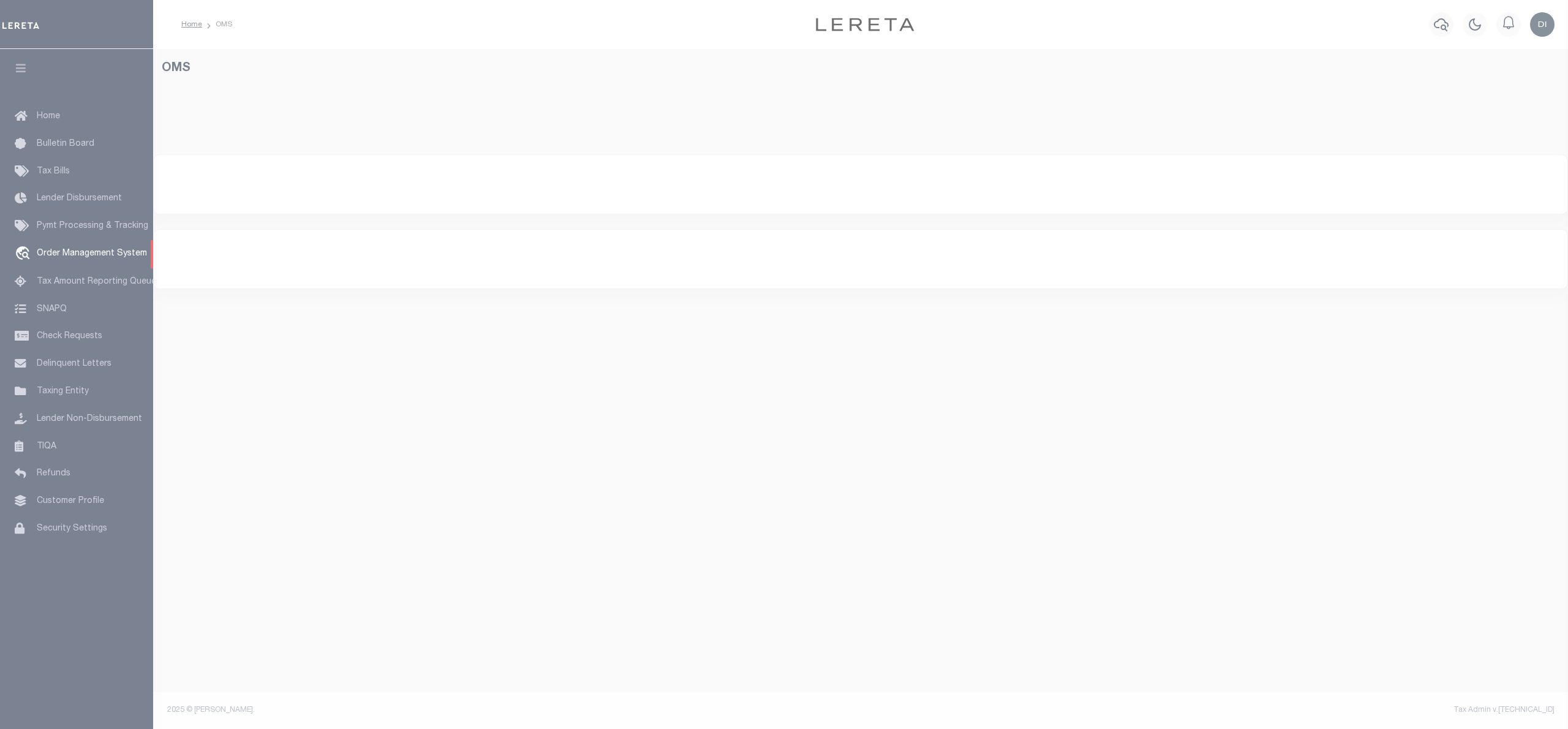
select select "200"
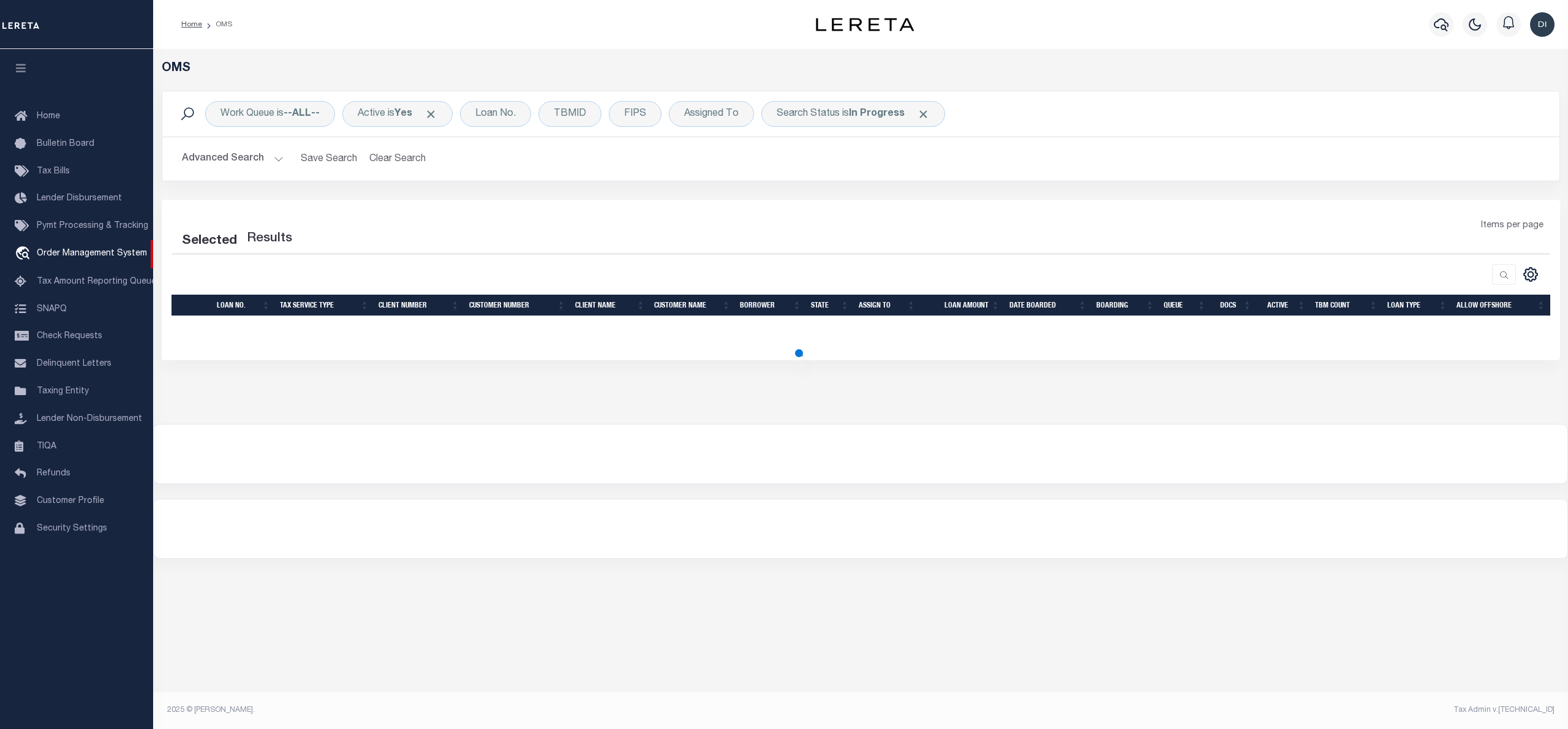
select select "200"
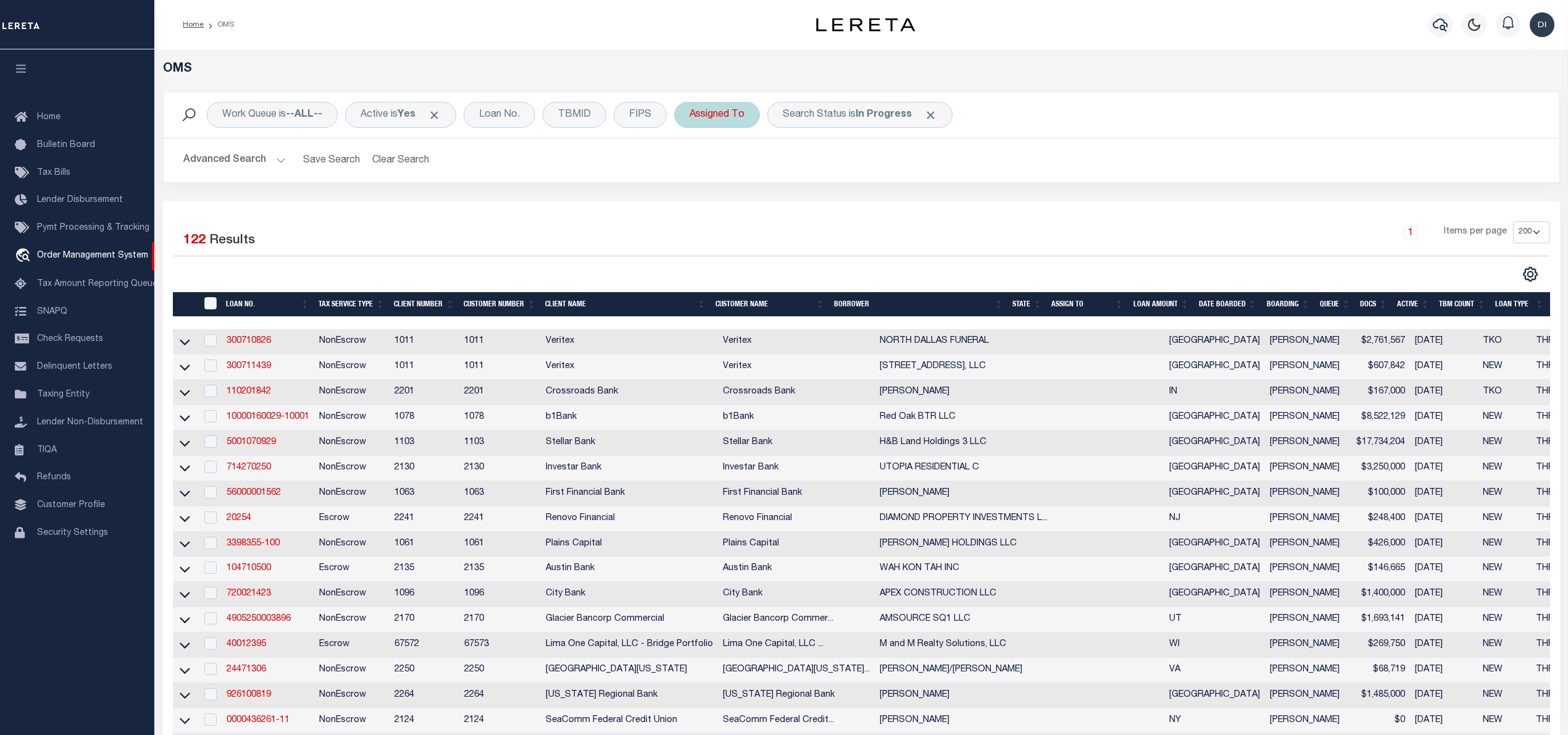
click at [718, 113] on div "Assigned To" at bounding box center [717, 114] width 86 height 26
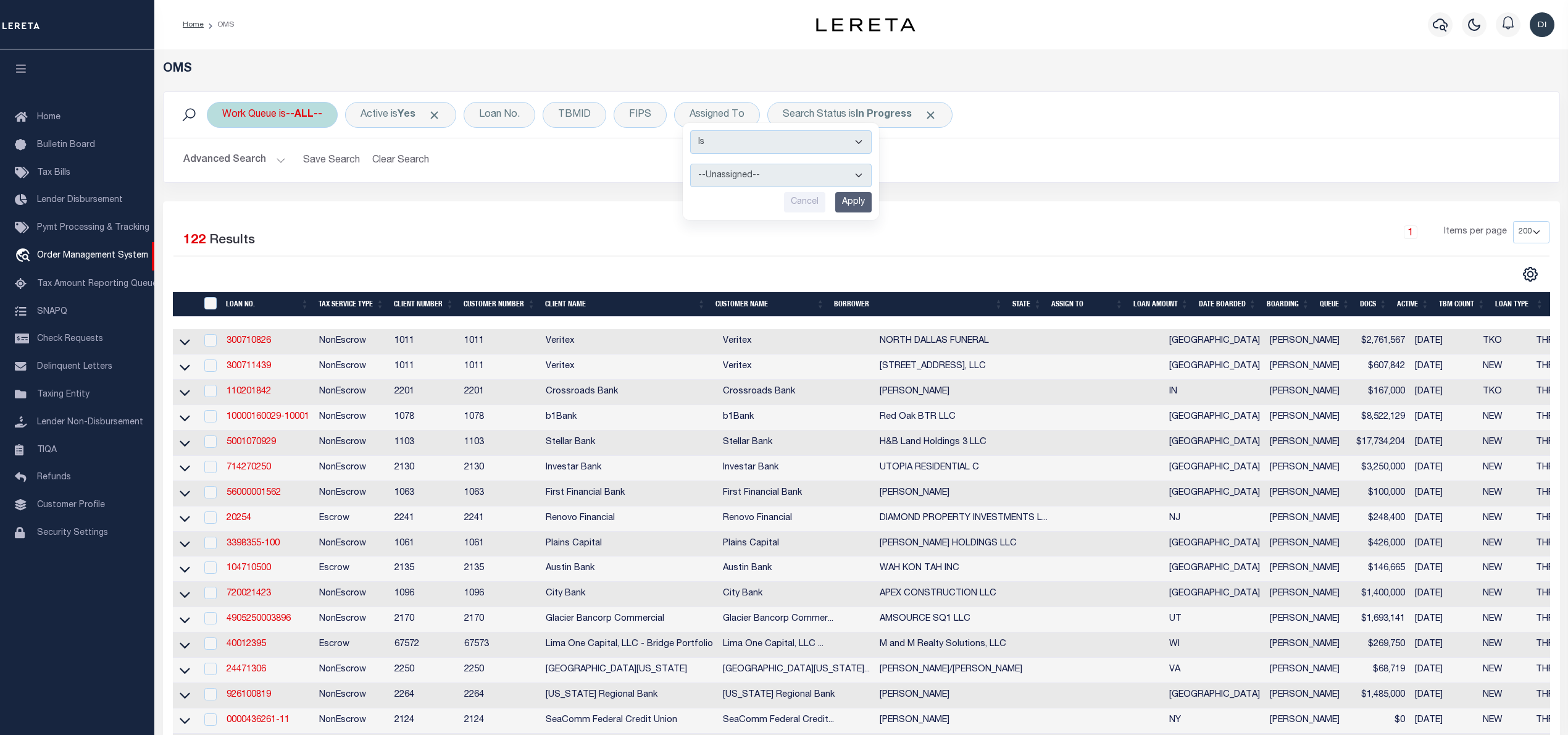
click at [290, 112] on b "--ALL--" at bounding box center [304, 114] width 37 height 10
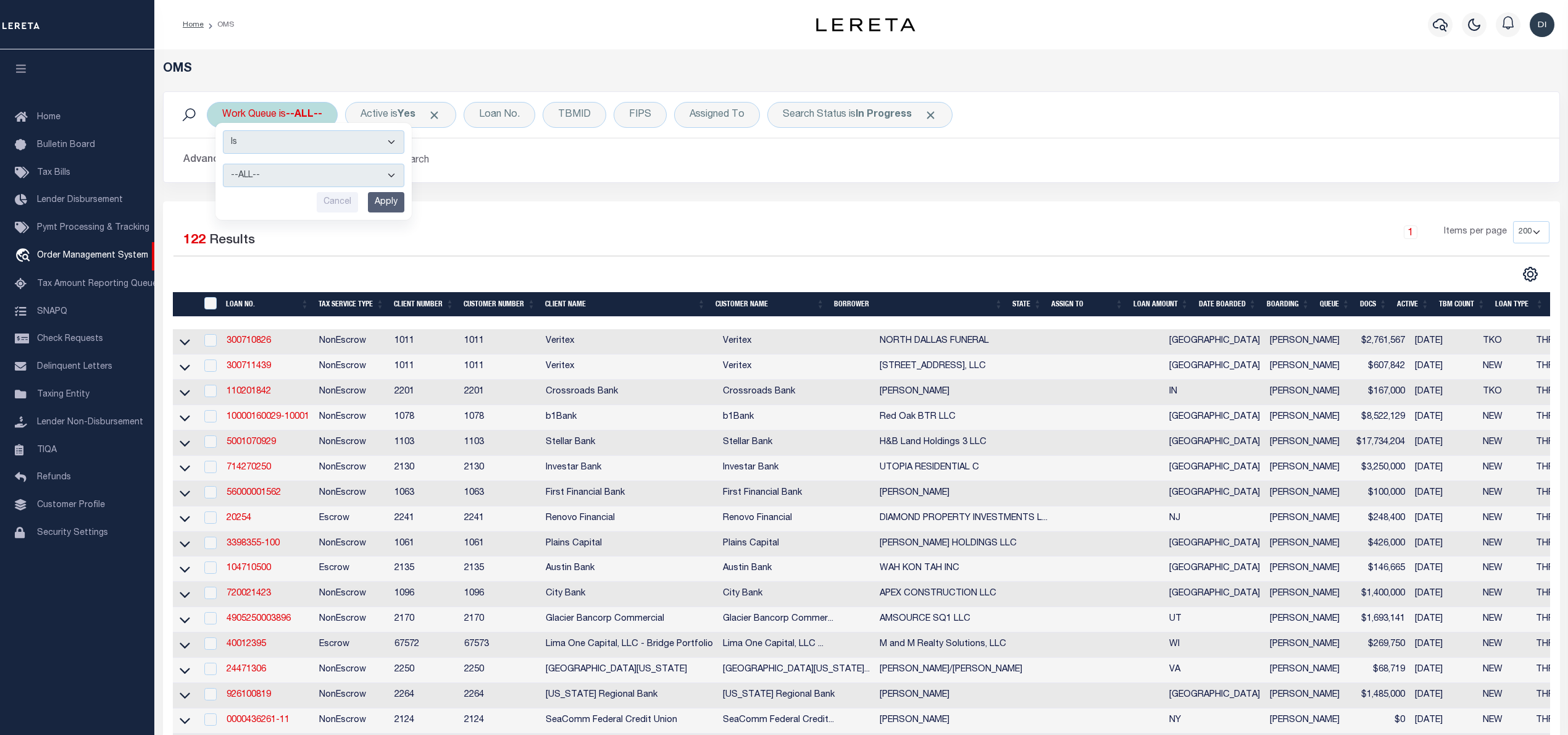
click at [280, 174] on select "--ALL-- General ThoughtFocus" at bounding box center [313, 175] width 181 height 23
select select "THF"
click at [223, 164] on select "--ALL-- General ThoughtFocus" at bounding box center [313, 175] width 181 height 23
click at [383, 202] on input "Apply" at bounding box center [386, 202] width 37 height 21
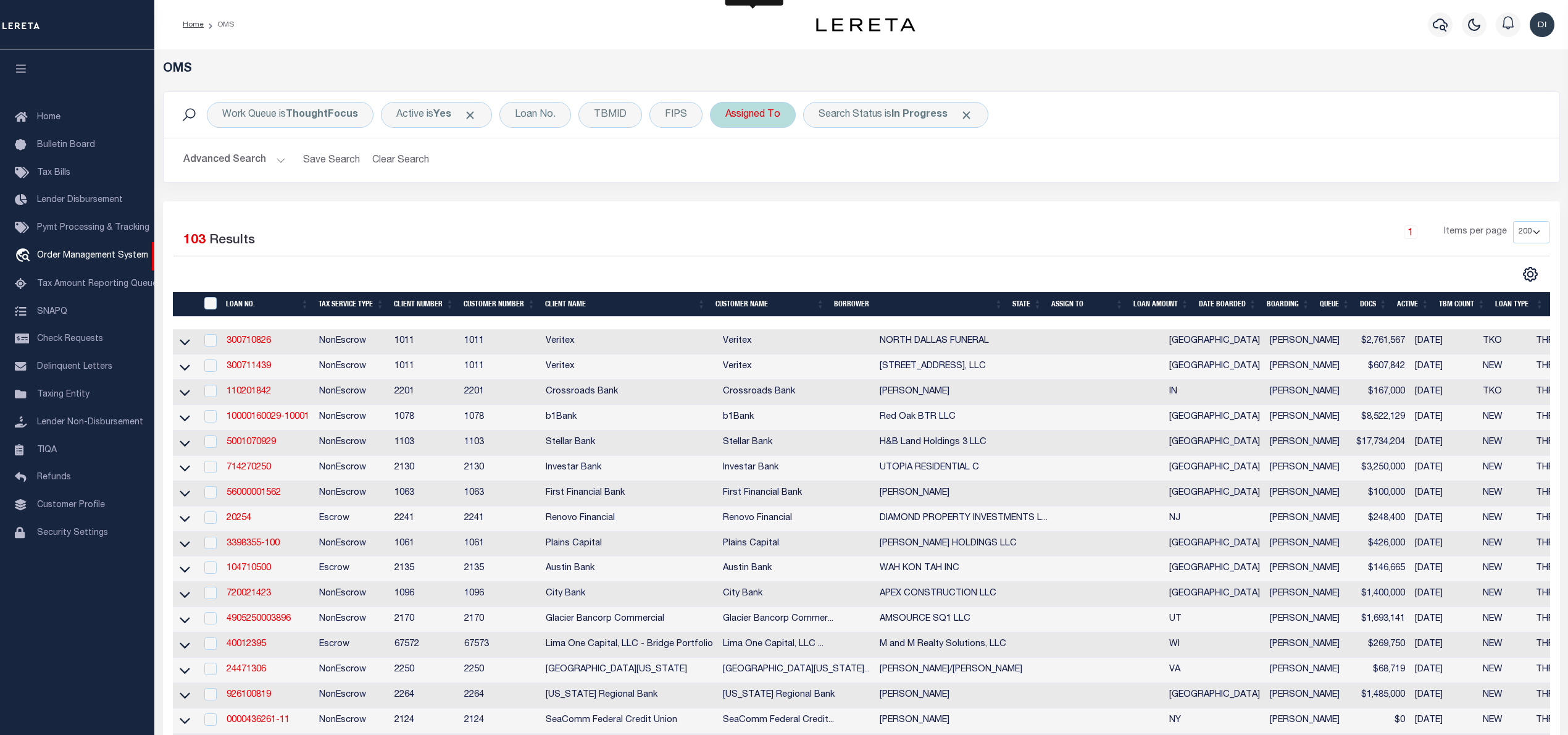
click at [753, 113] on div "Assigned To" at bounding box center [753, 114] width 86 height 26
click at [752, 175] on select "--Unassigned-- Abdul Muzain Agustin Fernandez Ahmad Darwish Alberto Estrada All…" at bounding box center [816, 175] width 181 height 23
select select "[PERSON_NAME]"
click at [727, 164] on select "--Unassigned-- Abdul Muzain Agustin Fernandez Ahmad Darwish Alberto Estrada All…" at bounding box center [816, 175] width 181 height 23
click at [879, 196] on input "Apply" at bounding box center [889, 202] width 37 height 21
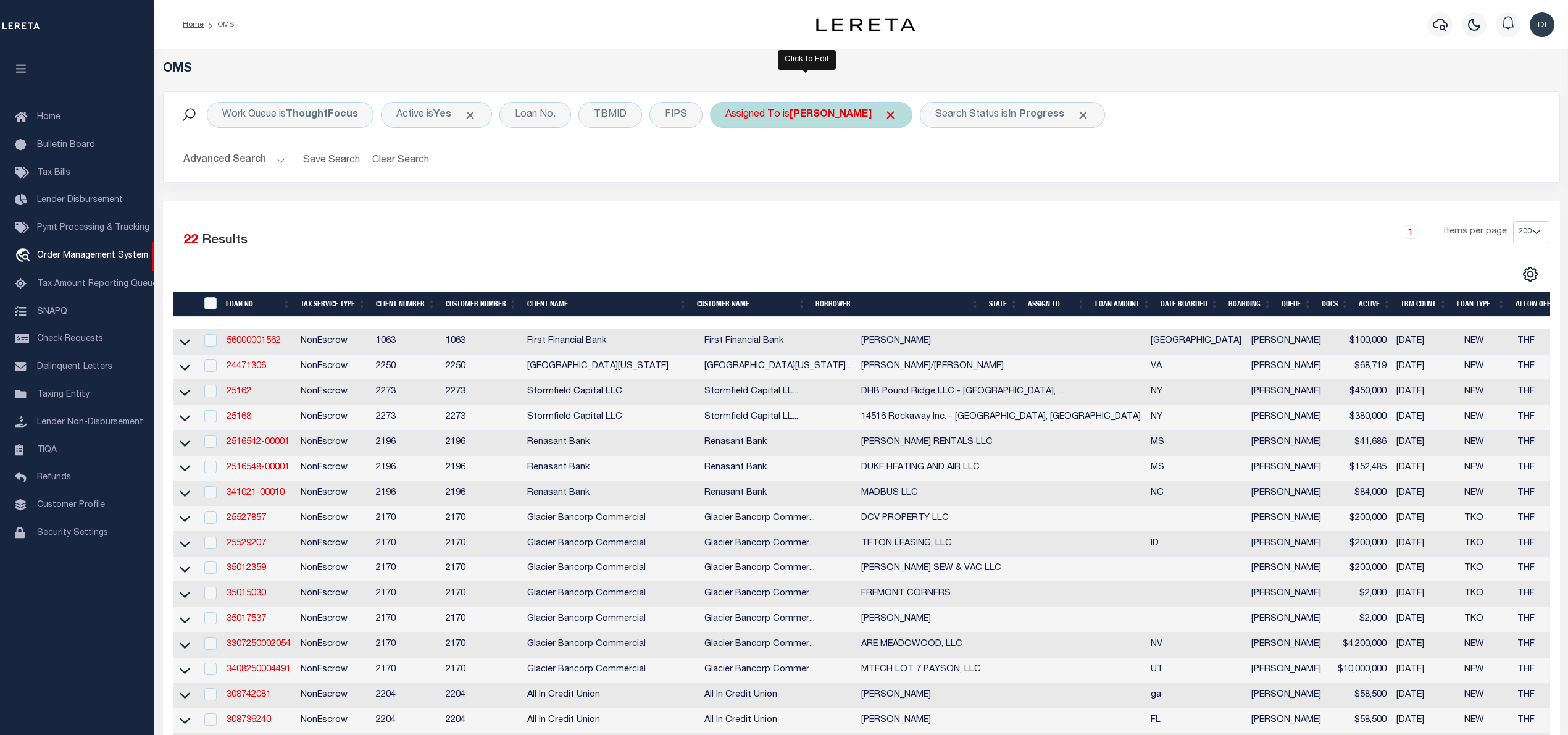
click at [798, 120] on b "[PERSON_NAME]" at bounding box center [830, 114] width 82 height 10
click at [801, 175] on select "--Unassigned-- Abdul Muzain Agustin Fernandez Ahmad Darwish Alberto Estrada All…" at bounding box center [816, 175] width 181 height 23
select select "[PERSON_NAME]"
click at [727, 164] on select "--Unassigned-- Abdul Muzain Agustin Fernandez Ahmad Darwish Alberto Estrada All…" at bounding box center [816, 175] width 181 height 23
click at [885, 201] on input "Apply" at bounding box center [889, 202] width 37 height 21
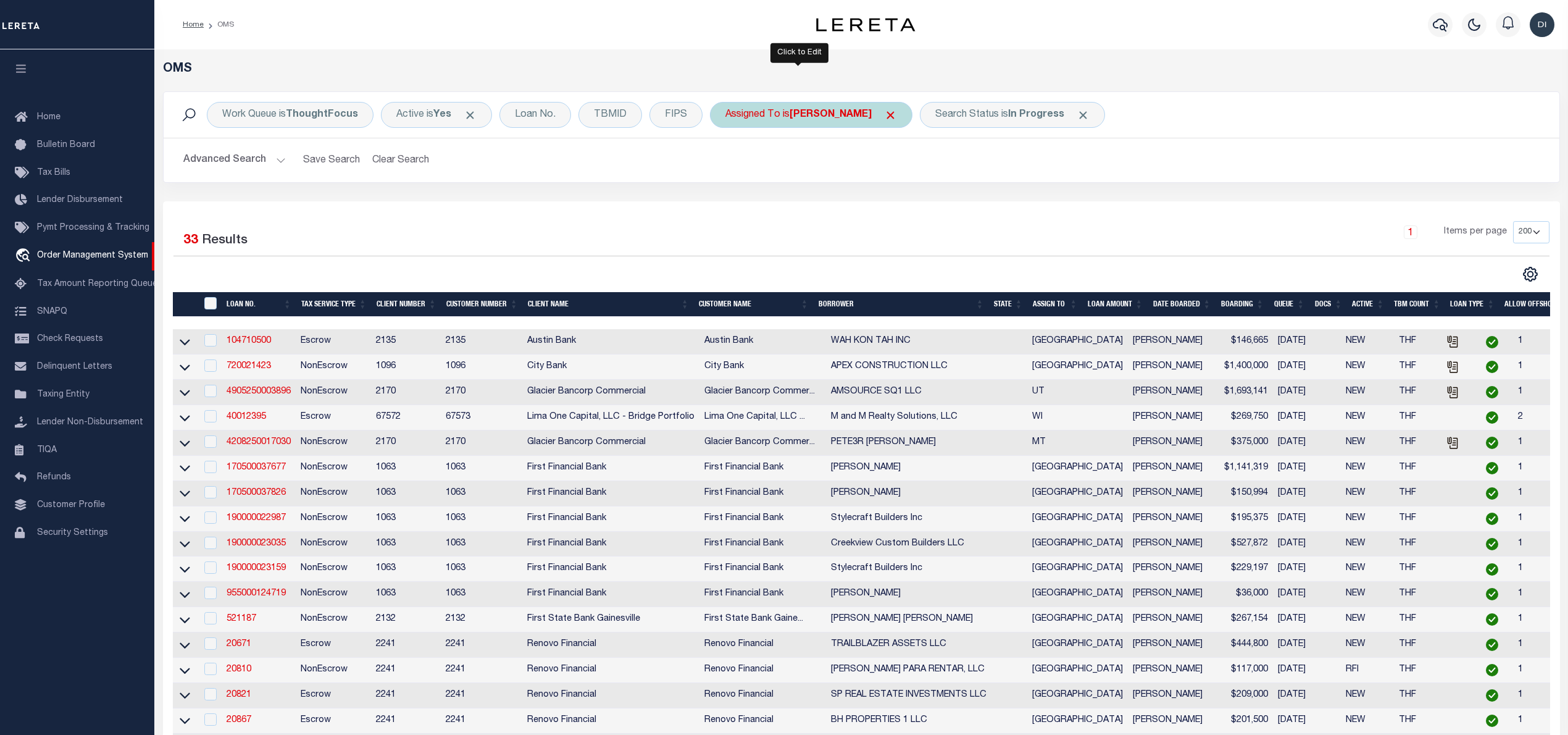
click at [794, 118] on b "[PERSON_NAME]" at bounding box center [830, 114] width 82 height 10
click at [779, 177] on select "--Unassigned-- Abdul Muzain Agustin Fernandez Ahmad Darwish Alberto Estrada All…" at bounding box center [816, 175] width 181 height 23
select select "[PERSON_NAME]"
click at [727, 164] on select "--Unassigned-- Abdul Muzain Agustin Fernandez Ahmad Darwish Alberto Estrada All…" at bounding box center [816, 175] width 181 height 23
click at [887, 206] on input "Apply" at bounding box center [889, 202] width 37 height 21
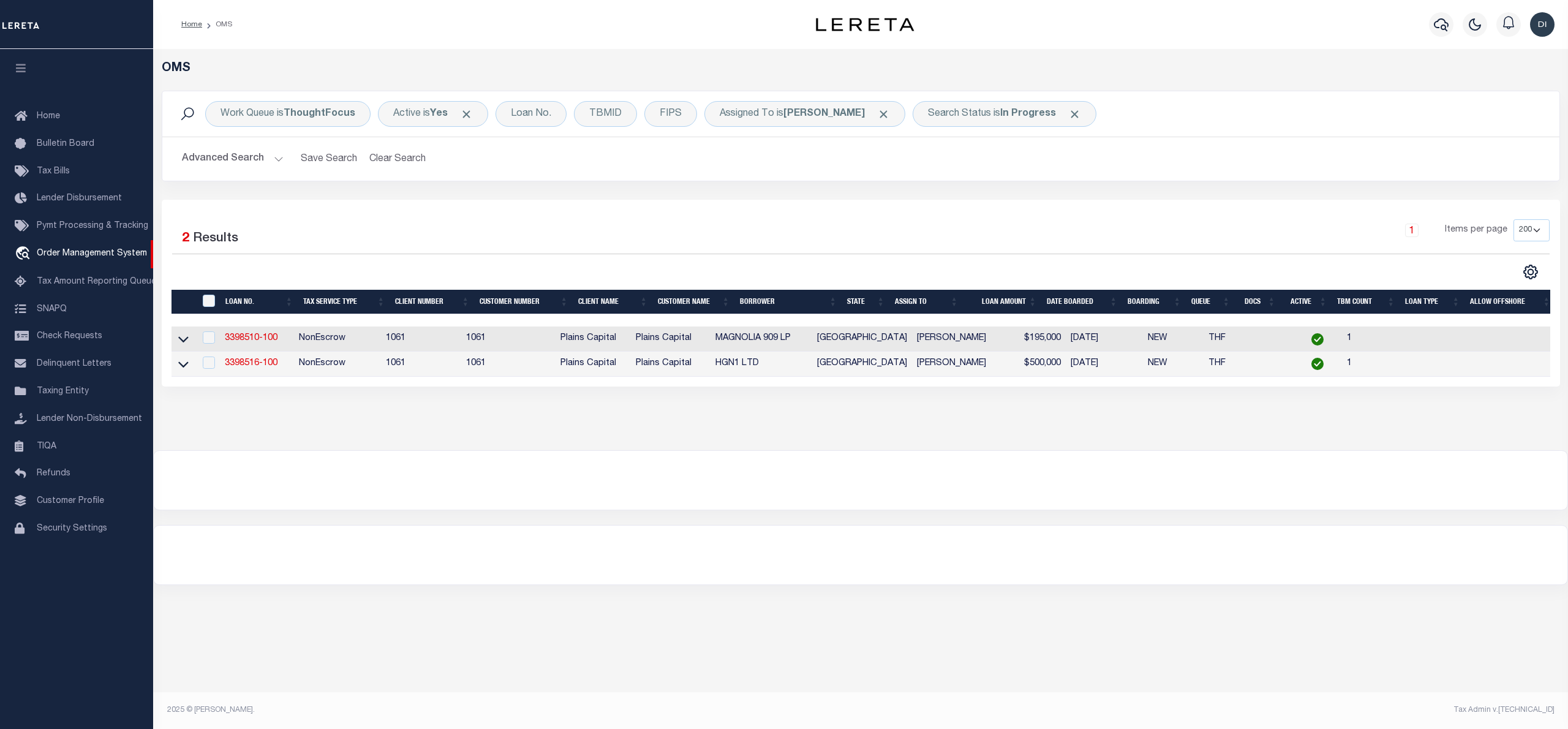
click at [881, 204] on div "Selected 2 Results 1 Items per page 10 25 50 100 200" at bounding box center [860, 293] width 1399 height 187
click at [821, 113] on b "[PERSON_NAME]" at bounding box center [824, 113] width 81 height 10
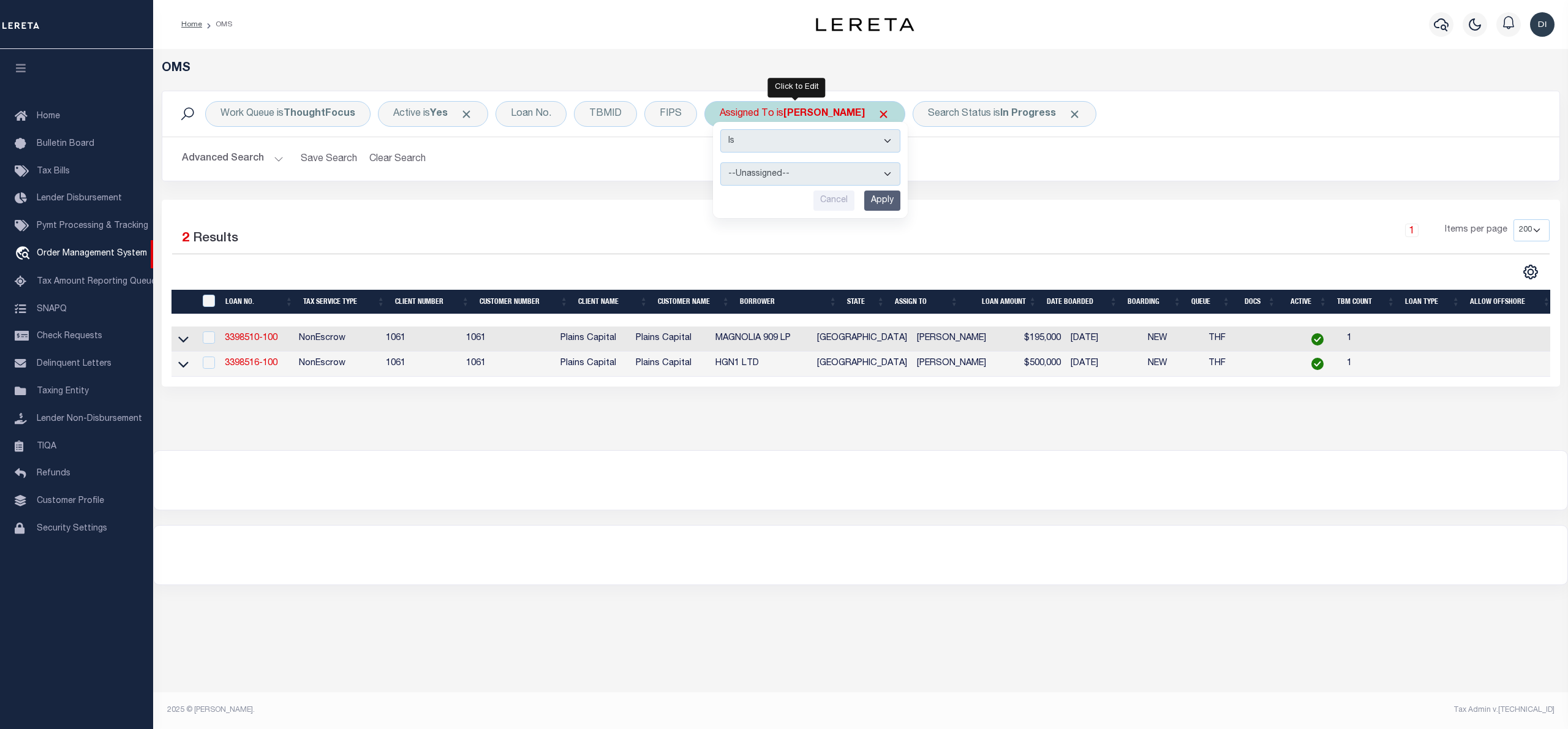
click at [809, 176] on select "--Unassigned-- Abdul Muzain Agustin Fernandez Ahmad Darwish Alberto Estrada All…" at bounding box center [810, 174] width 180 height 23
select select "[PERSON_NAME]"
click at [721, 163] on select "--Unassigned-- Abdul Muzain Agustin Fernandez Ahmad Darwish Alberto Estrada All…" at bounding box center [810, 174] width 180 height 23
click at [883, 201] on input "Apply" at bounding box center [883, 201] width 37 height 20
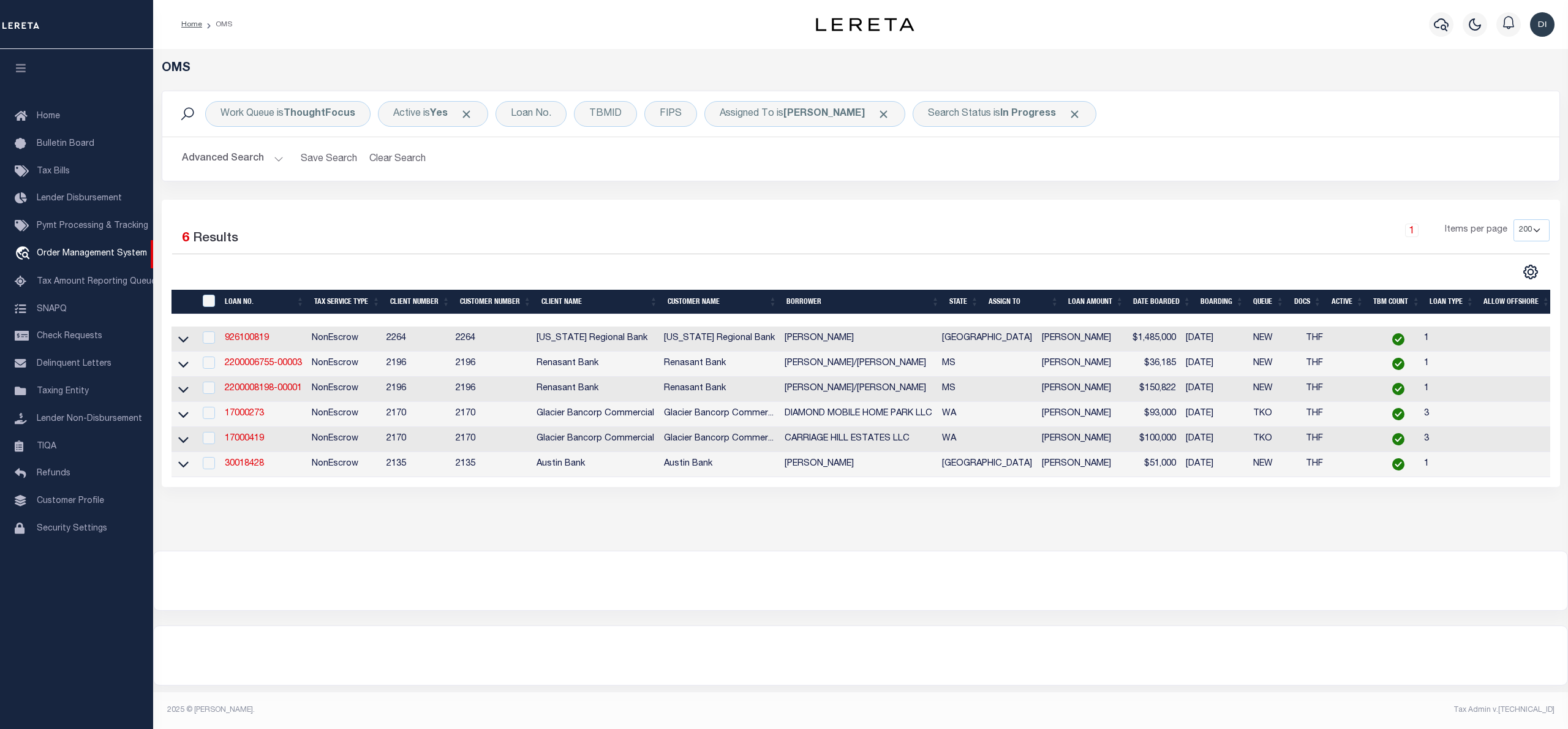
click at [986, 194] on div "Work Queue is ThoughtFocus Active is Yes Loan No. TBMID FIPS Assigned To is Din…" at bounding box center [861, 145] width 1417 height 109
click at [1014, 111] on b "In Progress" at bounding box center [1028, 113] width 56 height 10
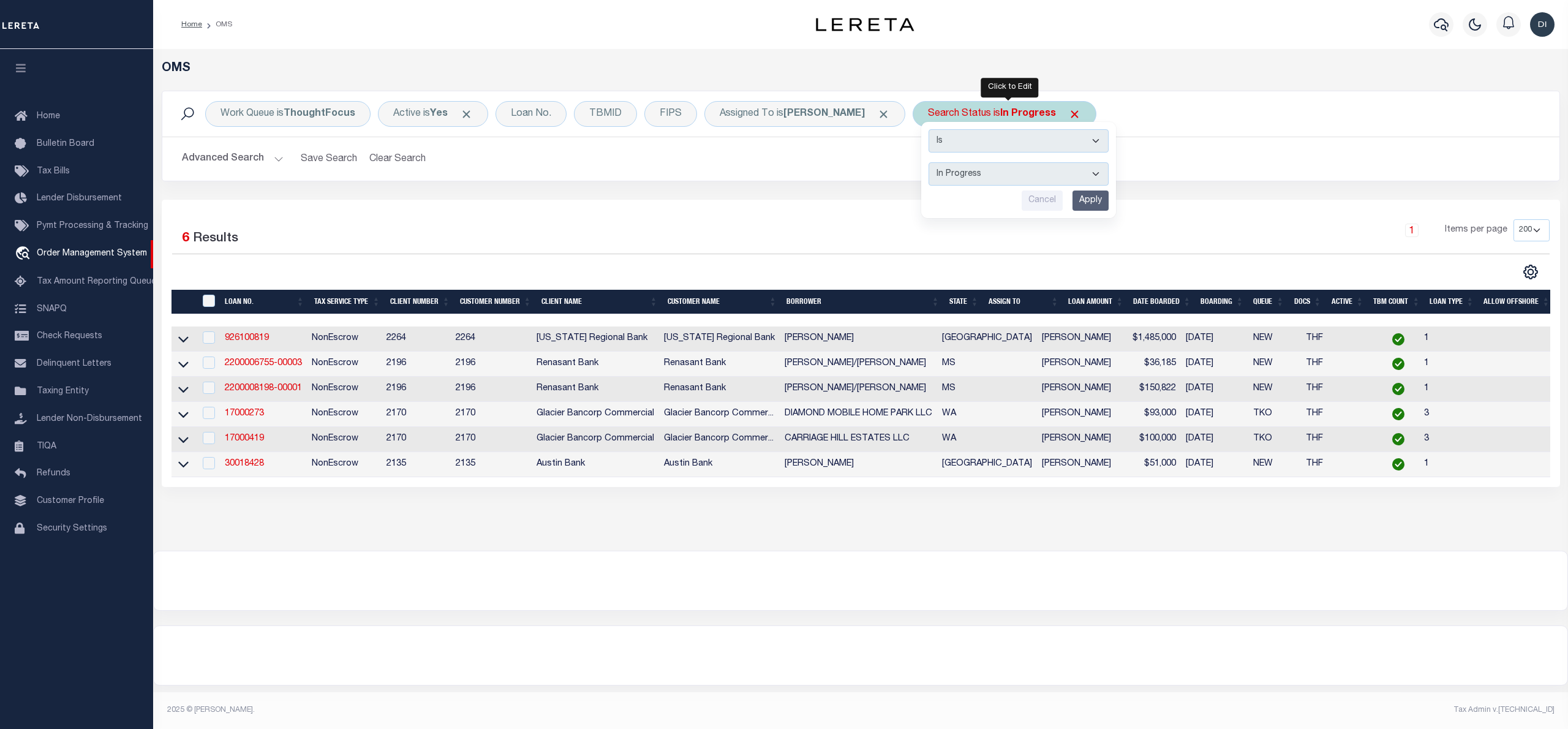
click at [1018, 174] on select "Automated Search Bad Parcel Complete Duplicate Parcel High Dollar Reporting In …" at bounding box center [1019, 174] width 180 height 23
select select "RD"
click at [933, 163] on select "Automated Search Bad Parcel Complete Duplicate Parcel High Dollar Reporting In …" at bounding box center [1019, 174] width 180 height 23
click at [1101, 202] on input "Apply" at bounding box center [1090, 201] width 37 height 20
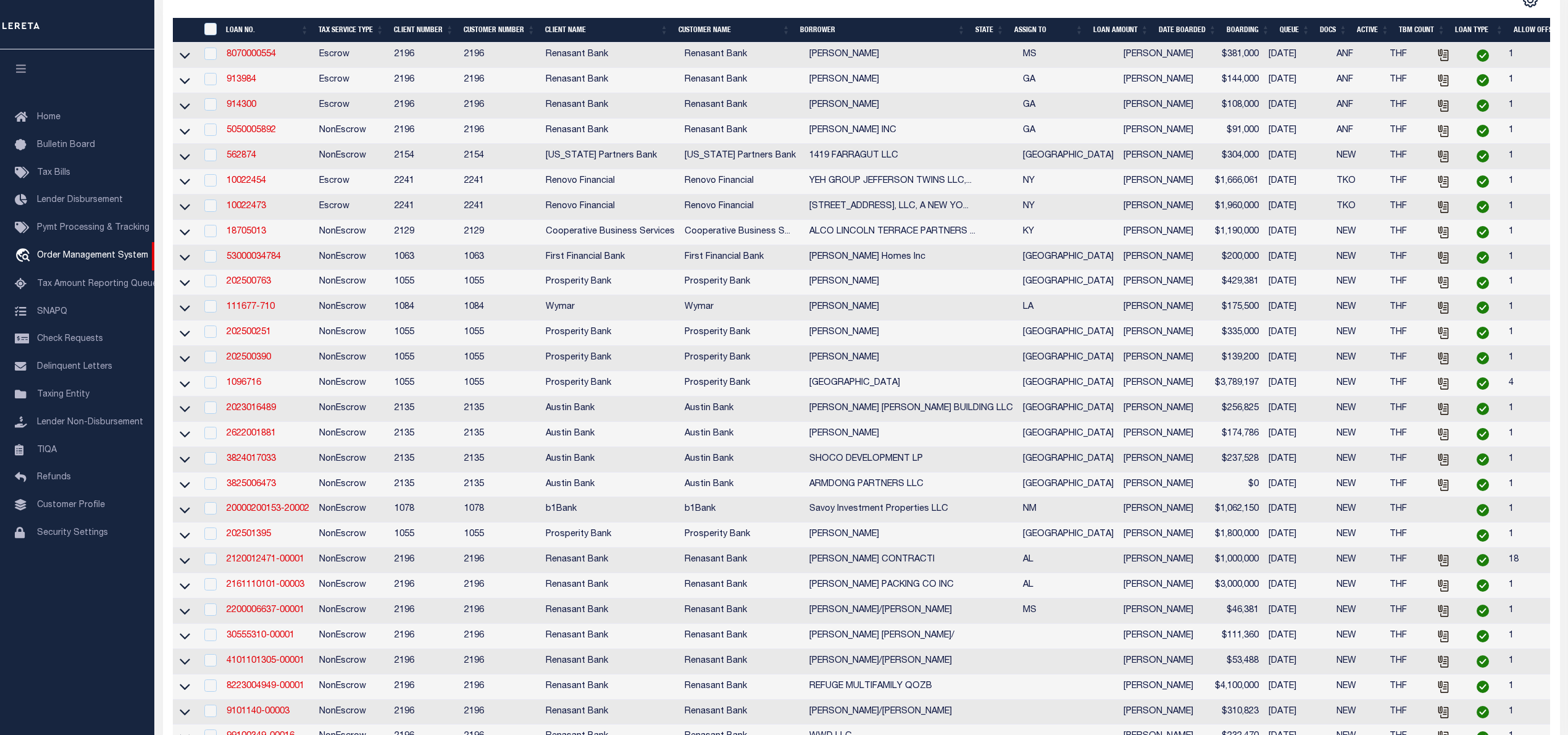
scroll to position [191, 0]
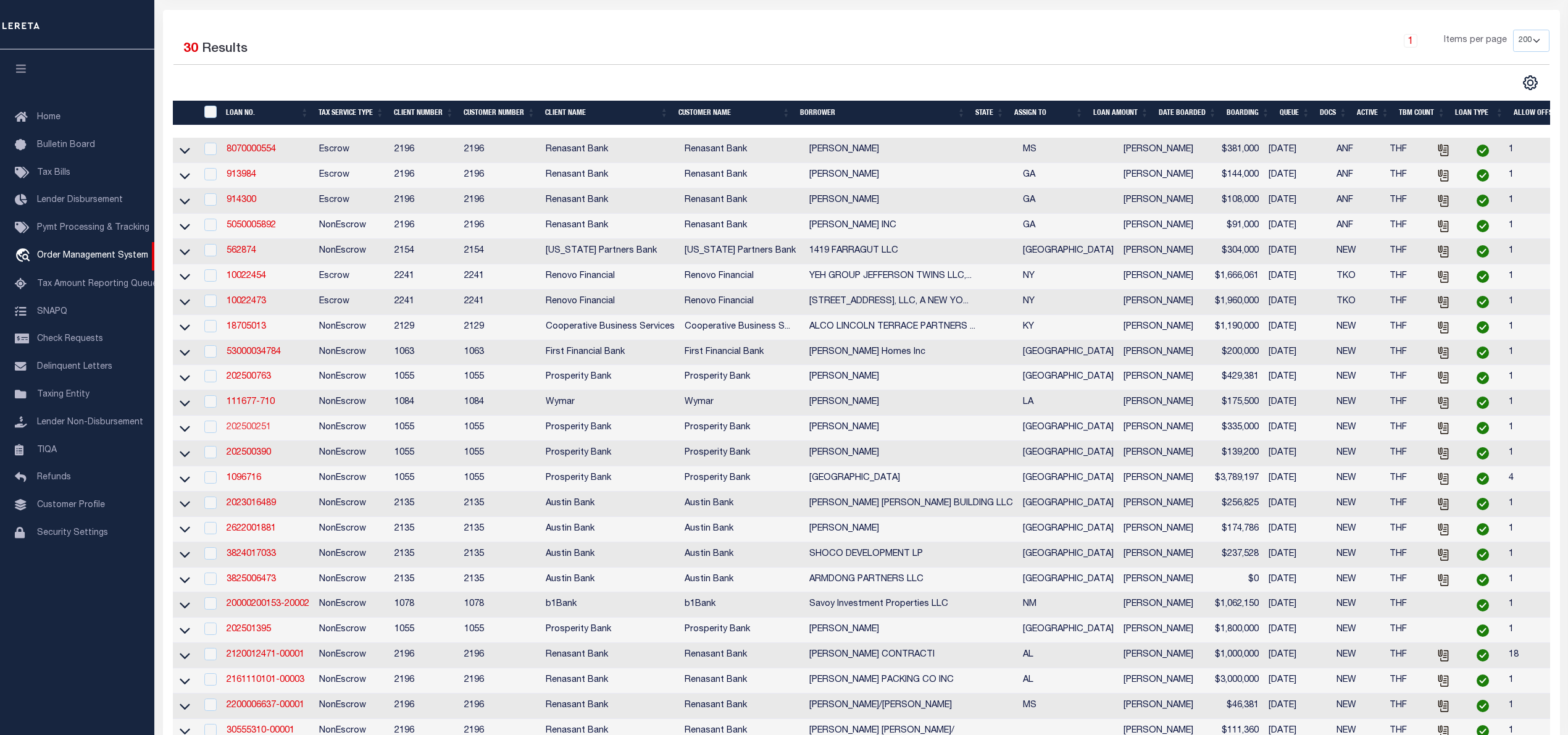
click at [248, 431] on link "202500251" at bounding box center [248, 428] width 44 height 9
type input "202500251"
type input "THOMAS DELOSSANTOS"
select select
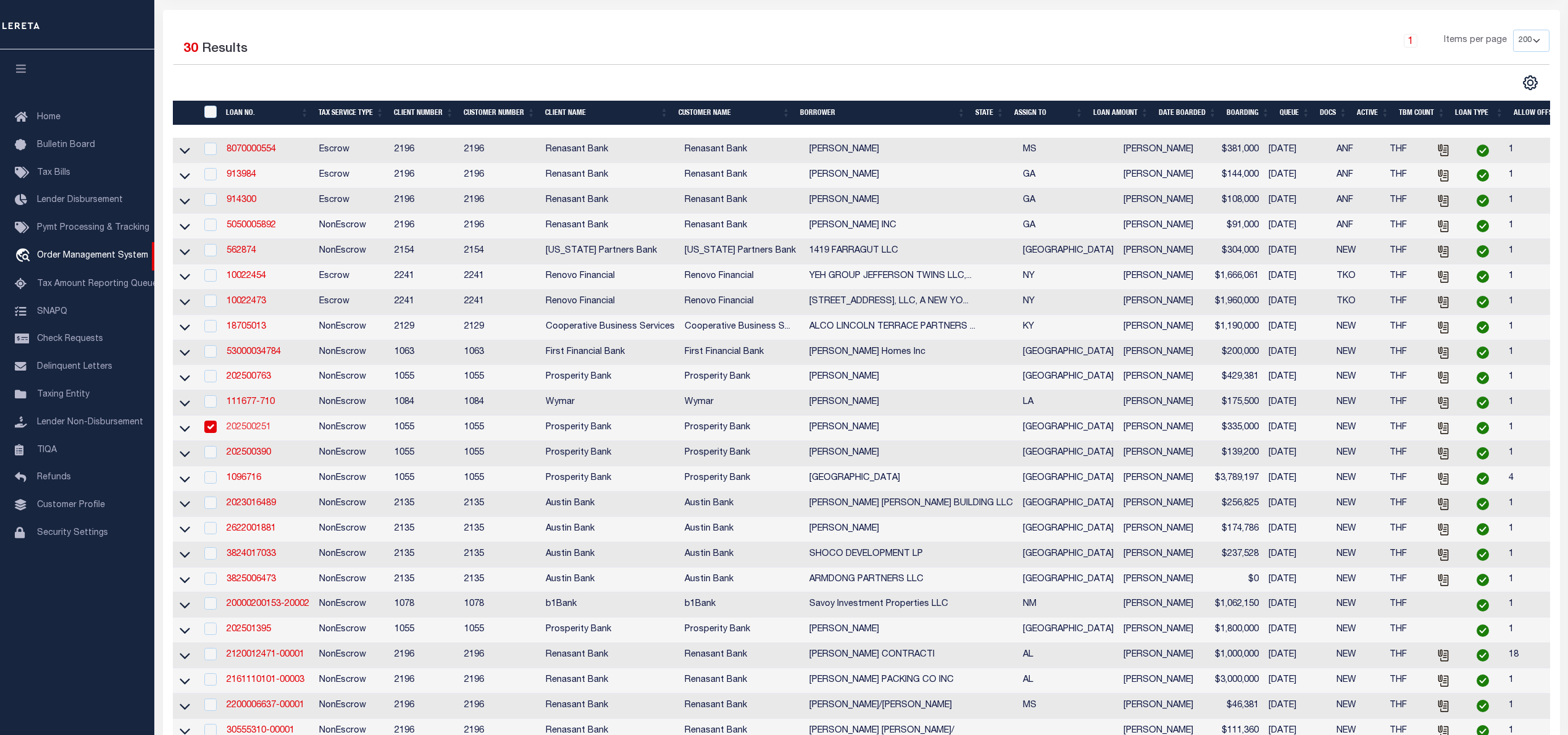
type input "311 EAST ALICE AVENUE"
type input "KINGSVILLE TX 78363"
select select "800"
select select "NonEscrow"
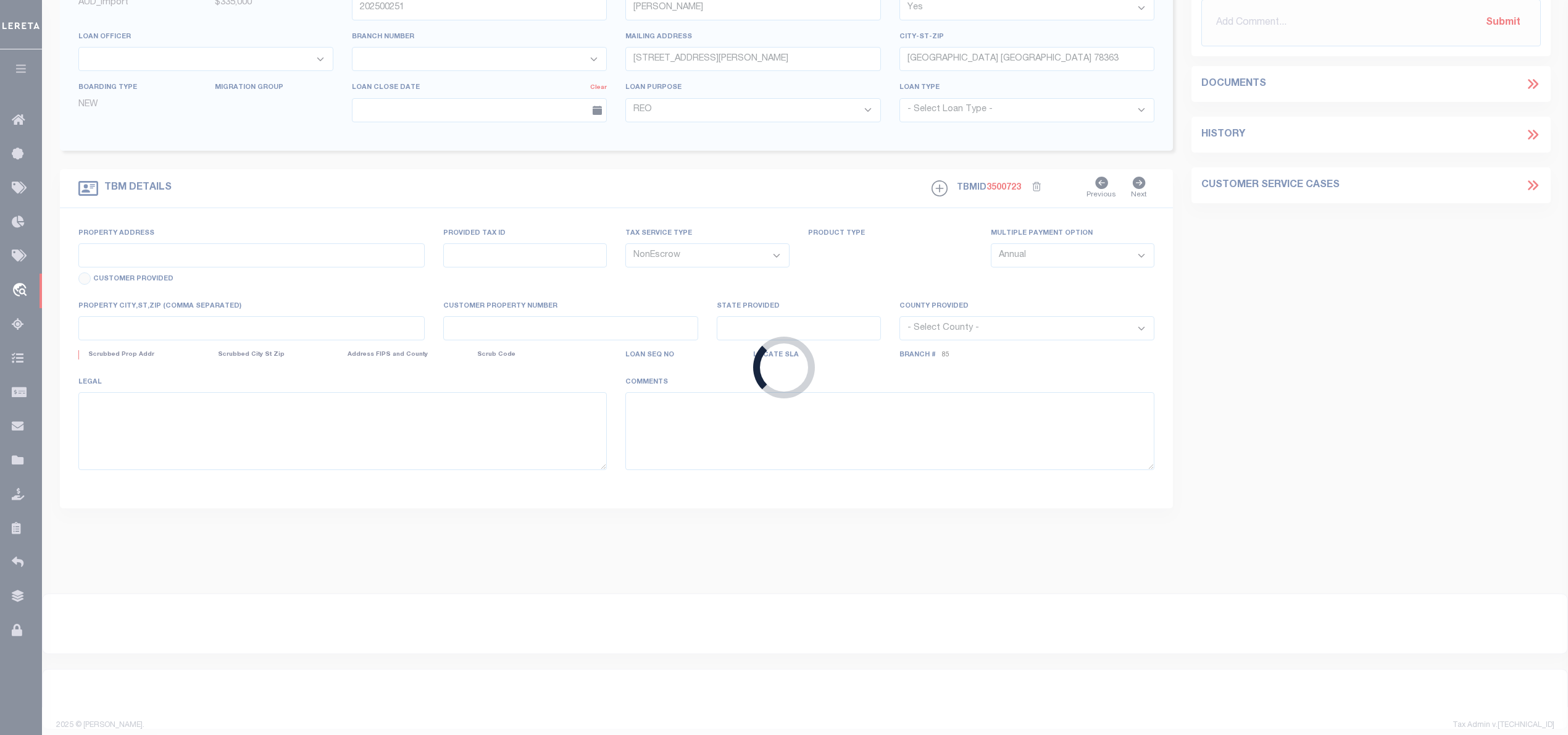
type input "868 E CO RD 2250"
type input "281104201000232"
select select
type input "RIVIERA, TX 78379"
type input "[GEOGRAPHIC_DATA]"
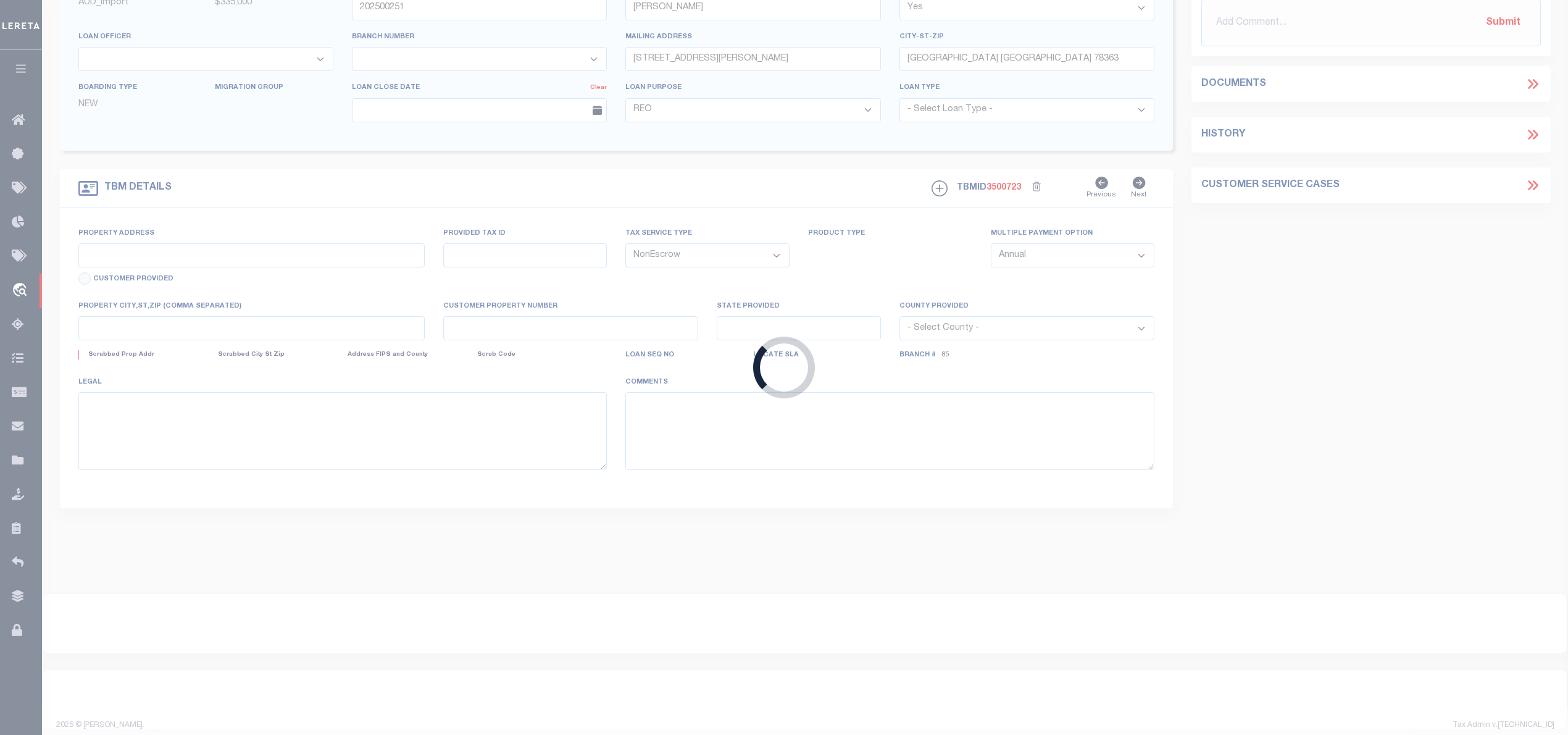
select select
type textarea "19.47 AC +/- LOTS 3&6 BLK42 HENRIETTA M. KINGS"
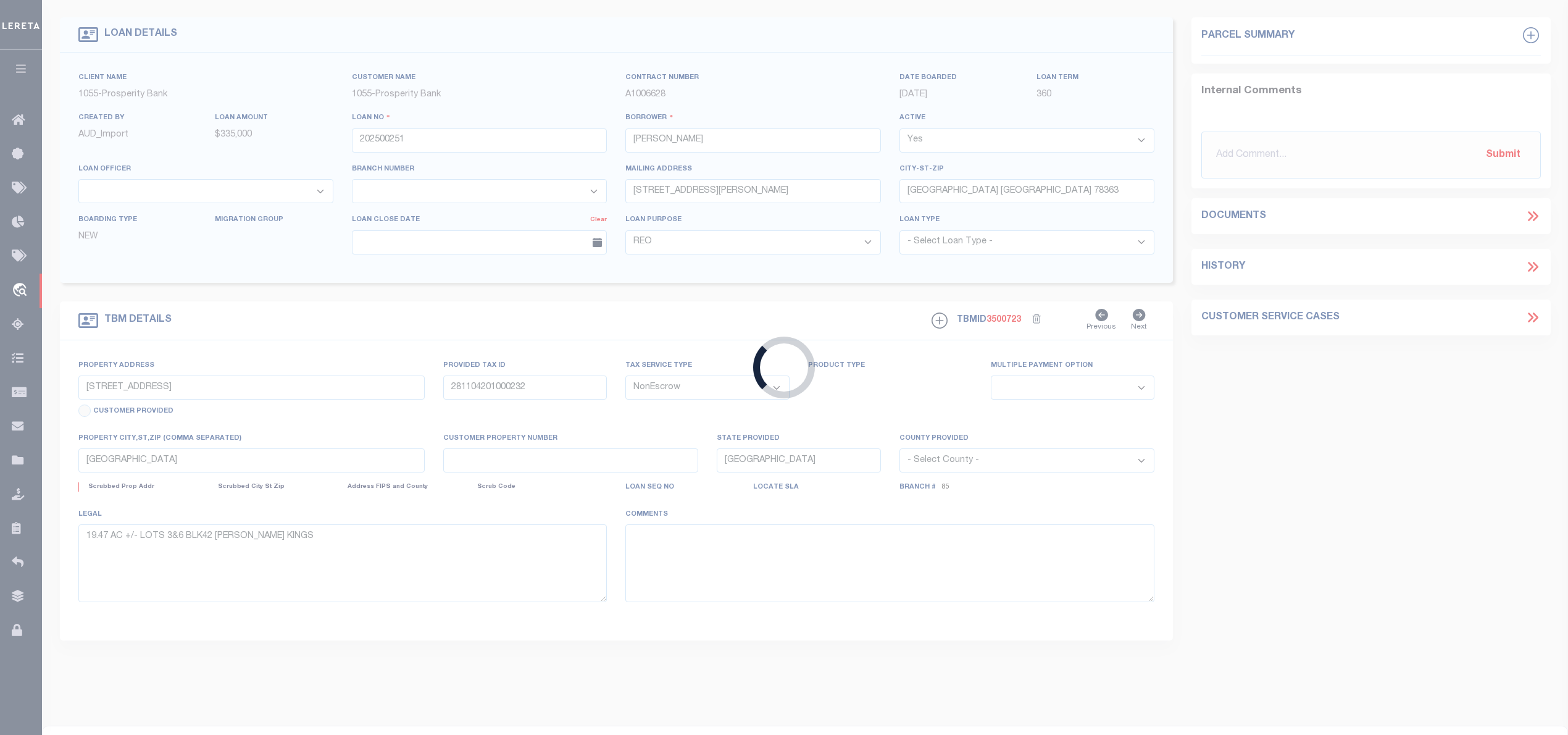
select select "10462"
select select "3968"
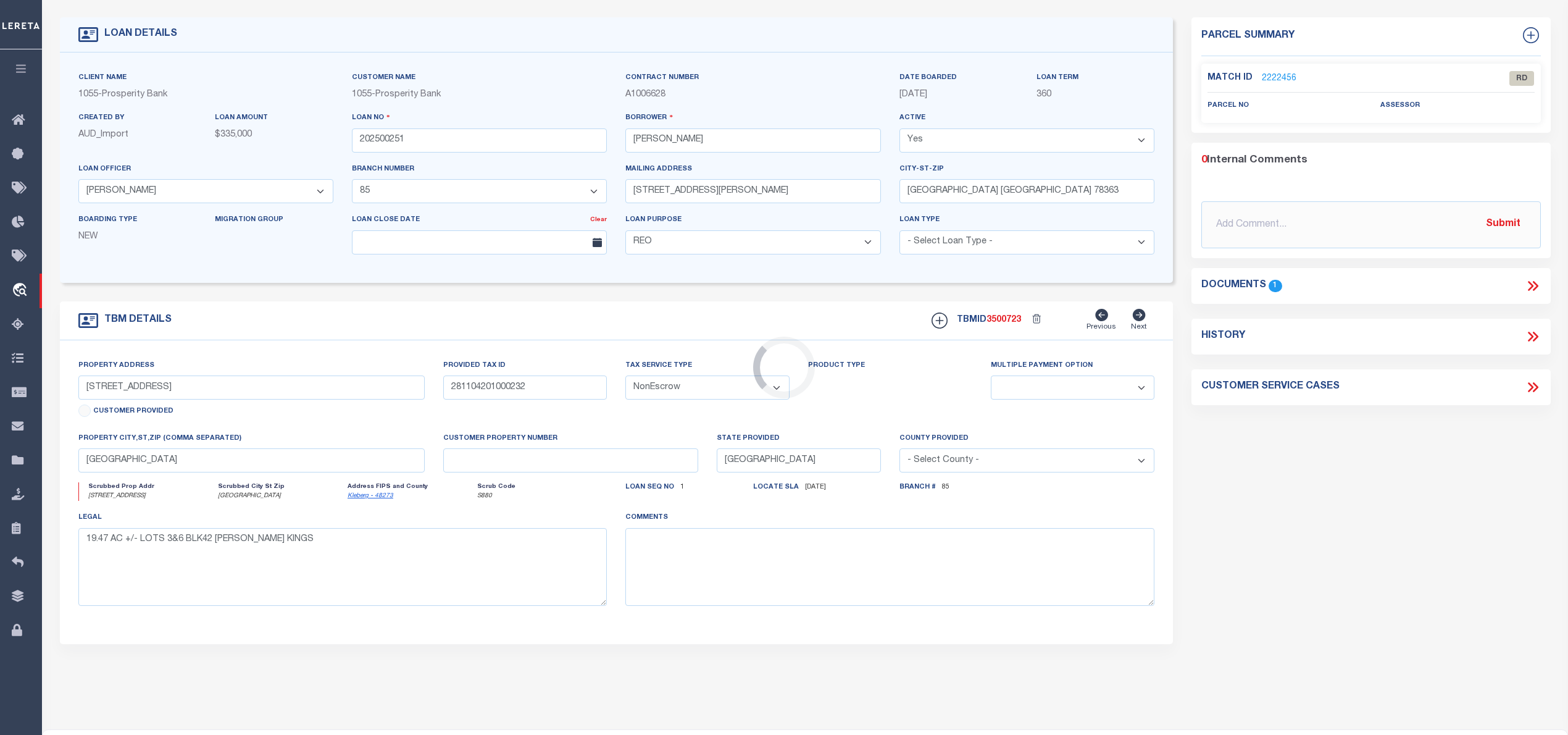
scroll to position [0, 0]
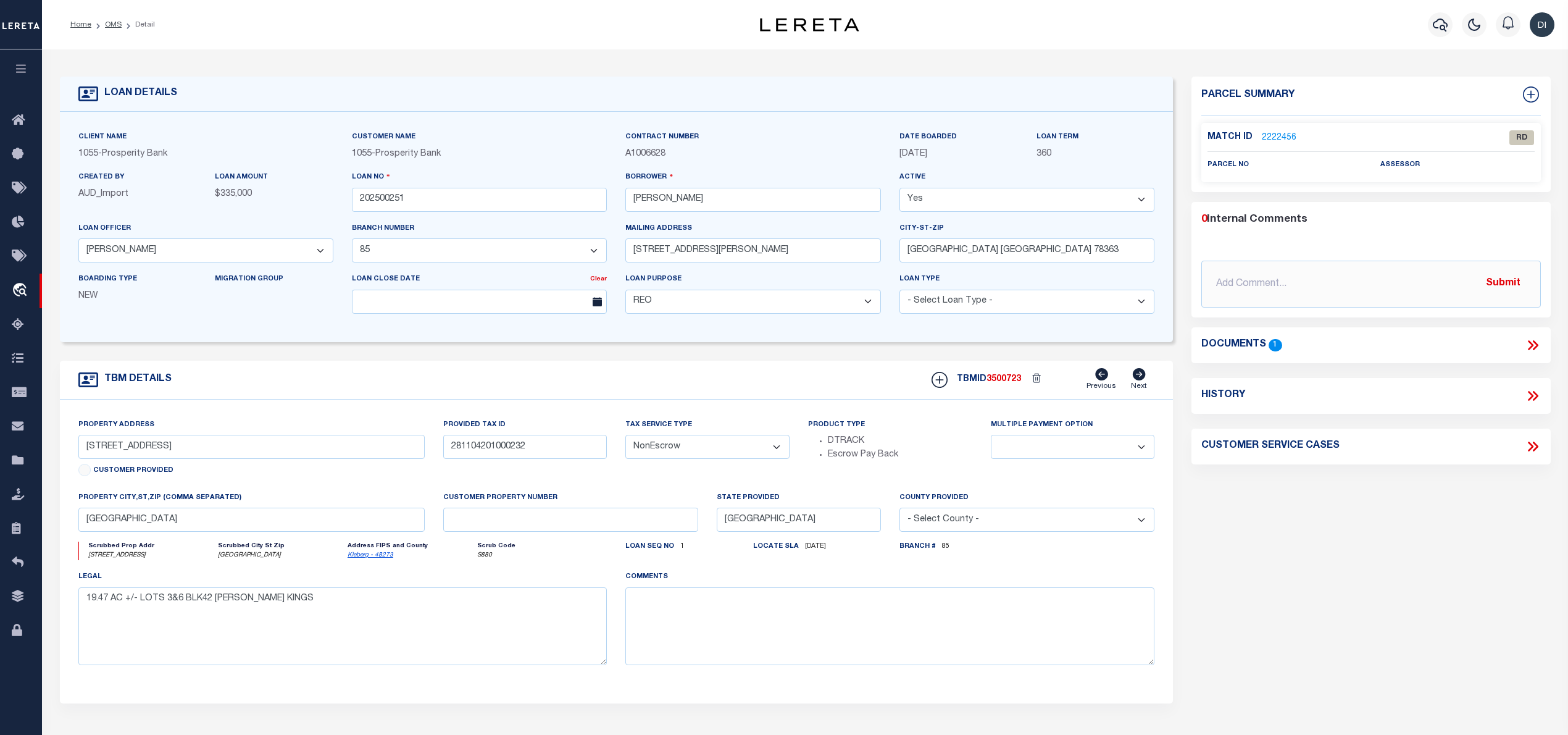
click at [1536, 337] on icon at bounding box center [1533, 345] width 16 height 16
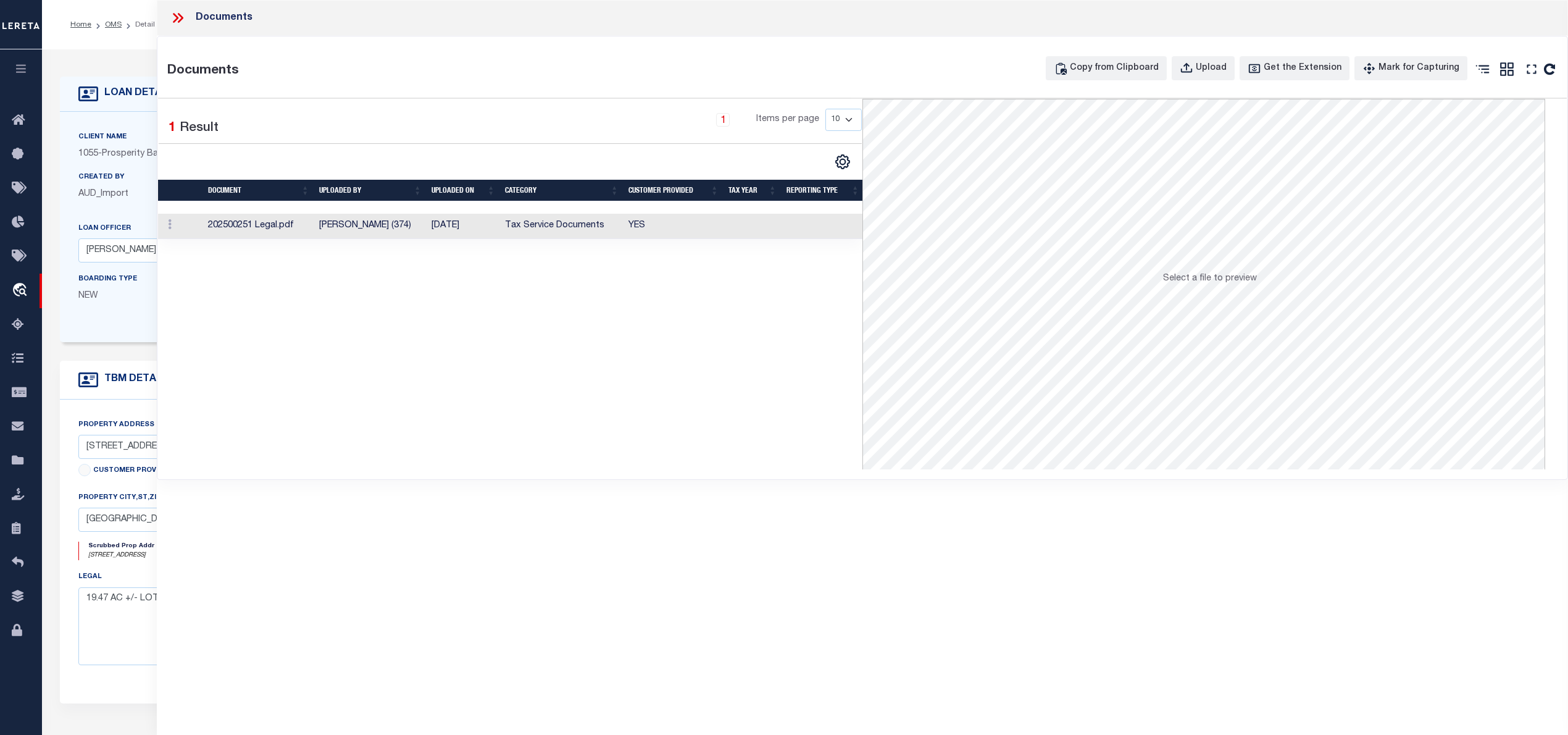
click at [568, 233] on td "Tax Service Documents" at bounding box center [561, 226] width 123 height 25
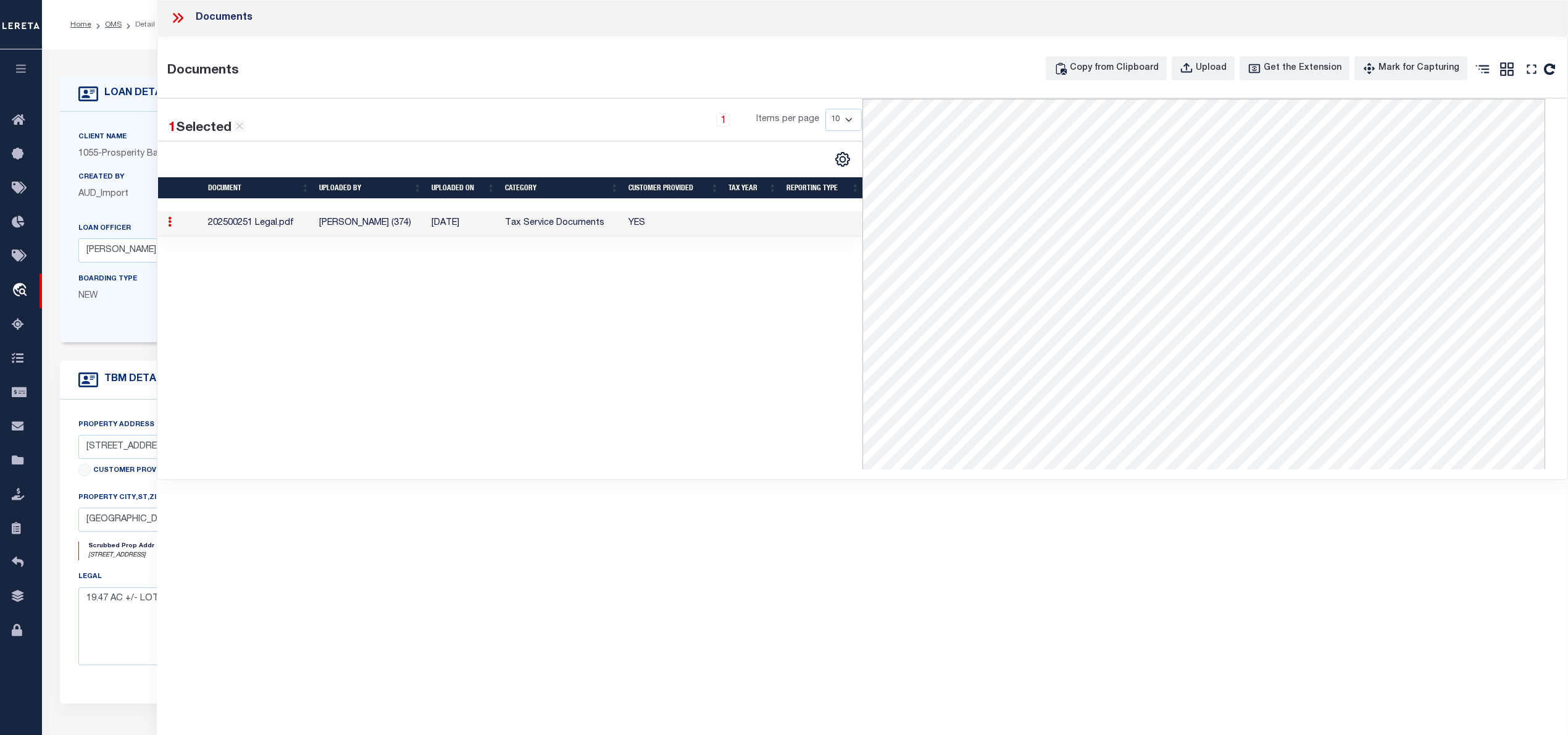
click at [171, 18] on icon at bounding box center [178, 18] width 16 height 16
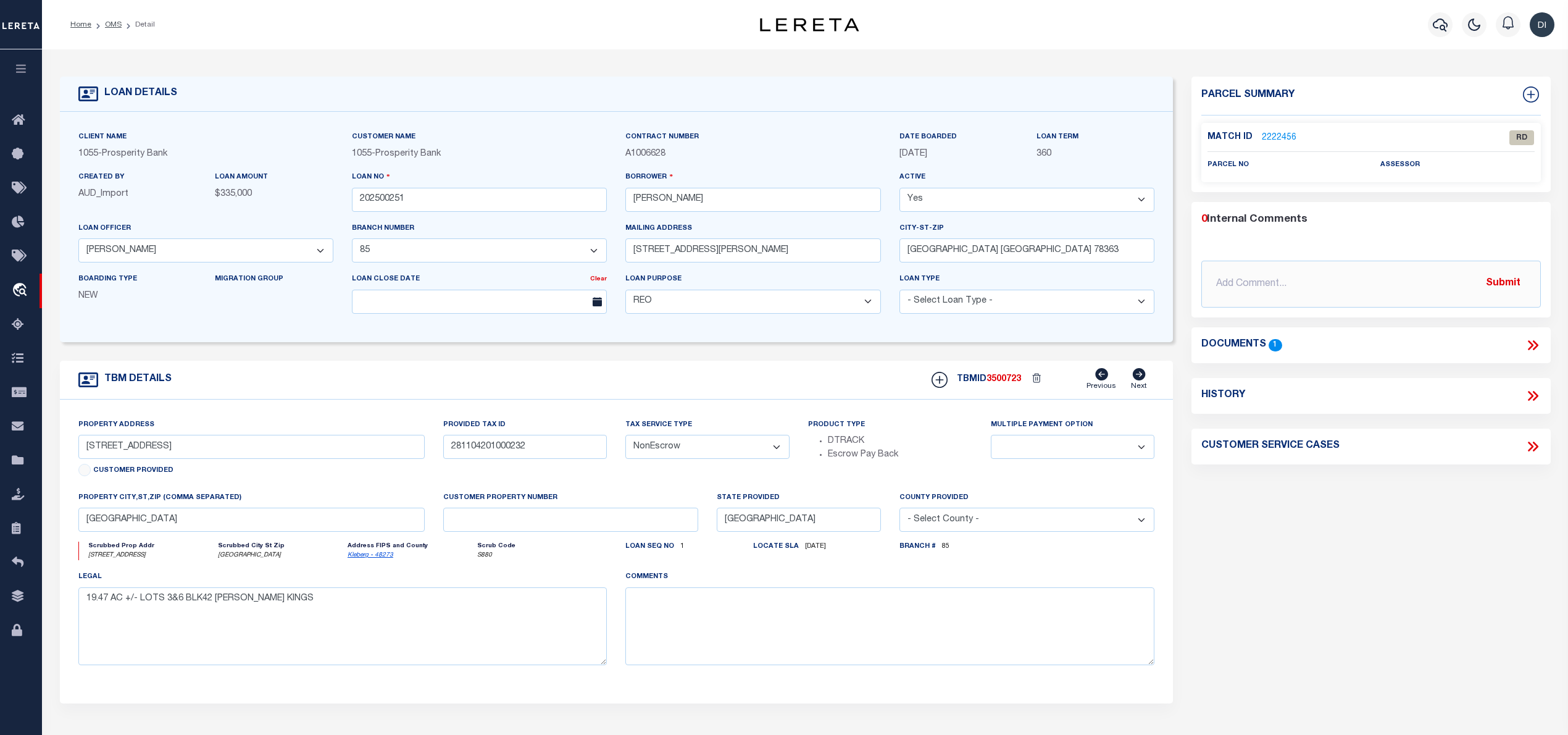
click at [1282, 131] on link "2222456" at bounding box center [1279, 137] width 34 height 13
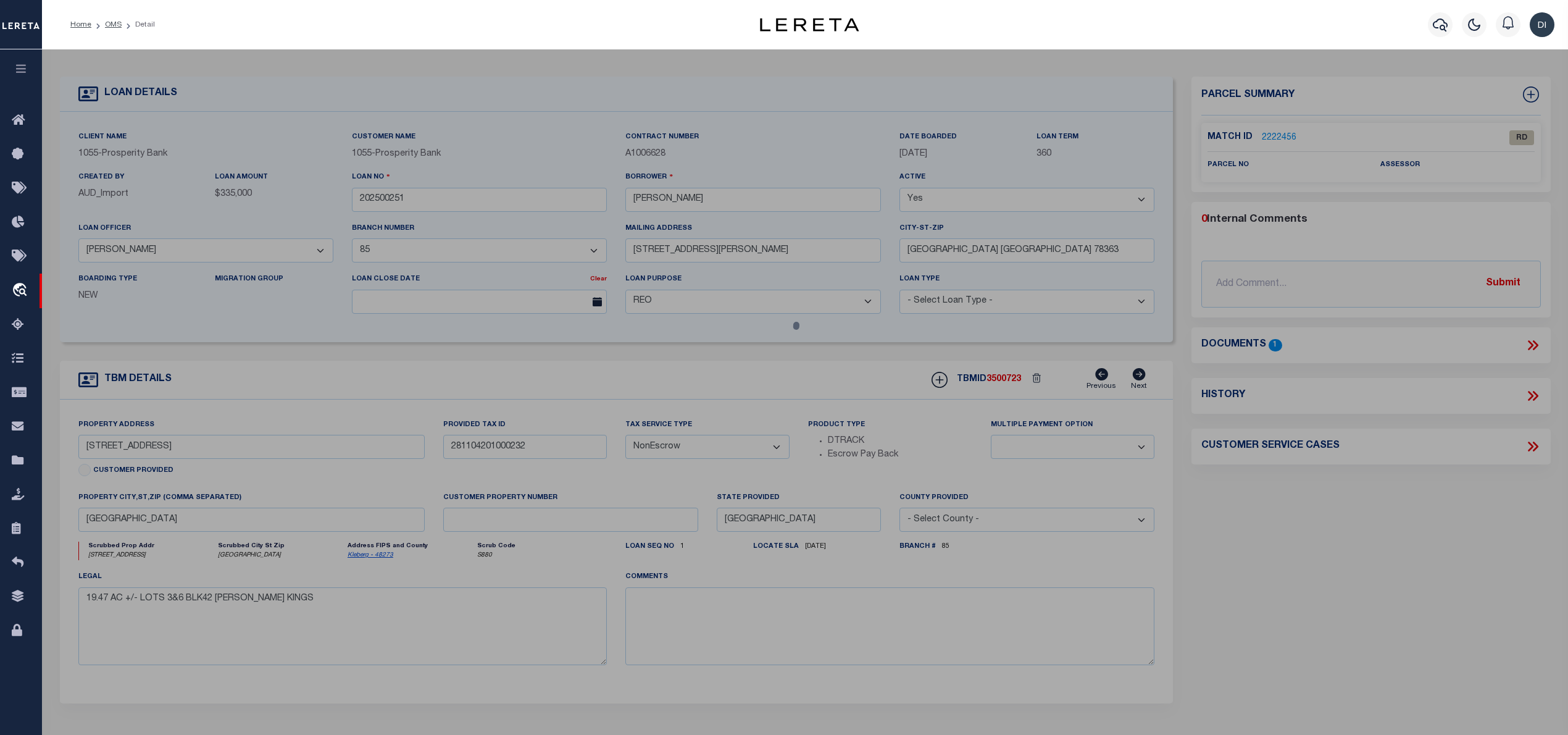
checkbox input "false"
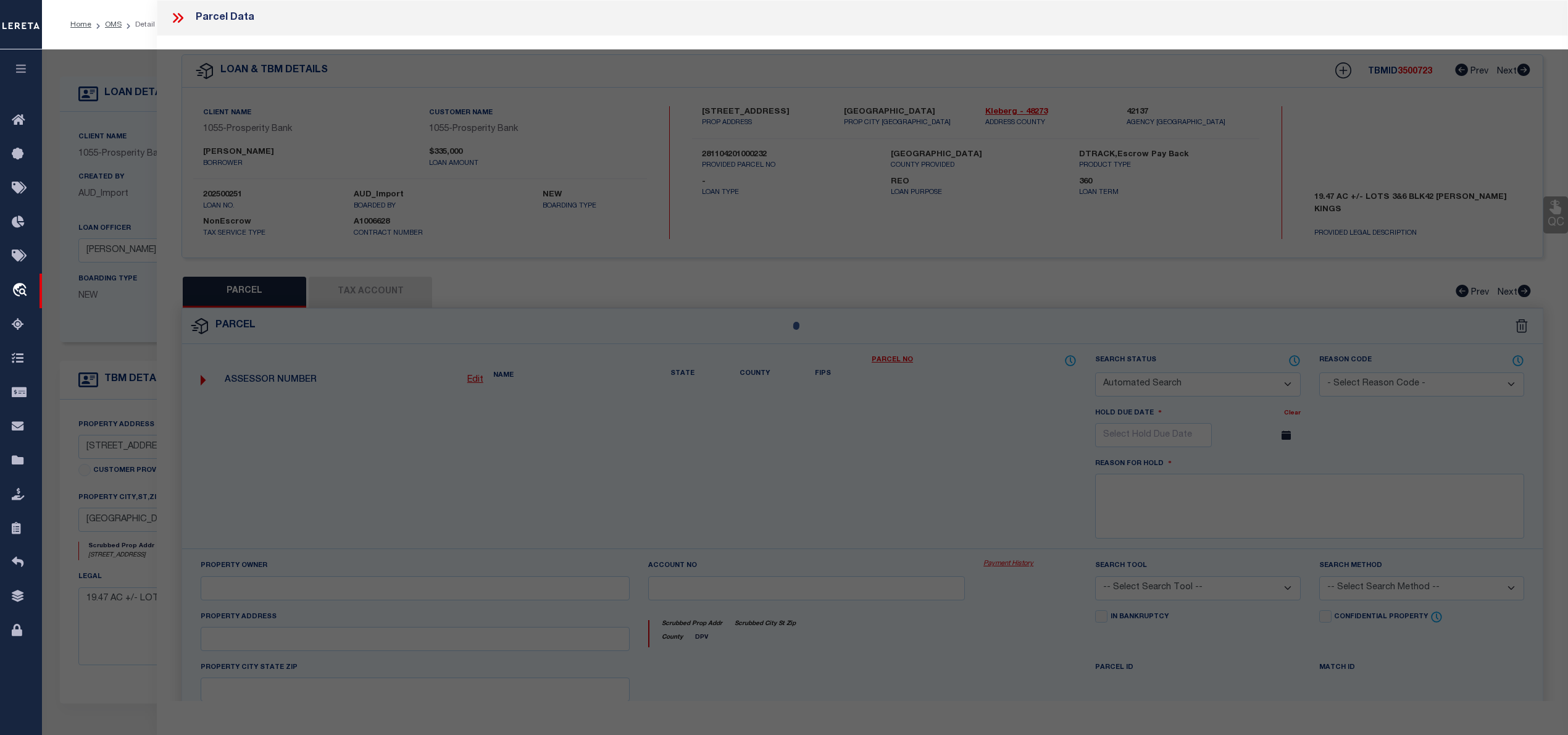
select select "RD"
checkbox input "false"
type textarea "Document uploaded that satisfies a legal requirement, changing from [GEOGRAPHIC…"
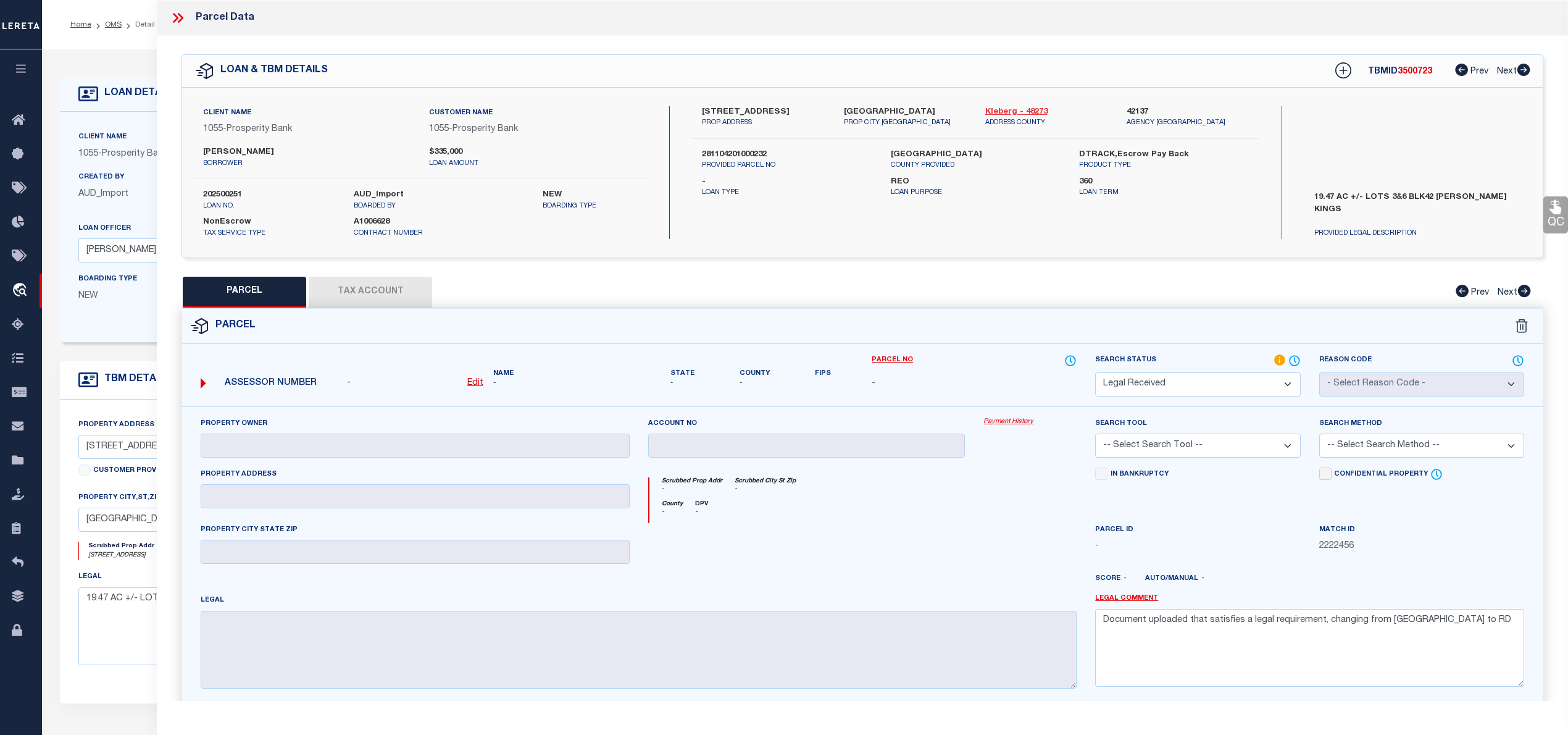
click at [999, 106] on link "Kleberg - 48273" at bounding box center [1046, 112] width 123 height 13
click at [715, 154] on label "281104201000232" at bounding box center [786, 155] width 170 height 13
copy label "281104201000232"
drag, startPoint x: 745, startPoint y: 121, endPoint x: 736, endPoint y: 119, distance: 9.2
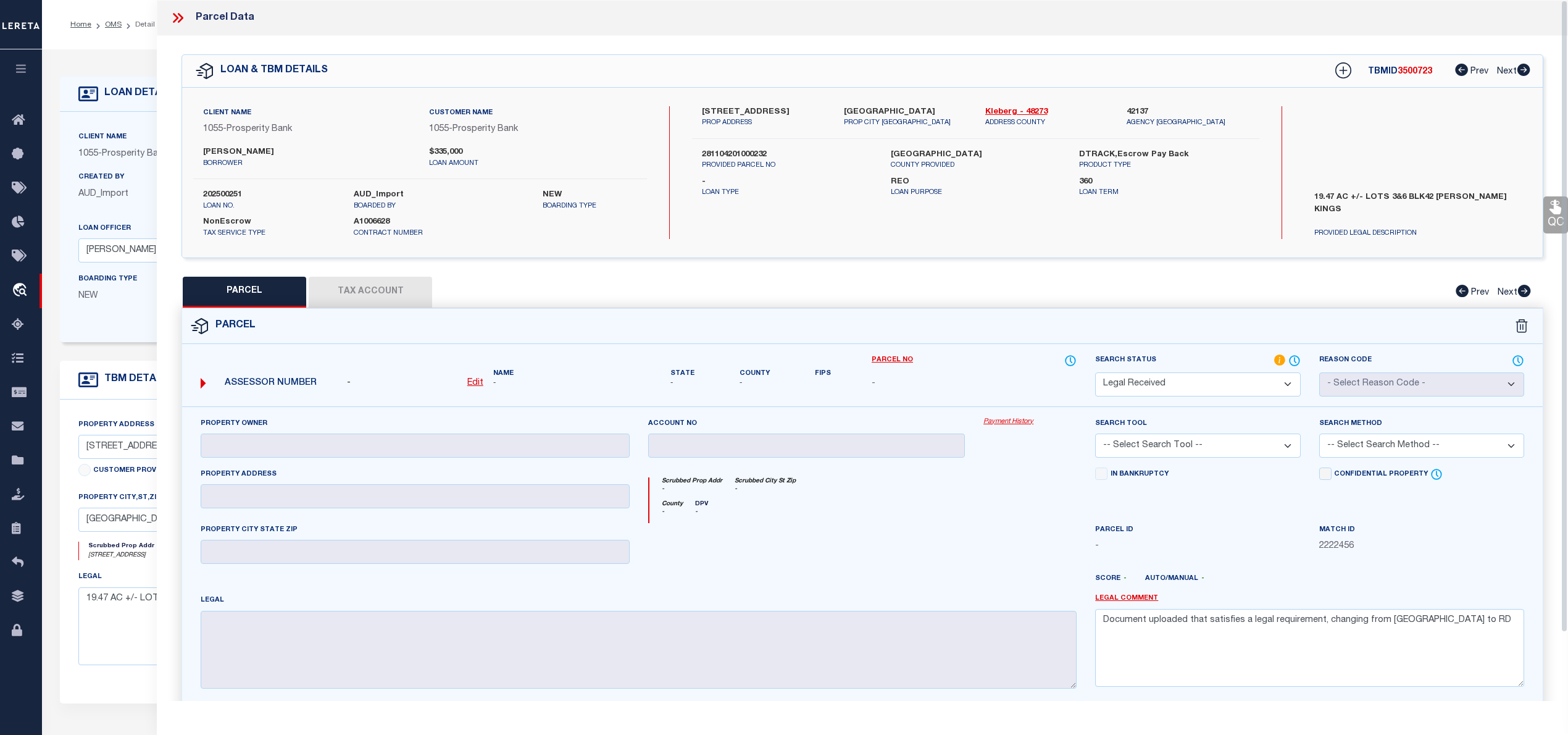
click at [745, 121] on p "PROP ADDRESS" at bounding box center [762, 123] width 123 height 11
drag, startPoint x: 713, startPoint y: 108, endPoint x: 771, endPoint y: 111, distance: 58.1
click at [771, 111] on div "868 E CO RD 2250 PROP ADDRESS" at bounding box center [762, 117] width 141 height 22
copy label "868 E CO RD 2250"
click at [705, 106] on label "868 E CO RD 2250" at bounding box center [762, 112] width 123 height 13
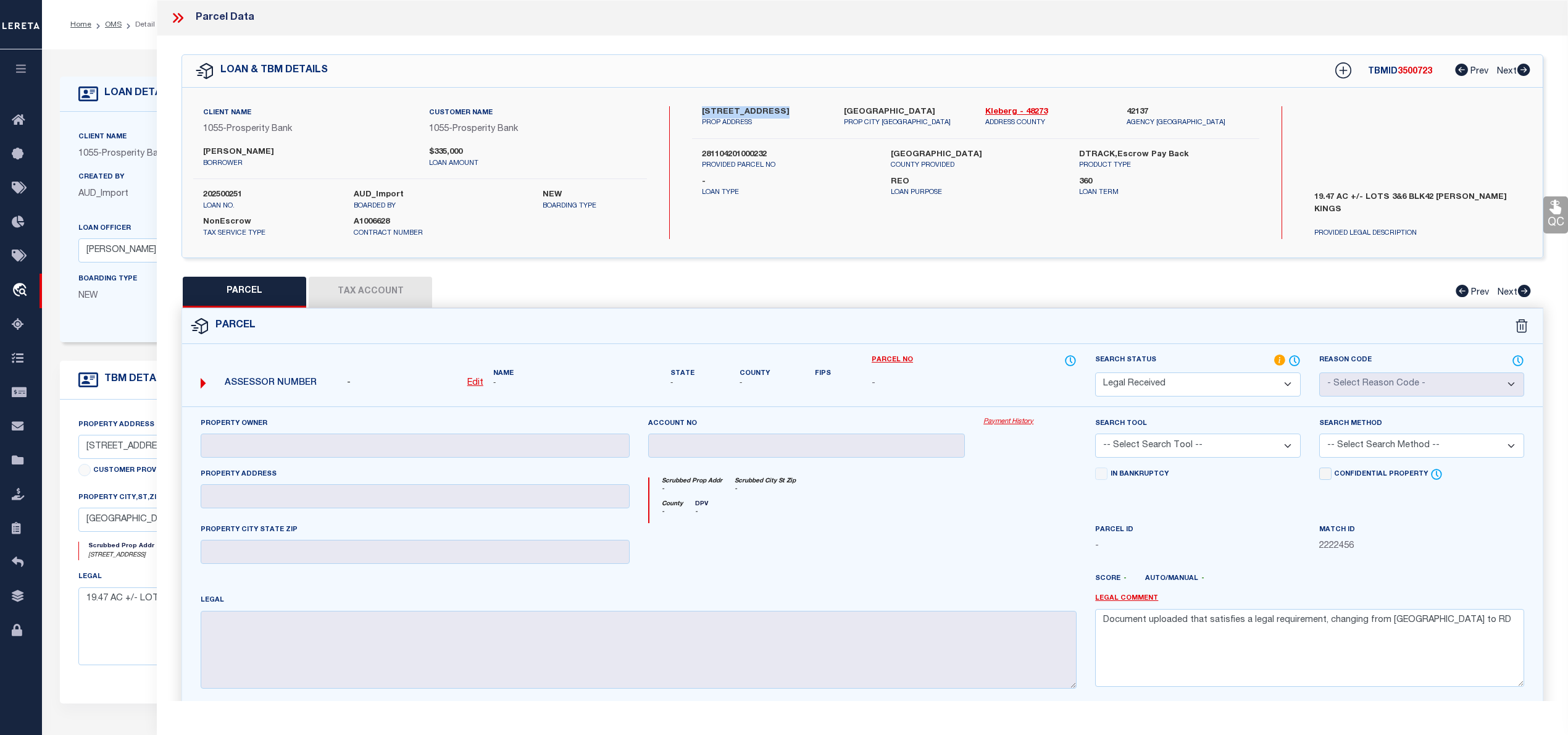
click at [705, 106] on label "868 E CO RD 2250" at bounding box center [762, 112] width 123 height 13
click at [708, 111] on label "868 E CO RD 2250" at bounding box center [762, 112] width 123 height 13
click at [763, 111] on label "868 E CO RD 2250" at bounding box center [762, 112] width 123 height 13
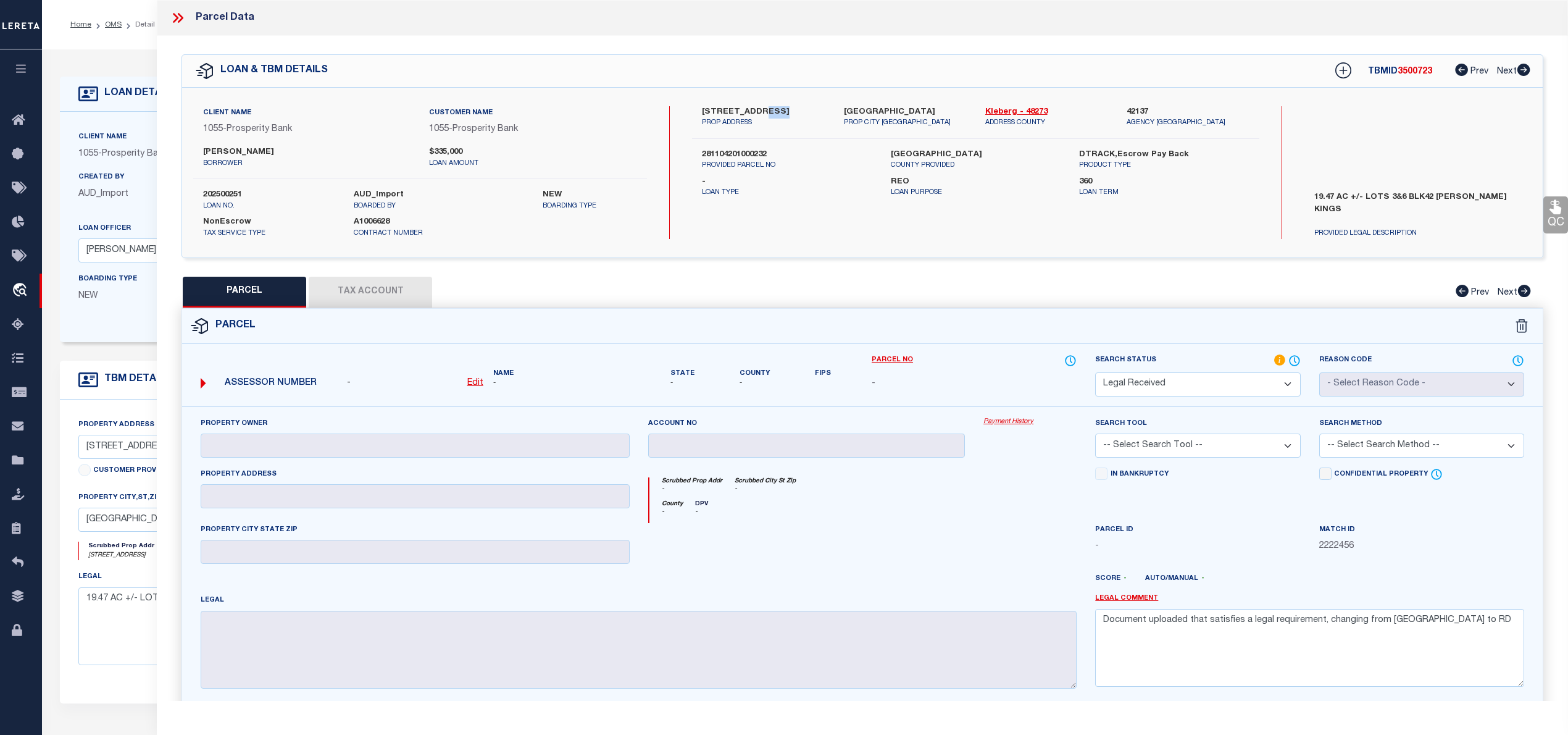
copy label "2250"
click at [756, 108] on label "868 E CO RD 2250" at bounding box center [762, 112] width 123 height 13
click at [732, 151] on label "281104201000232" at bounding box center [786, 155] width 170 height 13
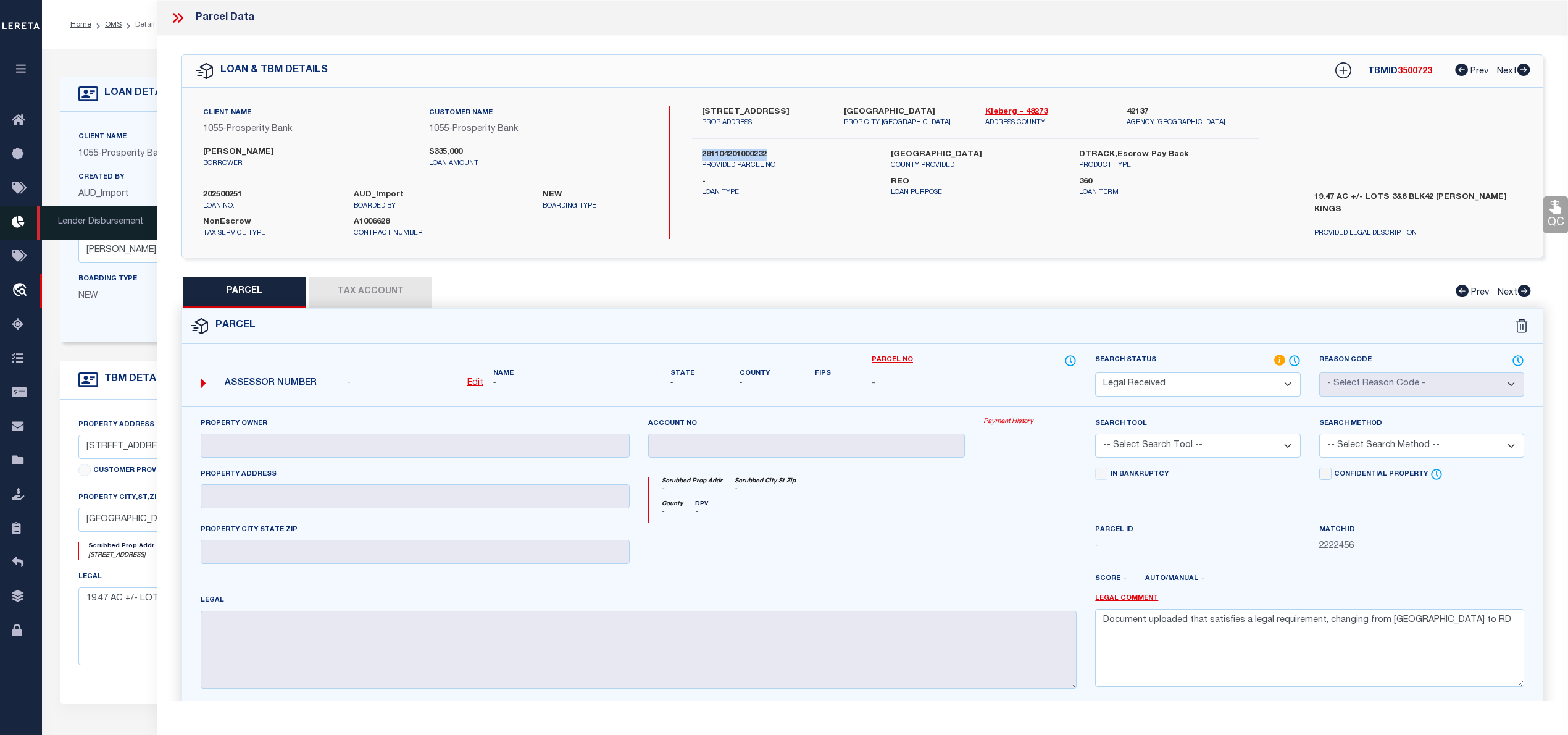
copy label "281104201000232"
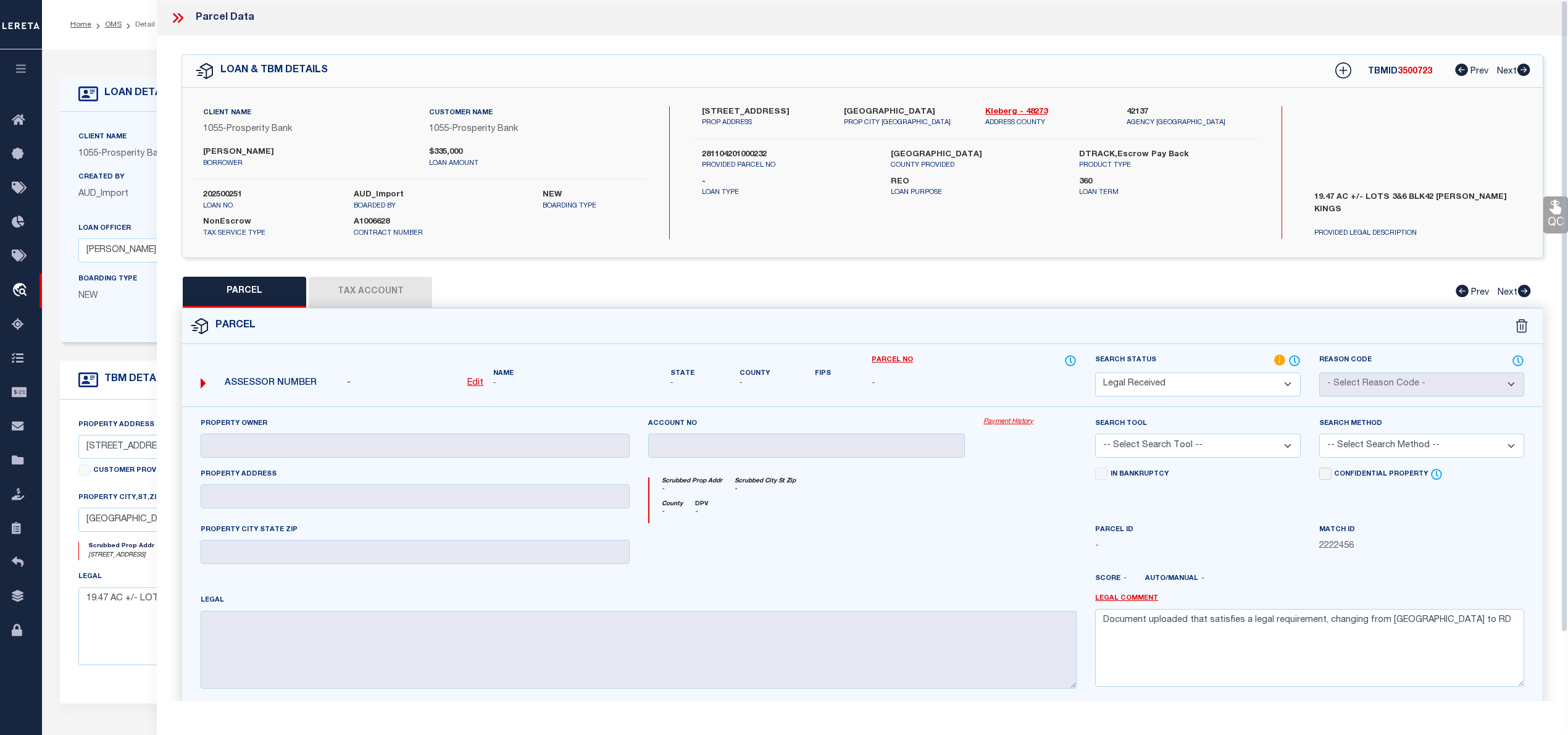
click at [644, 311] on div "Parcel" at bounding box center [862, 326] width 1361 height 35
click at [474, 384] on u "Edit" at bounding box center [475, 383] width 16 height 9
select select "RD"
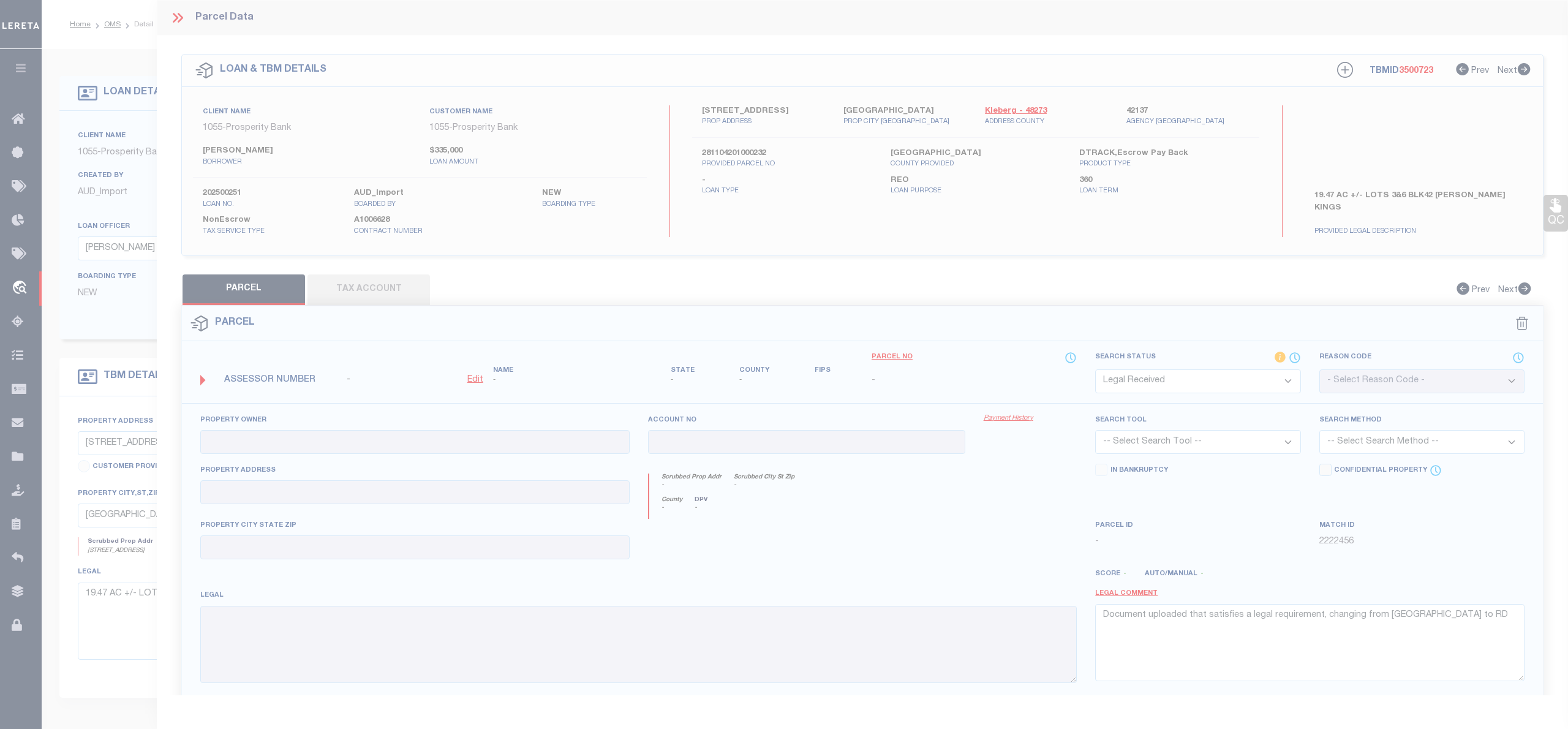
type textarea "-"
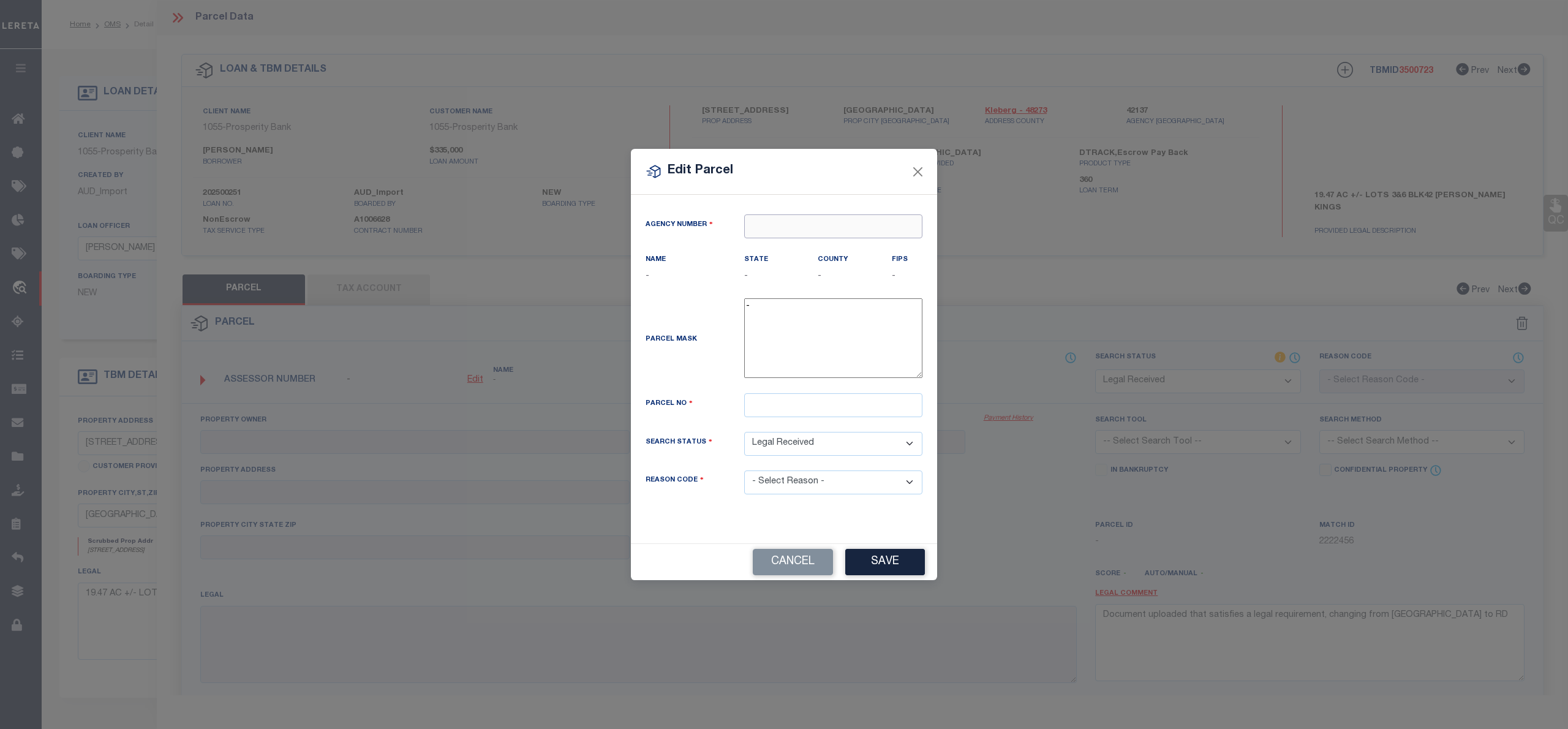
click at [816, 220] on input "text" at bounding box center [833, 226] width 178 height 24
click at [814, 243] on div "421370000 : KLEBERG COUNTY" at bounding box center [833, 255] width 177 height 35
type input "421370000"
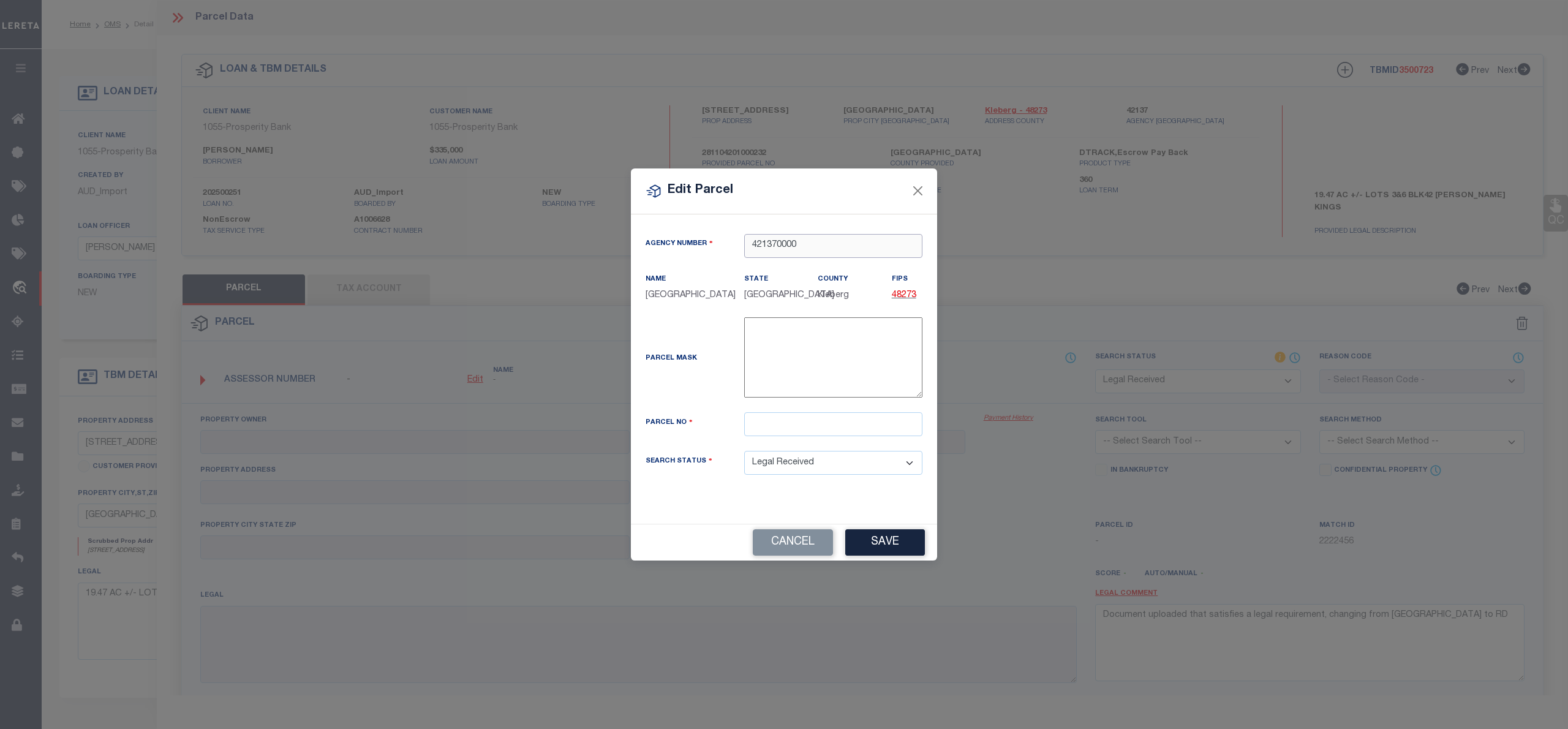
type input "421370000"
click at [768, 431] on input "text" at bounding box center [833, 424] width 178 height 24
paste input "281104201000232"
type input "281104201000232"
click at [709, 383] on div "Parcel Mask -" at bounding box center [784, 360] width 295 height 86
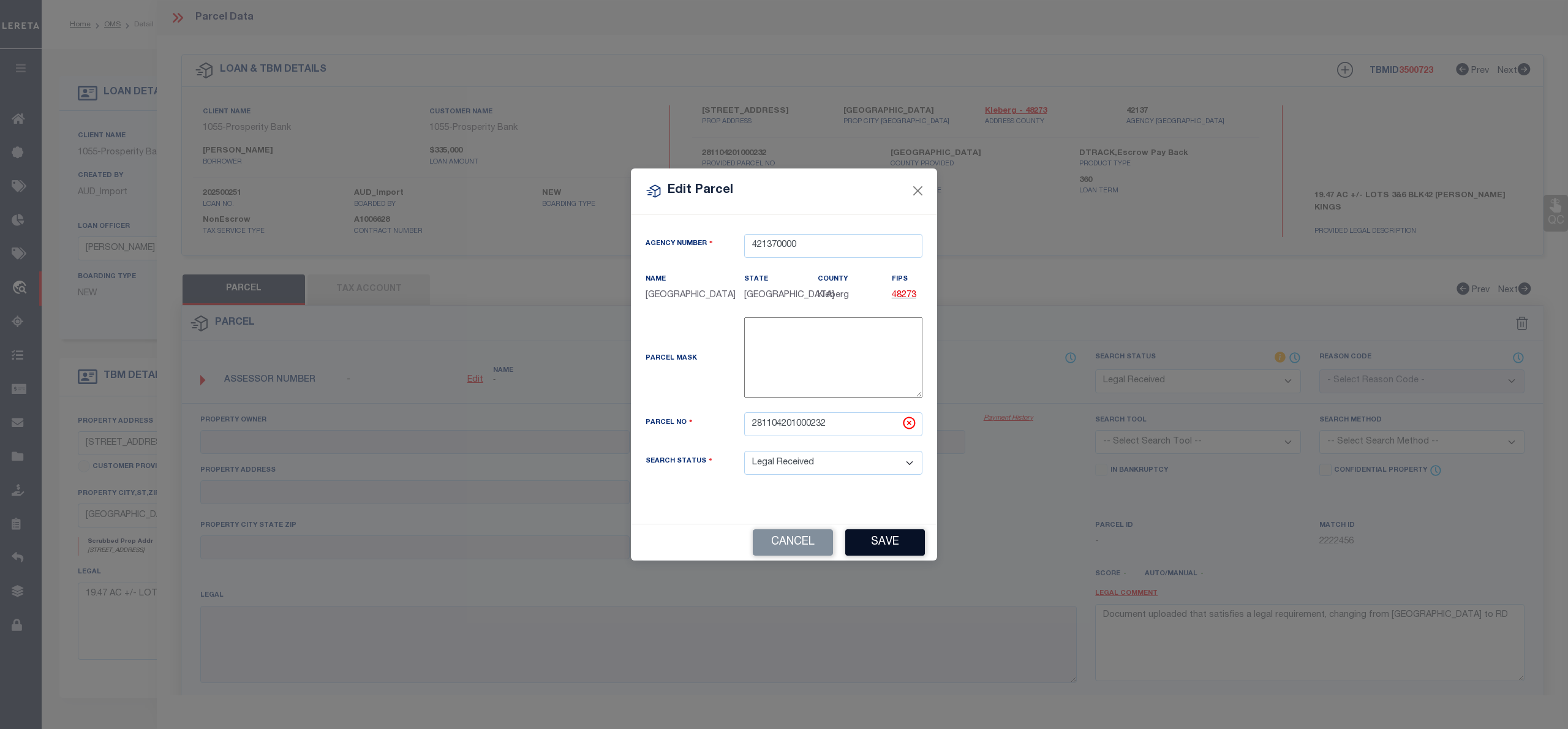
click at [886, 552] on button "Save" at bounding box center [884, 543] width 79 height 27
select select "RD"
checkbox input "false"
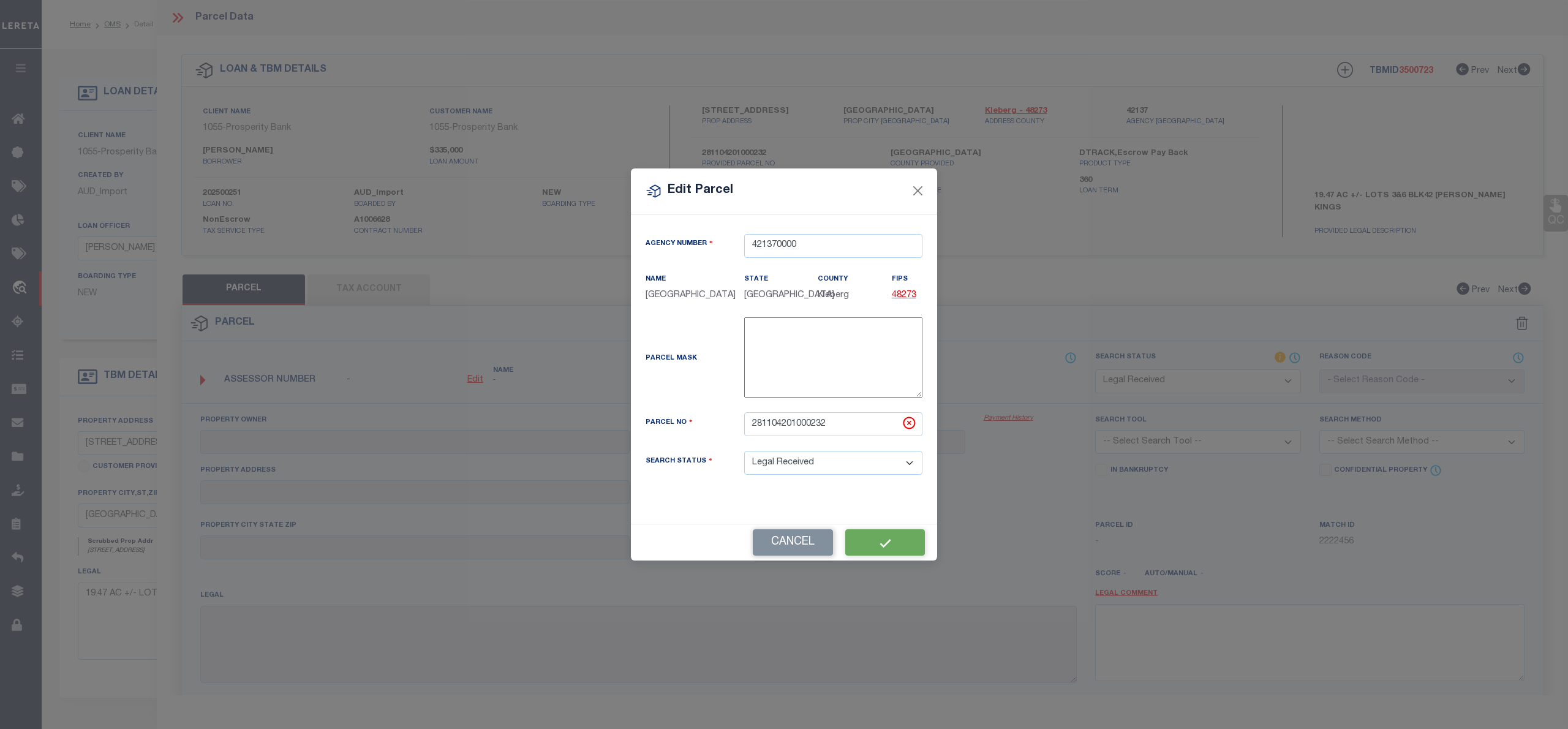
type textarea "Document uploaded that satisfies a legal requirement, changing from [GEOGRAPHIC…"
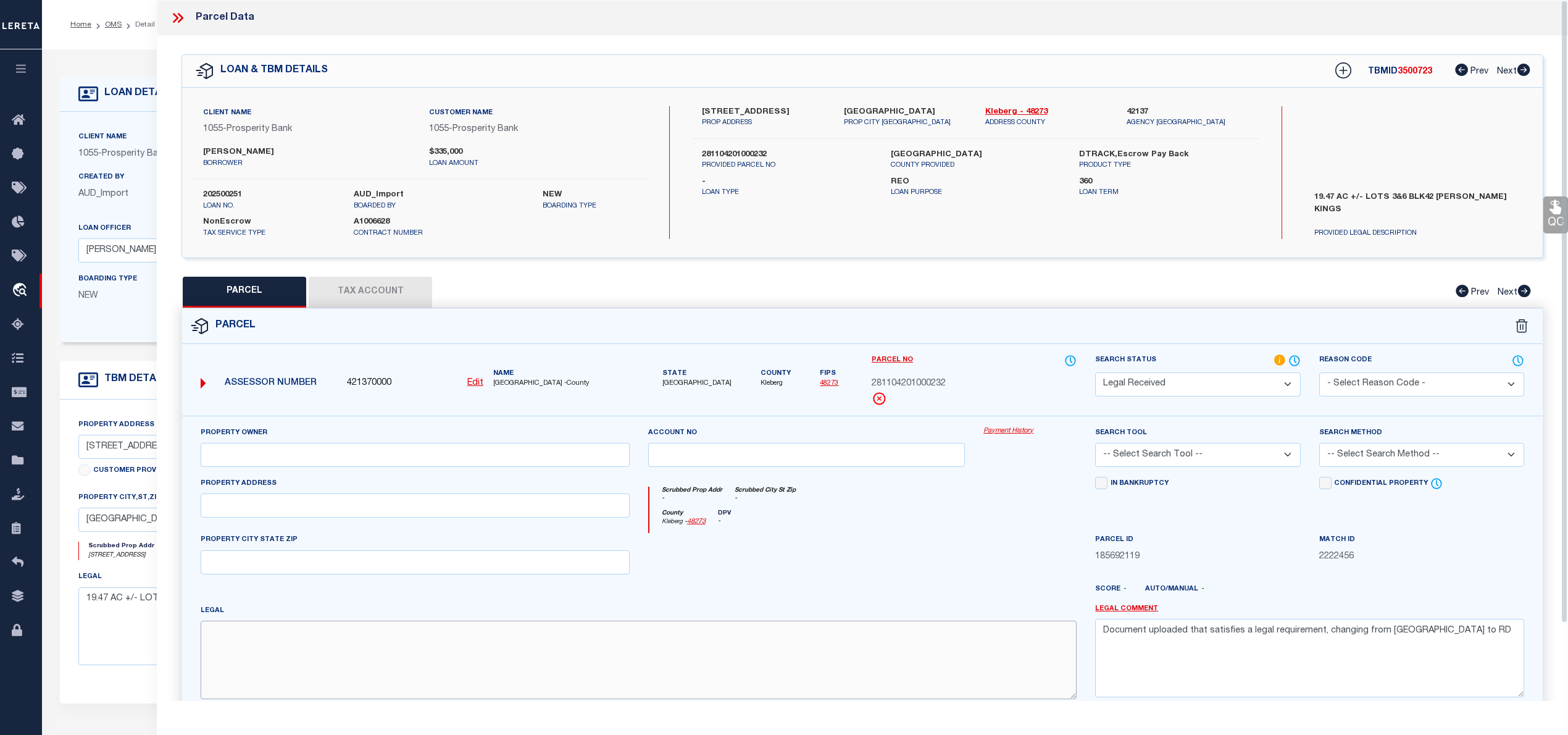
click at [297, 654] on textarea at bounding box center [638, 660] width 876 height 78
paste textarea "MRS KINGS 1ST SUB, BLOCK 42, LOT PT 6, (TR I), ACRES 19.47"
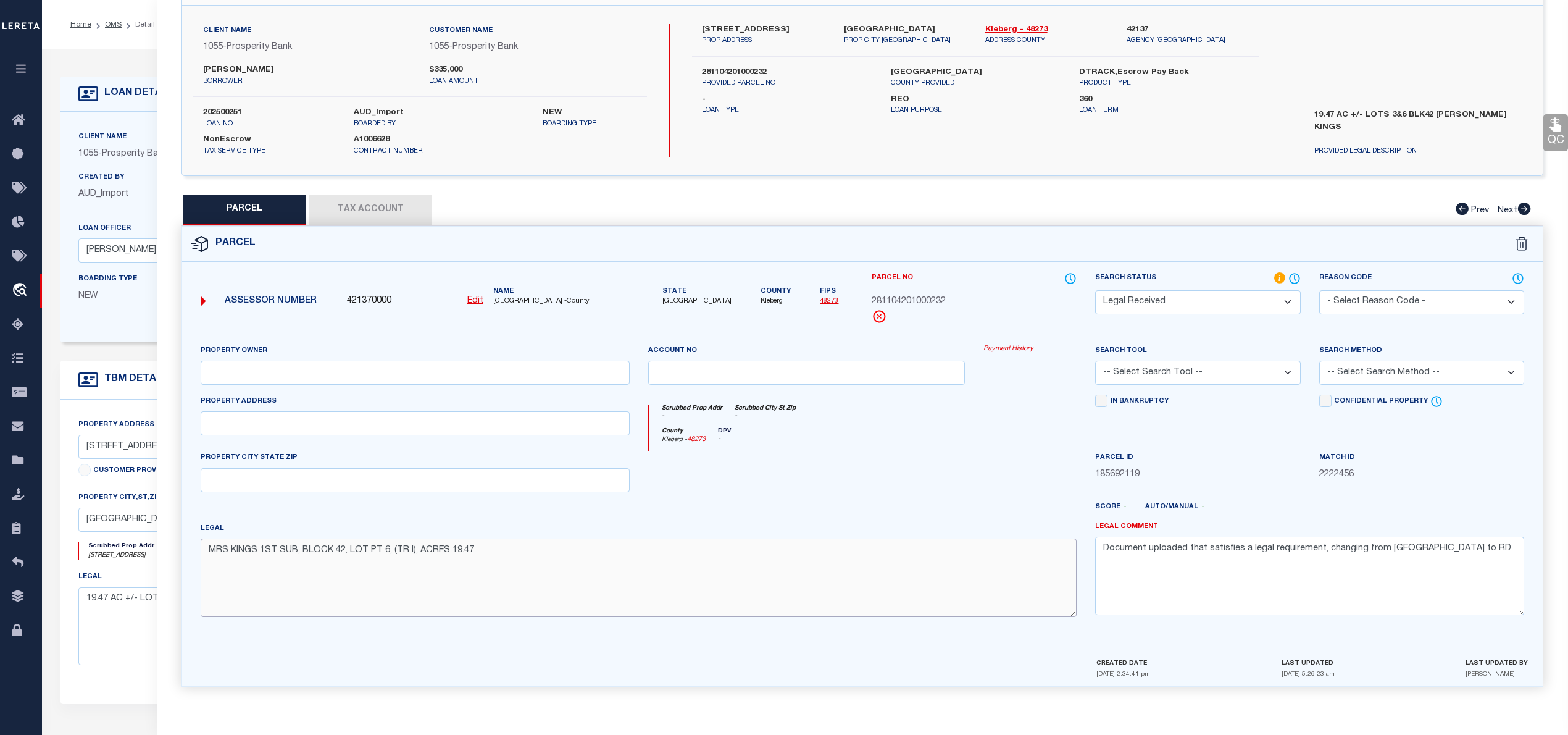
type textarea "MRS KINGS 1ST SUB, BLOCK 42, LOT PT 6, (TR I), ACRES 19.47"
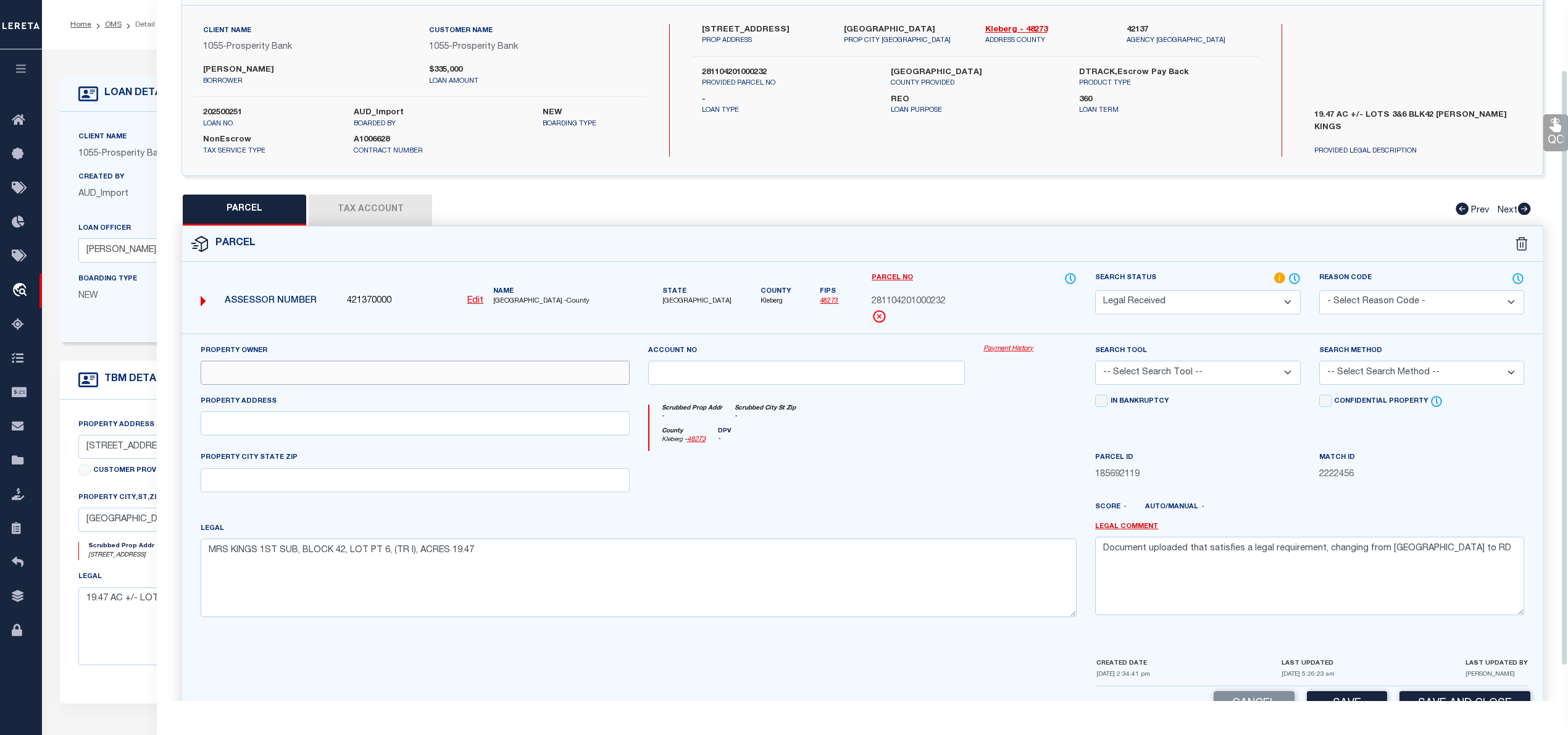
click at [238, 374] on input "text" at bounding box center [415, 372] width 429 height 24
paste input "DE LOS SANTOS THOMAS"
type input "DE LOS SANTOS THOMAS"
click at [237, 428] on input "text" at bounding box center [415, 423] width 429 height 24
paste input "E CR 2250"
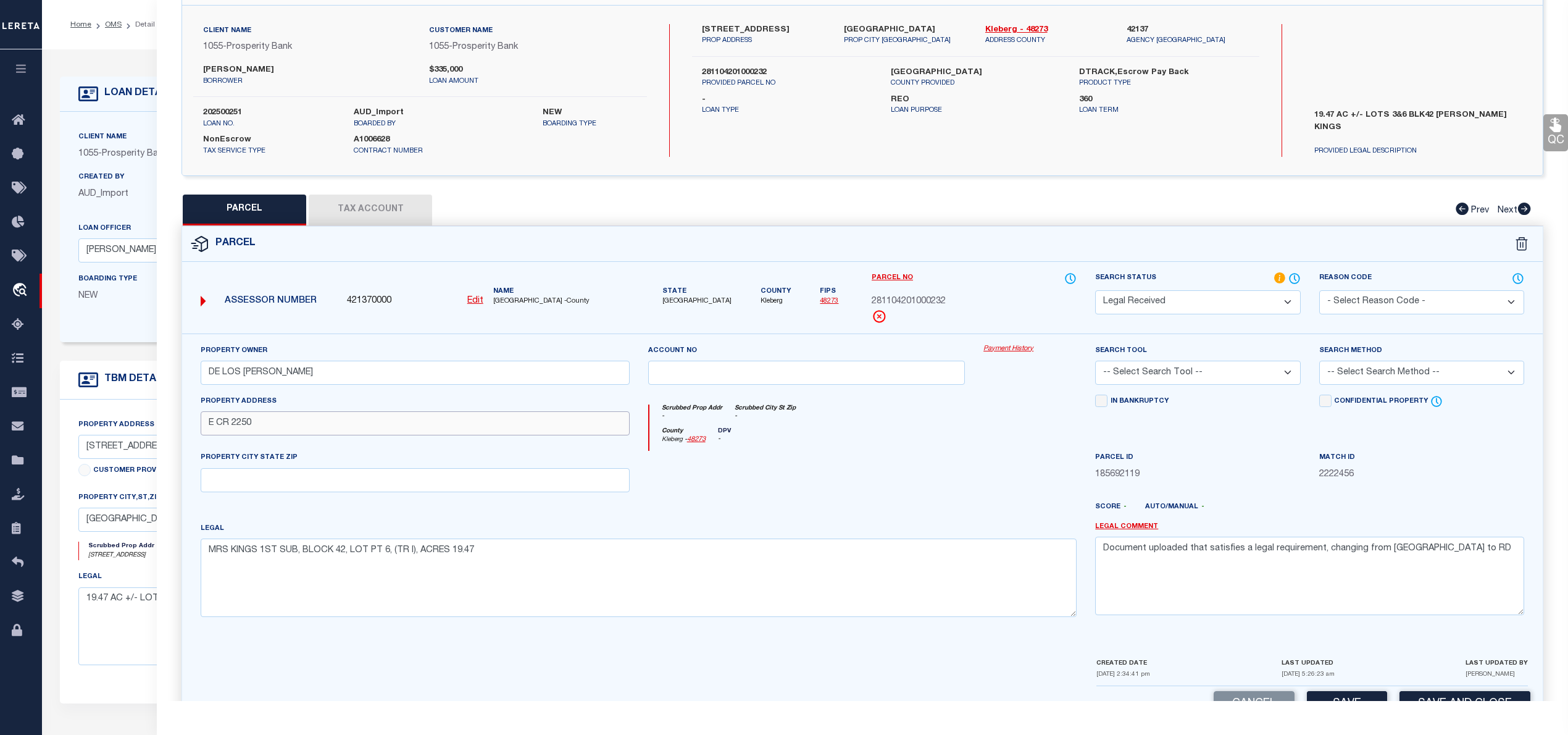
click at [230, 426] on input "E CR 2250" at bounding box center [415, 423] width 429 height 24
type input "E CR 2250"
click at [222, 478] on input "text" at bounding box center [415, 480] width 429 height 24
paste input "[GEOGRAPHIC_DATA]"
type input "[GEOGRAPHIC_DATA]"
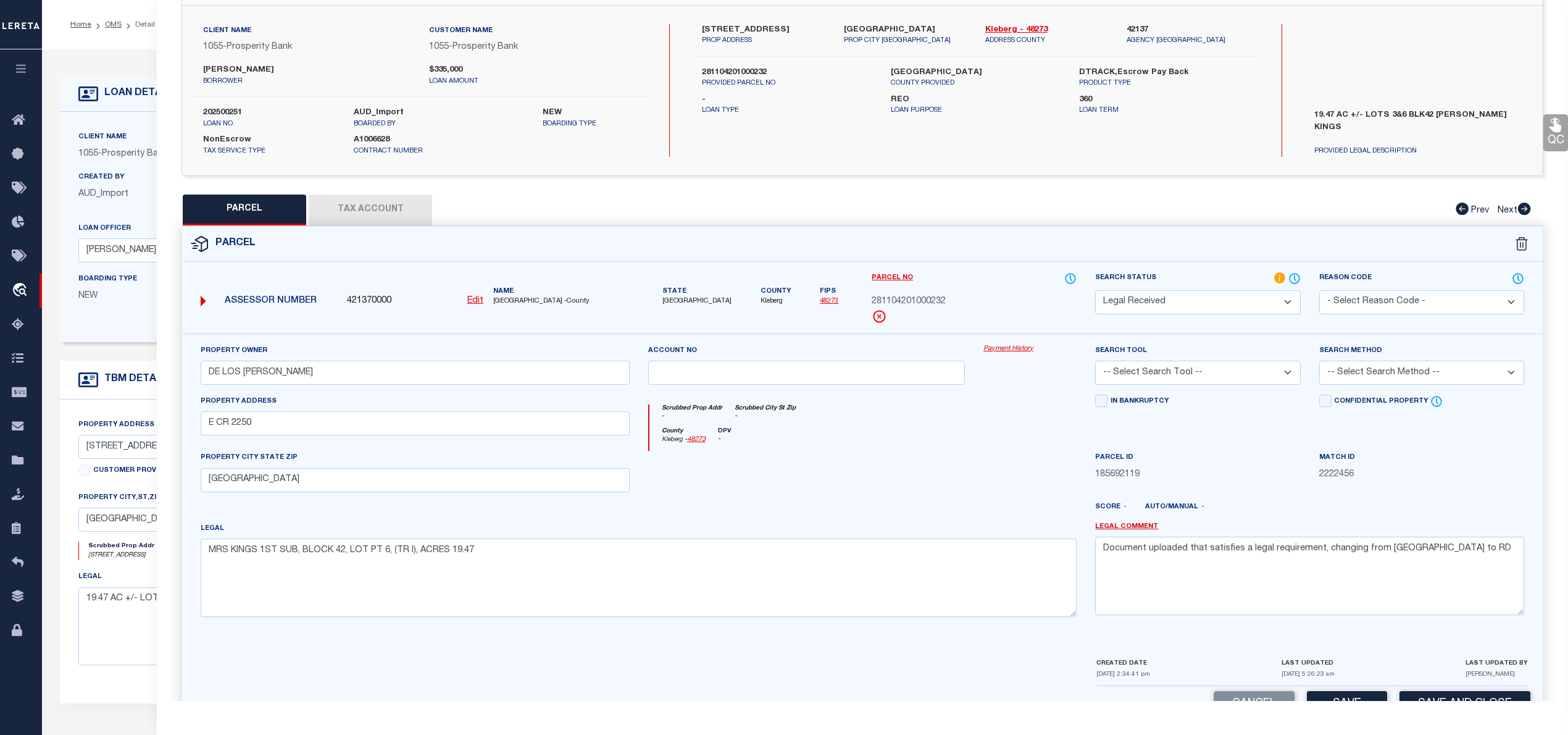
click at [880, 470] on div at bounding box center [806, 476] width 336 height 50
click at [1246, 372] on select "-- Select Search Tool -- 3rd Party Website Agency File Agency Website ATLS CNV-…" at bounding box center [1197, 372] width 205 height 24
select select "AGW"
click at [1095, 362] on select "-- Select Search Tool -- 3rd Party Website Agency File Agency Website ATLS CNV-…" at bounding box center [1197, 372] width 205 height 24
click at [1395, 376] on select "-- Select Search Method -- Property Address Legal Liability Info Provided" at bounding box center [1422, 372] width 205 height 24
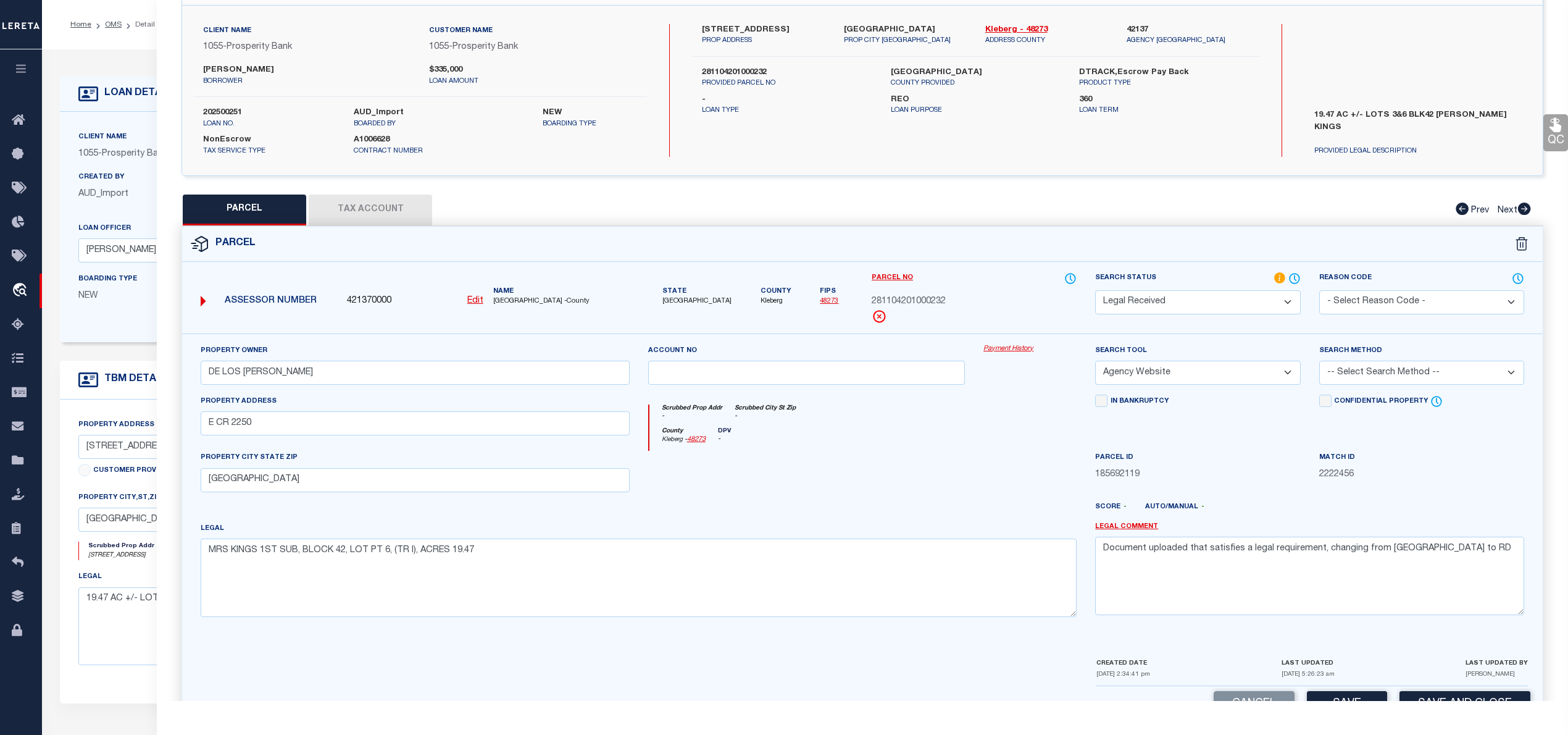
select select "LEG"
click at [1319, 362] on select "-- Select Search Method -- Property Address Legal Liability Info Provided" at bounding box center [1422, 372] width 205 height 24
click at [1240, 571] on textarea "Document uploaded that satisfies a legal requirement, changing from [GEOGRAPHIC…" at bounding box center [1309, 575] width 429 height 78
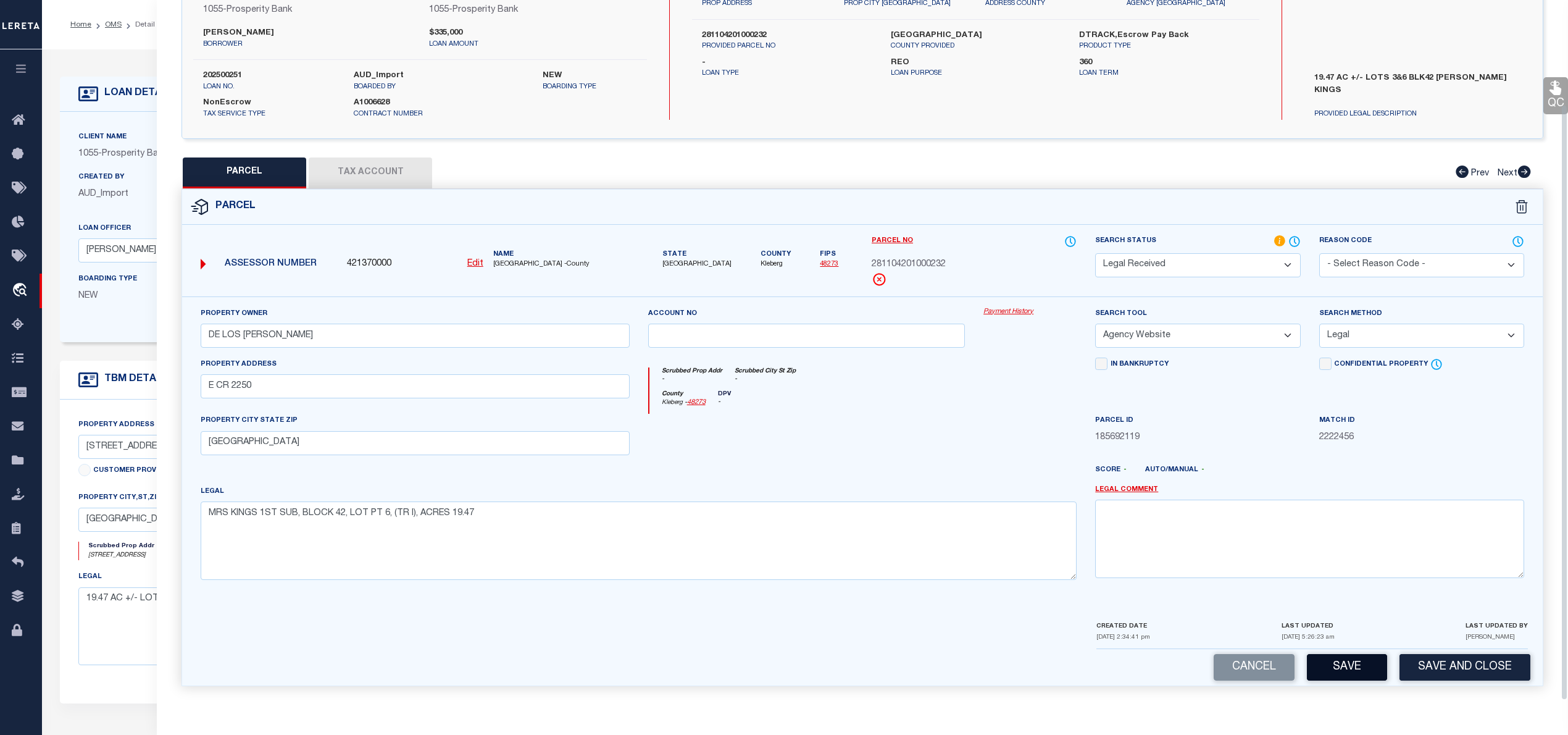
click at [1352, 662] on button "Save" at bounding box center [1346, 668] width 80 height 27
click at [386, 178] on button "Tax Account" at bounding box center [370, 173] width 123 height 31
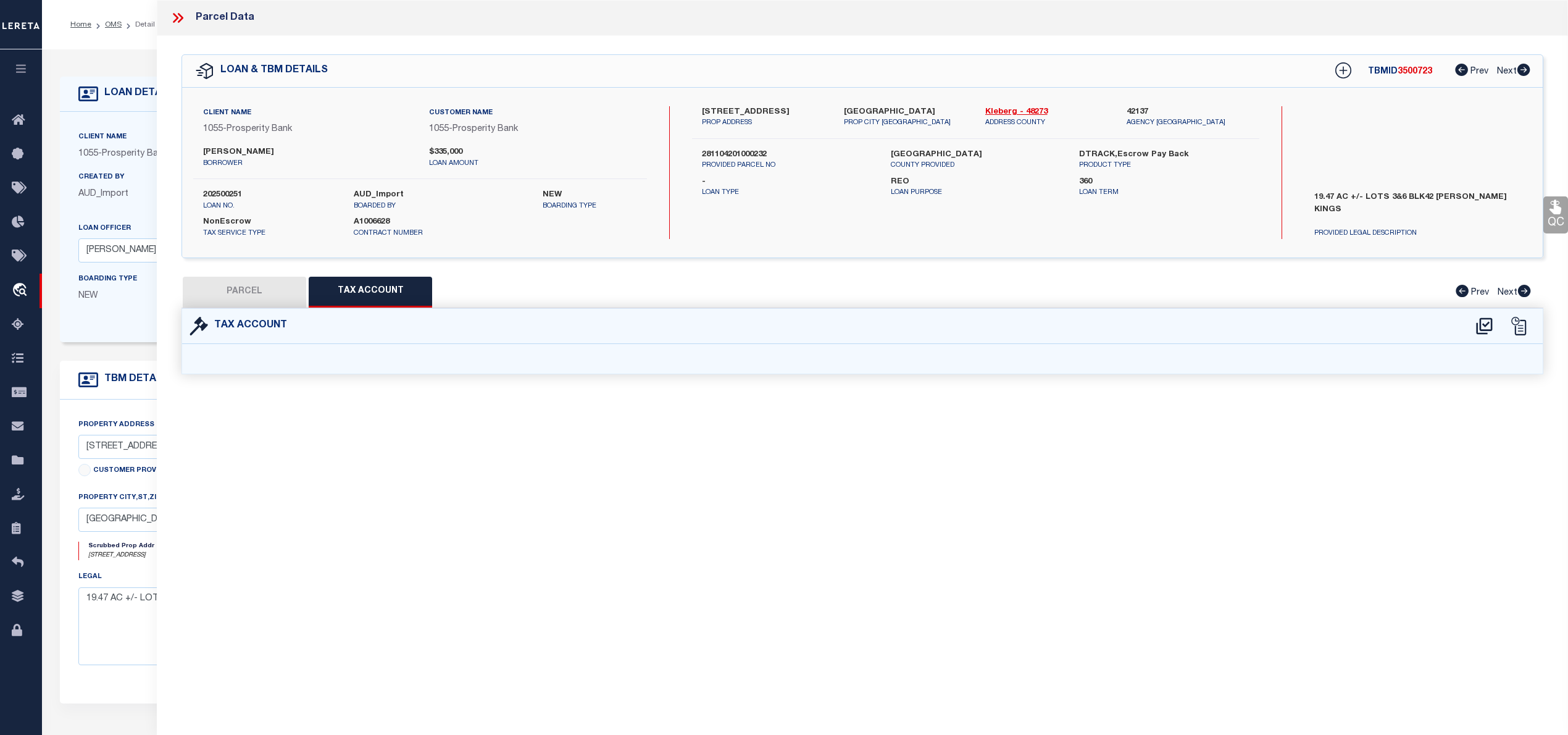
select select "100"
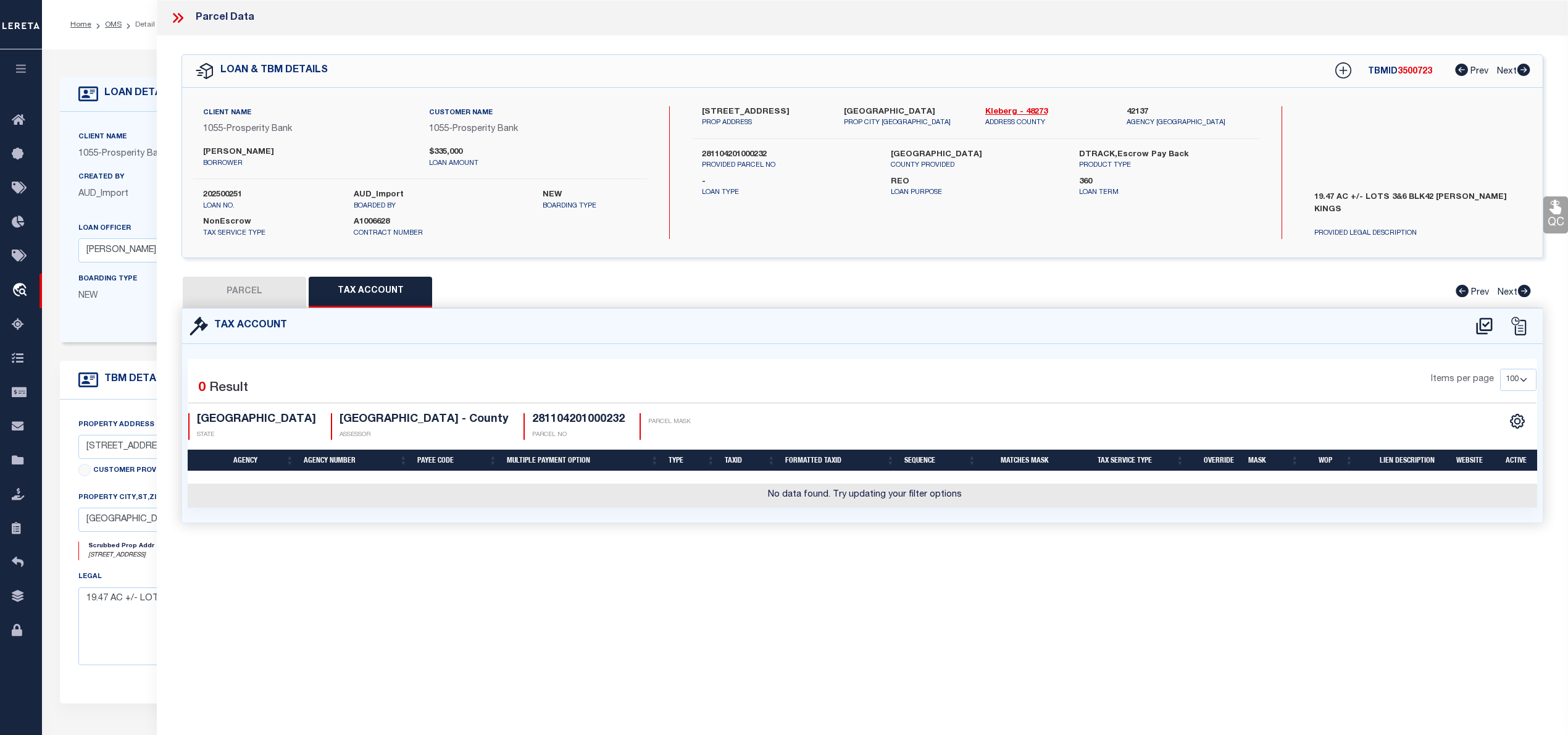
scroll to position [0, 0]
click at [1485, 324] on icon at bounding box center [1484, 325] width 16 height 17
select select "100"
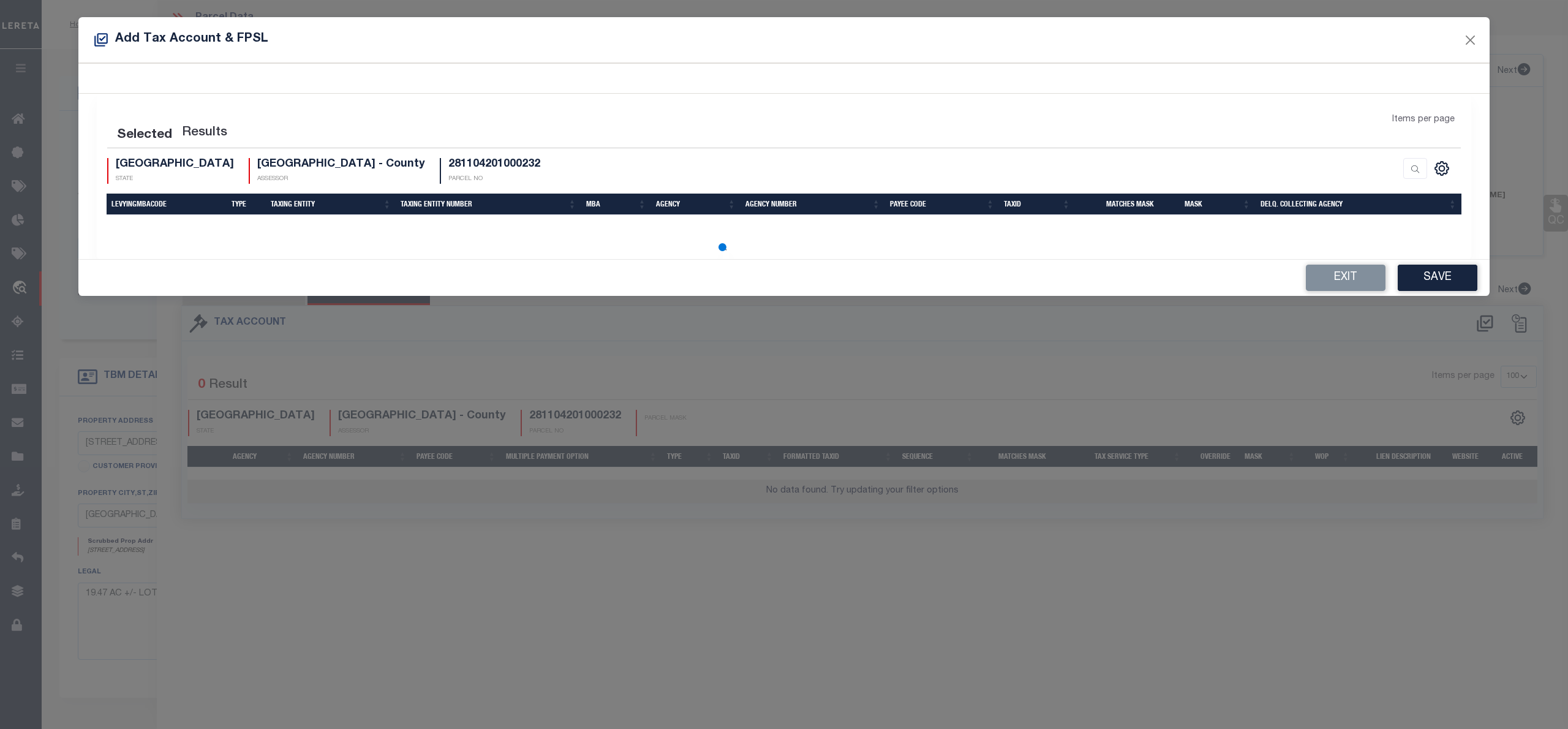
select select "100"
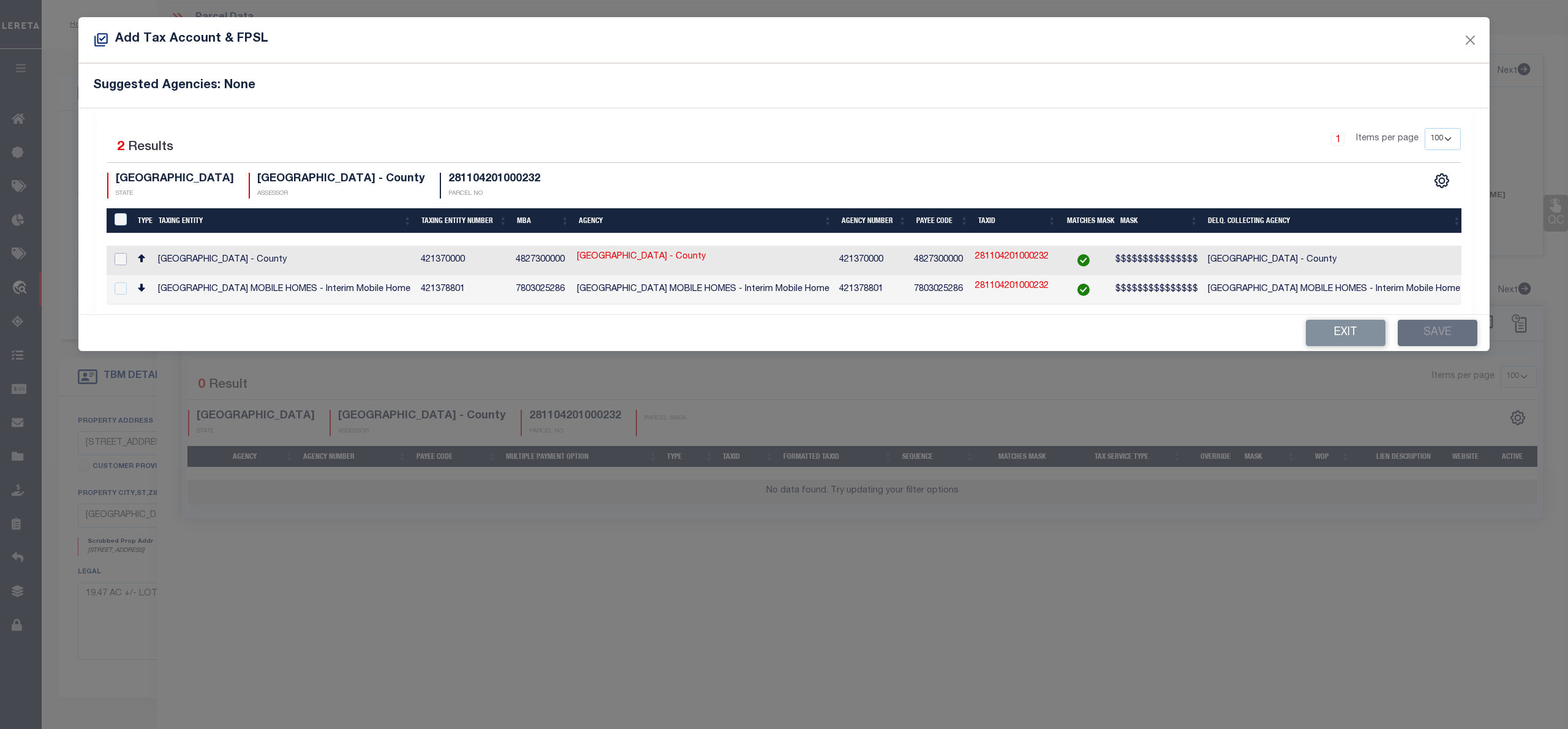
click at [119, 259] on input "checkbox" at bounding box center [121, 259] width 12 height 12
checkbox input "true"
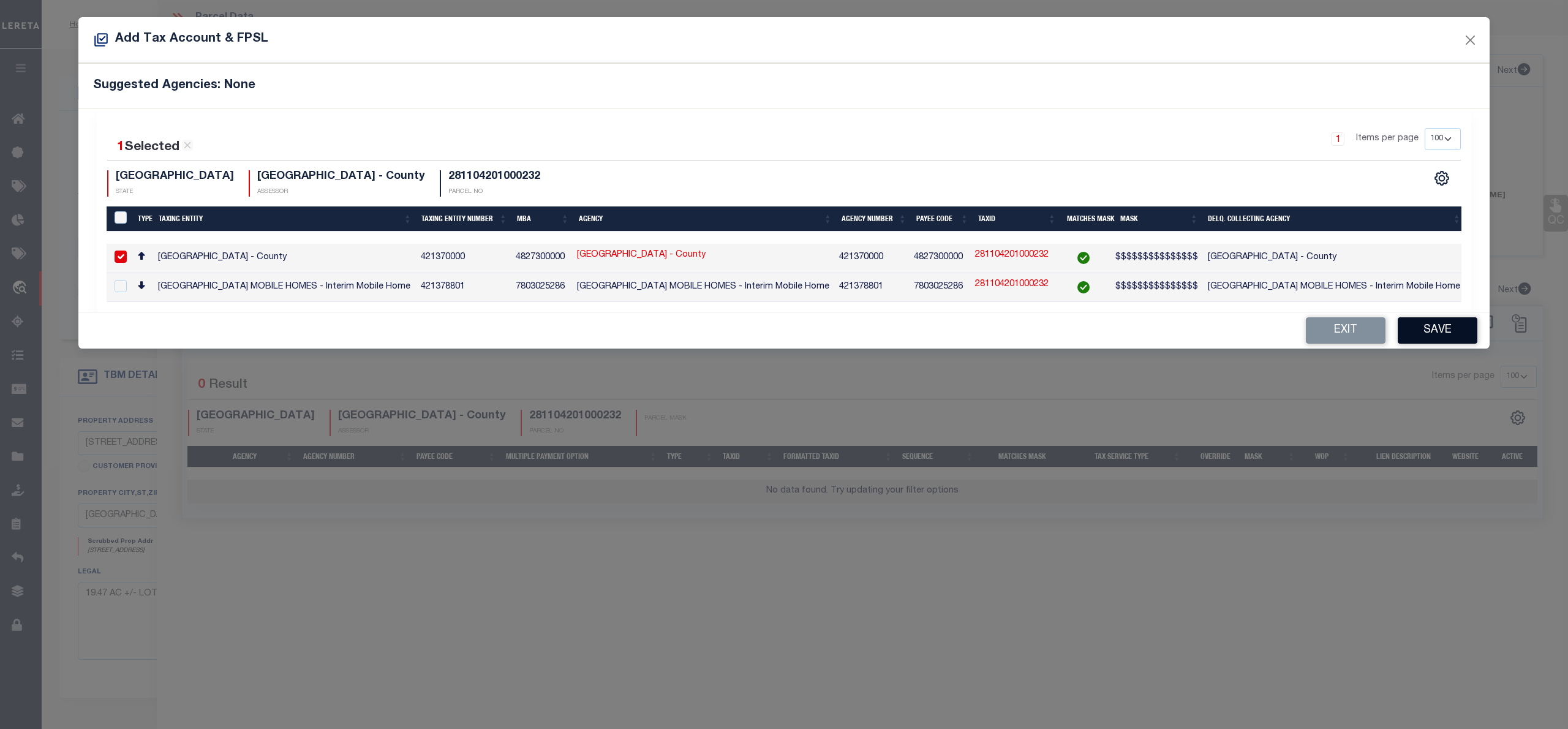
click at [1457, 332] on button "Save" at bounding box center [1437, 331] width 79 height 27
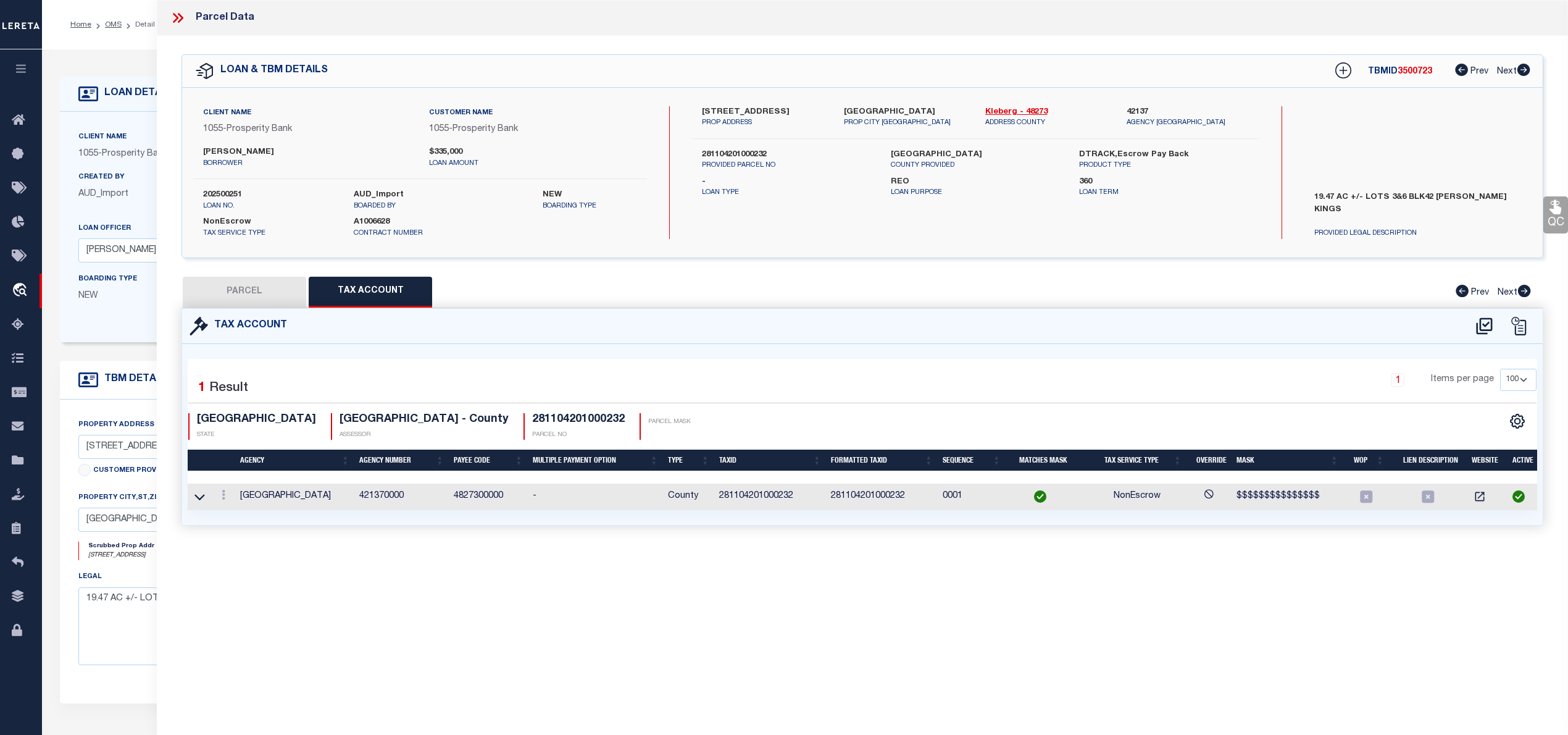
click at [236, 288] on button "PARCEL" at bounding box center [243, 292] width 123 height 31
select select "AS"
select select
checkbox input "false"
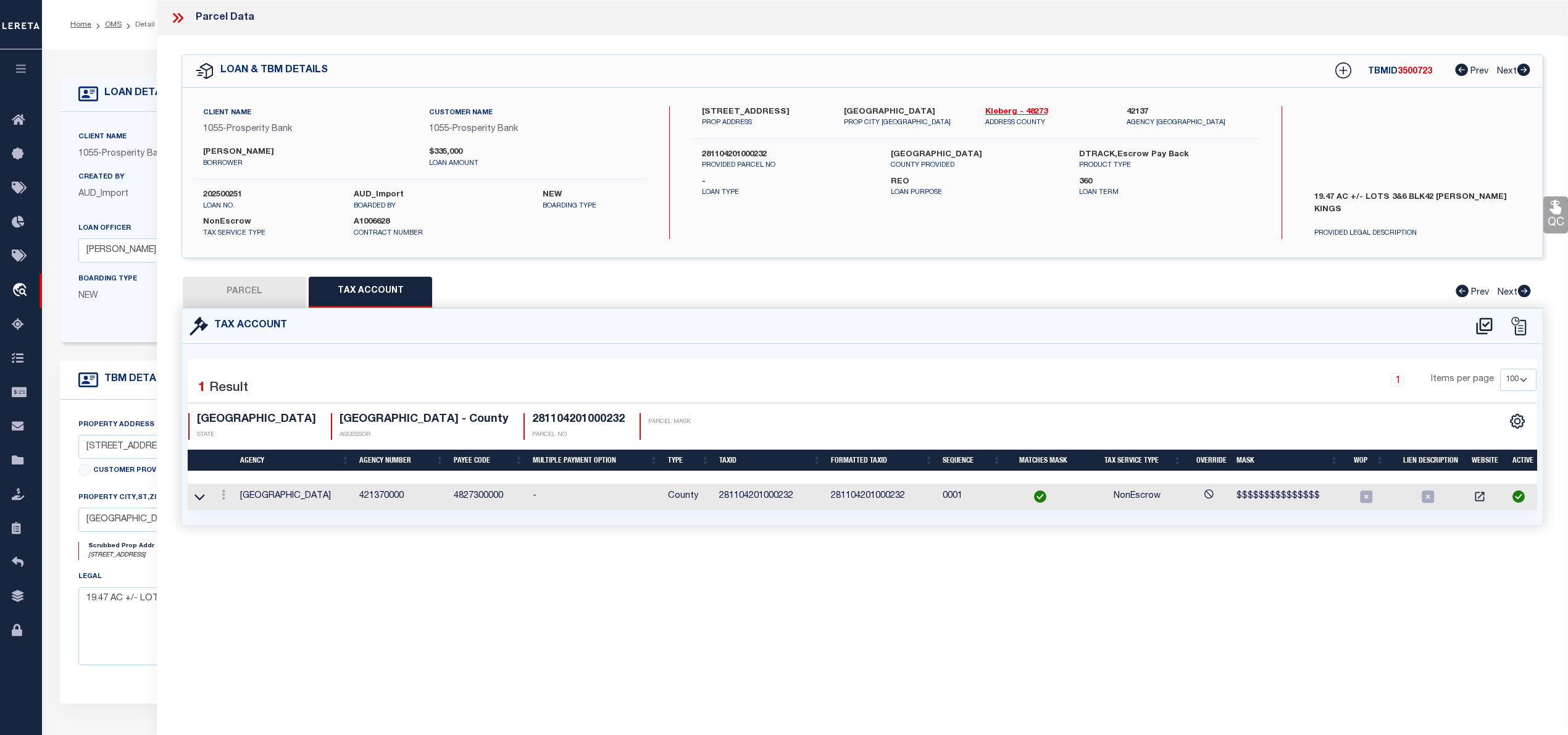
checkbox input "false"
select select "RD"
type input "DE LOS SANTOS THOMAS"
select select "AGW"
select select "LEG"
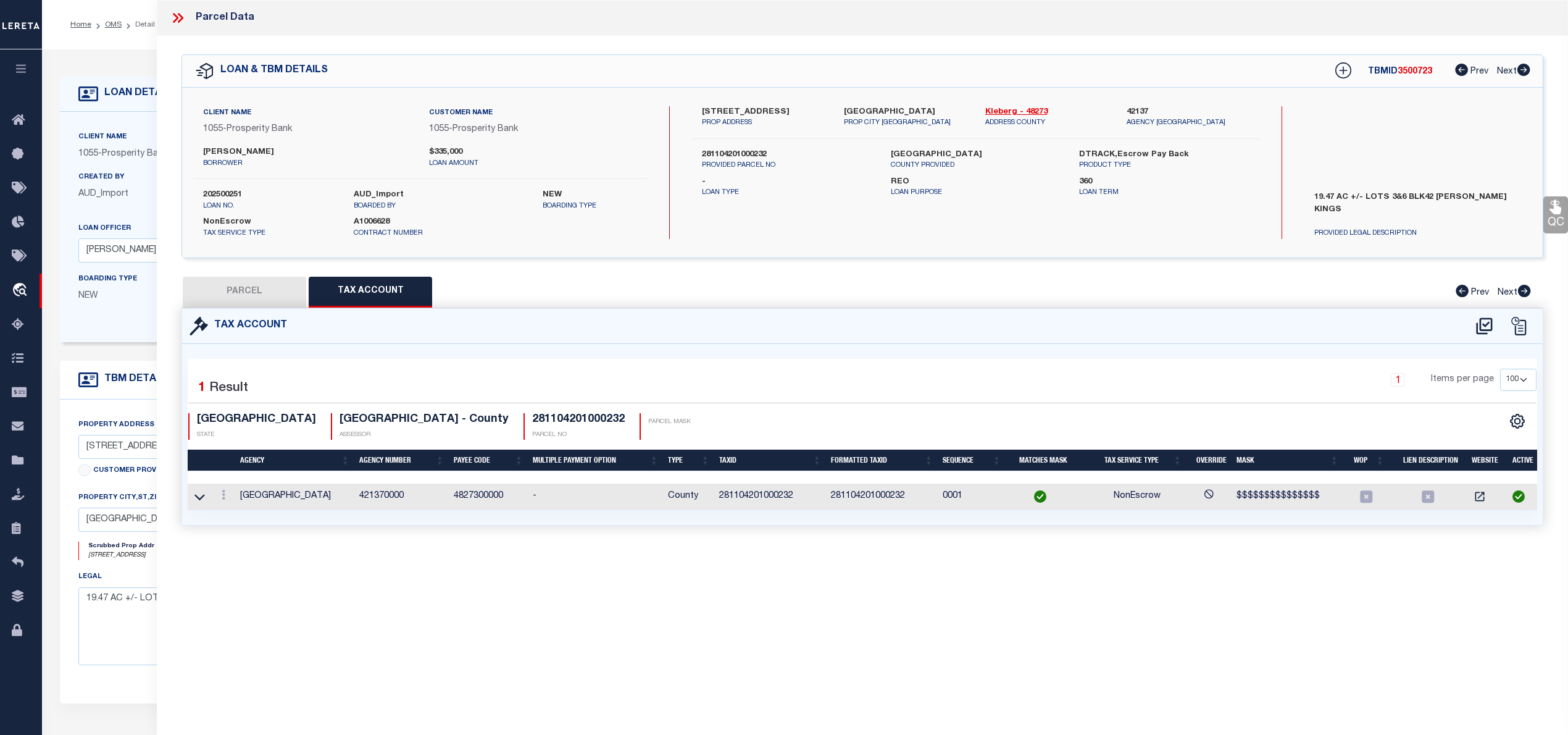
type input "E CR 2250"
type input "[GEOGRAPHIC_DATA]"
type textarea "MRS KINGS 1ST SUB, BLOCK 42, LOT PT 6, (TR I), ACRES 19.47"
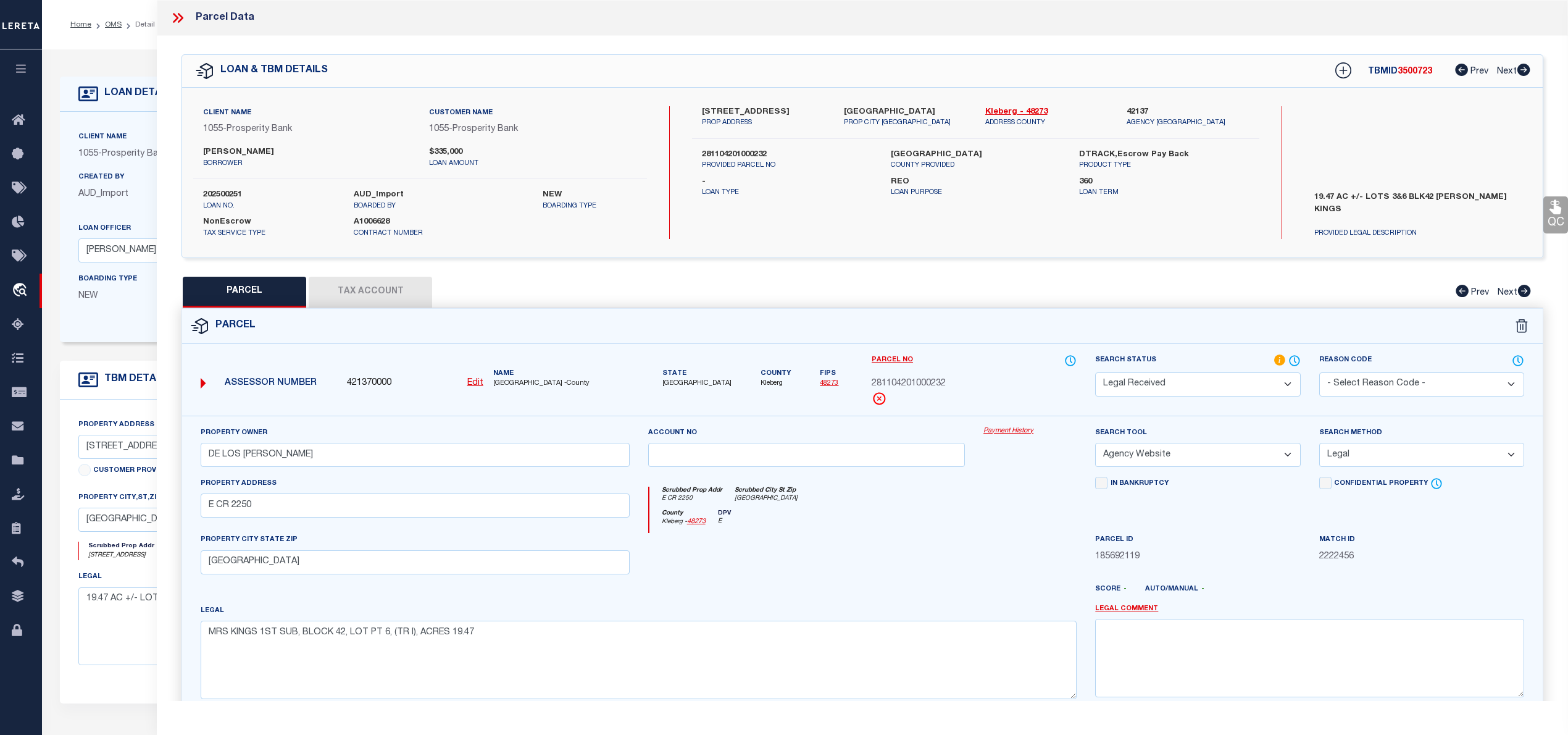
click at [1282, 381] on select "Automated Search Bad Parcel Complete Duplicate Parcel High Dollar Reporting In …" at bounding box center [1197, 384] width 205 height 24
click at [1095, 372] on select "Automated Search Bad Parcel Complete Duplicate Parcel High Dollar Reporting In …" at bounding box center [1197, 384] width 205 height 24
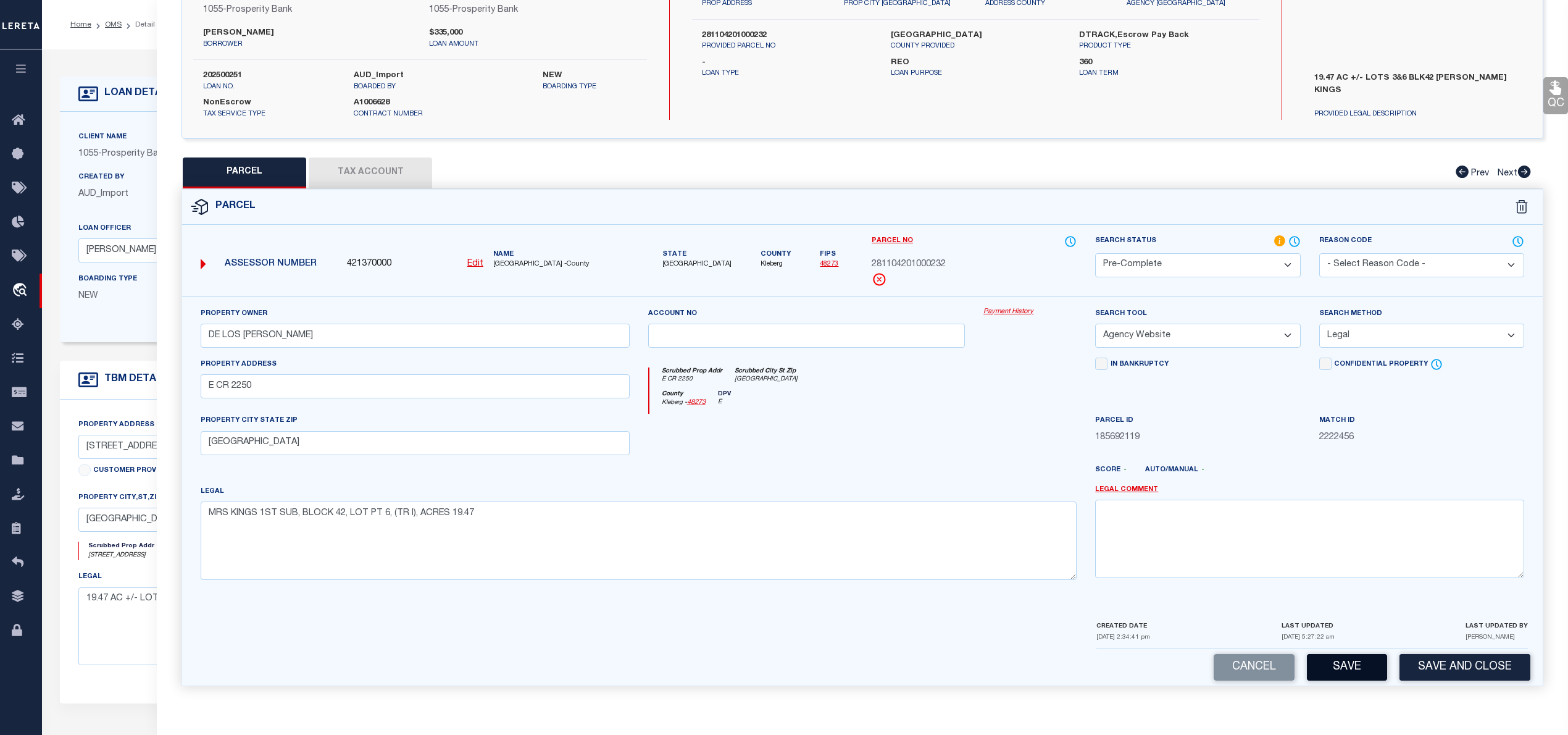
click at [1339, 659] on button "Save" at bounding box center [1346, 668] width 80 height 27
select select "AS"
select select
checkbox input "false"
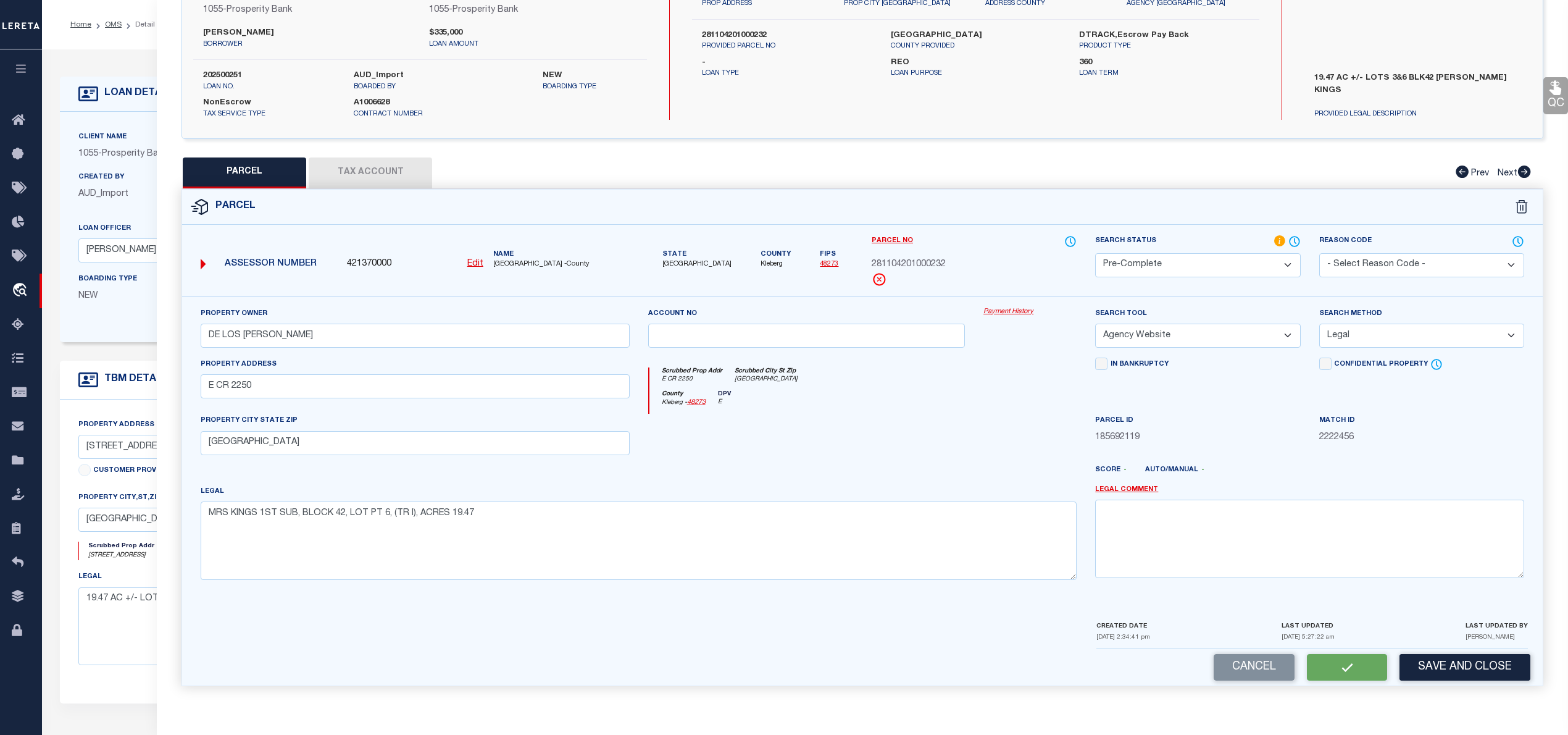
checkbox input "false"
select select "PC"
type input "DE LOS SANTOS THOMAS"
select select "AGW"
select select "LEG"
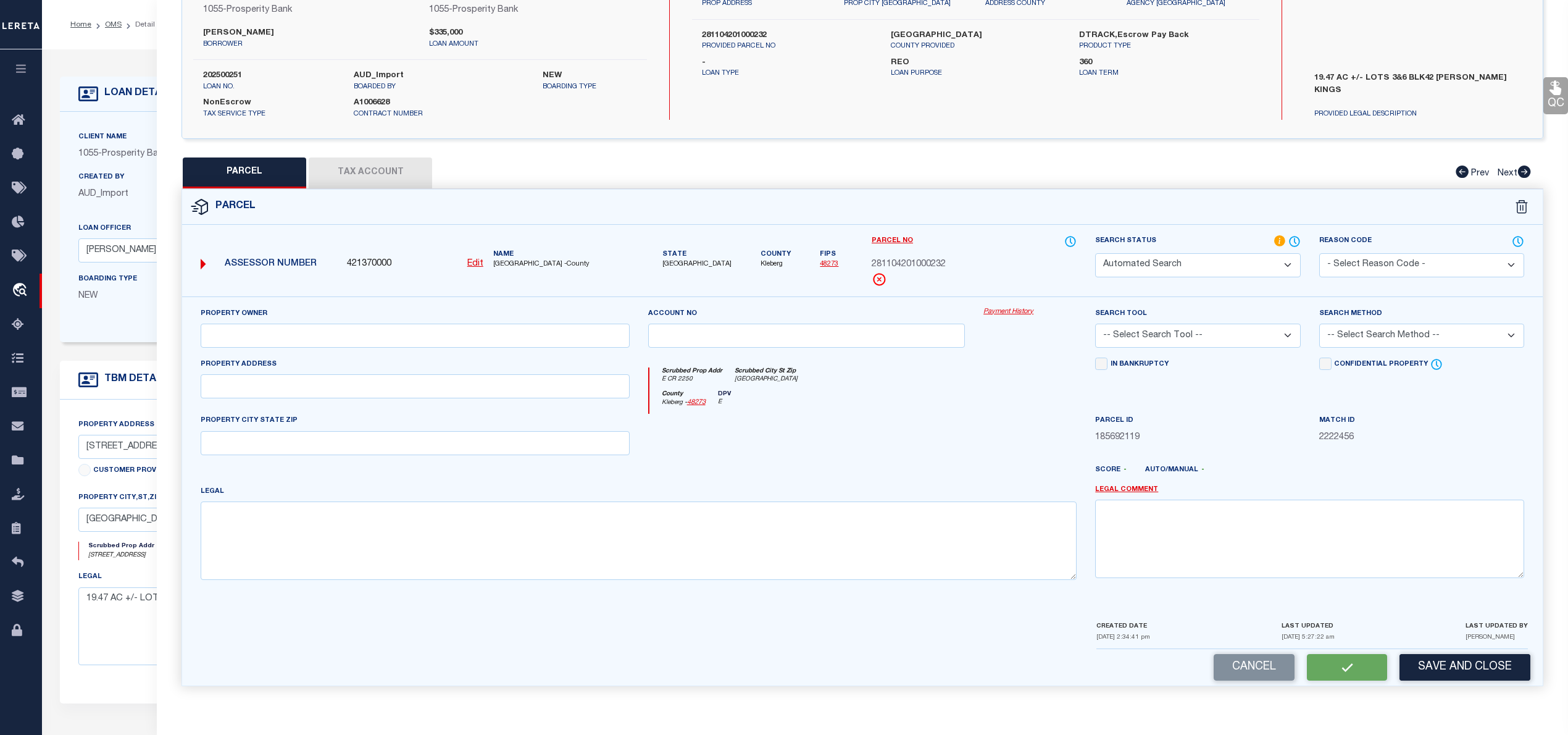
type input "E CR 2250"
type input "[GEOGRAPHIC_DATA]"
type textarea "MRS KINGS 1ST SUB, BLOCK 42, LOT PT 6, (TR I), ACRES 19.47"
click at [382, 173] on button "Tax Account" at bounding box center [370, 173] width 123 height 31
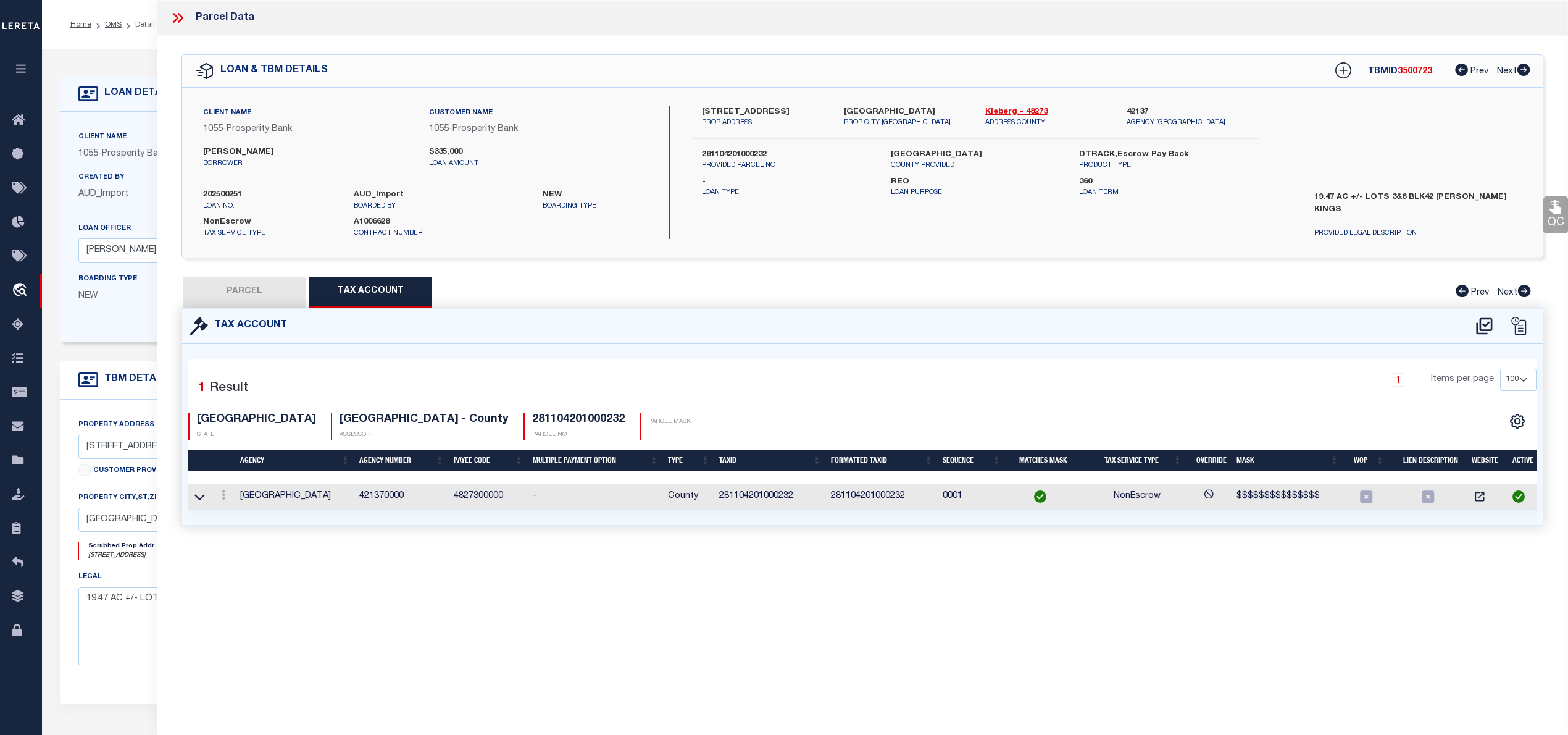
scroll to position [0, 0]
select select "100"
click at [251, 281] on button "PARCEL" at bounding box center [243, 292] width 123 height 31
select select "AS"
select select
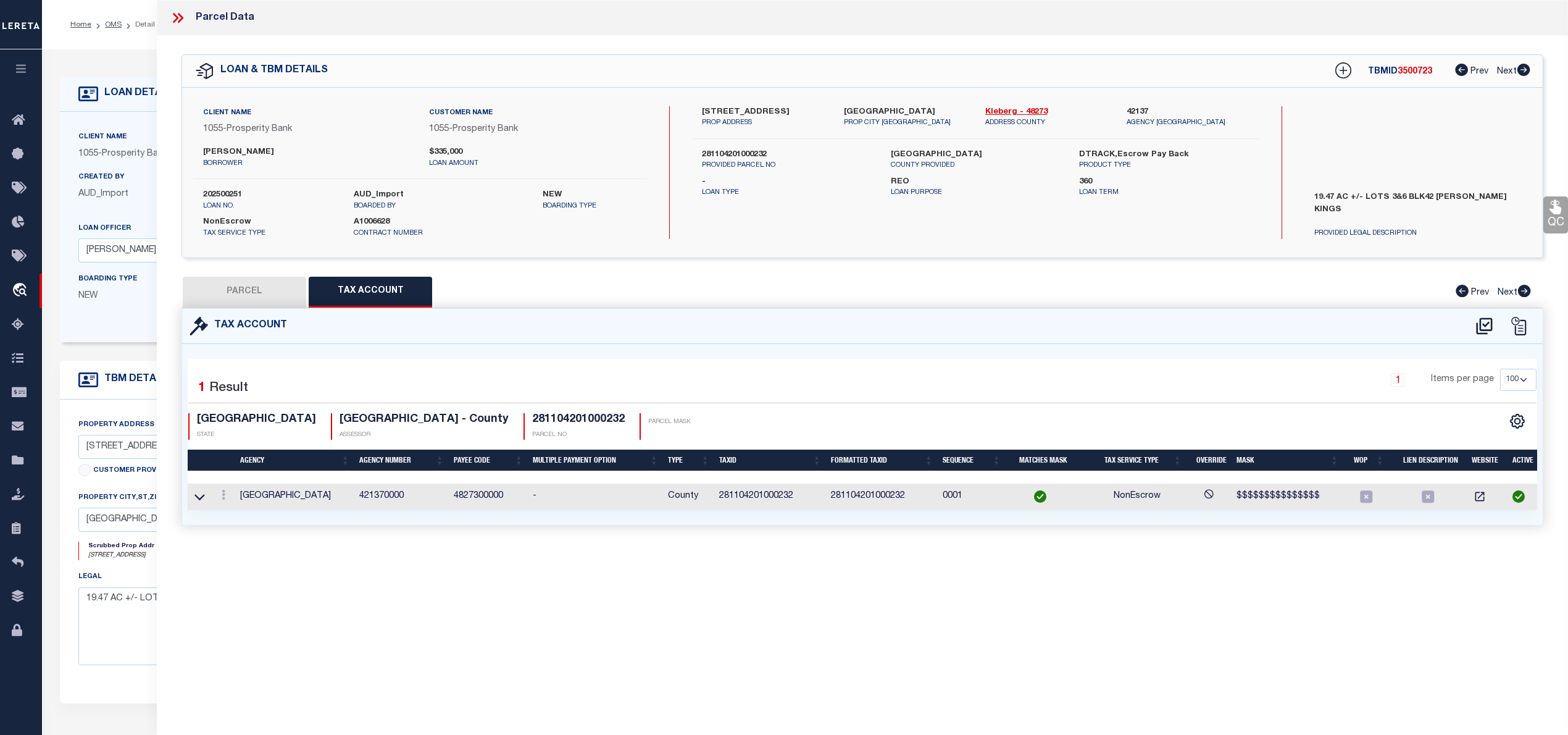
select select
checkbox input "false"
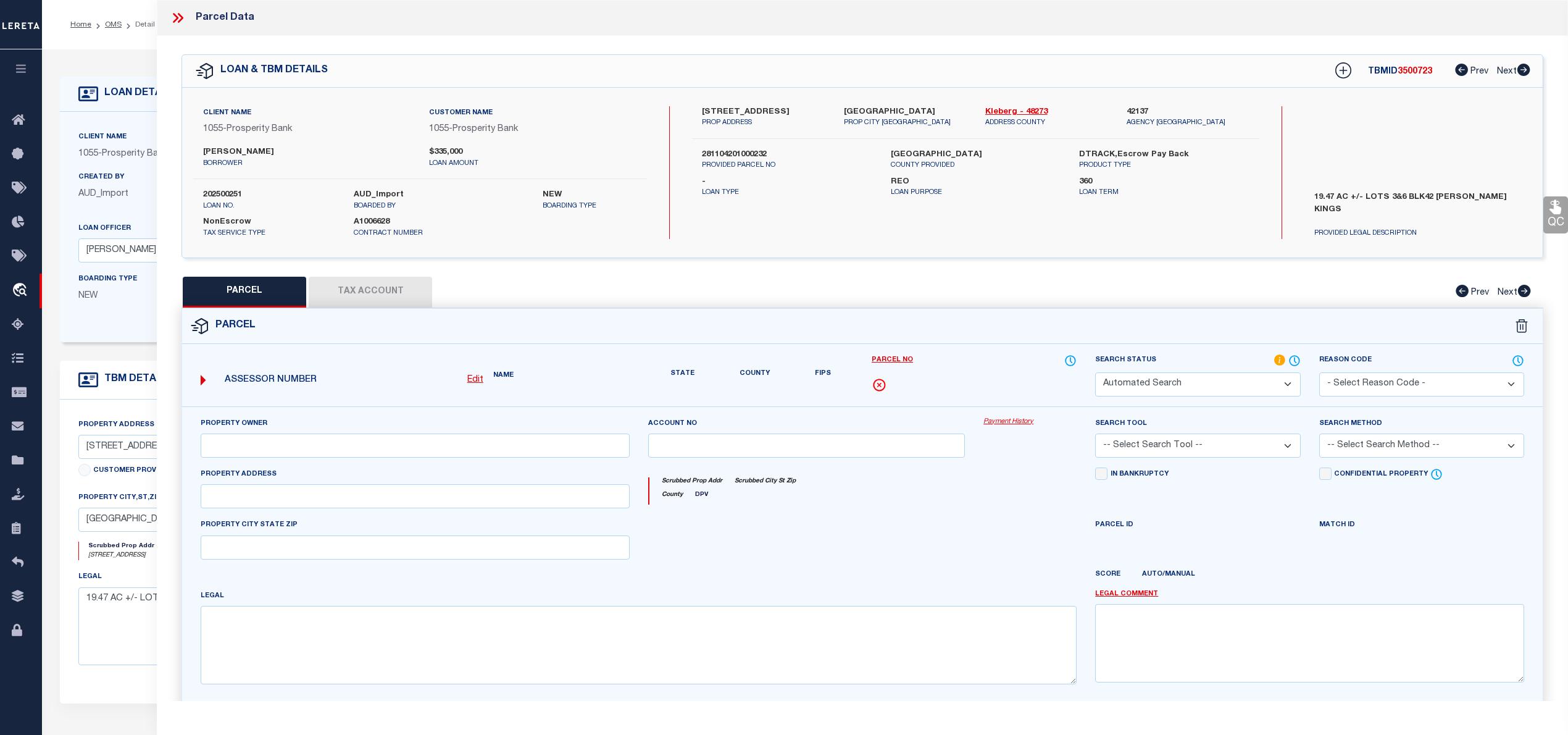
select select "PC"
type input "DE LOS SANTOS THOMAS"
select select "AGW"
select select "LEG"
type input "E CR 2250"
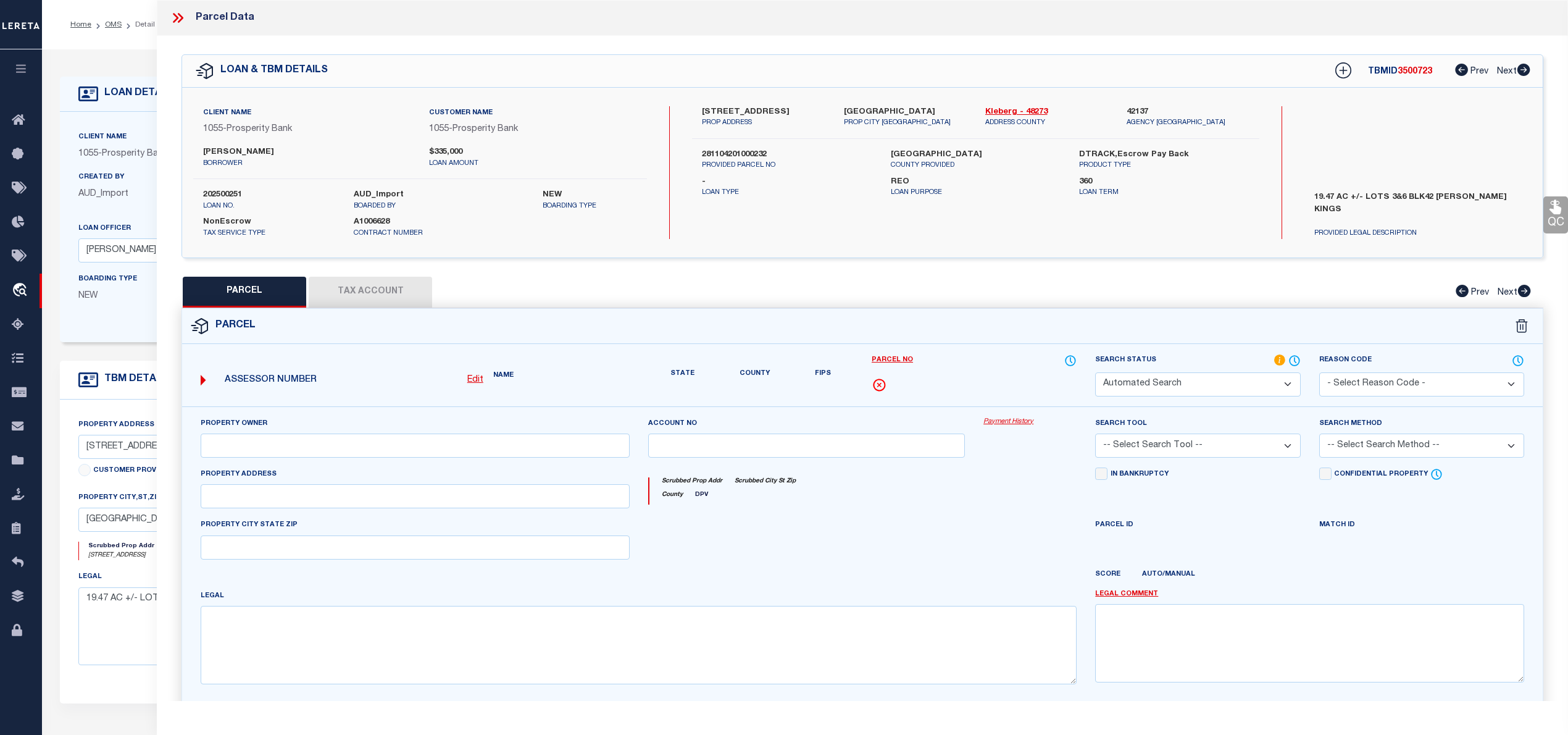
type input "[GEOGRAPHIC_DATA]"
type textarea "MRS KINGS 1ST SUB, BLOCK 42, LOT PT 6, (TR I), ACRES 19.47"
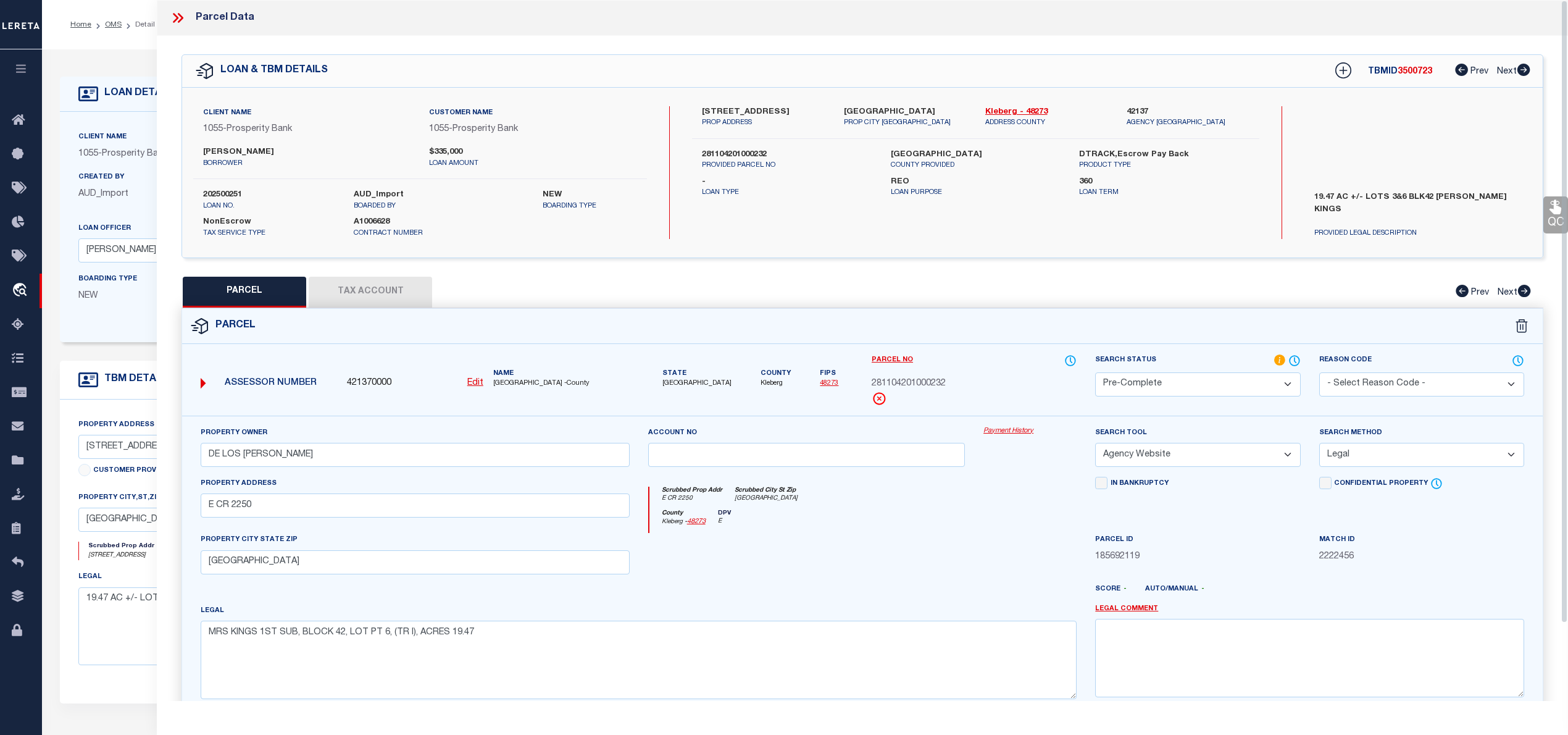
click at [1414, 69] on span "3500723" at bounding box center [1414, 72] width 34 height 9
copy span "3500723"
click at [228, 198] on label "202500251" at bounding box center [269, 195] width 132 height 13
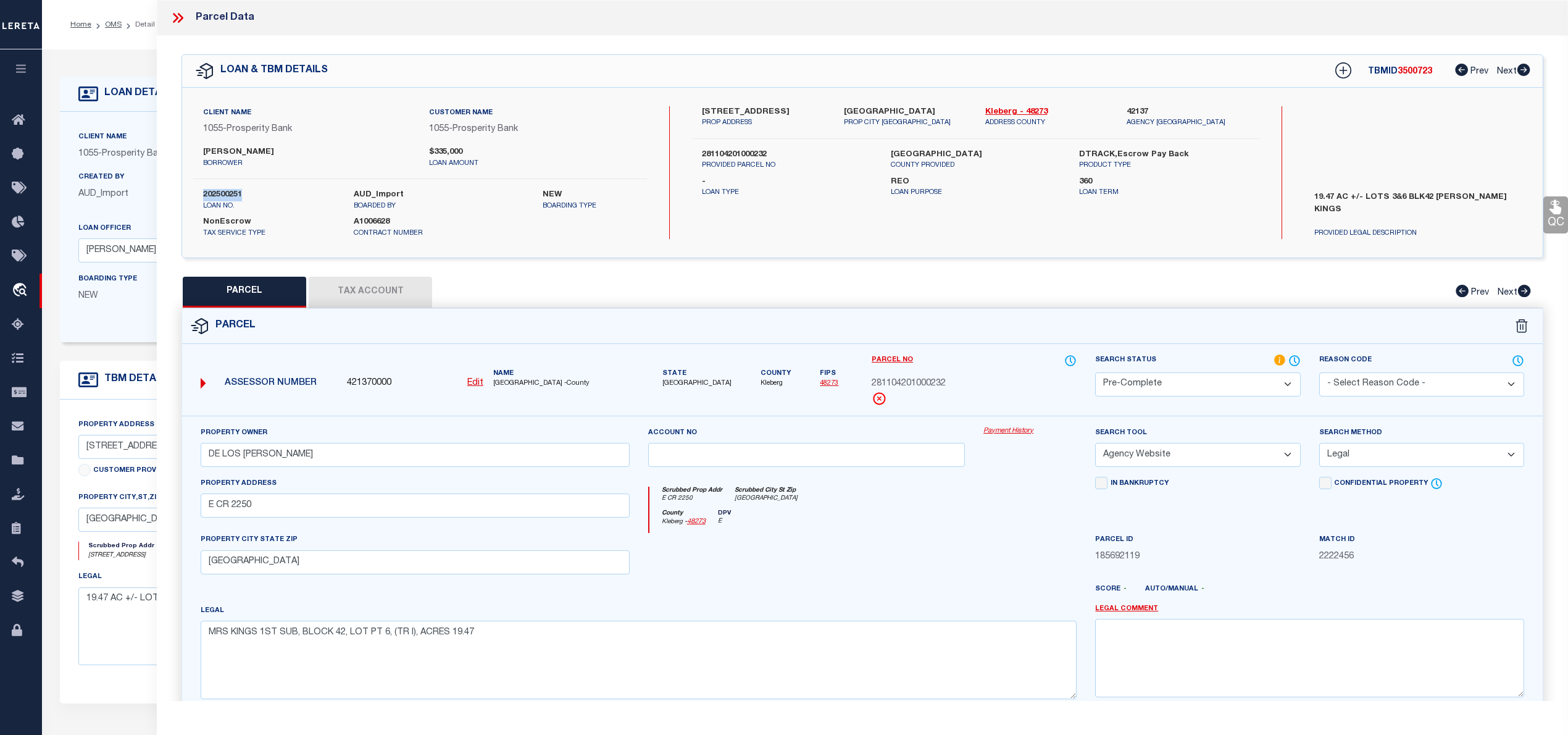
copy label "202500251"
click at [516, 384] on span "KLEBERG COUNTY -County" at bounding box center [561, 384] width 137 height 11
copy span "KLEBERG"
drag, startPoint x: 863, startPoint y: 382, endPoint x: 966, endPoint y: 376, distance: 103.2
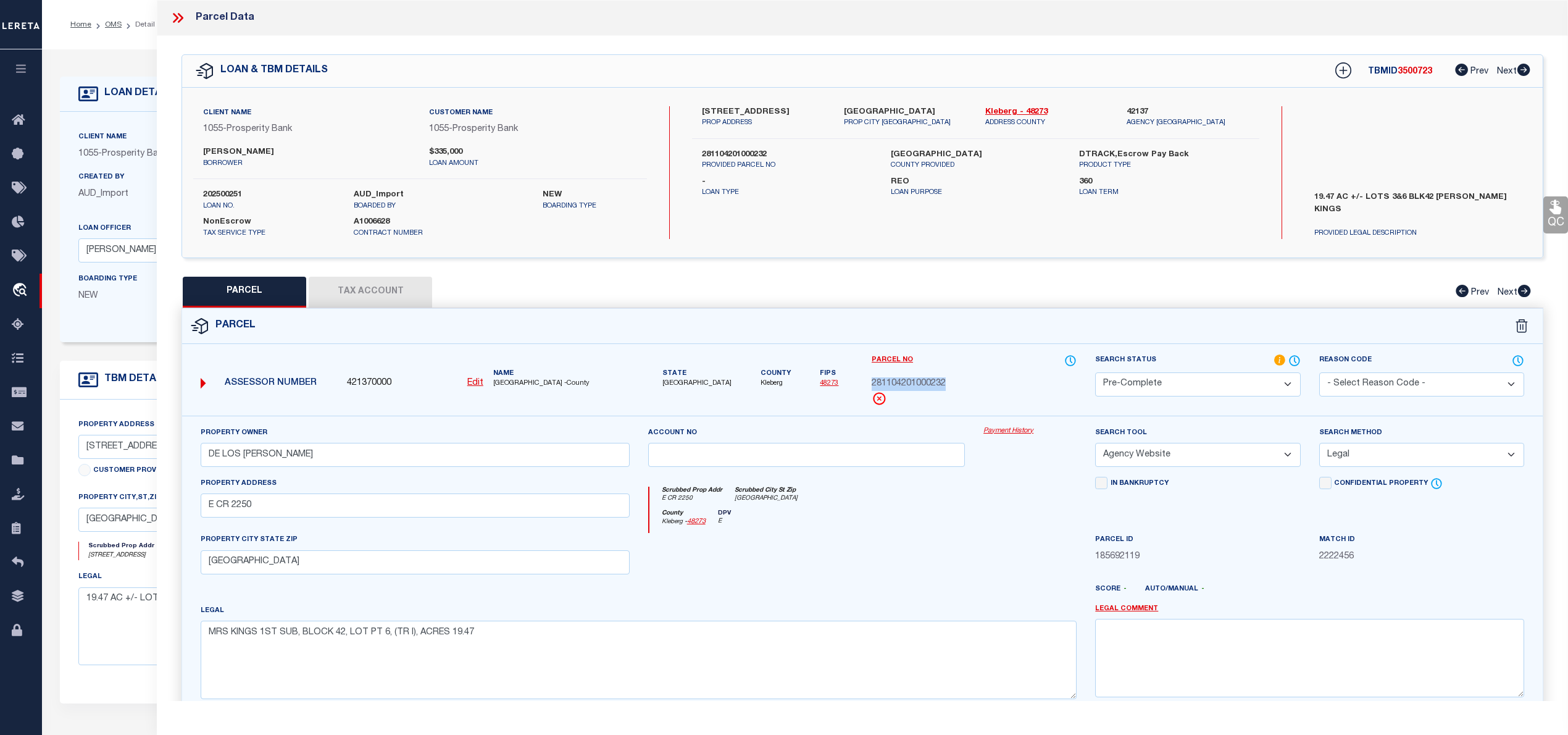
click at [966, 376] on div "Parcel No 281104201000232" at bounding box center [973, 385] width 224 height 62
copy span "281104201000232"
click at [378, 305] on button "Tax Account" at bounding box center [370, 292] width 123 height 31
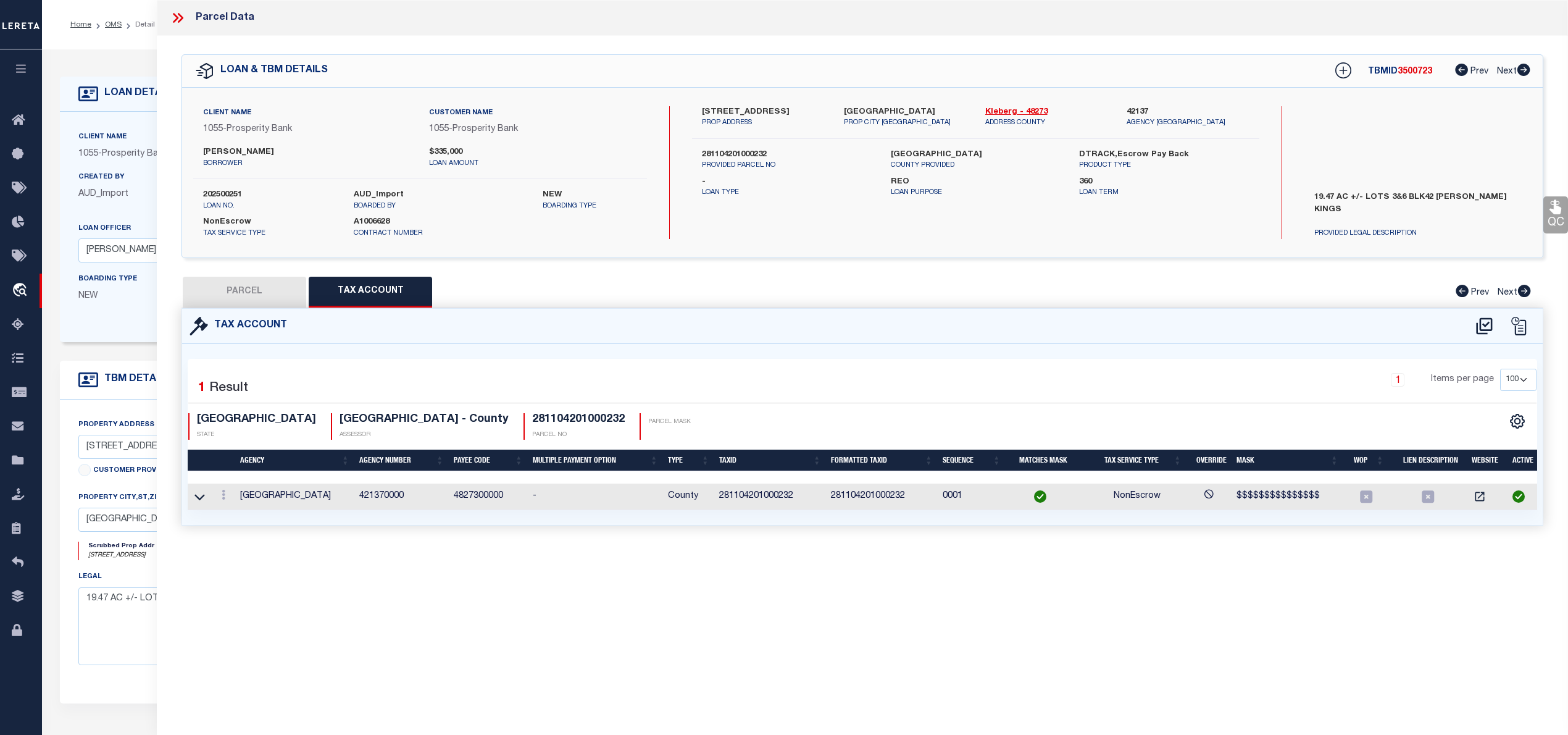
select select "100"
click at [251, 294] on button "PARCEL" at bounding box center [243, 292] width 123 height 31
select select "AS"
select select
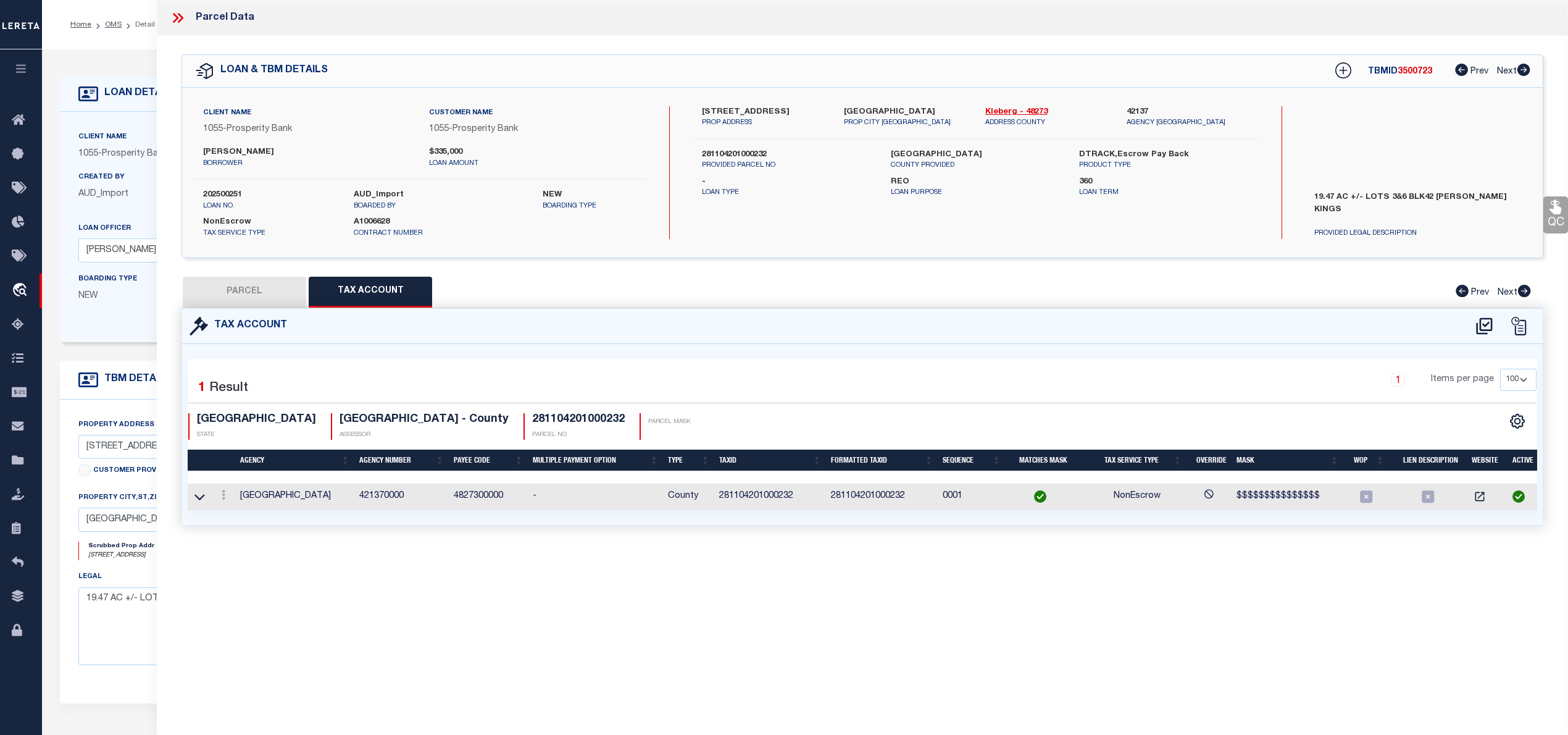
checkbox input "false"
select select "PC"
type input "DE LOS SANTOS THOMAS"
select select "AGW"
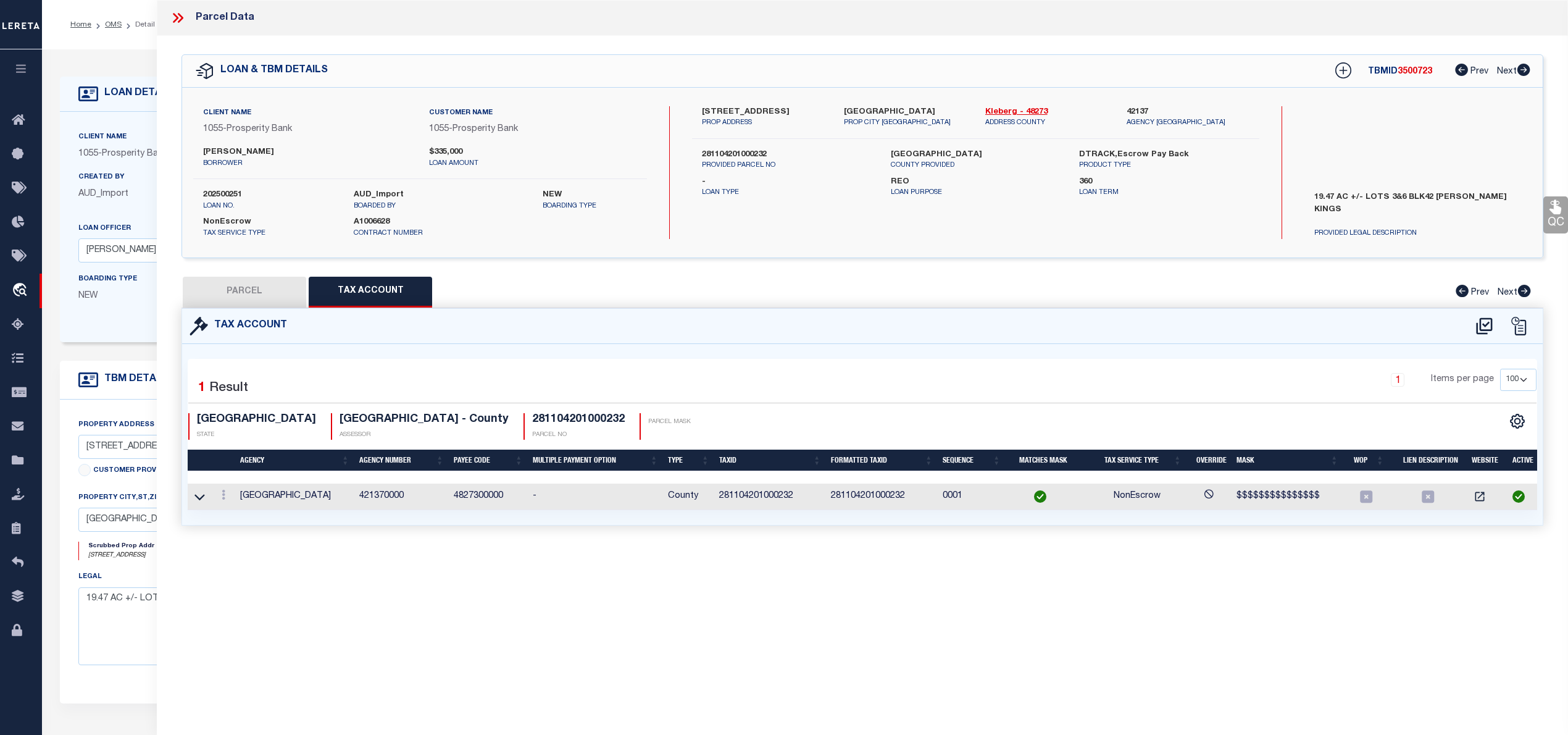
select select "LEG"
type input "E CR 2250"
type input "[GEOGRAPHIC_DATA]"
type textarea "MRS KINGS 1ST SUB, BLOCK 42, LOT PT 6, (TR I), ACRES 19.47"
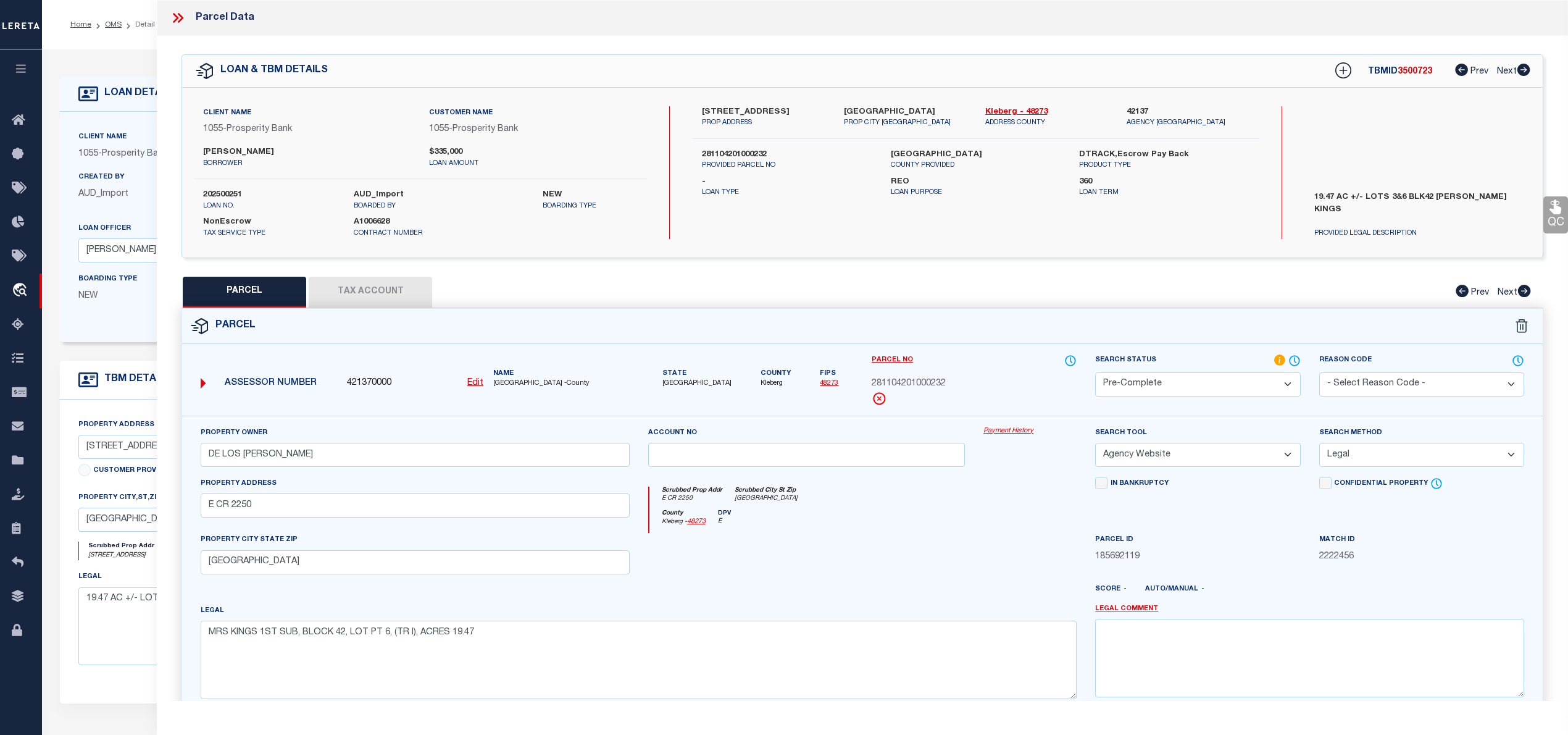
click at [390, 291] on button "Tax Account" at bounding box center [370, 292] width 123 height 31
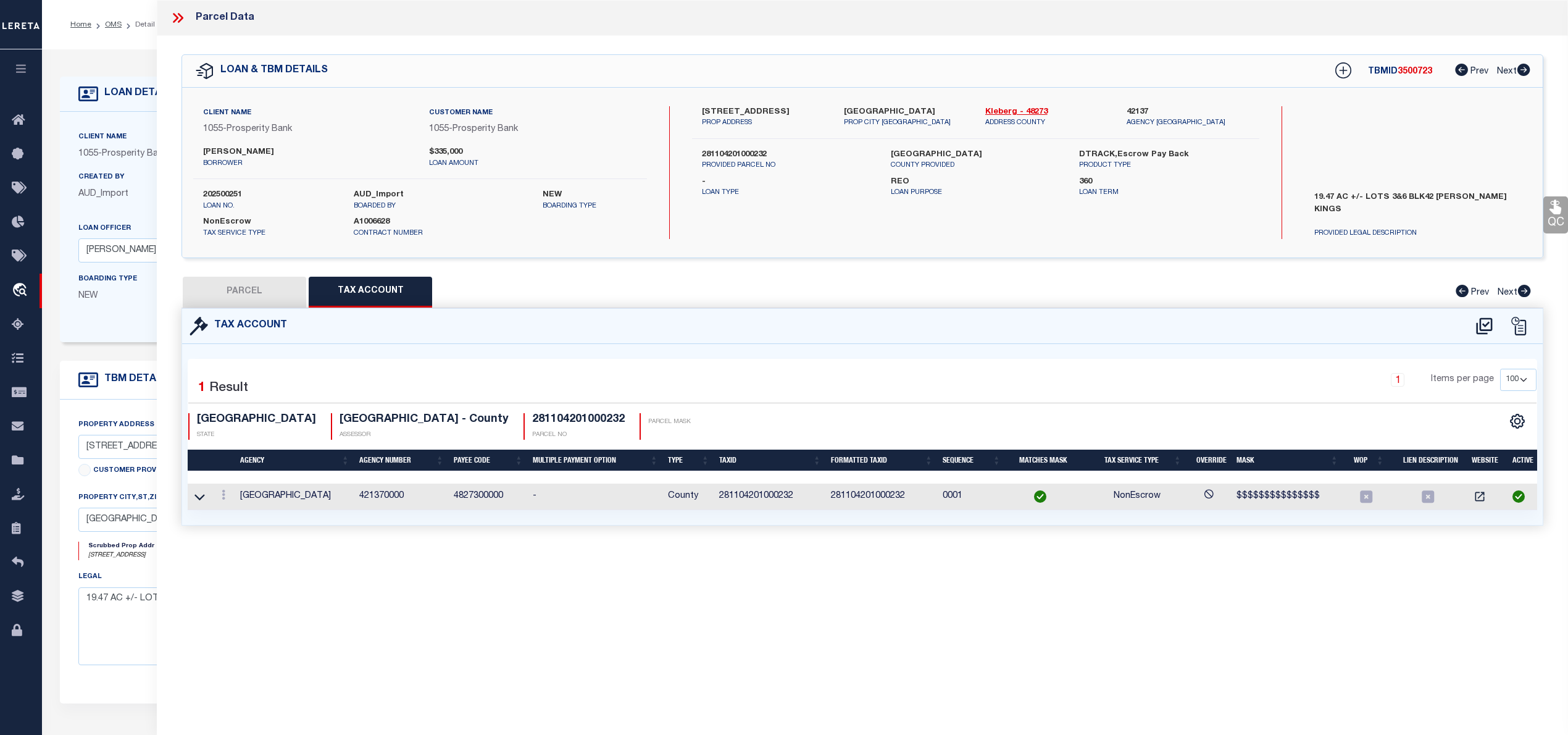
select select "100"
click at [258, 296] on button "PARCEL" at bounding box center [243, 292] width 123 height 31
select select "AS"
select select
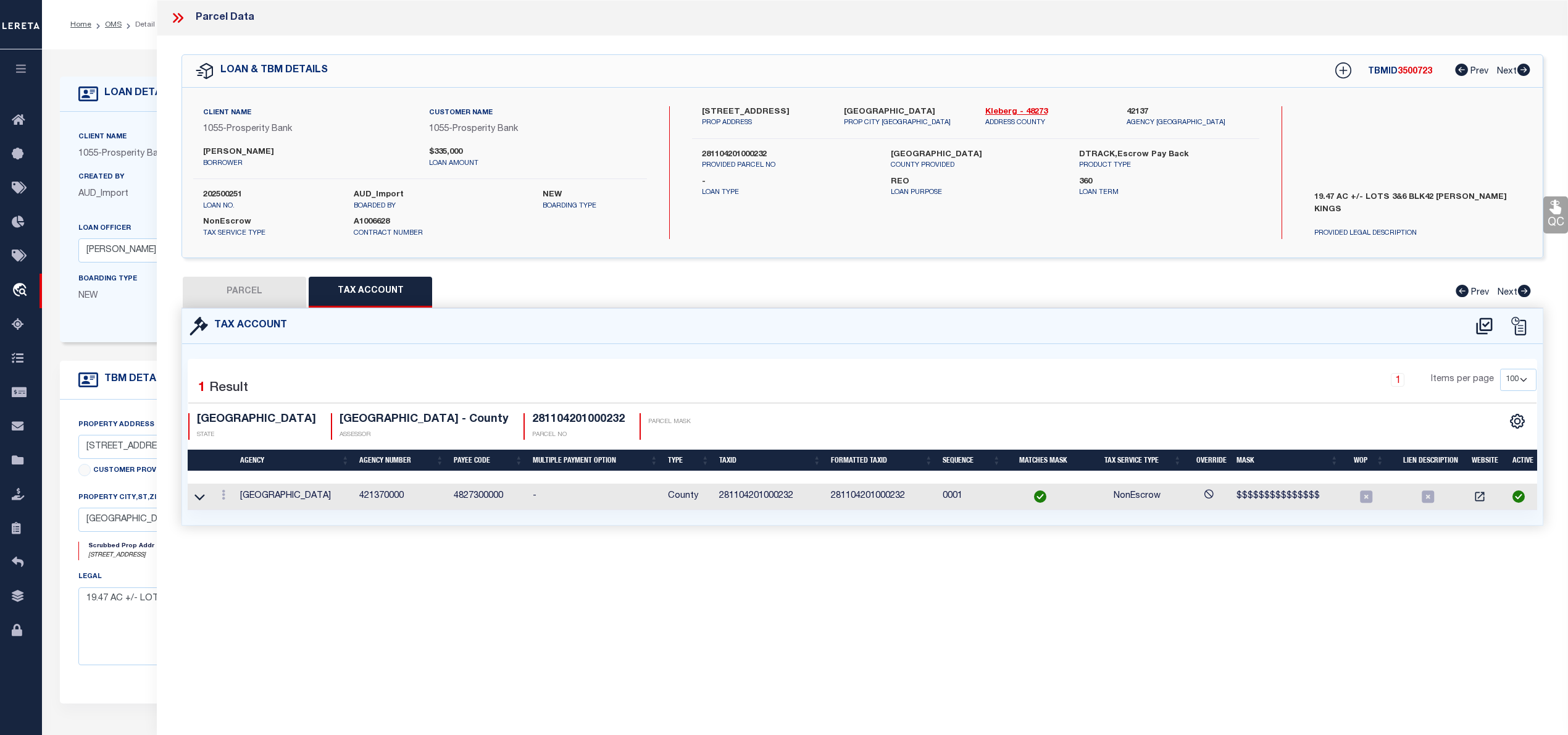
checkbox input "false"
select select "PC"
type input "DE LOS SANTOS THOMAS"
select select "AGW"
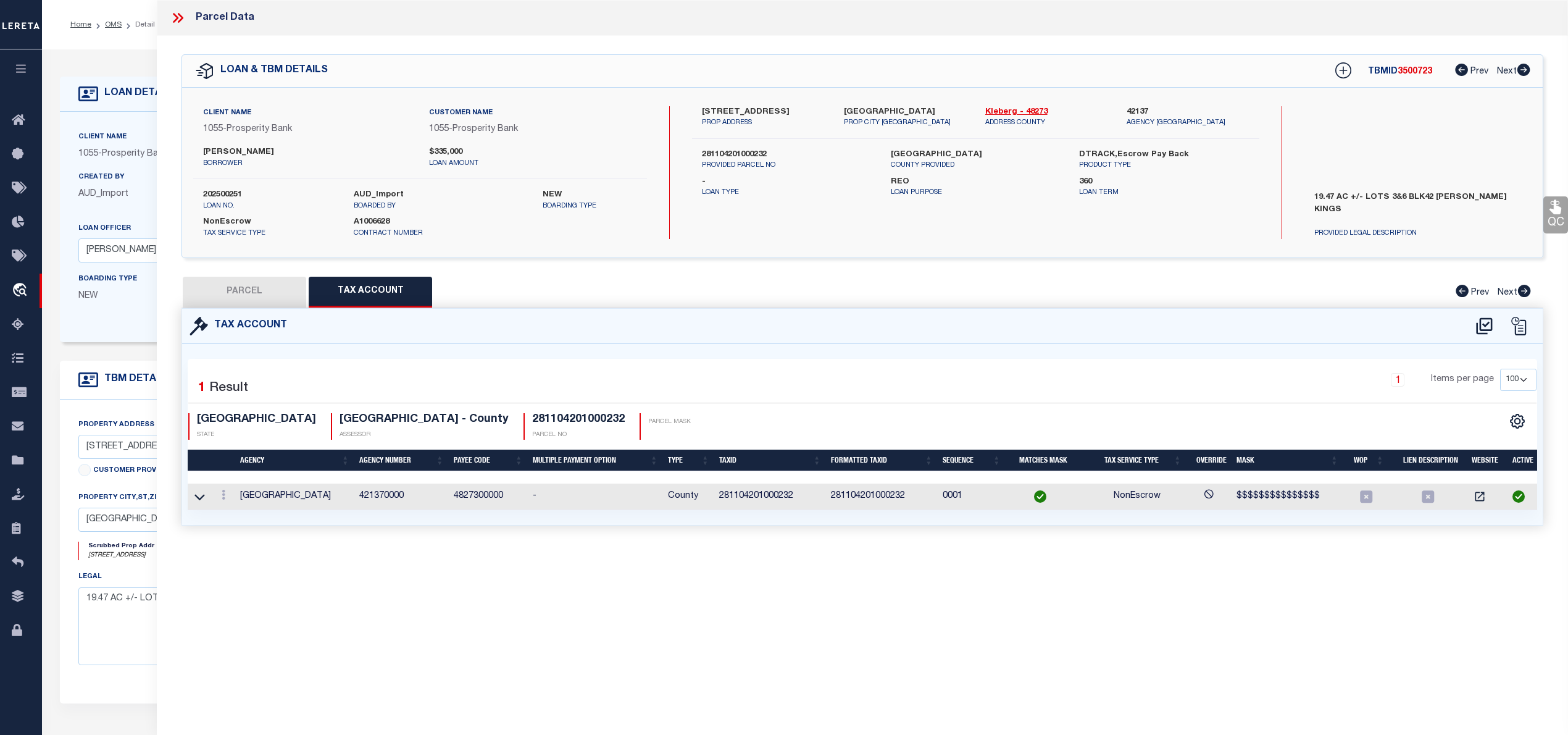
select select "LEG"
type input "E CR 2250"
type input "[GEOGRAPHIC_DATA]"
type textarea "MRS KINGS 1ST SUB, BLOCK 42, LOT PT 6, (TR I), ACRES 19.47"
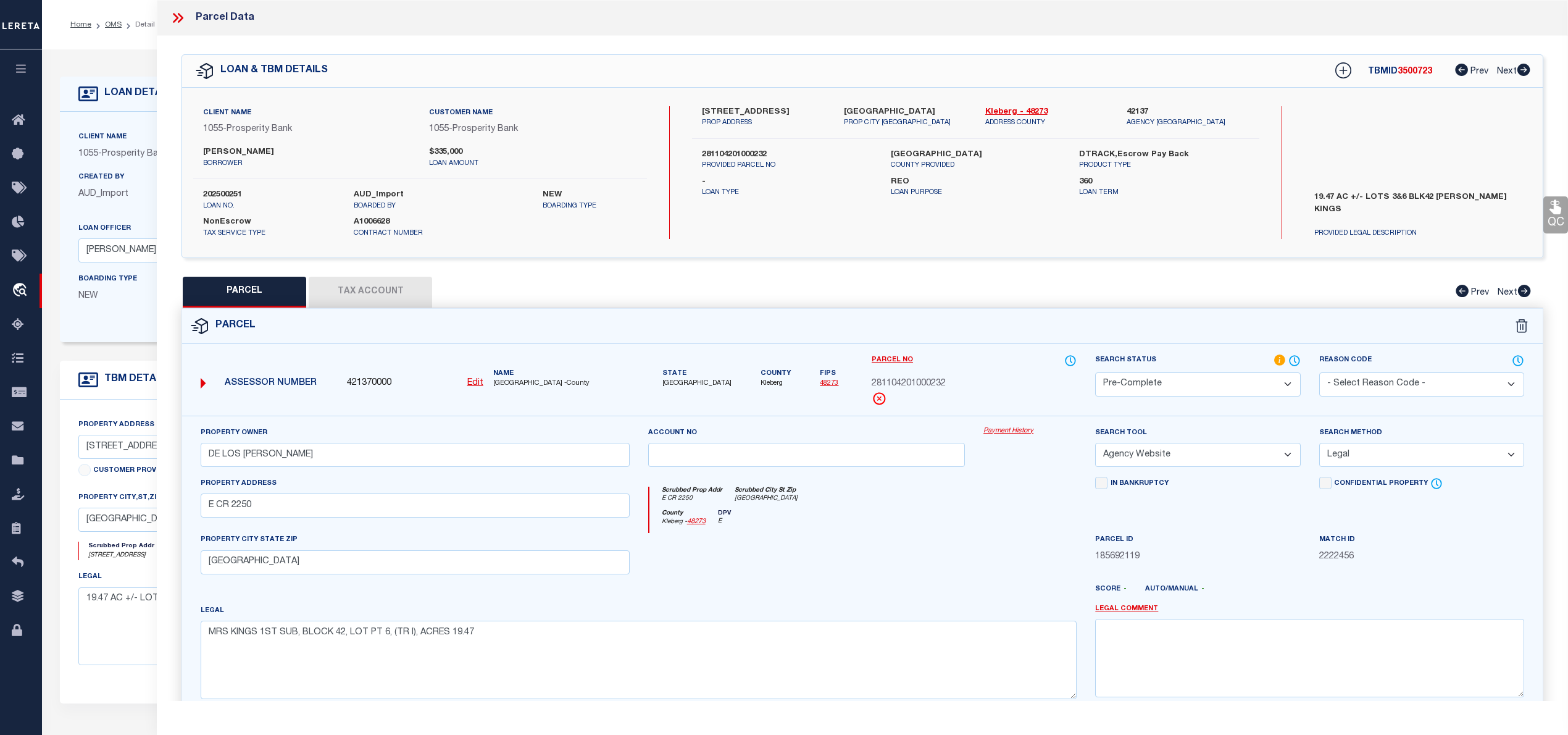
click at [176, 16] on icon at bounding box center [175, 17] width 5 height 10
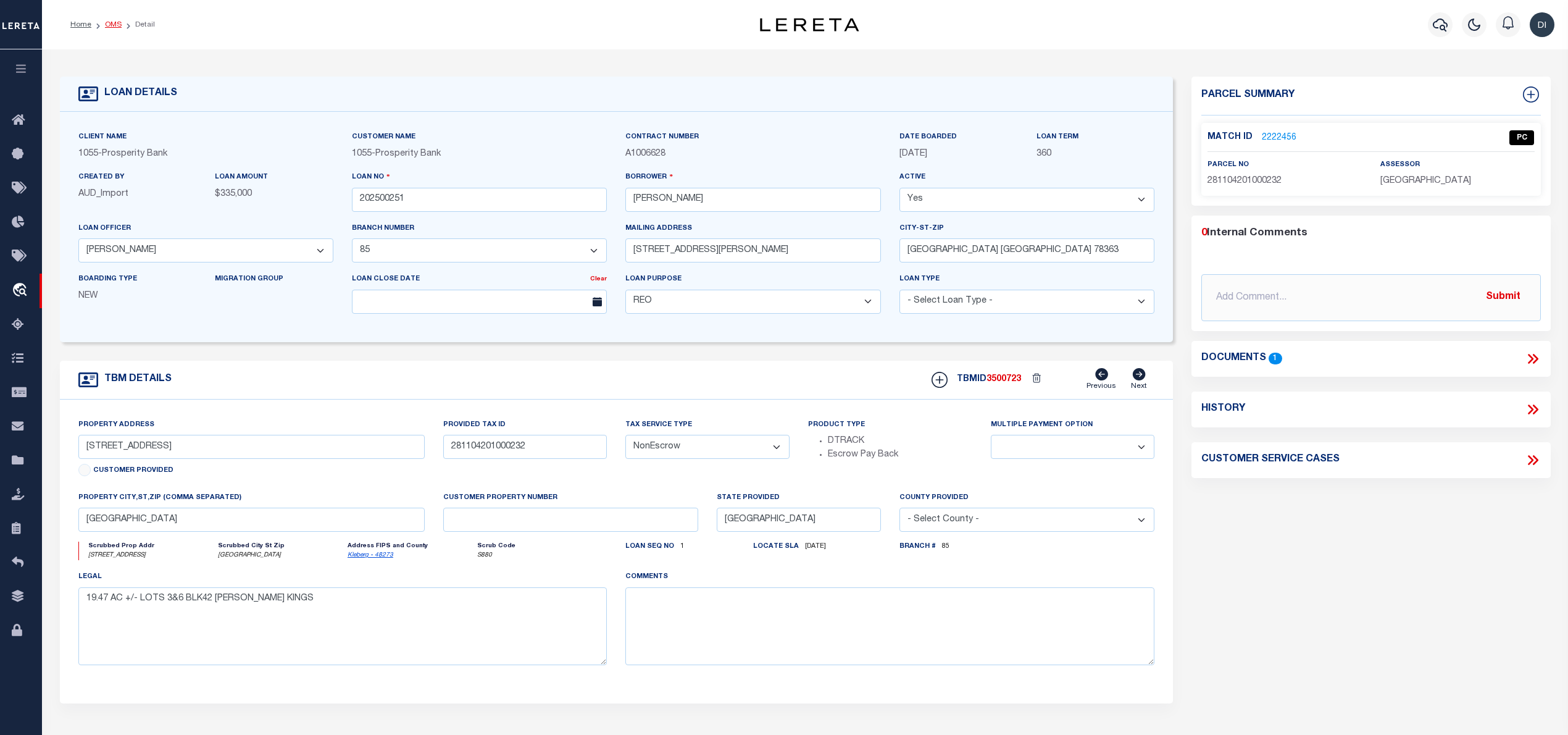
click at [114, 22] on link "OMS" at bounding box center [113, 24] width 17 height 7
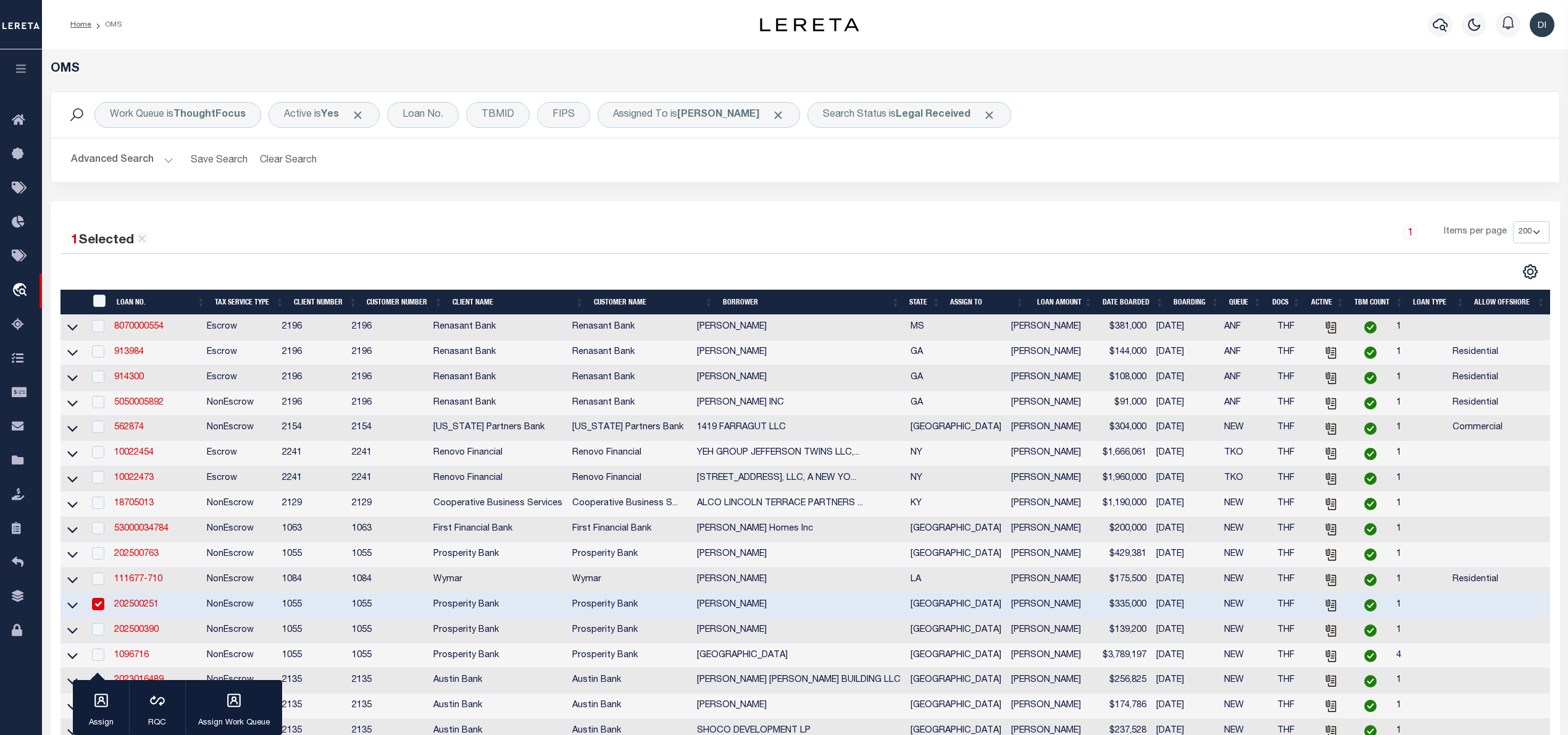
click at [568, 270] on div at bounding box center [433, 271] width 744 height 16
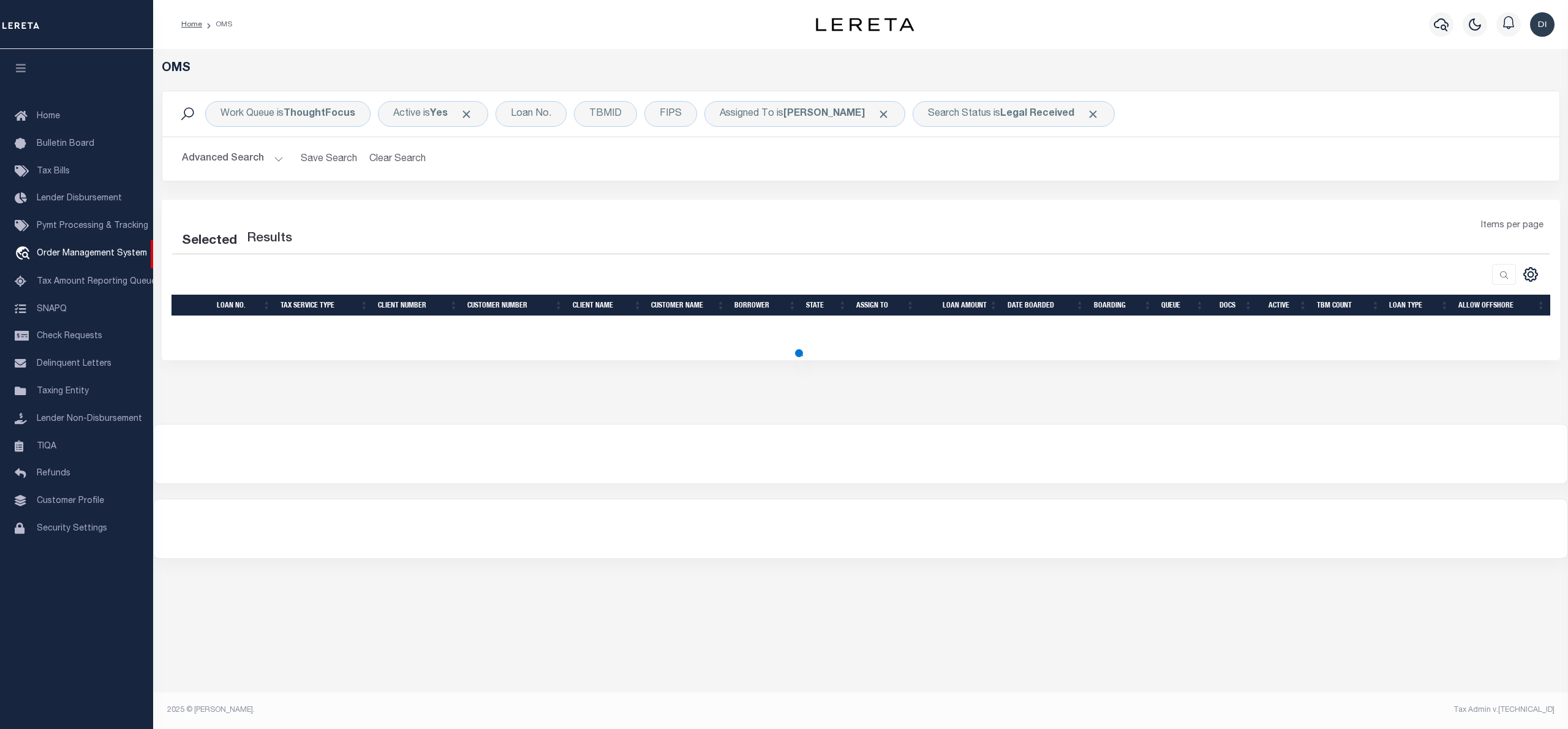
select select "200"
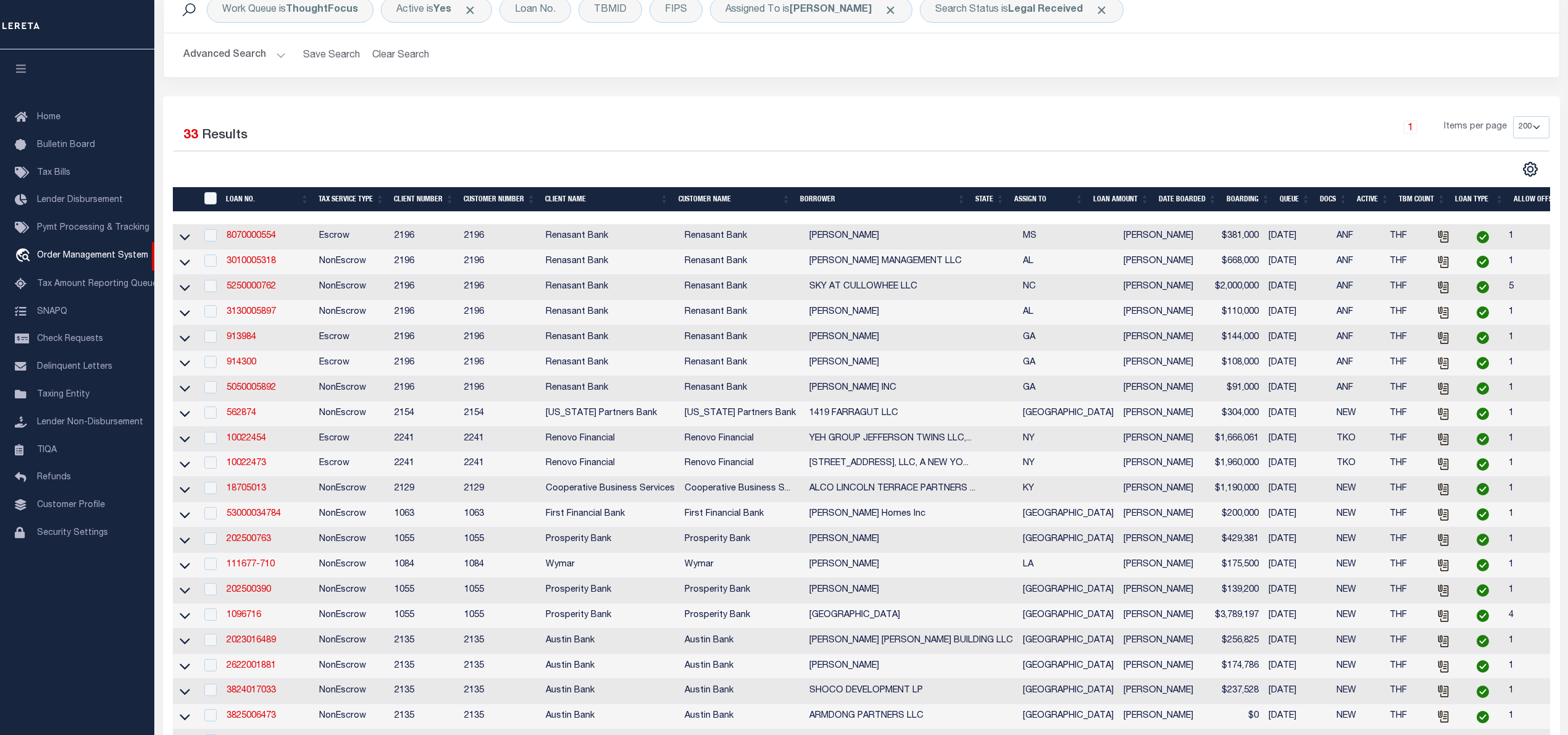
scroll to position [188, 0]
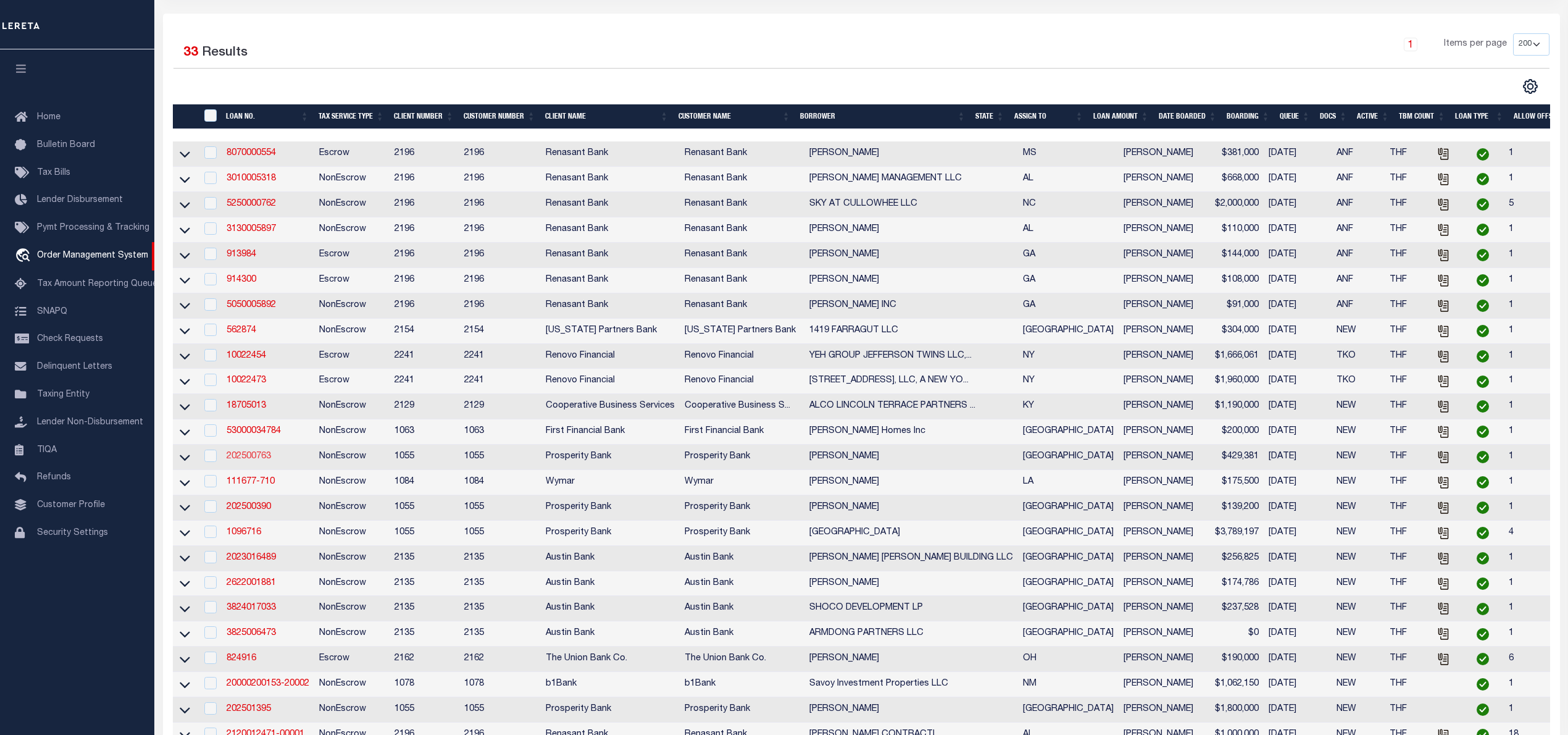
click at [248, 461] on link "202500763" at bounding box center [248, 456] width 44 height 9
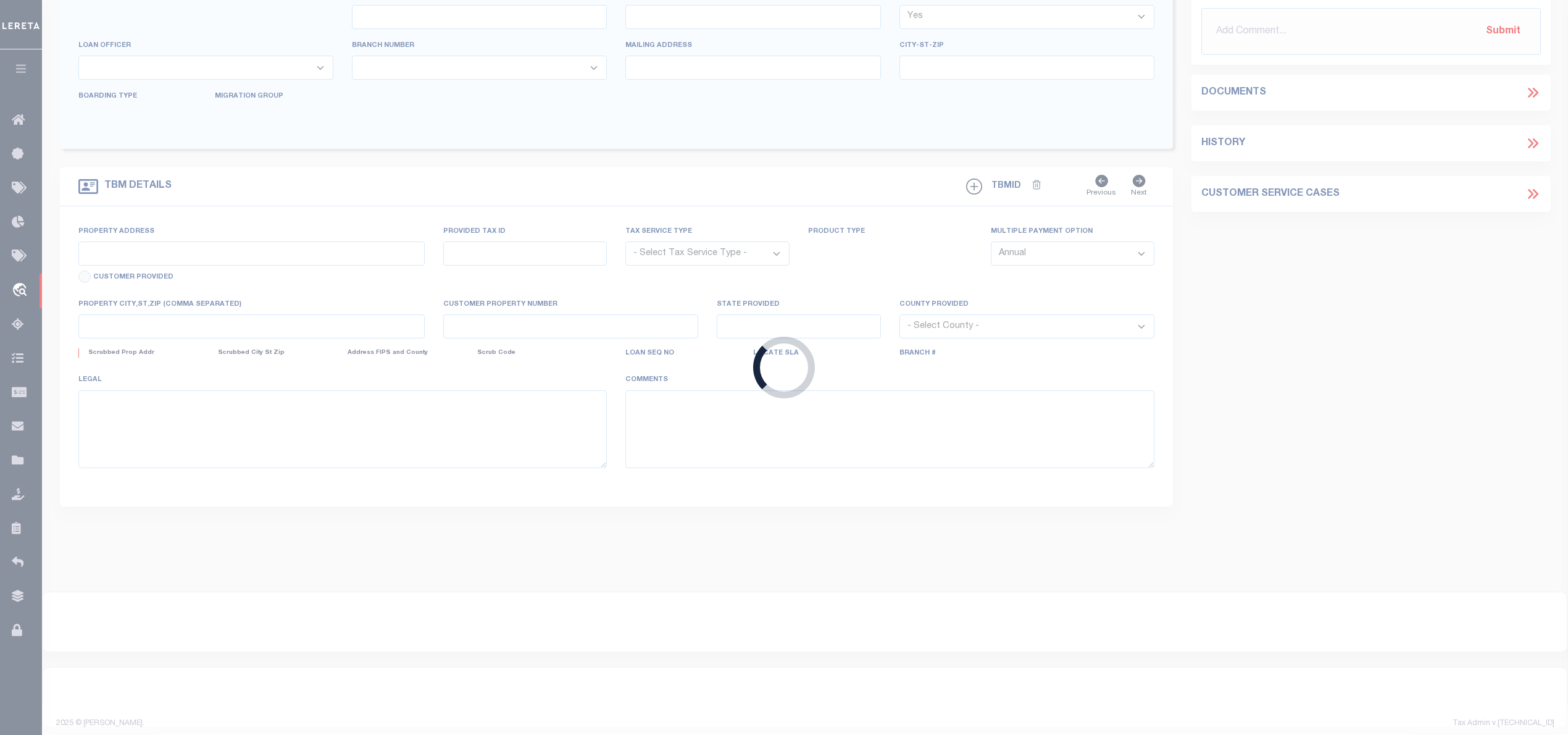
type input "202500763"
type input "[PERSON_NAME]"
select select
type input "[STREET_ADDRESS]"
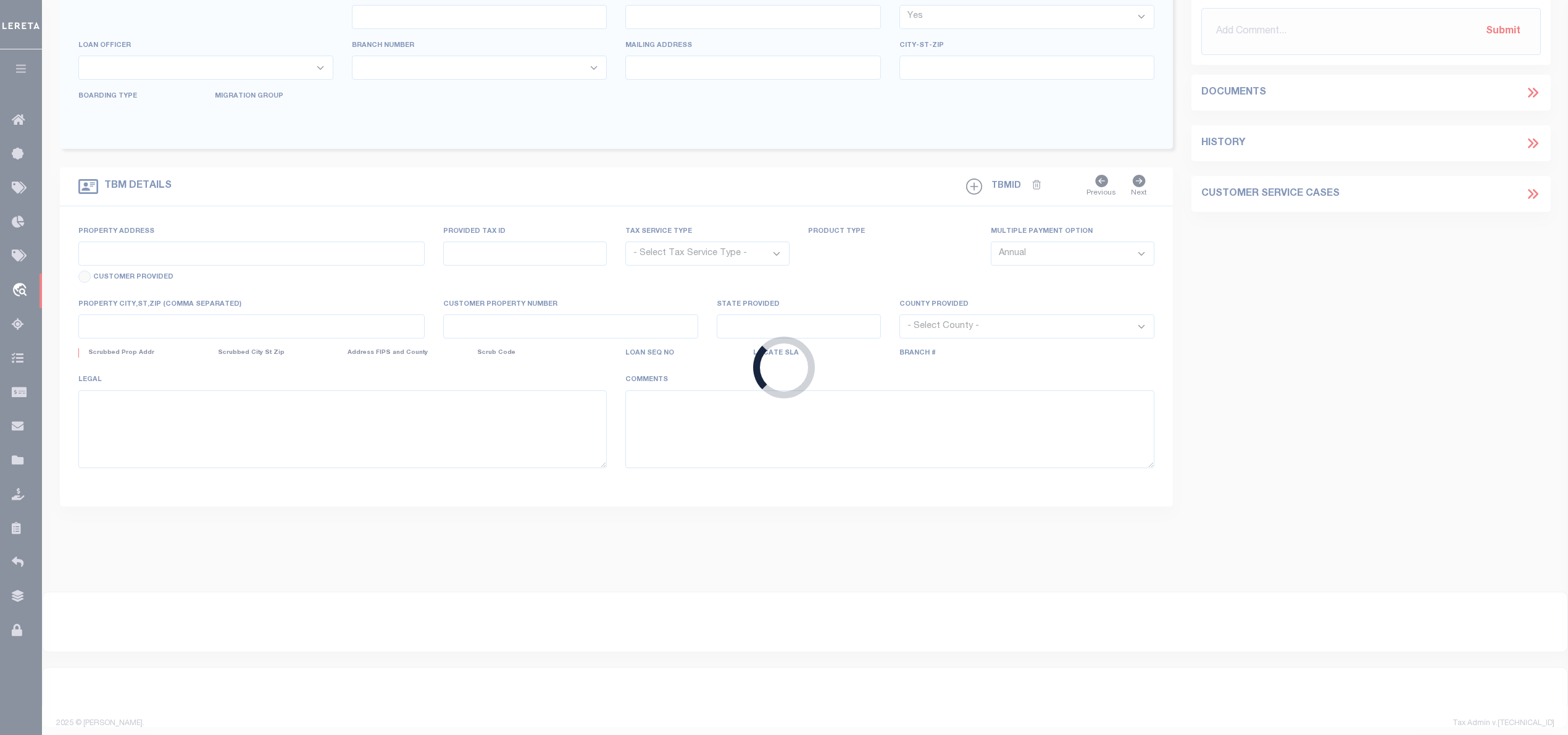
type input "[GEOGRAPHIC_DATA]"
select select
select select "NonEscrow"
select select "10584"
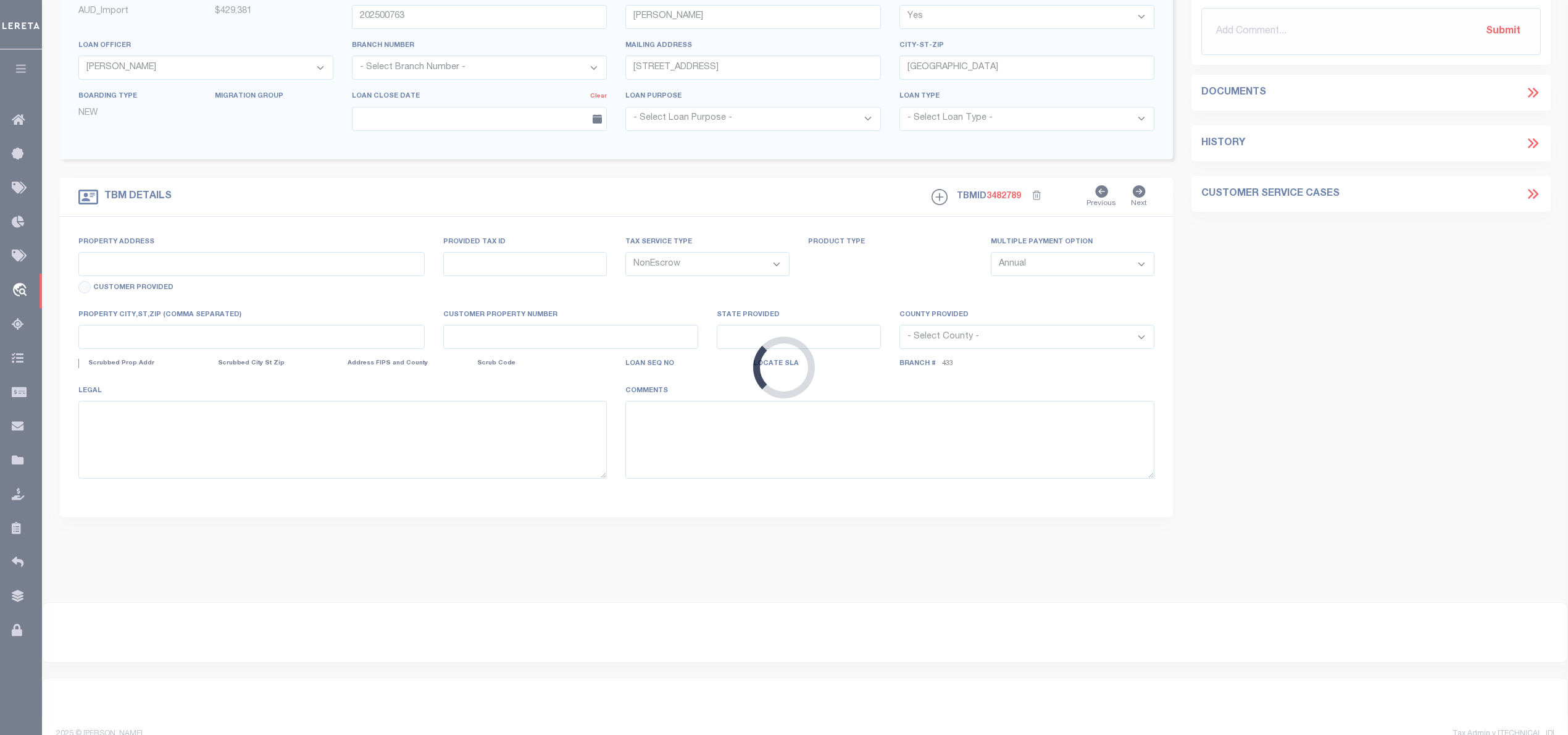
select select "3832"
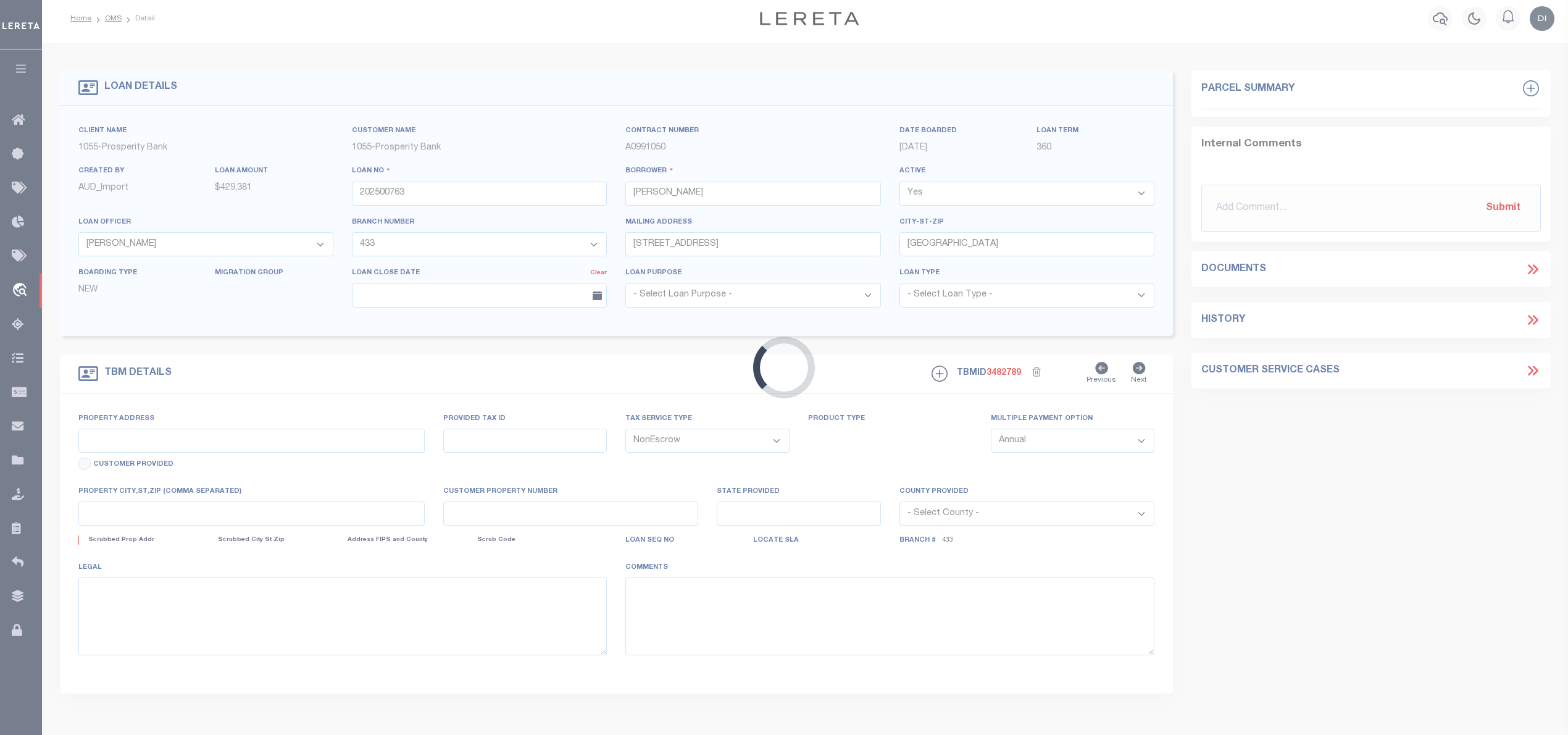
type input "[STREET_ADDRESS]"
type input "13038"
select select
type input "[GEOGRAPHIC_DATA], TX 76464"
type input "[GEOGRAPHIC_DATA]"
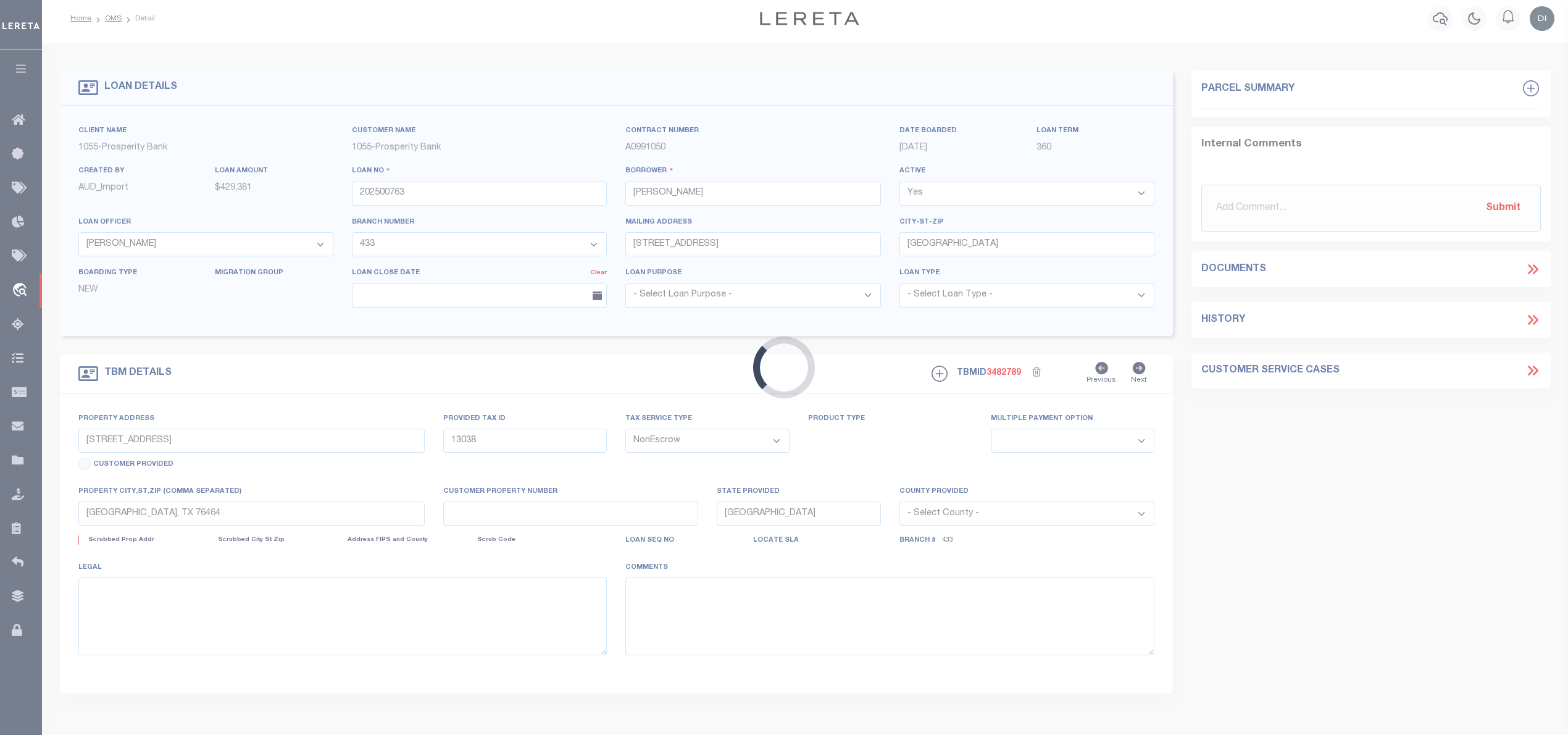
select select
type textarea "160.57AC UNIVERSITY LANDS SURV 42 AB-1393"
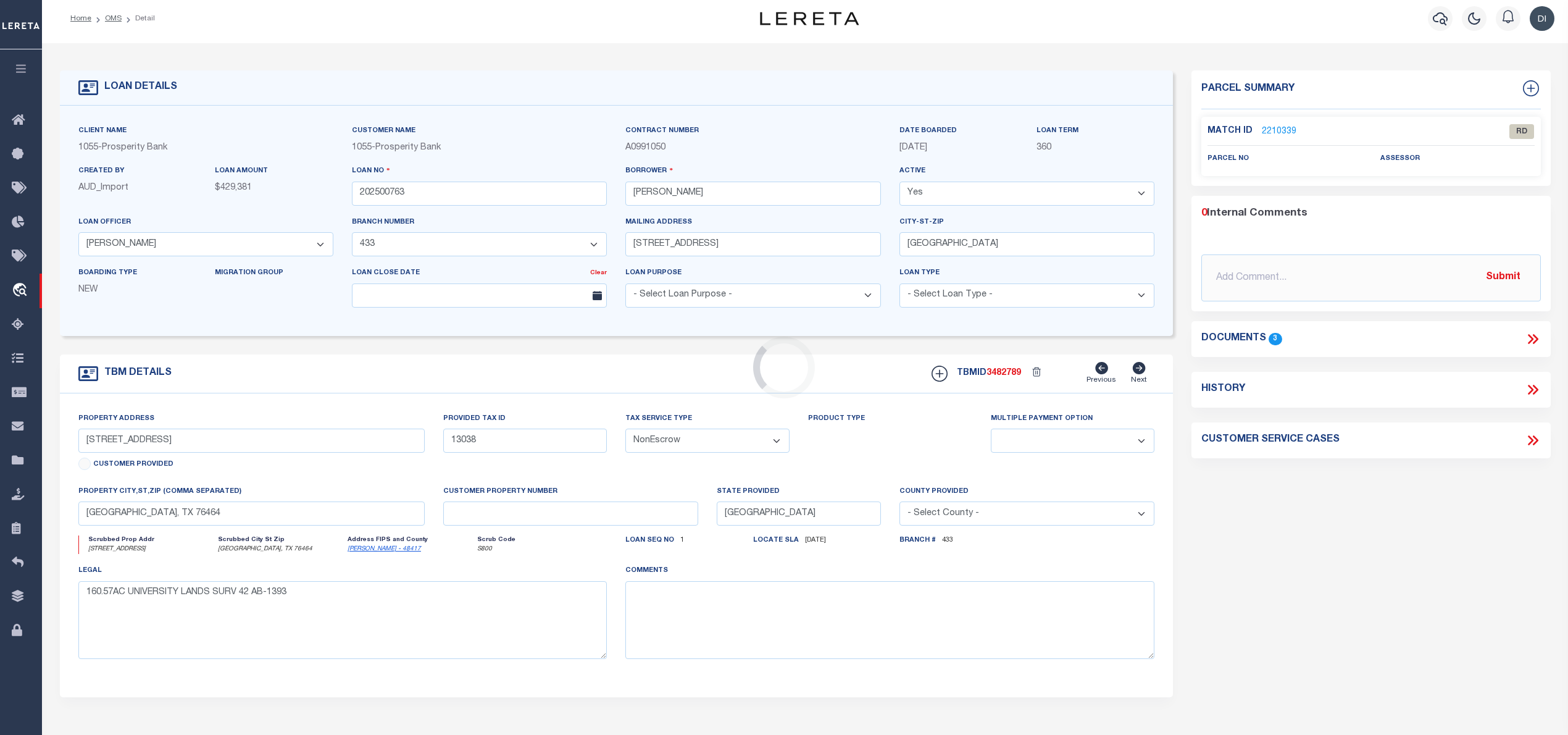
scroll to position [0, 0]
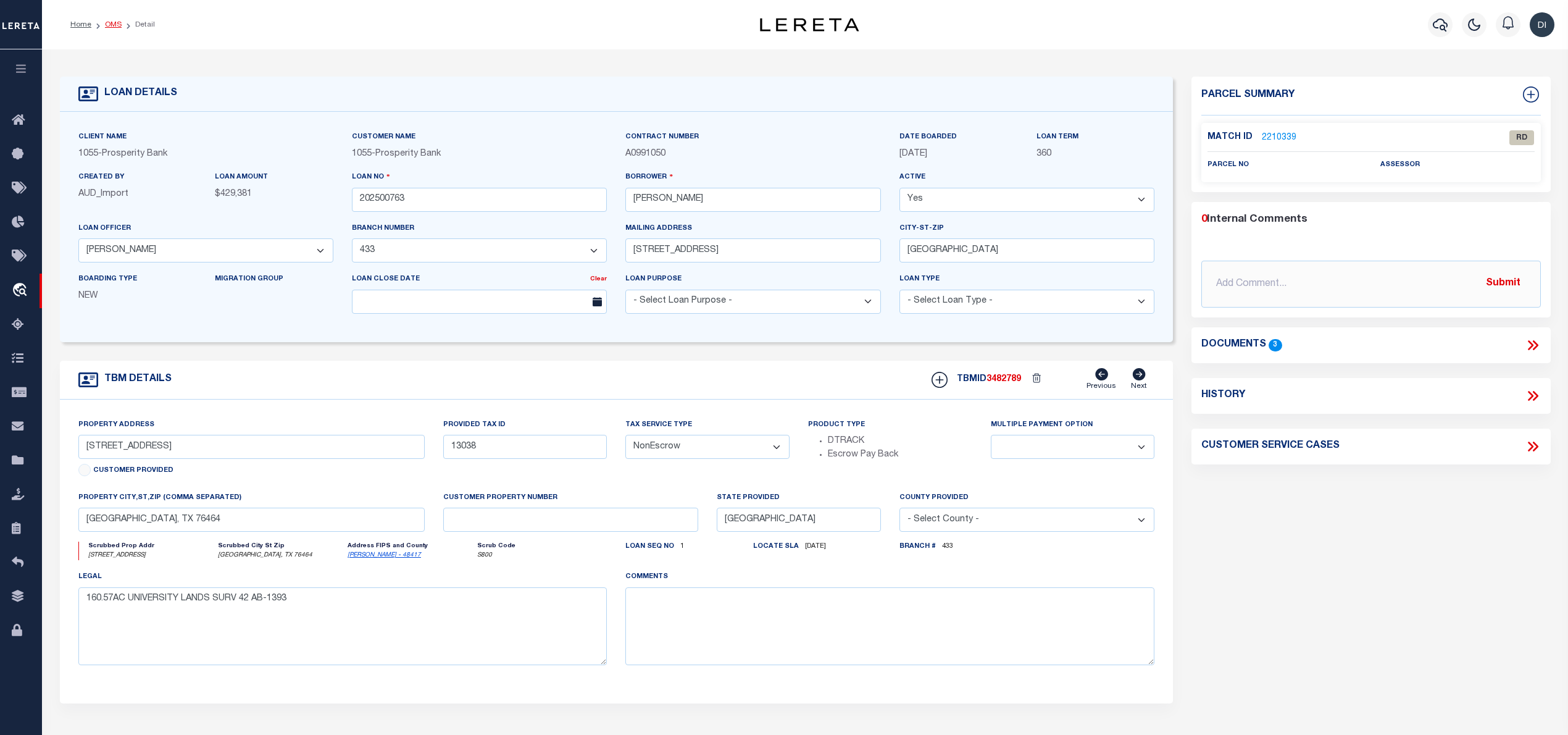
click at [110, 22] on link "OMS" at bounding box center [113, 24] width 17 height 7
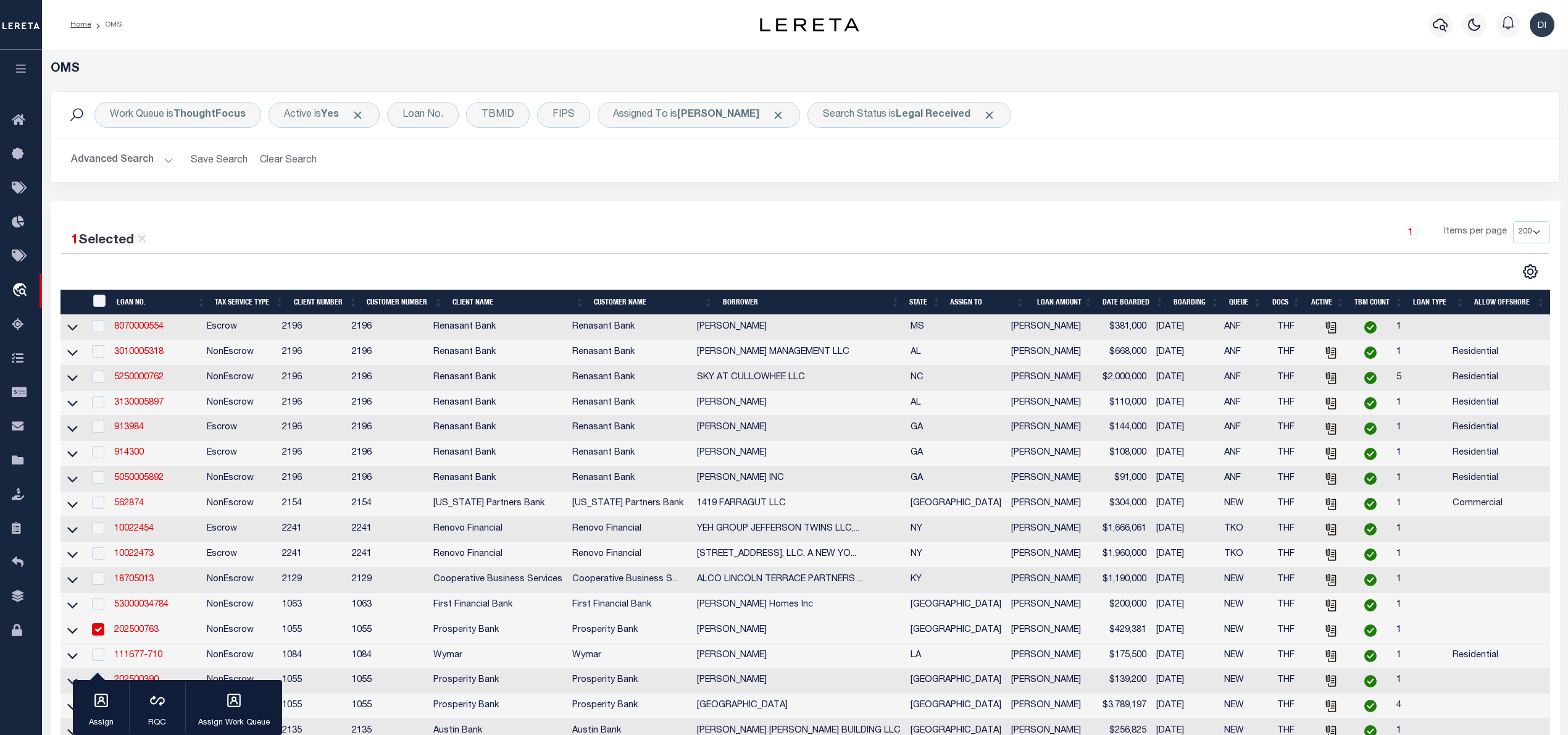
scroll to position [164, 0]
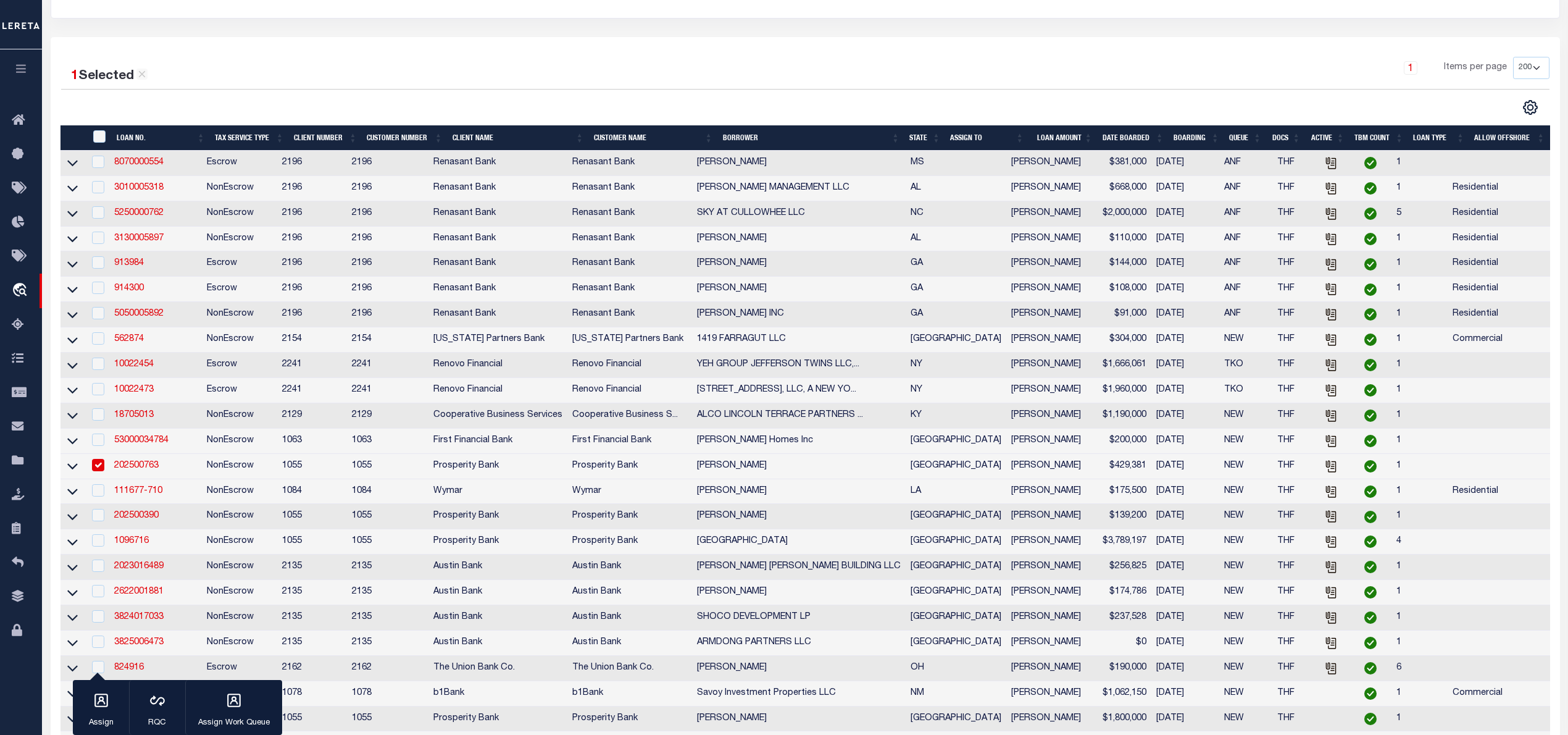
click at [94, 471] on input "checkbox" at bounding box center [98, 465] width 13 height 13
checkbox input "false"
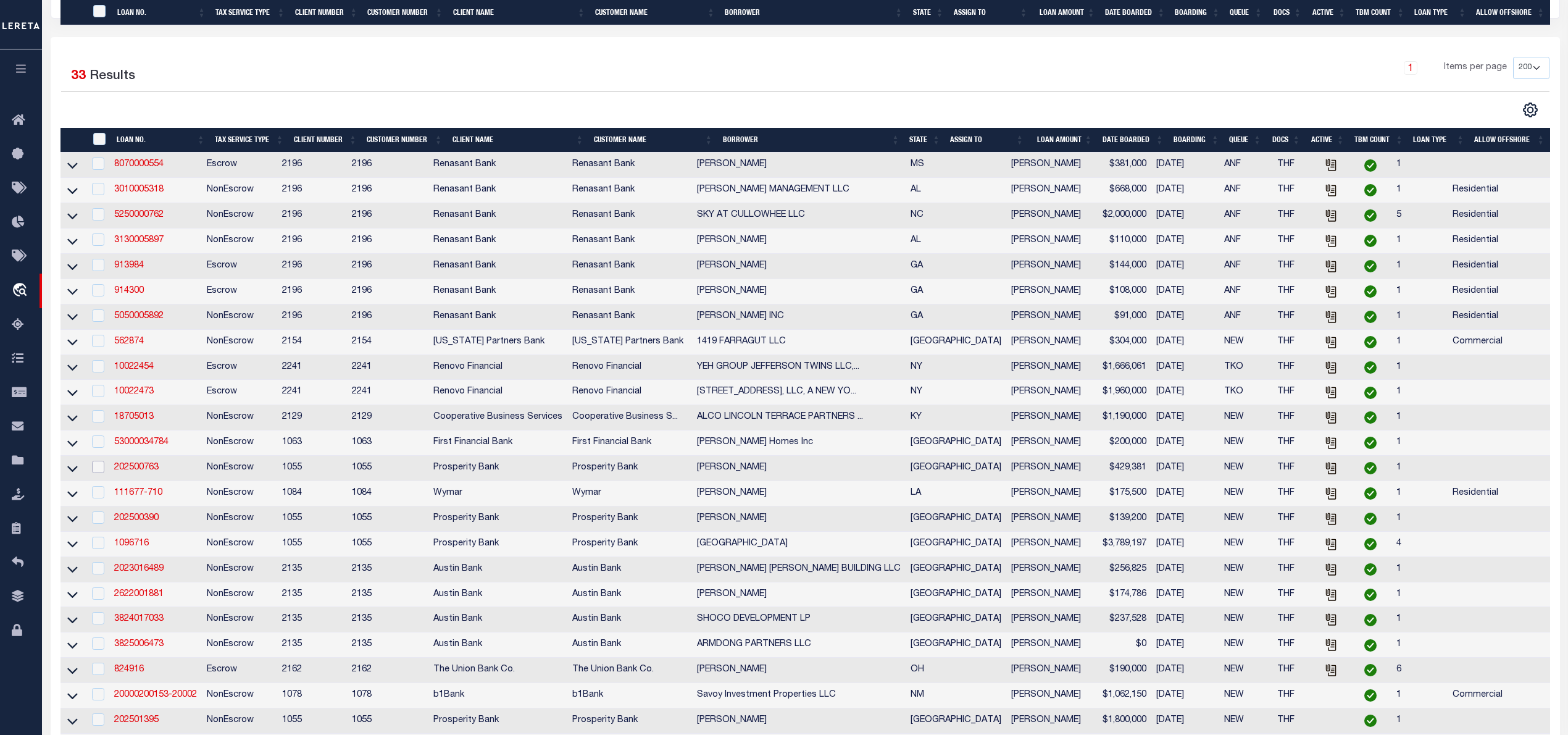
scroll to position [329, 0]
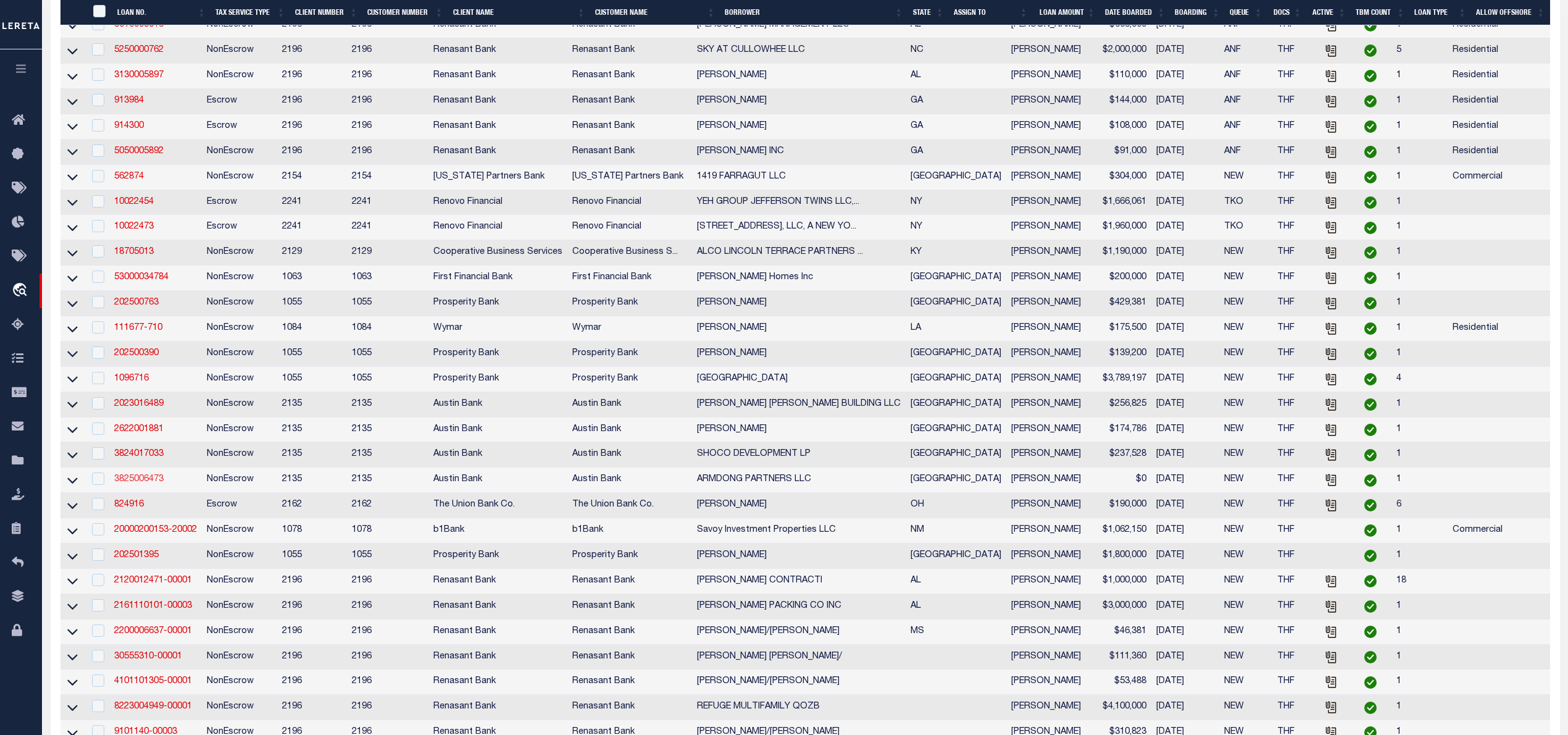
click at [141, 483] on link "3825006473" at bounding box center [138, 479] width 49 height 9
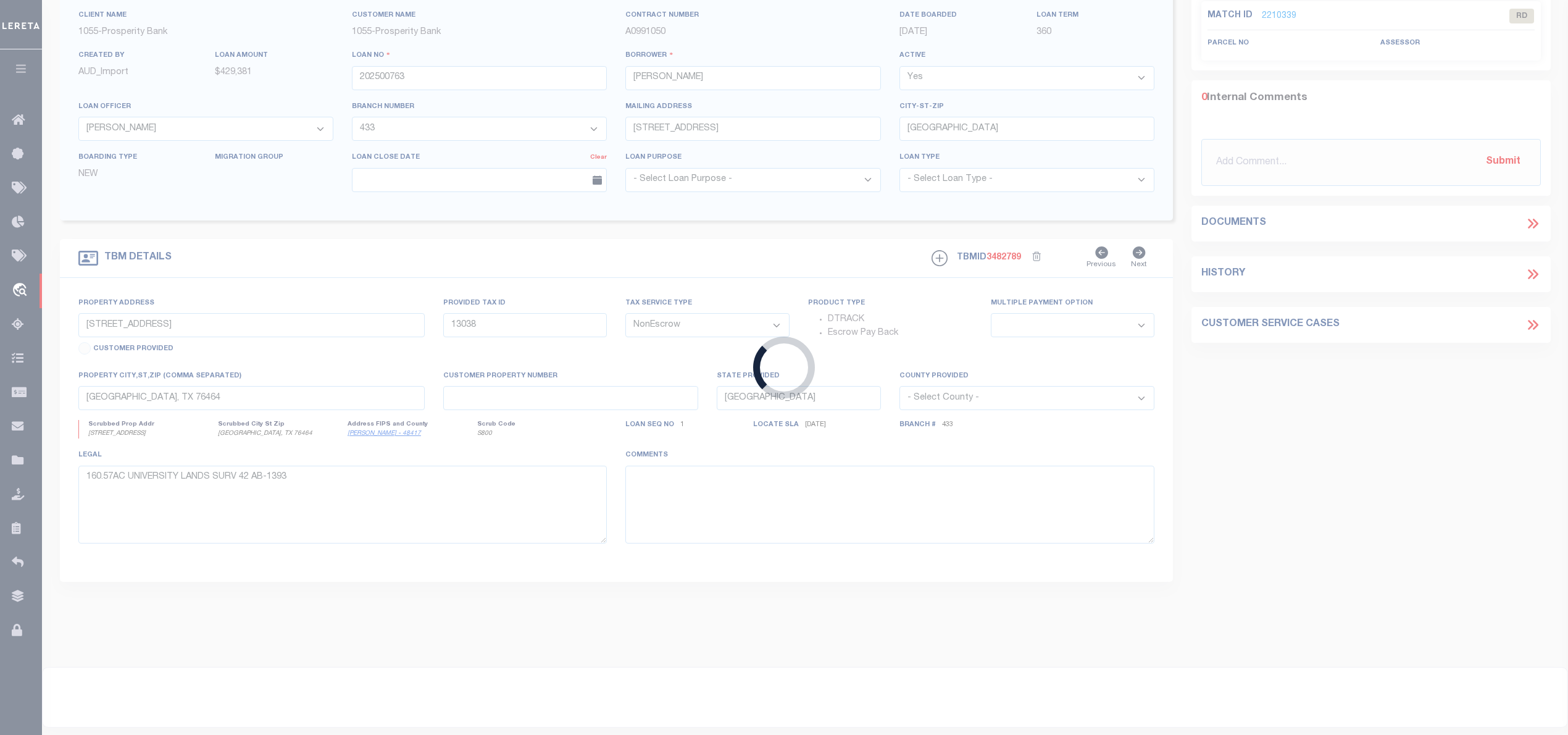
type input "3825006473"
type input "ARMDONG PARTNERS LLC"
select select
type input "PO BOX 9651"
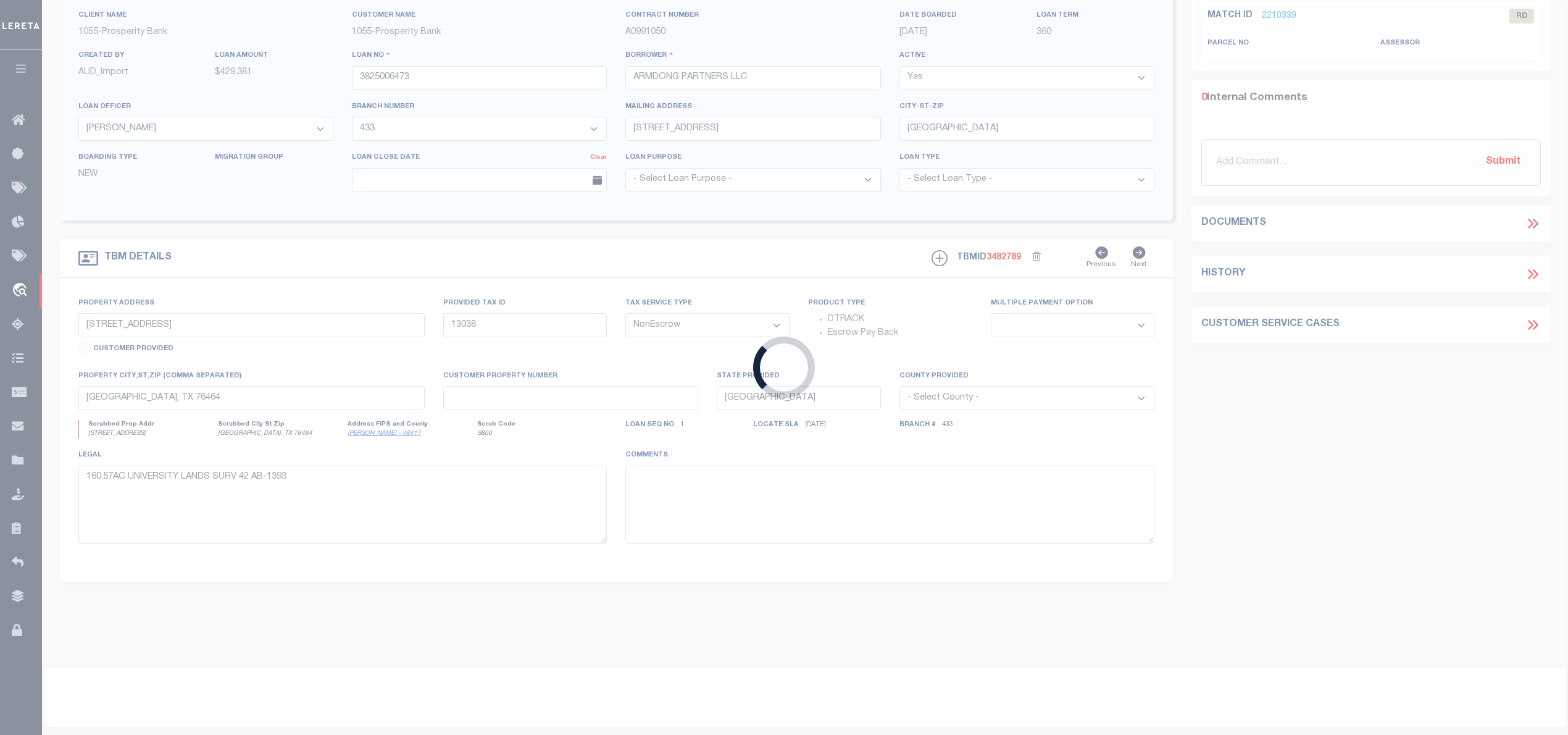
type input "[GEOGRAPHIC_DATA], [GEOGRAPHIC_DATA] 75608-9651"
select select "700"
type input "[STREET_ADDRESS]"
select select
type input "[GEOGRAPHIC_DATA]"
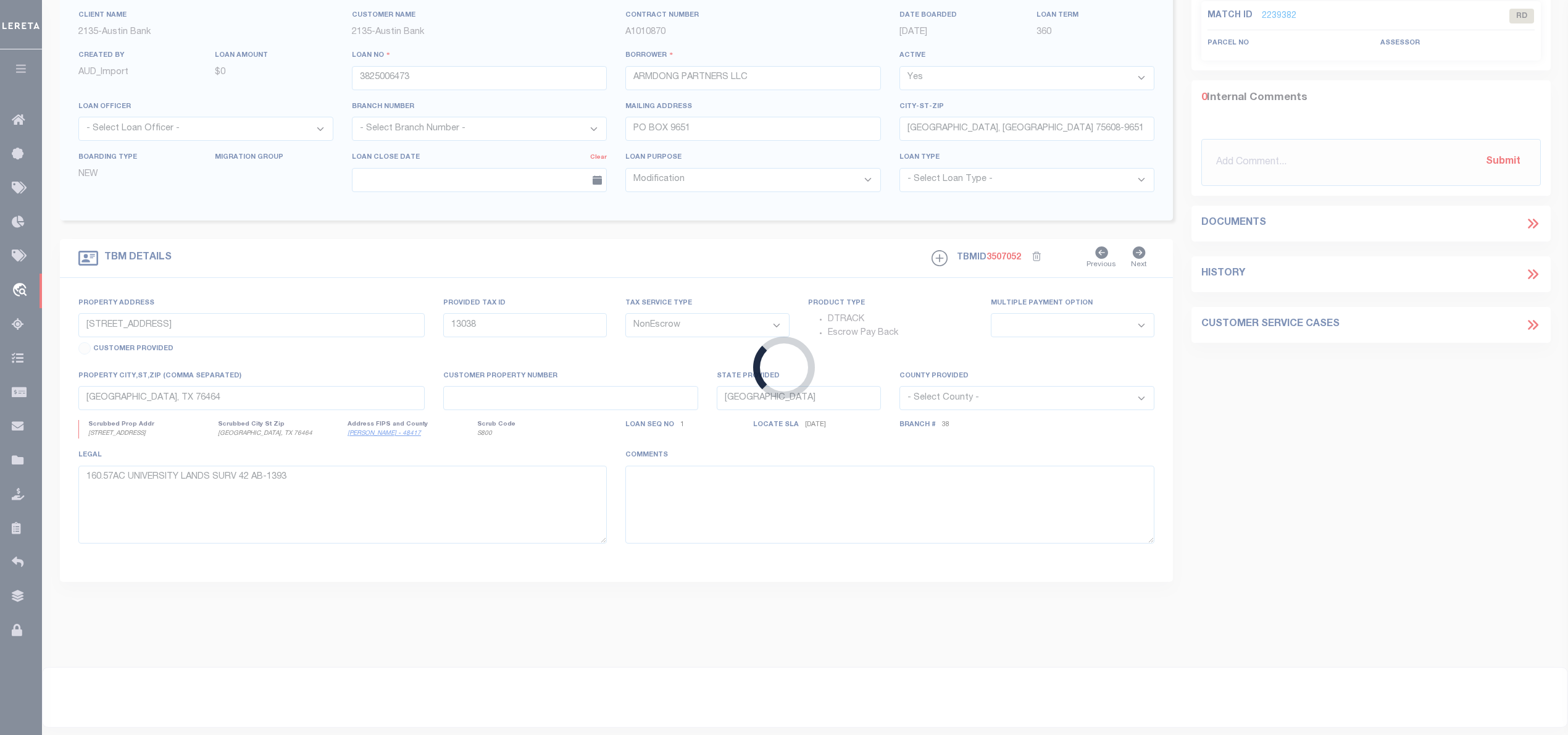
select select
type textarea "(CP) DT 2.009 AC [PERSON_NAME] SVY A-262"
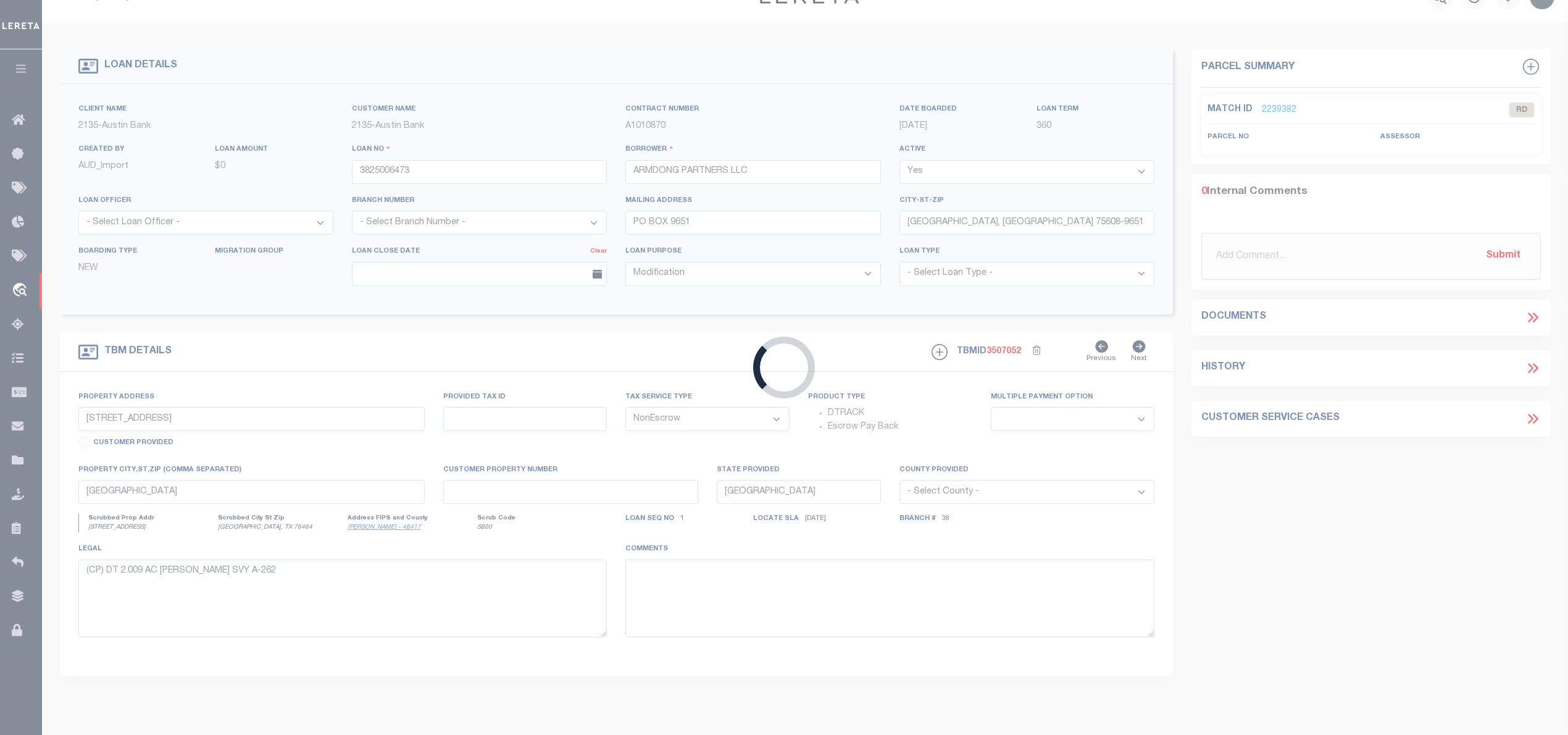
select select "43973"
select select "2582"
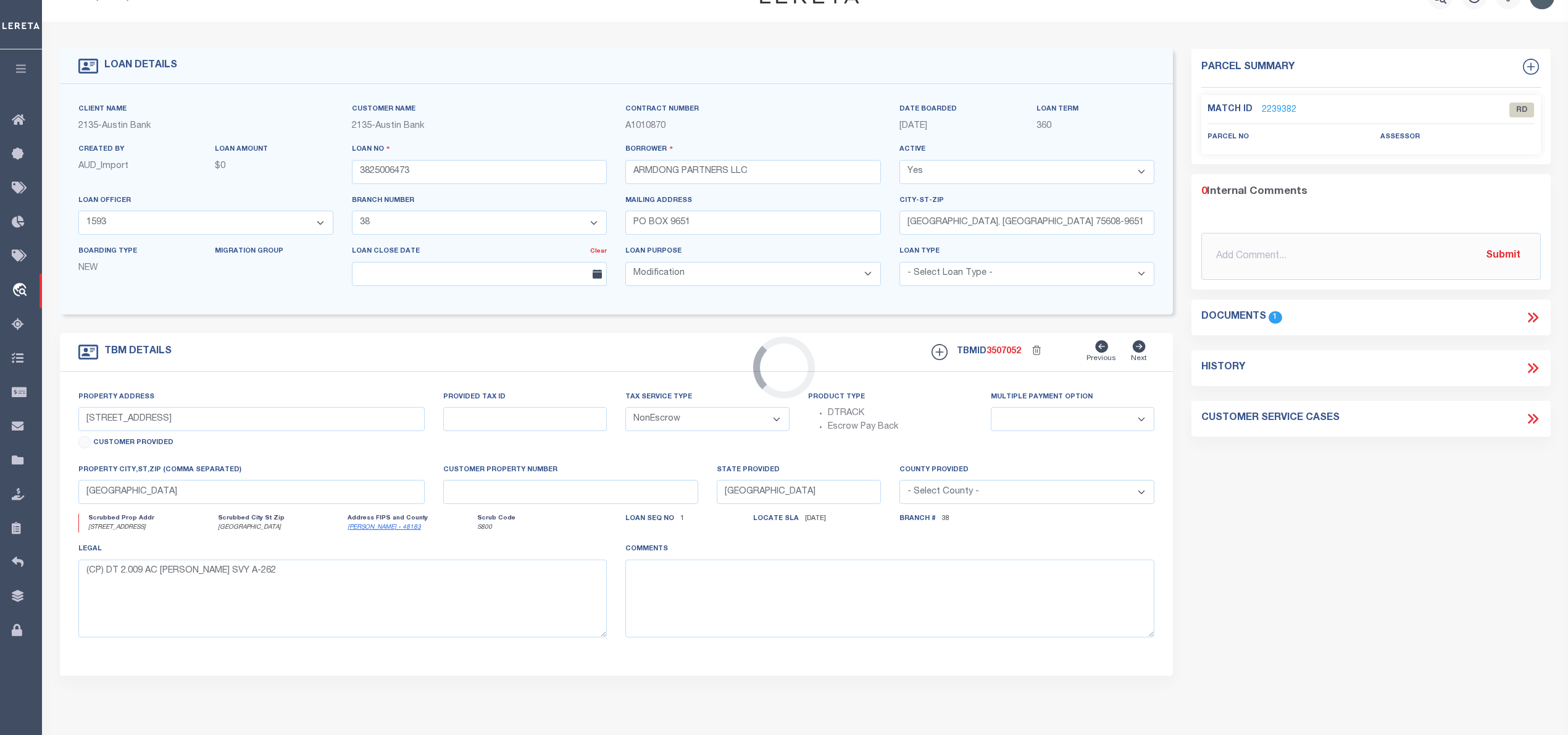
scroll to position [0, 0]
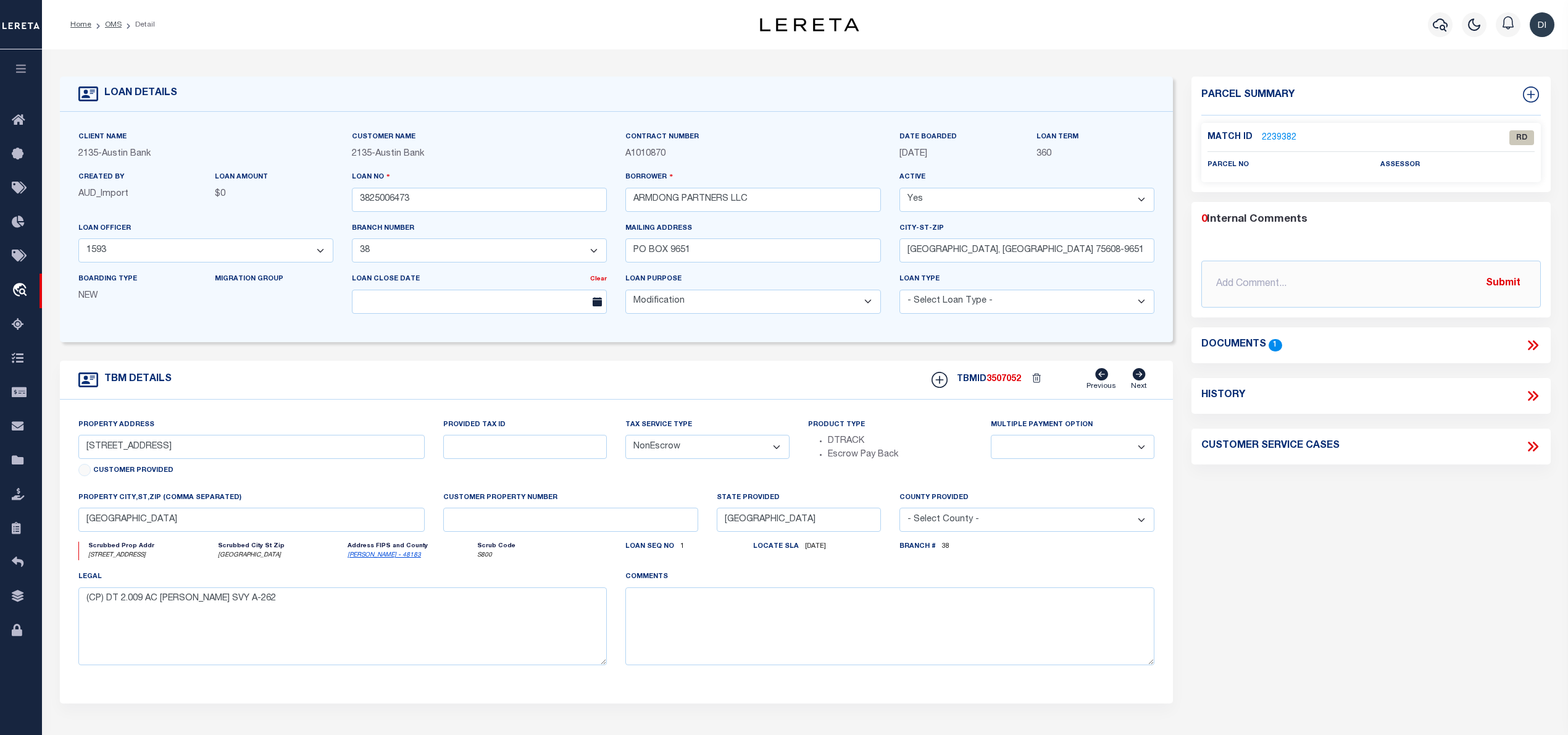
click at [1530, 341] on icon at bounding box center [1533, 345] width 16 height 16
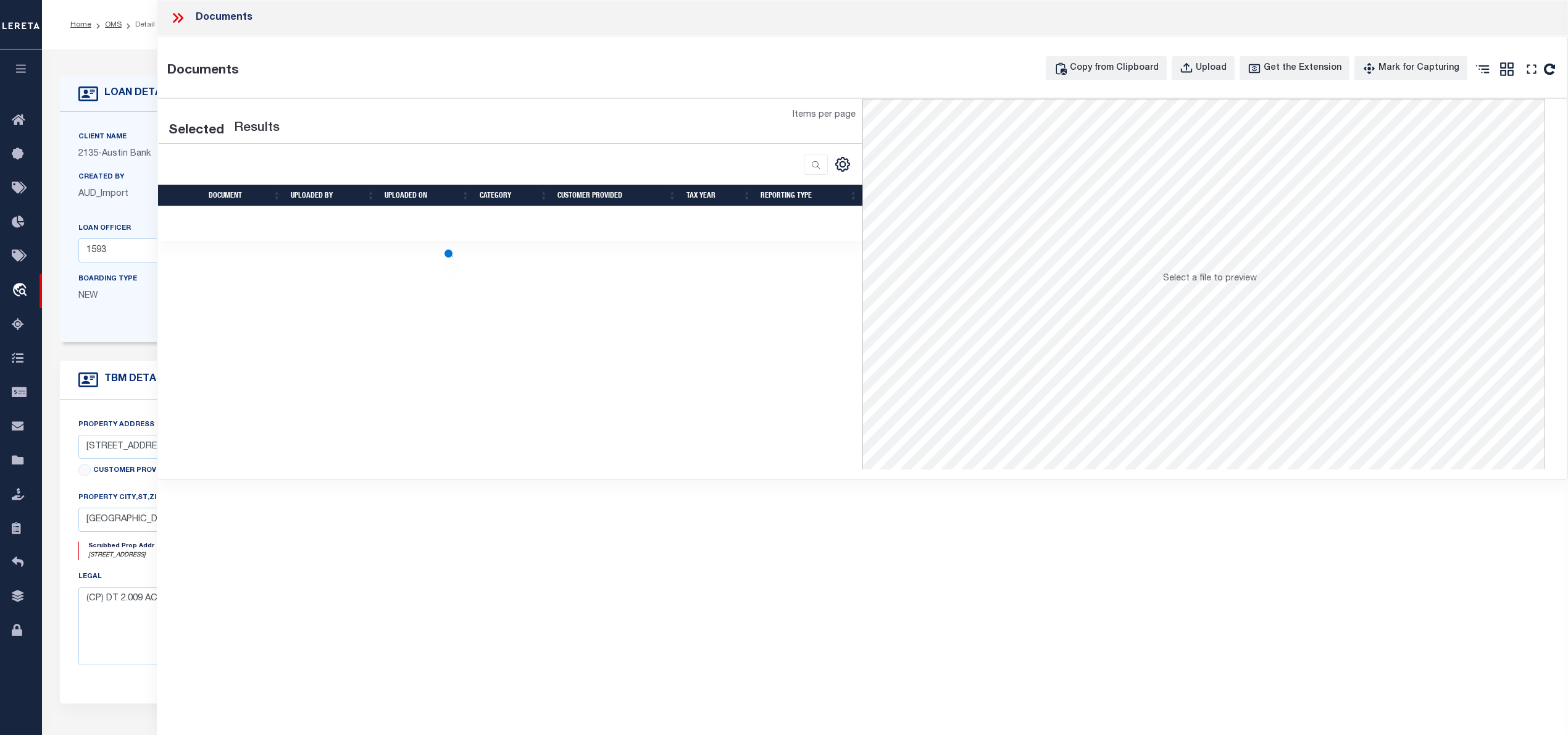
click at [568, 225] on div at bounding box center [510, 223] width 704 height 4
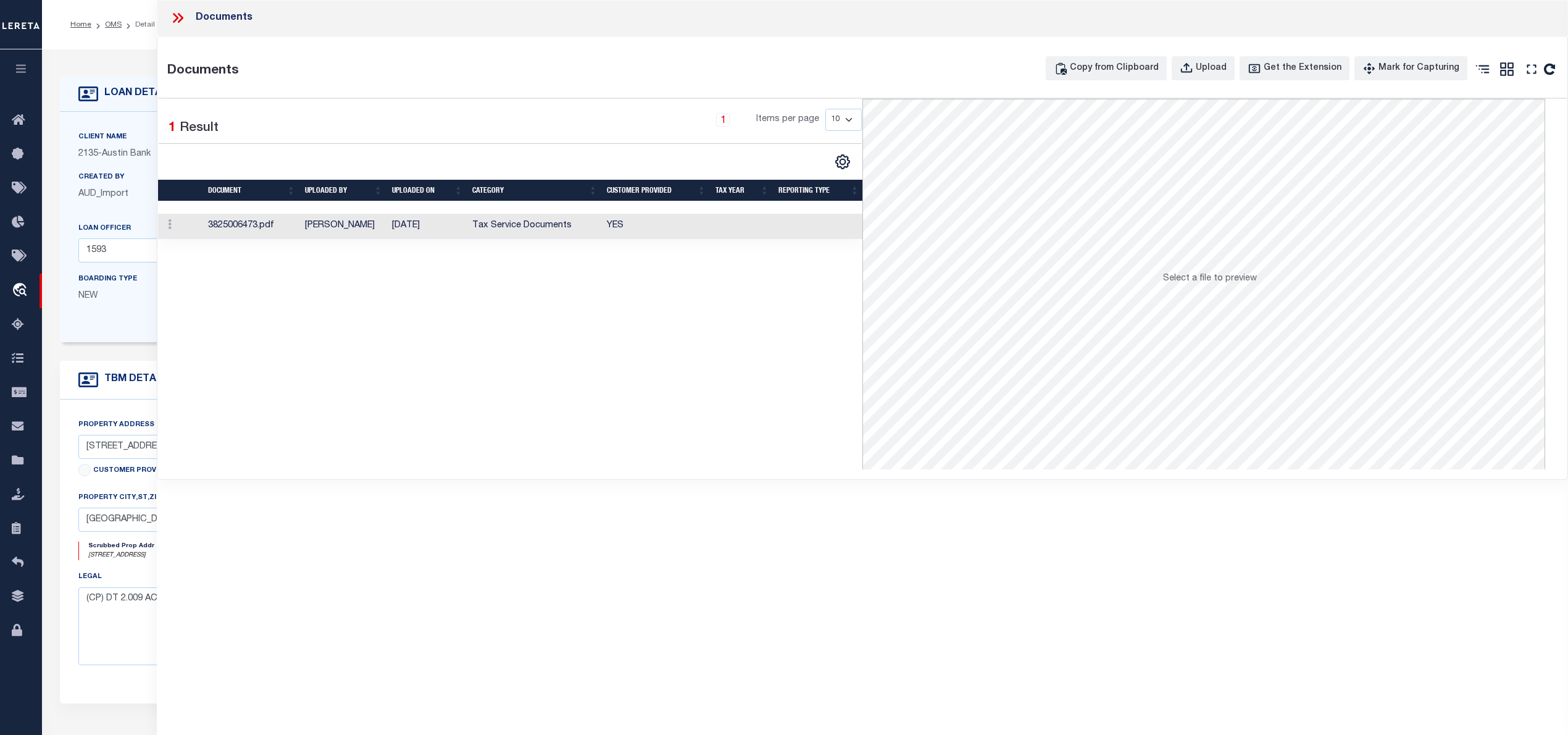
click at [568, 225] on td "Tax Service Documents" at bounding box center [534, 226] width 135 height 25
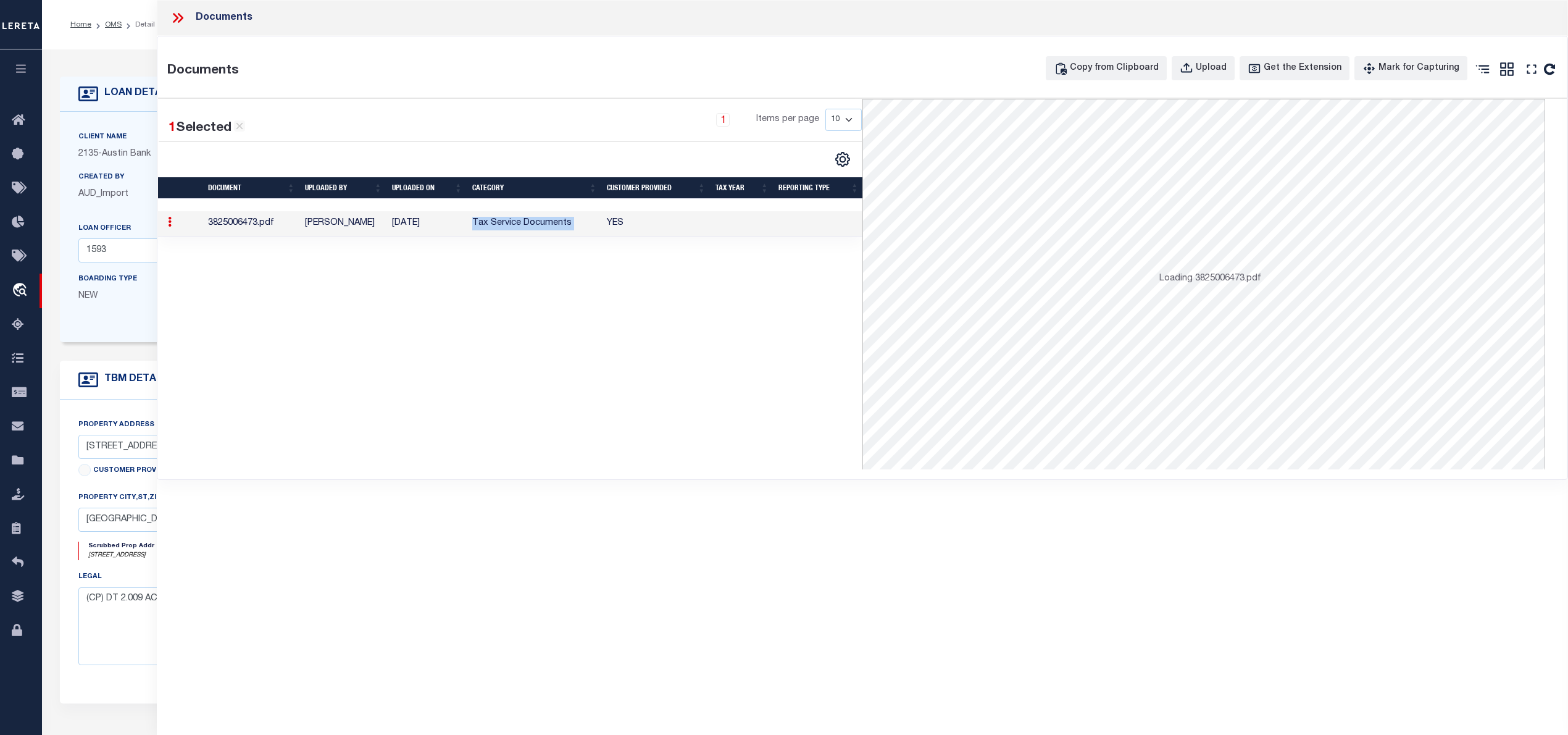
click at [568, 225] on td "Tax Service Documents" at bounding box center [534, 224] width 135 height 25
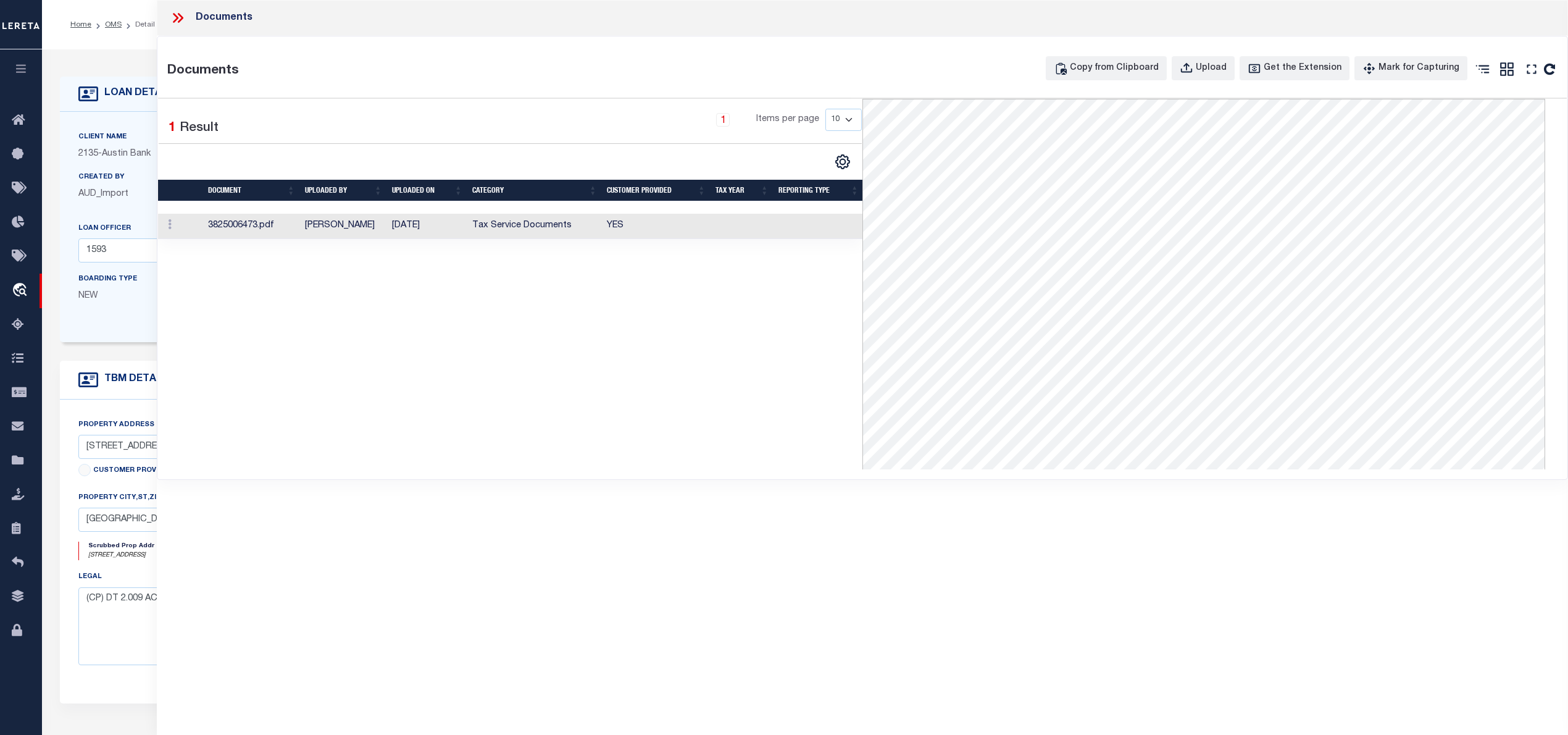
click at [173, 18] on icon at bounding box center [178, 18] width 16 height 16
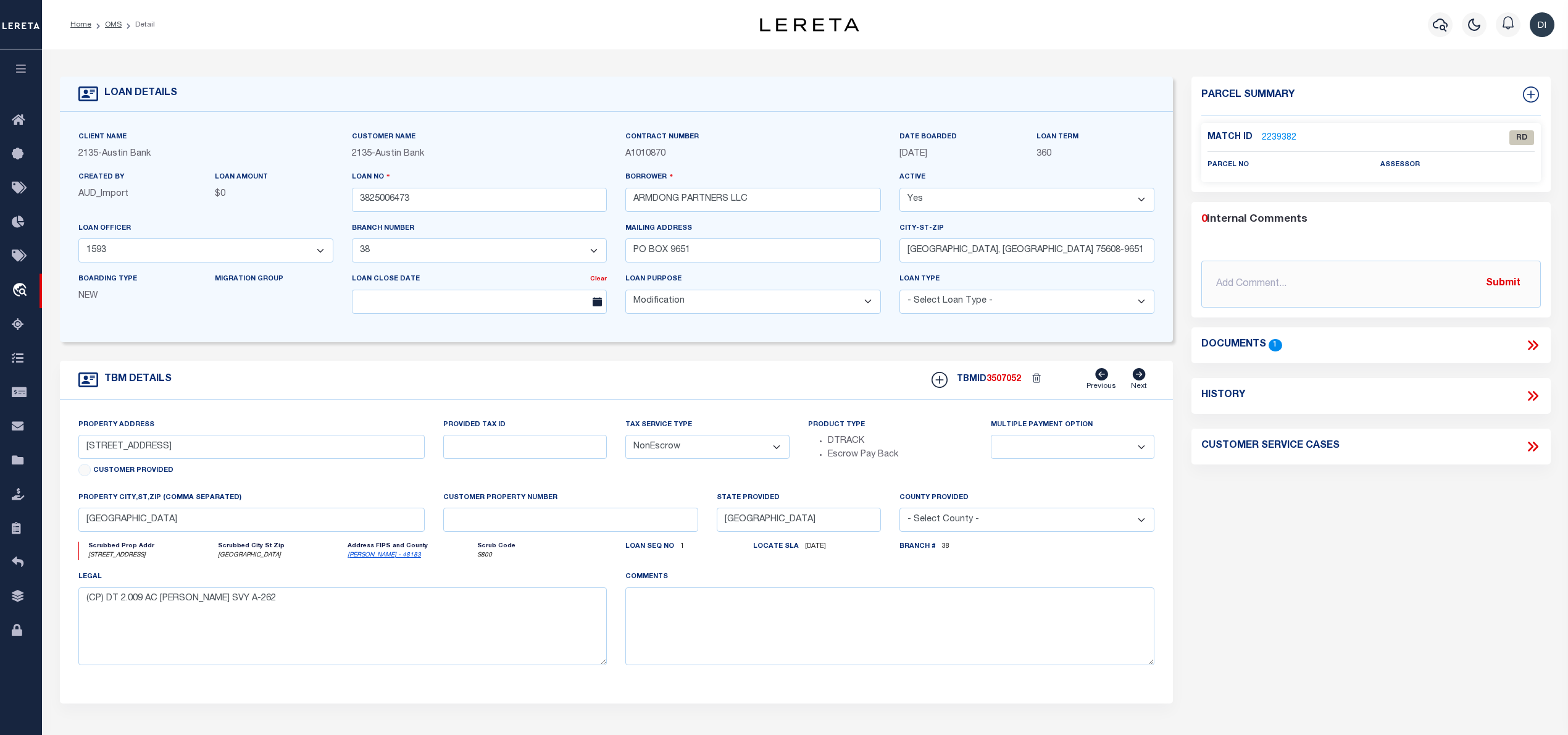
click at [1265, 138] on link "2239382" at bounding box center [1279, 137] width 34 height 13
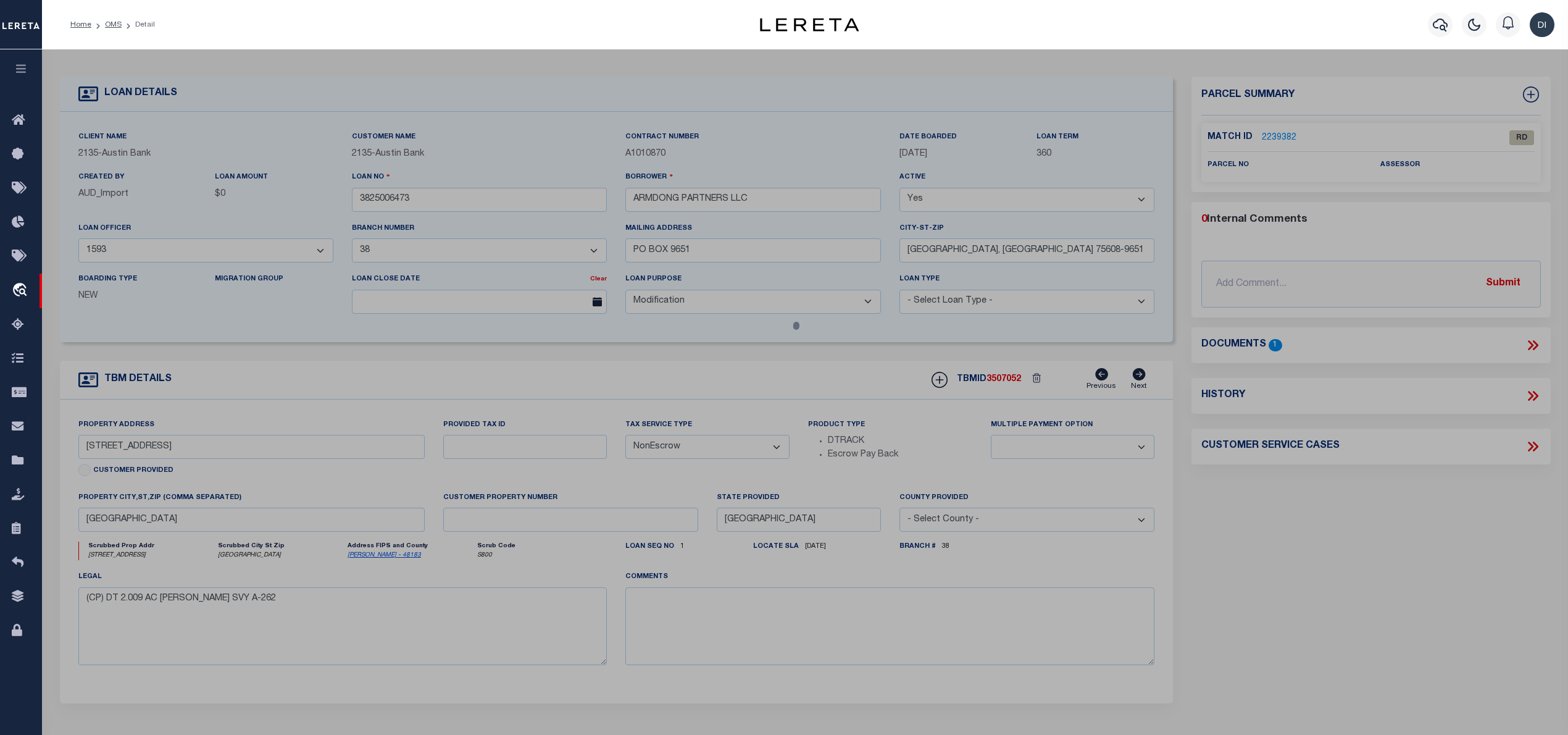
checkbox input "false"
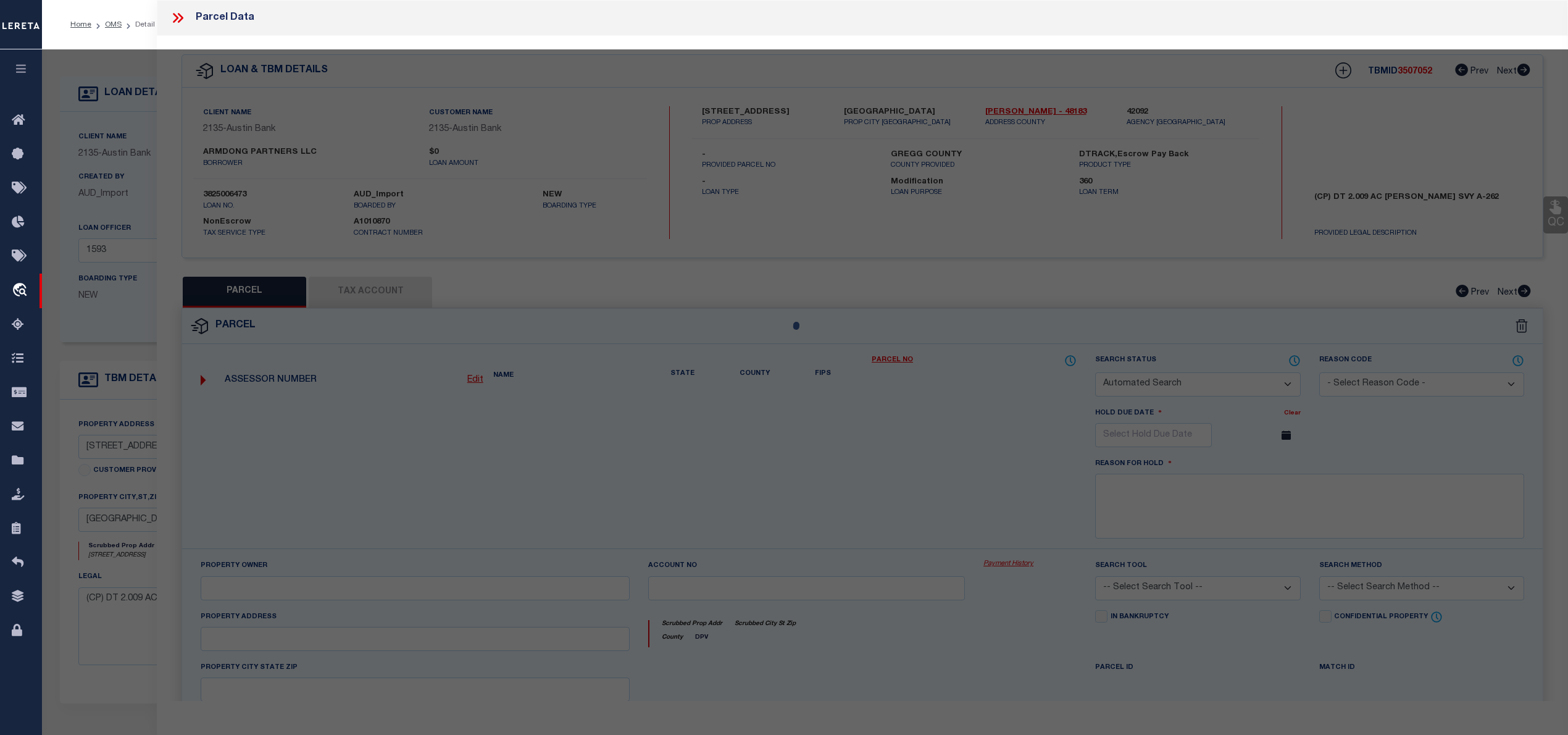
select select "RD"
checkbox input "false"
type textarea "Document uploaded that satisfies a legal requirement, changing from [GEOGRAPHIC…"
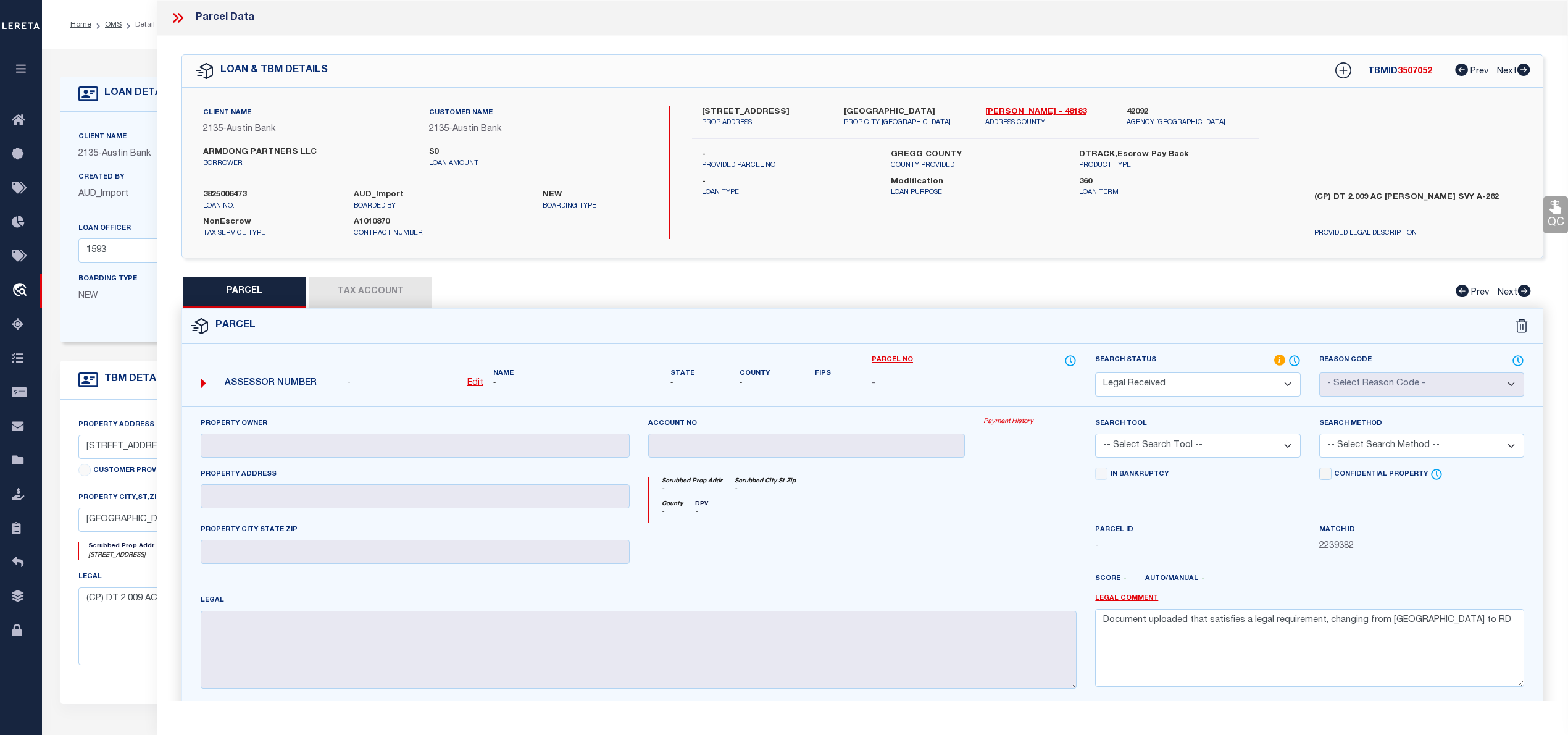
drag, startPoint x: 991, startPoint y: 722, endPoint x: 998, endPoint y: 733, distance: 13.0
click at [992, 726] on div "Parcel Data QC QC QC - Select Status -" at bounding box center [862, 368] width 1411 height 735
click at [709, 110] on label "[STREET_ADDRESS]" at bounding box center [762, 112] width 123 height 13
copy label "416"
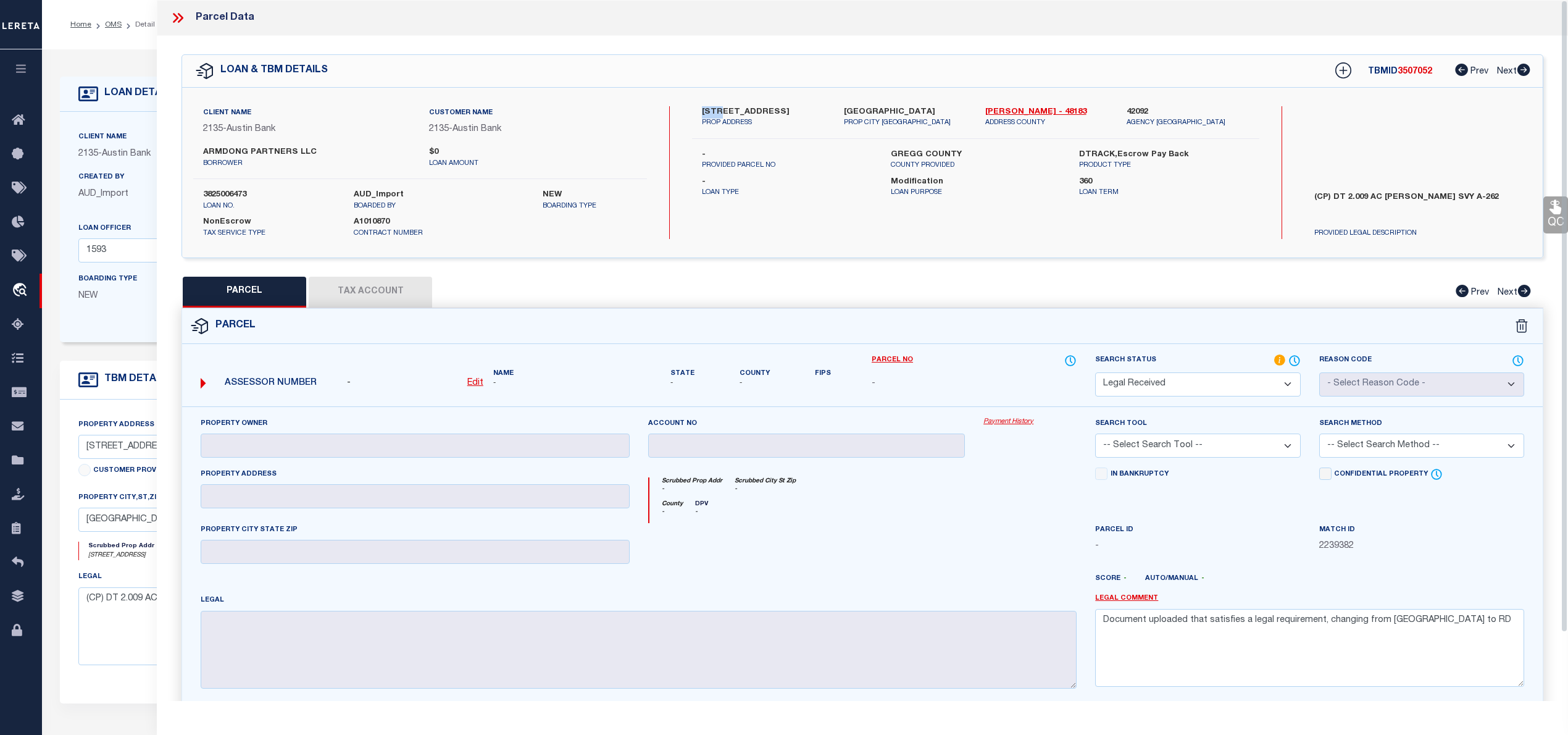
click at [732, 108] on label "[STREET_ADDRESS]" at bounding box center [762, 112] width 123 height 13
copy label "AMERICAN"
click at [779, 109] on label "[STREET_ADDRESS]" at bounding box center [762, 112] width 123 height 13
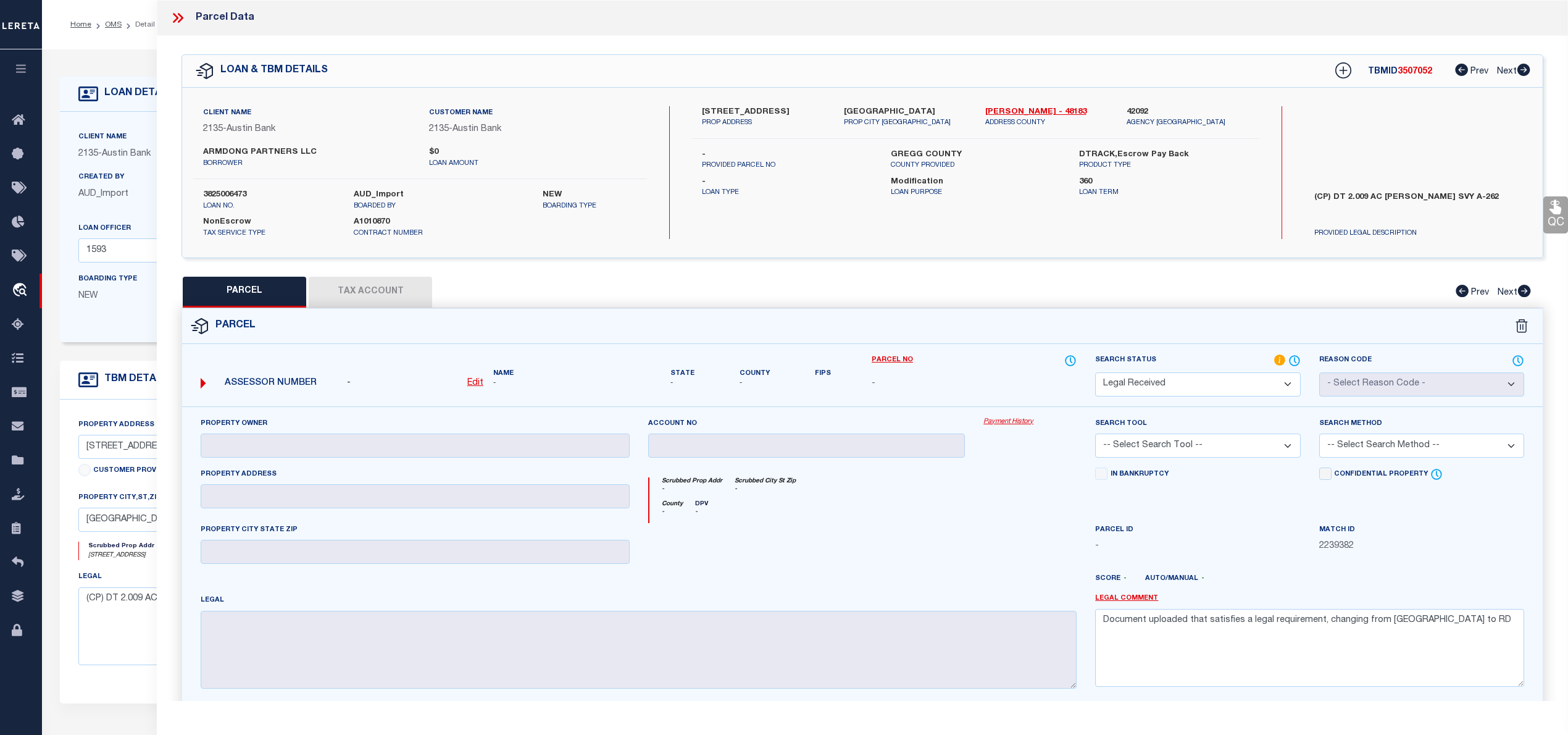
click at [701, 110] on label "[STREET_ADDRESS]" at bounding box center [762, 112] width 123 height 13
copy label "416"
click at [797, 124] on p "PROP ADDRESS" at bounding box center [762, 123] width 123 height 11
drag, startPoint x: 716, startPoint y: 106, endPoint x: 792, endPoint y: 114, distance: 76.4
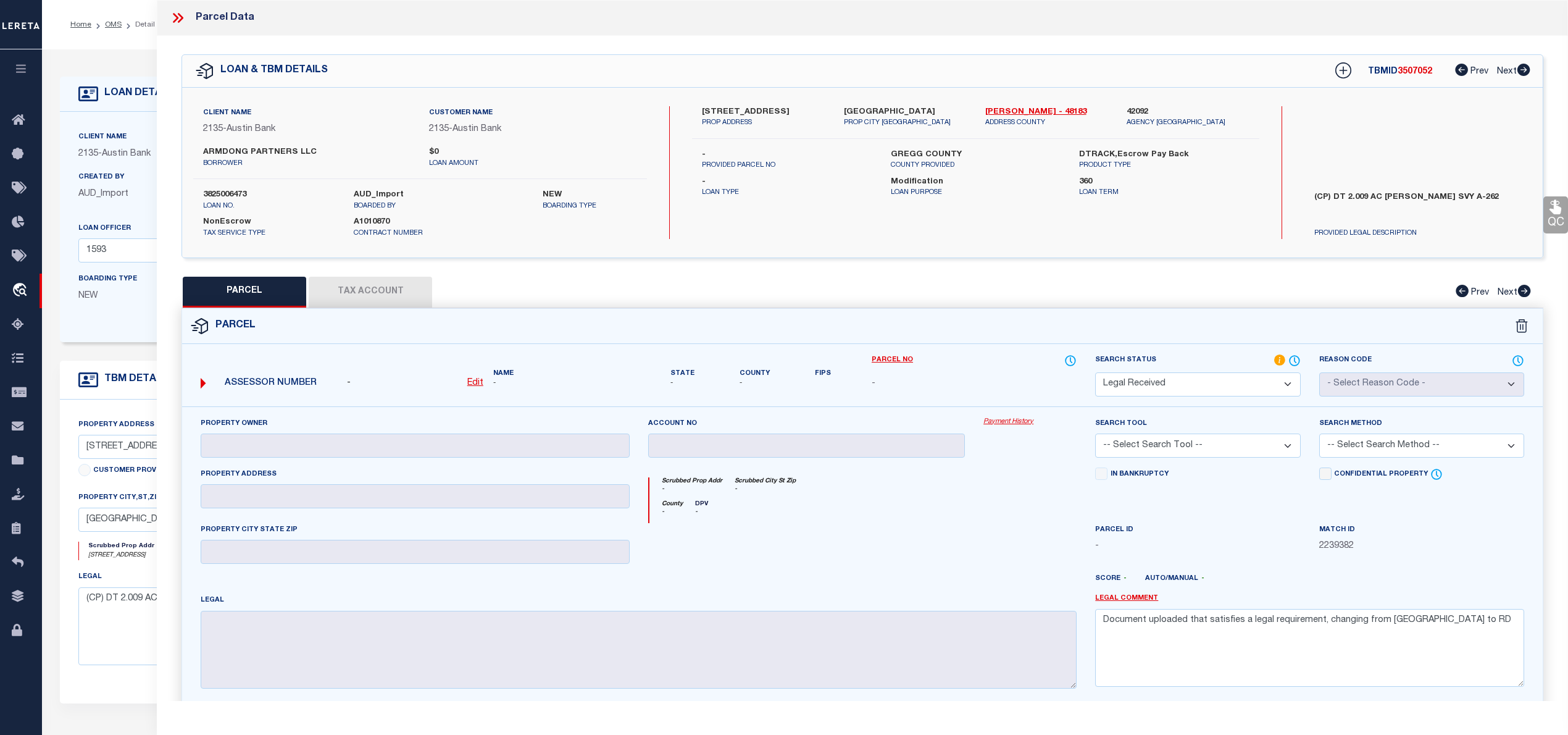
click at [792, 114] on label "[STREET_ADDRESS]" at bounding box center [762, 112] width 123 height 13
copy label "[DEMOGRAPHIC_DATA] LEGION"
click at [224, 152] on label "ARMDONG PARTNERS LLC" at bounding box center [306, 153] width 207 height 13
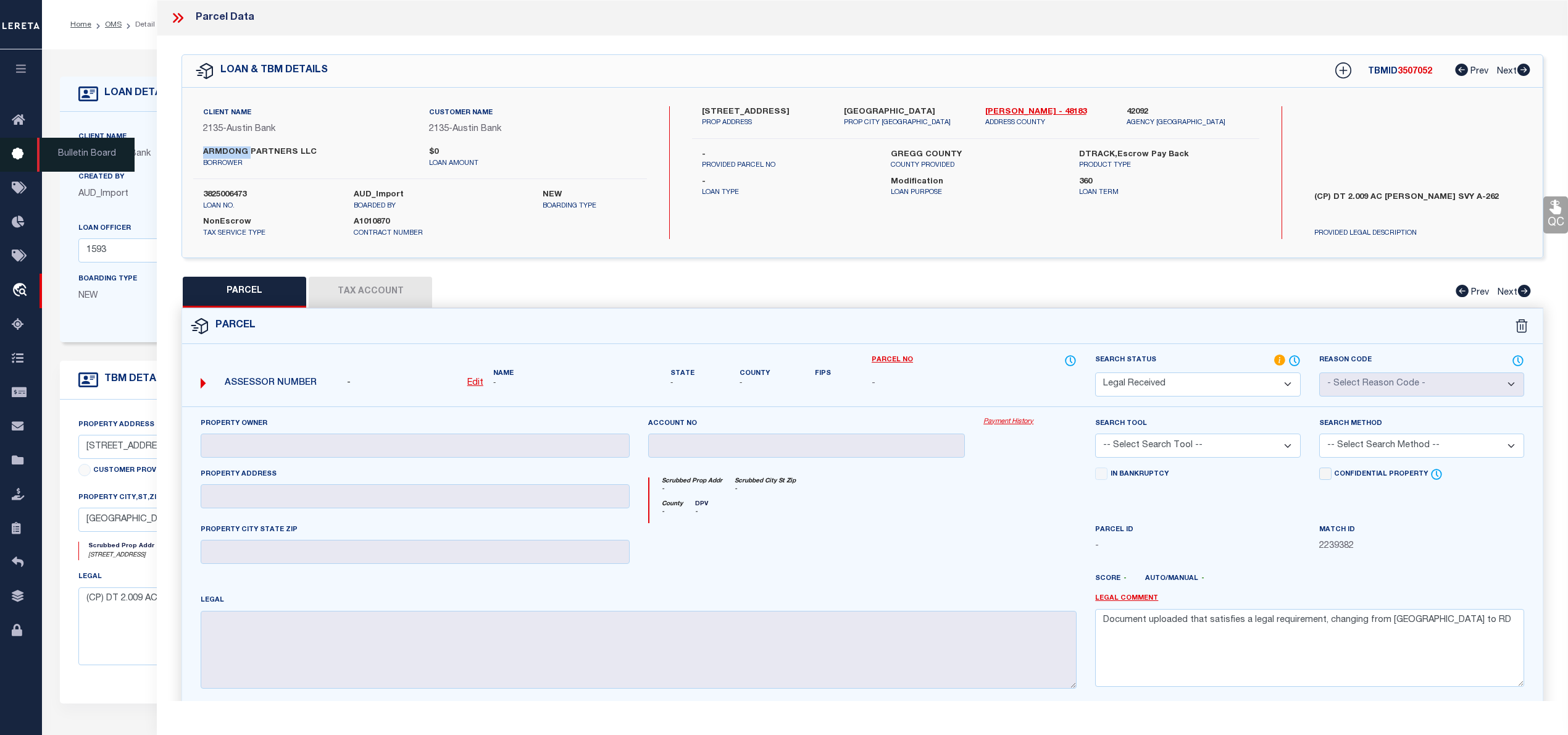
copy label "ARMDONG"
click at [701, 110] on div "[STREET_ADDRESS] PROP ADDRESS" at bounding box center [762, 117] width 141 height 22
copy label "416"
click at [696, 108] on div "[STREET_ADDRESS] PROP ADDRESS" at bounding box center [762, 117] width 141 height 22
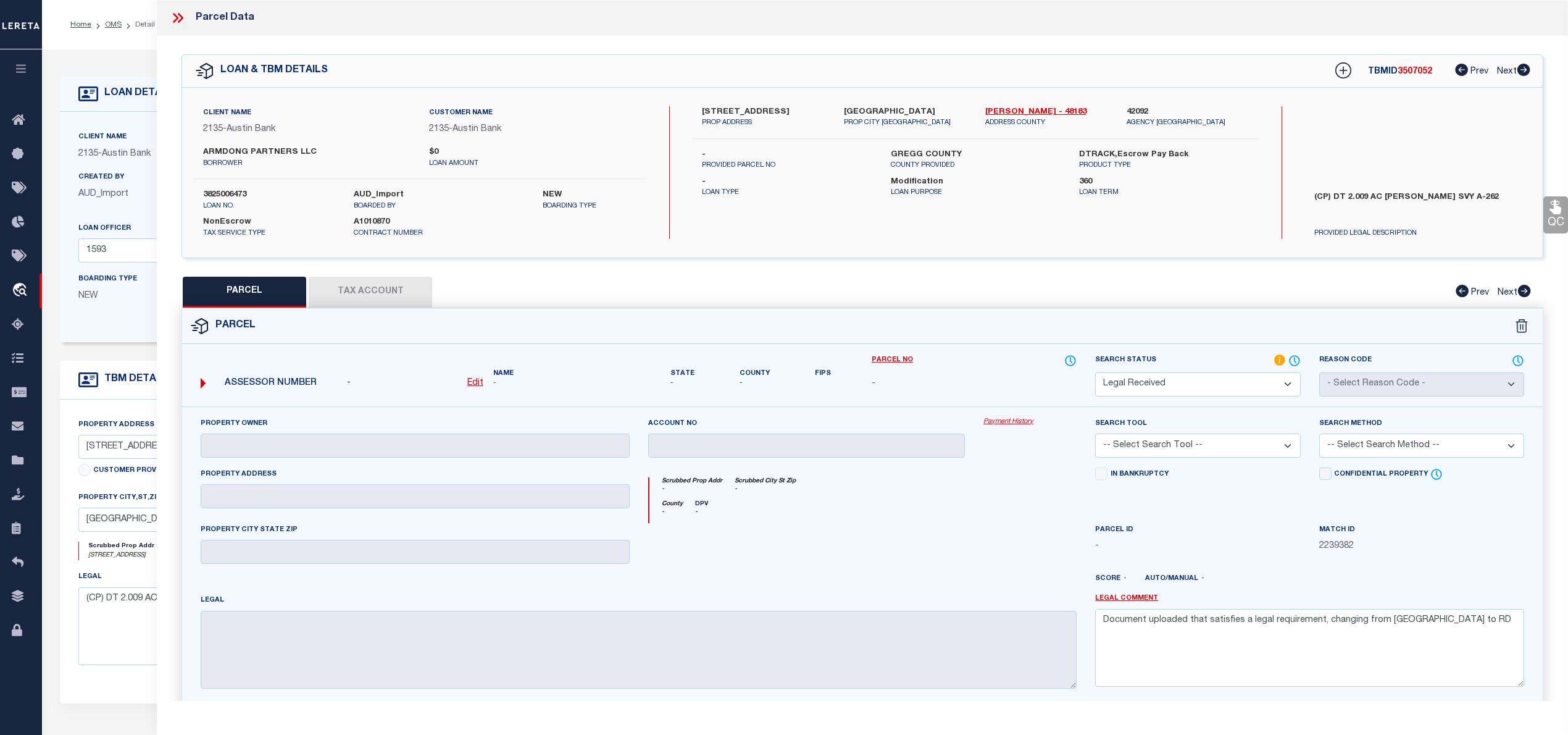
click at [696, 108] on div "[STREET_ADDRESS] PROP ADDRESS" at bounding box center [762, 117] width 141 height 22
click at [704, 109] on label "[STREET_ADDRESS]" at bounding box center [762, 112] width 123 height 13
click at [739, 110] on label "[STREET_ADDRESS]" at bounding box center [762, 112] width 123 height 13
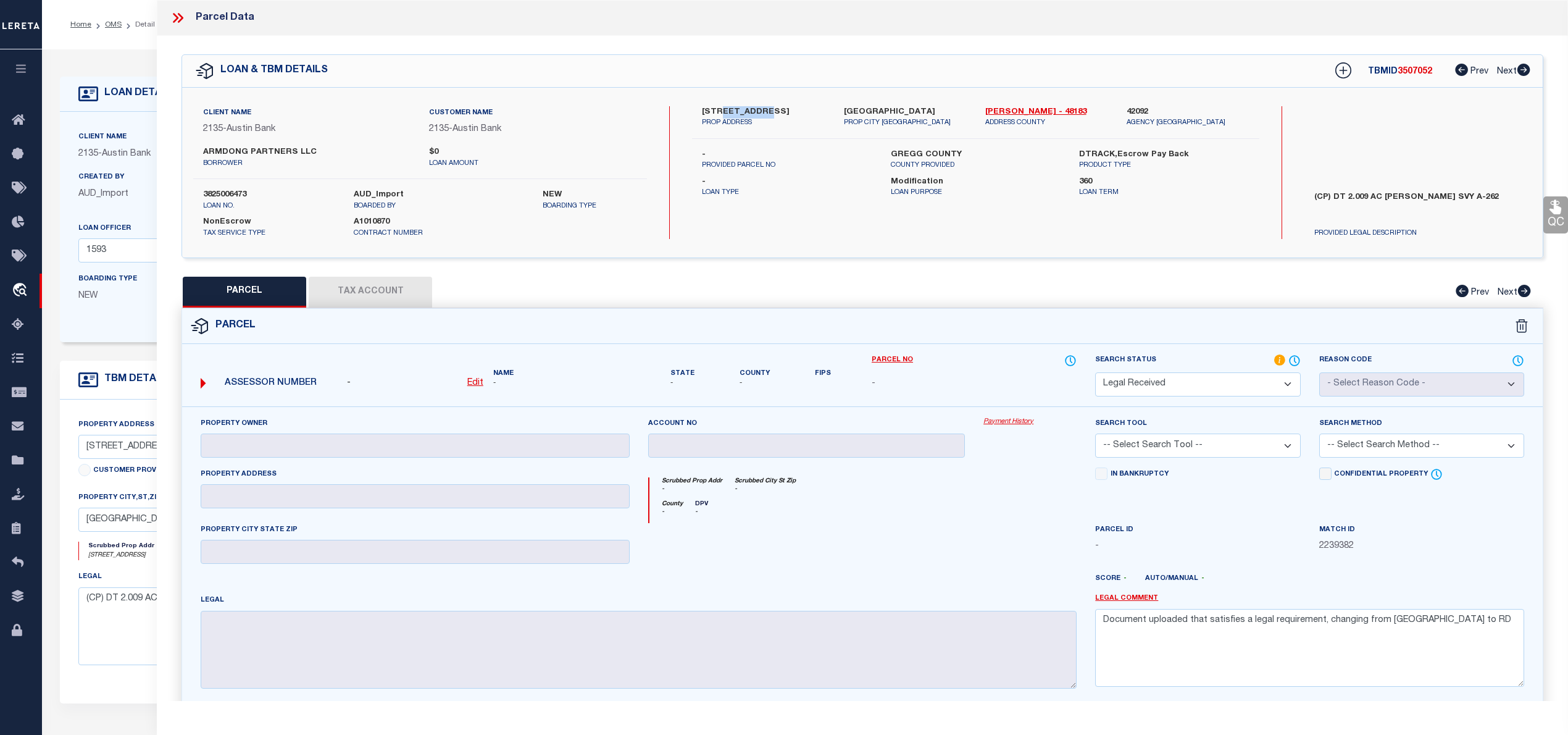
copy label "AMERICAN"
drag, startPoint x: 198, startPoint y: 151, endPoint x: 317, endPoint y: 155, distance: 119.1
click at [317, 155] on div "ARMDONG PARTNERS LLC borrower" at bounding box center [307, 157] width 226 height 22
copy label "ARMDONG PARTNERS LLC"
click at [179, 14] on icon at bounding box center [178, 18] width 16 height 16
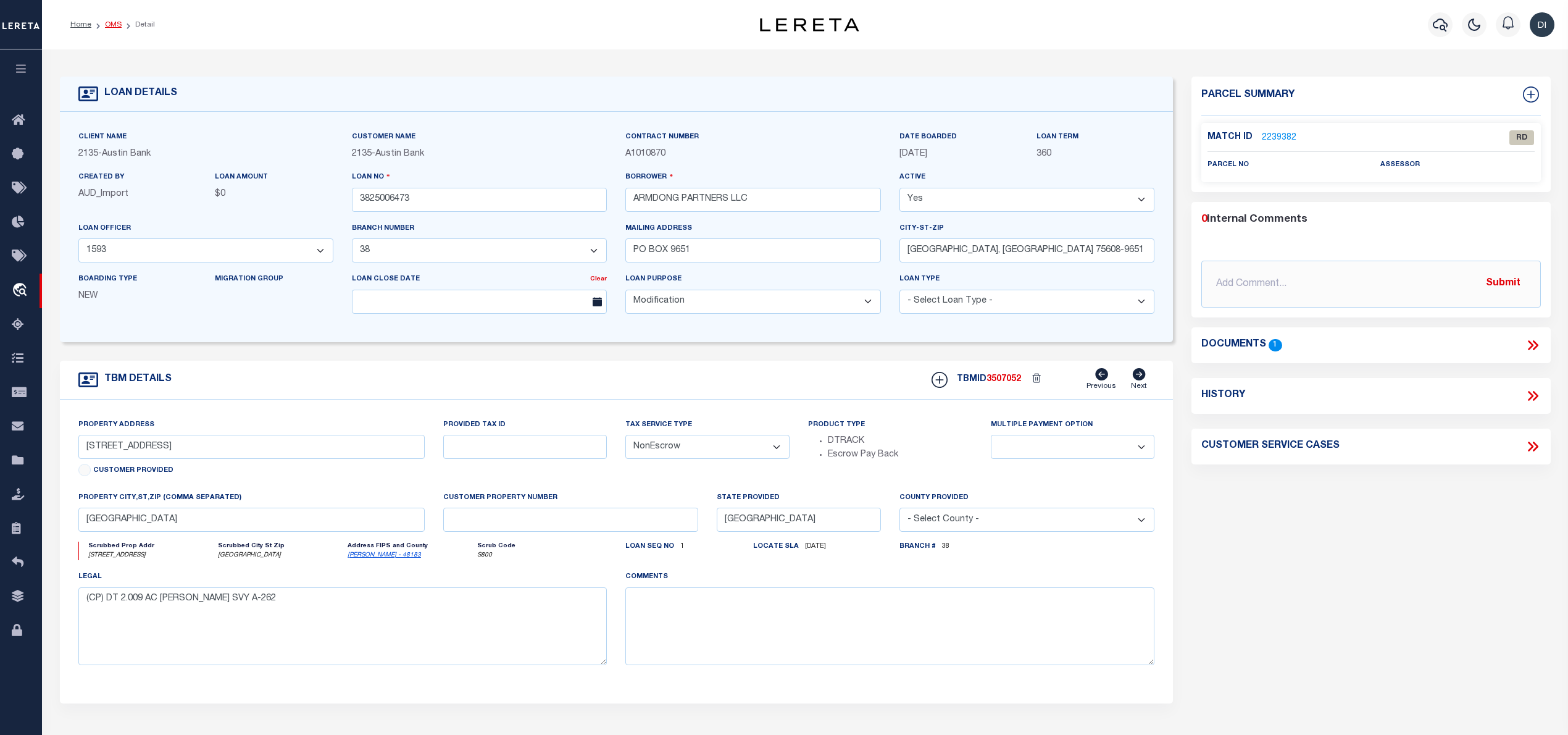
click at [110, 22] on link "OMS" at bounding box center [113, 24] width 17 height 7
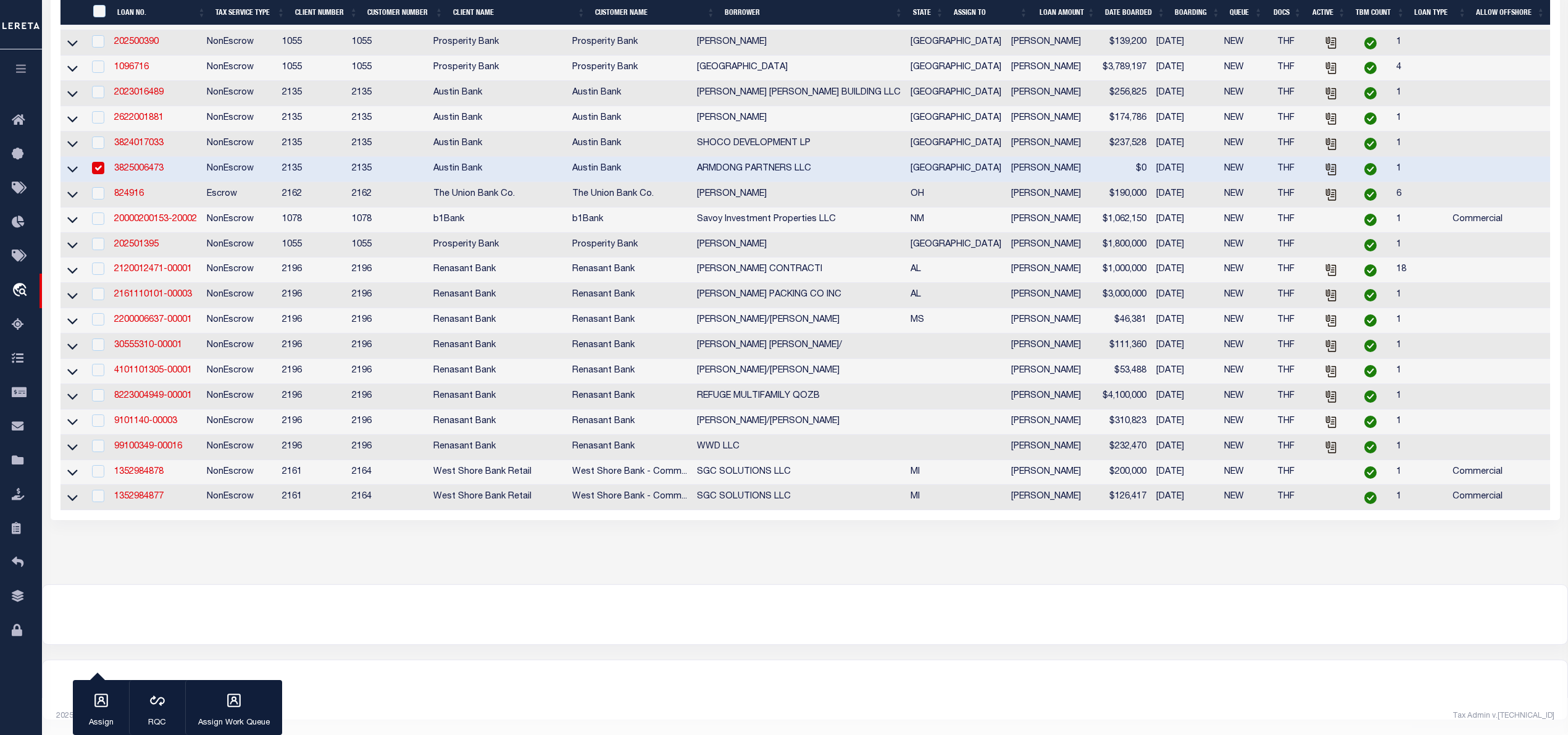
scroll to position [494, 0]
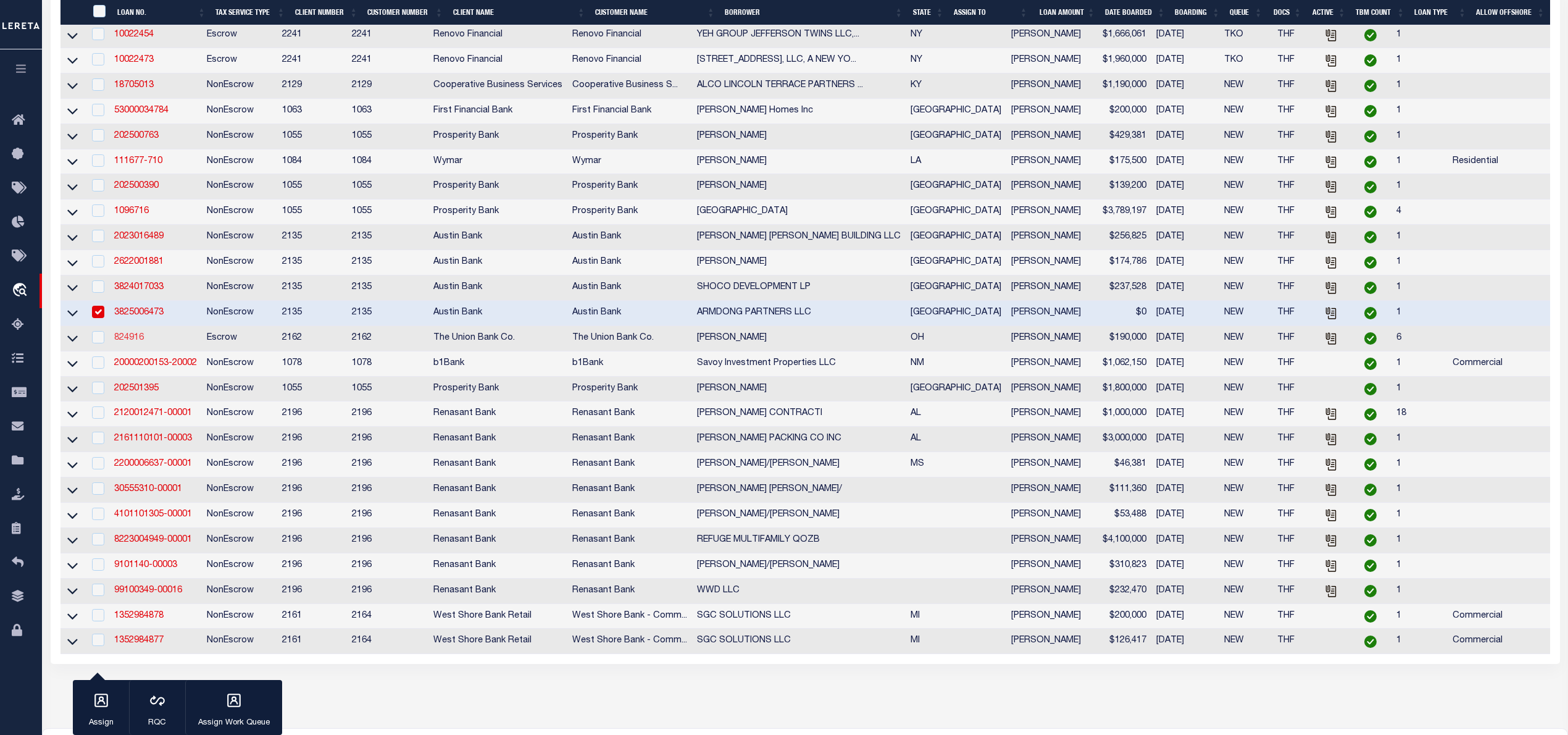
click at [127, 342] on link "824916" at bounding box center [128, 338] width 30 height 9
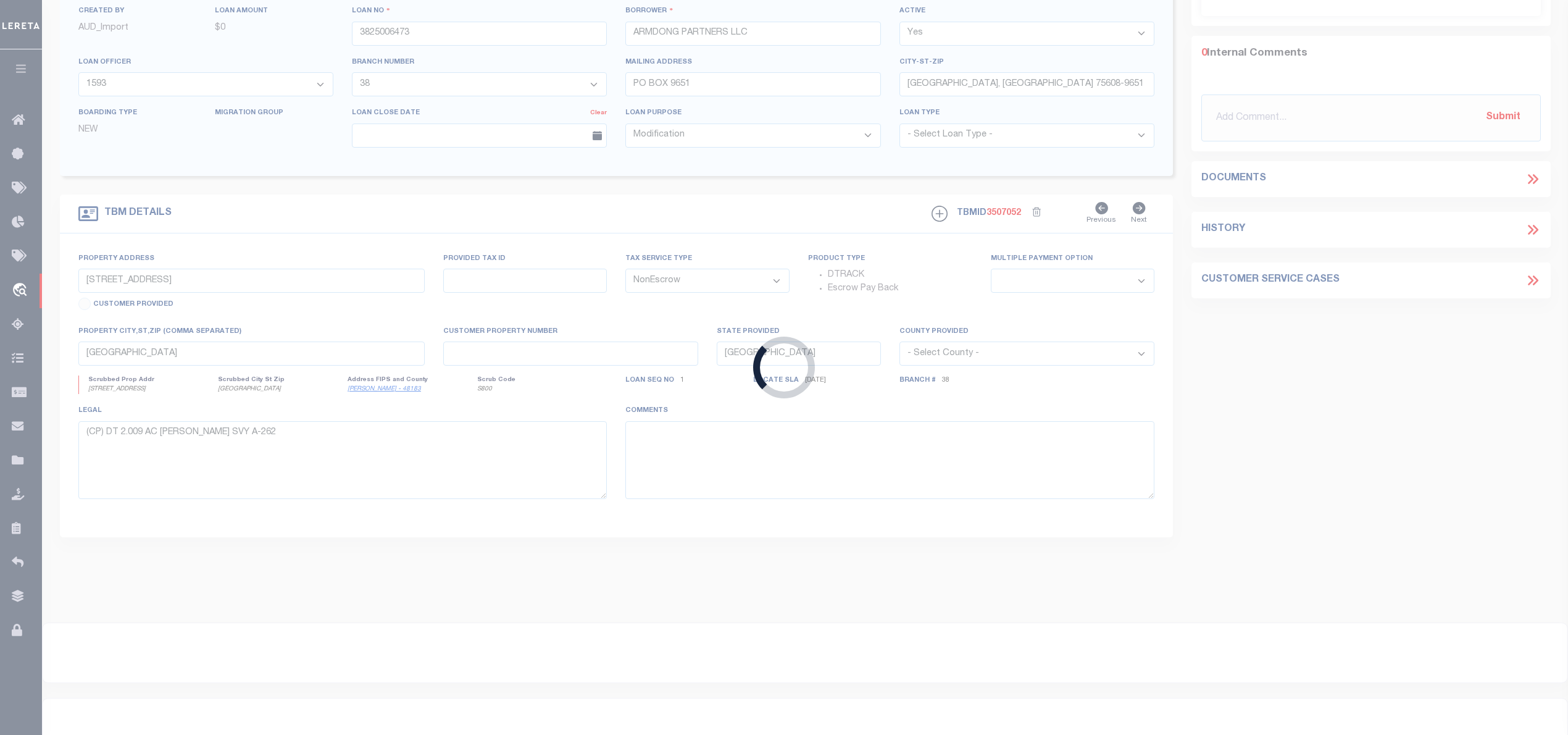
type input "824916"
type input "[PERSON_NAME]"
select select
type input "[STREET_ADDRESS]"
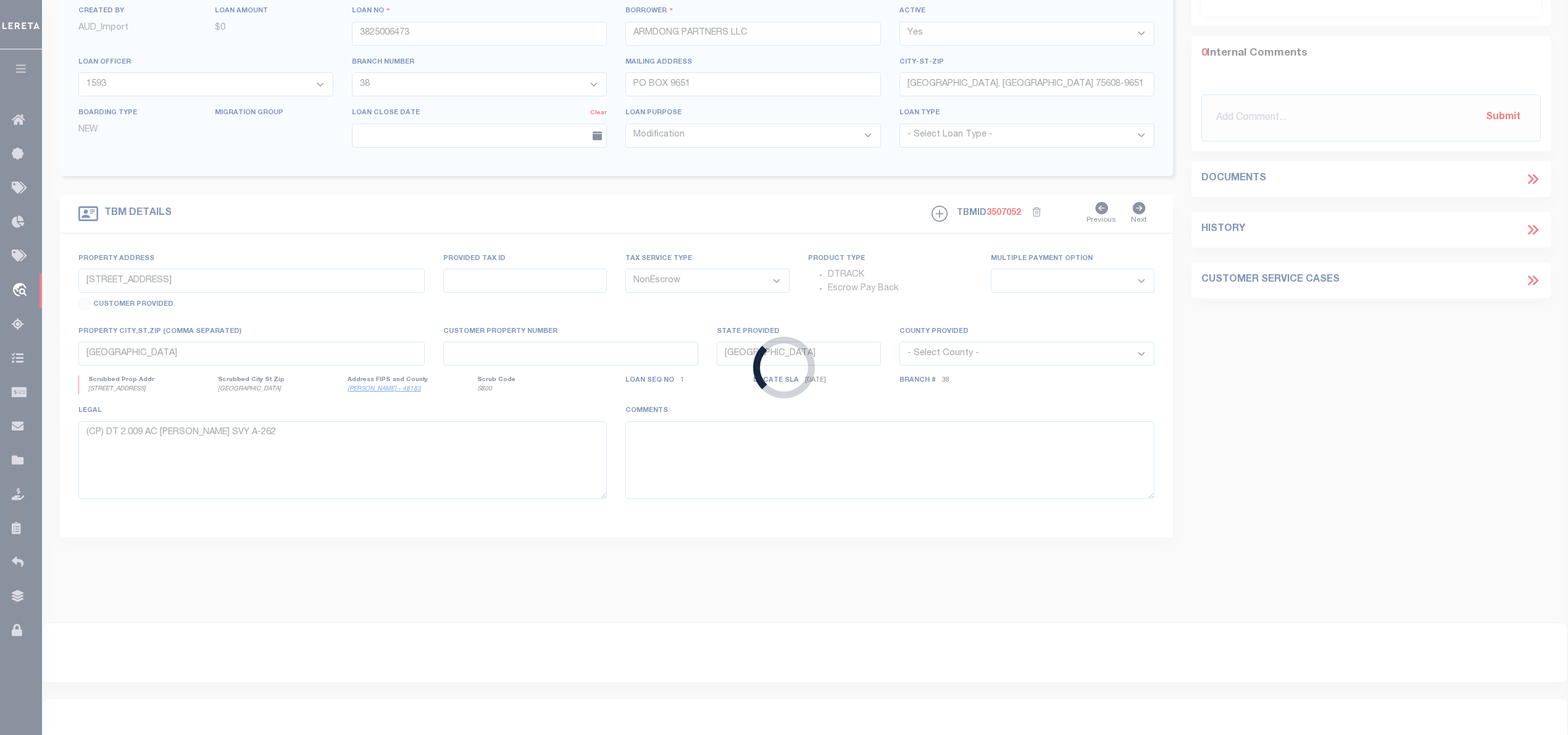
type input "PANDORA, OH 45877"
select select "100"
select select "Escrow"
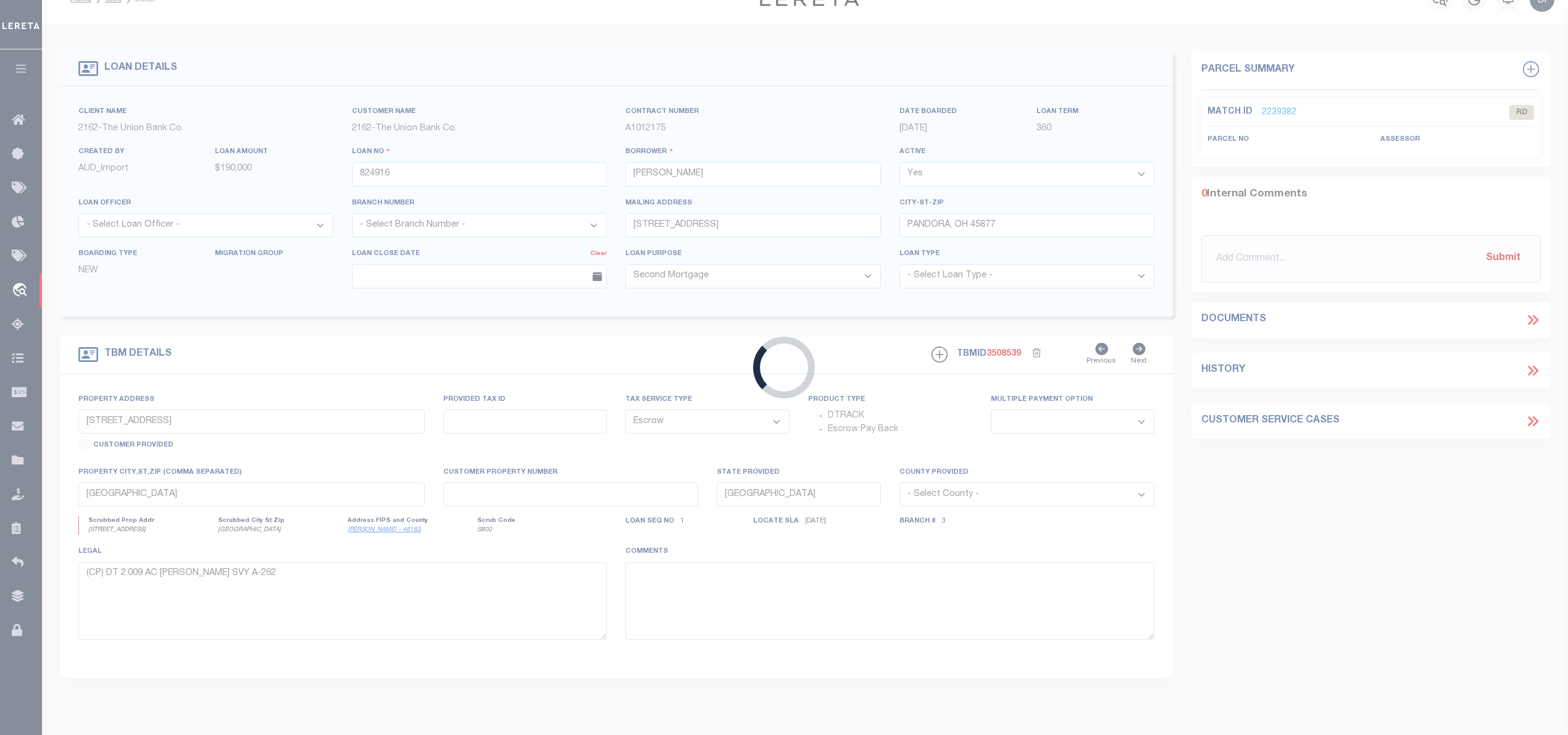
select select "4366"
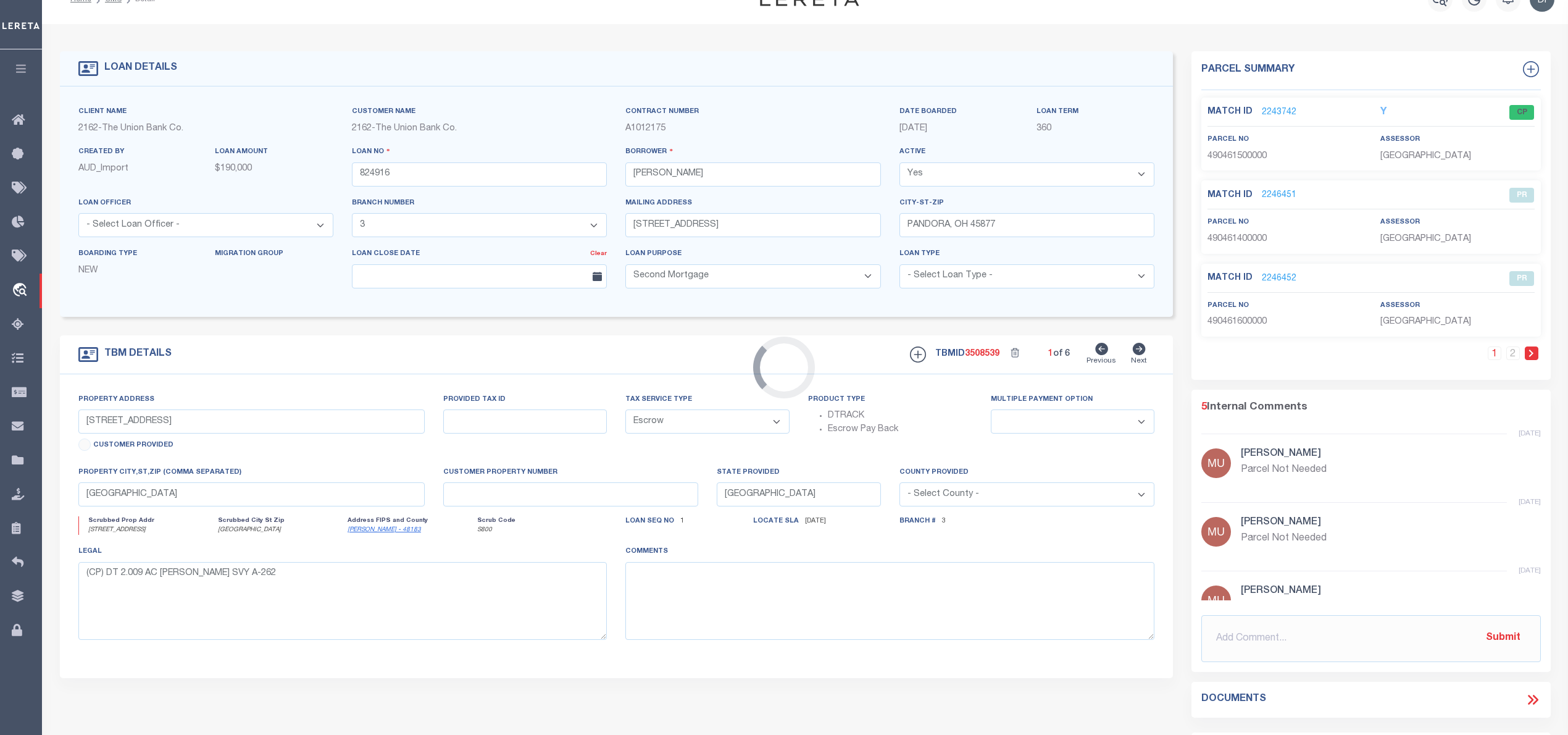
type input "[STREET_ADDRESS]"
type input "49046170000"
select select
type input "PANORA [US_STATE] 45877"
type input "26584"
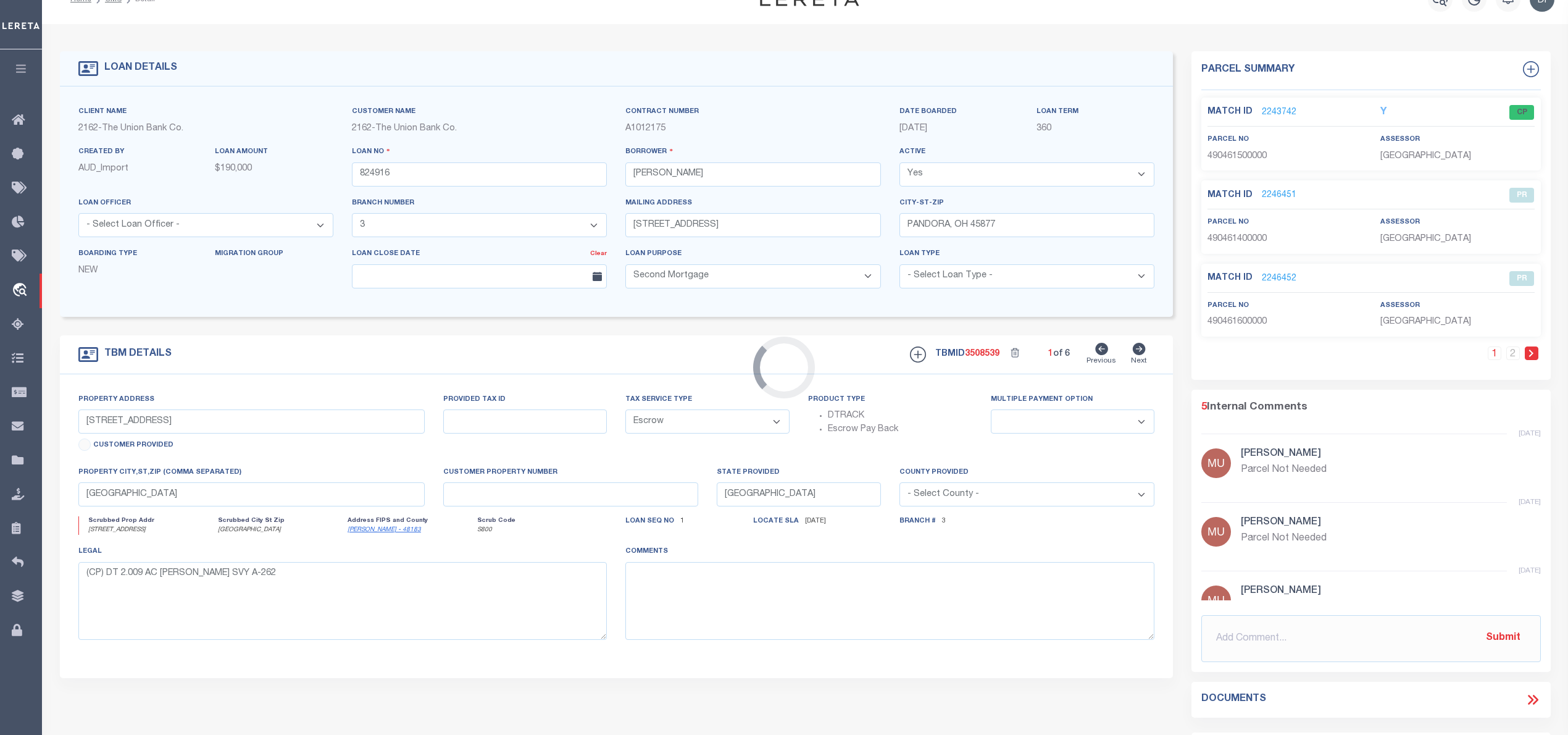
type input "OH"
select select
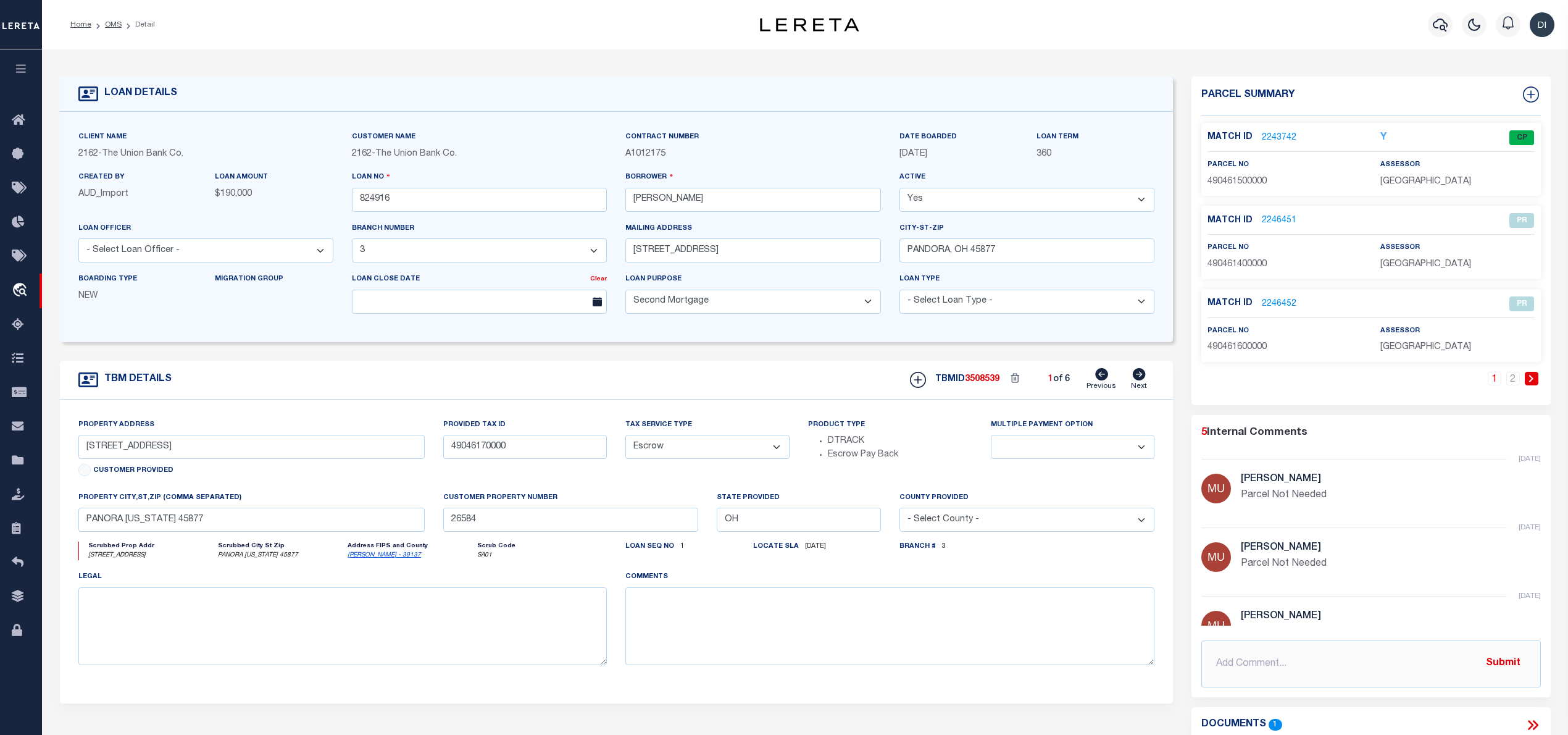
click at [1277, 133] on link "2243742" at bounding box center [1279, 137] width 34 height 13
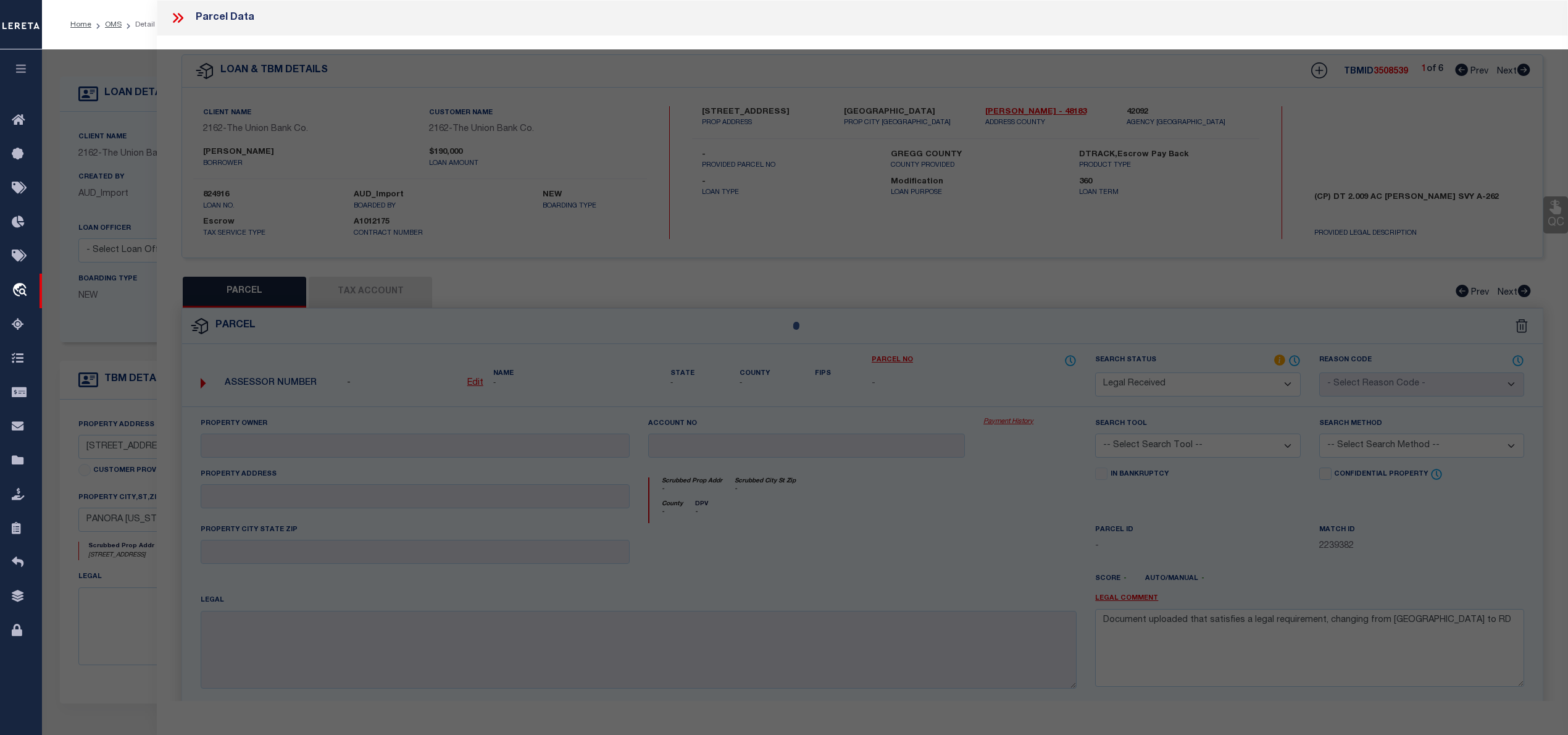
select select "AS"
checkbox input "false"
select select "CP"
type input "[PERSON_NAME]"
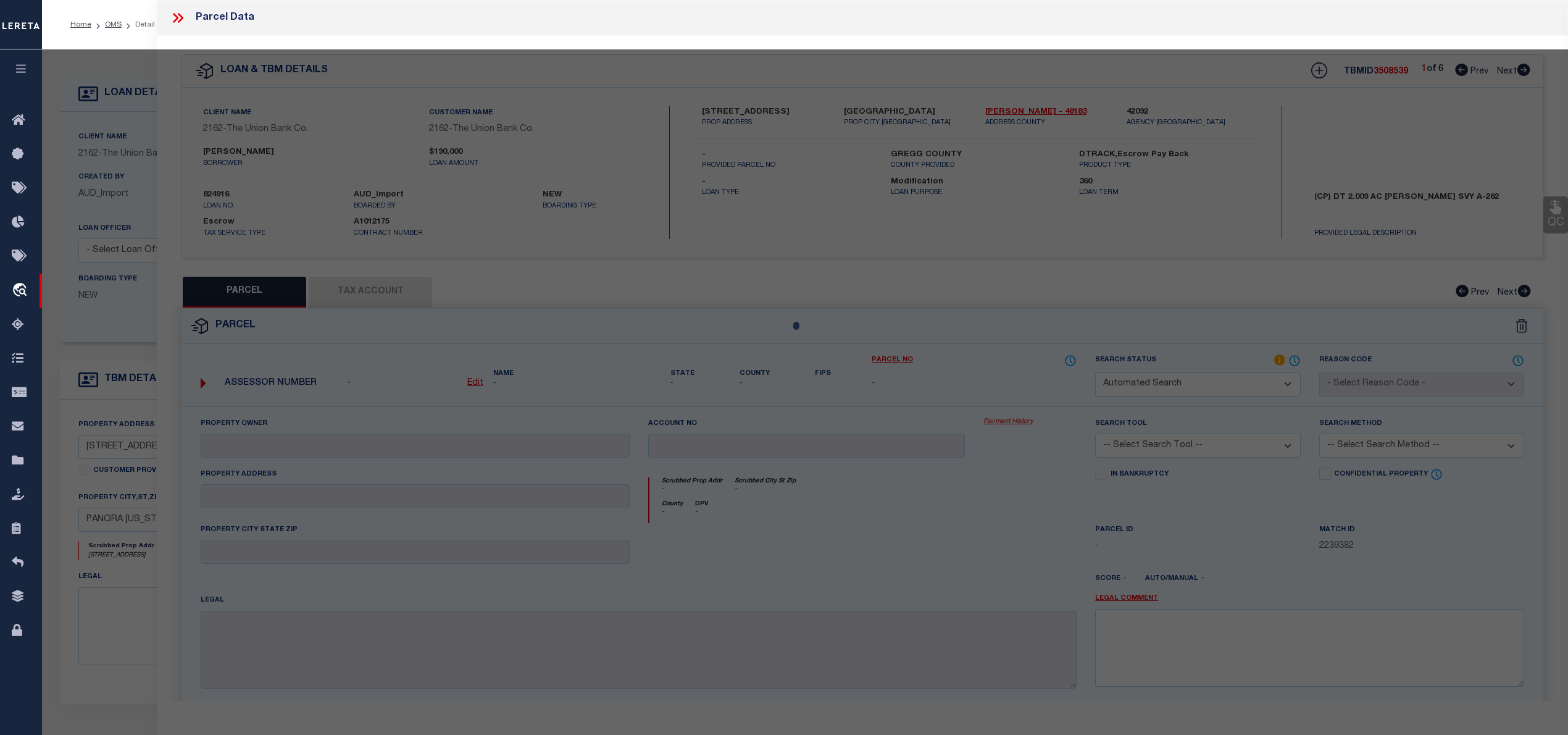
select select "AGW"
select select "ADD"
type input "[STREET_ADDRESS]"
type input "PANDORA, OH 45877"
type textarea "IL 00200 & 1/2 VAC [PERSON_NAME] INCL 6 PARCELS"
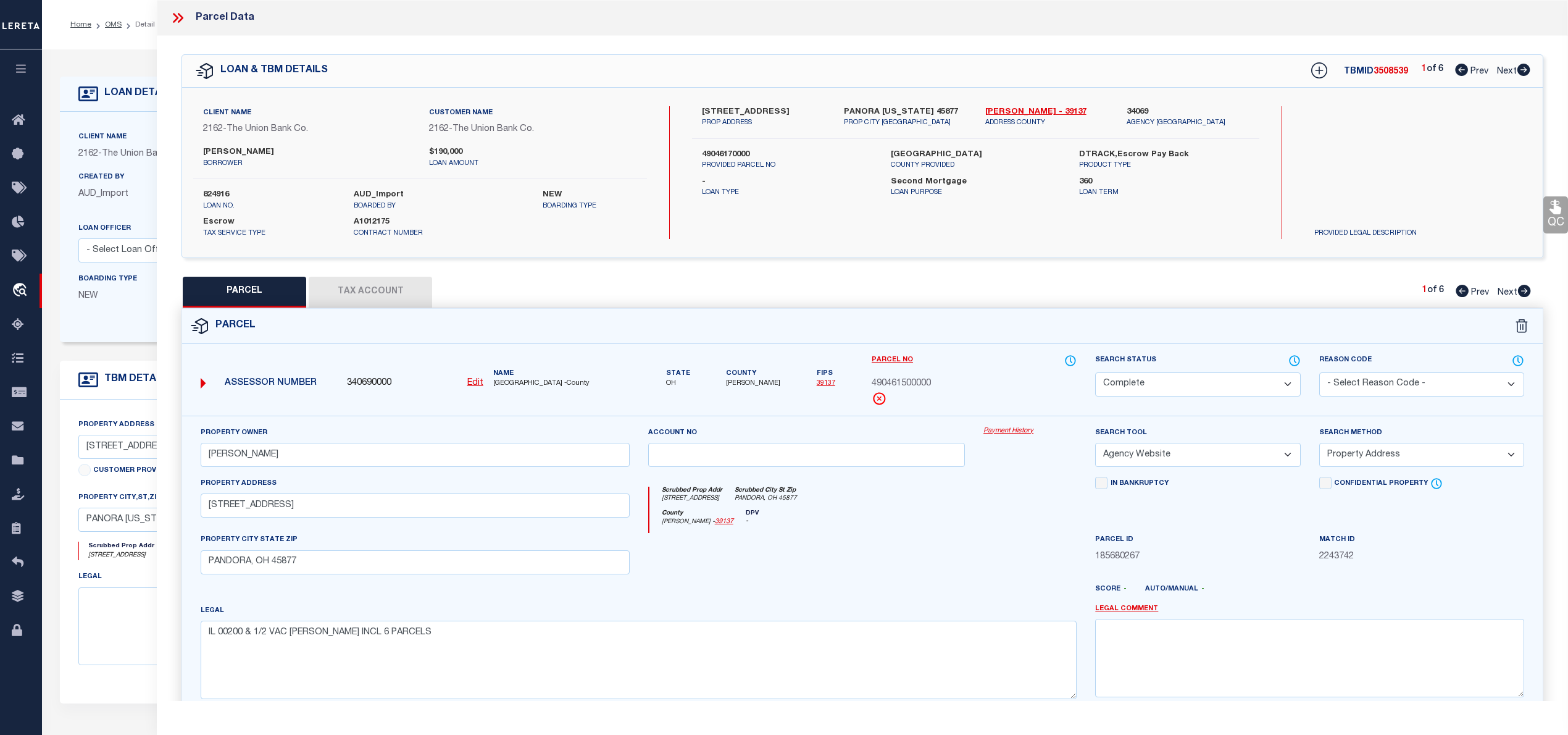
click at [1525, 69] on icon at bounding box center [1523, 70] width 13 height 13
select select "AS"
select select
checkbox input "false"
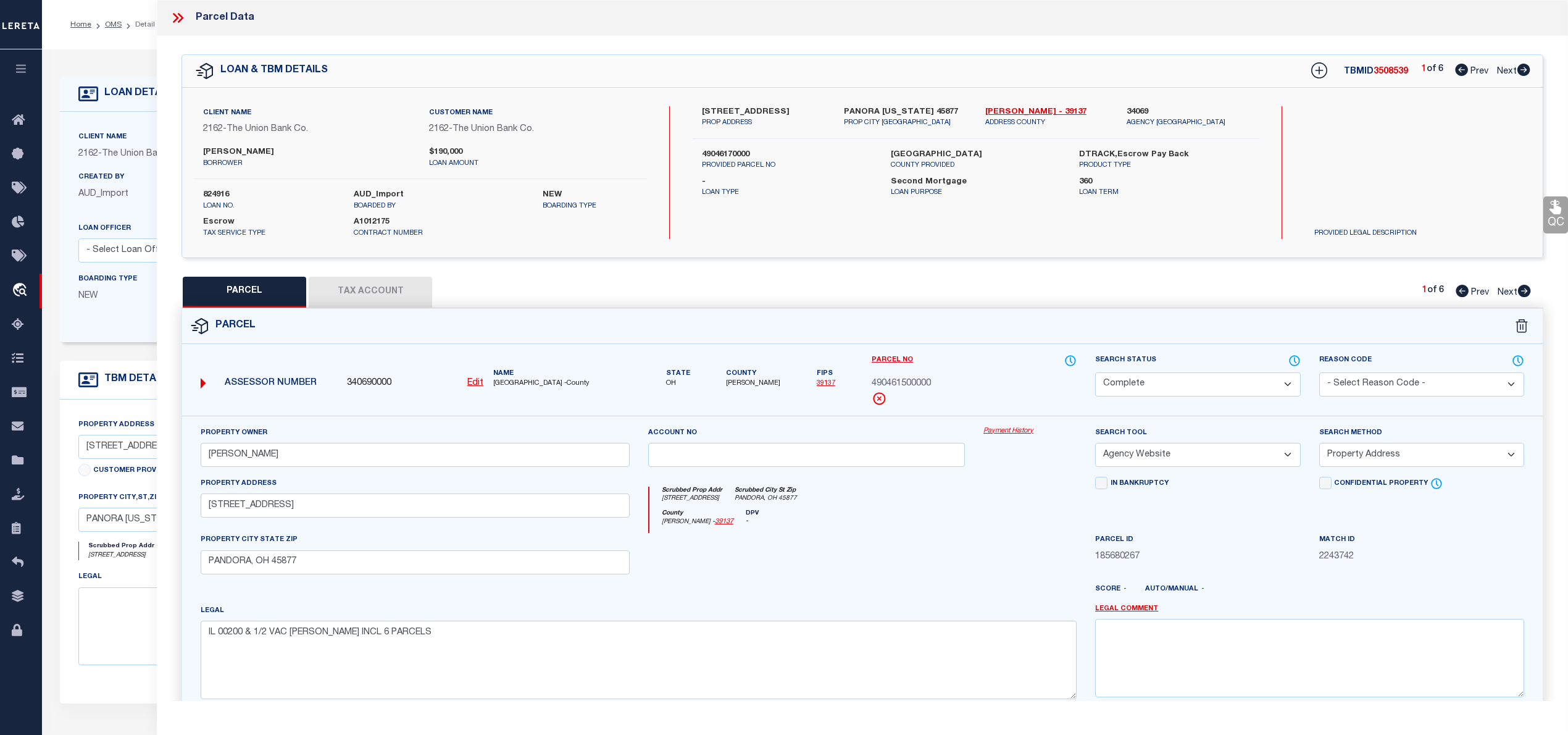
checkbox input "false"
select select "RD"
type input "[PERSON_NAME]"
select select "ATL"
select select "ADD"
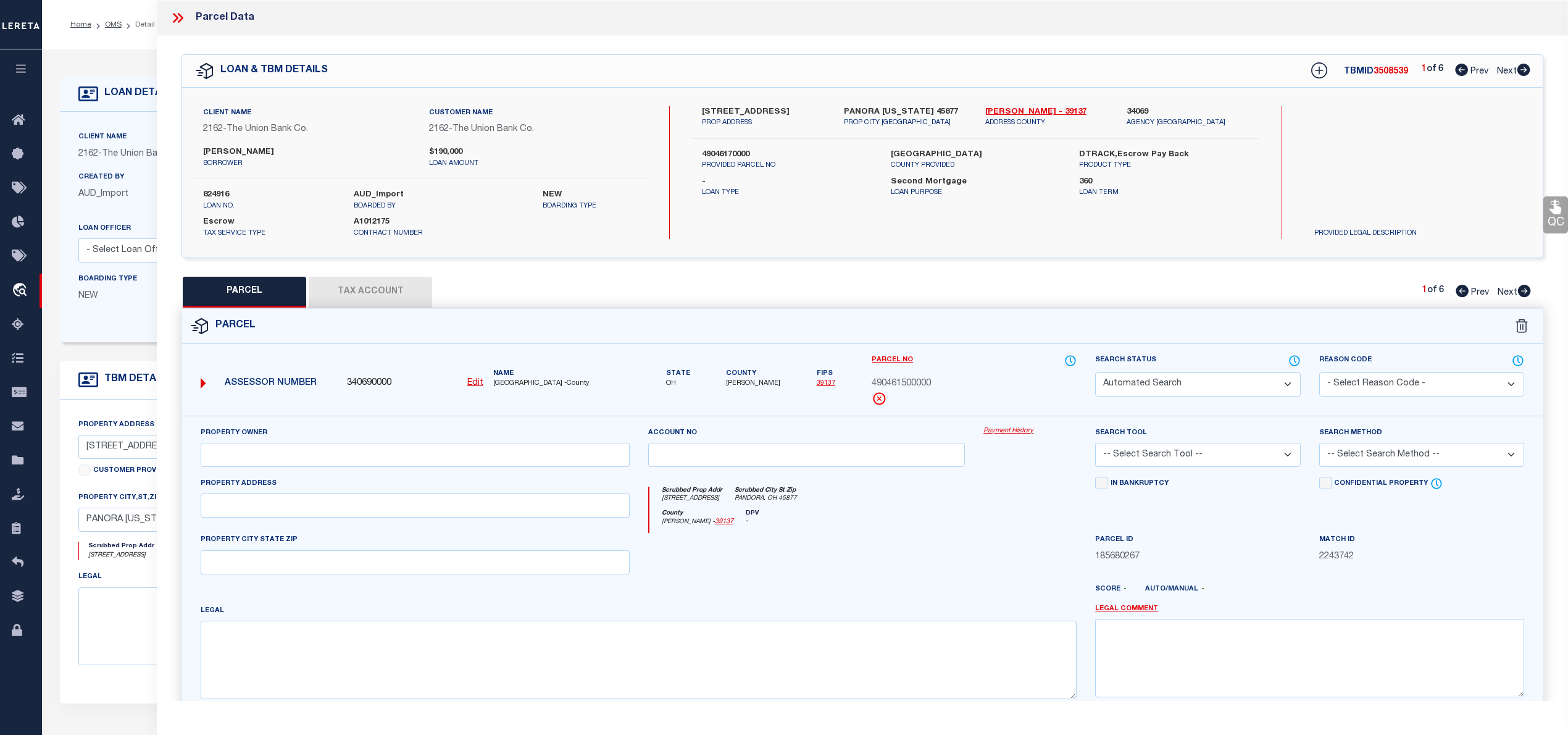
type input "[STREET_ADDRESS]"
type input "PANDORA, OH 45877"
type textarea "IL 00200 & 1/2 VAC [PERSON_NAME] INCL 6 PARCELS"
type textarea "Document uploaded that satisfies a legal requirement, changing from [GEOGRAPHIC…"
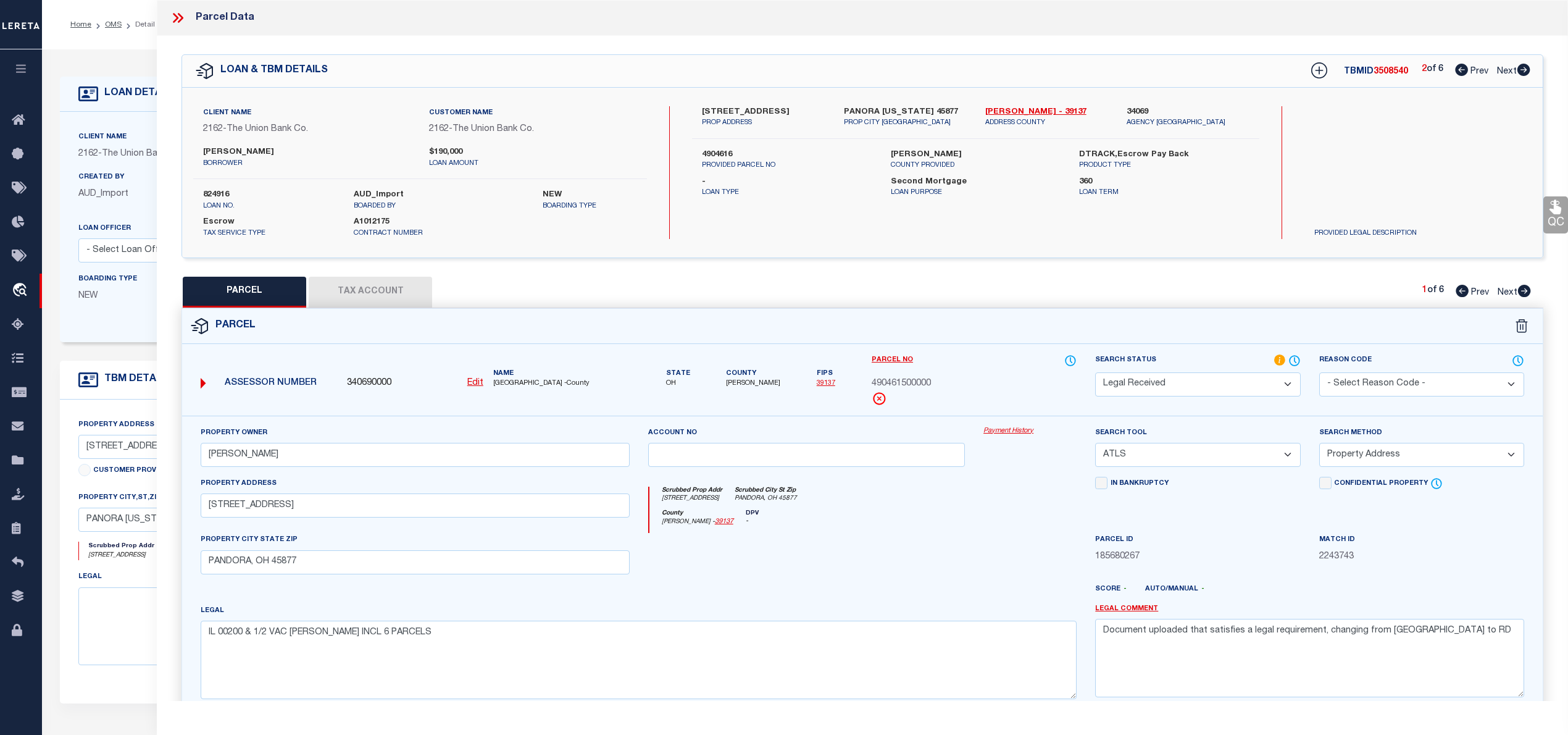
click at [1525, 69] on icon at bounding box center [1523, 70] width 13 height 13
select select "AS"
select select
checkbox input "false"
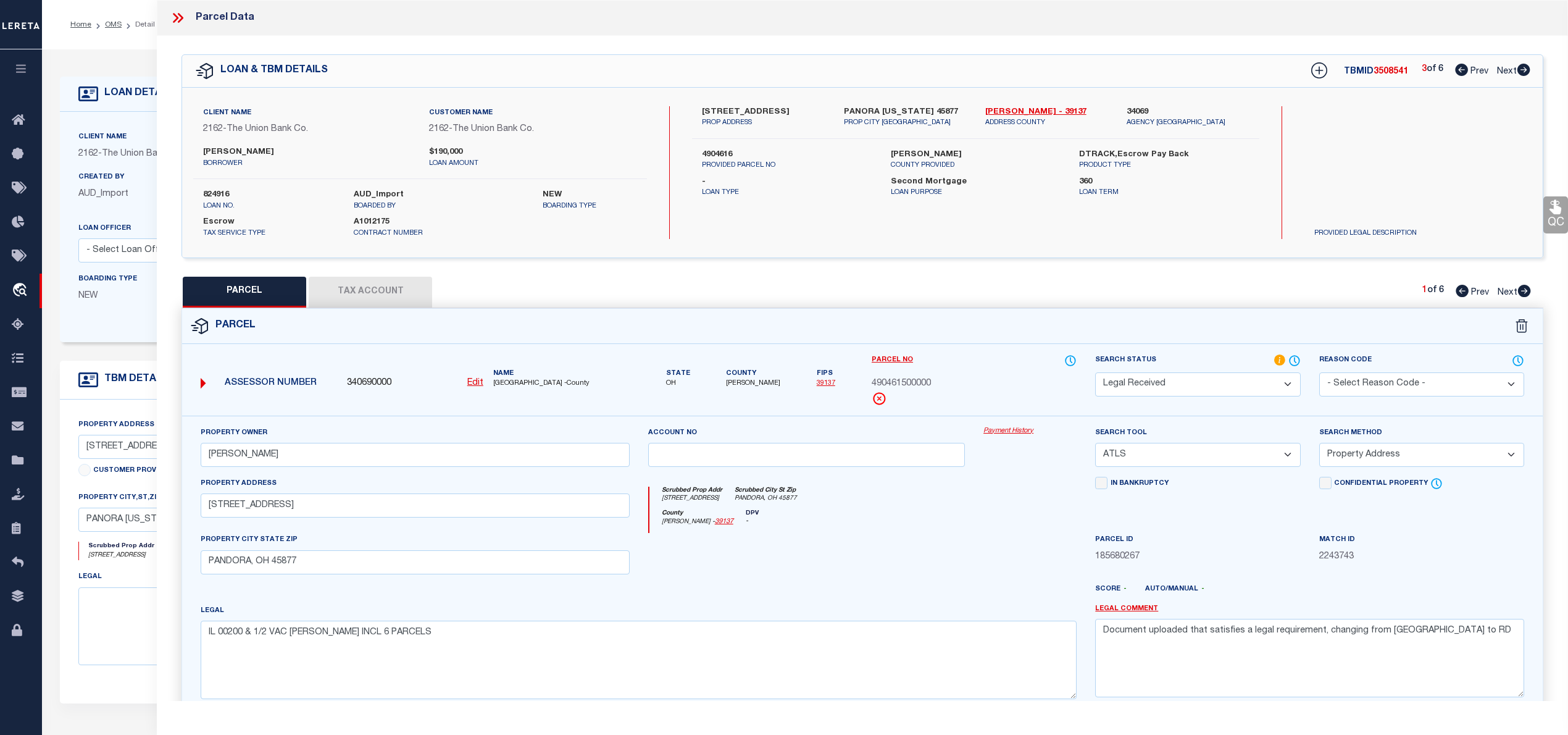
checkbox input "false"
select select "RD"
type input "[PERSON_NAME]"
select select "ATL"
select select "ADD"
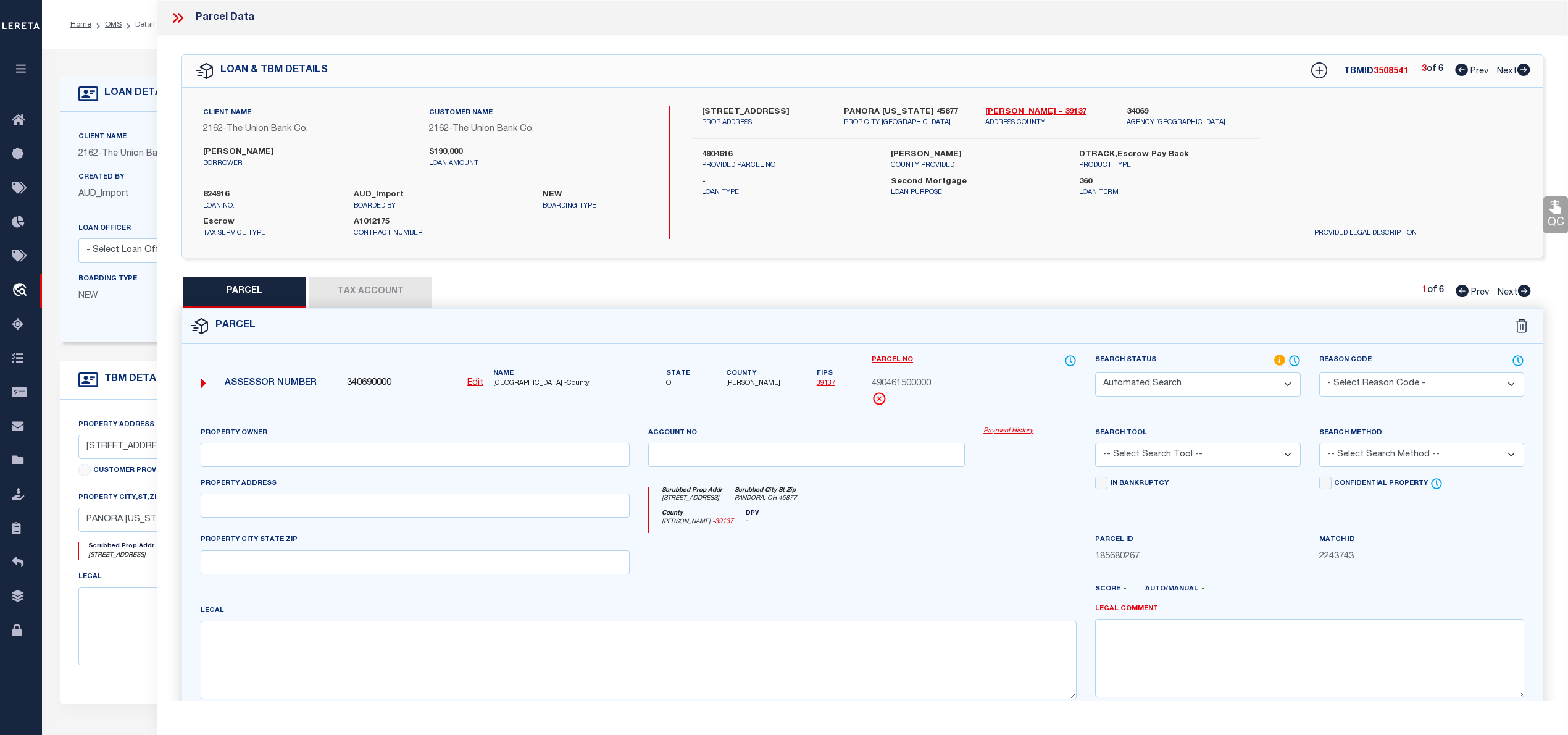
type input "[STREET_ADDRESS]"
type input "PANDORA, OH 45877"
type textarea "IL 00200 & 1/2 VAC [PERSON_NAME] INCL 6 PARCELS"
type textarea "Document uploaded that satisfies a legal requirement, changing from [GEOGRAPHIC…"
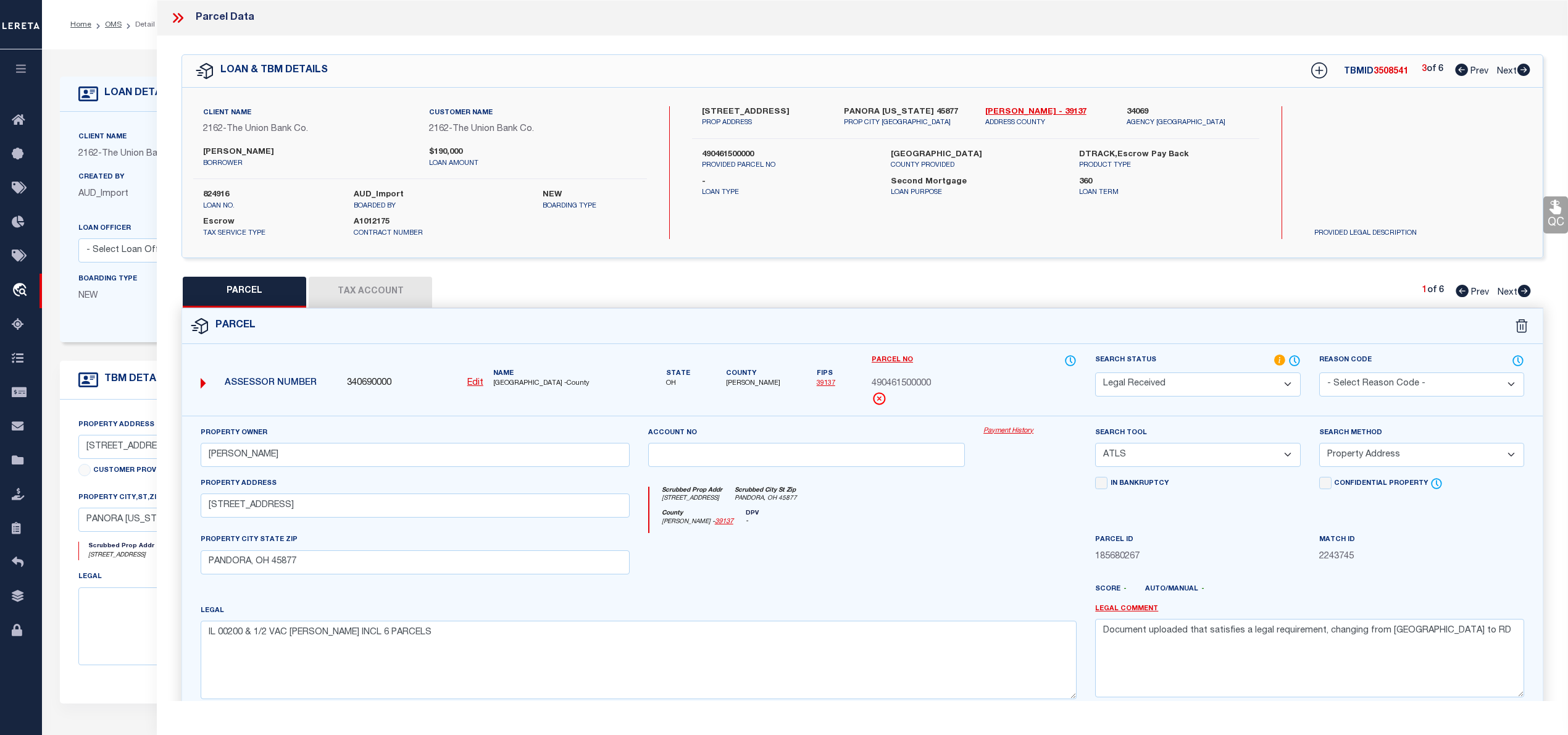
click at [1525, 69] on icon at bounding box center [1523, 70] width 13 height 13
select select "AS"
select select
checkbox input "false"
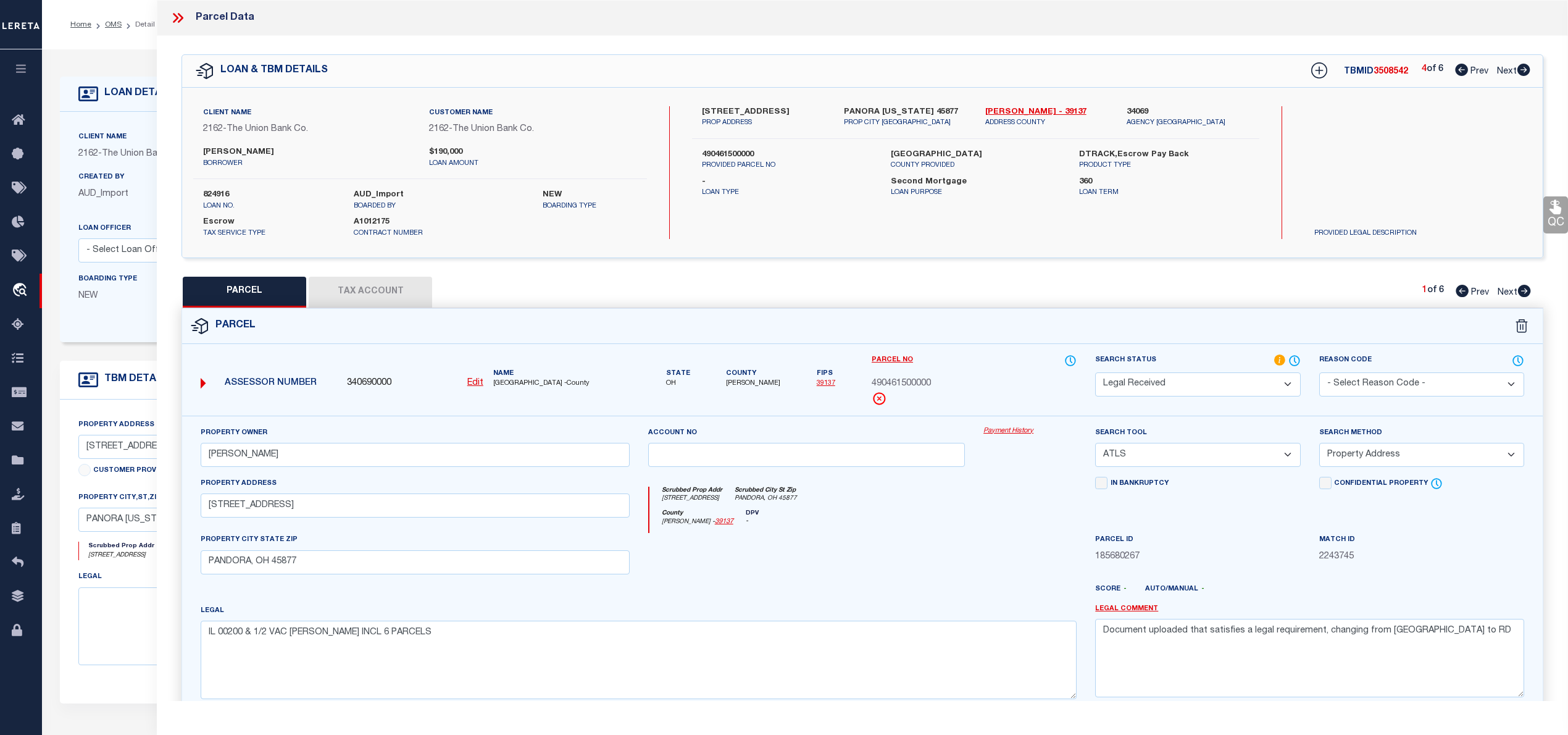
checkbox input "false"
select select "RD"
type input "[PERSON_NAME]"
select select "ATL"
select select "ADD"
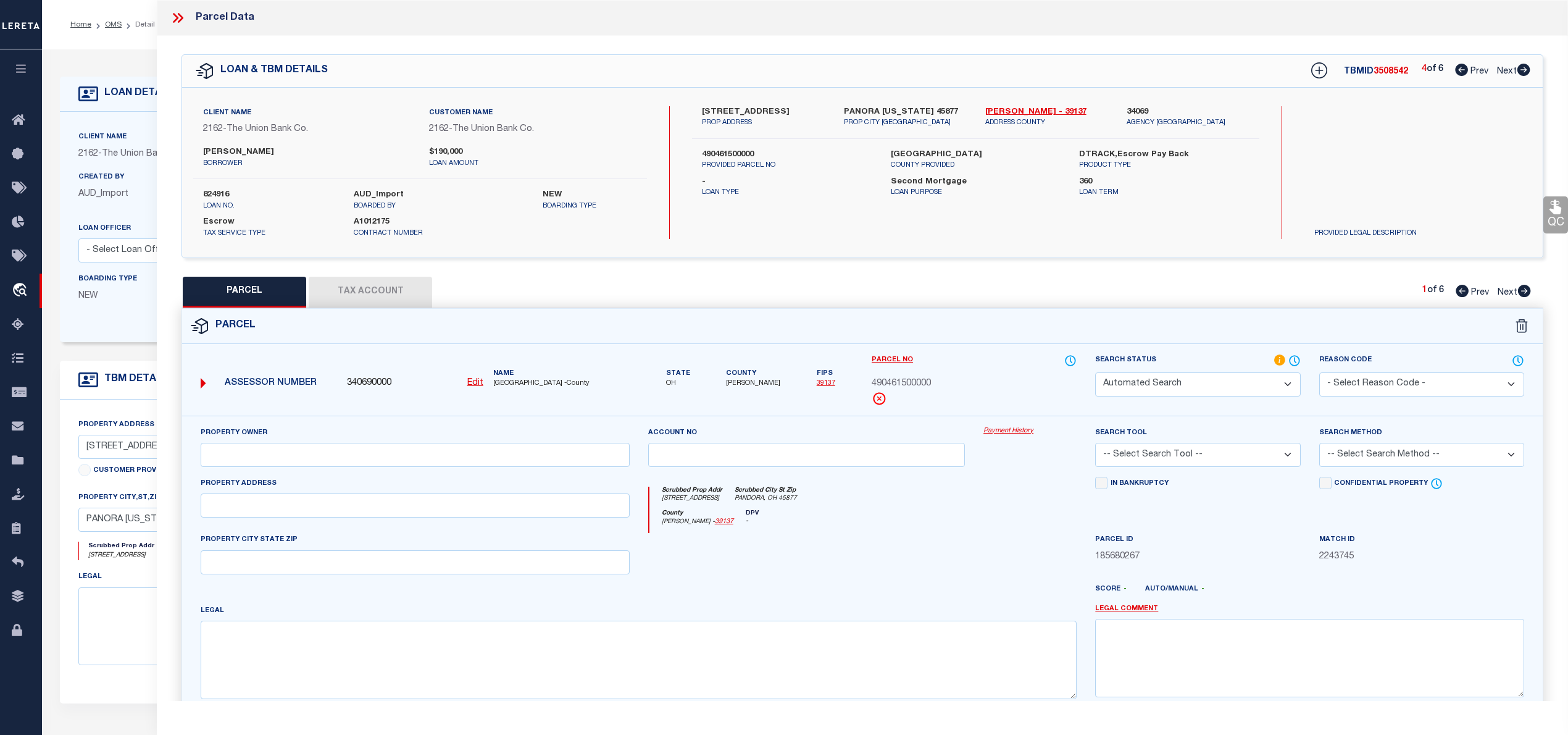
type input "[STREET_ADDRESS]"
type input "PANDORA, OH 45877"
type textarea "IL 00200 & 1/2 VAC [PERSON_NAME] INCL 6 PARCELS"
type textarea "Document uploaded that satisfies a legal requirement, changing from [GEOGRAPHIC…"
click at [1525, 69] on icon at bounding box center [1523, 70] width 13 height 13
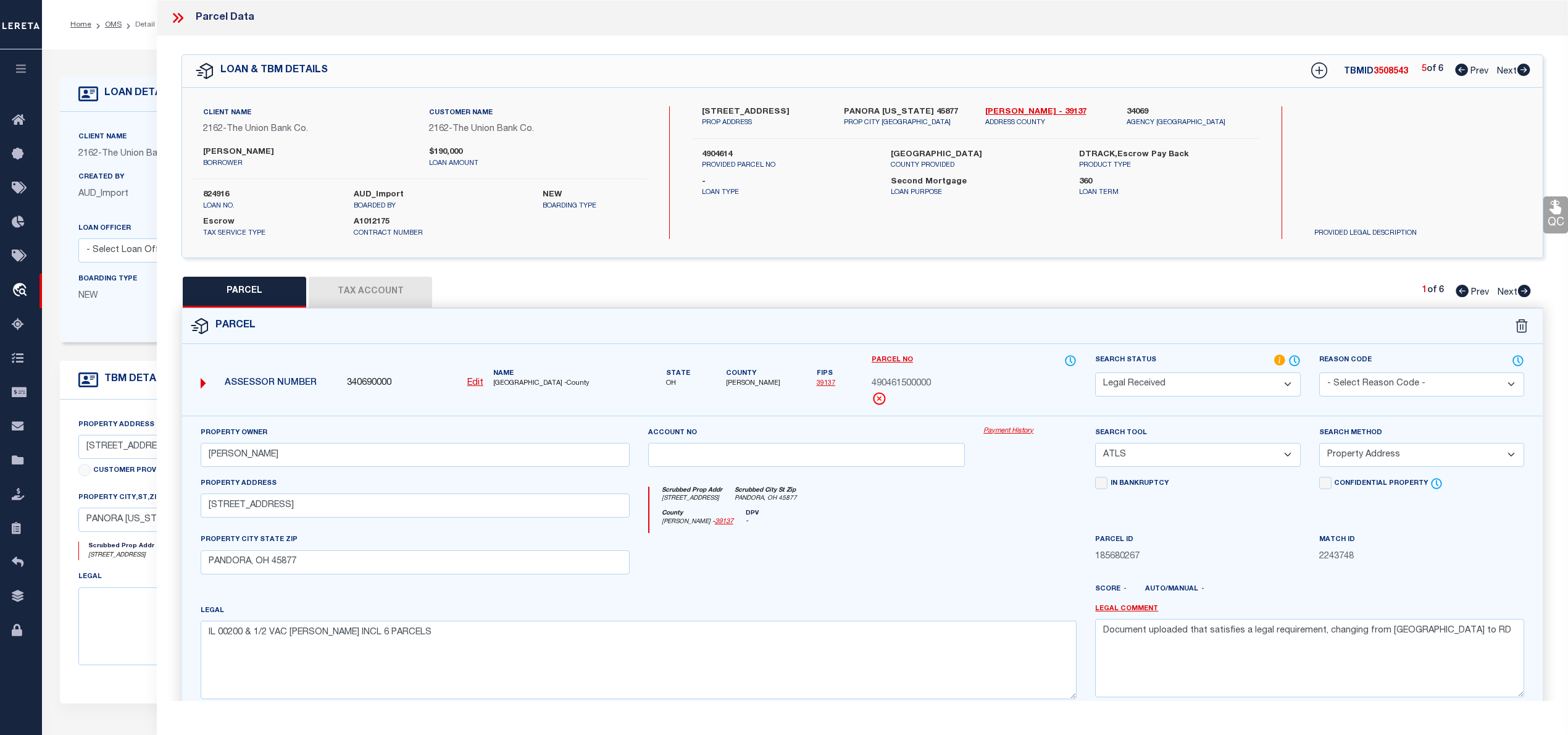
select select "AS"
select select
checkbox input "false"
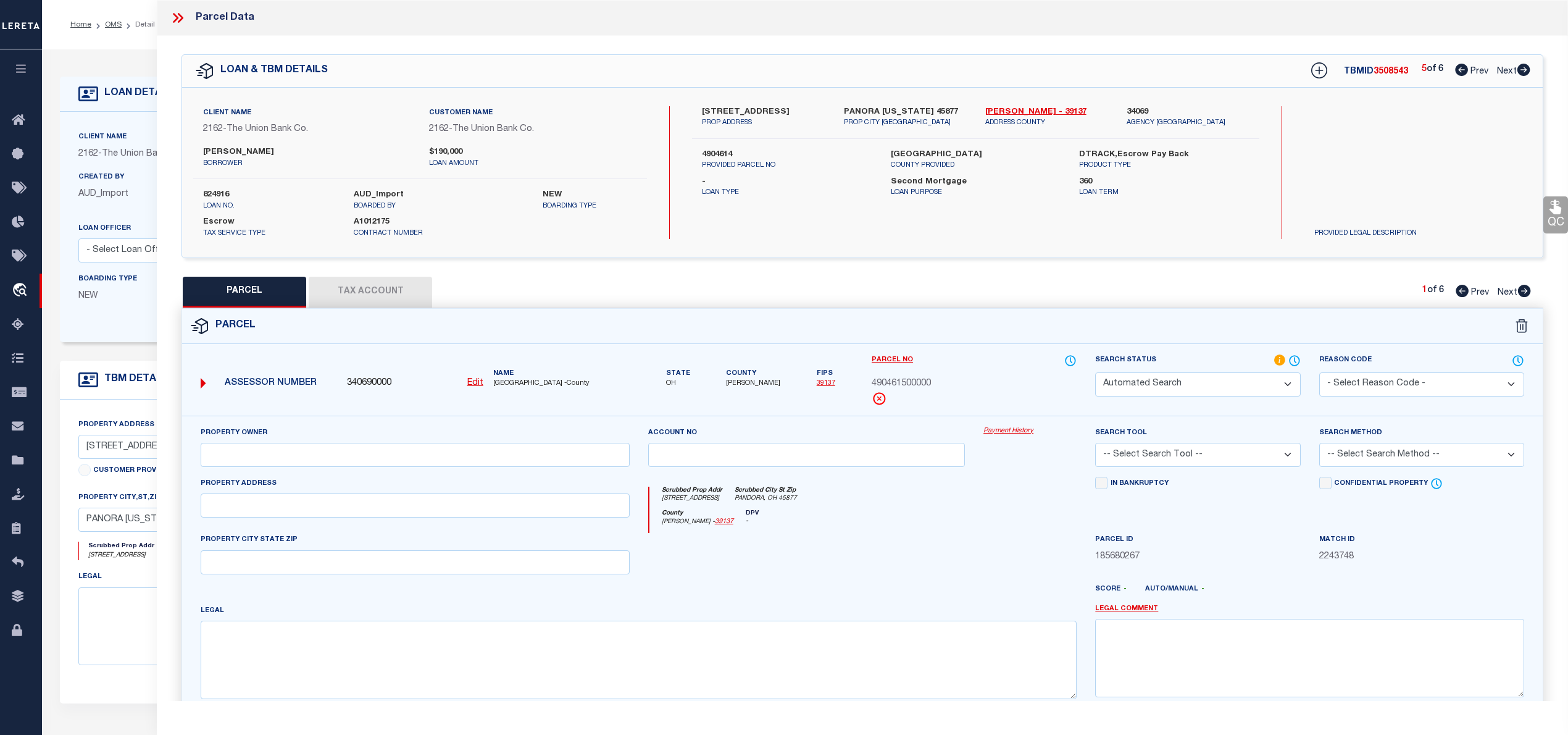
select select "RD"
type input "[PERSON_NAME]"
select select "ATL"
select select "ADD"
type input "[STREET_ADDRESS]"
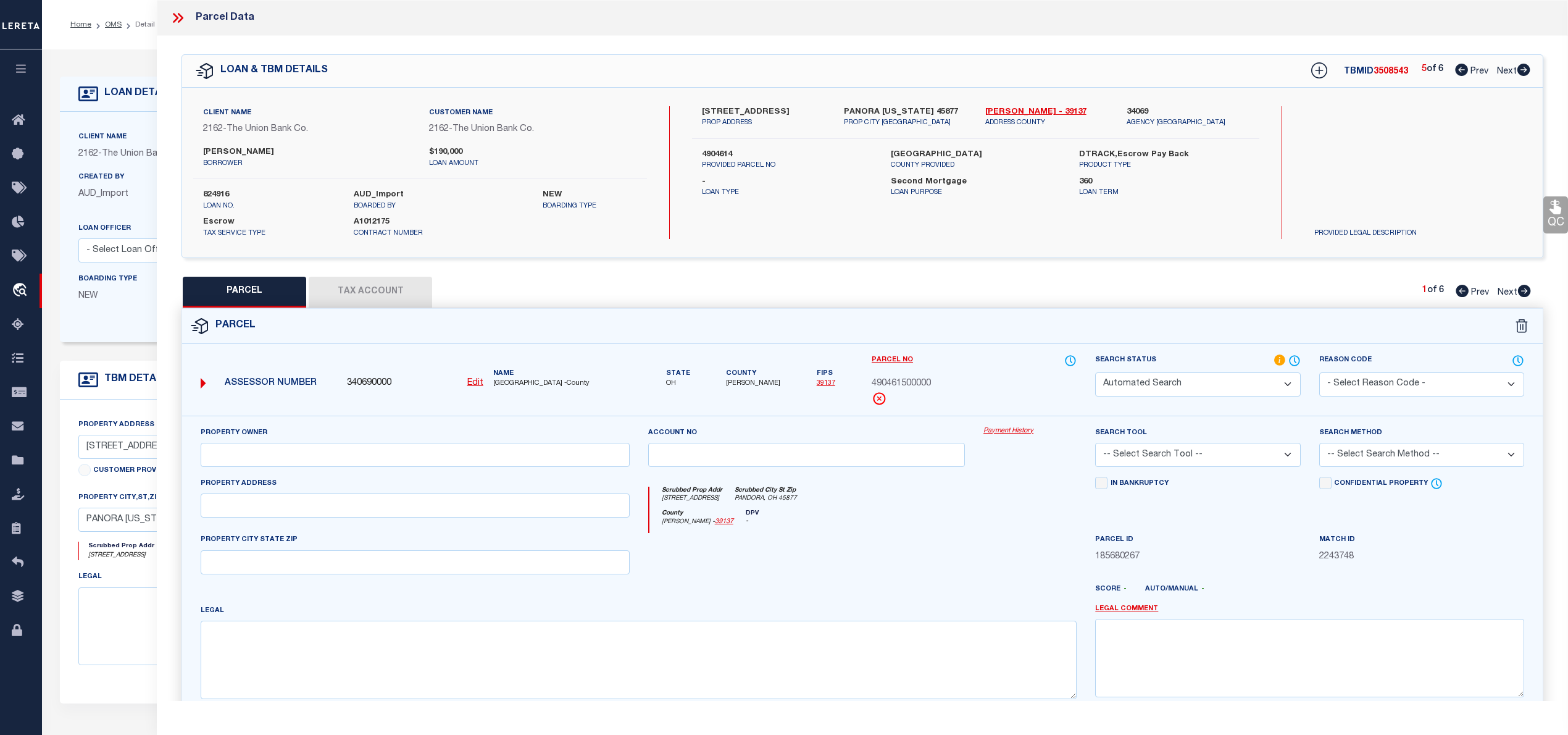
type input "PANDORA, OH 45877"
type textarea "IL 00200 & 1/2 VAC [PERSON_NAME] INCL 6 PARCELS"
type textarea "Document uploaded that satisfies a legal requirement, changing from [GEOGRAPHIC…"
click at [115, 619] on textarea at bounding box center [342, 626] width 529 height 78
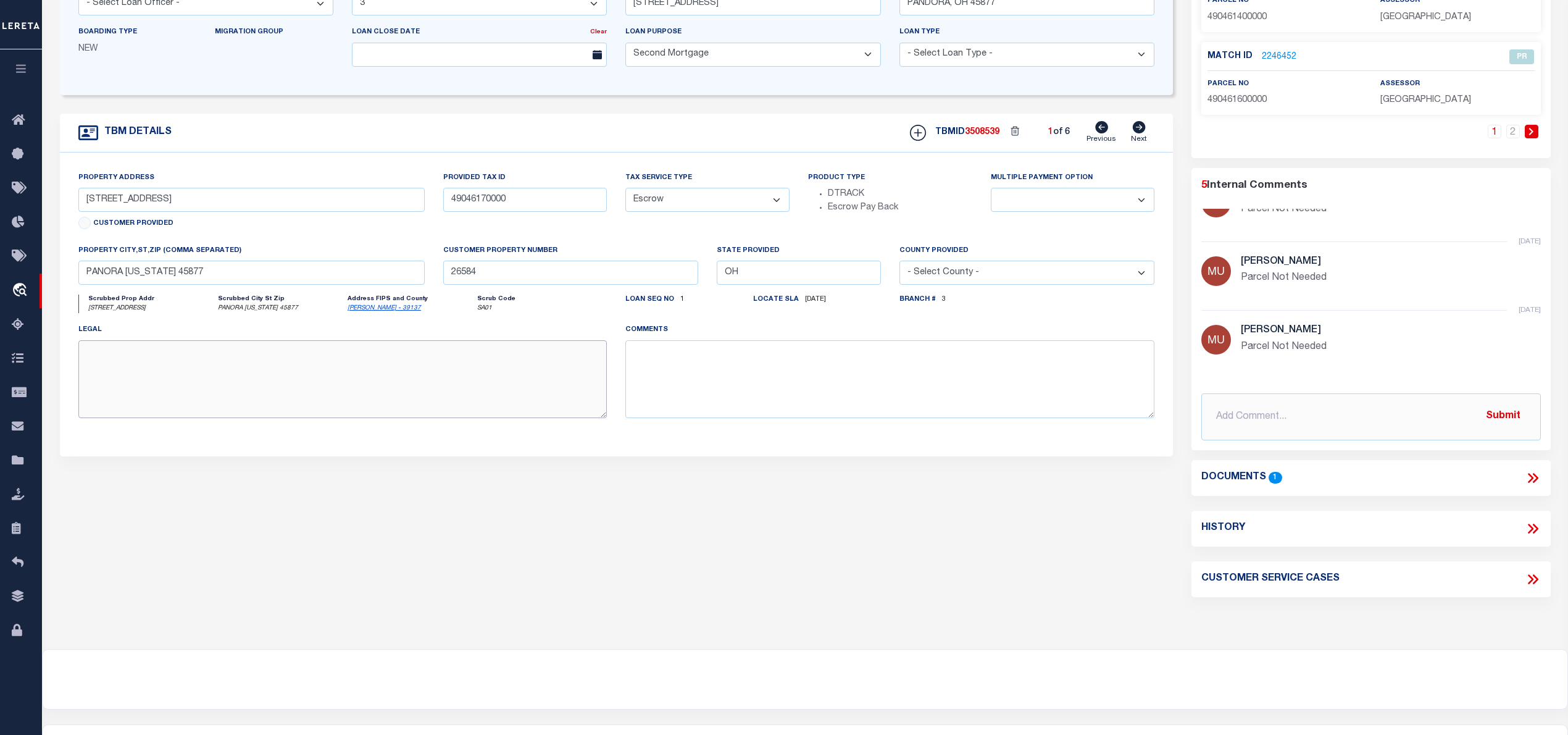
scroll to position [314, 0]
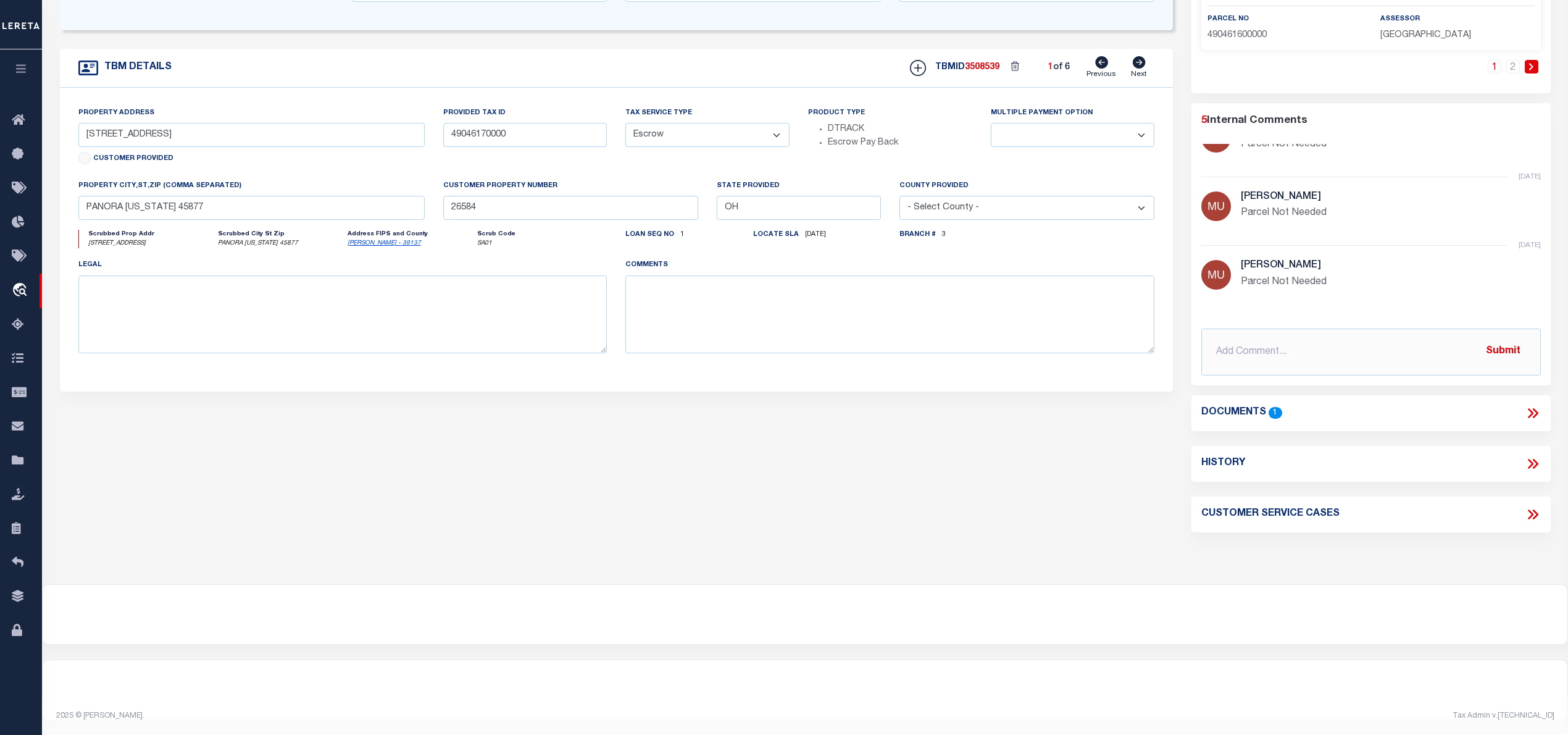
click at [1531, 409] on icon at bounding box center [1533, 413] width 16 height 16
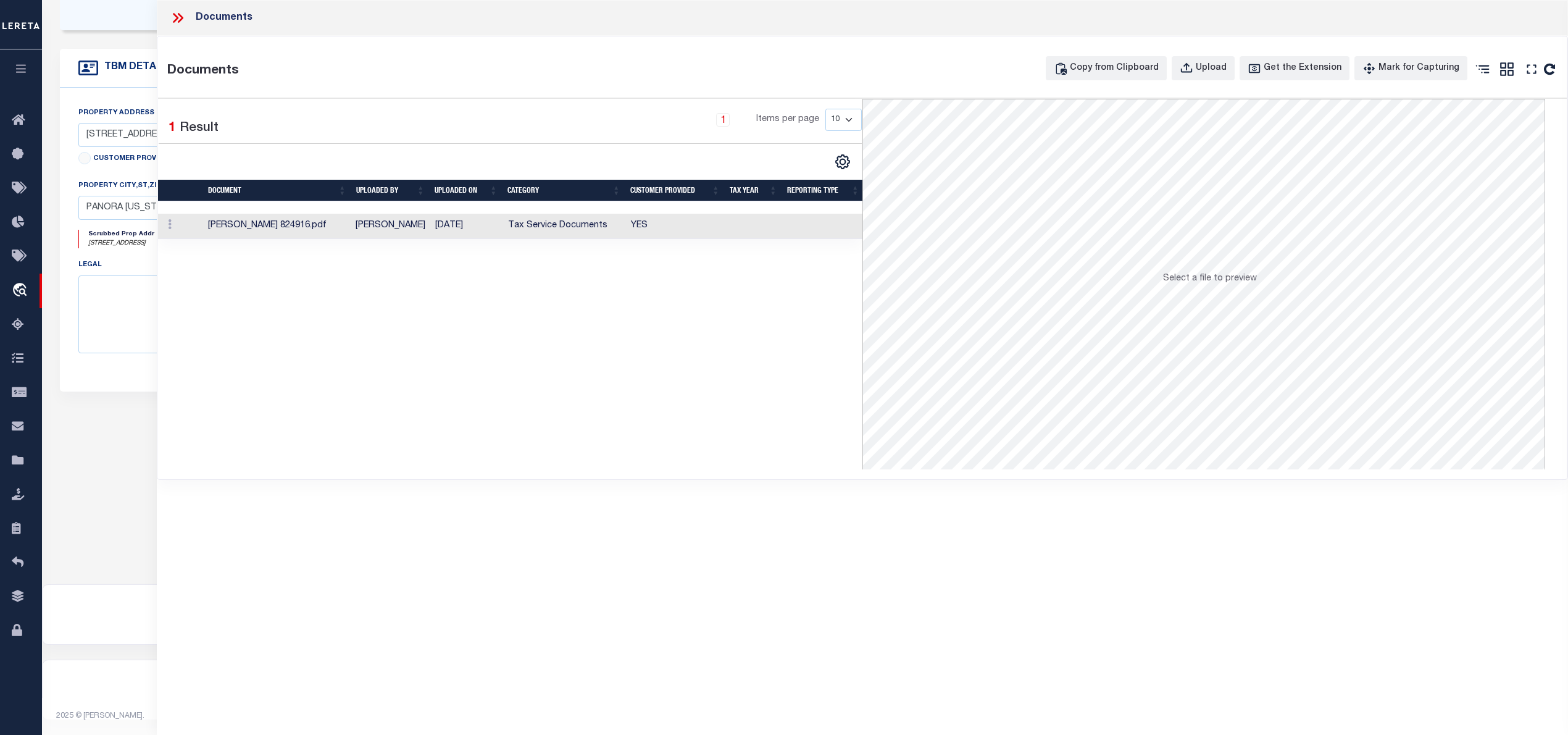
click at [380, 227] on td "[PERSON_NAME]" at bounding box center [390, 226] width 80 height 25
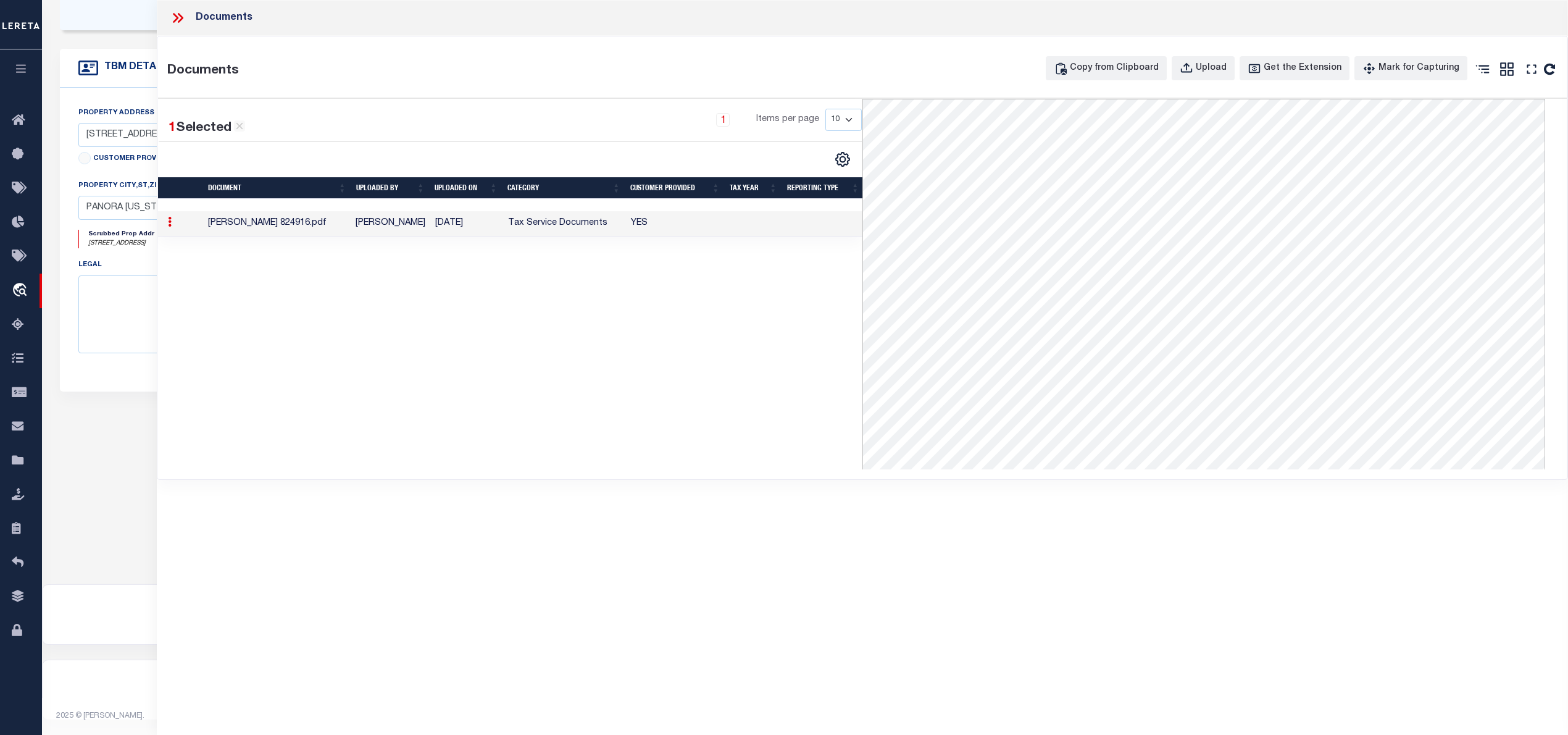
click at [175, 16] on icon at bounding box center [175, 17] width 5 height 10
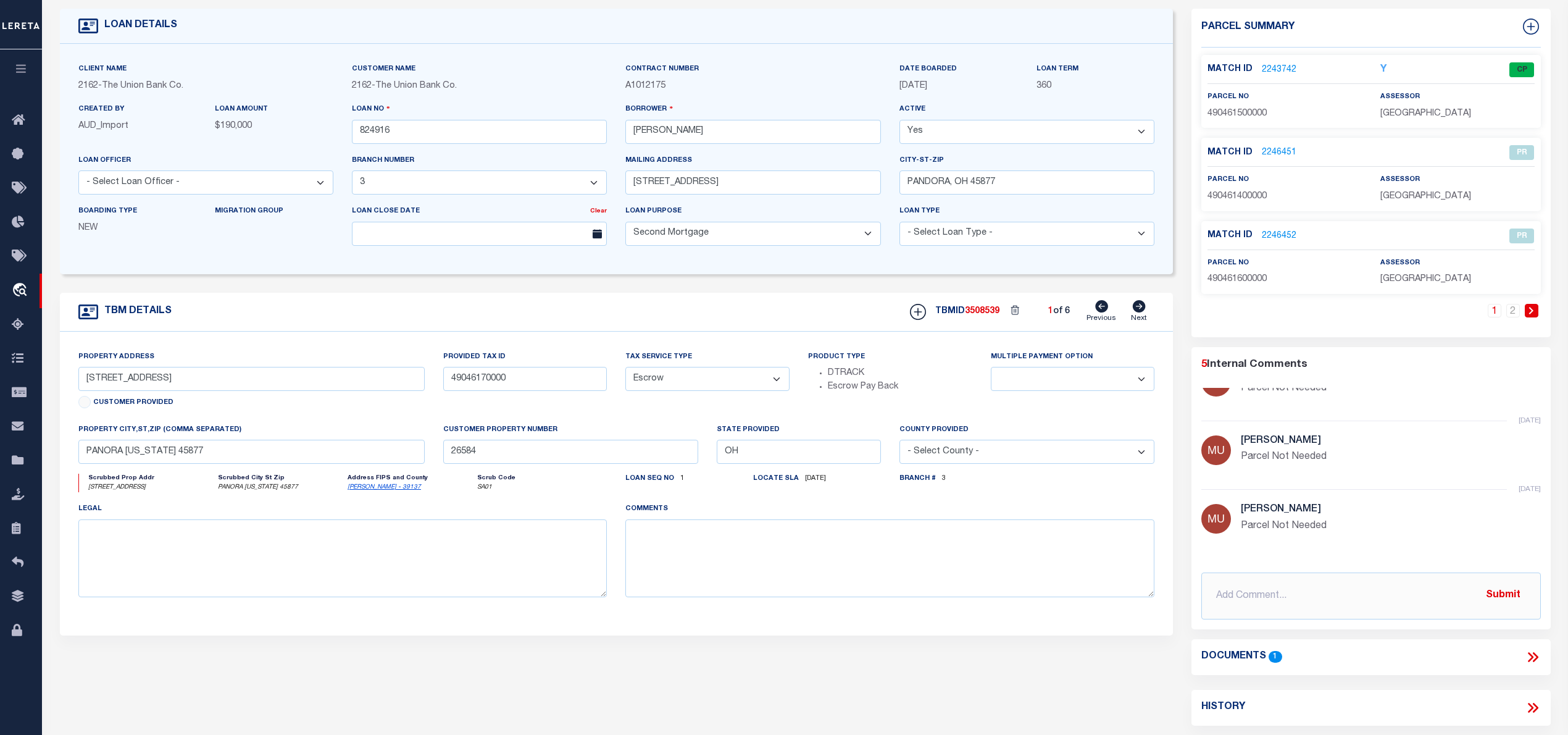
scroll to position [0, 0]
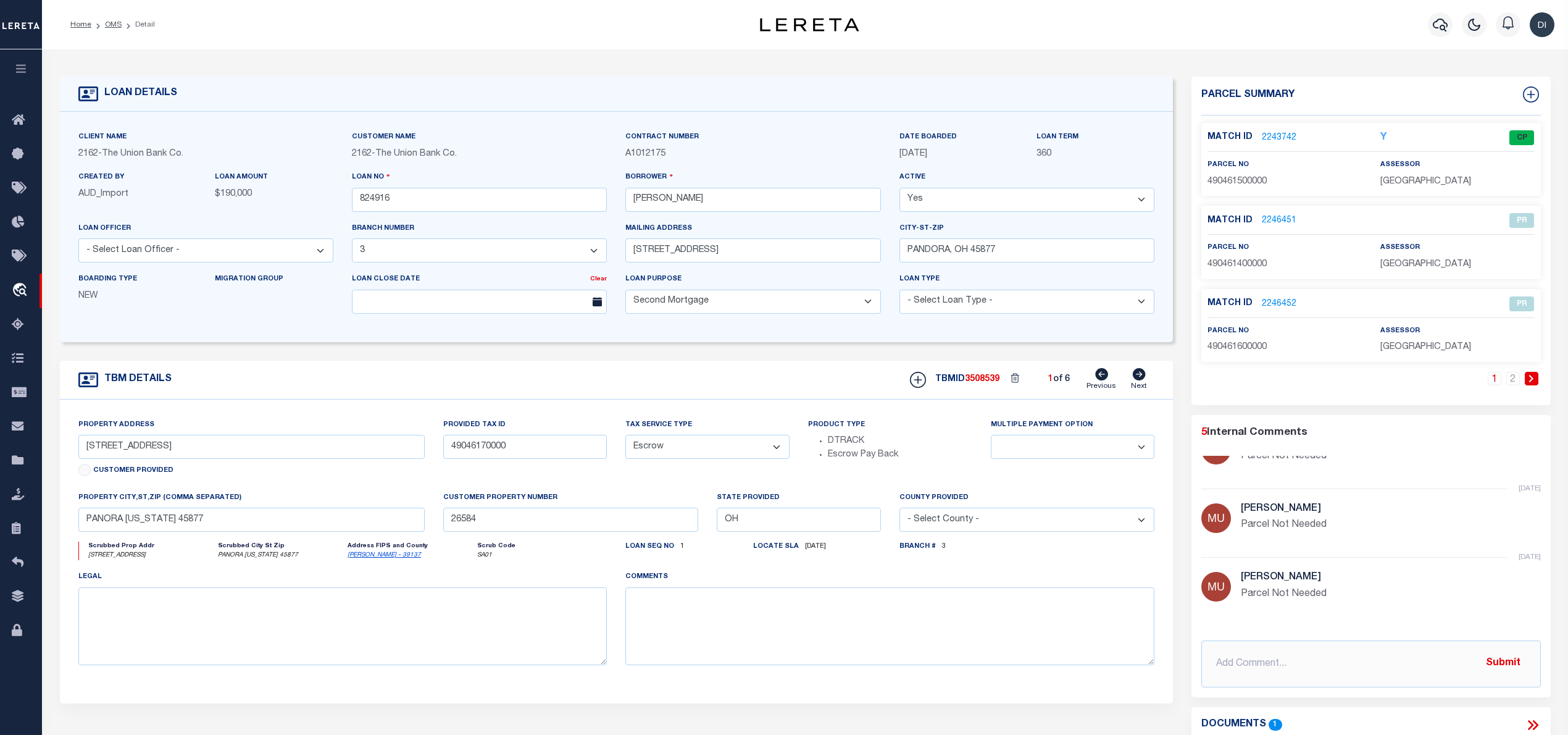
click at [1280, 133] on link "2243742" at bounding box center [1279, 137] width 34 height 13
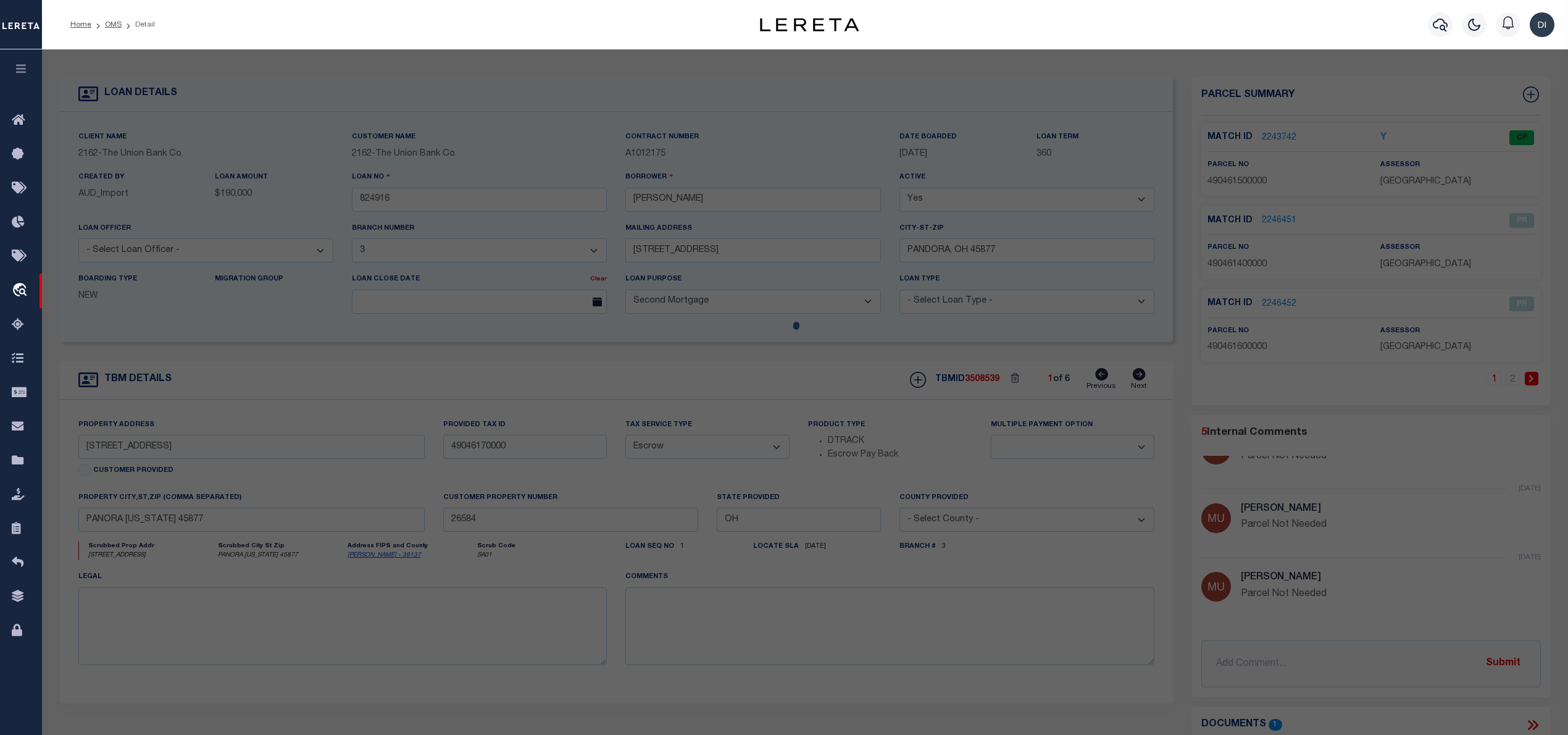
select select "AS"
select select
checkbox input "false"
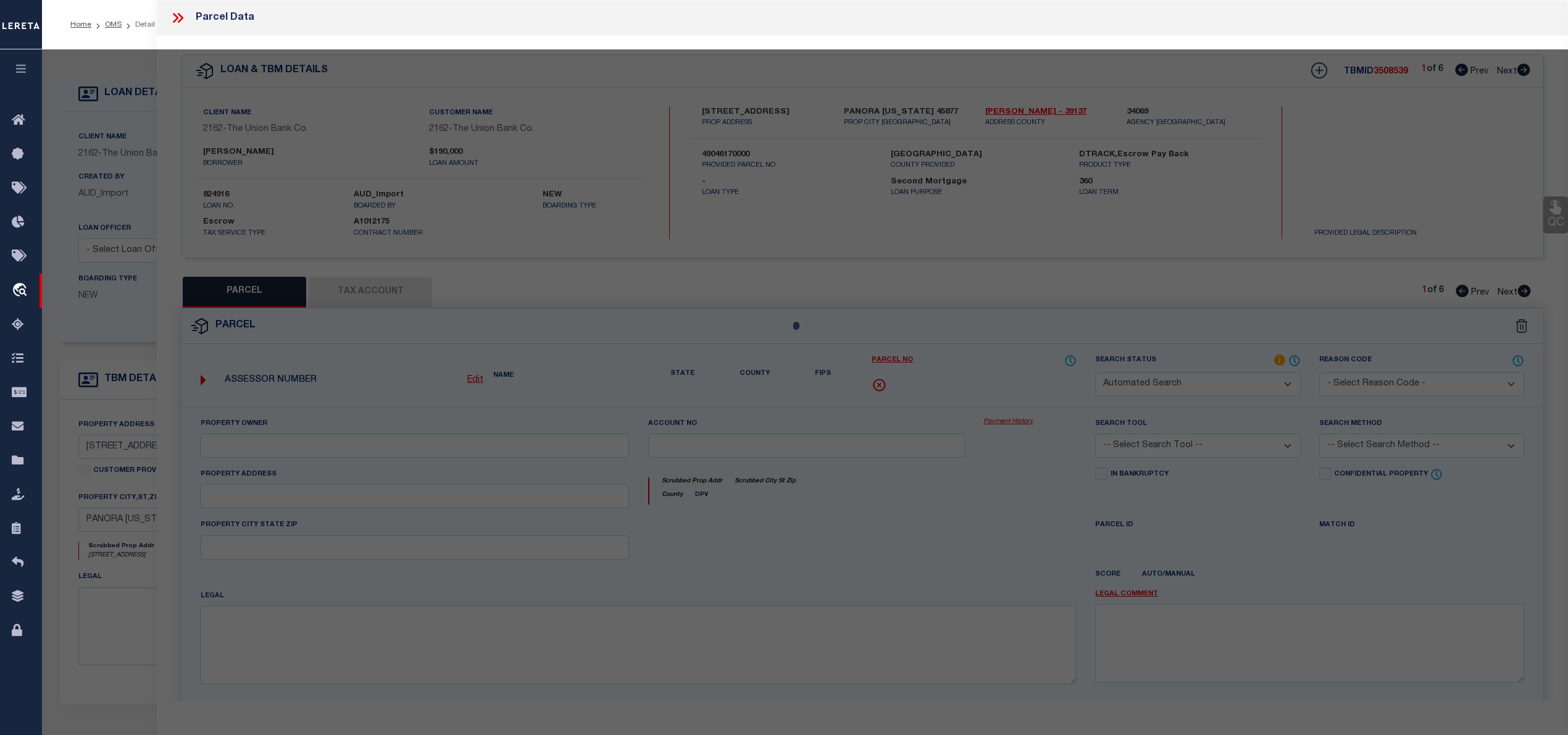
select select "CP"
type input "[PERSON_NAME]"
select select "AGW"
select select "ADD"
type input "[STREET_ADDRESS]"
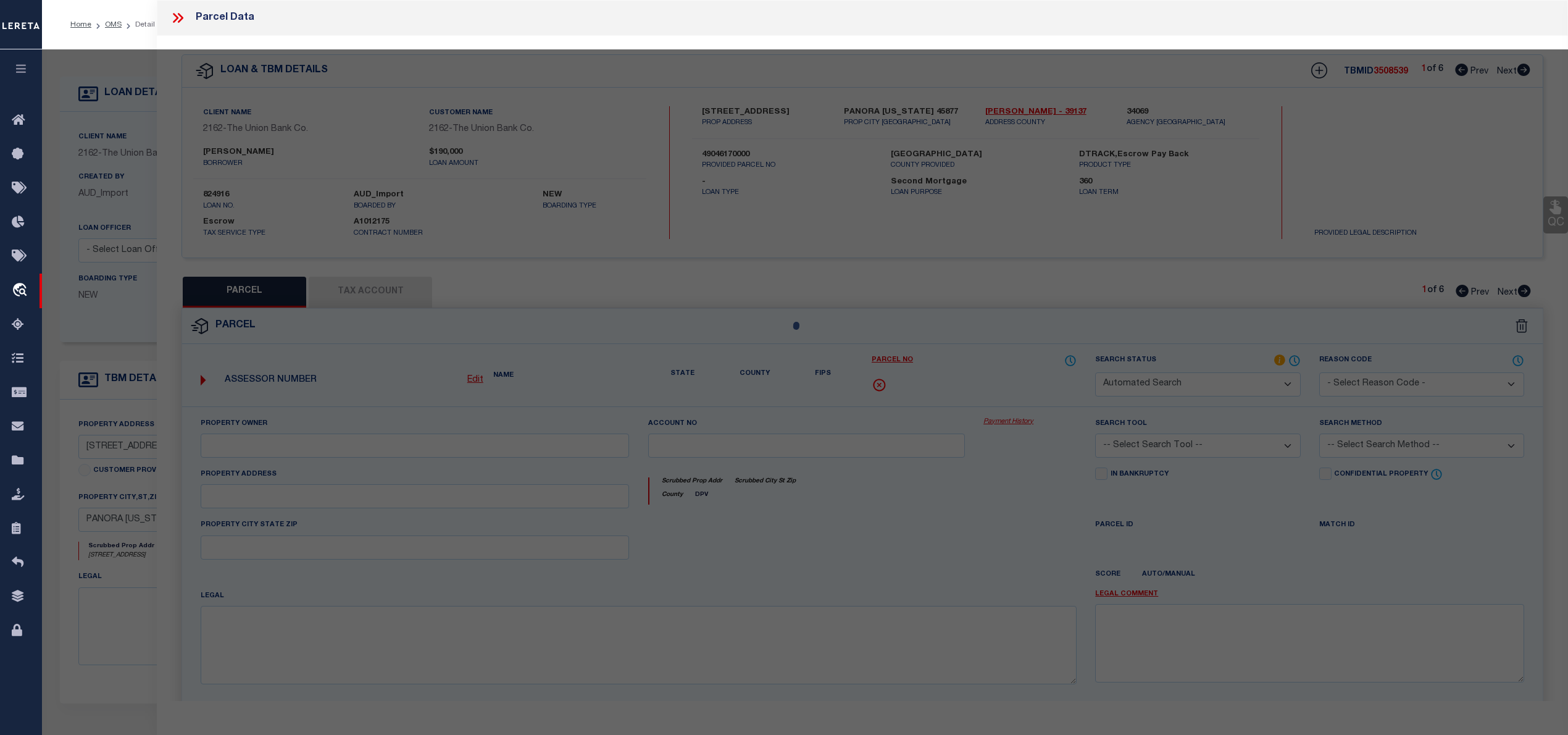
type input "PANDORA, OH 45877"
type textarea "IL 00200 & 1/2 VAC [PERSON_NAME] INCL 6 PARCELS"
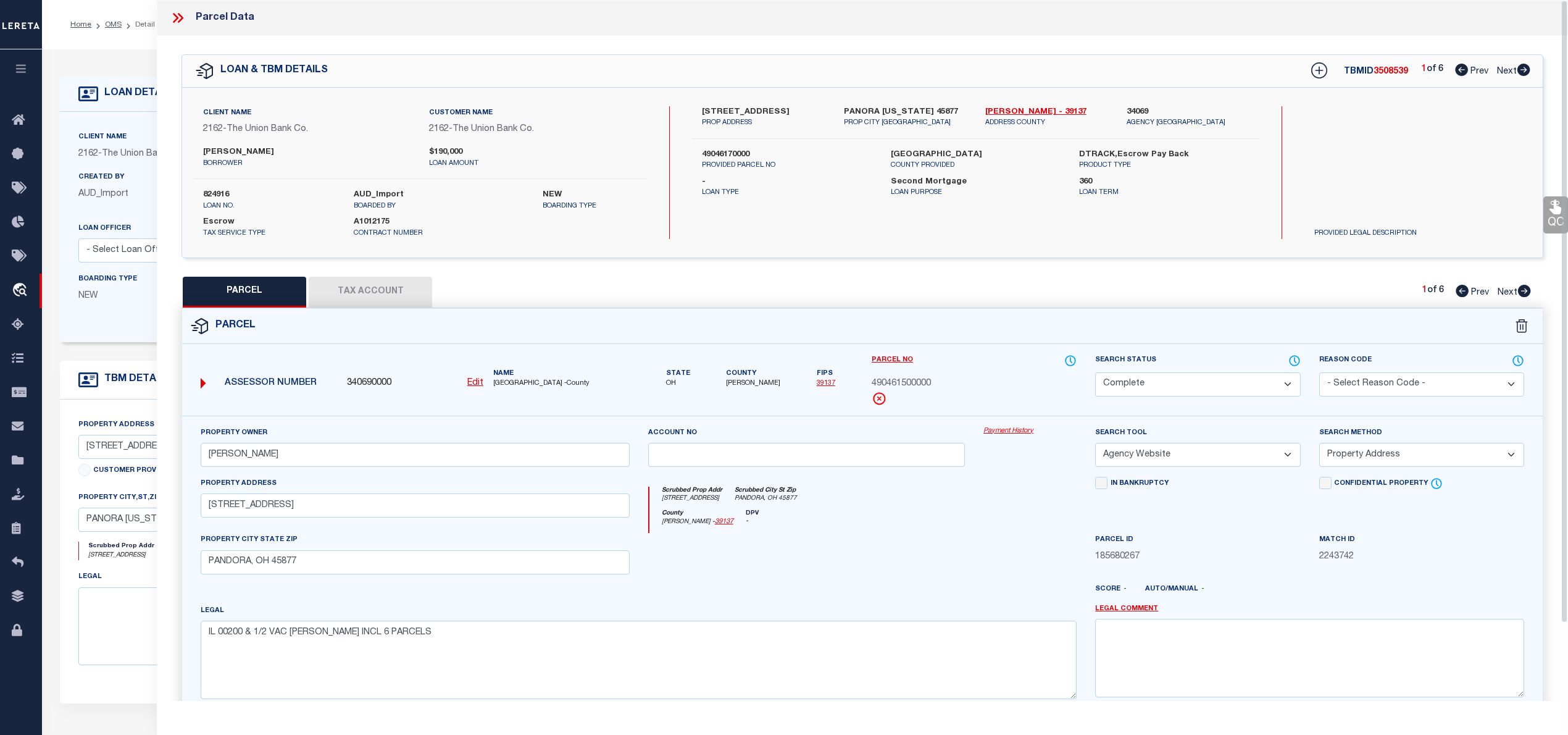
click at [1522, 69] on icon at bounding box center [1523, 70] width 13 height 13
select select "AS"
select select
checkbox input "false"
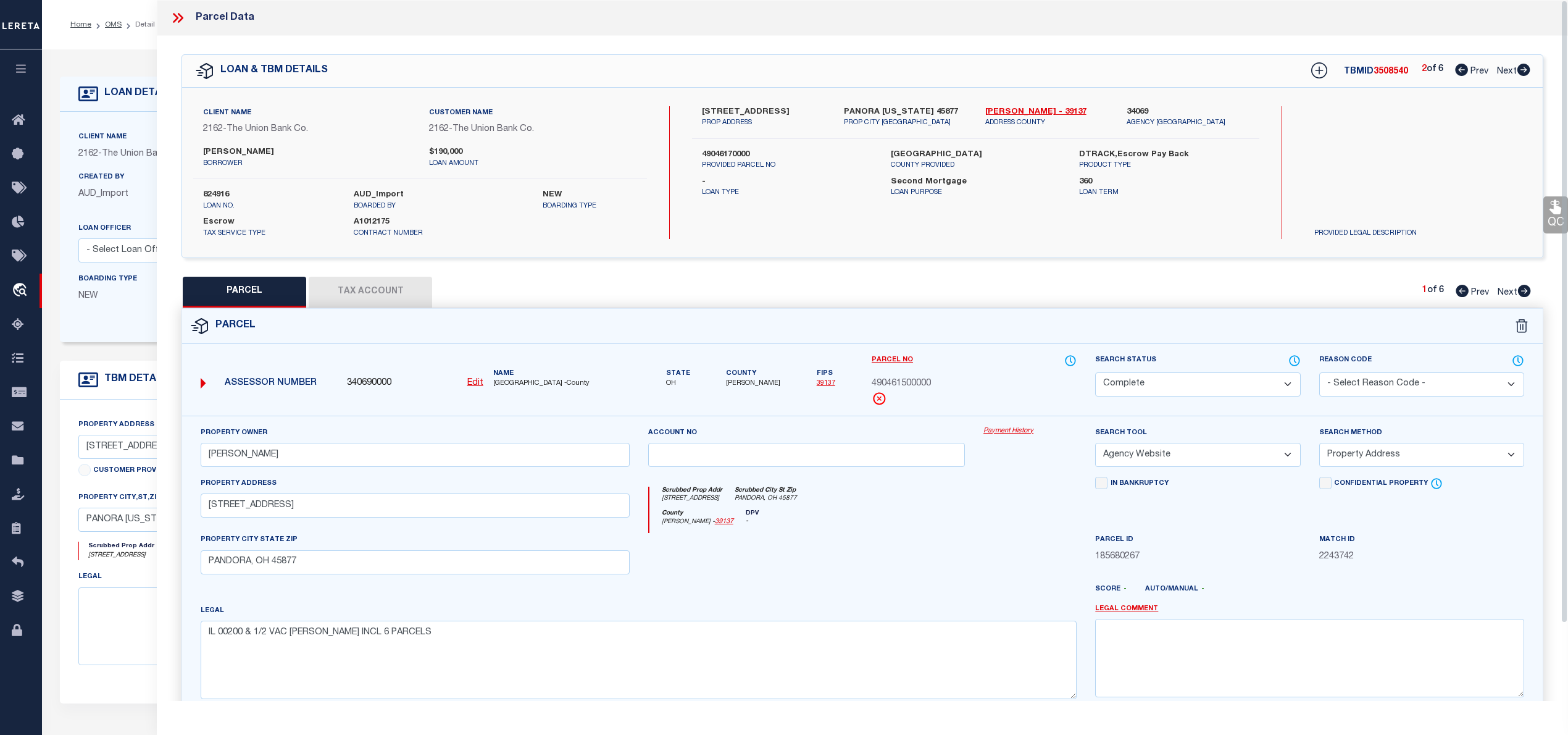
checkbox input "false"
select select "RD"
type input "[PERSON_NAME]"
select select "ATL"
select select "ADD"
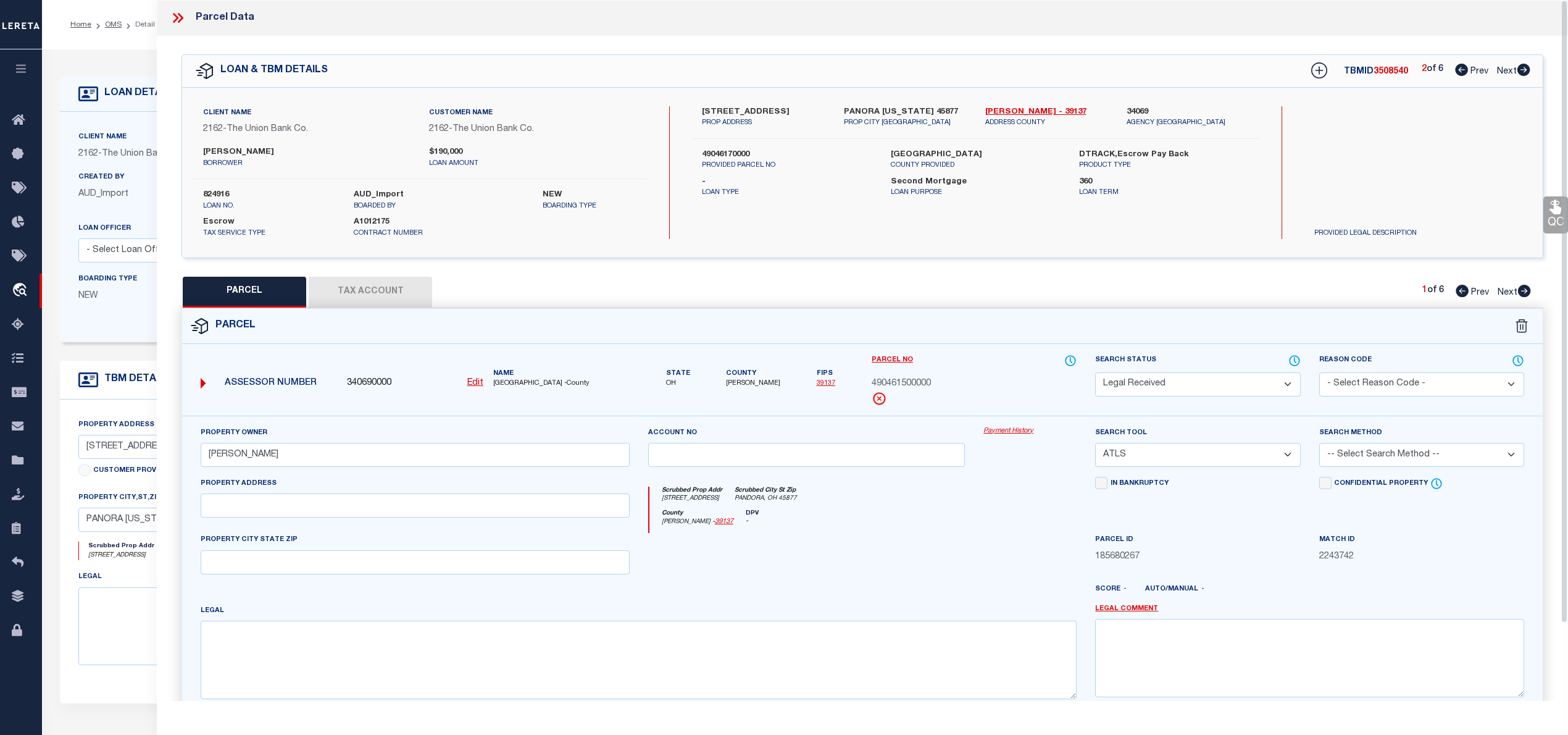
type input "[STREET_ADDRESS]"
type input "PANDORA, OH 45877"
type textarea "IL 00200 & 1/2 VAC [PERSON_NAME] INCL 6 PARCELS"
type textarea "Document uploaded that satisfies a legal requirement, changing from [GEOGRAPHIC…"
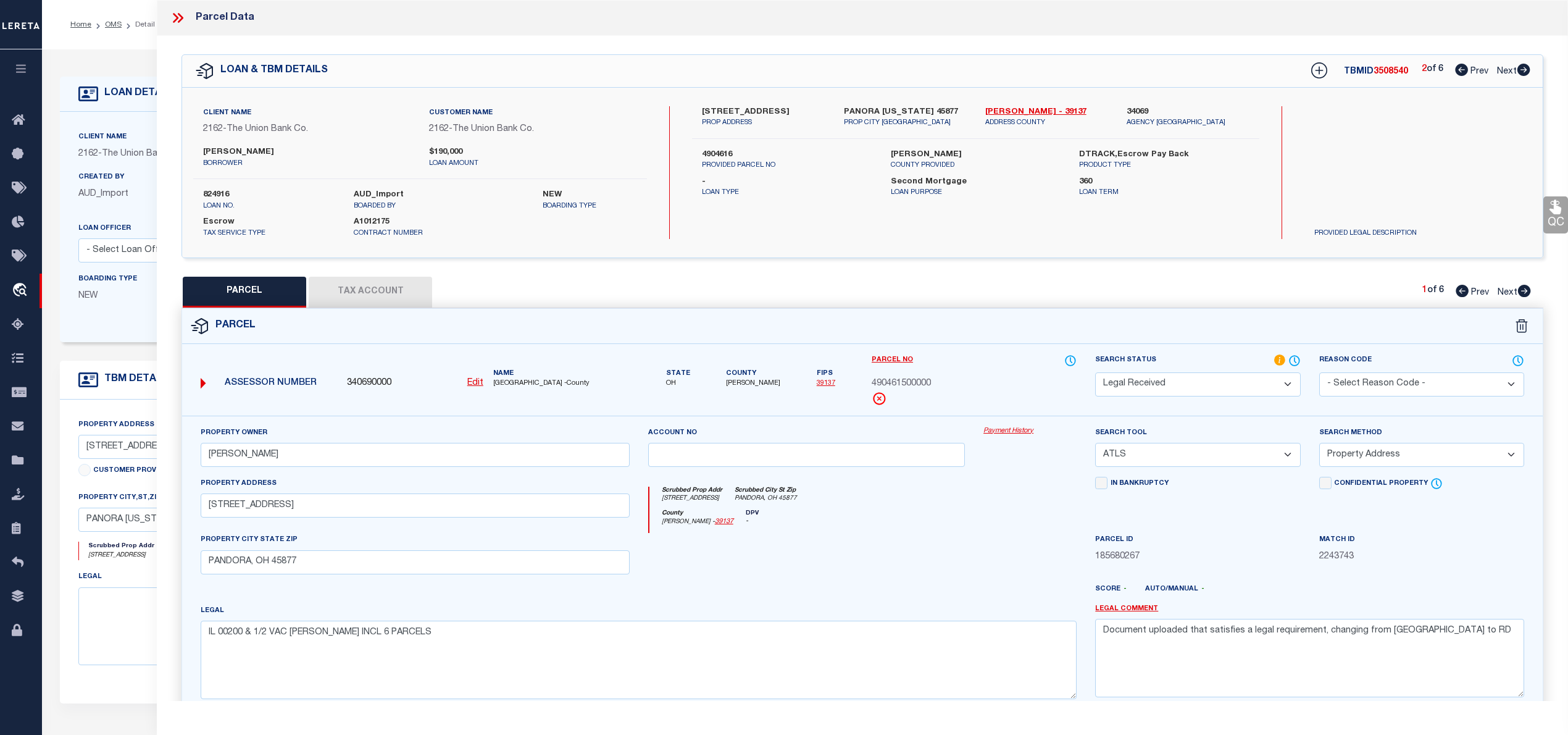
click at [1455, 68] on icon at bounding box center [1461, 70] width 13 height 13
select select "AS"
select select
checkbox input "false"
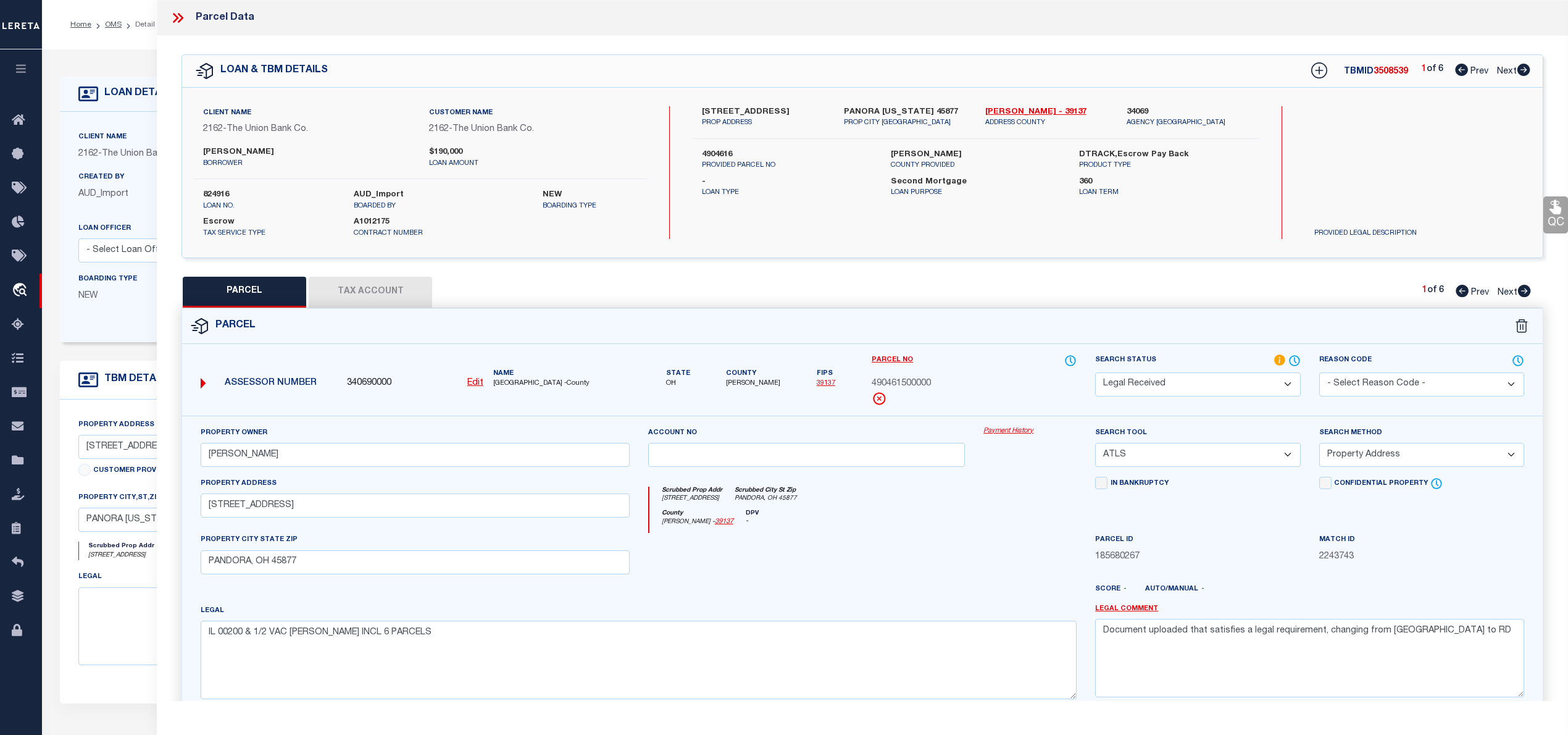
checkbox input "false"
select select "CP"
type input "[PERSON_NAME]"
select select "AGW"
select select "ADD"
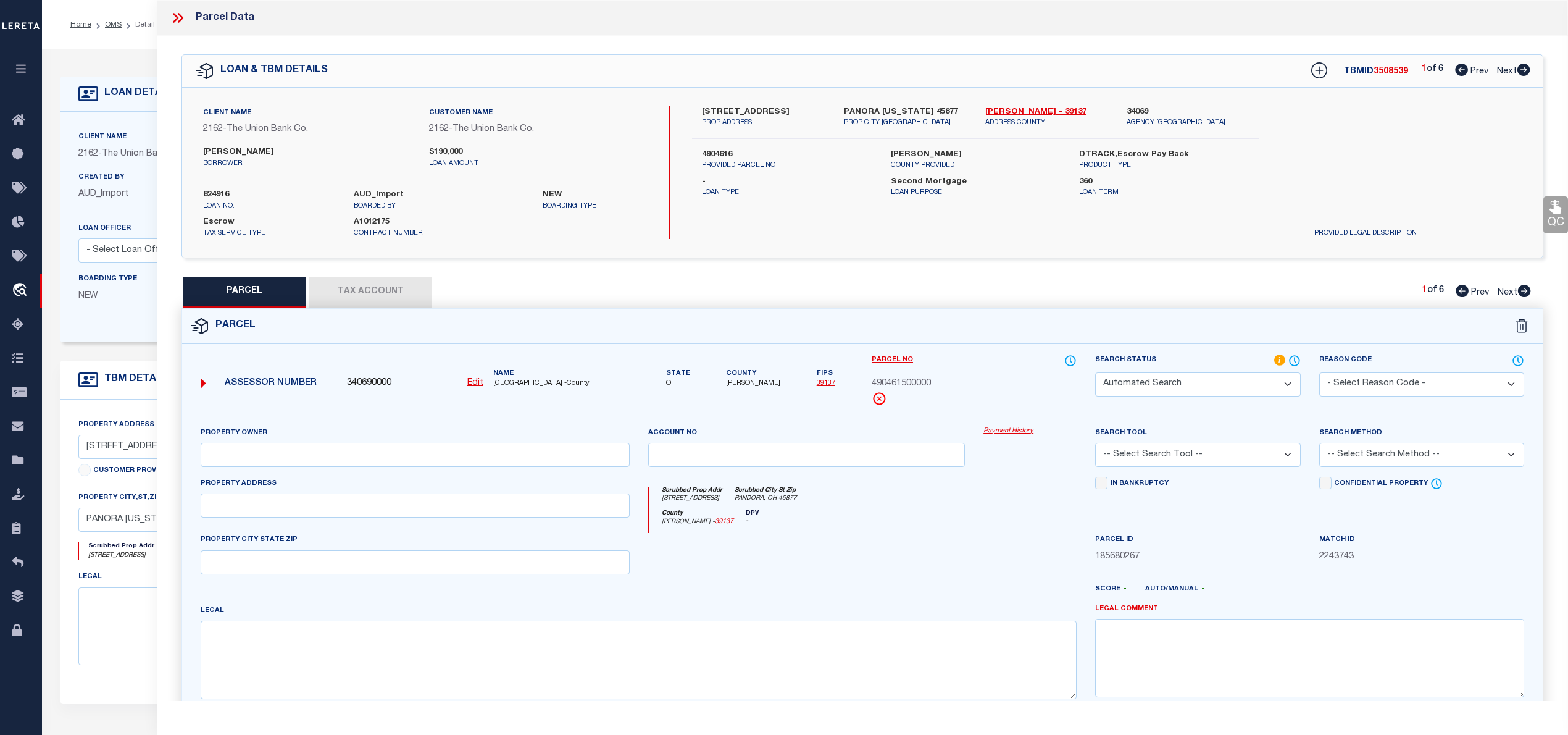
type input "[STREET_ADDRESS]"
type input "PANDORA, OH 45877"
type textarea "IL 00200 & 1/2 VAC [PERSON_NAME] INCL 6 PARCELS"
click at [1521, 69] on icon at bounding box center [1523, 70] width 13 height 13
select select "AS"
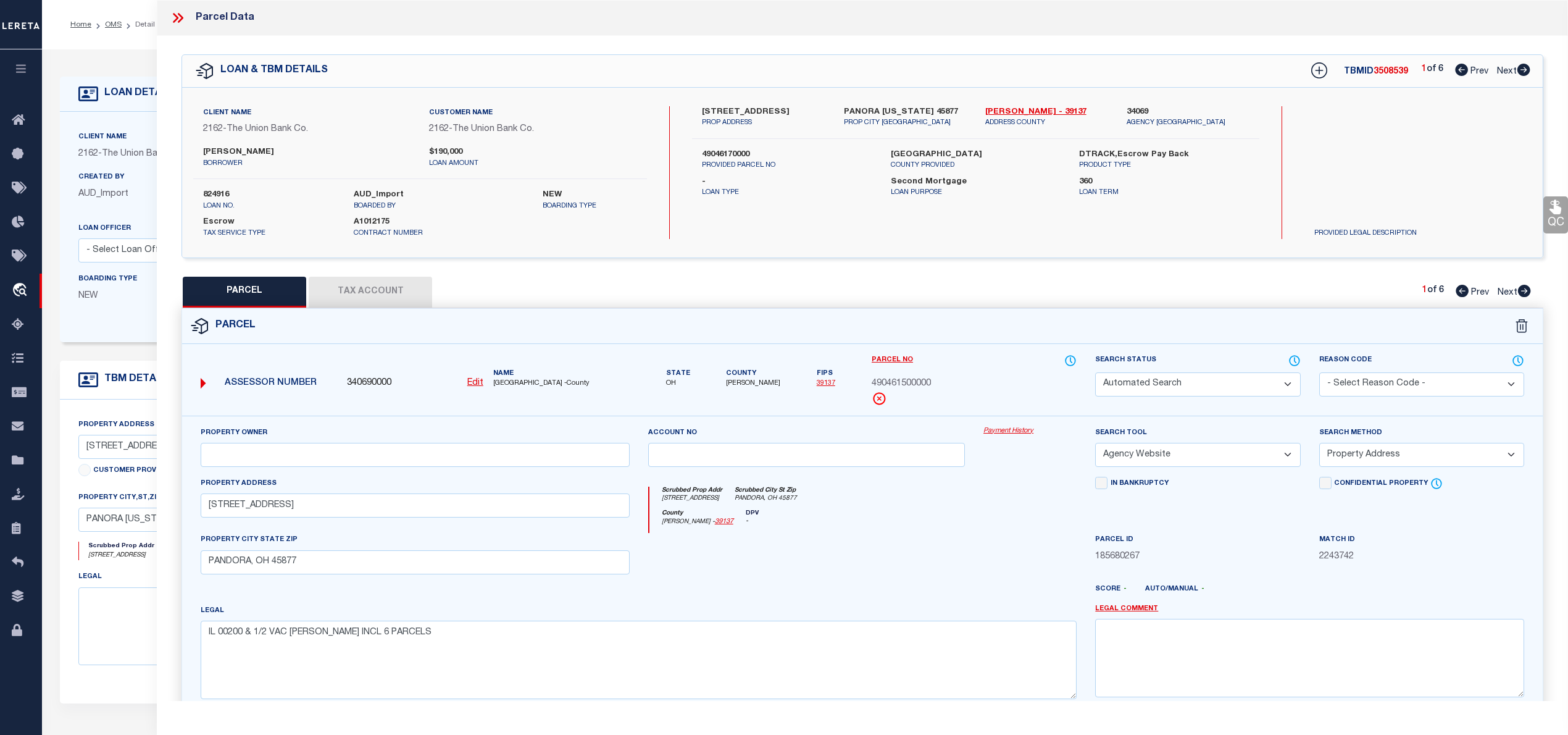
select select
checkbox input "false"
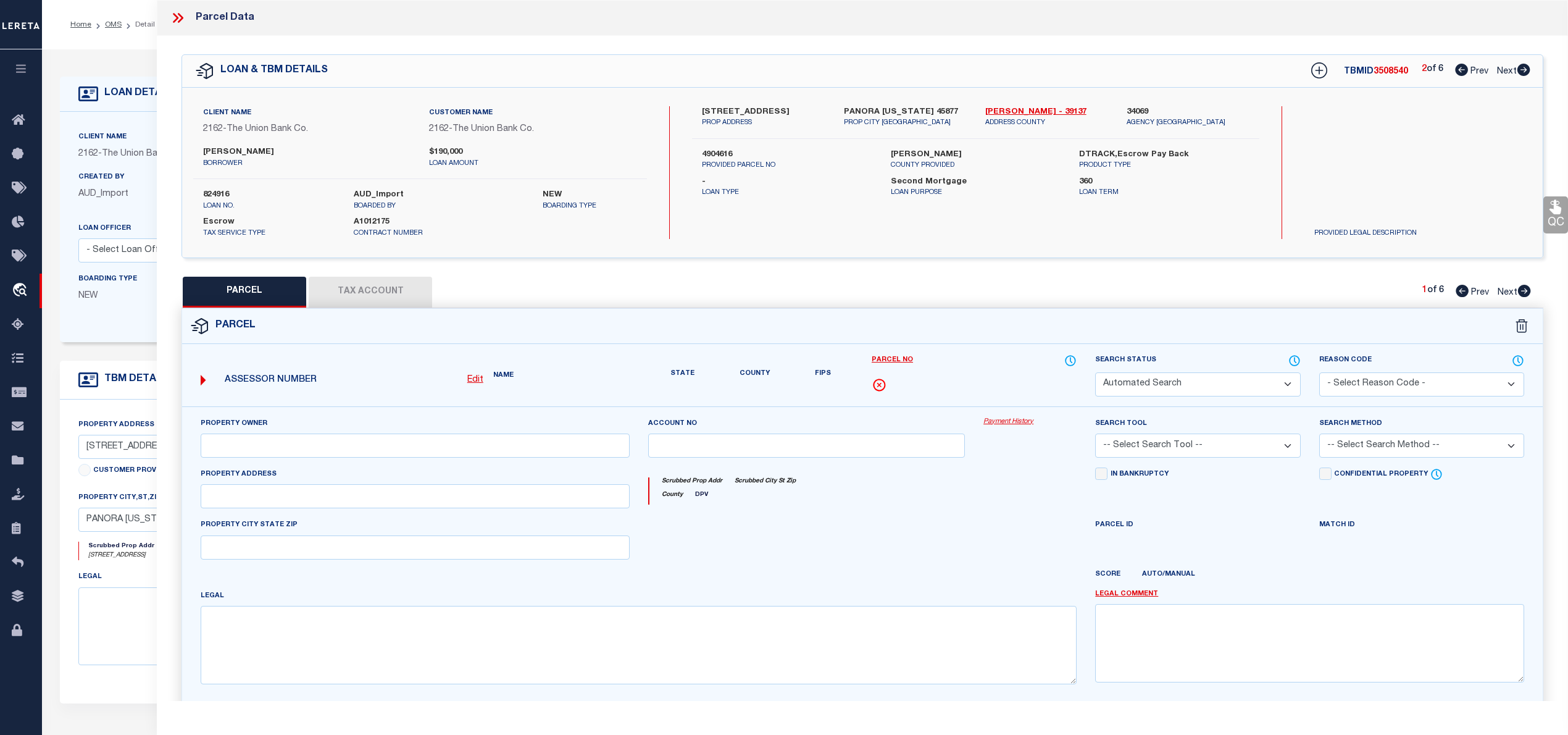
select select "RD"
type input "[PERSON_NAME]"
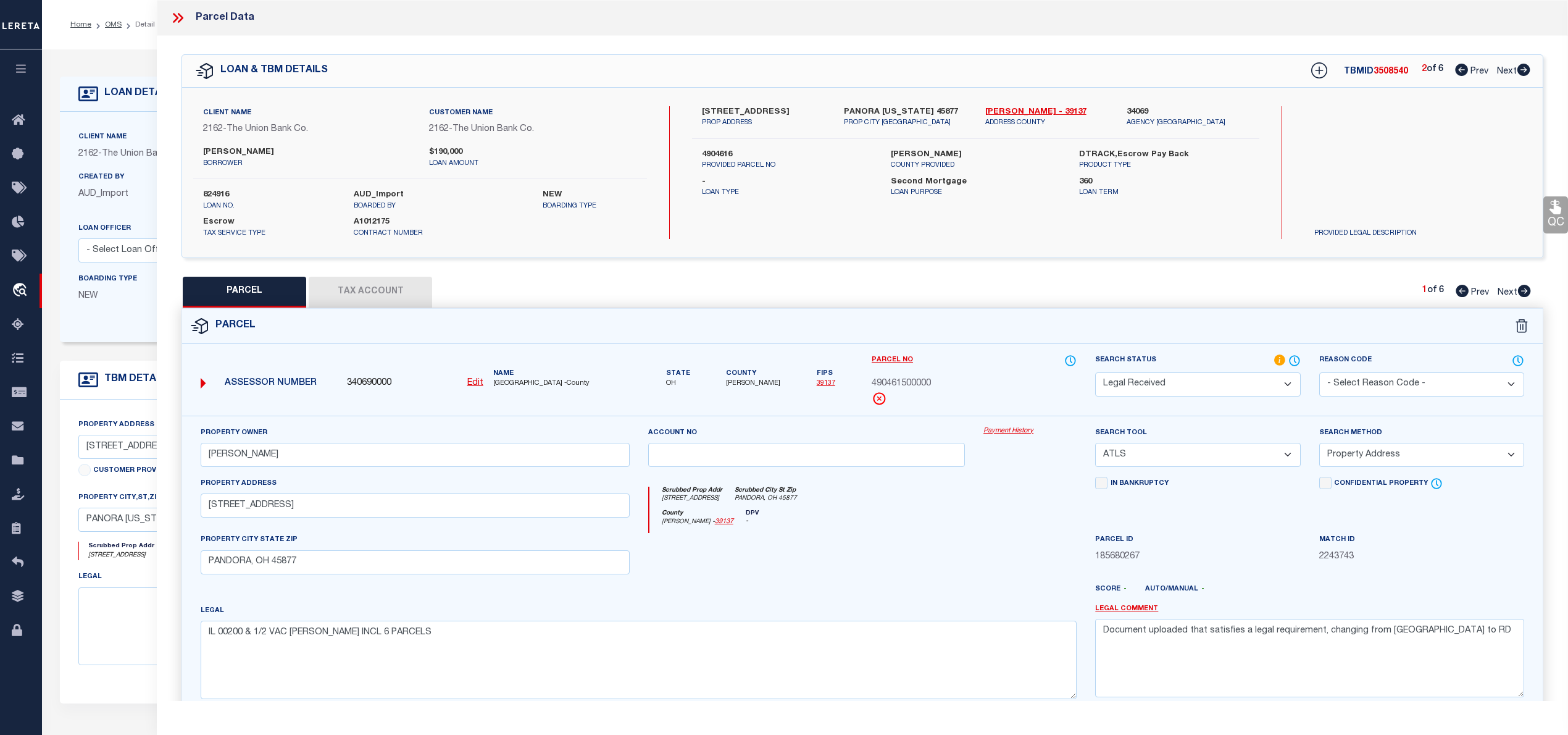
click at [1526, 289] on icon at bounding box center [1524, 291] width 13 height 13
click at [1010, 109] on link "[PERSON_NAME] - 39137" at bounding box center [1046, 112] width 123 height 13
click at [1291, 354] on body "Home OMS Detail" at bounding box center [784, 523] width 1568 height 1047
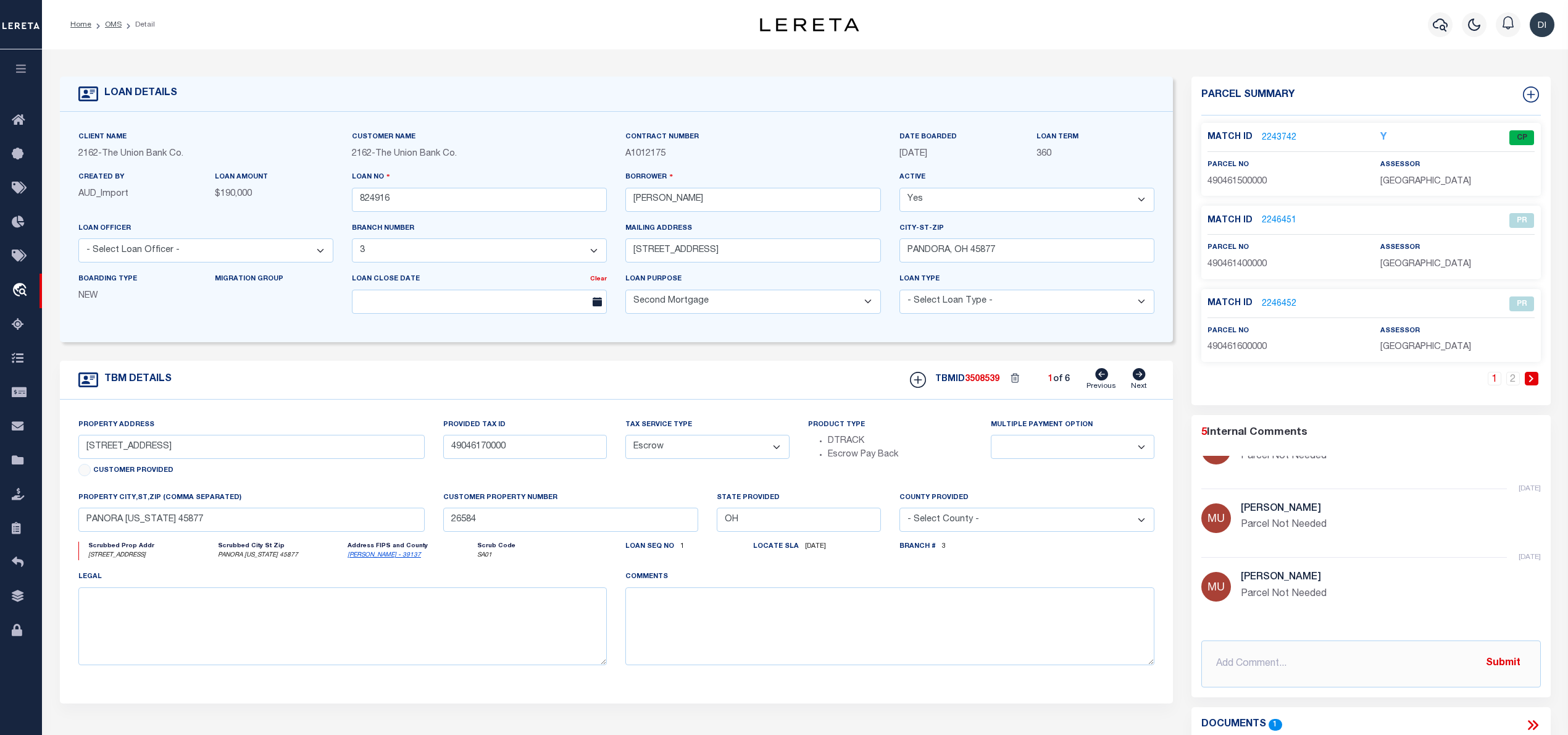
click at [1276, 131] on p "2243742" at bounding box center [1279, 137] width 34 height 13
click at [1277, 132] on link "2243742" at bounding box center [1279, 137] width 34 height 13
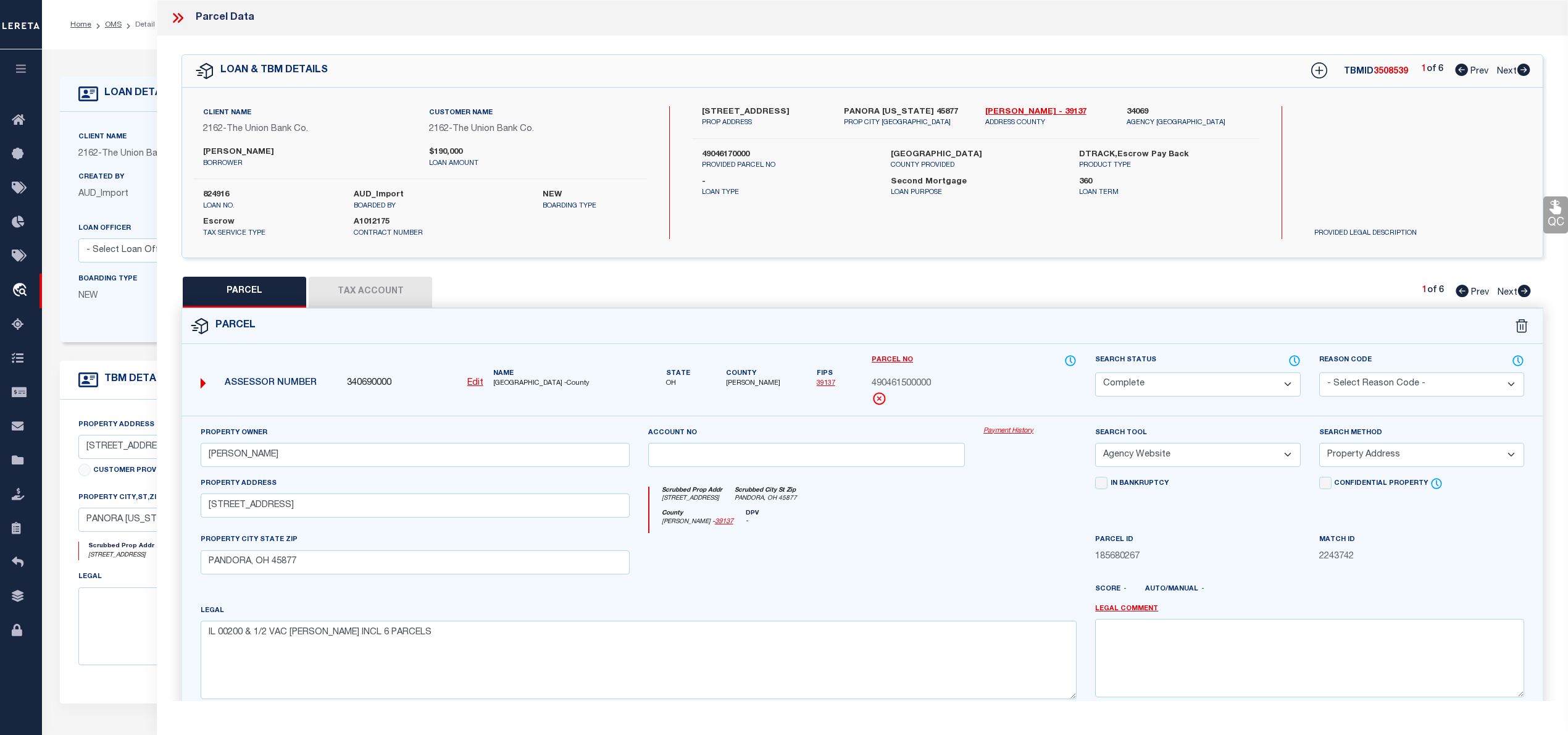
click at [1523, 73] on icon at bounding box center [1523, 70] width 13 height 13
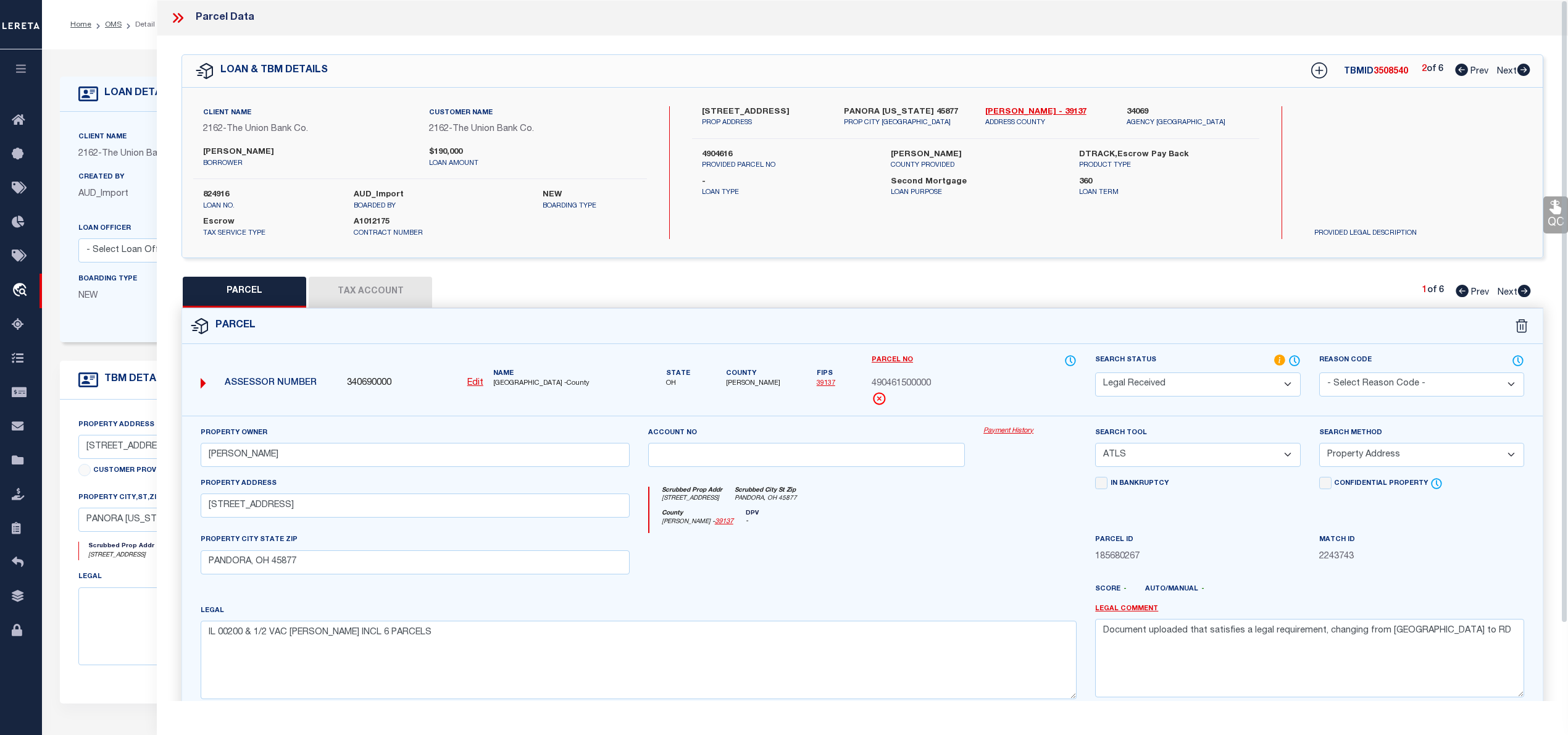
click at [1524, 293] on icon at bounding box center [1524, 291] width 13 height 13
click at [1460, 290] on icon at bounding box center [1462, 291] width 13 height 13
click at [891, 382] on span "490461600000" at bounding box center [901, 384] width 59 height 13
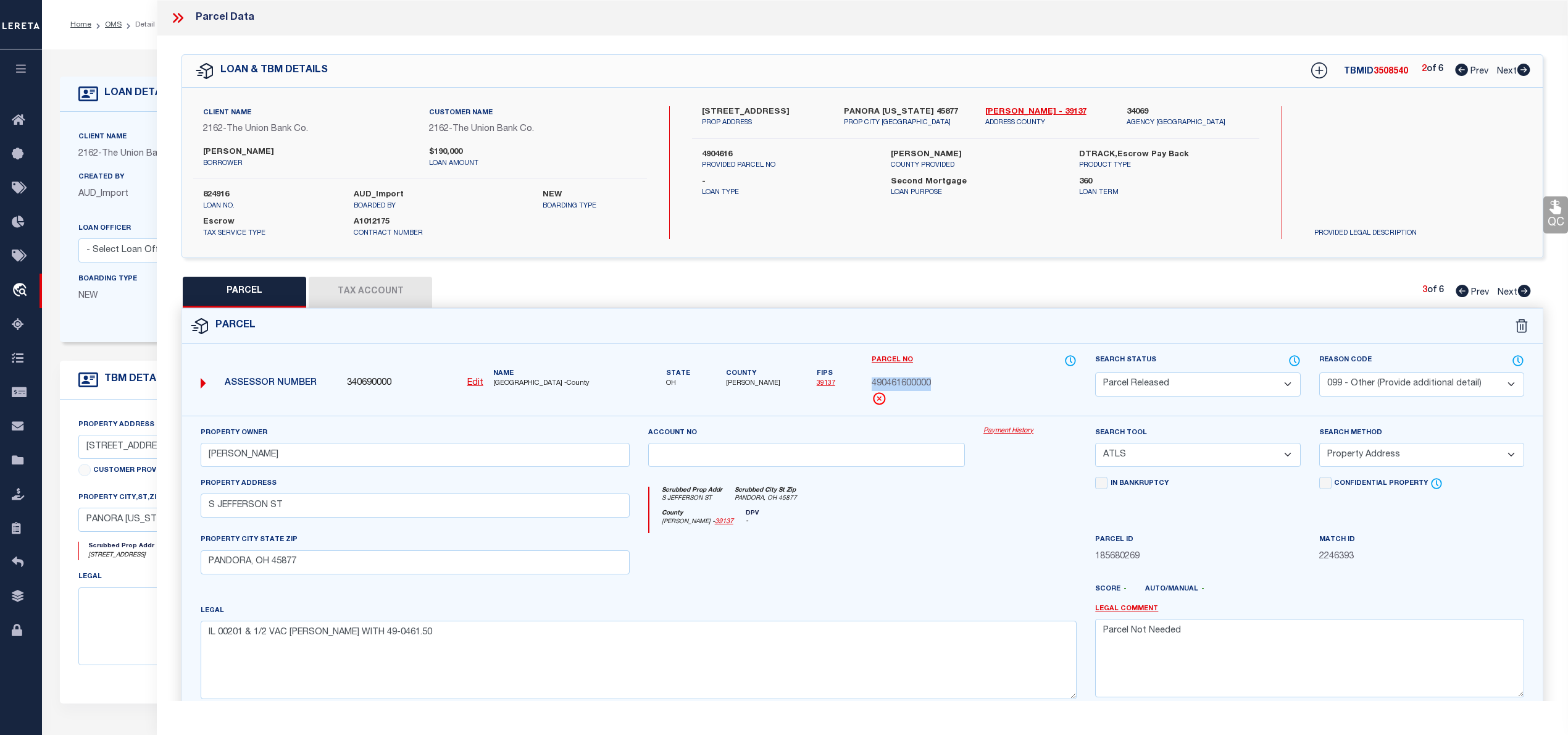
click at [891, 382] on span "490461600000" at bounding box center [901, 384] width 59 height 13
copy span "490461600000"
click at [927, 538] on div at bounding box center [806, 558] width 336 height 50
click at [913, 313] on div "Parcel" at bounding box center [862, 326] width 1361 height 35
click at [1189, 452] on select "-- Select Search Tool -- 3rd Party Website Agency File Agency Website ATLS CNV-…" at bounding box center [1197, 455] width 205 height 24
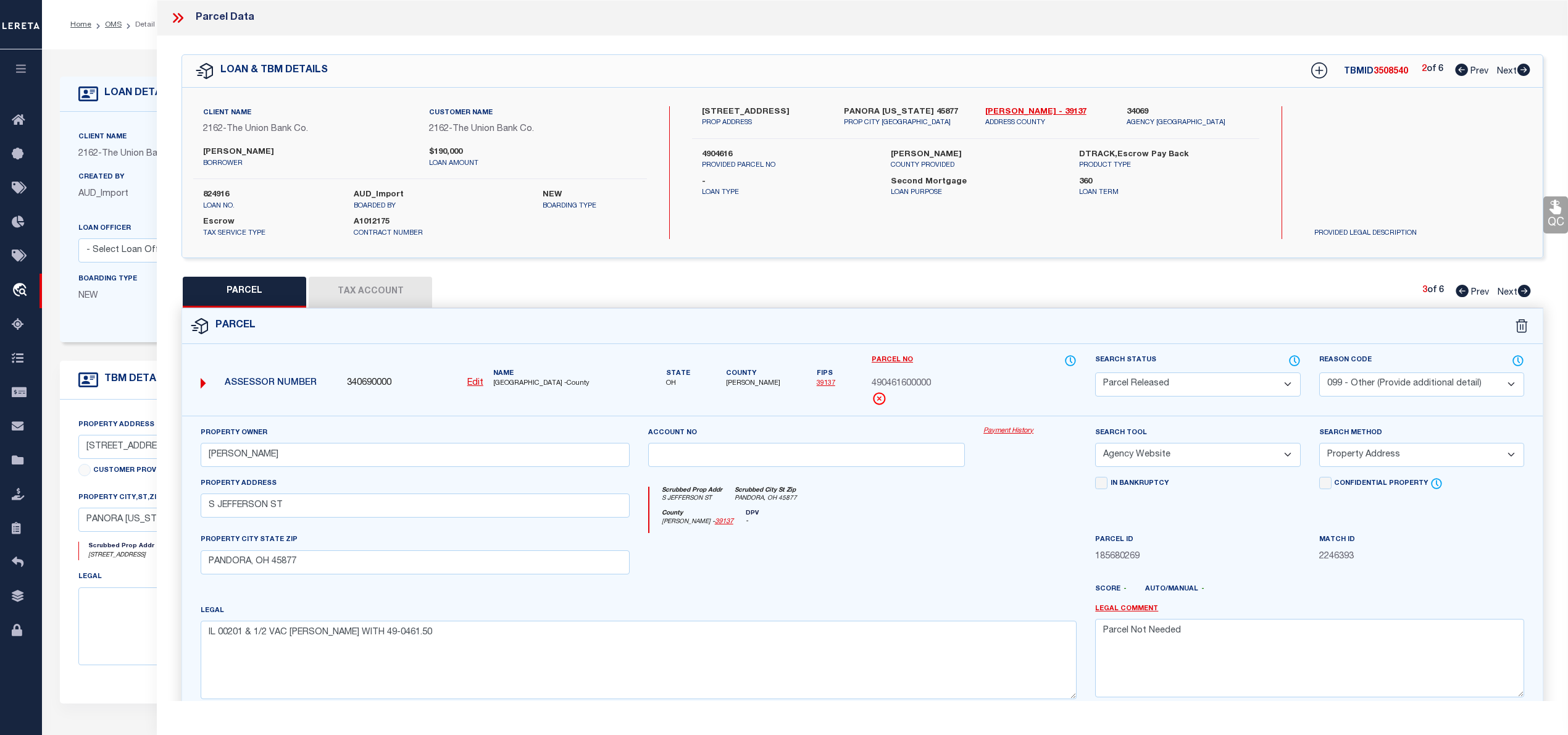
click at [1095, 445] on select "-- Select Search Tool -- 3rd Party Website Agency File Agency Website ATLS CNV-…" at bounding box center [1197, 455] width 205 height 24
click at [1358, 456] on select "-- Select Search Method -- Property Address Legal Liability Info Provided" at bounding box center [1422, 455] width 205 height 24
click at [1319, 445] on select "-- Select Search Method -- Property Address Legal Liability Info Provided" at bounding box center [1422, 455] width 205 height 24
drag, startPoint x: 1194, startPoint y: 635, endPoint x: 1081, endPoint y: 639, distance: 113.1
click at [1081, 639] on div "Property Owner [PERSON_NAME] Account no Payment History Search Tool -- Select S…" at bounding box center [862, 567] width 1342 height 283
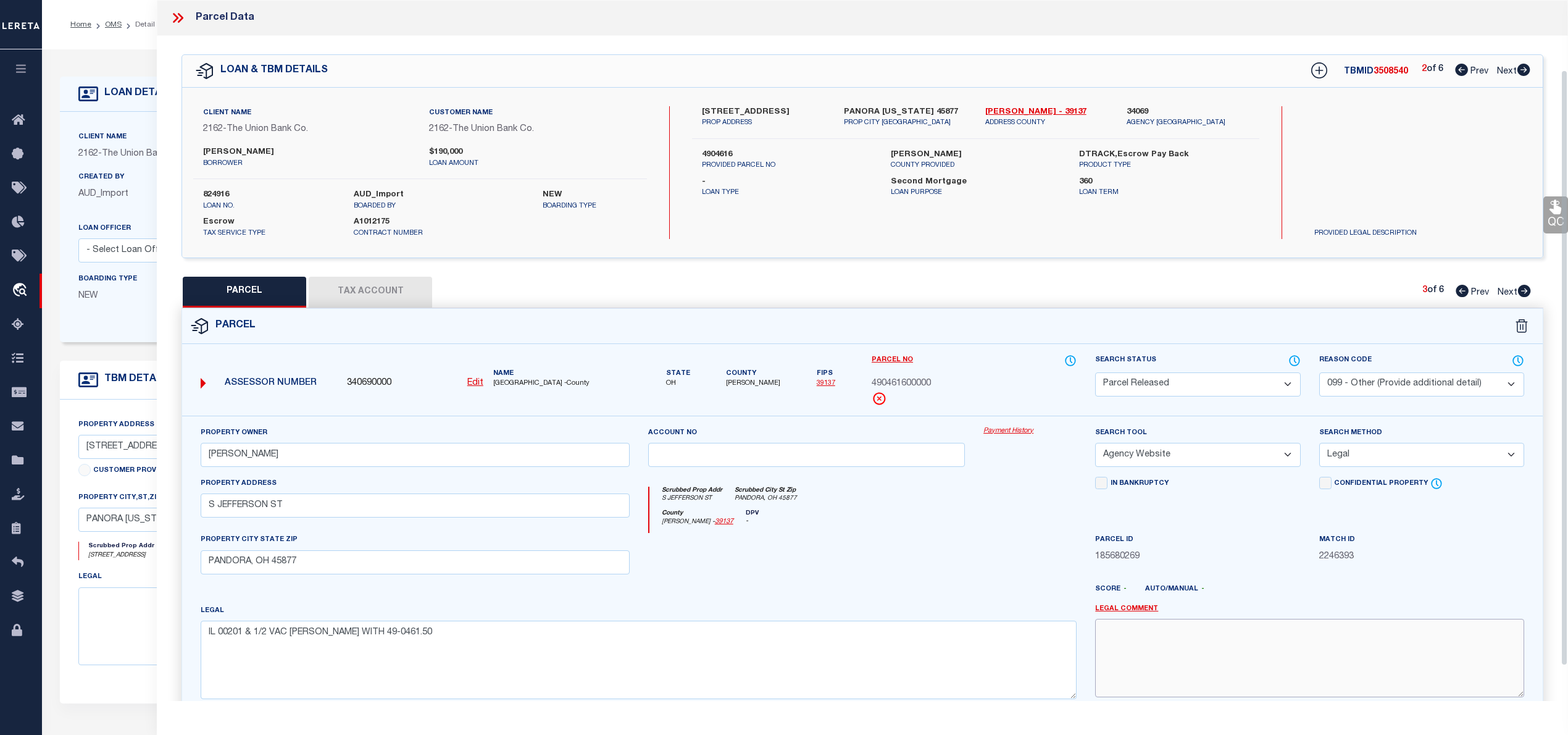
scroll to position [123, 0]
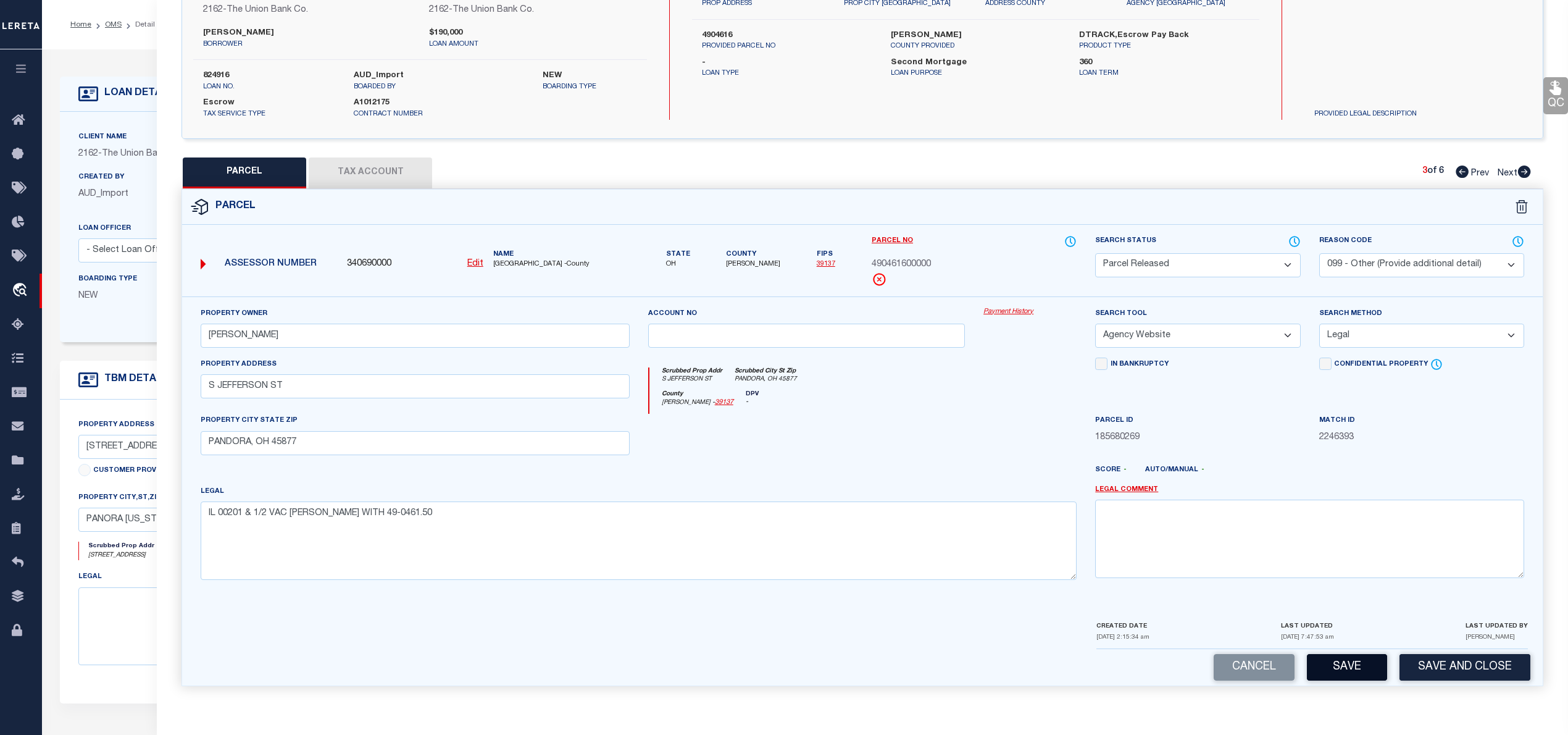
click at [1353, 667] on button "Save" at bounding box center [1346, 668] width 80 height 27
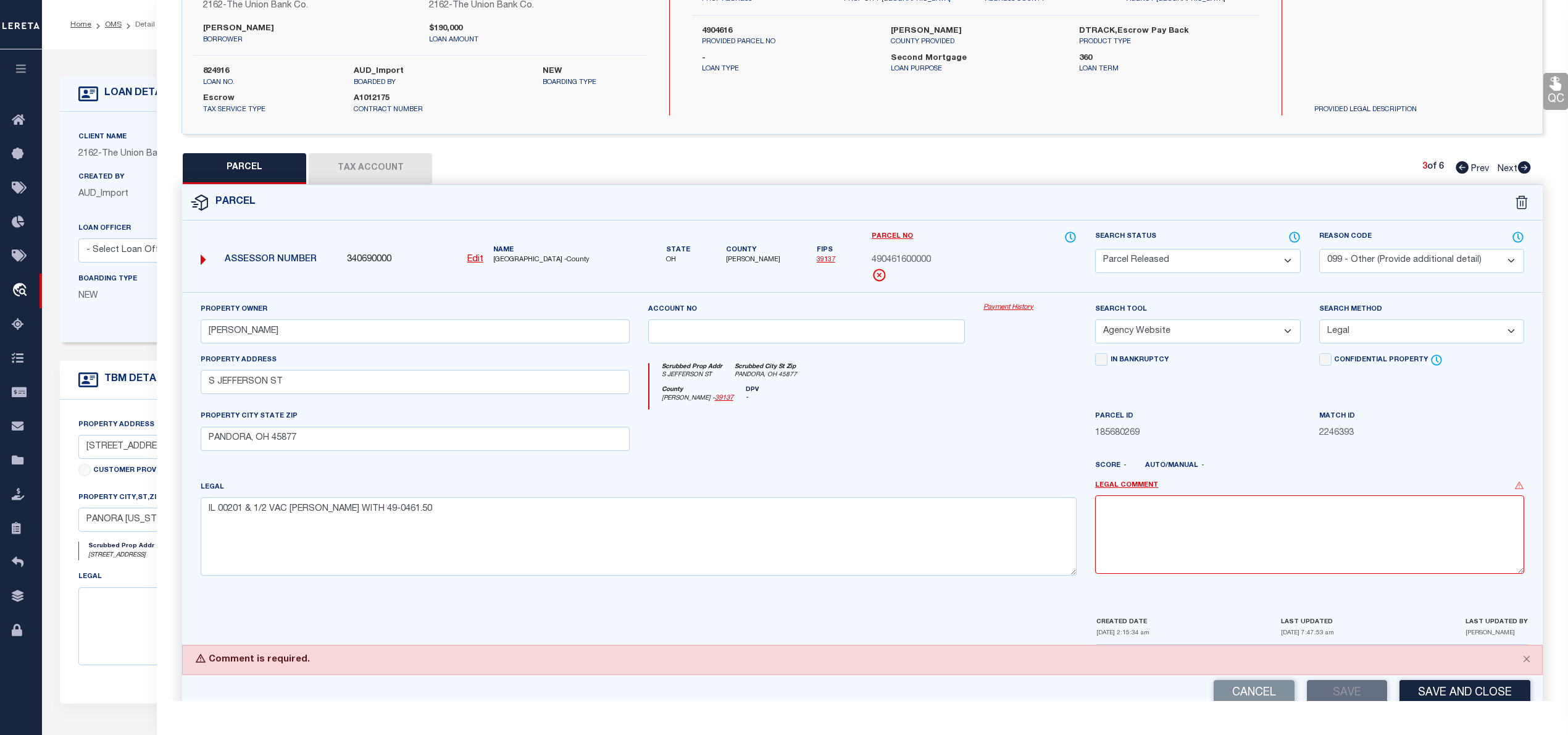
click at [1428, 254] on select "- Select Reason Code - 099 - Other (Provide additional detail) ACT - Agency Cha…" at bounding box center [1422, 261] width 205 height 24
click at [1319, 249] on select "- Select Reason Code - 099 - Other (Provide additional detail) ACT - Agency Cha…" at bounding box center [1422, 261] width 205 height 24
click at [1529, 666] on button "Close" at bounding box center [1526, 659] width 31 height 27
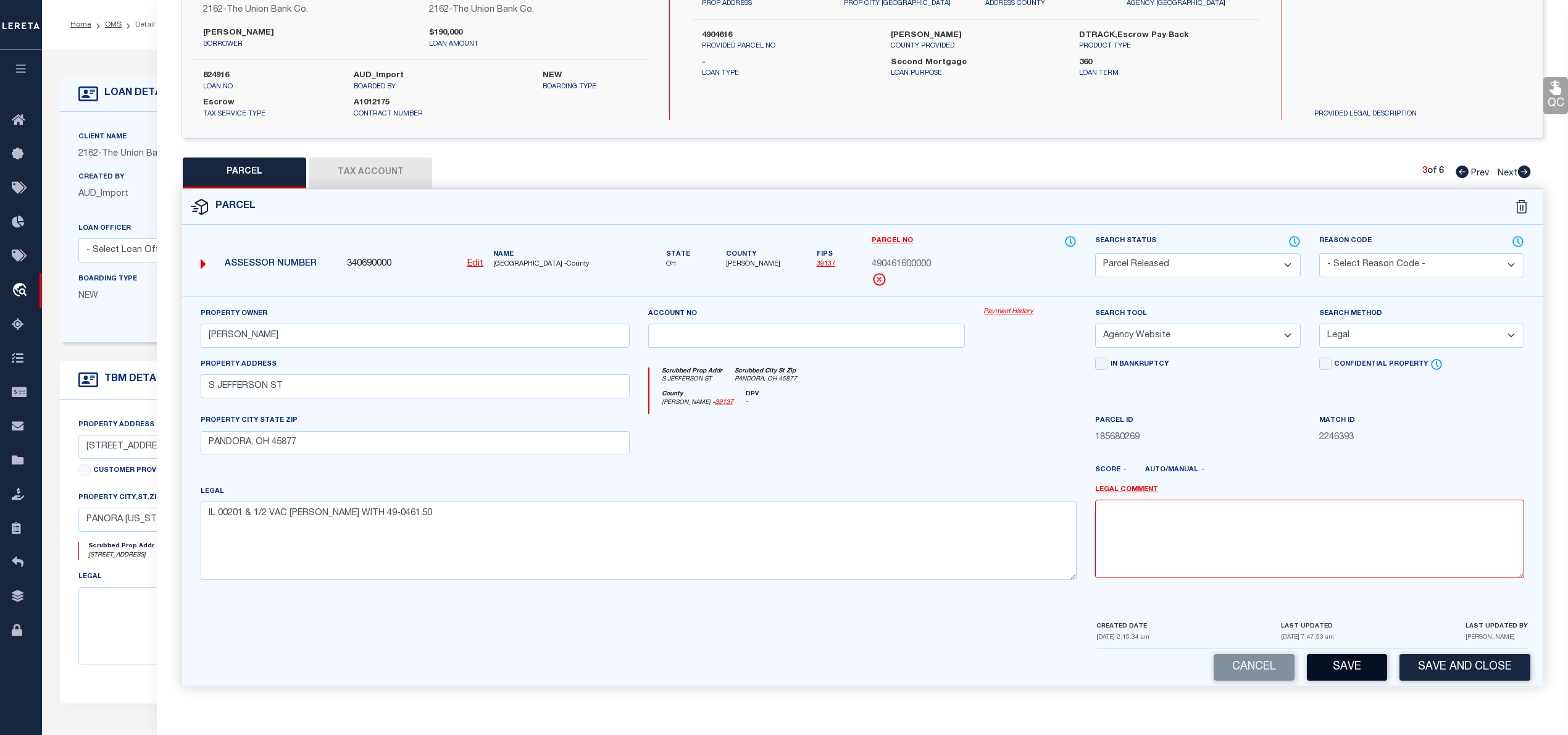
click at [1346, 669] on button "Save" at bounding box center [1346, 668] width 80 height 27
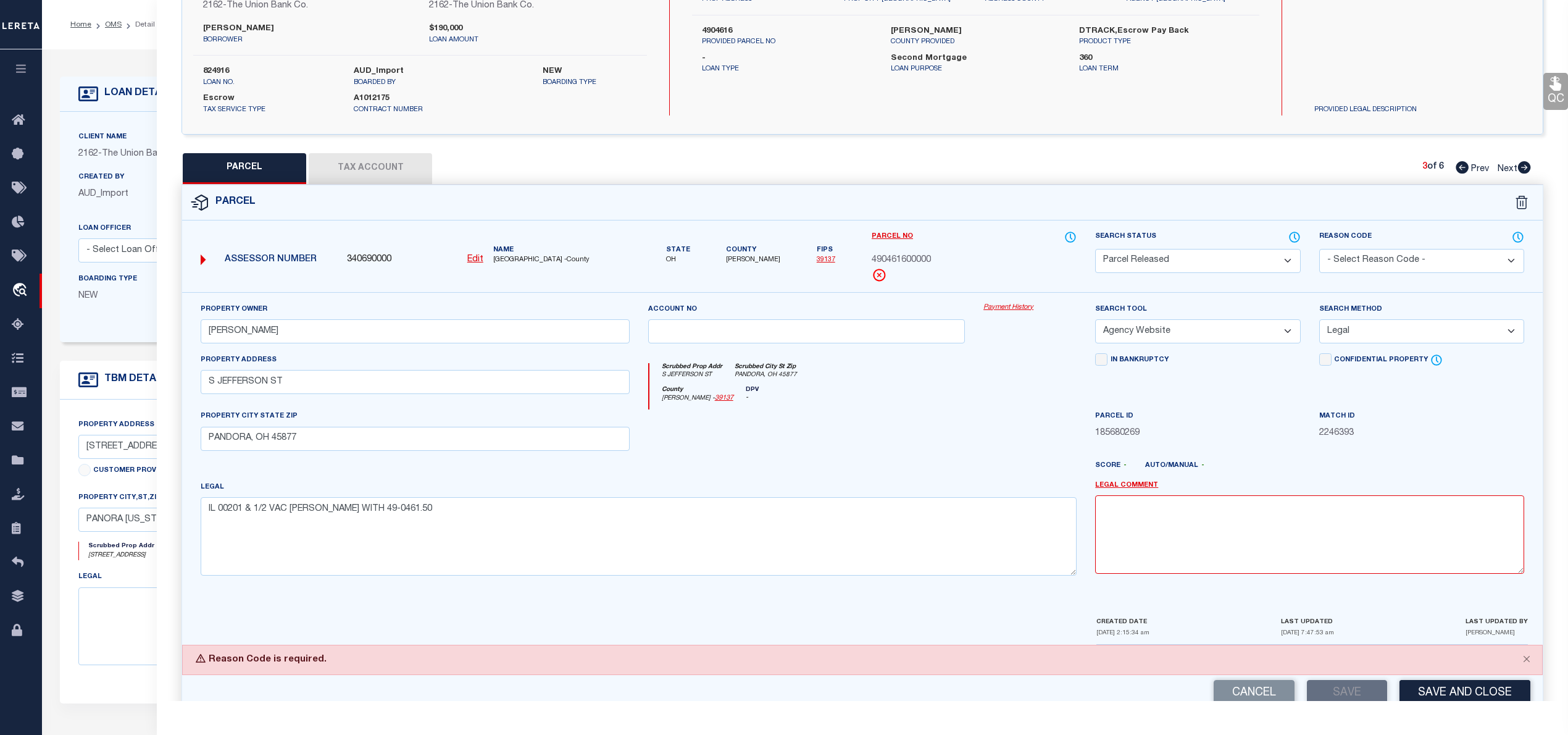
click at [1398, 261] on select "- Select Reason Code - 099 - Other (Provide additional detail) ACT - Agency Cha…" at bounding box center [1422, 261] width 205 height 24
click at [1319, 249] on select "- Select Reason Code - 099 - Other (Provide additional detail) ACT - Agency Cha…" at bounding box center [1422, 261] width 205 height 24
click at [1233, 258] on select "Automated Search Bad Parcel Complete Duplicate Parcel High Dollar Reporting In …" at bounding box center [1197, 261] width 205 height 24
click at [1095, 249] on select "Automated Search Bad Parcel Complete Duplicate Parcel High Dollar Reporting In …" at bounding box center [1197, 261] width 205 height 24
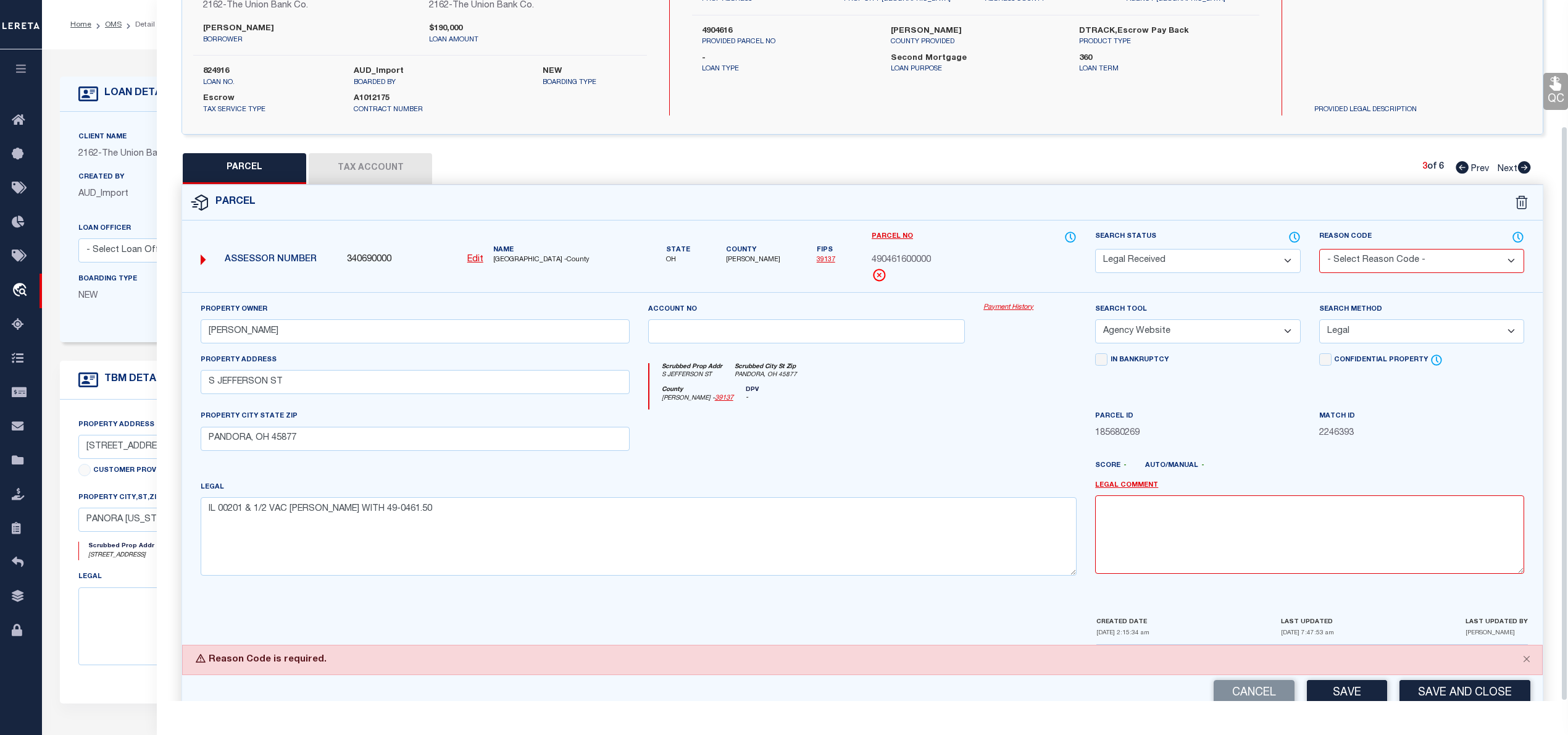
scroll to position [154, 0]
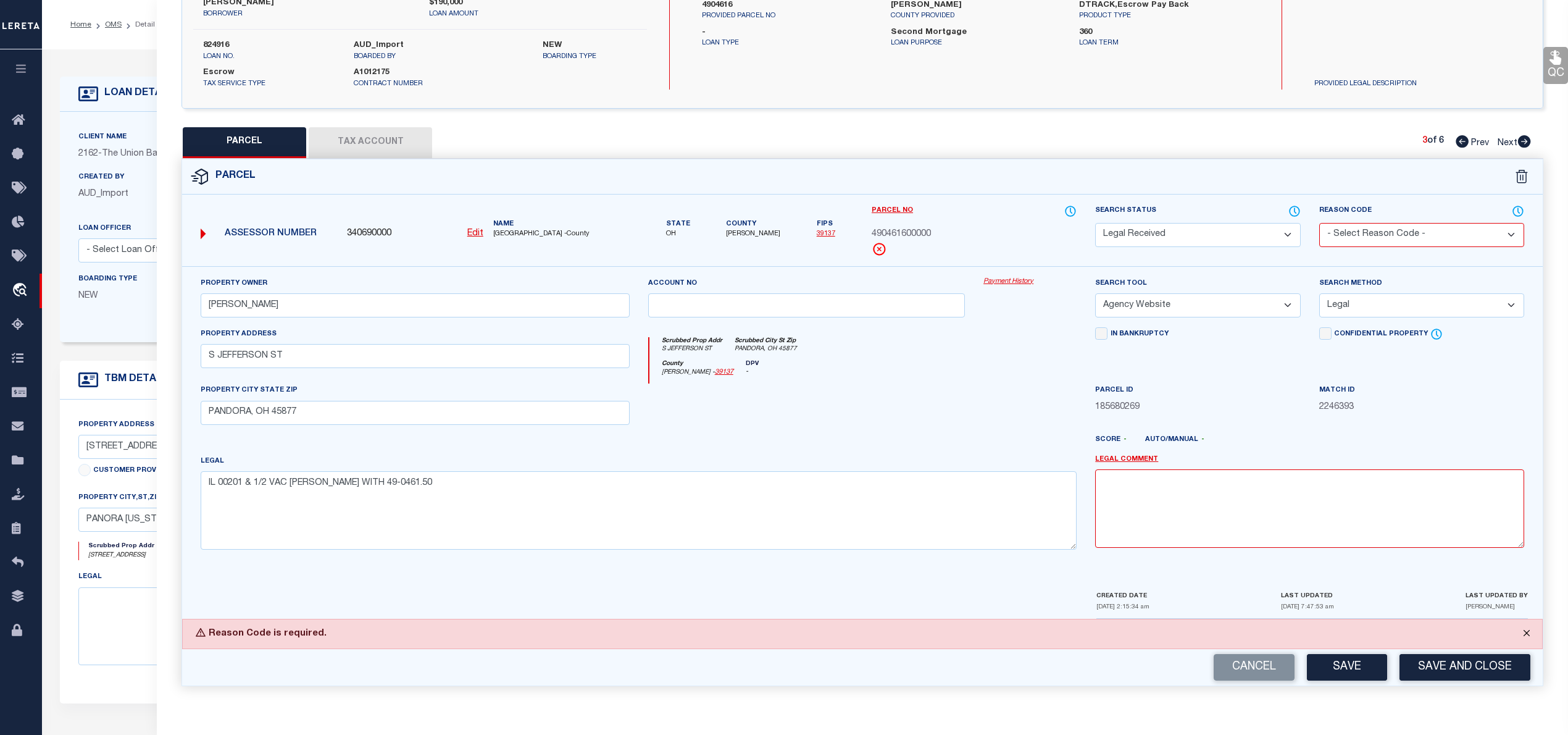
click at [1524, 633] on button "Close" at bounding box center [1526, 633] width 31 height 27
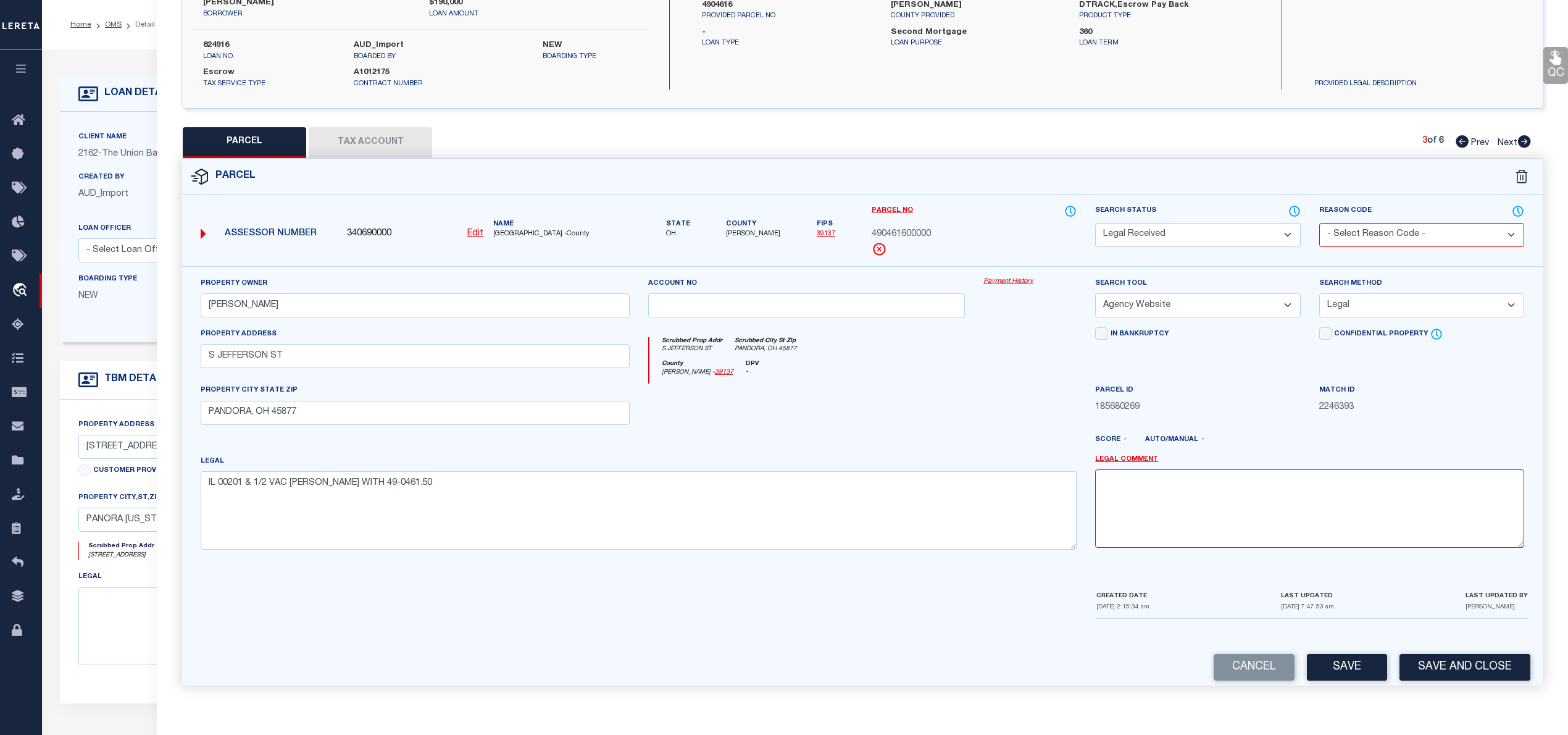
scroll to position [123, 0]
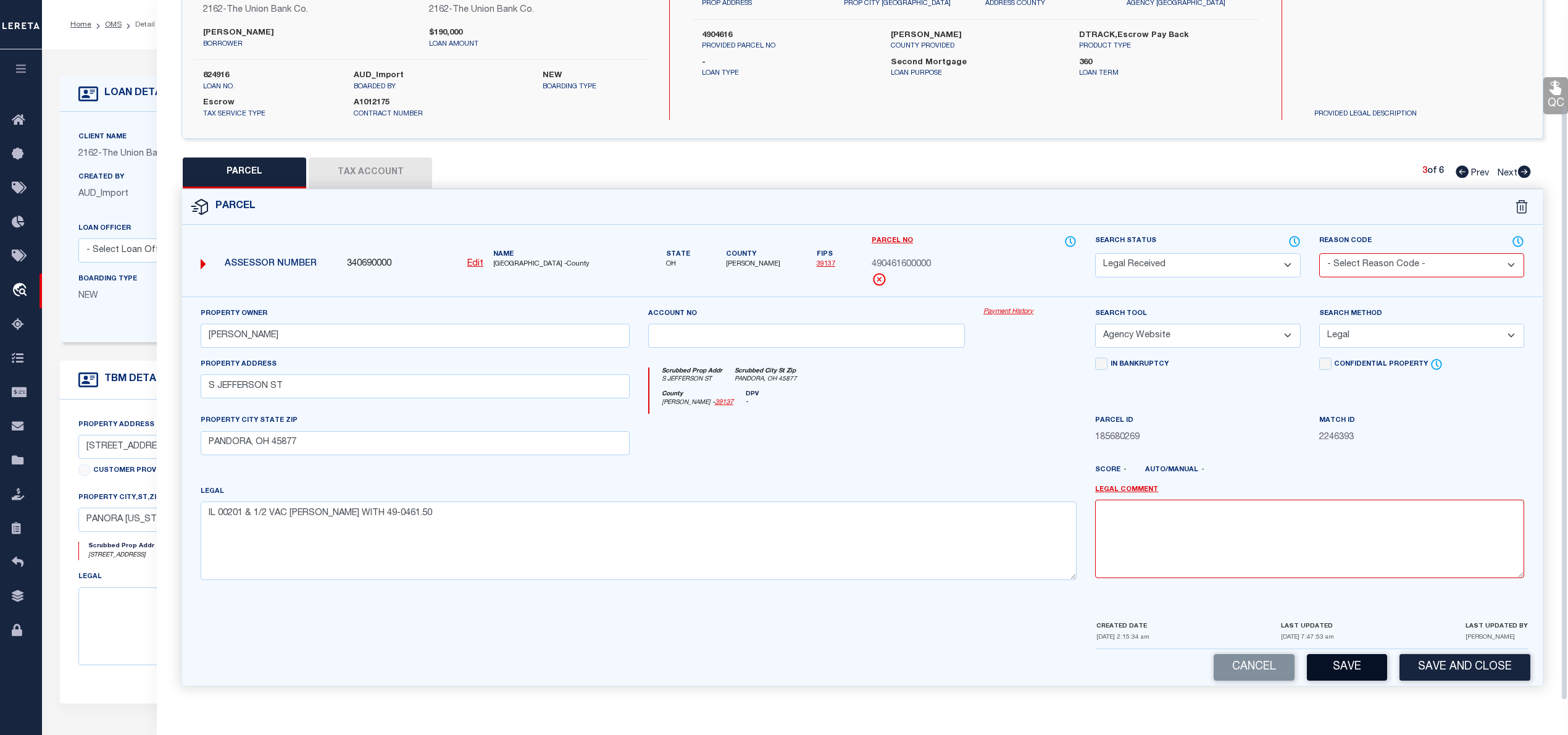
click at [1347, 665] on button "Save" at bounding box center [1346, 668] width 80 height 27
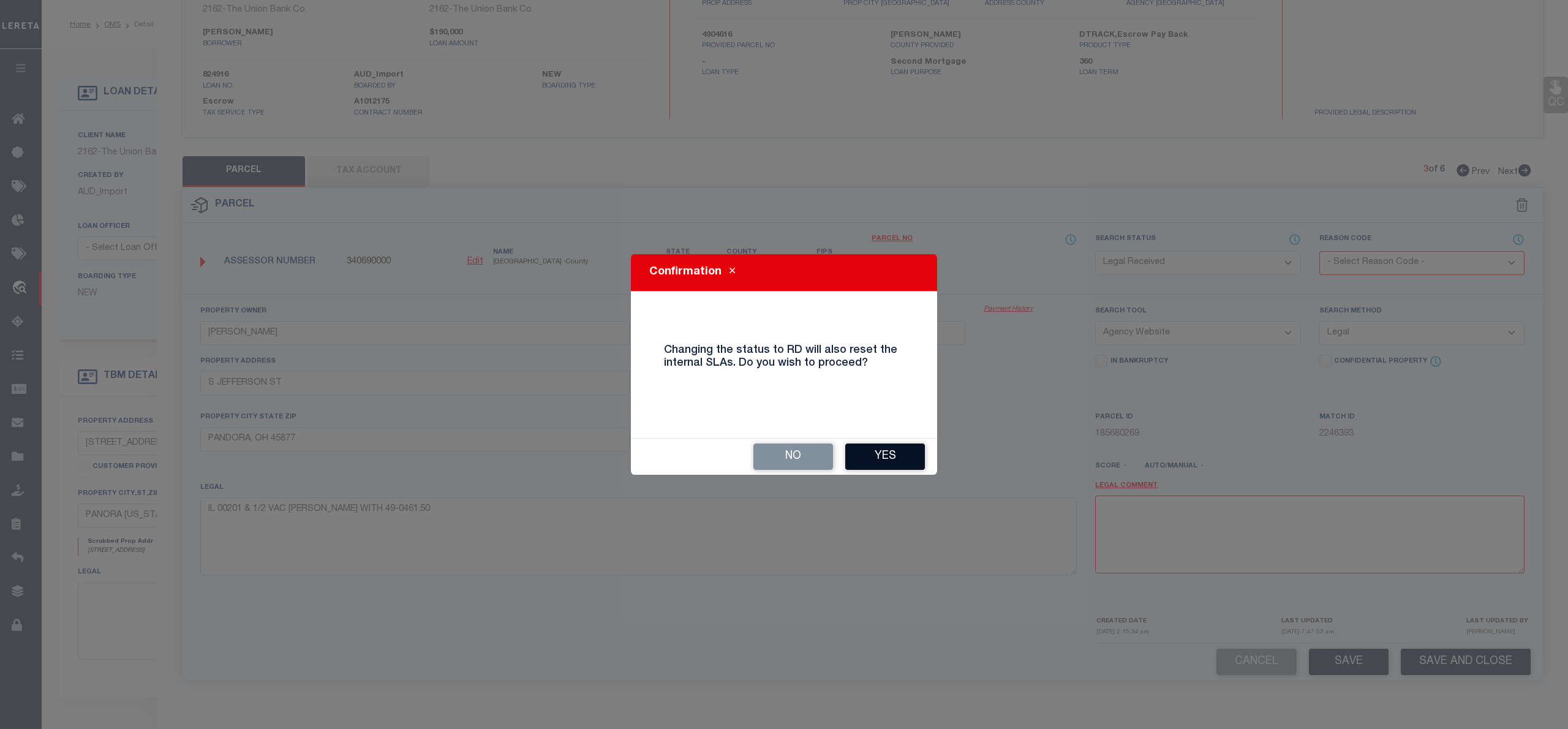
click at [899, 458] on button "Yes" at bounding box center [884, 457] width 79 height 27
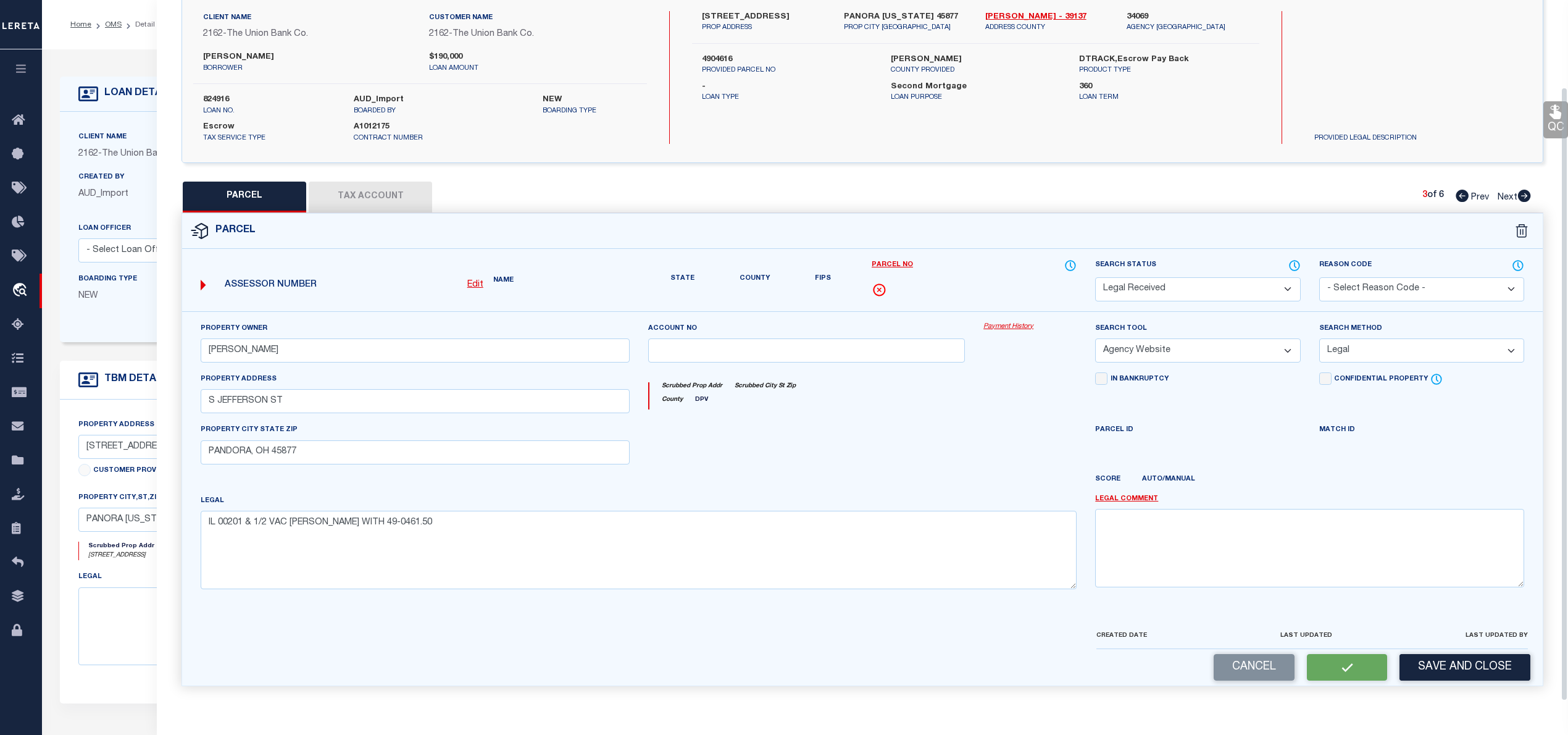
scroll to position [87, 0]
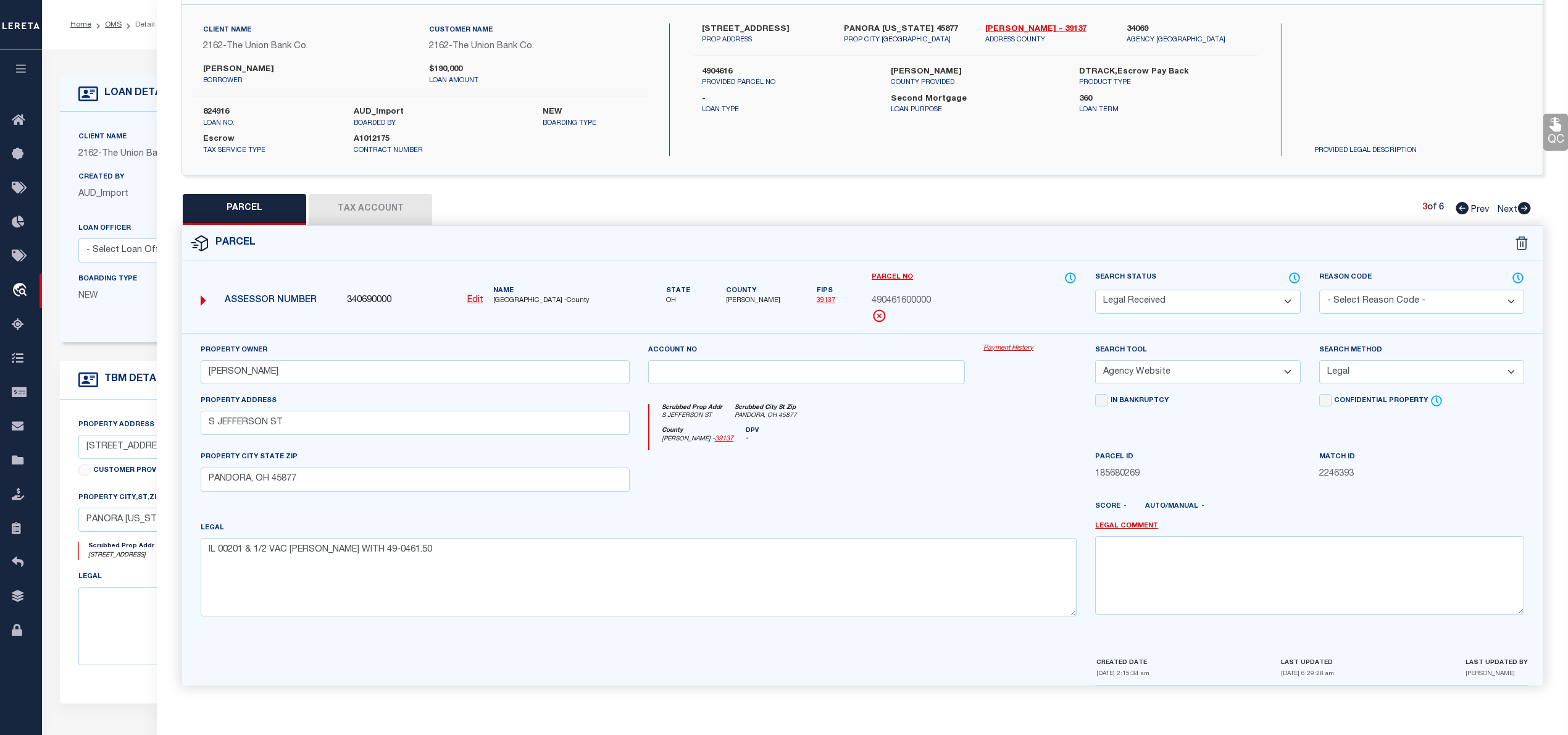
click at [376, 196] on button "Tax Account" at bounding box center [370, 209] width 123 height 31
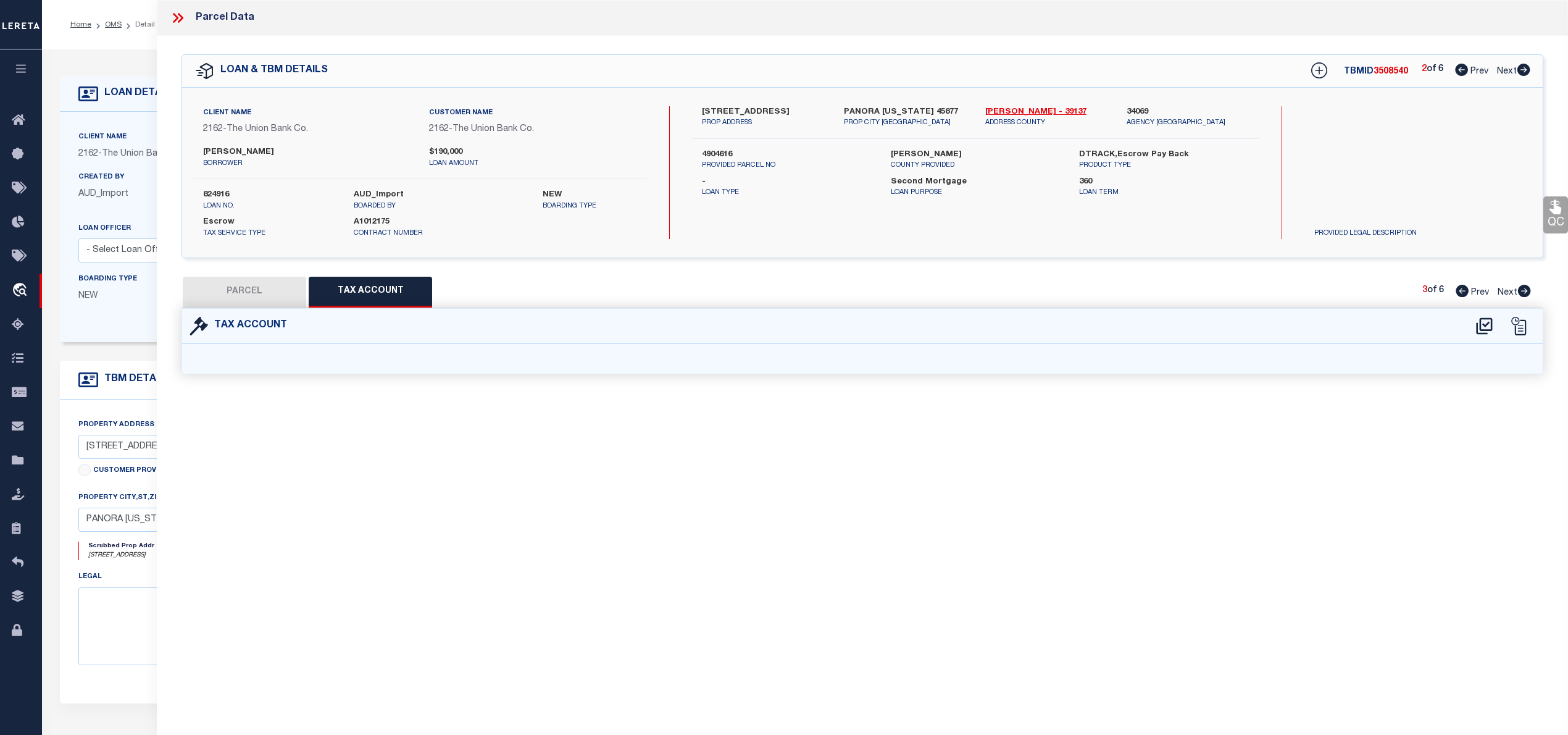
scroll to position [0, 0]
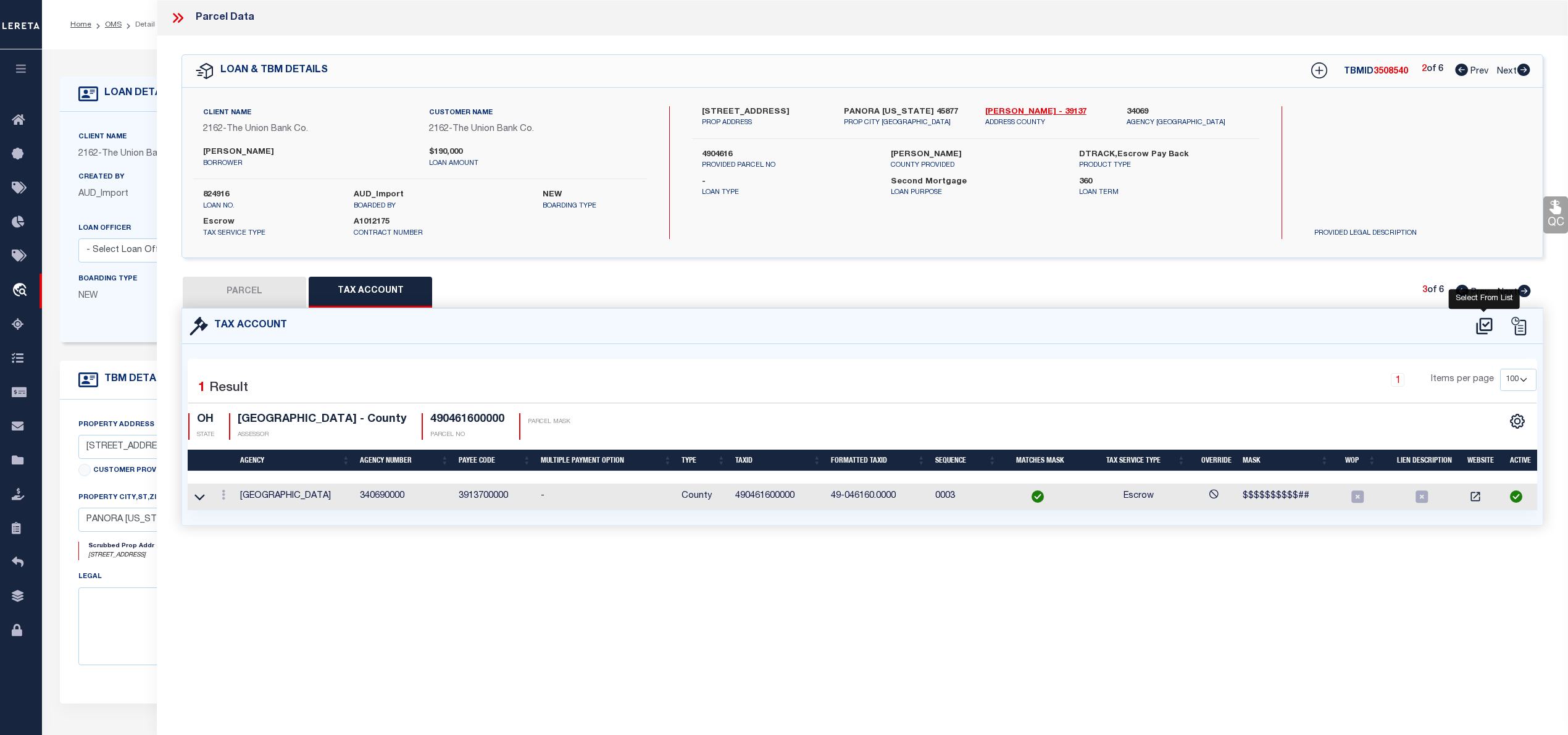
click at [1486, 323] on icon at bounding box center [1484, 325] width 16 height 17
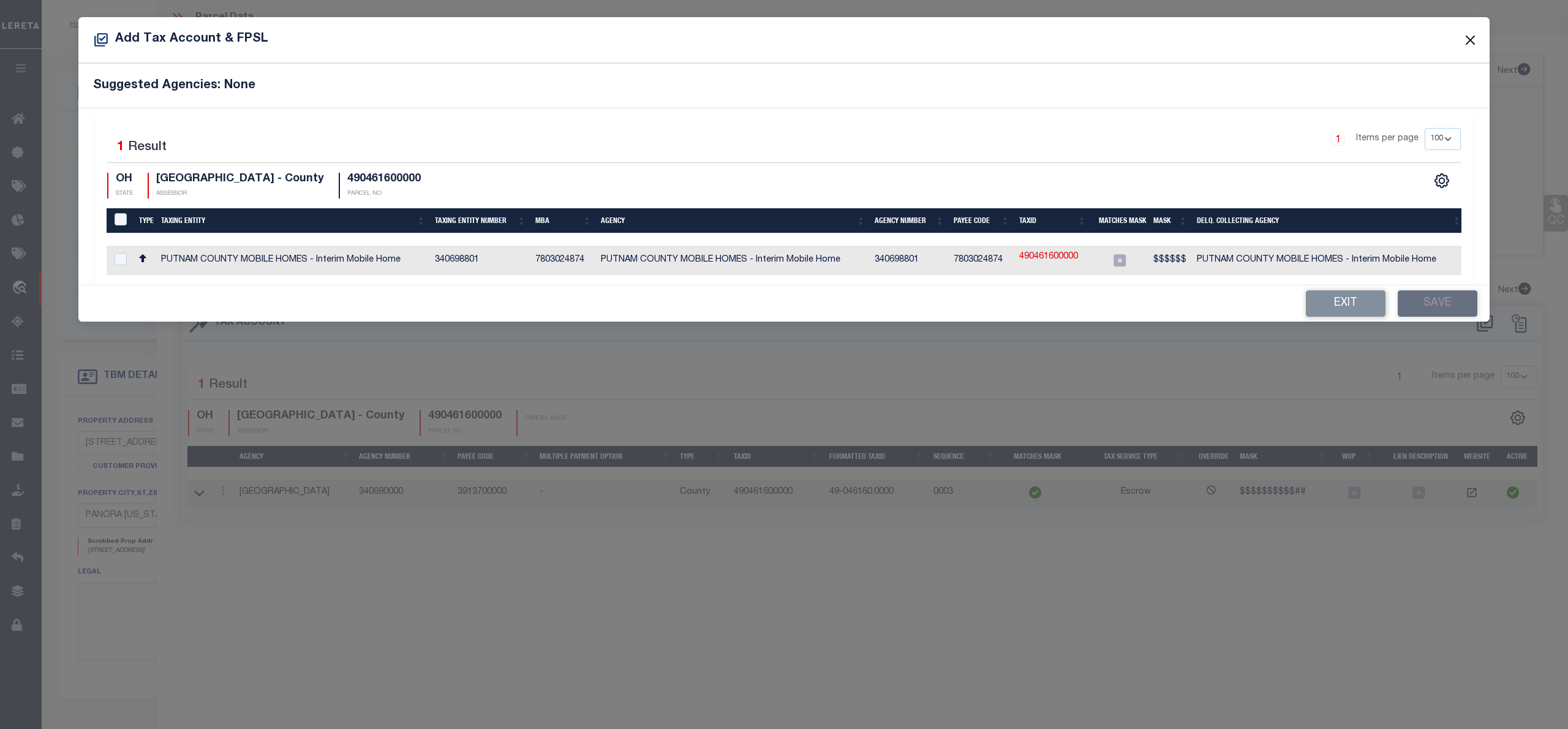
click at [1466, 34] on button "Close" at bounding box center [1471, 40] width 16 height 16
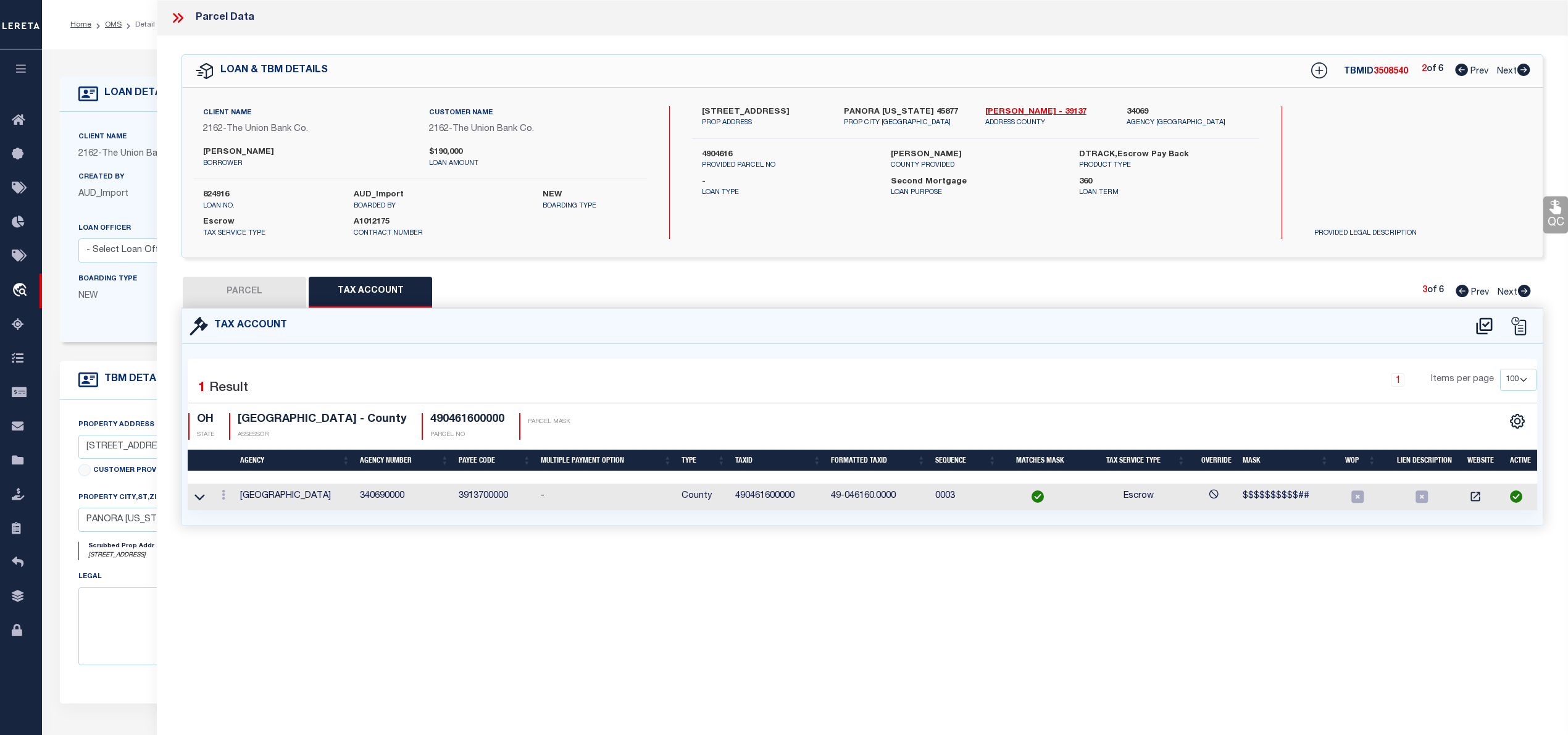
click at [236, 294] on button "PARCEL" at bounding box center [243, 292] width 123 height 31
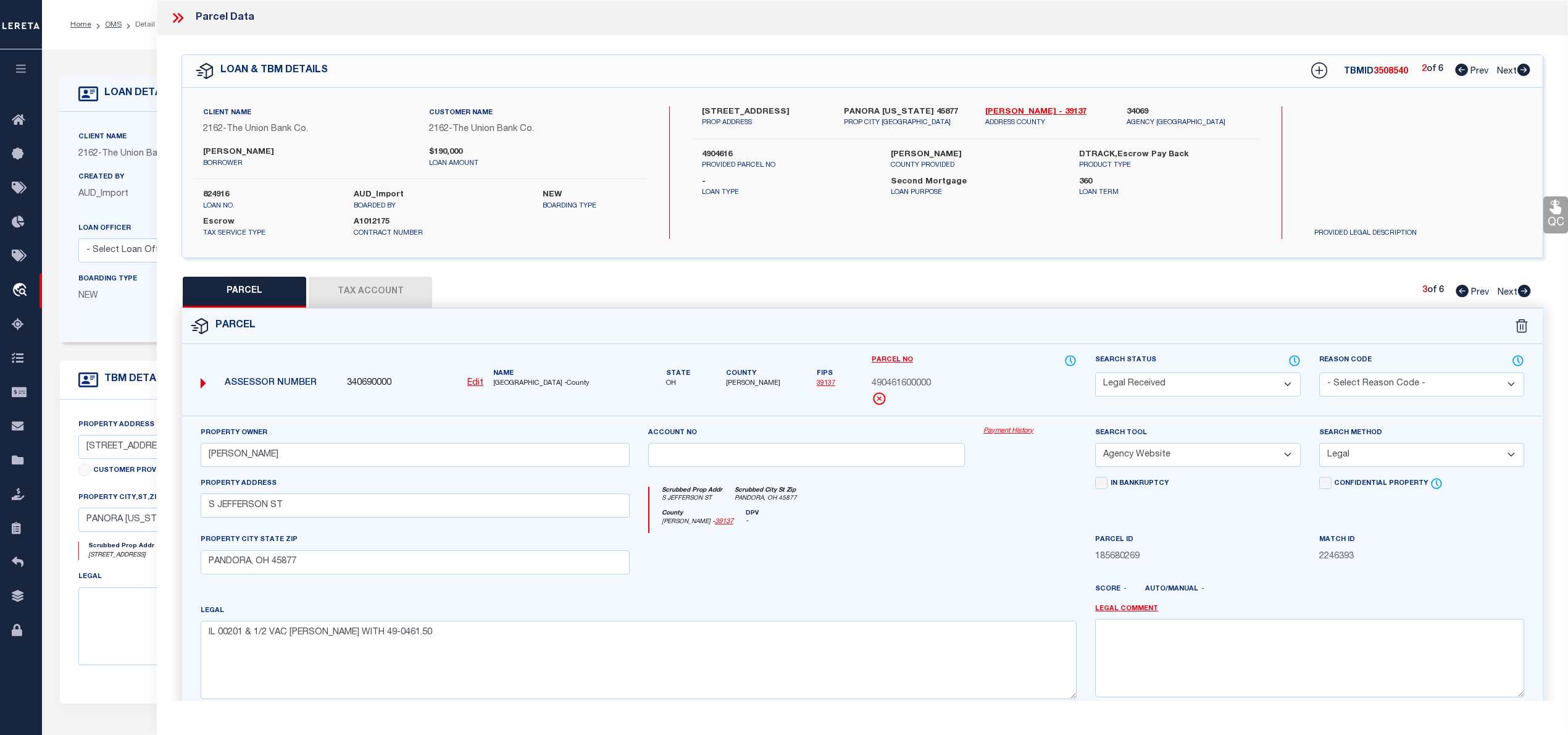
click at [1045, 527] on div "County [PERSON_NAME] - 39137 DPV -" at bounding box center [863, 521] width 427 height 24
click at [1276, 381] on select "Automated Search Bad Parcel Complete Duplicate Parcel High Dollar Reporting In …" at bounding box center [1197, 384] width 205 height 24
click at [1095, 372] on select "Automated Search Bad Parcel Complete Duplicate Parcel High Dollar Reporting In …" at bounding box center [1197, 384] width 205 height 24
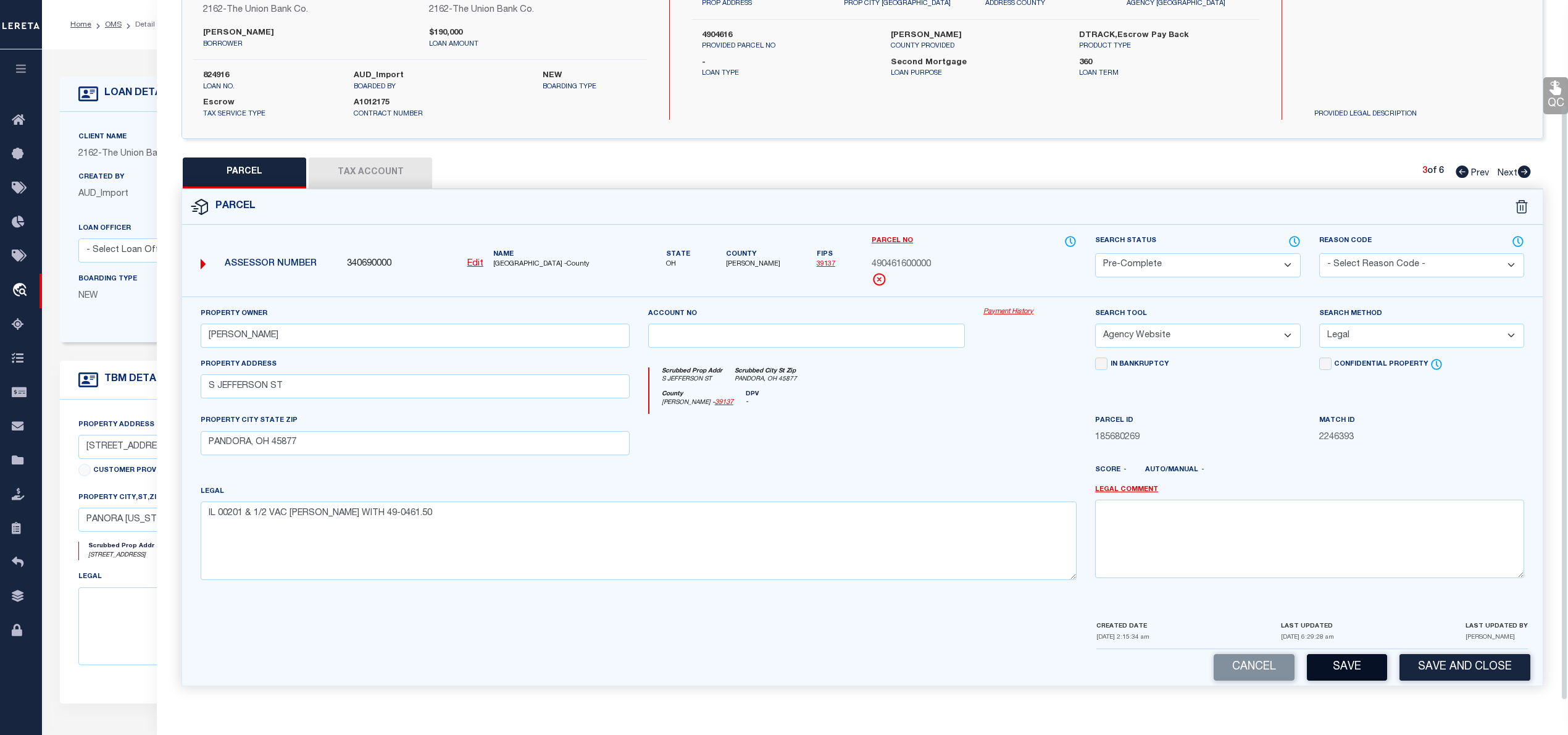
click at [1349, 662] on button "Save" at bounding box center [1346, 668] width 80 height 27
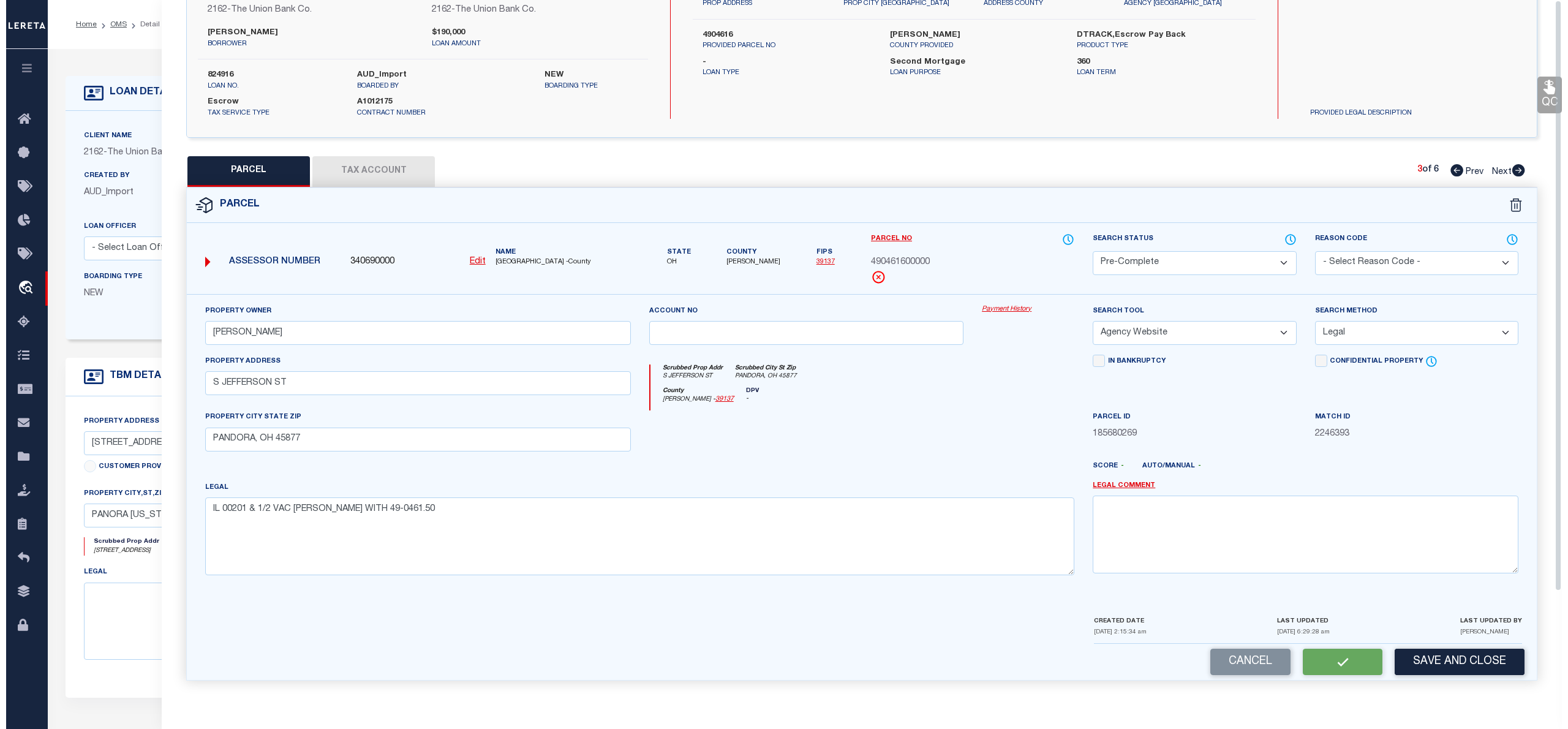
scroll to position [0, 0]
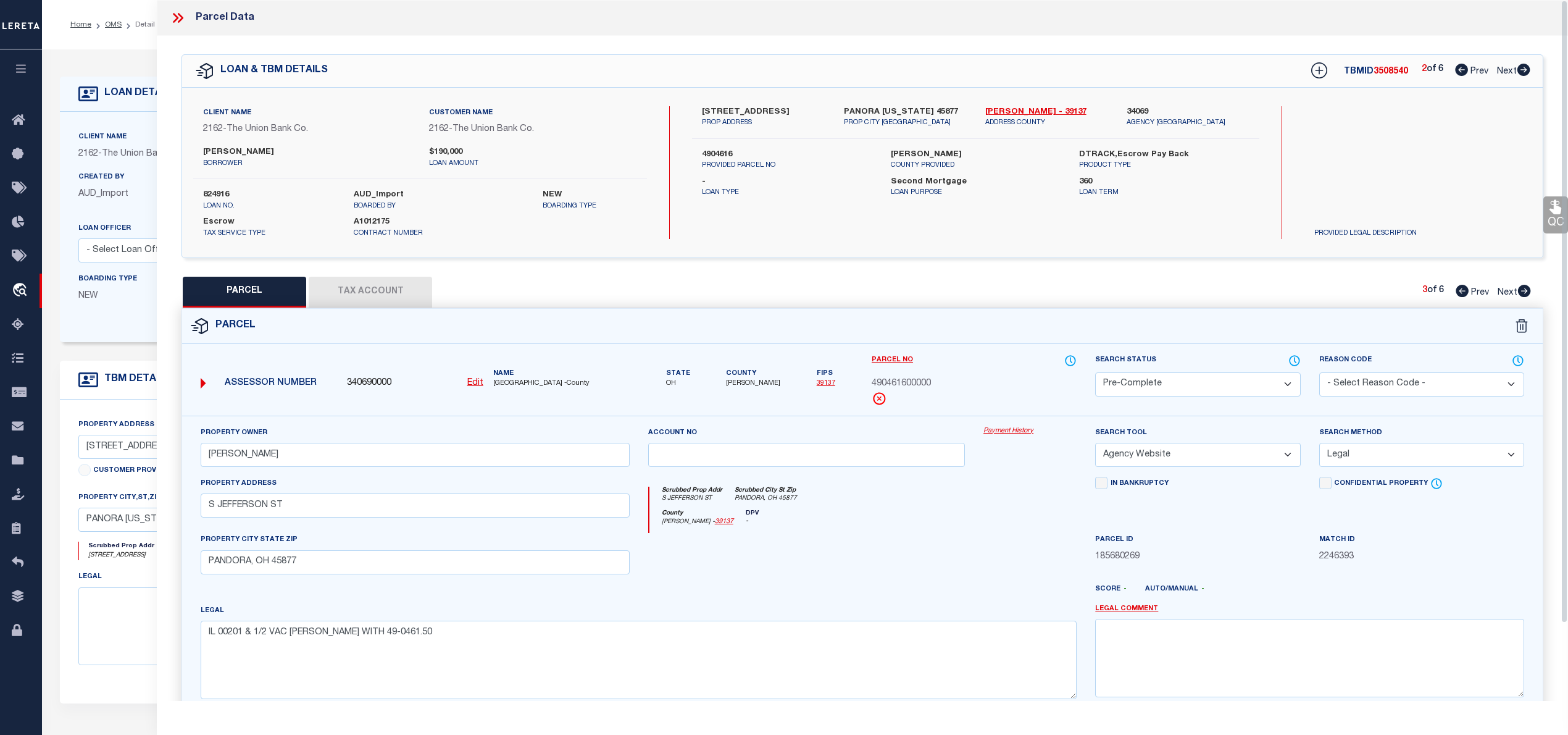
click at [1391, 70] on span "3508540" at bounding box center [1390, 72] width 34 height 9
copy span "3508540"
click at [214, 196] on label "824916" at bounding box center [269, 195] width 132 height 13
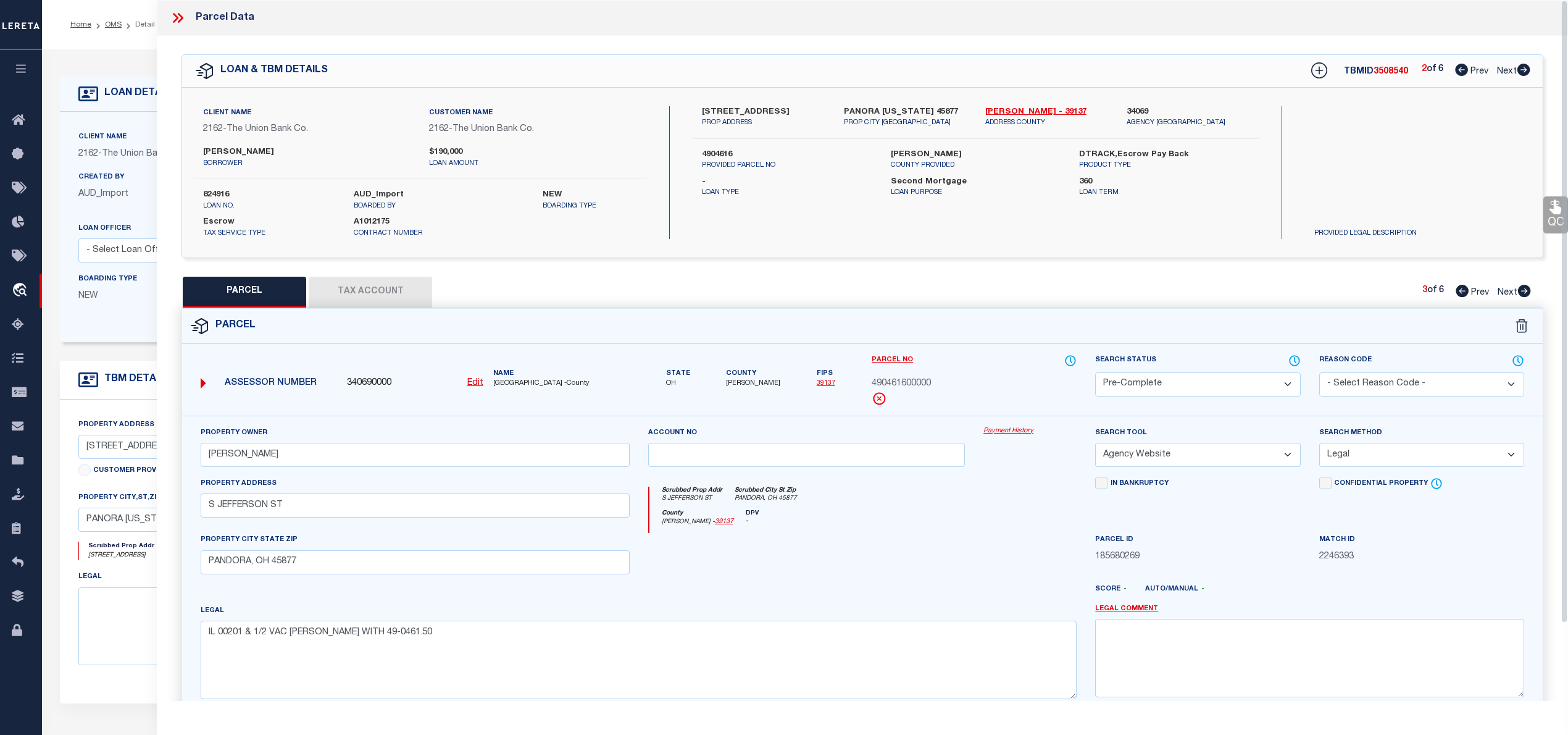
click at [507, 384] on span "[GEOGRAPHIC_DATA] -County" at bounding box center [561, 384] width 137 height 11
click at [897, 385] on span "490461600000" at bounding box center [901, 384] width 59 height 13
click at [1458, 72] on icon at bounding box center [1461, 70] width 13 height 13
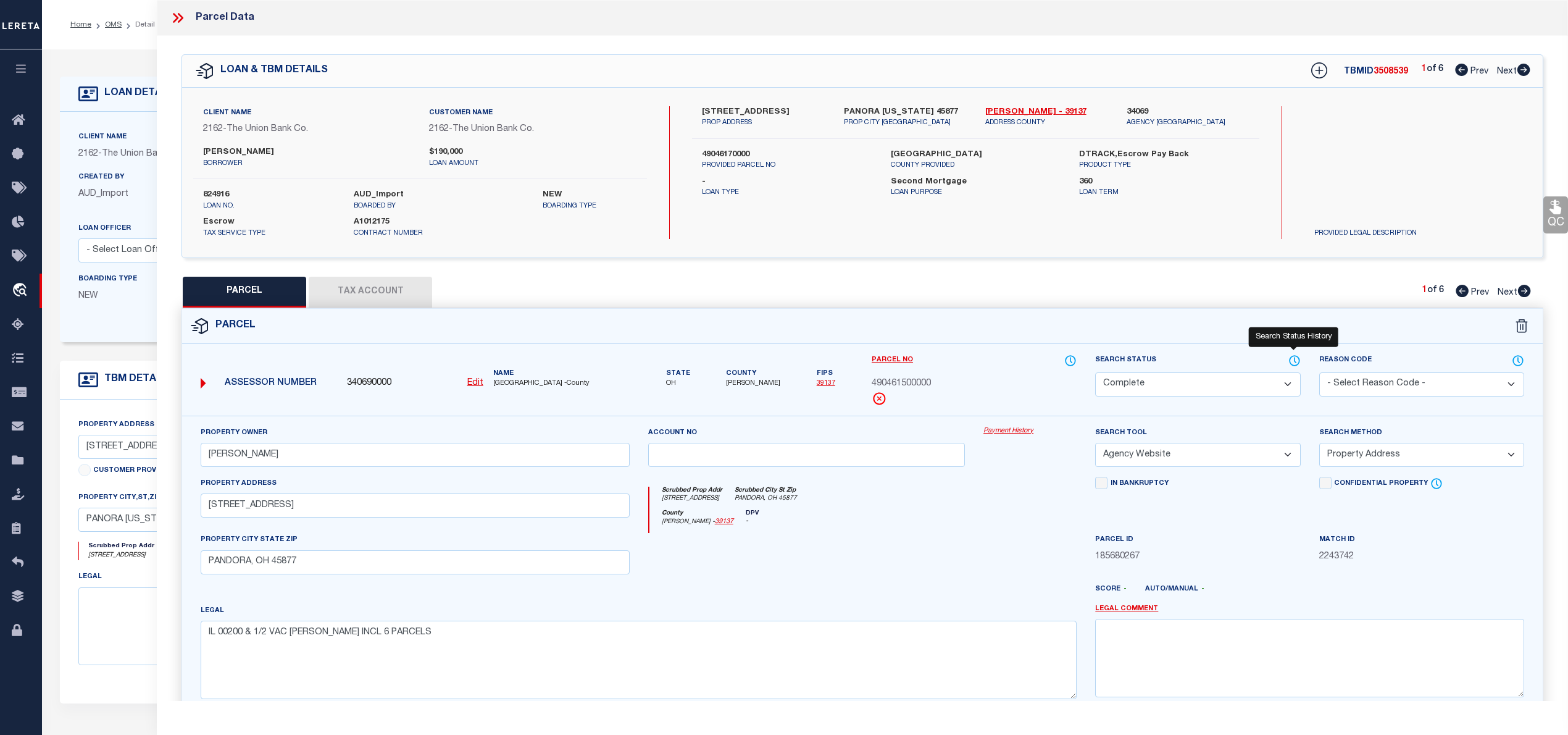
click at [1291, 361] on icon at bounding box center [1294, 360] width 13 height 13
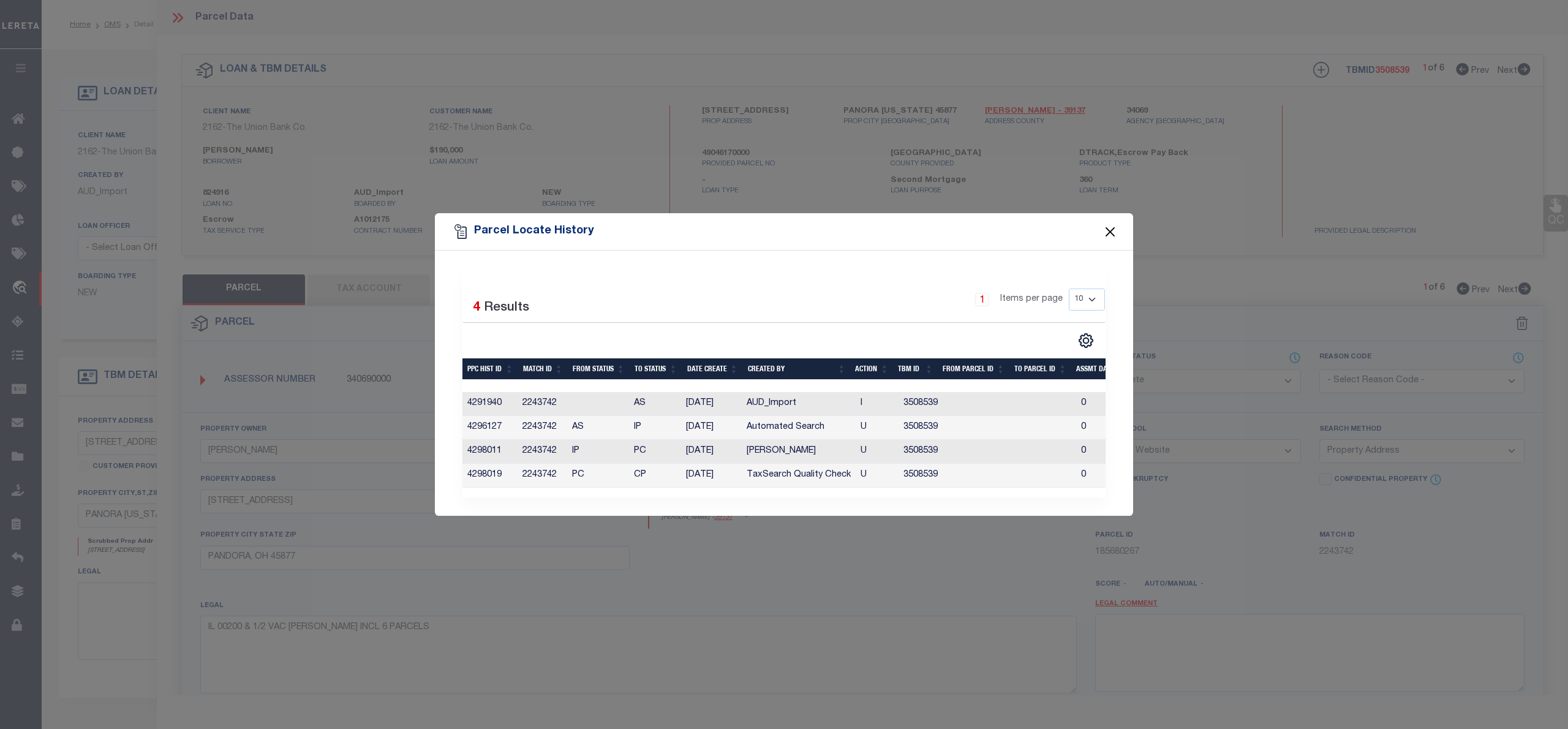
click at [1112, 224] on button "Close" at bounding box center [1111, 232] width 16 height 16
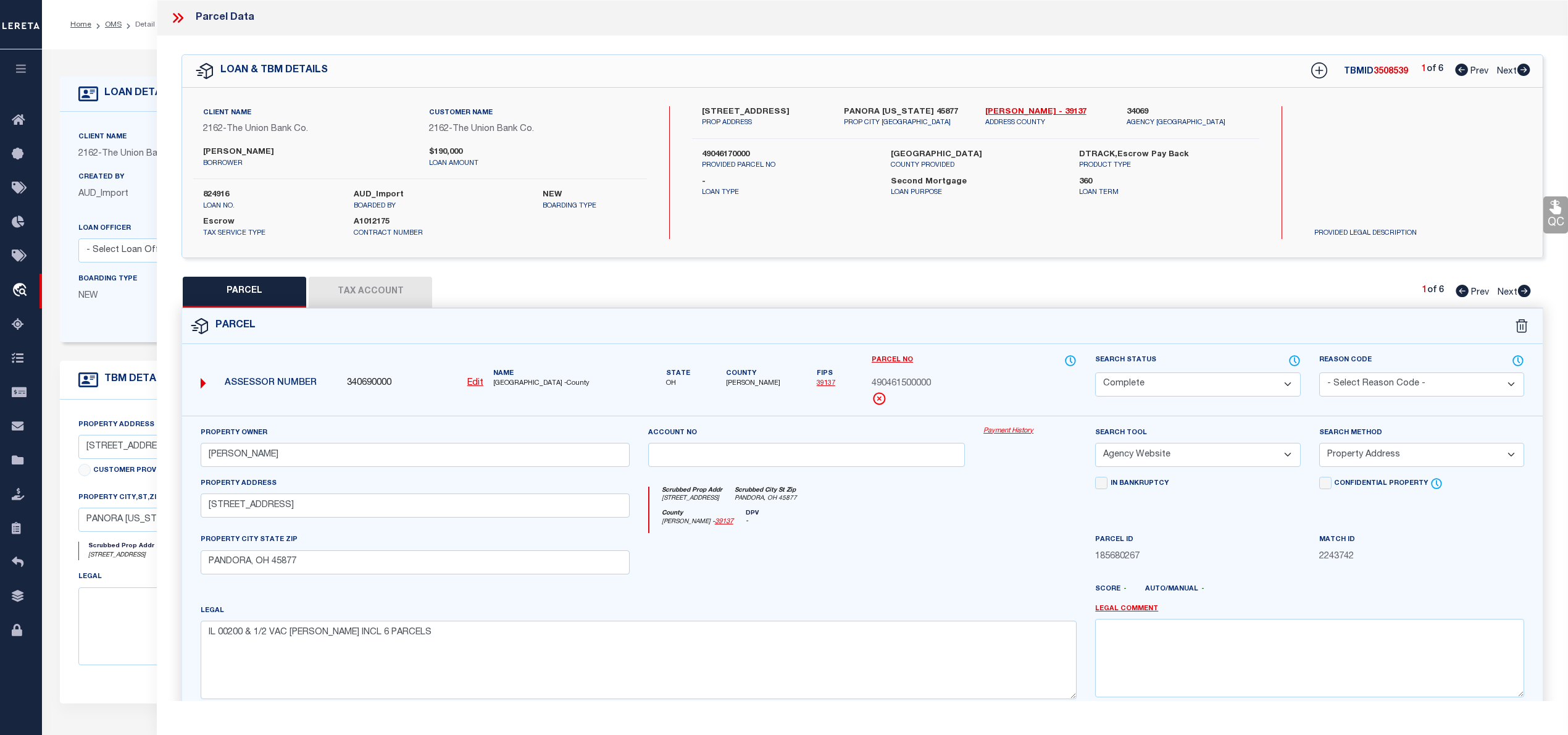
click at [1527, 72] on icon at bounding box center [1523, 70] width 13 height 13
click at [1458, 70] on icon at bounding box center [1461, 70] width 13 height 13
click at [892, 384] on span "490461500000" at bounding box center [901, 384] width 59 height 13
click at [1015, 289] on div "PARCEL Tax Account 1 of 6 Prev Next" at bounding box center [862, 292] width 1361 height 31
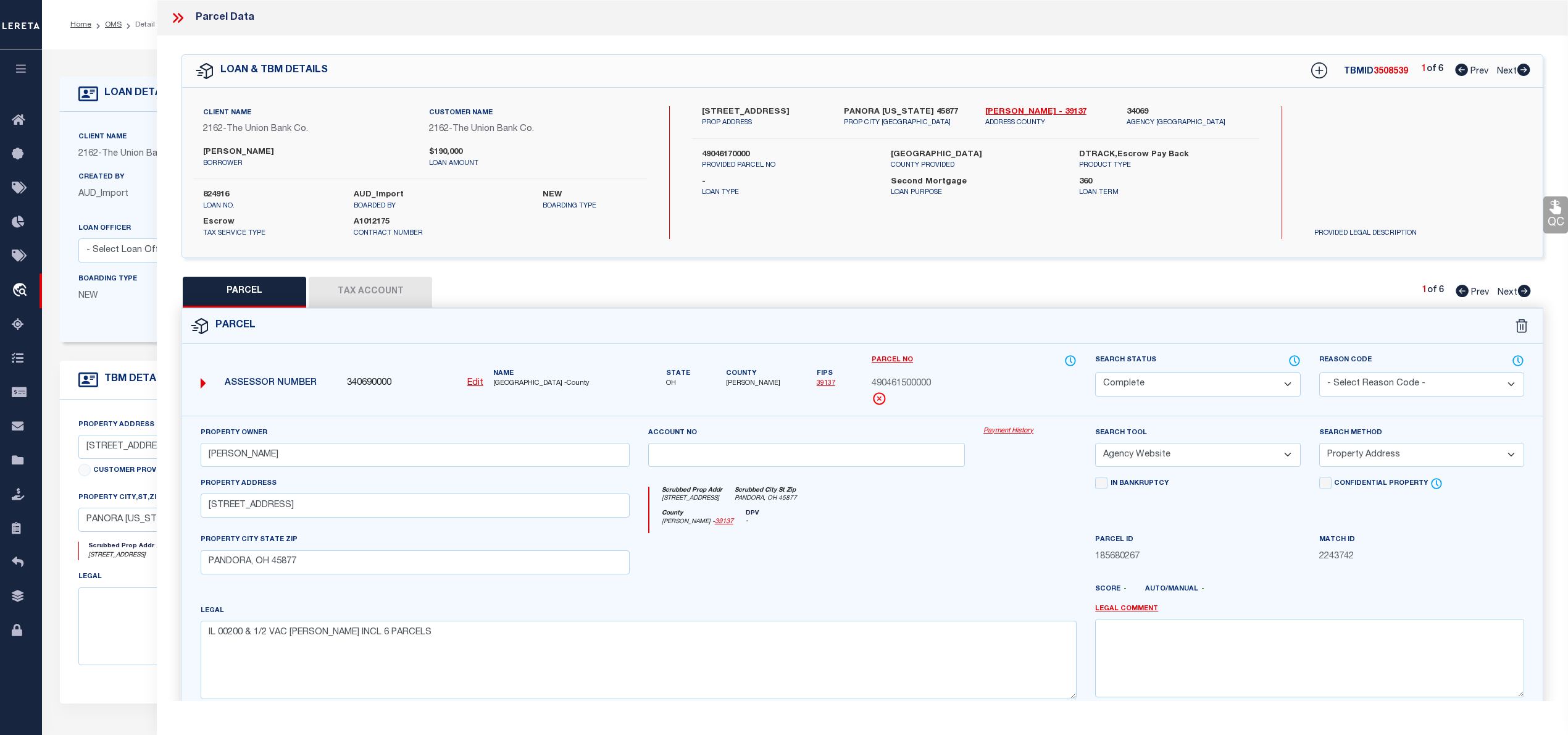
click at [1522, 67] on icon at bounding box center [1523, 70] width 13 height 13
click at [1240, 386] on select "Automated Search Bad Parcel Complete Duplicate Parcel High Dollar Reporting In …" at bounding box center [1197, 384] width 205 height 24
click at [1095, 372] on select "Automated Search Bad Parcel Complete Duplicate Parcel High Dollar Reporting In …" at bounding box center [1197, 384] width 205 height 24
click at [1402, 386] on select "- Select Reason Code - 099 - Other (Provide additional detail) ACT - Agency Cha…" at bounding box center [1422, 384] width 205 height 24
click at [1319, 372] on select "- Select Reason Code - 099 - Other (Provide additional detail) ACT - Agency Cha…" at bounding box center [1422, 384] width 205 height 24
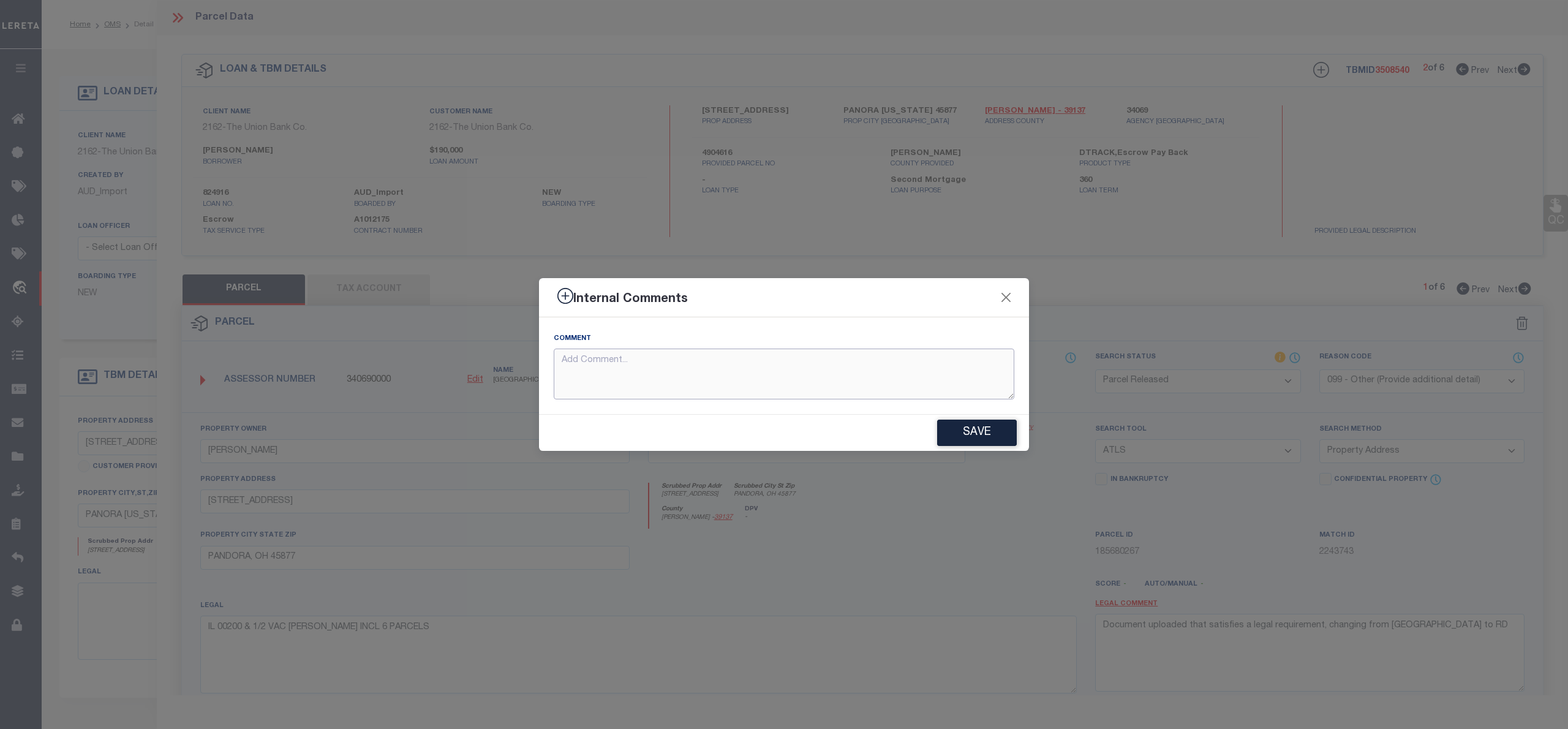
click at [652, 366] on textarea at bounding box center [784, 373] width 461 height 51
click at [965, 430] on button "Save" at bounding box center [976, 433] width 79 height 27
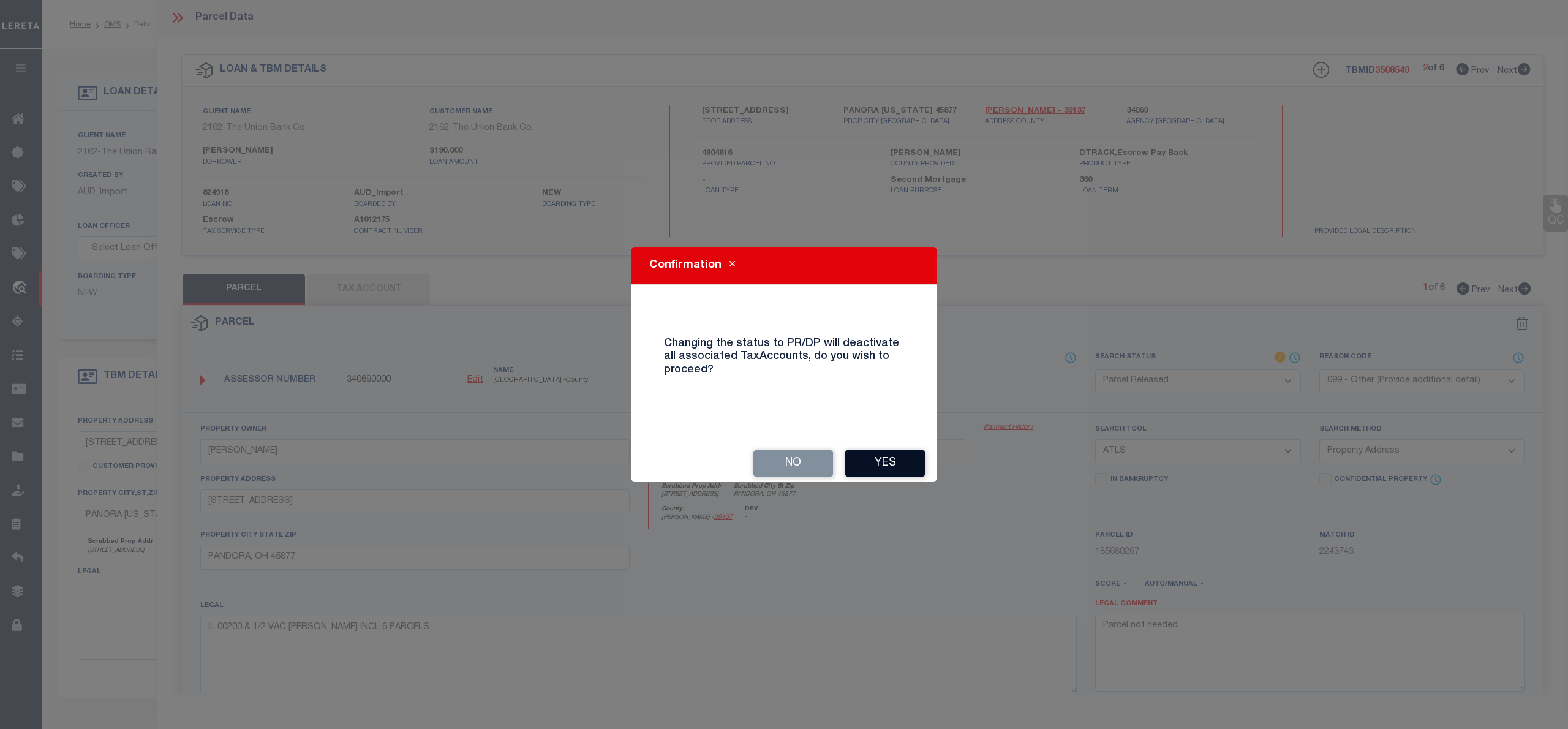
click at [900, 466] on button "Yes" at bounding box center [884, 463] width 79 height 27
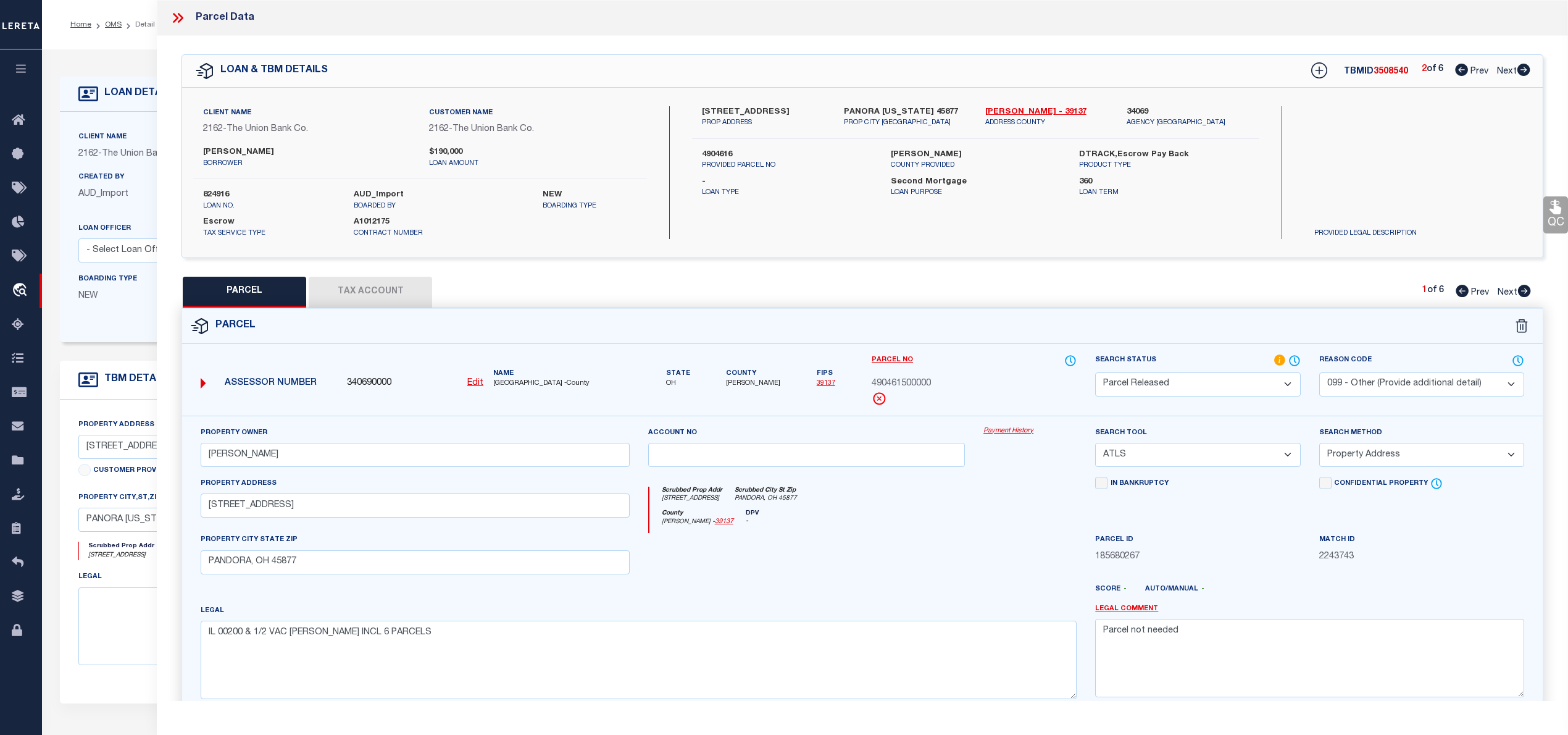
click at [1524, 289] on icon at bounding box center [1523, 291] width 13 height 13
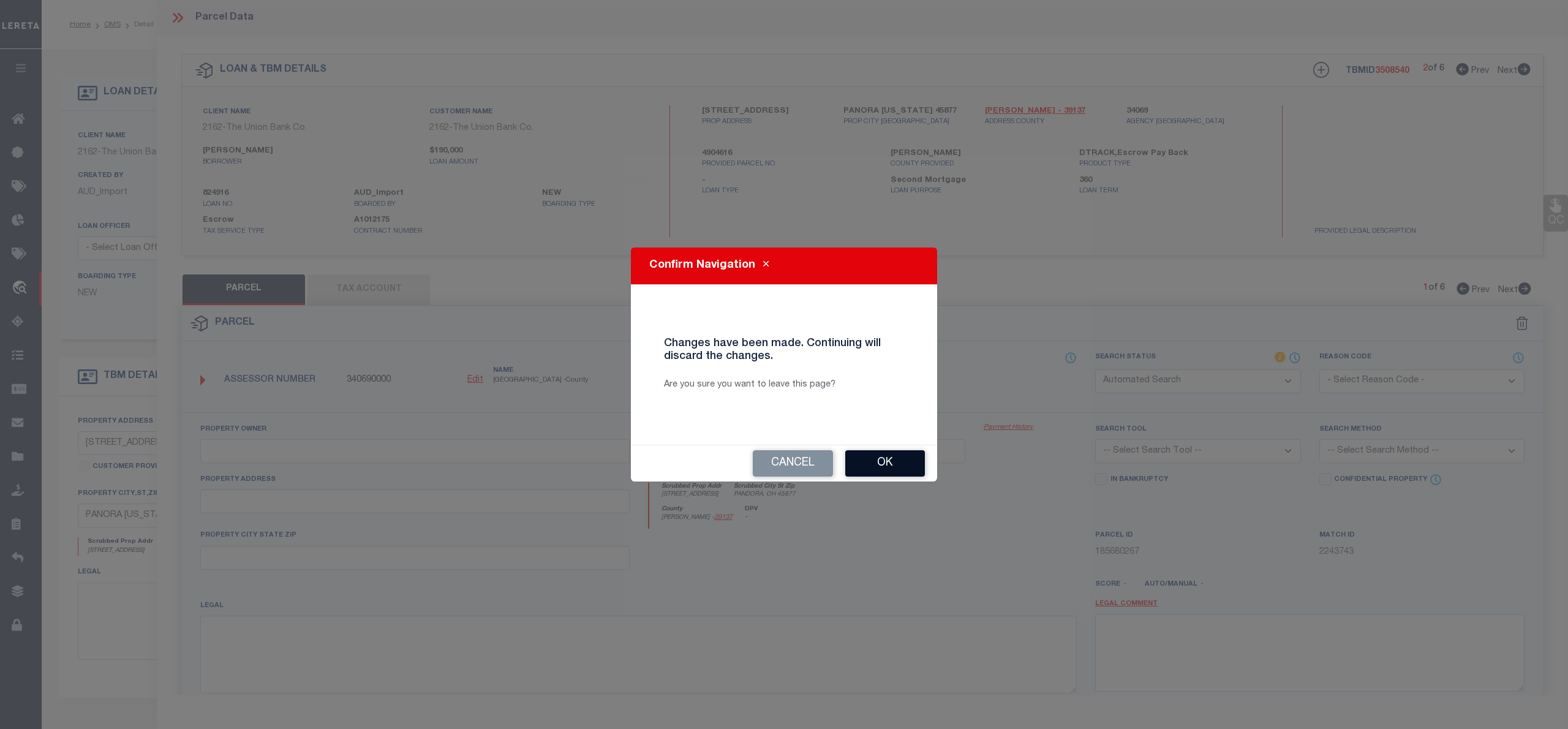
click at [869, 459] on button "Ok" at bounding box center [884, 463] width 79 height 27
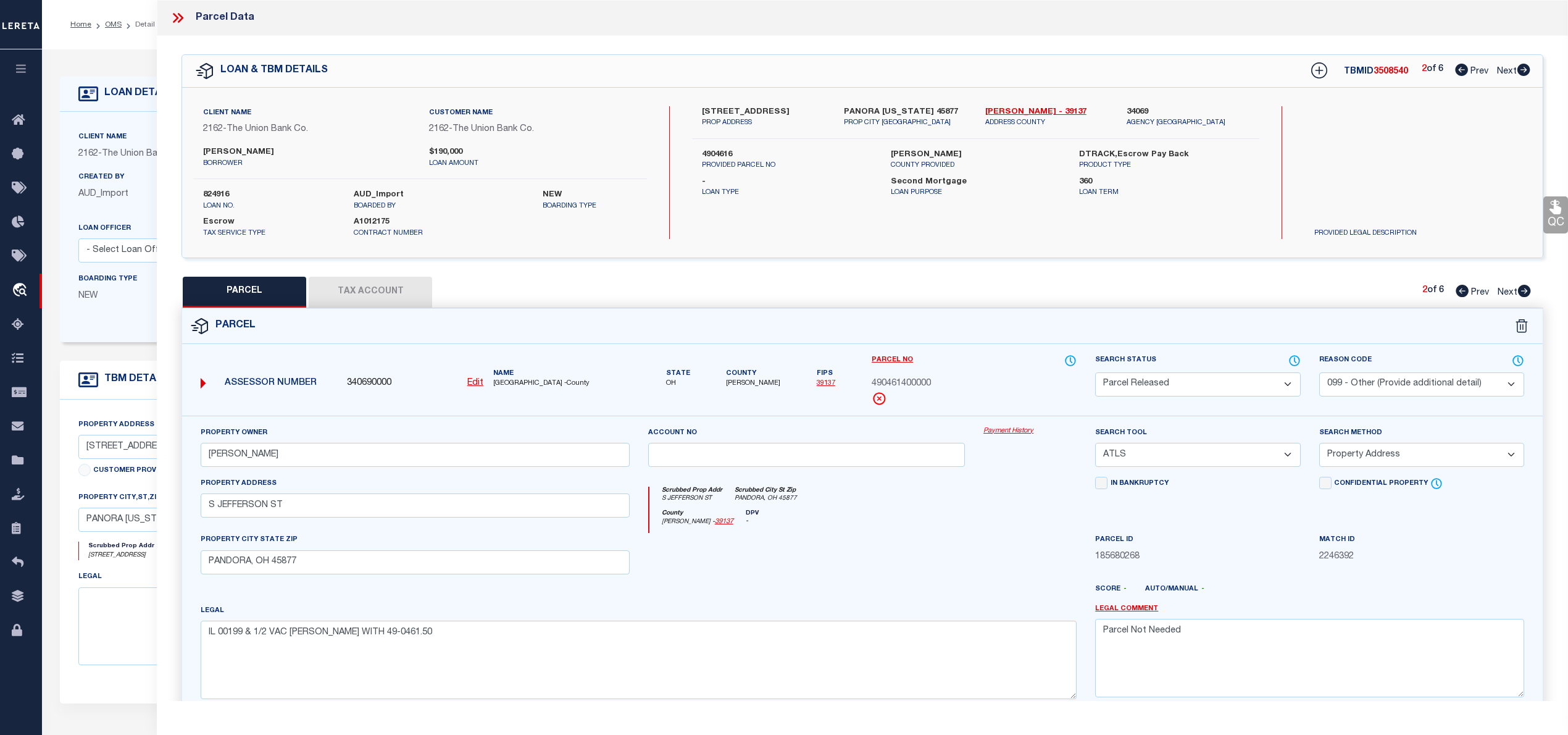
click at [1523, 291] on icon at bounding box center [1524, 291] width 13 height 13
click at [895, 380] on span "490461600000" at bounding box center [901, 384] width 59 height 13
click at [408, 279] on button "Tax Account" at bounding box center [370, 292] width 123 height 31
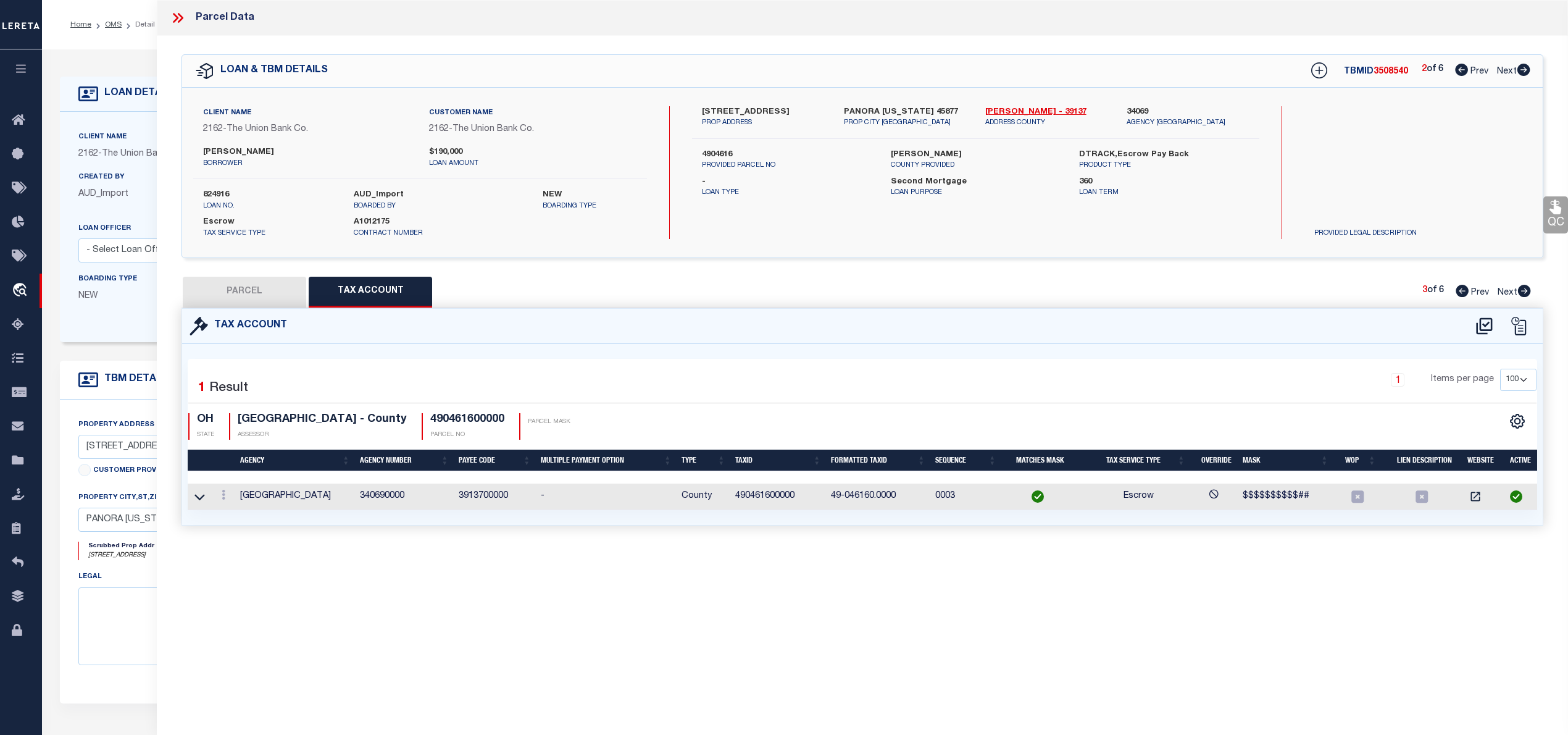
click at [260, 286] on button "PARCEL" at bounding box center [243, 292] width 123 height 31
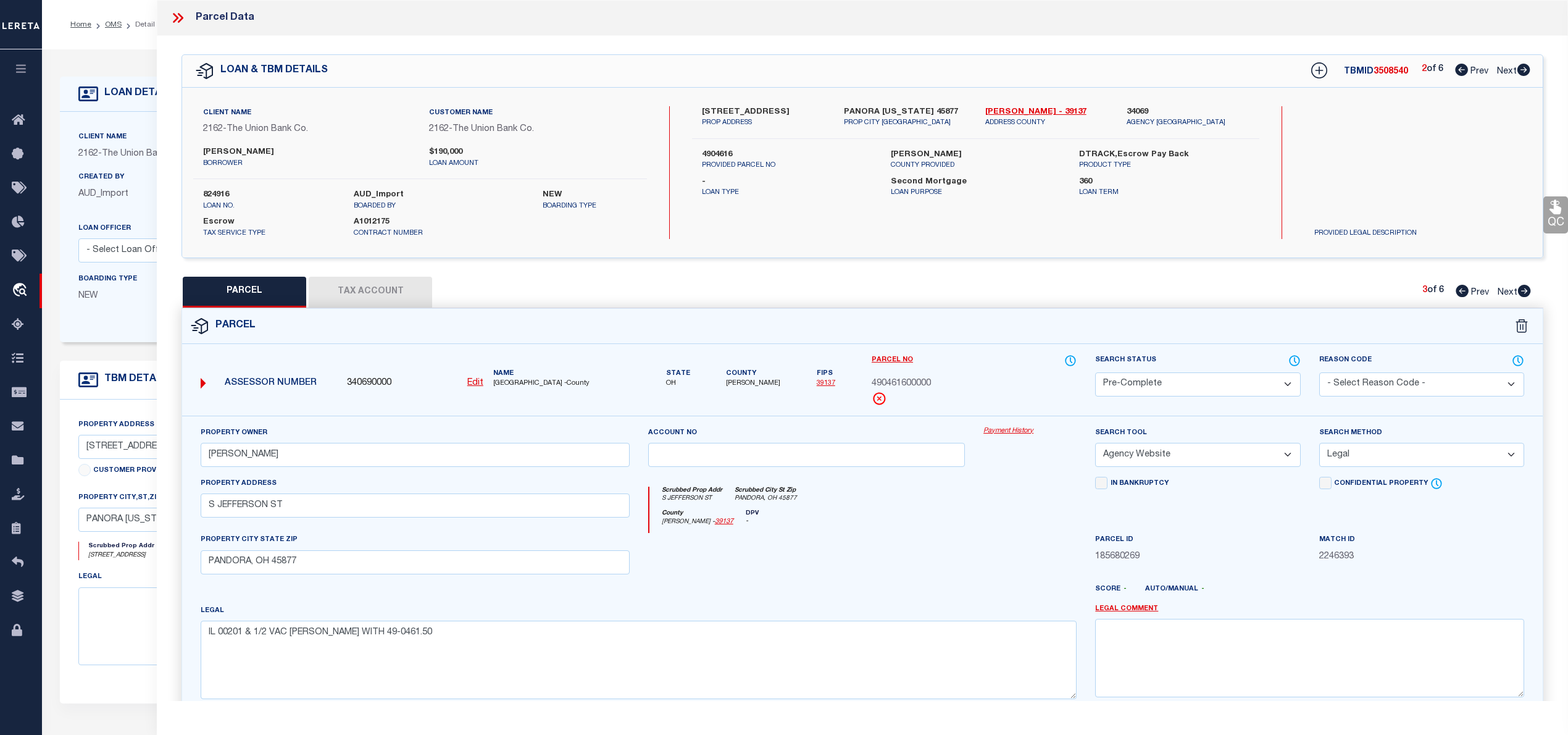
click at [1524, 67] on icon at bounding box center [1523, 70] width 13 height 13
click at [1253, 384] on select "Automated Search Bad Parcel Complete Duplicate Parcel High Dollar Reporting In …" at bounding box center [1197, 384] width 205 height 24
click at [1095, 372] on select "Automated Search Bad Parcel Complete Duplicate Parcel High Dollar Reporting In …" at bounding box center [1197, 384] width 205 height 24
click at [1386, 386] on select "- Select Reason Code - 099 - Other (Provide additional detail) ACT - Agency Cha…" at bounding box center [1422, 384] width 205 height 24
click at [1319, 372] on select "- Select Reason Code - 099 - Other (Provide additional detail) ACT - Agency Cha…" at bounding box center [1422, 384] width 205 height 24
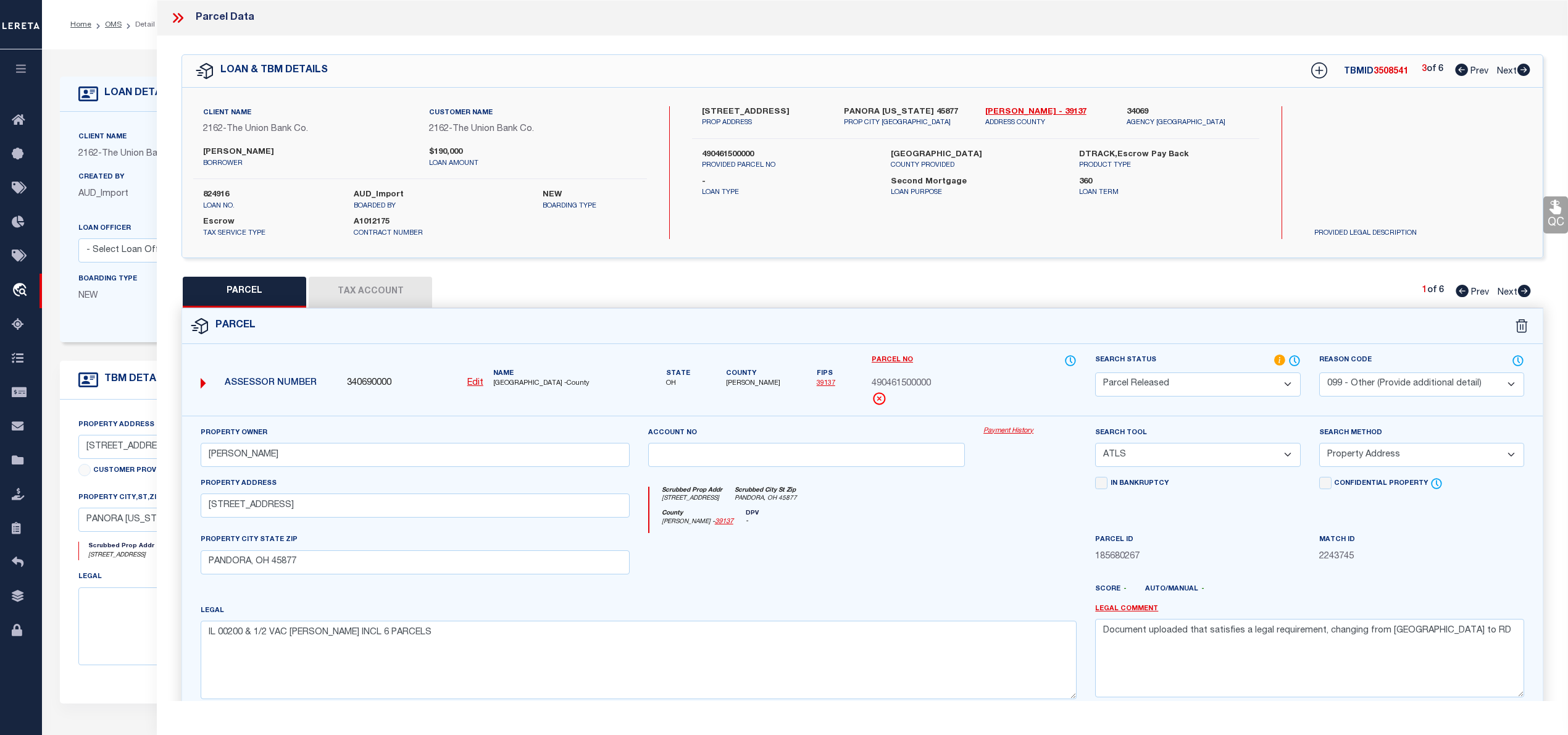
click at [1364, 385] on select "- Select Reason Code - 099 - Other (Provide additional detail) ACT - Agency Cha…" at bounding box center [1422, 384] width 205 height 24
click at [1319, 372] on select "- Select Reason Code - 099 - Other (Provide additional detail) ACT - Agency Cha…" at bounding box center [1422, 384] width 205 height 24
click at [1364, 386] on select "- Select Reason Code - 099 - Other (Provide additional detail) ACT - Agency Cha…" at bounding box center [1422, 384] width 205 height 24
click at [1319, 372] on select "- Select Reason Code - 099 - Other (Provide additional detail) ACT - Agency Cha…" at bounding box center [1422, 384] width 205 height 24
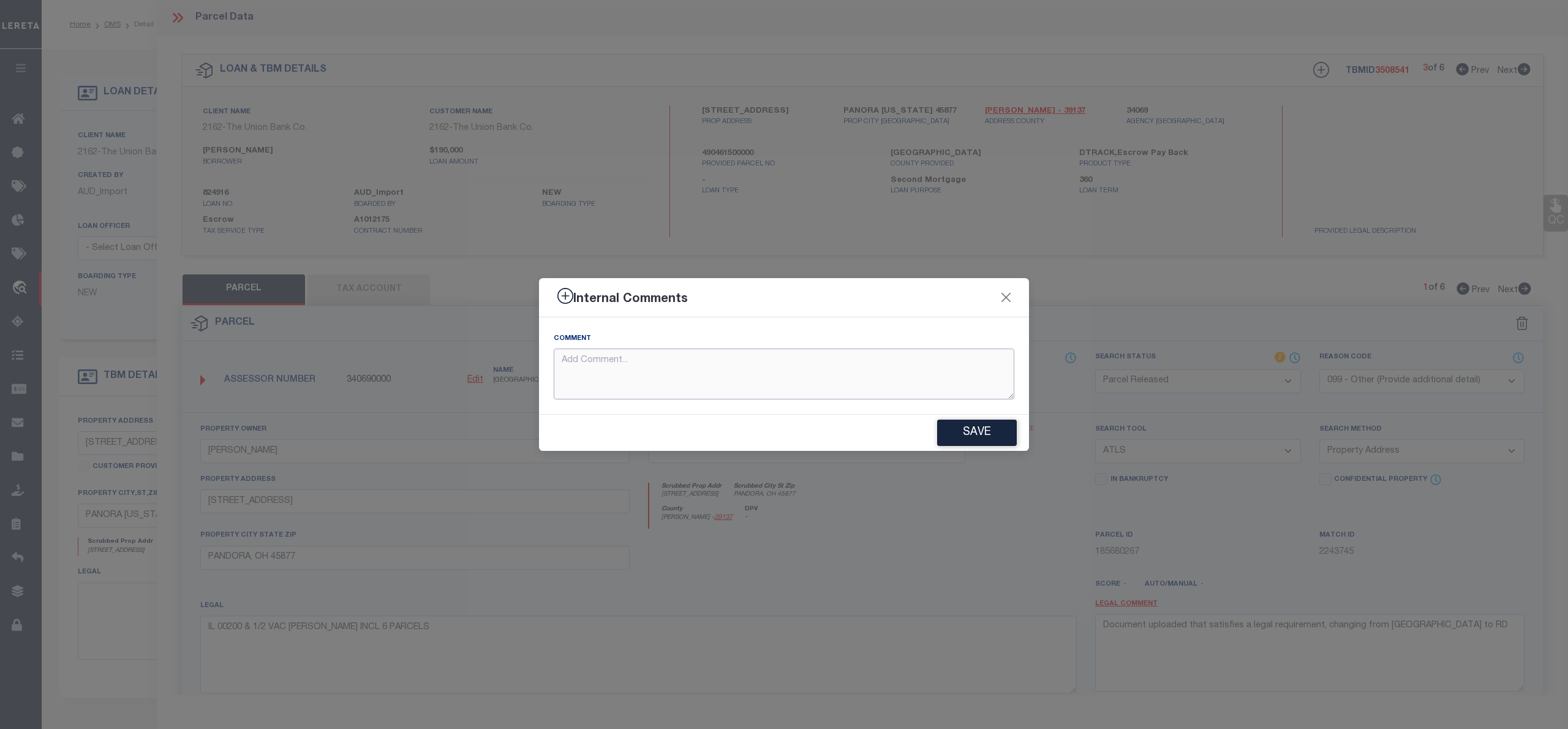
click at [577, 383] on textarea at bounding box center [784, 373] width 461 height 51
click at [965, 428] on button "Save" at bounding box center [976, 433] width 79 height 27
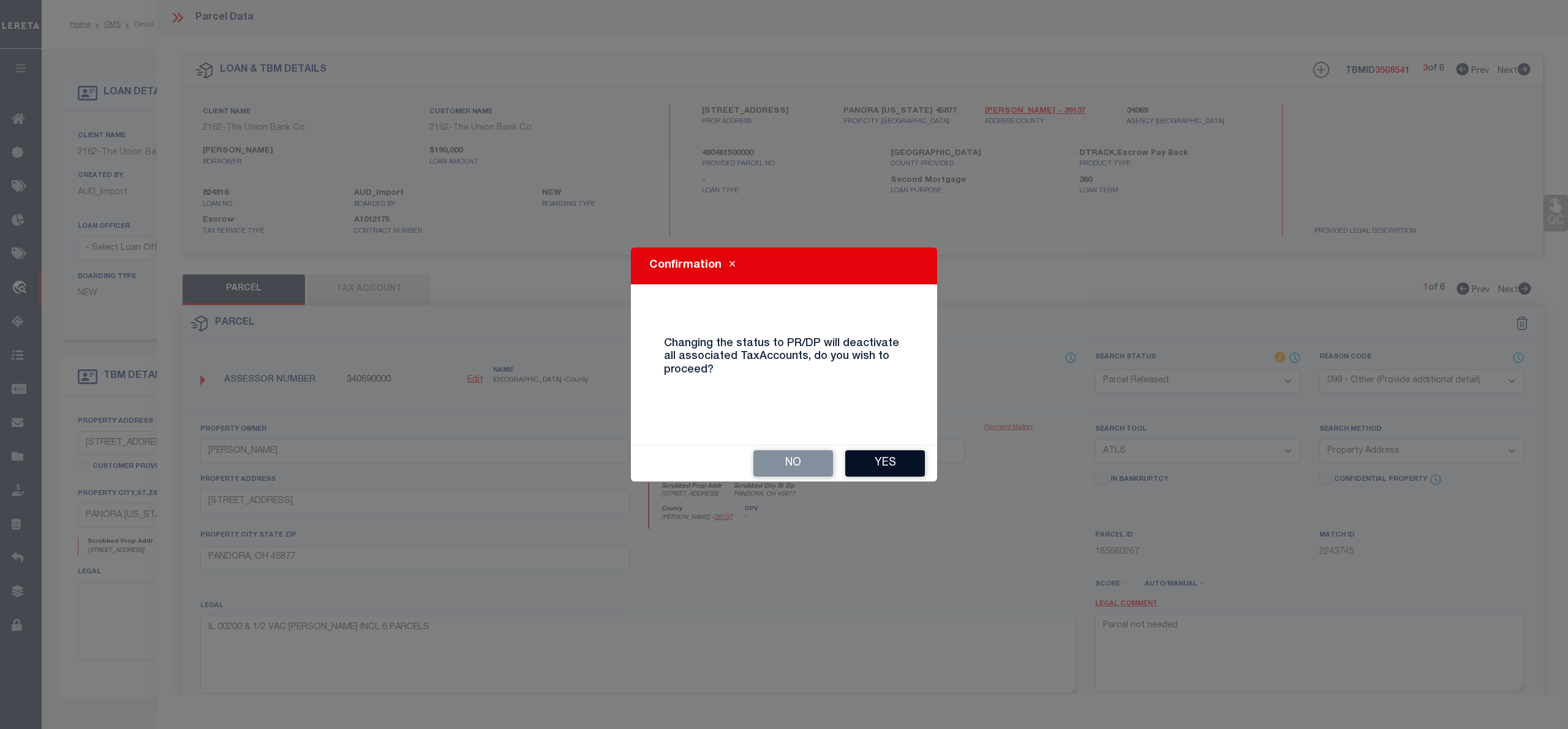
click at [889, 471] on button "Yes" at bounding box center [884, 463] width 79 height 27
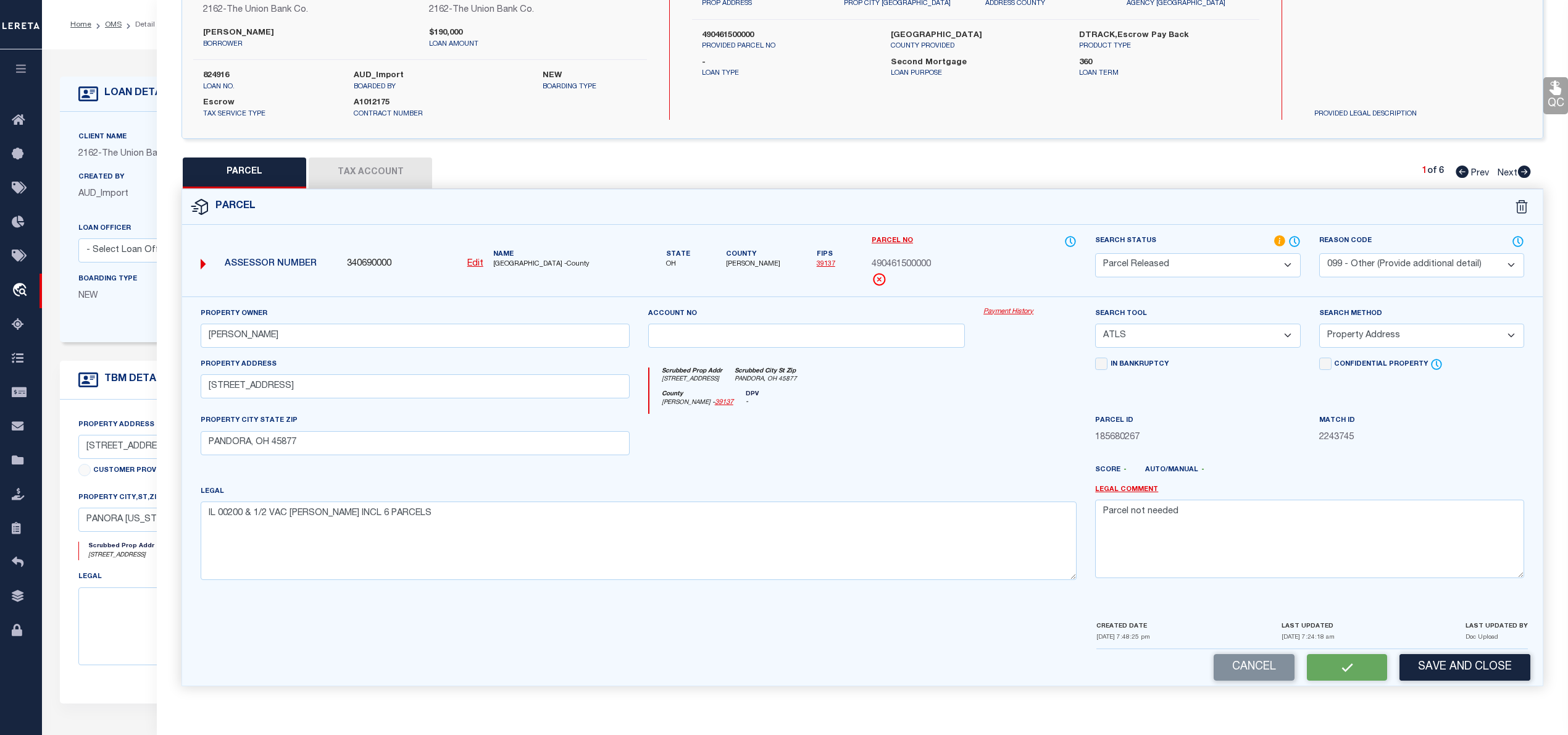
scroll to position [40, 0]
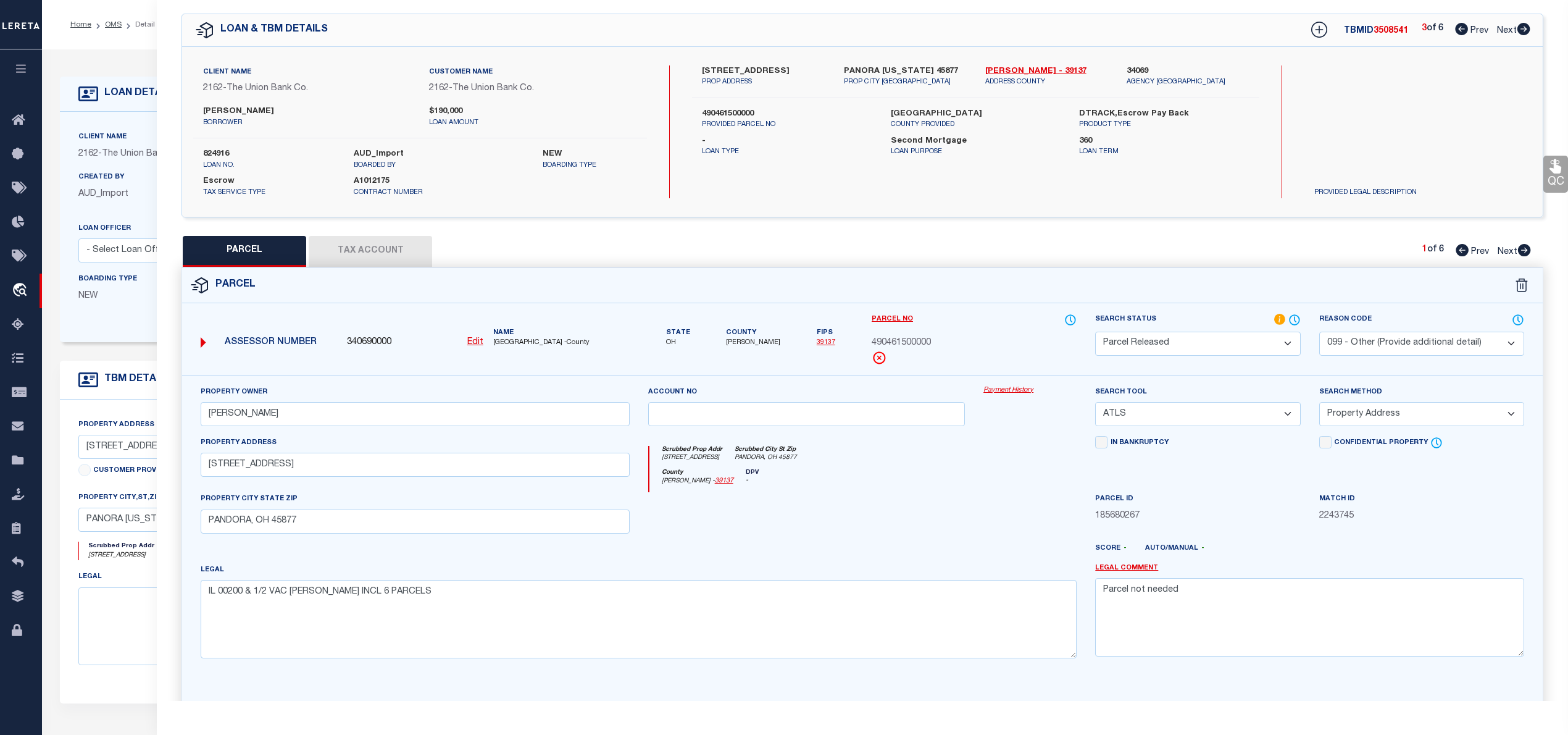
click at [1525, 245] on icon at bounding box center [1524, 250] width 13 height 13
click at [1527, 248] on icon at bounding box center [1524, 250] width 13 height 13
click at [1529, 248] on icon at bounding box center [1523, 250] width 13 height 13
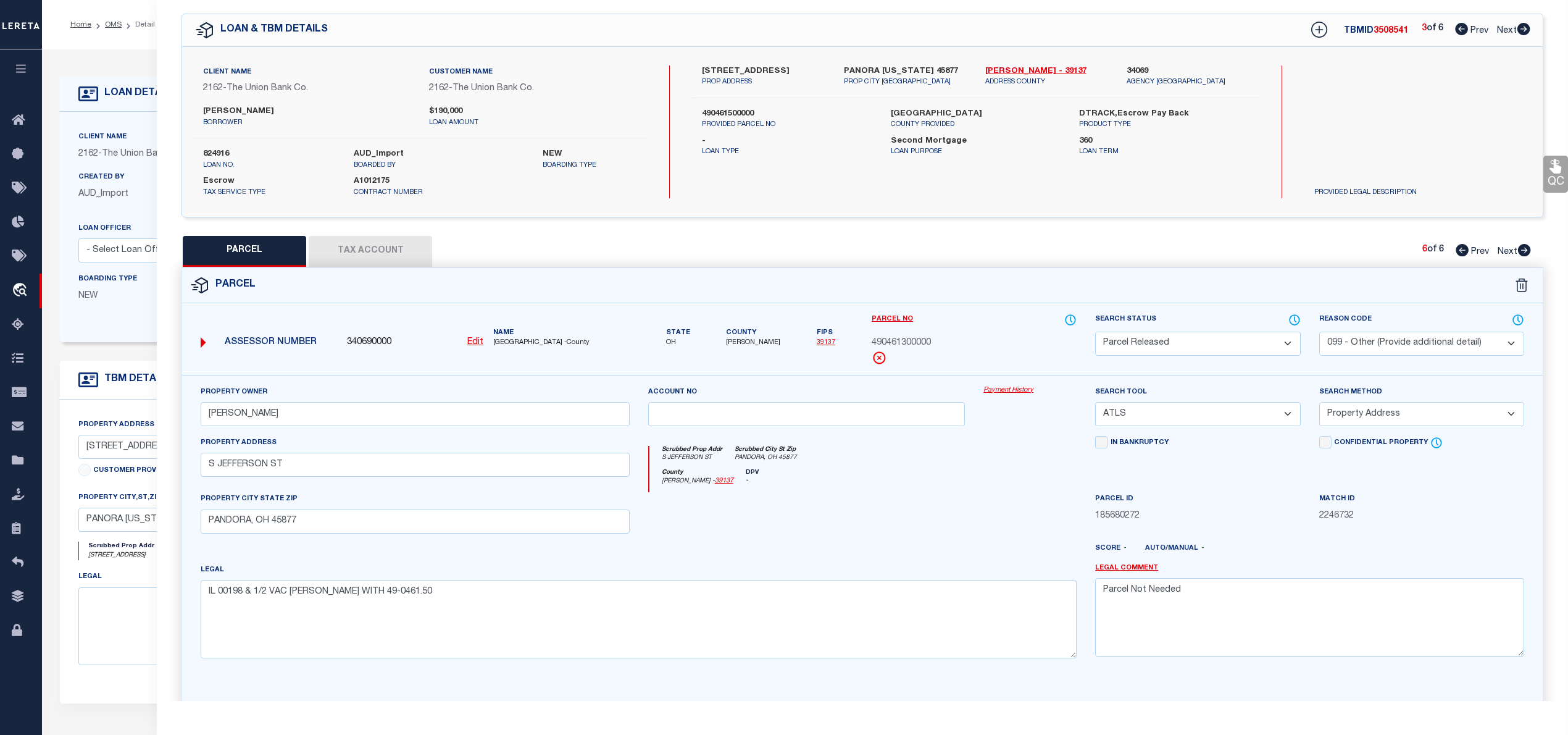
click at [1522, 28] on icon at bounding box center [1523, 29] width 13 height 13
click at [1522, 250] on icon at bounding box center [1524, 250] width 13 height 13
click at [1525, 250] on icon at bounding box center [1524, 250] width 13 height 13
click at [1526, 250] on icon at bounding box center [1523, 250] width 13 height 13
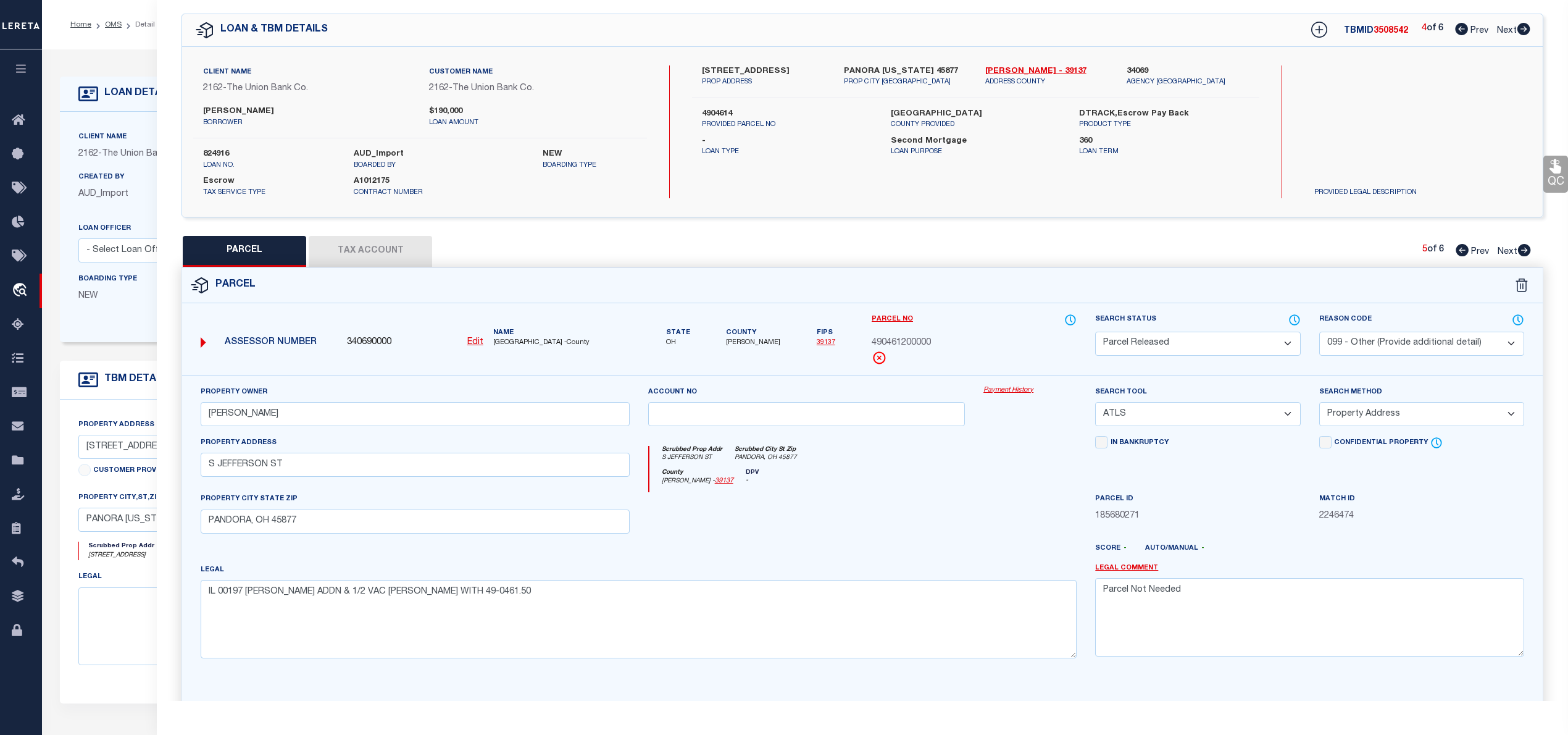
click at [1526, 250] on icon at bounding box center [1523, 250] width 13 height 13
click at [1458, 250] on icon at bounding box center [1462, 250] width 13 height 13
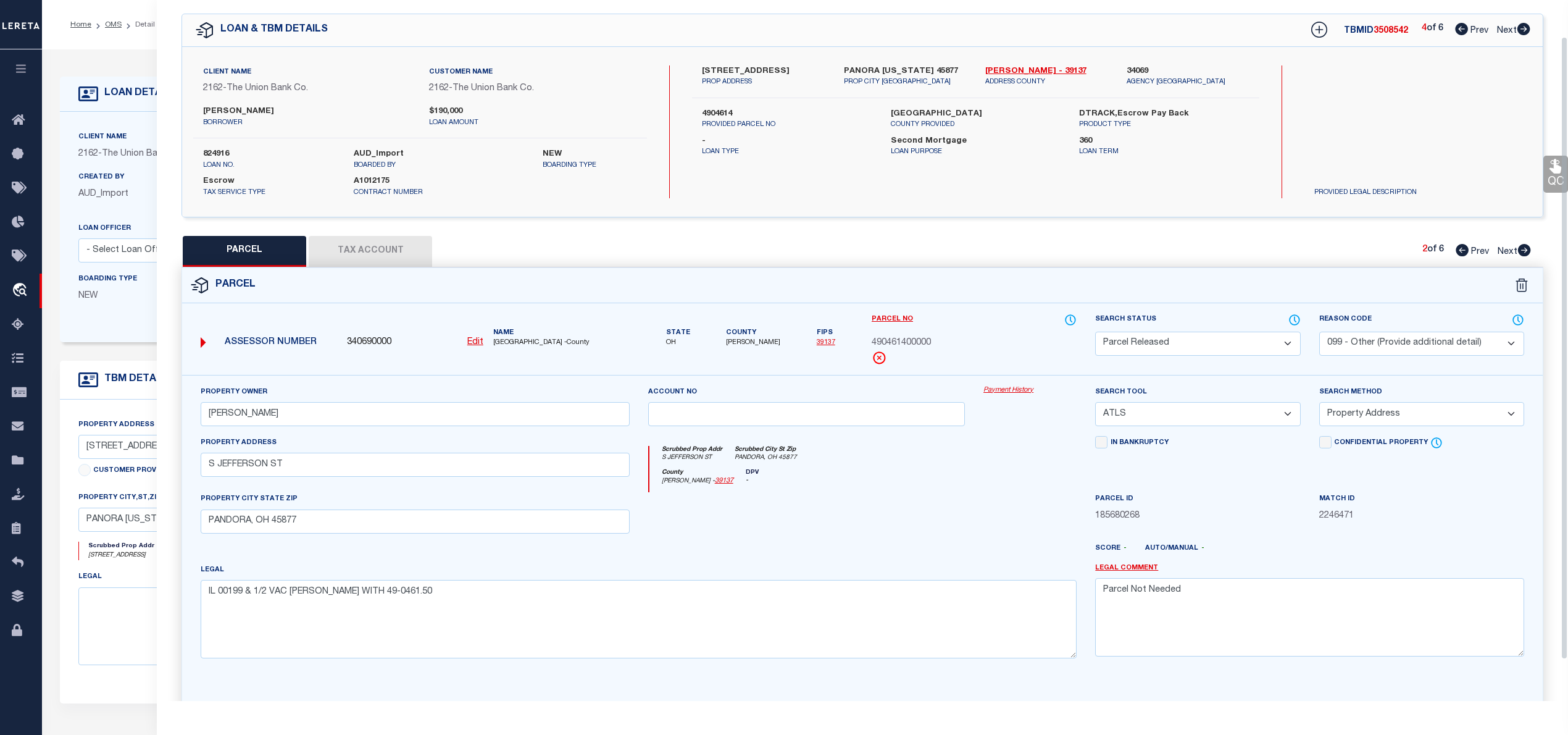
click at [887, 341] on span "490461400000" at bounding box center [901, 343] width 59 height 13
click at [429, 601] on textarea "IL 00199 & 1/2 VAC [PERSON_NAME] WITH 49-0461.50" at bounding box center [638, 618] width 876 height 78
click at [1163, 422] on select "-- Select Search Tool -- 3rd Party Website Agency File Agency Website ATLS CNV-…" at bounding box center [1197, 413] width 205 height 24
click at [1095, 403] on select "-- Select Search Tool -- 3rd Party Website Agency File Agency Website ATLS CNV-…" at bounding box center [1197, 413] width 205 height 24
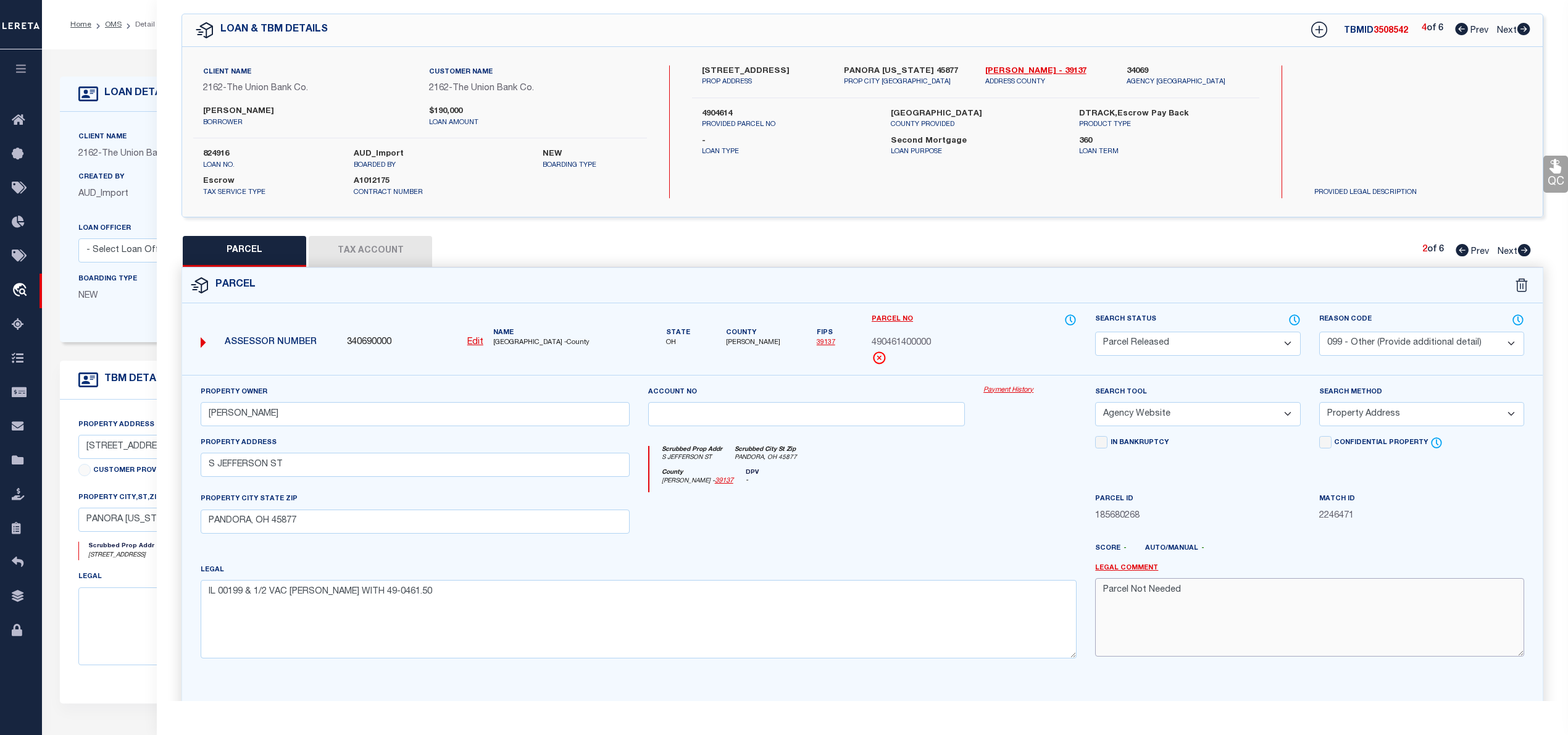
drag, startPoint x: 1196, startPoint y: 596, endPoint x: 1071, endPoint y: 593, distance: 125.0
click at [1071, 593] on div "Property Owner [PERSON_NAME] Account no Payment History Search Tool -- Select S…" at bounding box center [862, 527] width 1342 height 283
click at [1394, 413] on select "-- Select Search Method -- Property Address Legal Liability Info Provided" at bounding box center [1422, 413] width 205 height 24
click at [1319, 403] on select "-- Select Search Method -- Property Address Legal Liability Info Provided" at bounding box center [1422, 413] width 205 height 24
click at [1417, 344] on select "- Select Reason Code - 099 - Other (Provide additional detail) ACT - Agency Cha…" at bounding box center [1422, 343] width 205 height 24
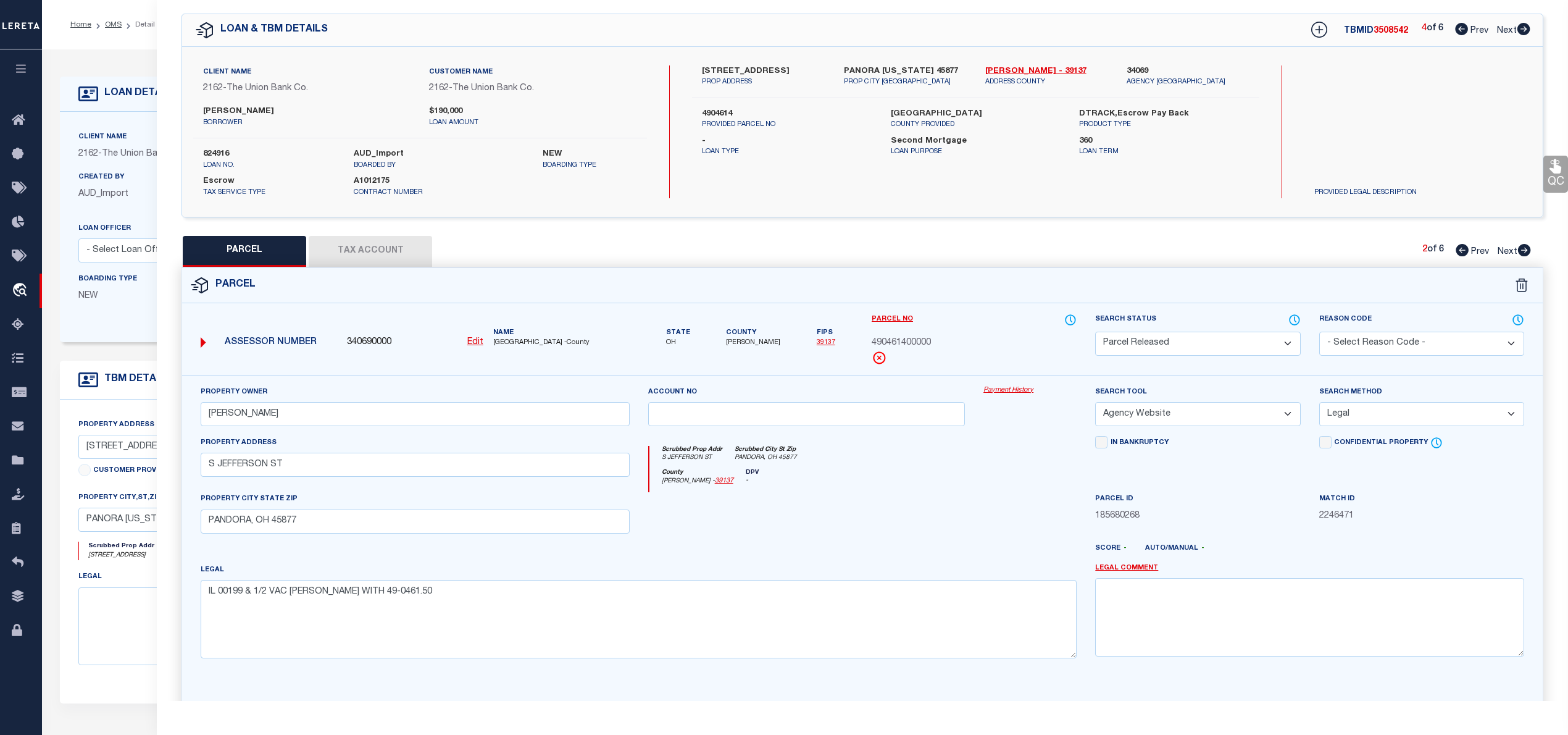
click at [1319, 332] on select "- Select Reason Code - 099 - Other (Provide additional detail) ACT - Agency Cha…" at bounding box center [1422, 343] width 205 height 24
click at [1255, 339] on select "Automated Search Bad Parcel Complete Duplicate Parcel High Dollar Reporting In …" at bounding box center [1197, 343] width 205 height 24
click at [1095, 332] on select "Automated Search Bad Parcel Complete Duplicate Parcel High Dollar Reporting In …" at bounding box center [1197, 343] width 205 height 24
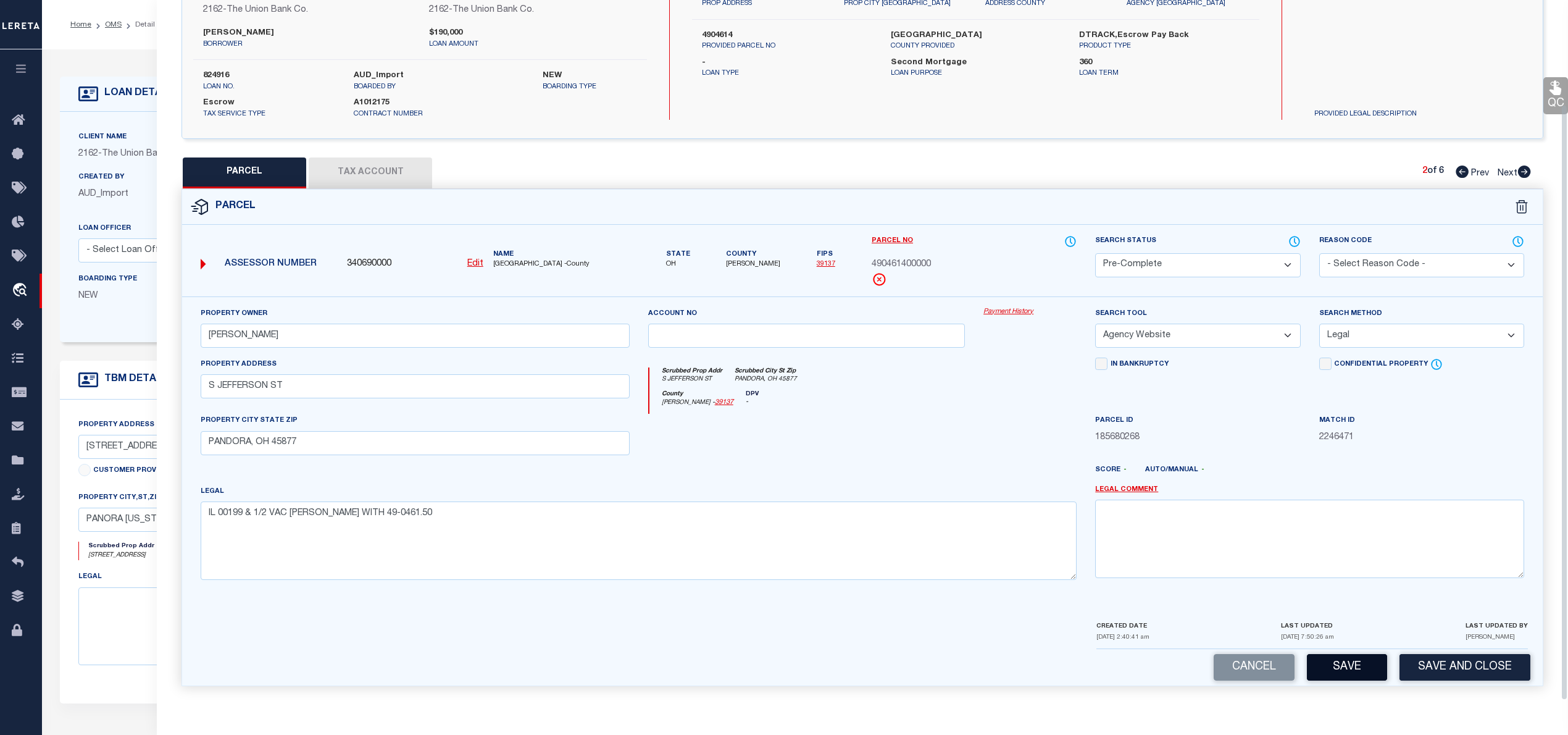
click at [1346, 662] on button "Save" at bounding box center [1346, 668] width 80 height 27
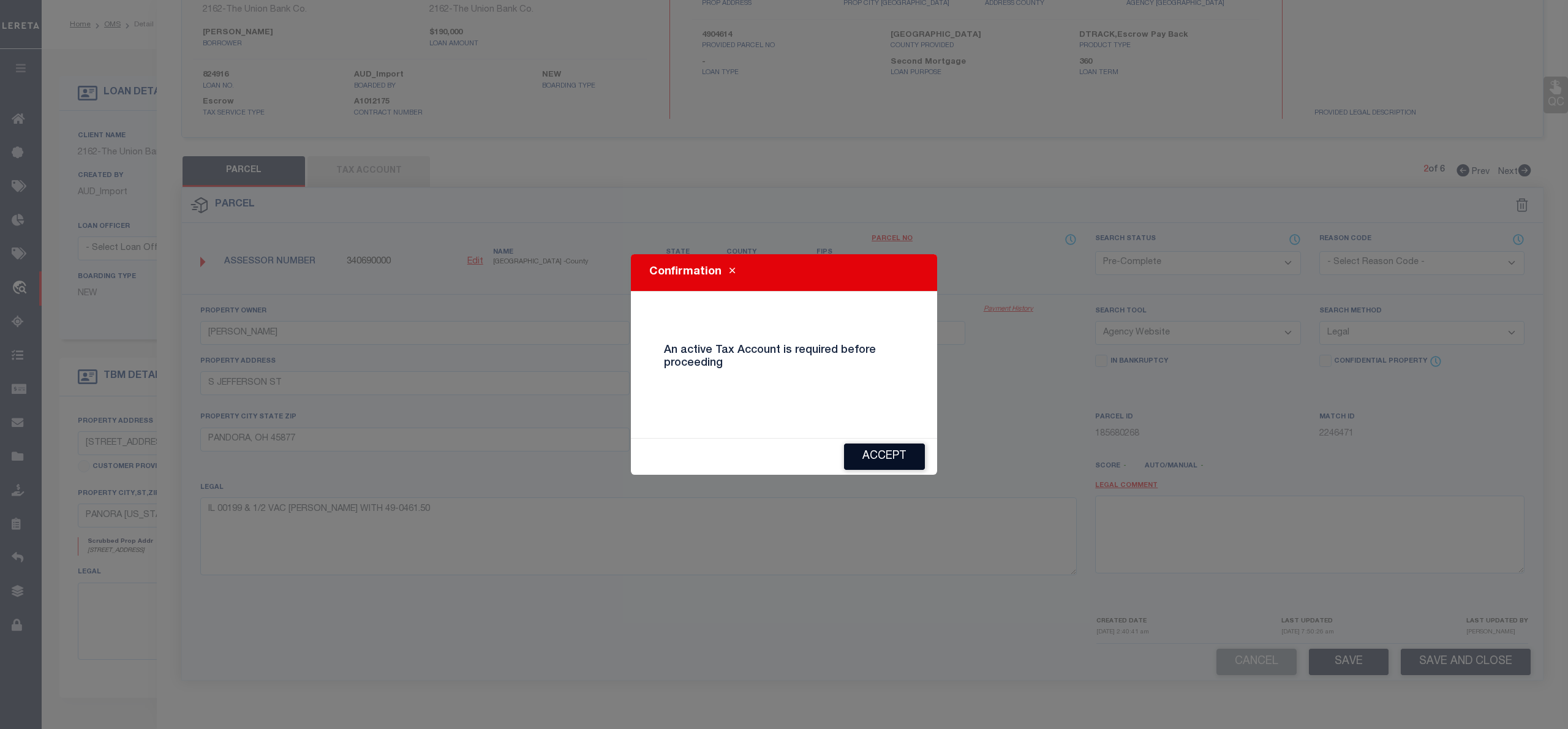
click at [892, 457] on button "Accept" at bounding box center [884, 457] width 81 height 27
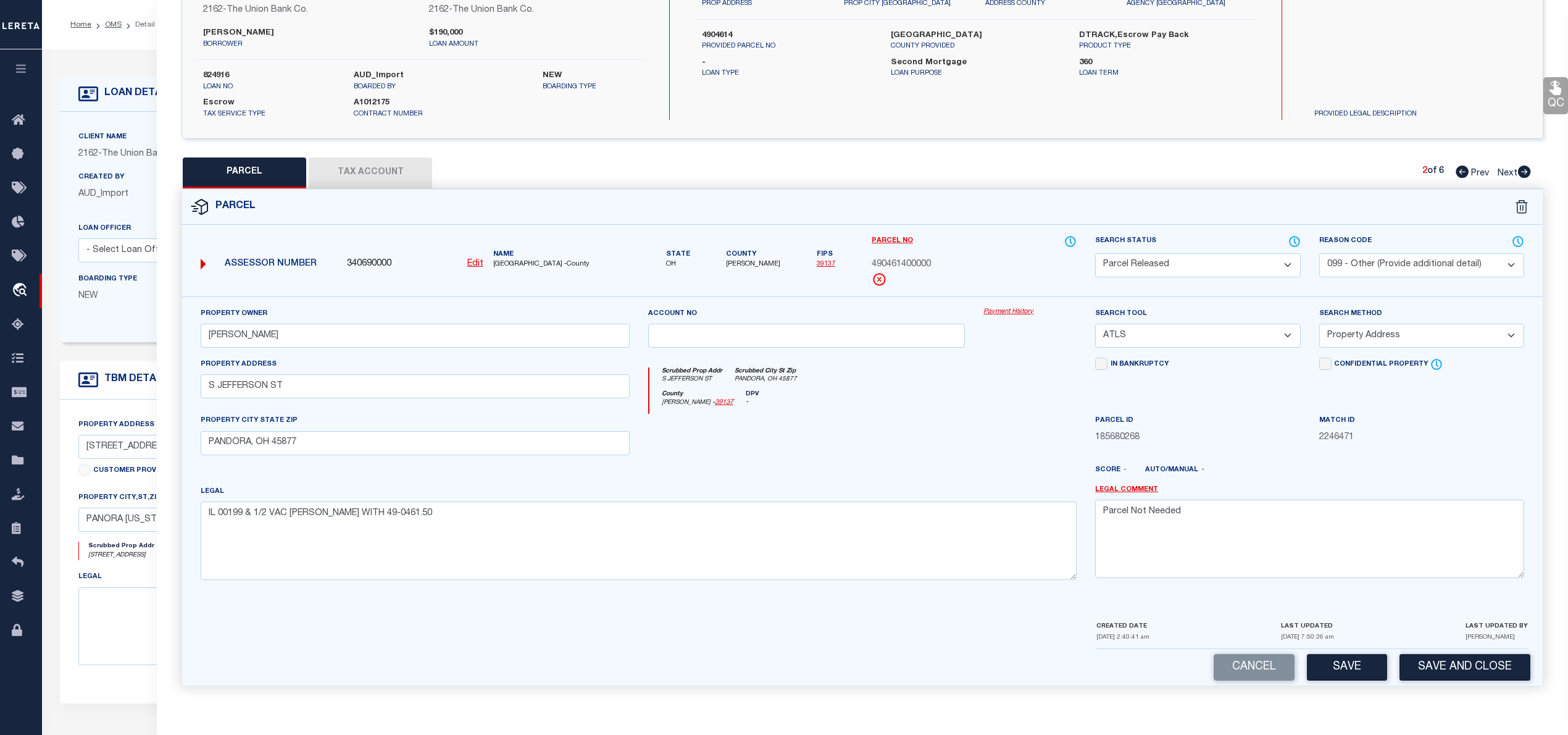
click at [887, 451] on div at bounding box center [806, 438] width 336 height 50
click at [889, 463] on div at bounding box center [806, 438] width 336 height 50
click at [368, 165] on button "Tax Account" at bounding box center [370, 173] width 123 height 31
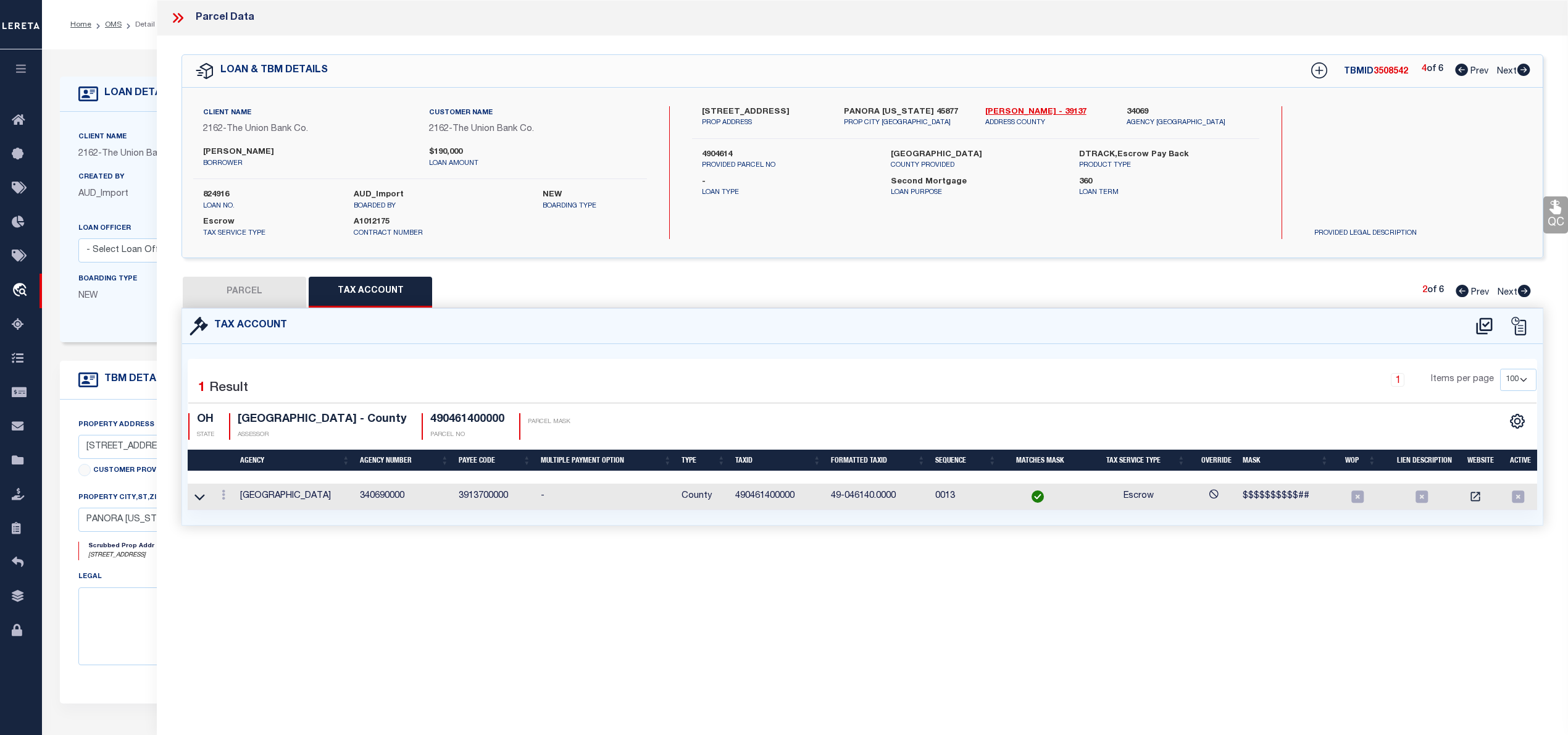
scroll to position [0, 0]
click at [256, 291] on button "PARCEL" at bounding box center [243, 292] width 123 height 31
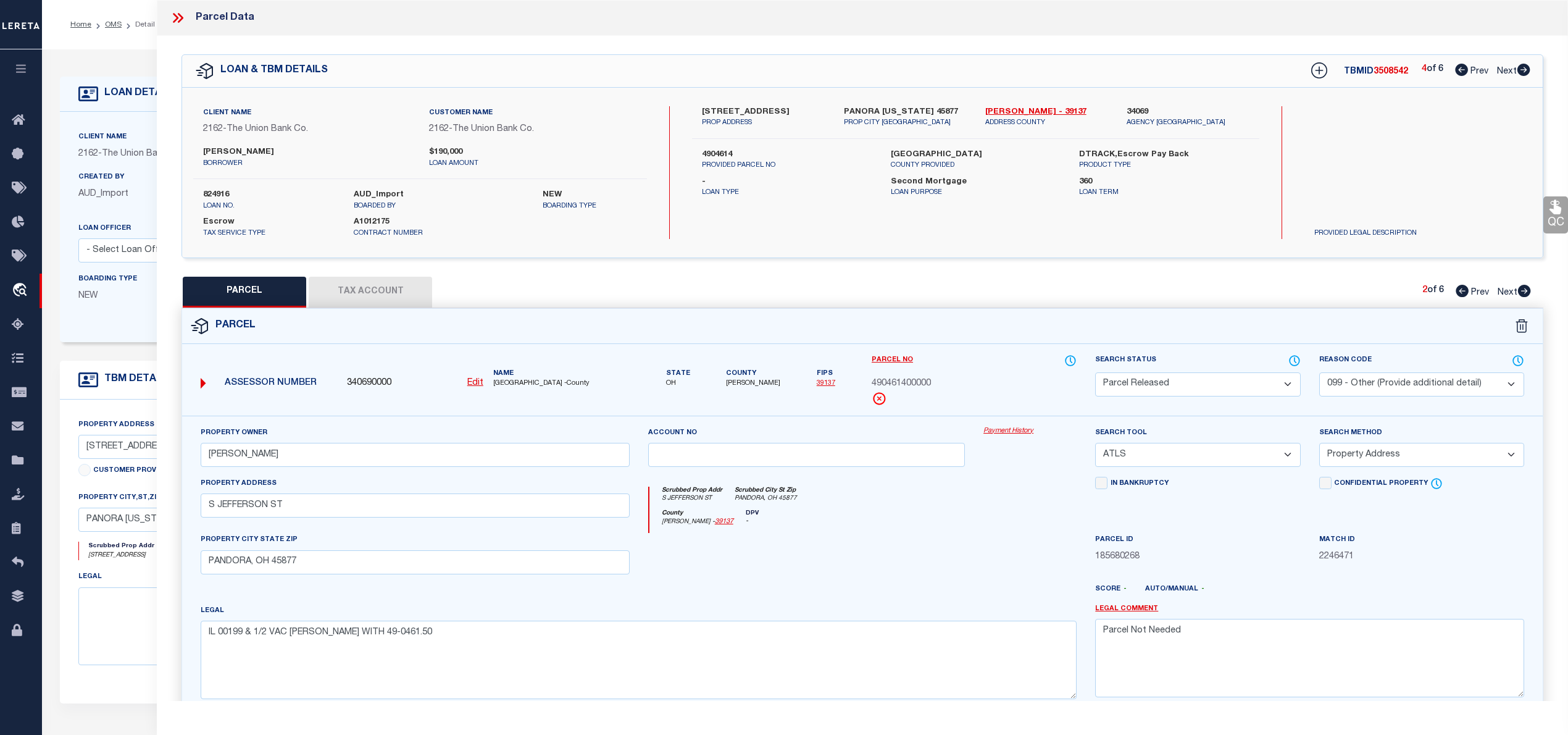
click at [1211, 456] on select "-- Select Search Tool -- 3rd Party Website Agency File Agency Website ATLS CNV-…" at bounding box center [1197, 455] width 205 height 24
click at [1095, 445] on select "-- Select Search Tool -- 3rd Party Website Agency File Agency Website ATLS CNV-…" at bounding box center [1197, 455] width 205 height 24
click at [1365, 463] on select "-- Select Search Method -- Property Address Legal Liability Info Provided" at bounding box center [1422, 455] width 205 height 24
click at [1319, 445] on select "-- Select Search Method -- Property Address Legal Liability Info Provided" at bounding box center [1422, 455] width 205 height 24
drag, startPoint x: 1200, startPoint y: 634, endPoint x: 1052, endPoint y: 634, distance: 148.0
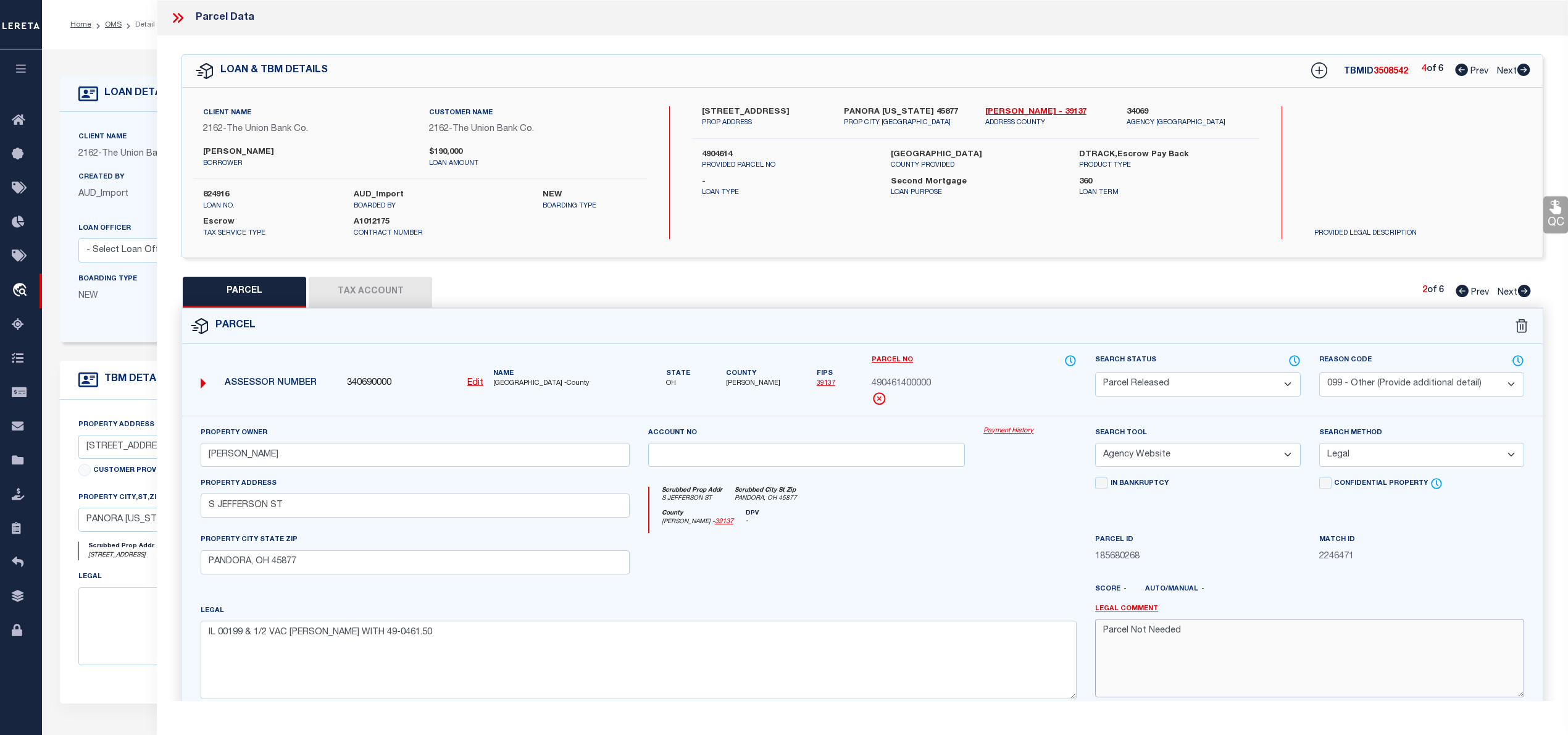
click at [1052, 634] on div "Property Owner [PERSON_NAME] Account no Payment History Search Tool -- Select S…" at bounding box center [862, 567] width 1342 height 283
click at [1153, 379] on select "Automated Search Bad Parcel Complete Duplicate Parcel High Dollar Reporting In …" at bounding box center [1197, 384] width 205 height 24
click at [1095, 372] on select "Automated Search Bad Parcel Complete Duplicate Parcel High Dollar Reporting In …" at bounding box center [1197, 384] width 205 height 24
click at [1365, 376] on select "- Select Reason Code - 099 - Other (Provide additional detail) ACT - Agency Cha…" at bounding box center [1422, 384] width 205 height 24
click at [1319, 372] on select "- Select Reason Code - 099 - Other (Provide additional detail) ACT - Agency Cha…" at bounding box center [1422, 384] width 205 height 24
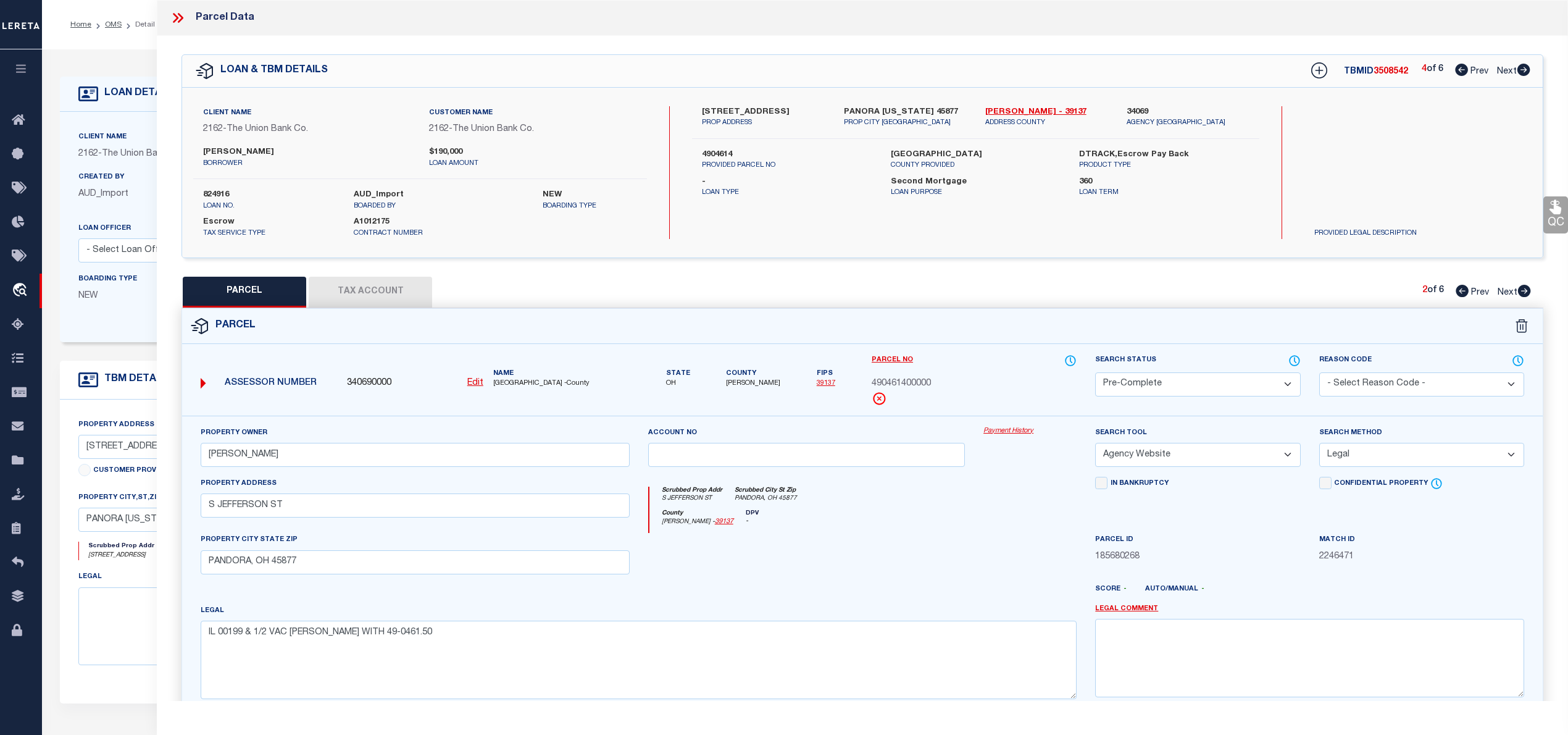
click at [1255, 557] on span "185680268" at bounding box center [1197, 556] width 205 height 13
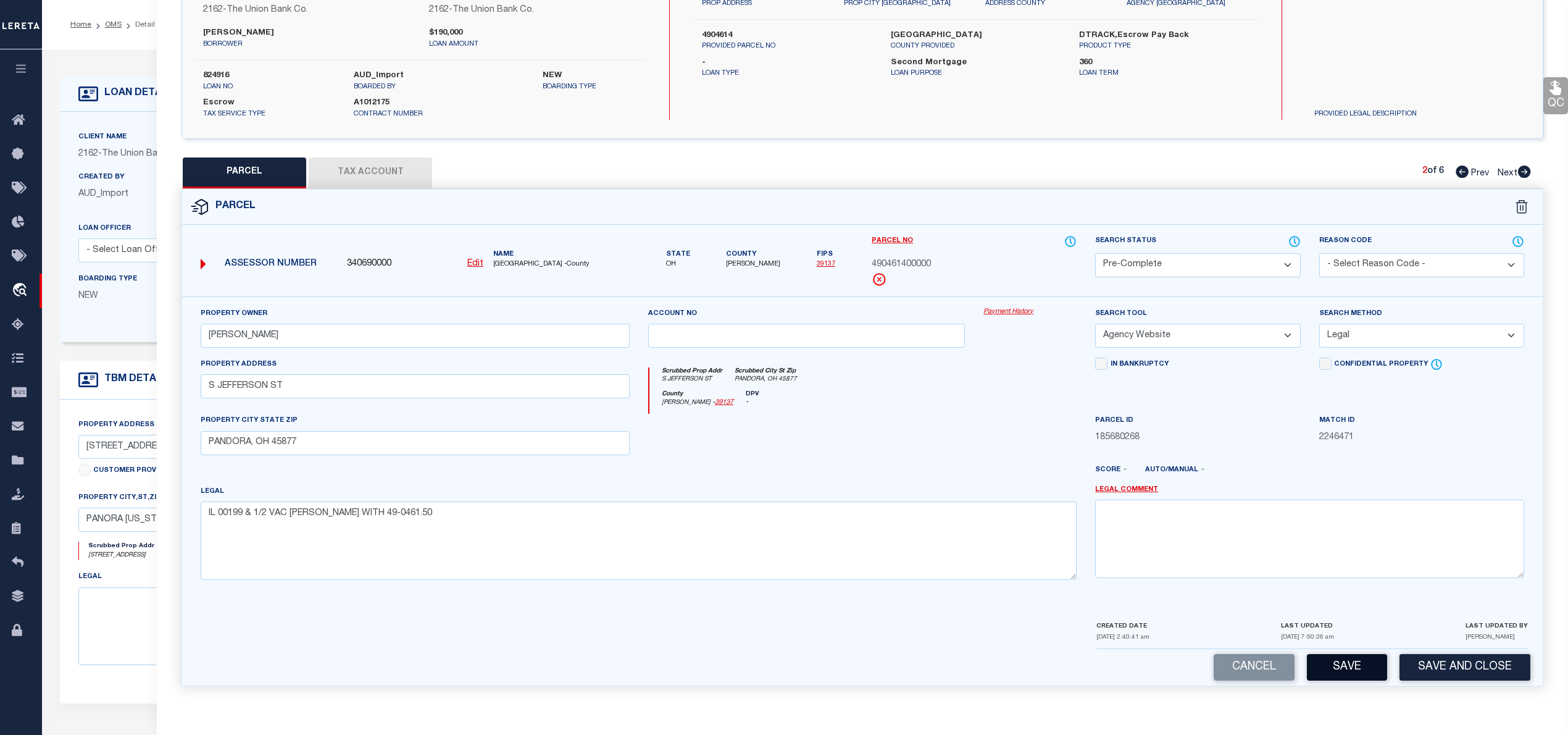
click at [1351, 668] on button "Save" at bounding box center [1346, 668] width 80 height 27
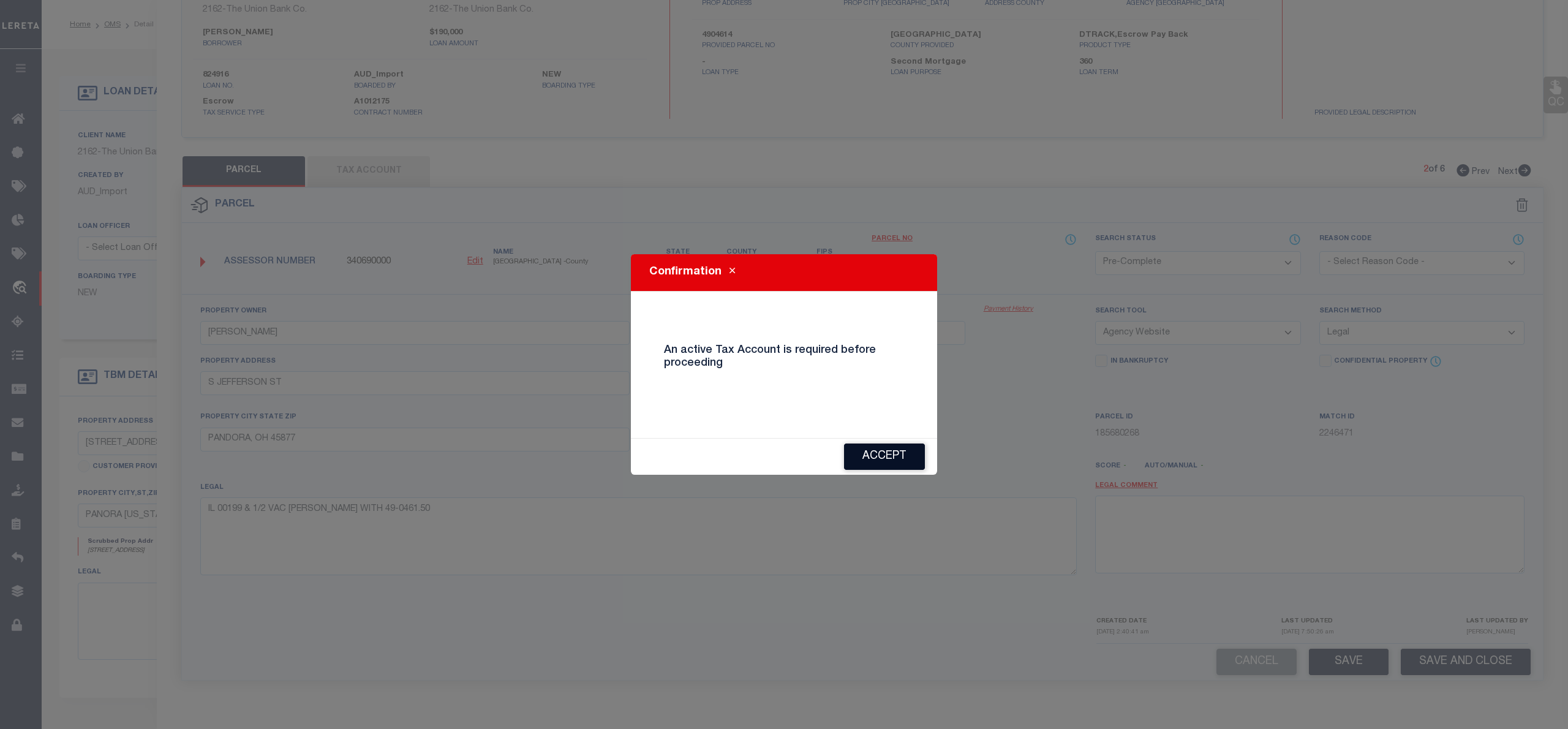
click at [883, 459] on button "Accept" at bounding box center [884, 457] width 81 height 27
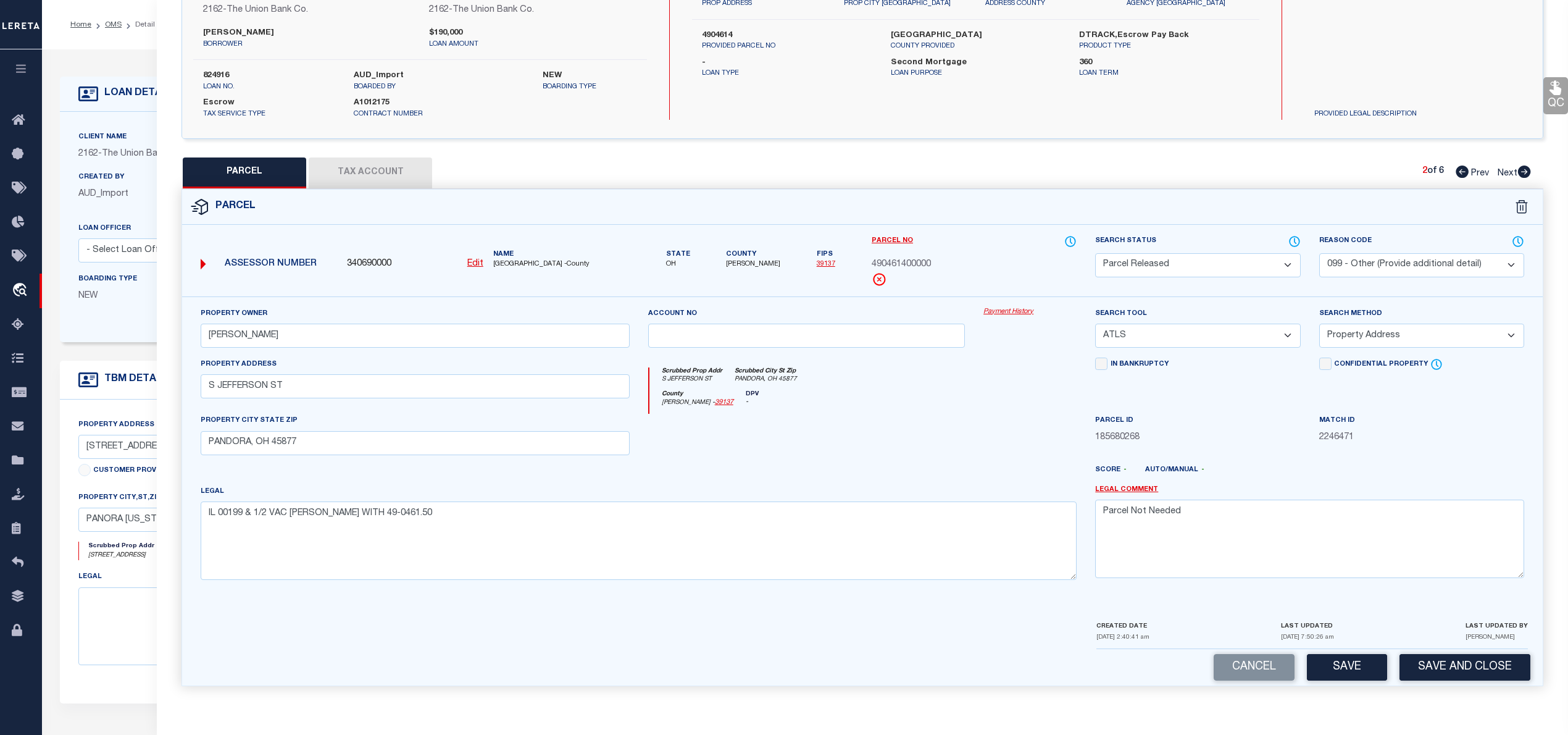
scroll to position [164, 0]
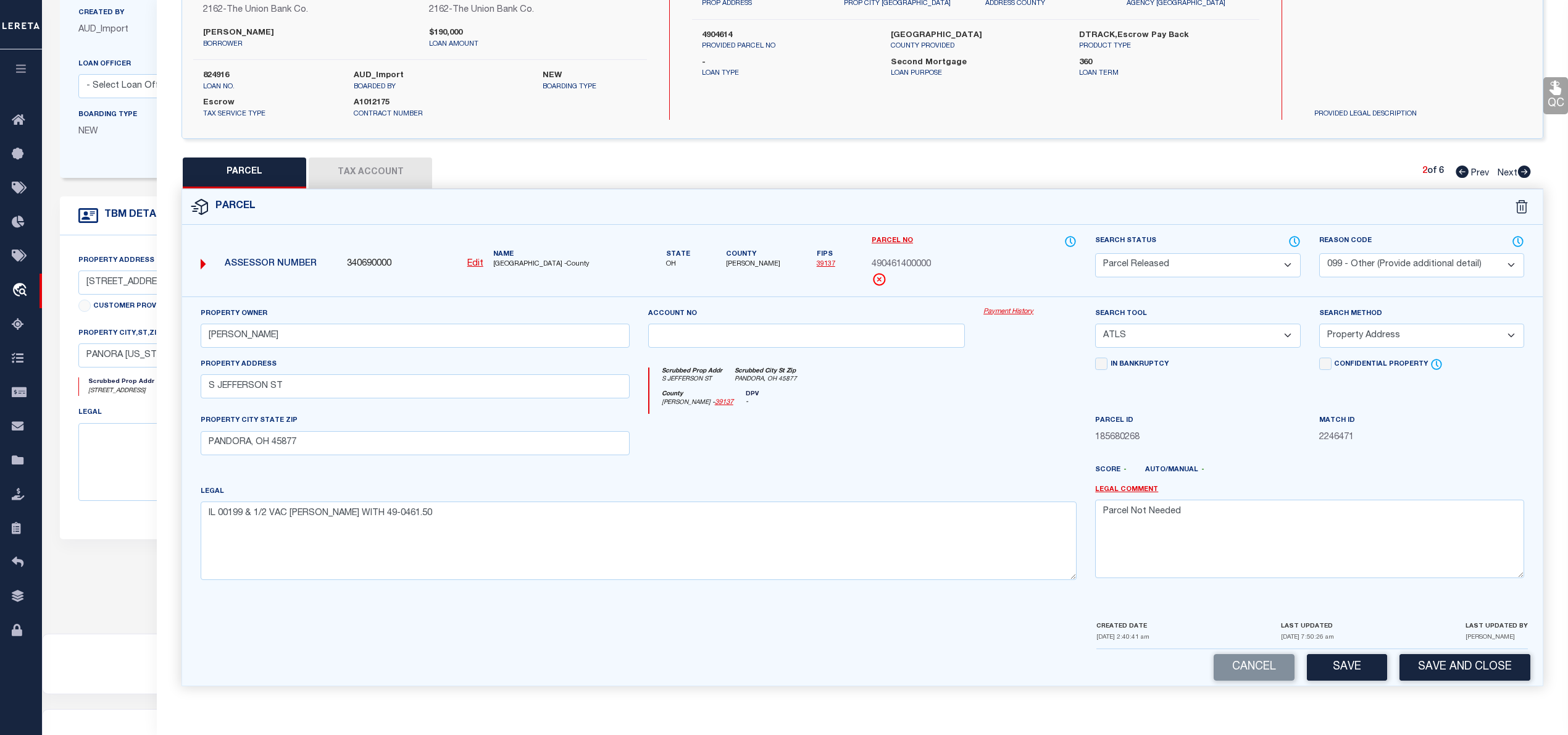
click at [373, 165] on button "Tax Account" at bounding box center [370, 173] width 123 height 31
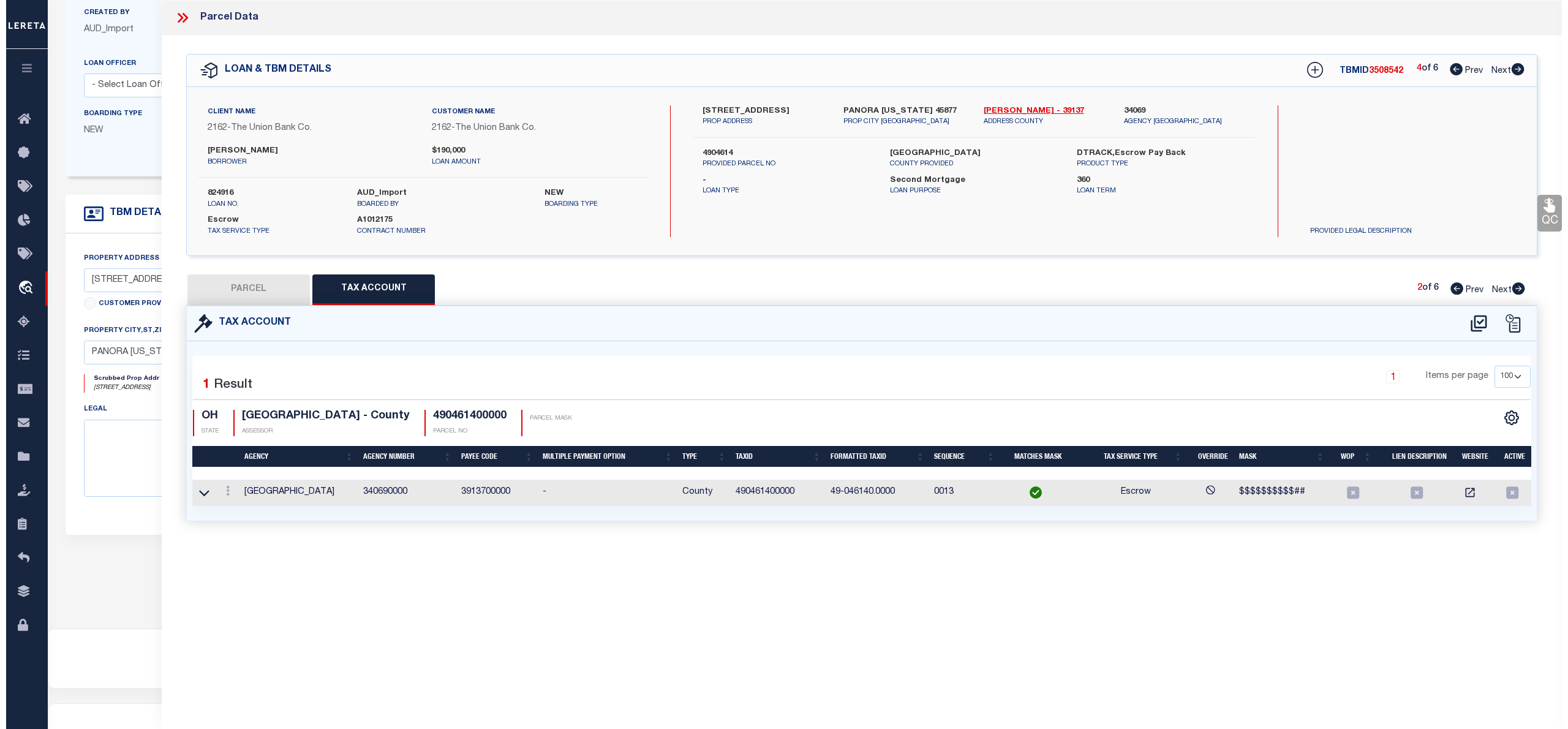
scroll to position [0, 0]
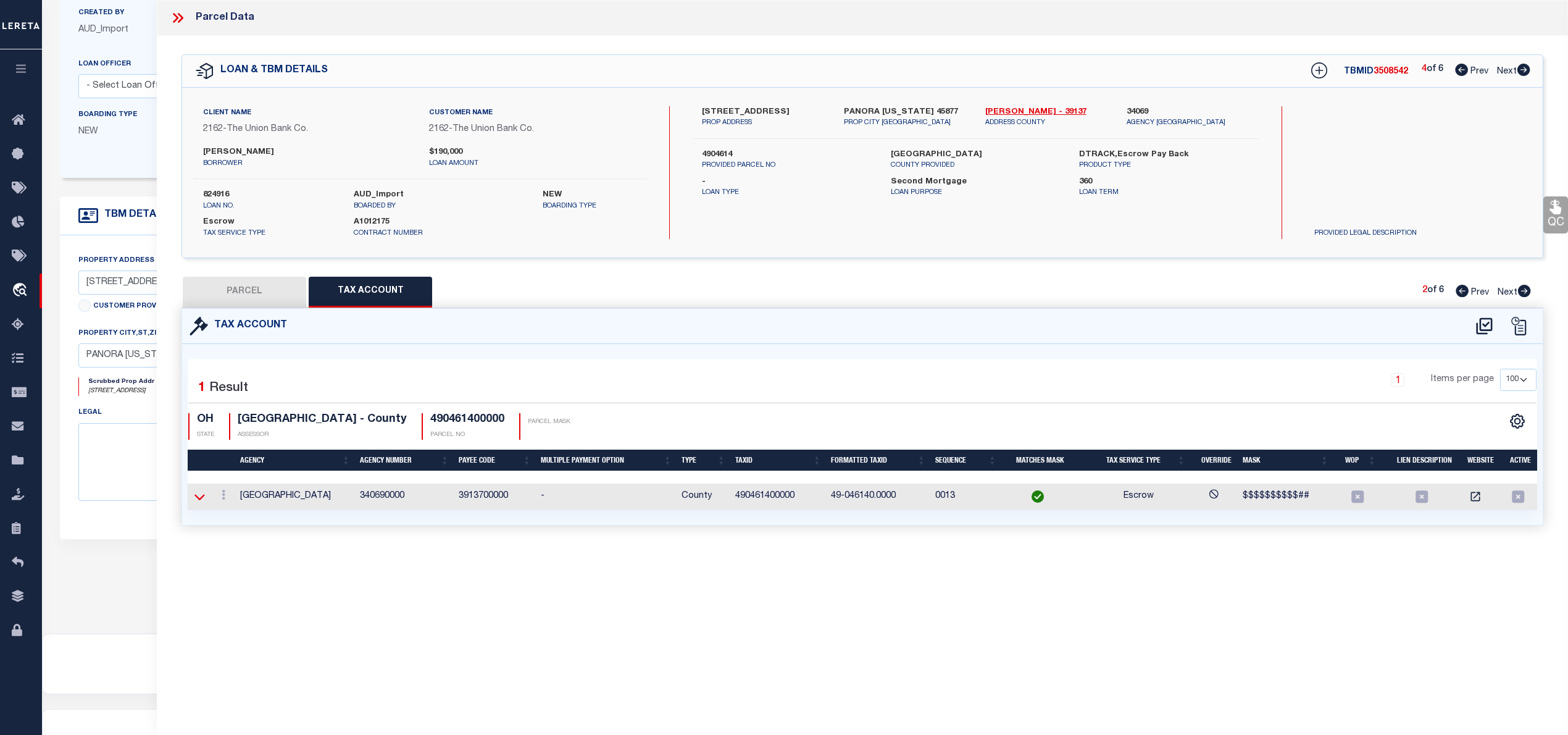
click at [196, 498] on icon at bounding box center [199, 497] width 11 height 6
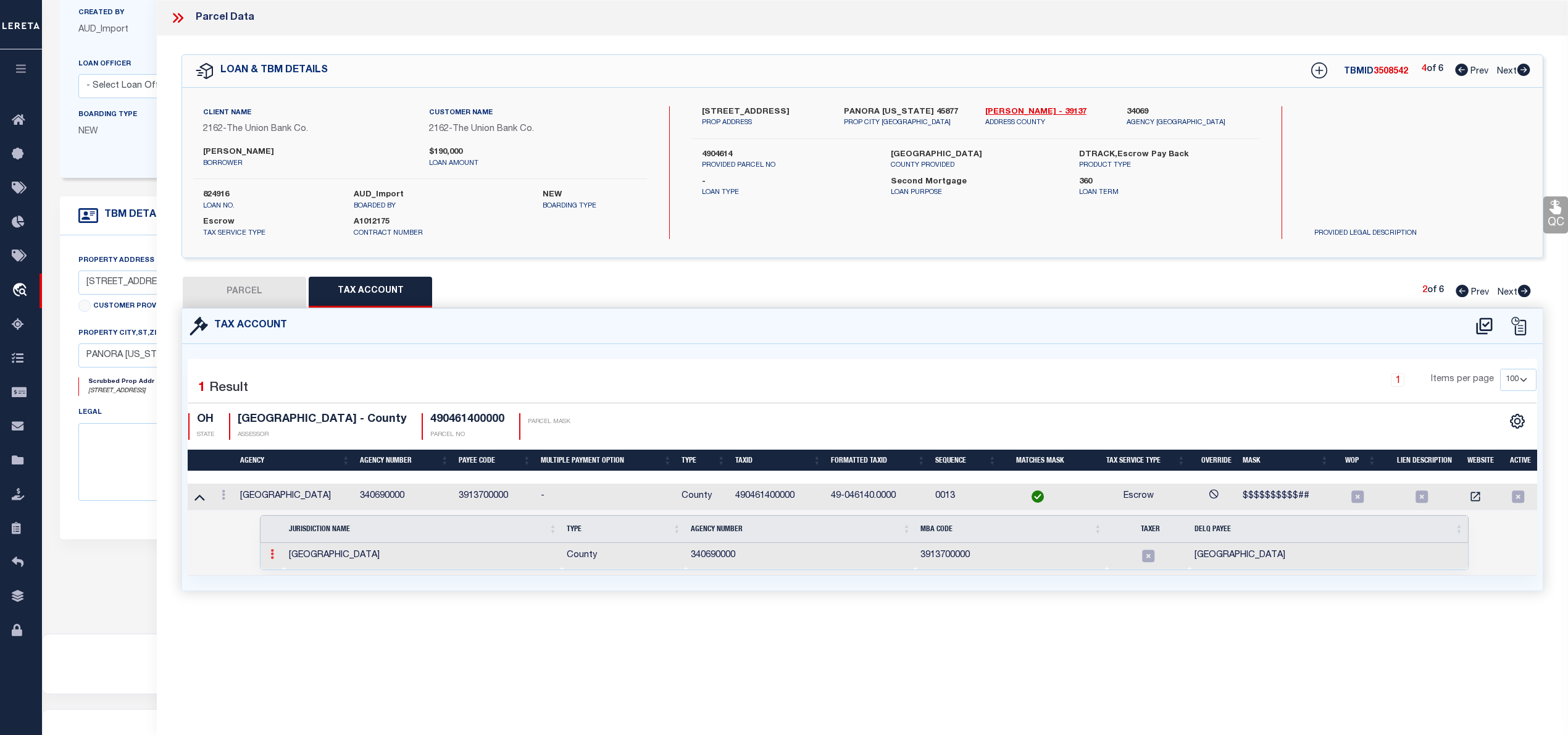
click at [270, 559] on icon at bounding box center [272, 553] width 4 height 10
click at [285, 579] on img at bounding box center [287, 574] width 13 height 13
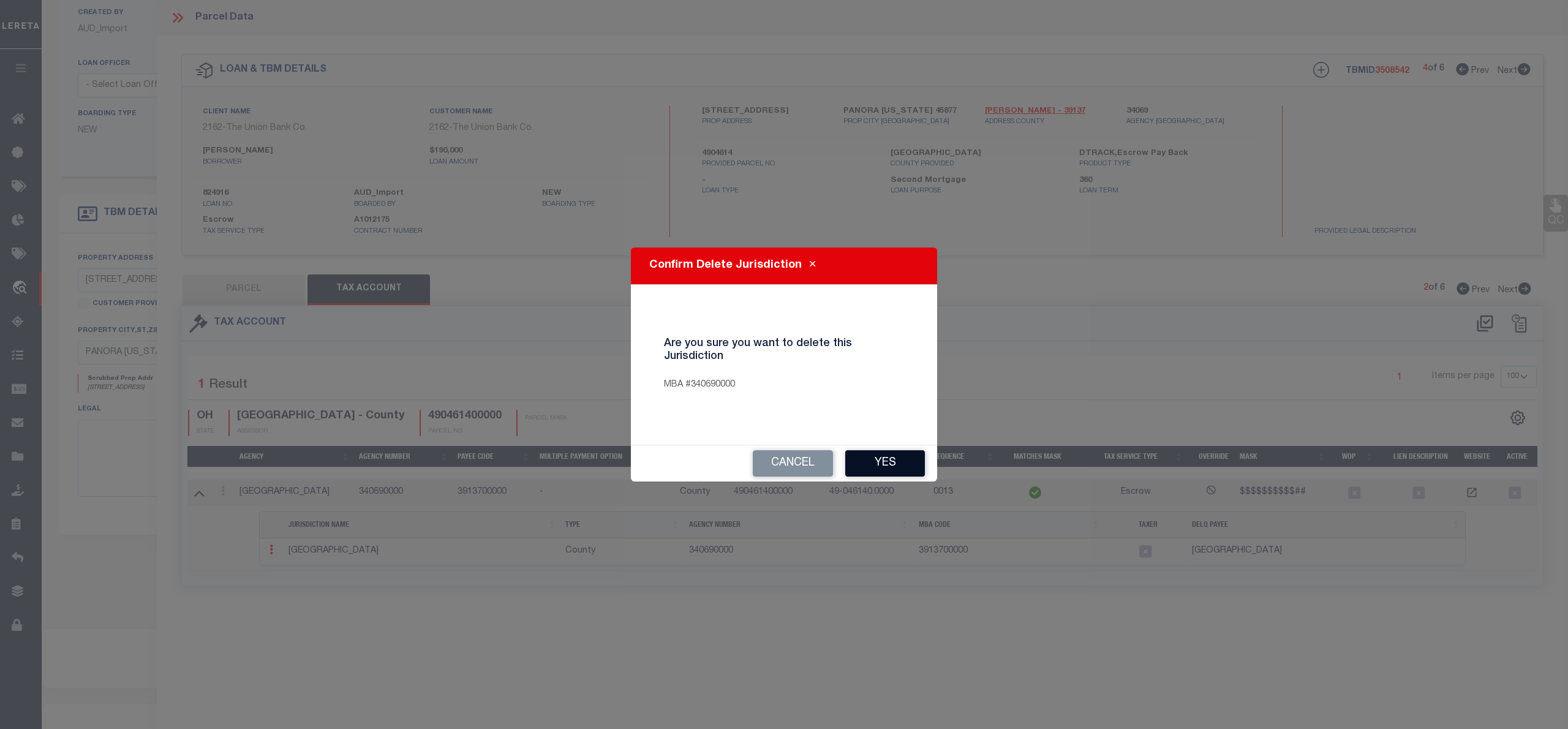
click at [889, 457] on button "Yes" at bounding box center [884, 463] width 79 height 27
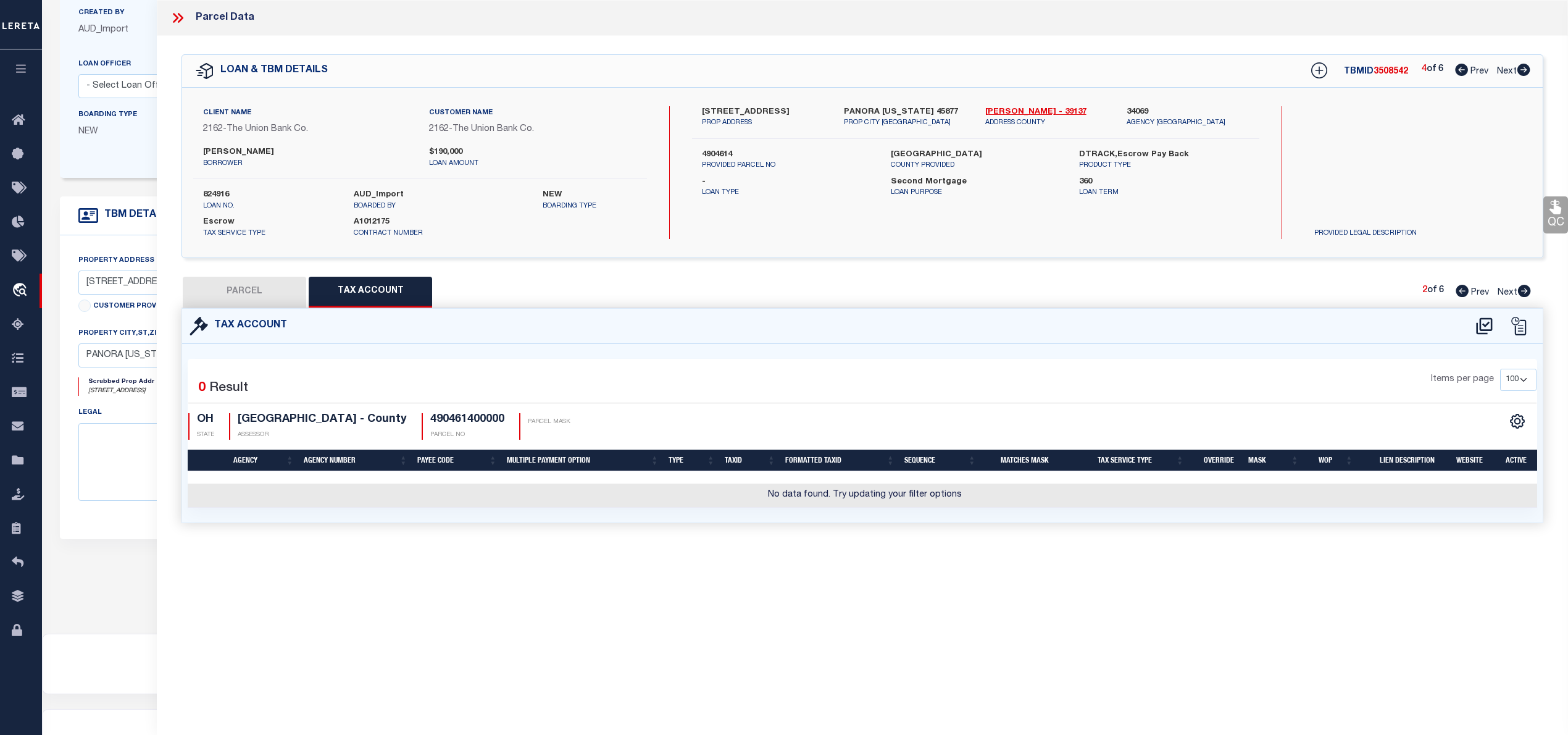
click at [251, 285] on button "PARCEL" at bounding box center [243, 292] width 123 height 31
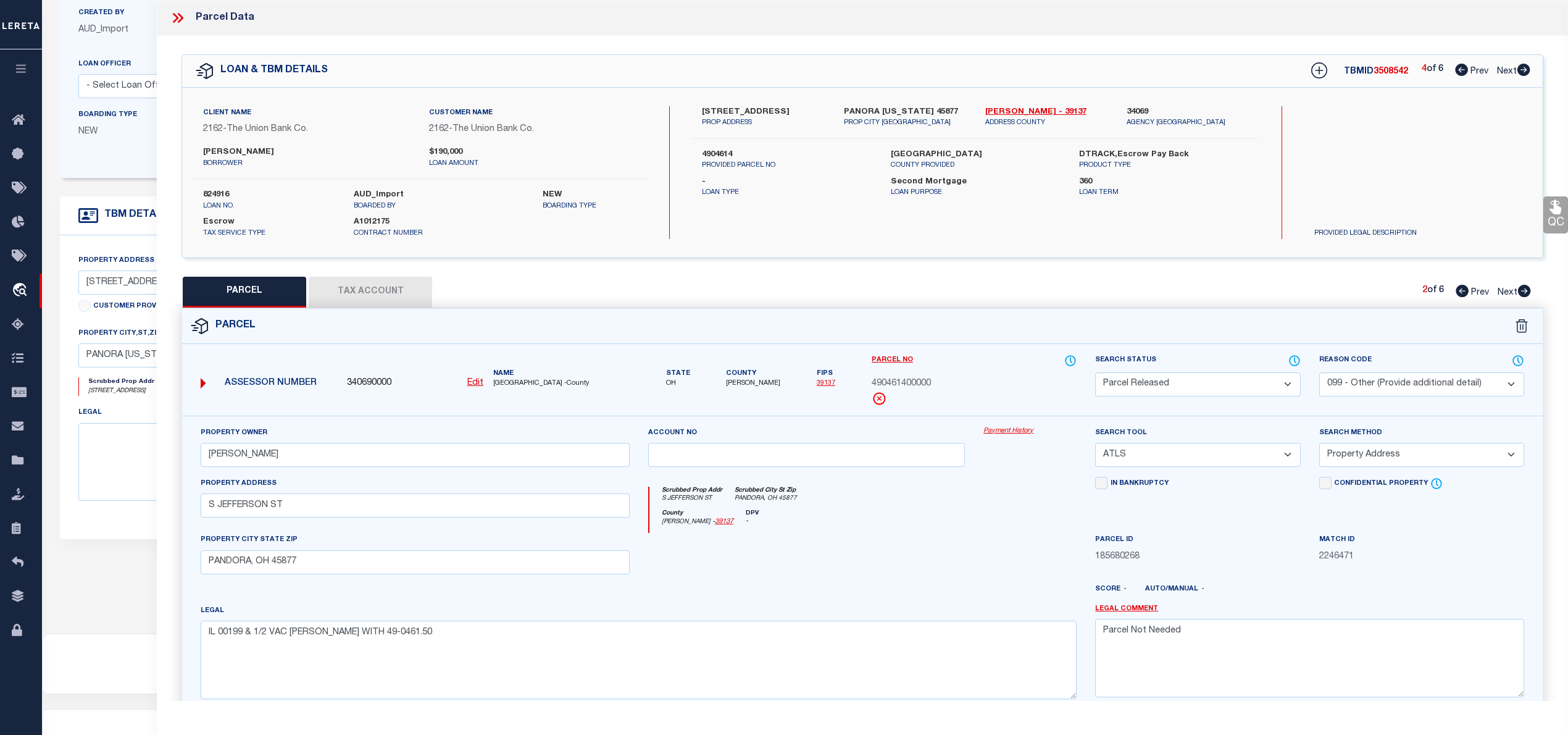
click at [383, 289] on button "Tax Account" at bounding box center [370, 292] width 123 height 31
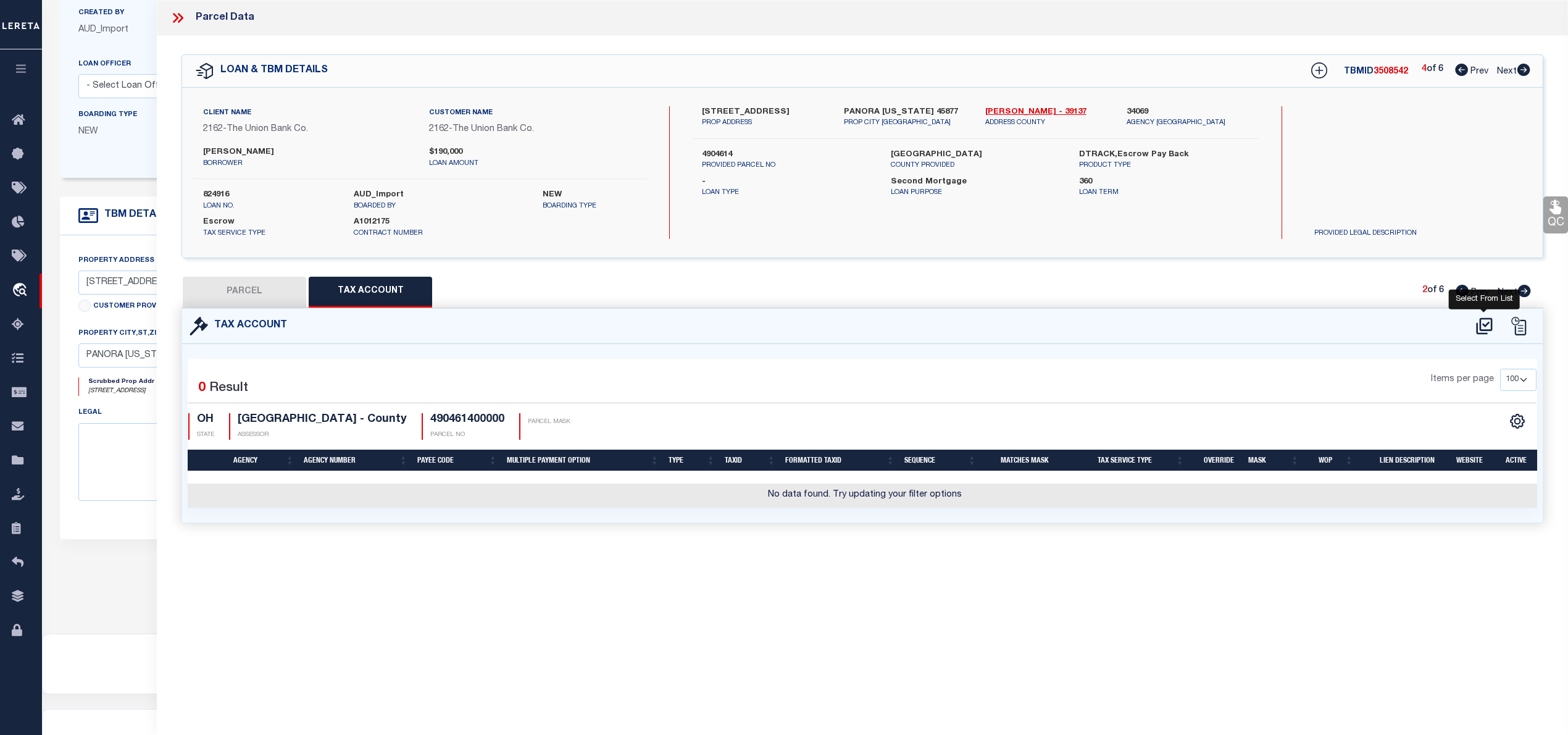
click at [1479, 324] on icon at bounding box center [1484, 325] width 16 height 17
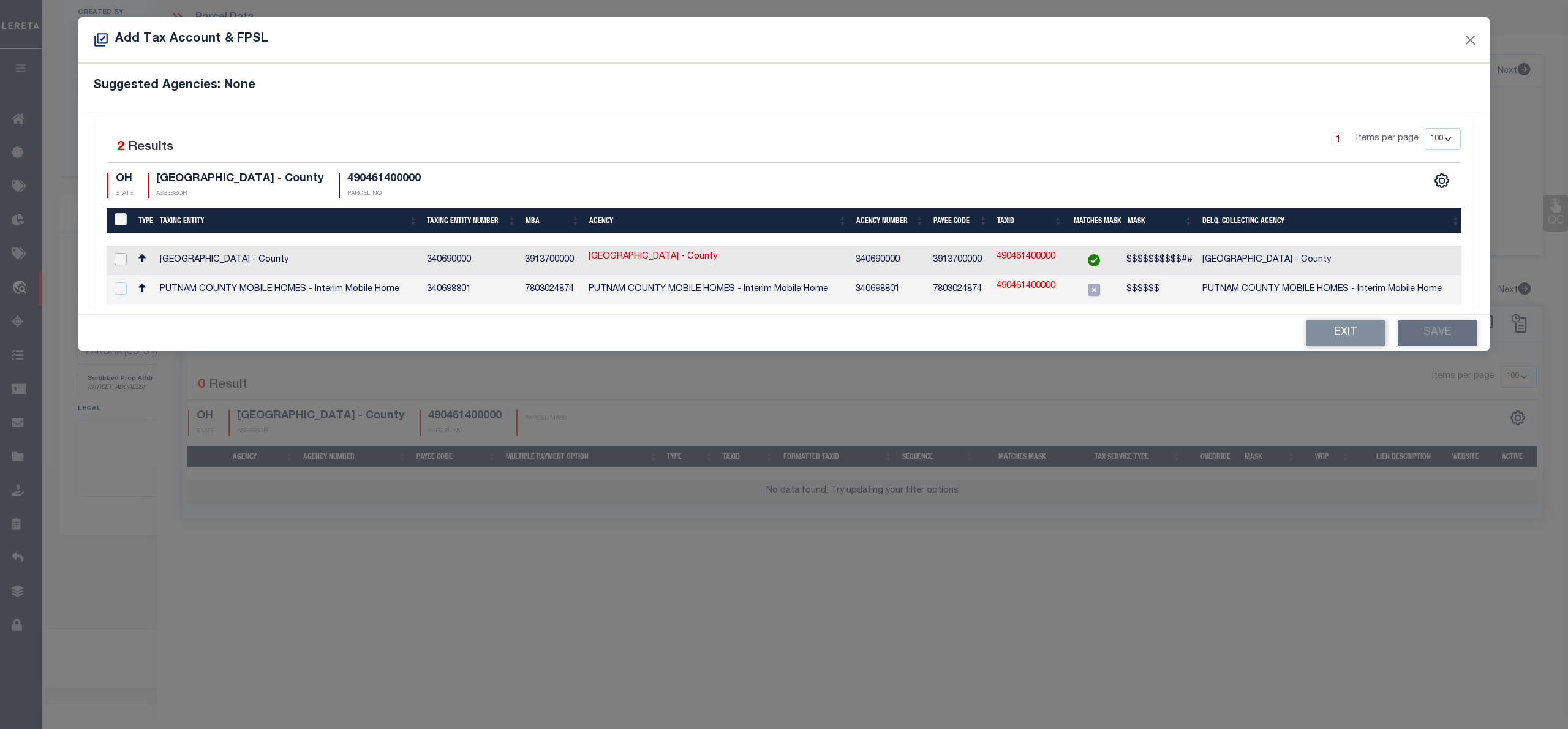
click at [119, 258] on input "checkbox" at bounding box center [121, 259] width 12 height 12
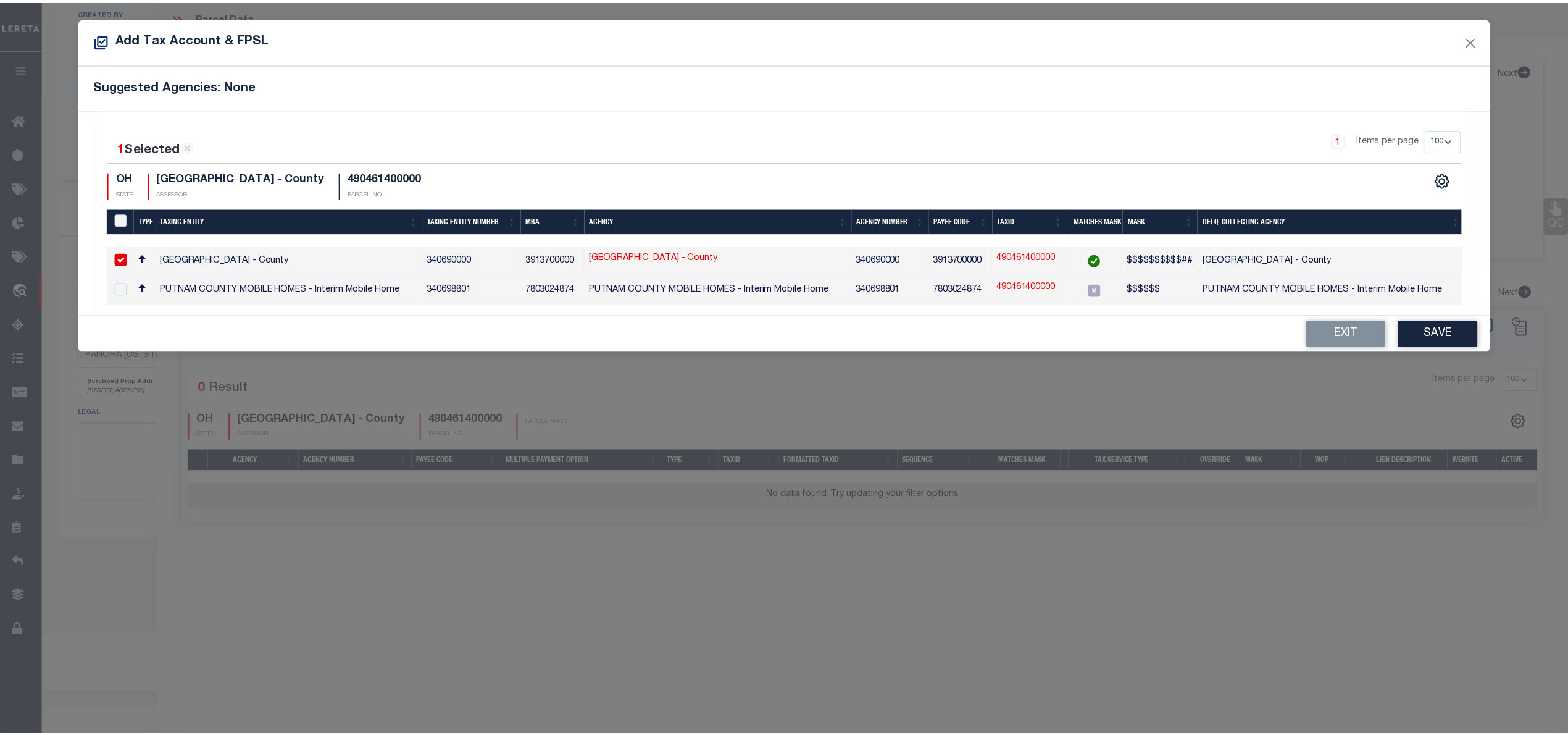
scroll to position [0, 3]
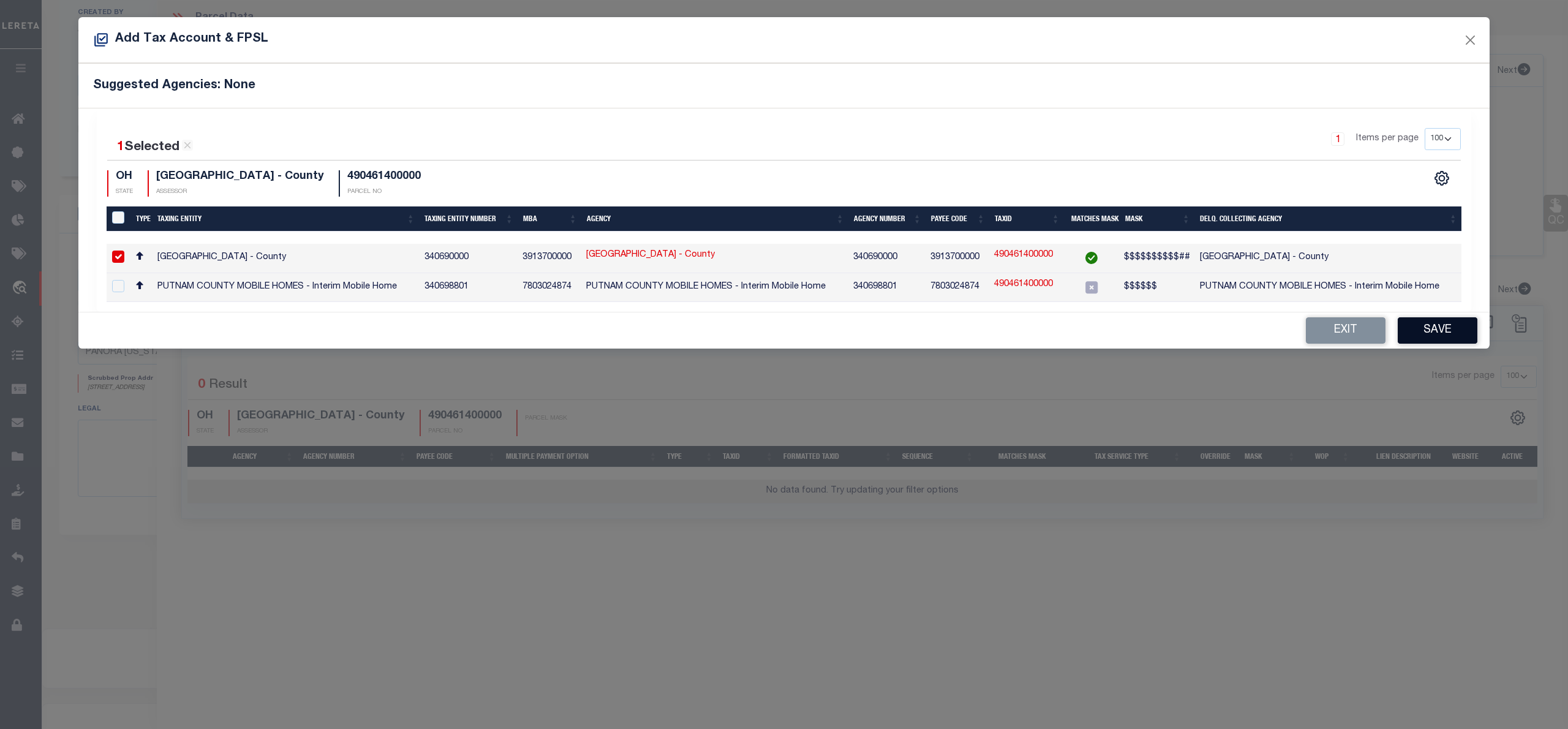
click at [1445, 332] on button "Save" at bounding box center [1437, 331] width 79 height 27
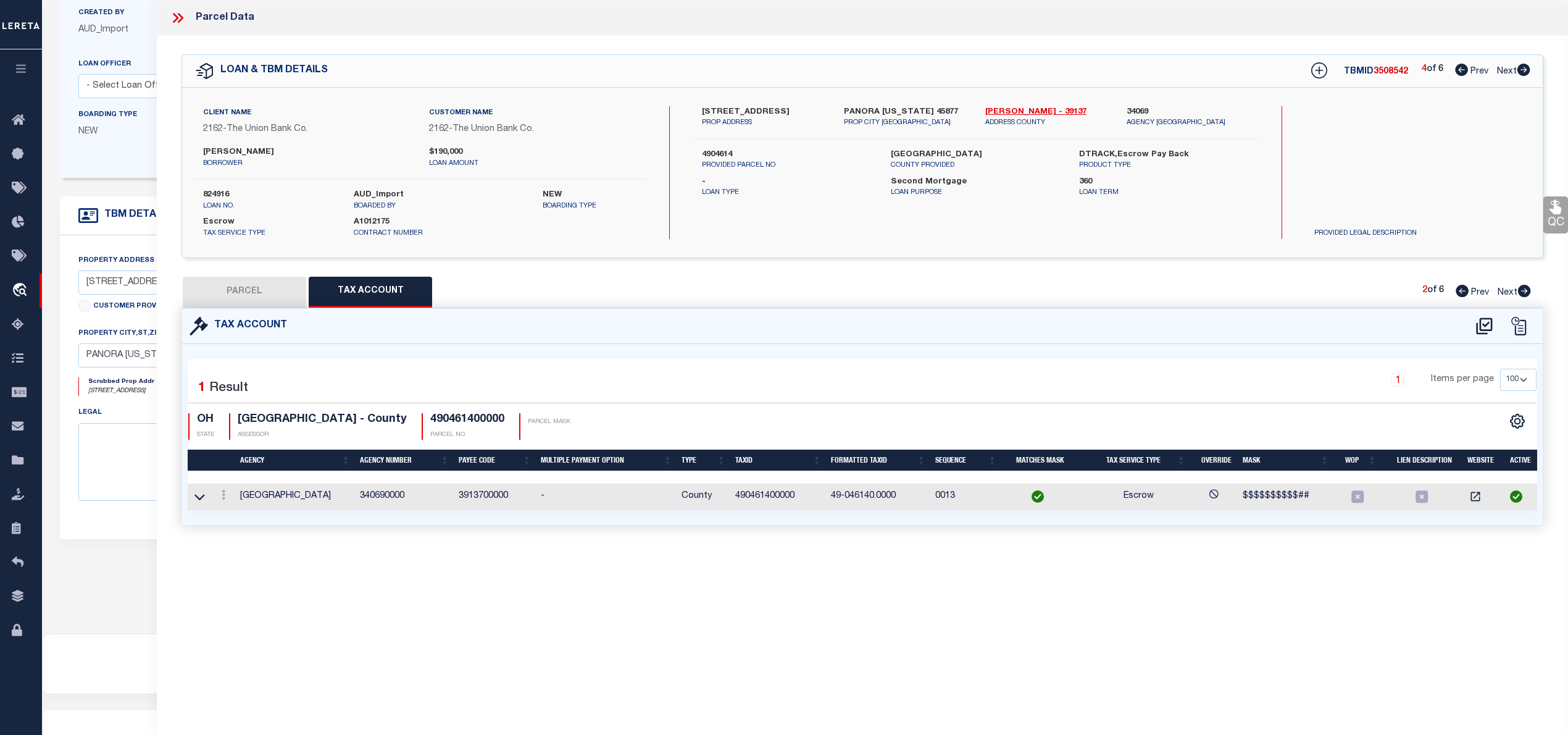
click at [258, 288] on button "PARCEL" at bounding box center [243, 292] width 123 height 31
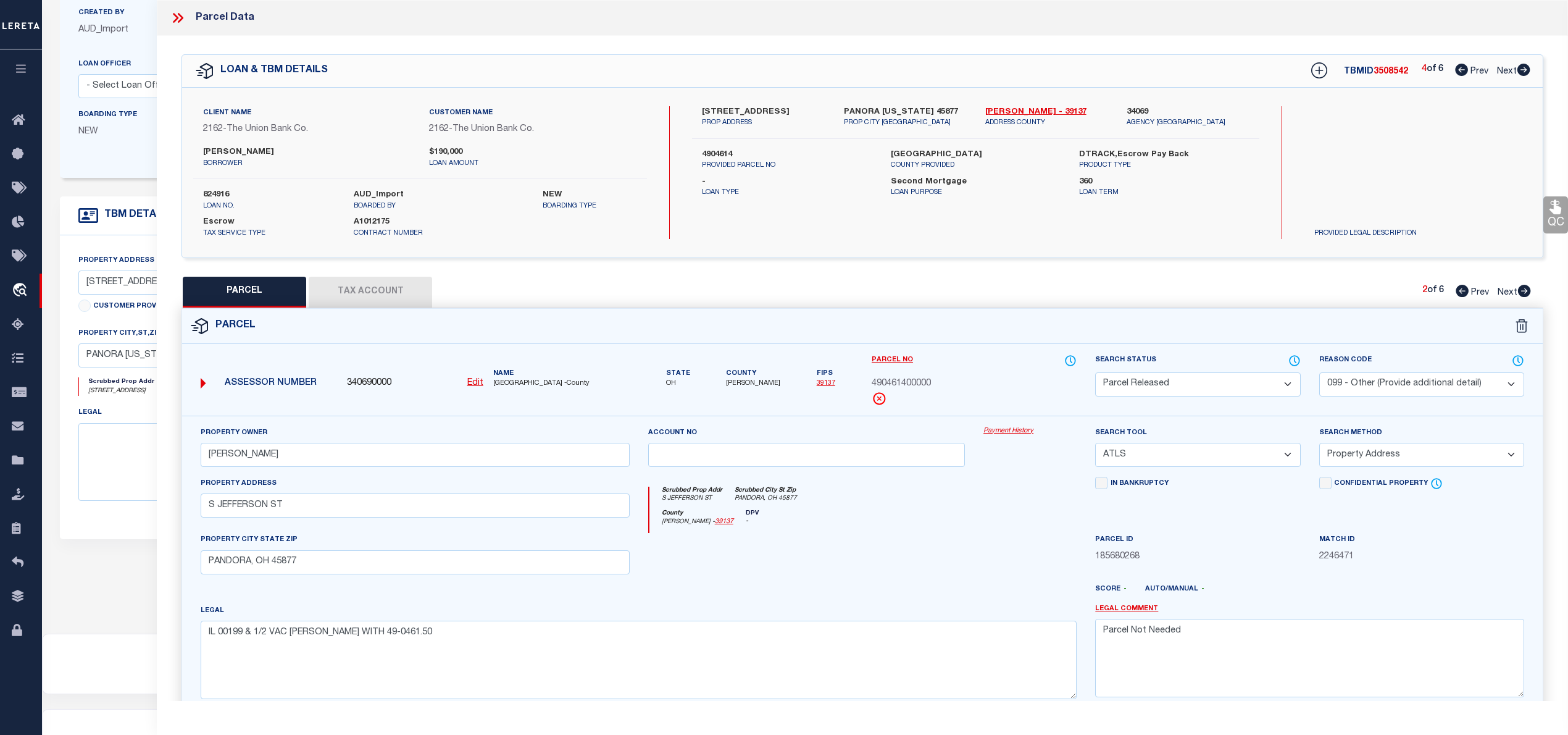
click at [1146, 450] on select "-- Select Search Tool -- 3rd Party Website Agency File Agency Website ATLS CNV-…" at bounding box center [1197, 455] width 205 height 24
click at [1095, 445] on select "-- Select Search Tool -- 3rd Party Website Agency File Agency Website ATLS CNV-…" at bounding box center [1197, 455] width 205 height 24
click at [1400, 456] on select "-- Select Search Method -- Property Address Legal Liability Info Provided" at bounding box center [1422, 455] width 205 height 24
click at [1319, 445] on select "-- Select Search Method -- Property Address Legal Liability Info Provided" at bounding box center [1422, 455] width 205 height 24
click at [1395, 388] on select "- Select Reason Code - 099 - Other (Provide additional detail) ACT - Agency Cha…" at bounding box center [1422, 384] width 205 height 24
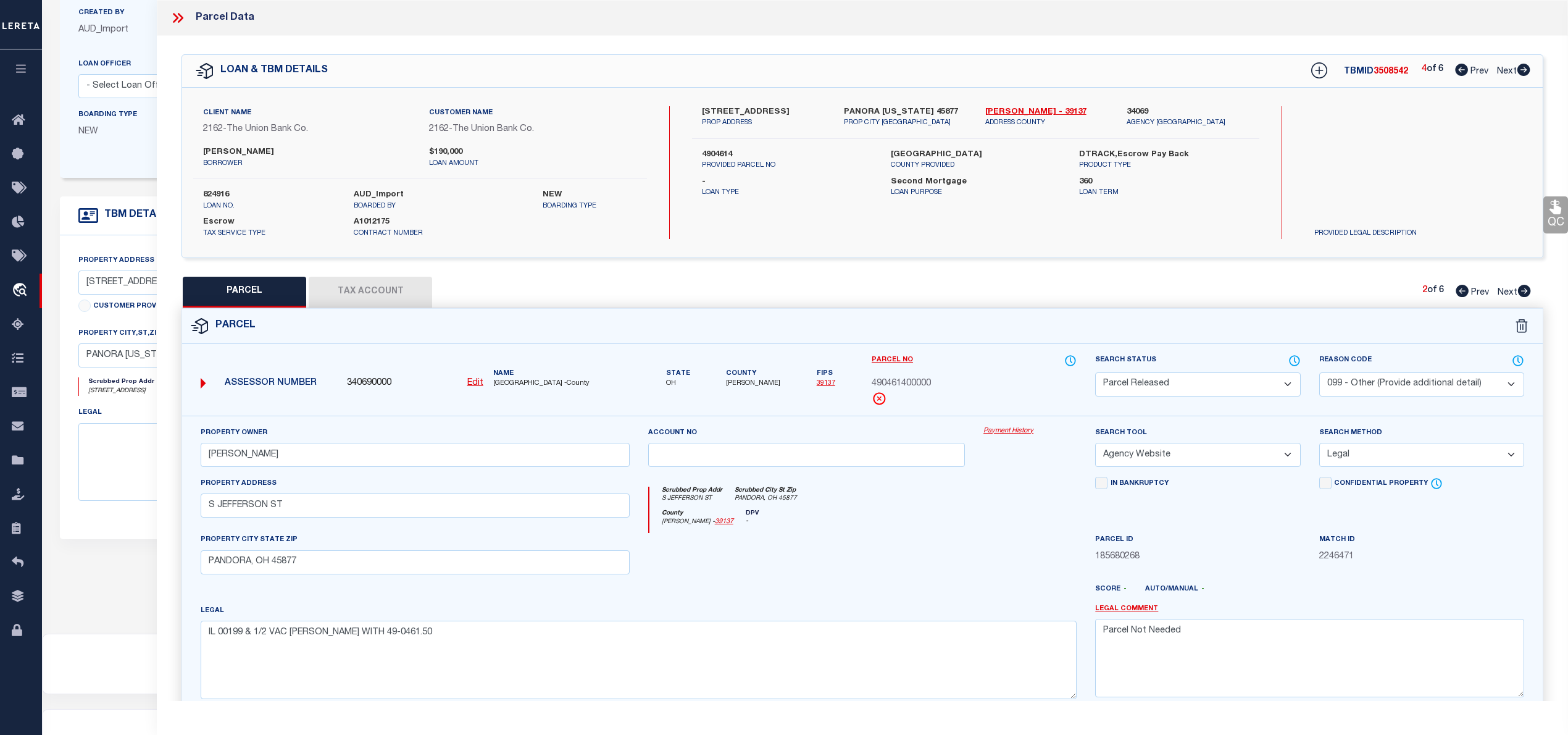
click at [1319, 372] on select "- Select Reason Code - 099 - Other (Provide additional detail) ACT - Agency Cha…" at bounding box center [1422, 384] width 205 height 24
click at [1217, 383] on select "Automated Search Bad Parcel Complete Duplicate Parcel High Dollar Reporting In …" at bounding box center [1197, 384] width 205 height 24
click at [1095, 372] on select "Automated Search Bad Parcel Complete Duplicate Parcel High Dollar Reporting In …" at bounding box center [1197, 384] width 205 height 24
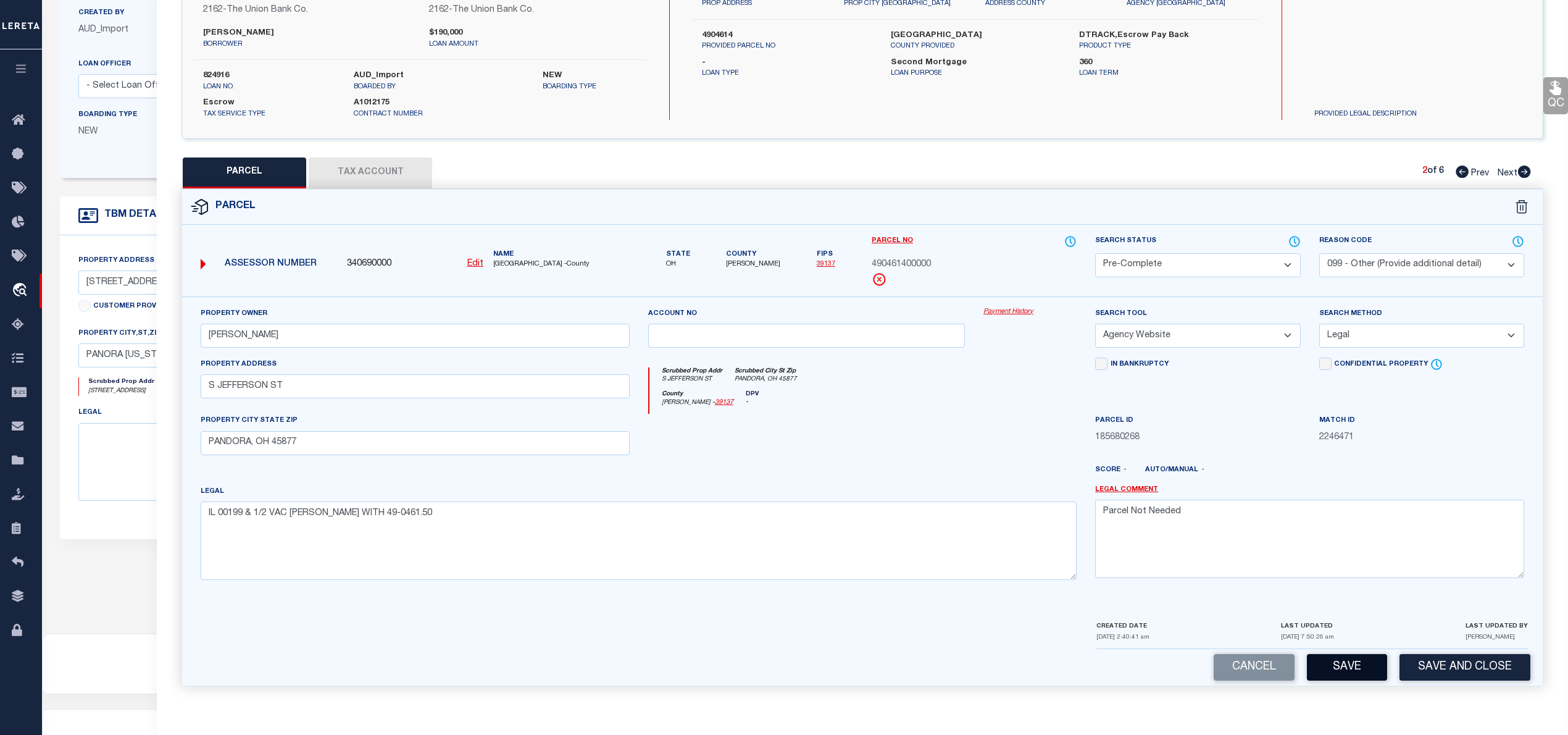
click at [1349, 672] on button "Save" at bounding box center [1346, 668] width 80 height 27
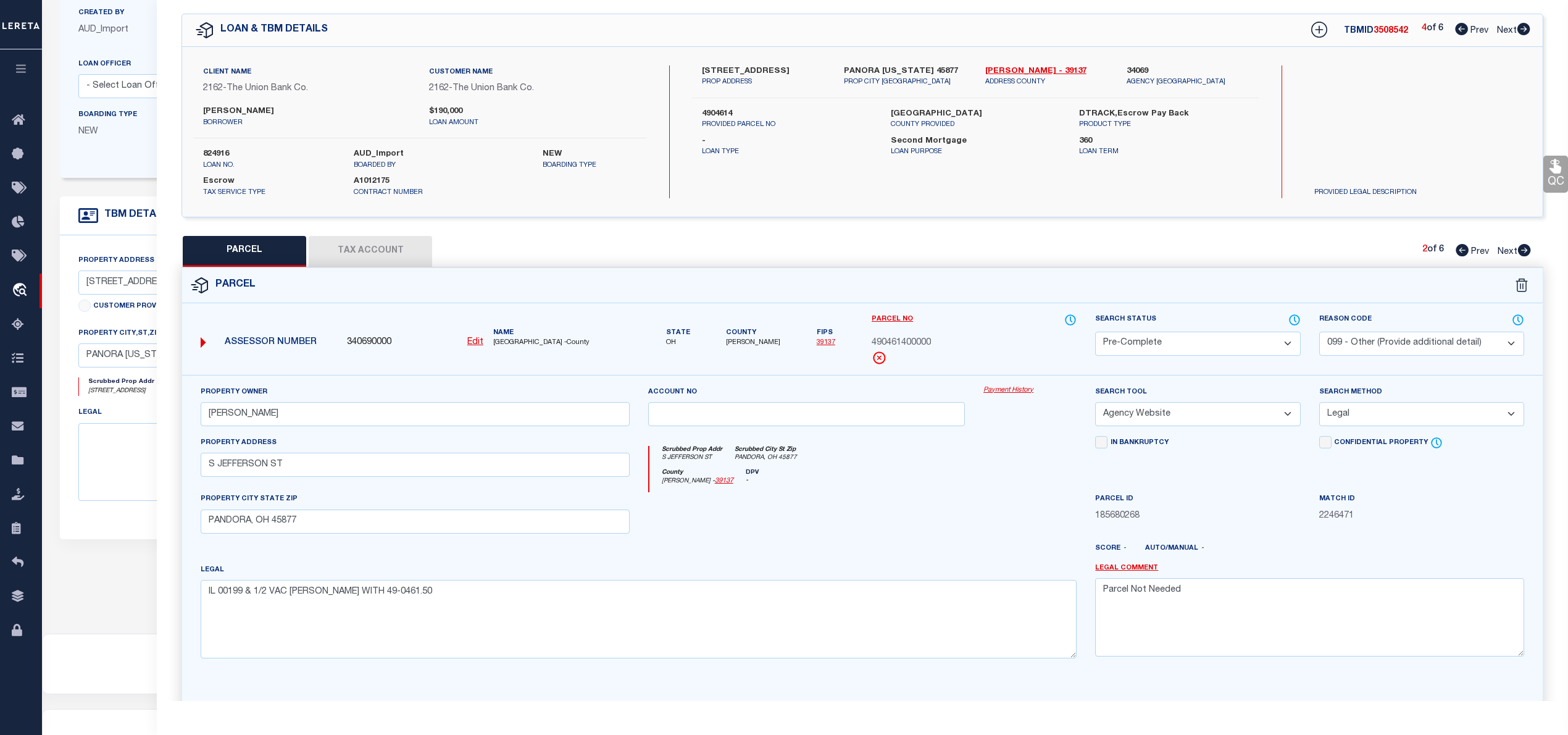
click at [1369, 341] on select "- Select Reason Code - 099 - Other (Provide additional detail) ACT - Agency Cha…" at bounding box center [1422, 343] width 205 height 24
click at [1319, 332] on select "- Select Reason Code - 099 - Other (Provide additional detail) ACT - Agency Cha…" at bounding box center [1422, 343] width 205 height 24
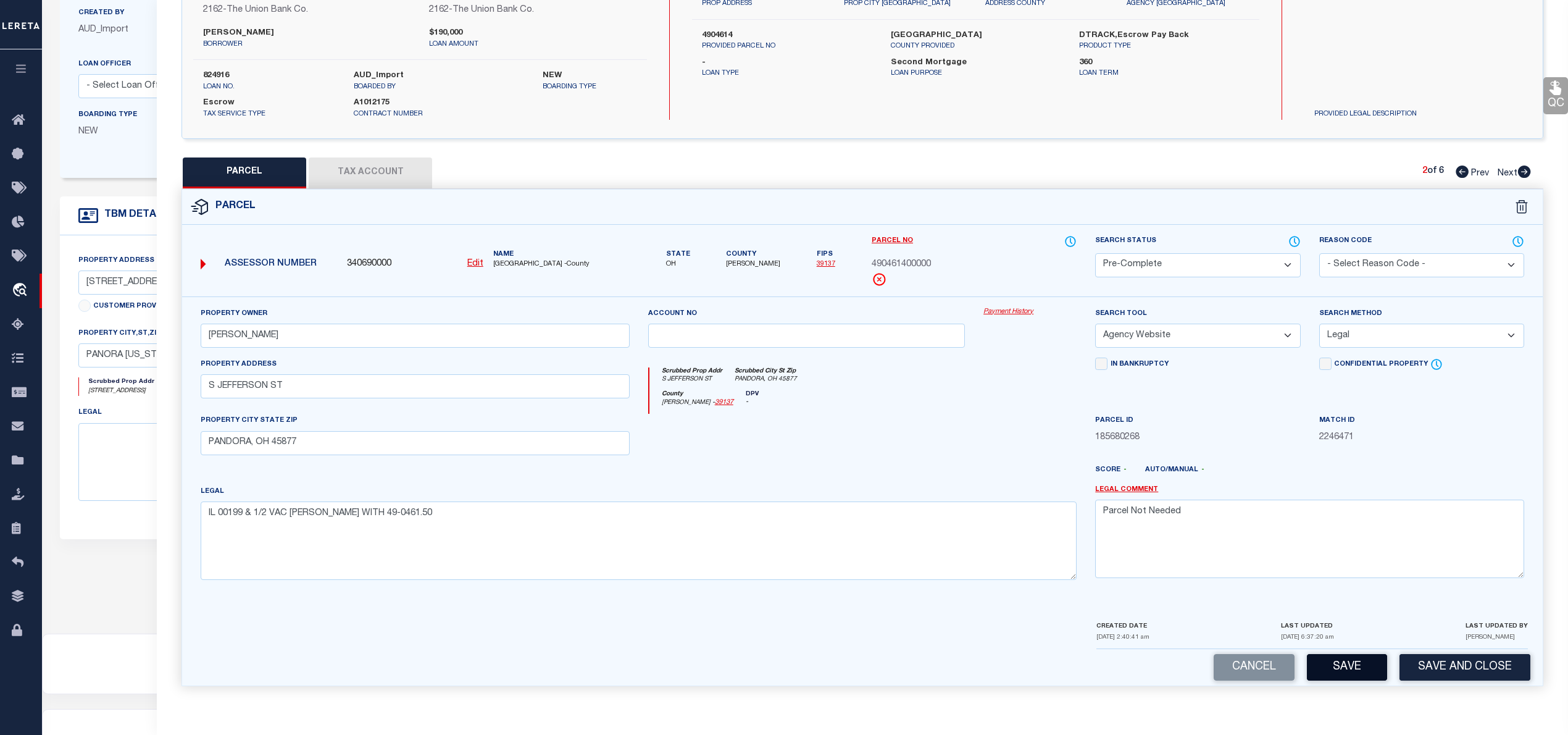
click at [1342, 660] on button "Save" at bounding box center [1346, 668] width 80 height 27
click at [349, 171] on button "Tax Account" at bounding box center [370, 173] width 123 height 31
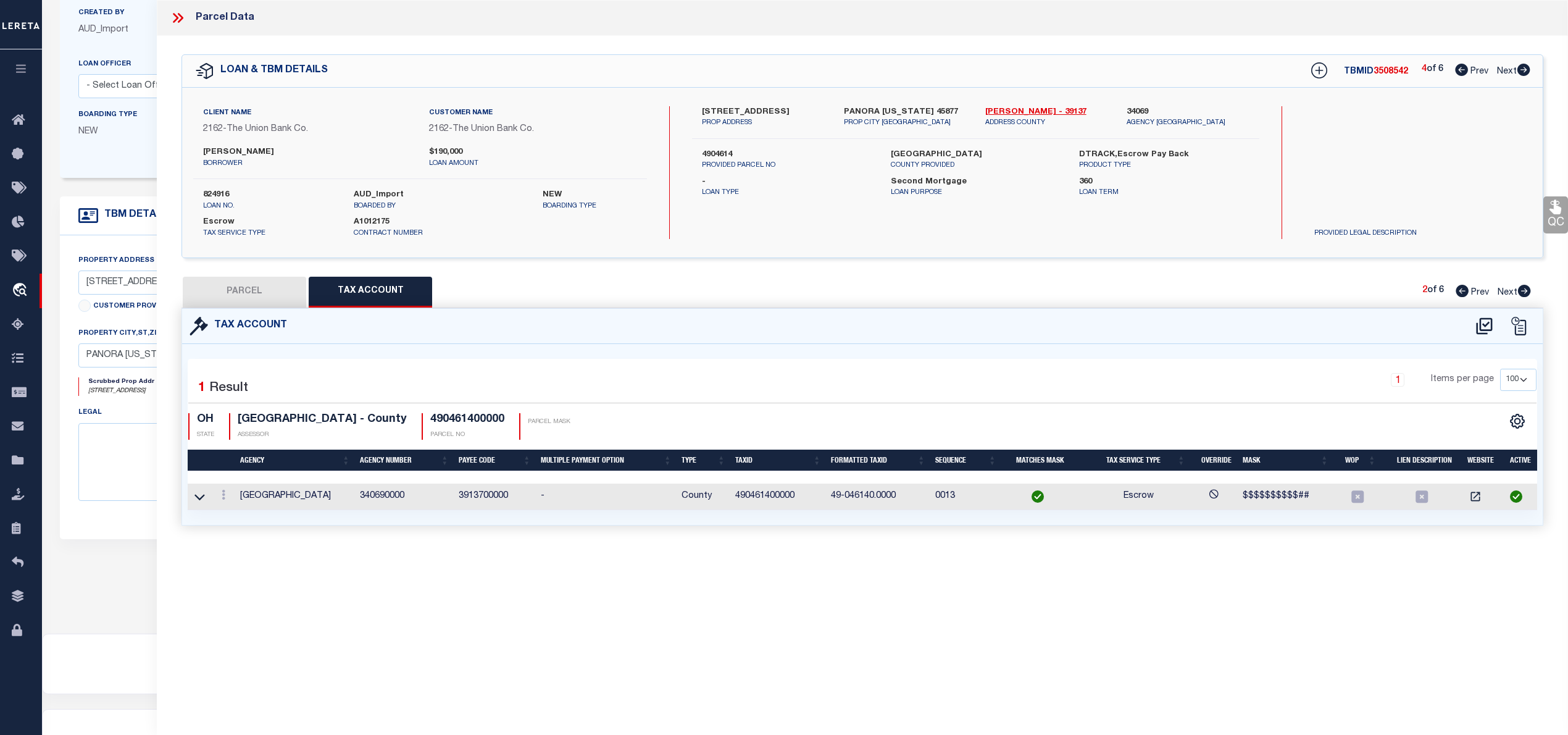
scroll to position [0, 0]
click at [269, 285] on button "PARCEL" at bounding box center [243, 292] width 123 height 31
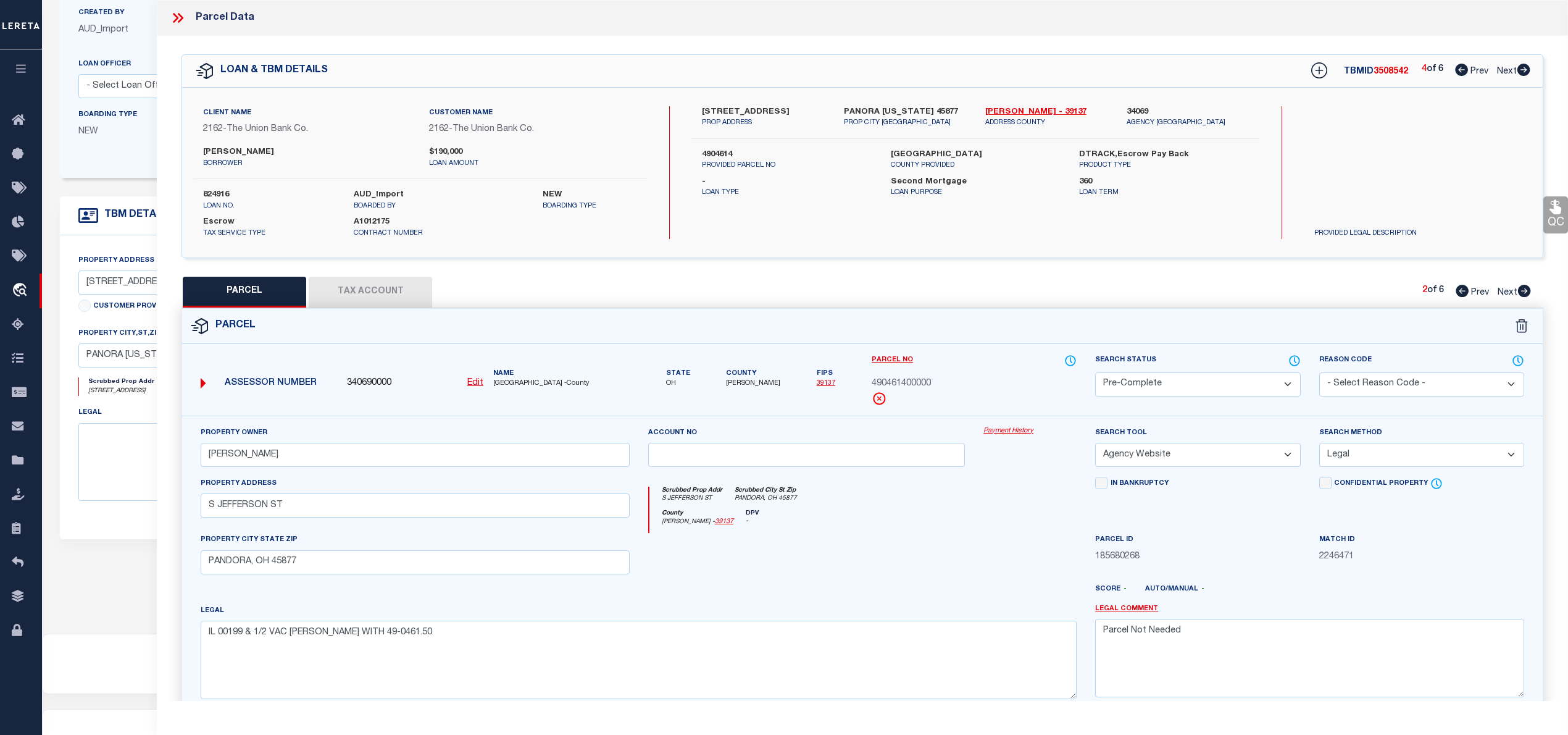
click at [1381, 70] on span "3508542" at bounding box center [1390, 72] width 34 height 9
click at [218, 186] on div "Client Name 2162 - The Union Bank Co. Customer Name 2162 - The Union Bank Co. […" at bounding box center [419, 173] width 454 height 133
click at [919, 386] on span "490461400000" at bounding box center [901, 384] width 59 height 13
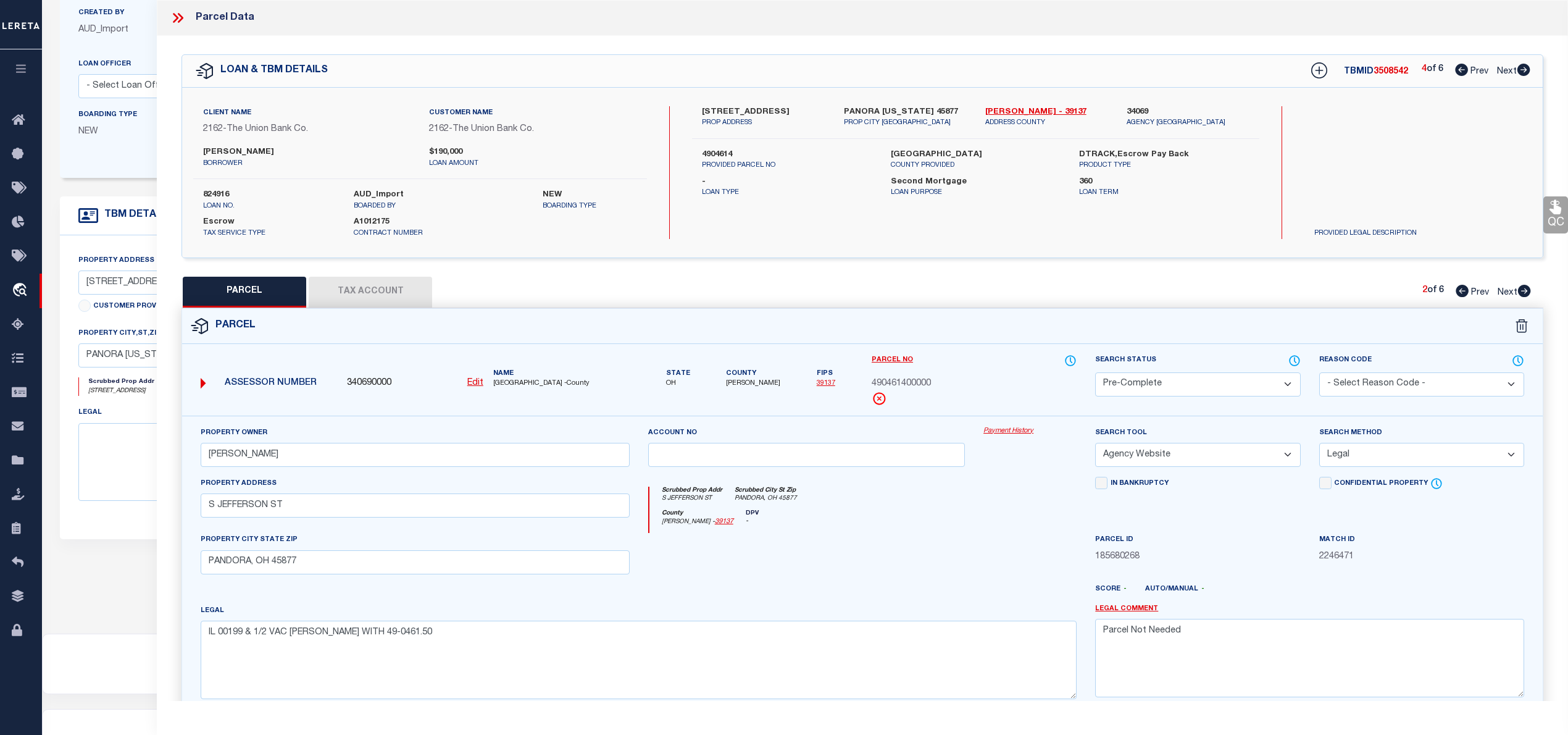
click at [919, 386] on span "490461400000" at bounding box center [901, 384] width 59 height 13
click at [403, 292] on button "Tax Account" at bounding box center [370, 292] width 123 height 31
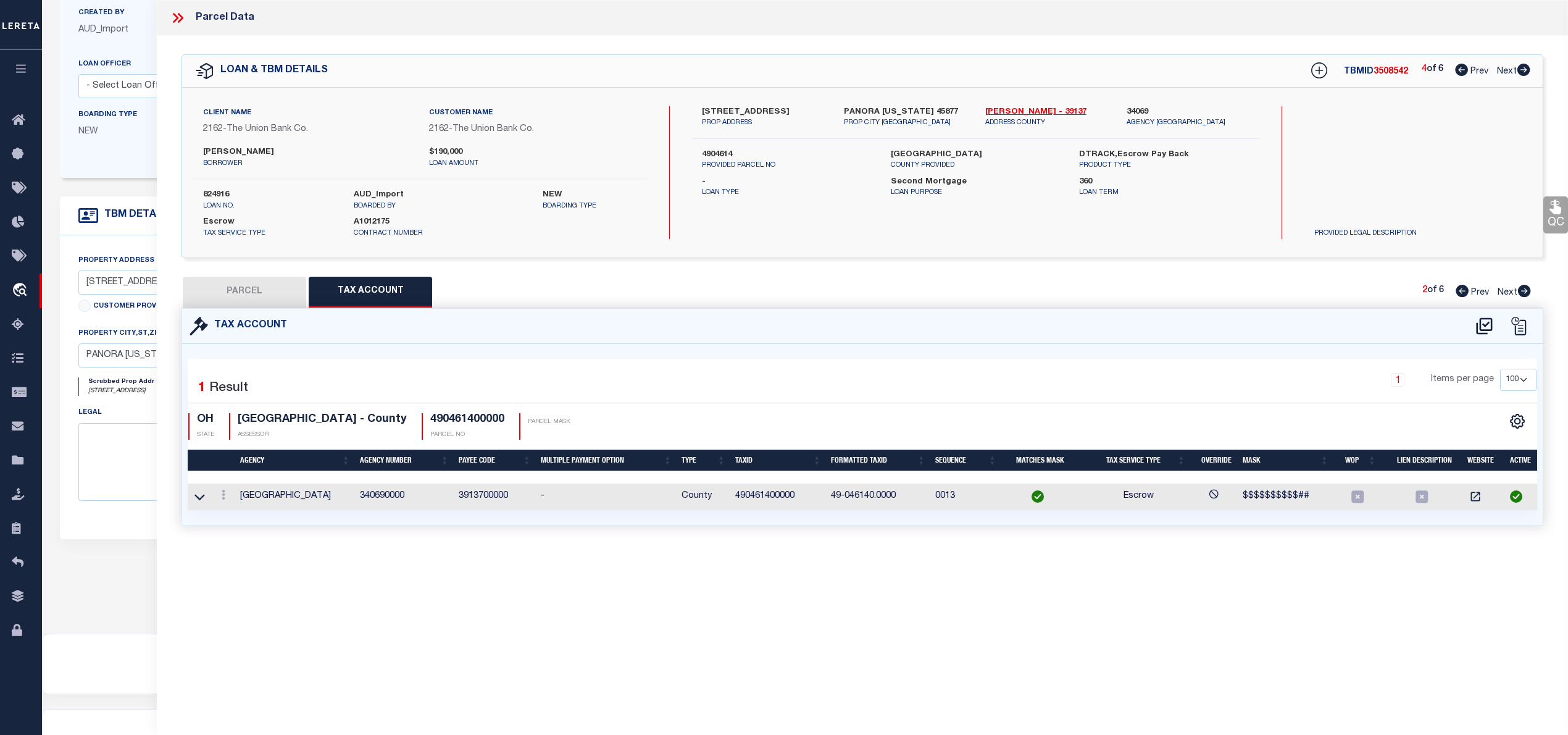
click at [262, 293] on button "PARCEL" at bounding box center [243, 292] width 123 height 31
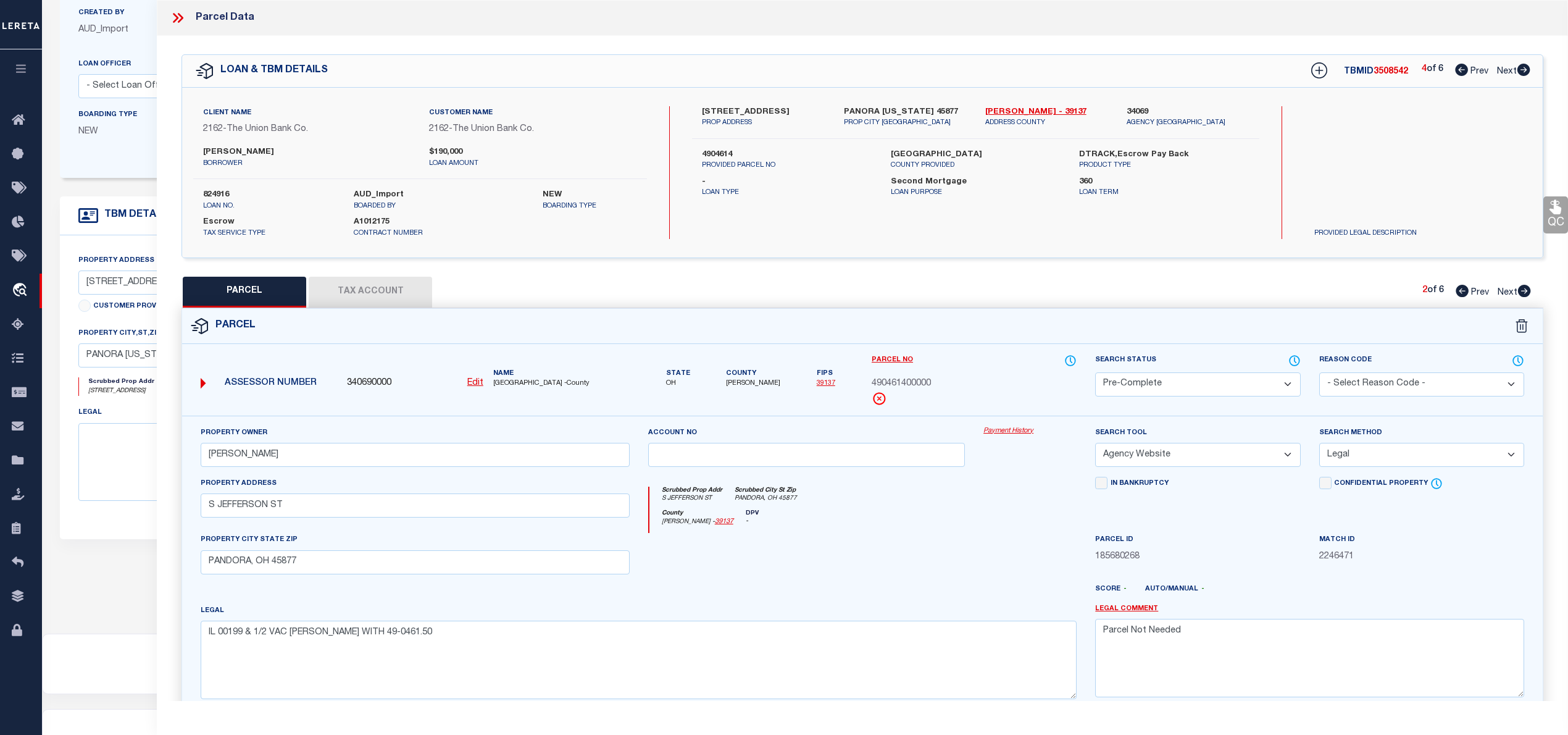
click at [1521, 66] on icon at bounding box center [1523, 70] width 13 height 13
click at [1265, 382] on select "Automated Search Bad Parcel Complete Duplicate Parcel High Dollar Reporting In …" at bounding box center [1197, 384] width 205 height 24
click at [1095, 372] on select "Automated Search Bad Parcel Complete Duplicate Parcel High Dollar Reporting In …" at bounding box center [1197, 384] width 205 height 24
click at [1388, 382] on select "- Select Reason Code - 099 - Other (Provide additional detail) ACT - Agency Cha…" at bounding box center [1422, 384] width 205 height 24
click at [1319, 372] on select "- Select Reason Code - 099 - Other (Provide additional detail) ACT - Agency Cha…" at bounding box center [1422, 384] width 205 height 24
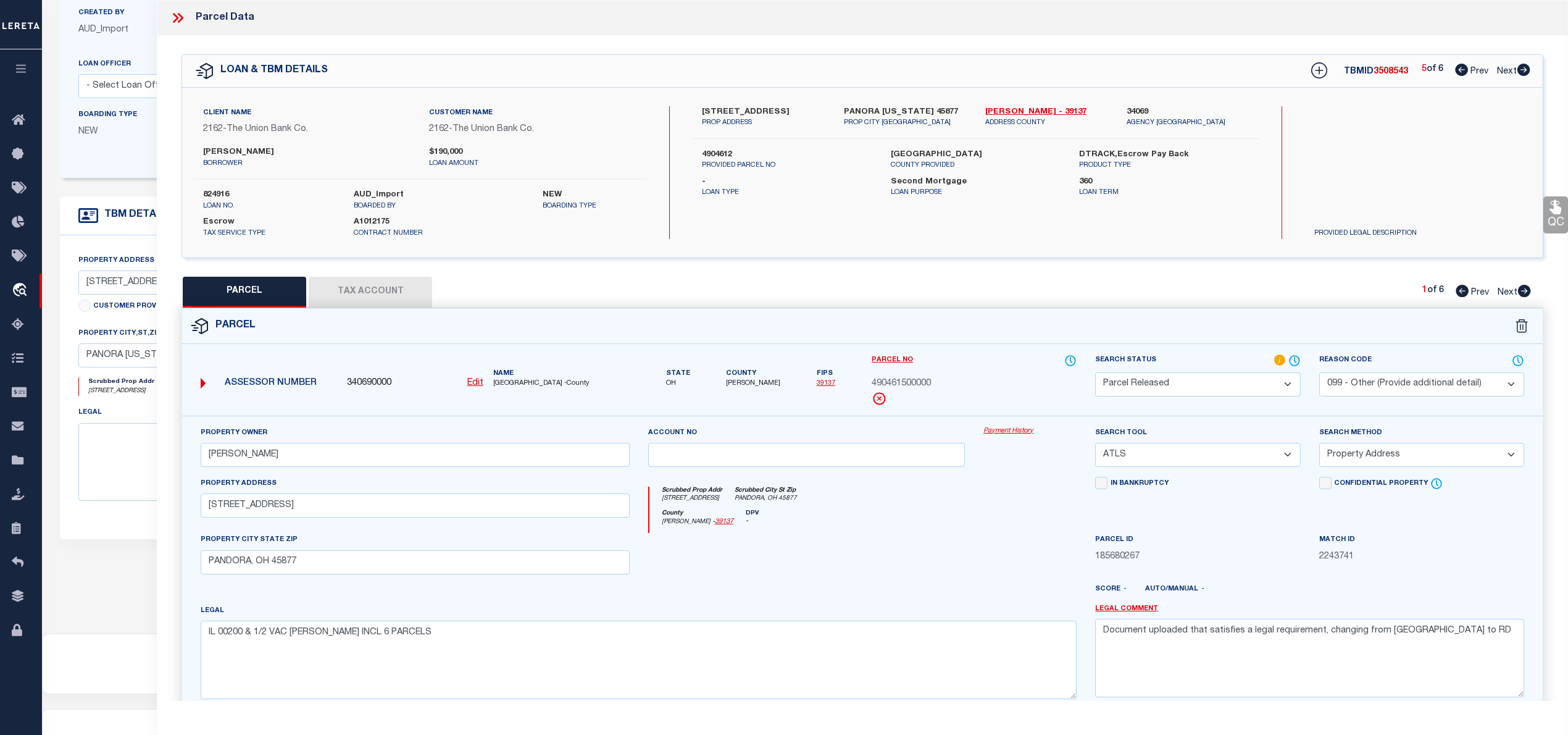
click at [1378, 376] on select "- Select Reason Code - 099 - Other (Provide additional detail) ACT - Agency Cha…" at bounding box center [1422, 384] width 205 height 24
click at [1319, 372] on select "- Select Reason Code - 099 - Other (Provide additional detail) ACT - Agency Cha…" at bounding box center [1422, 384] width 205 height 24
click at [1390, 384] on select "- Select Reason Code - 099 - Other (Provide additional detail) ACT - Agency Cha…" at bounding box center [1422, 384] width 205 height 24
click at [1319, 372] on select "- Select Reason Code - 099 - Other (Provide additional detail) ACT - Agency Cha…" at bounding box center [1422, 384] width 205 height 24
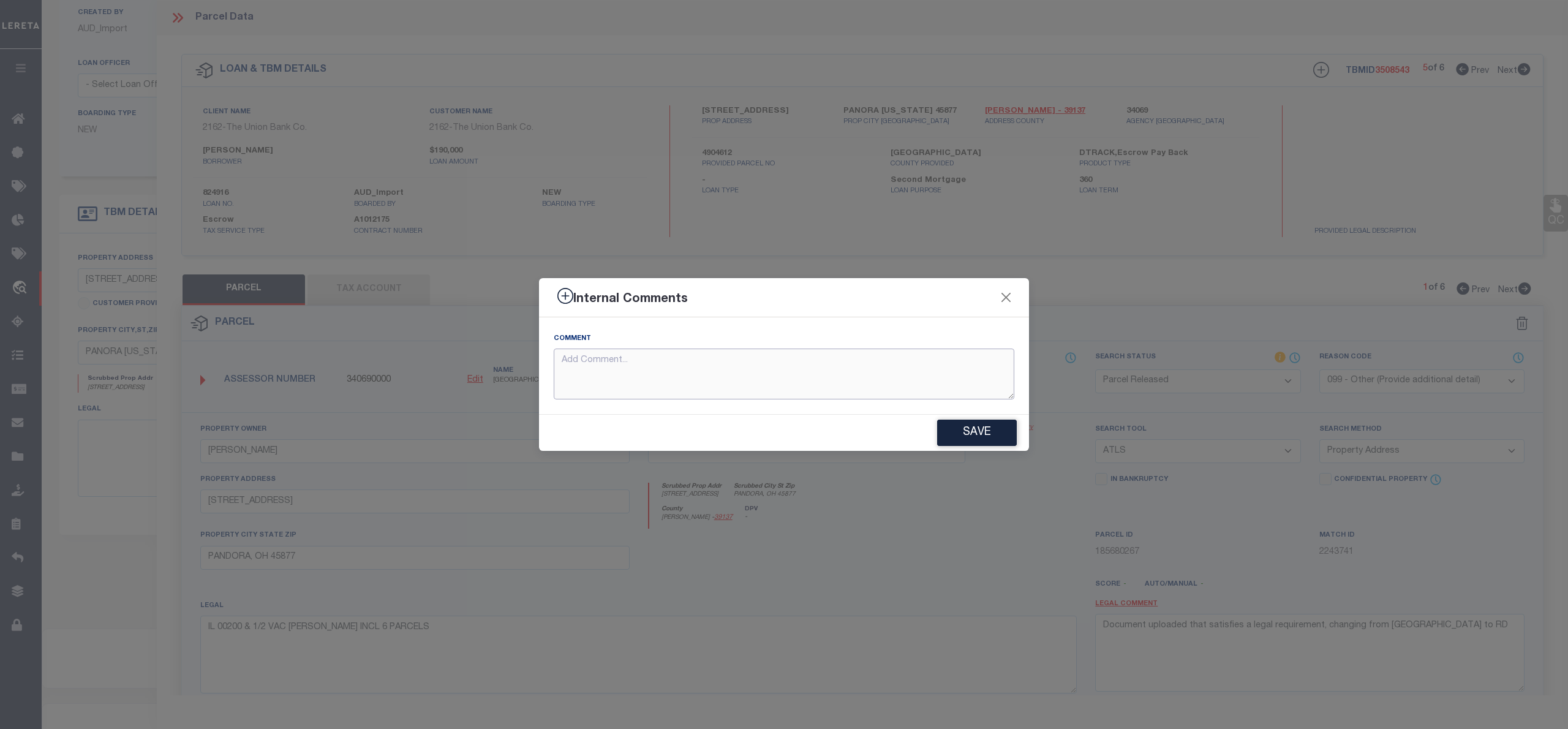
click at [629, 376] on textarea at bounding box center [784, 373] width 461 height 51
click at [971, 424] on button "Save" at bounding box center [976, 433] width 79 height 27
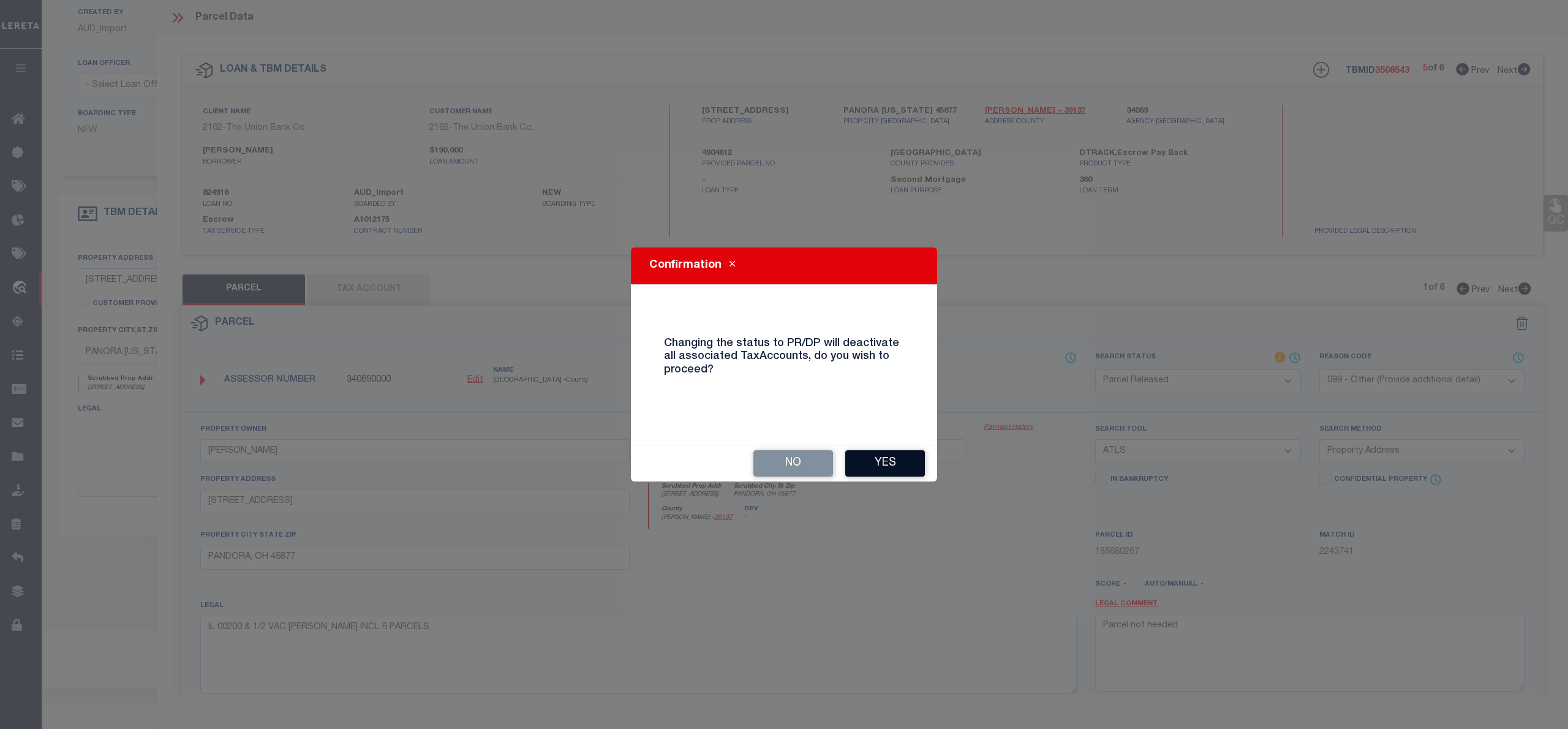
click at [902, 459] on button "Yes" at bounding box center [884, 463] width 79 height 27
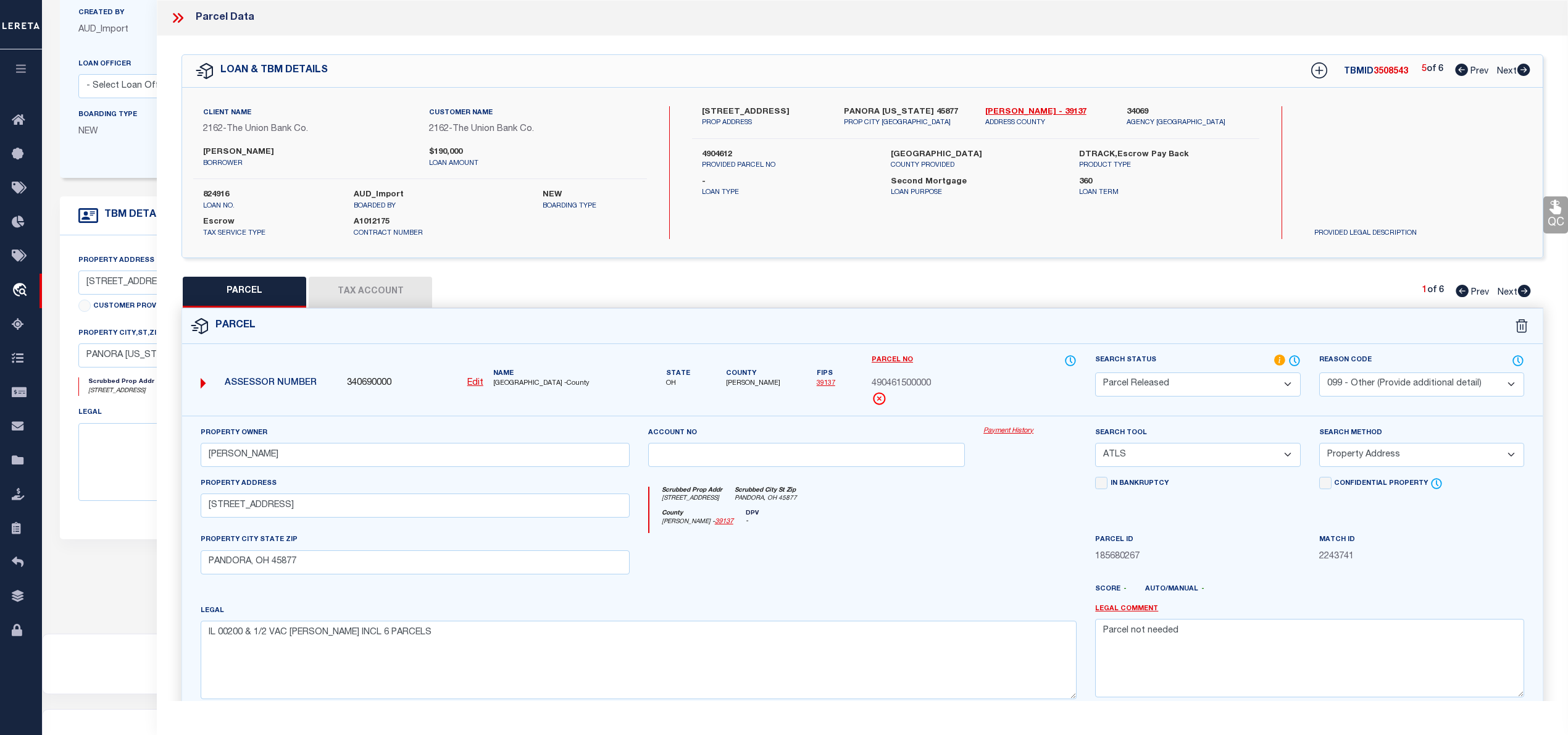
click at [1525, 292] on icon at bounding box center [1523, 291] width 13 height 13
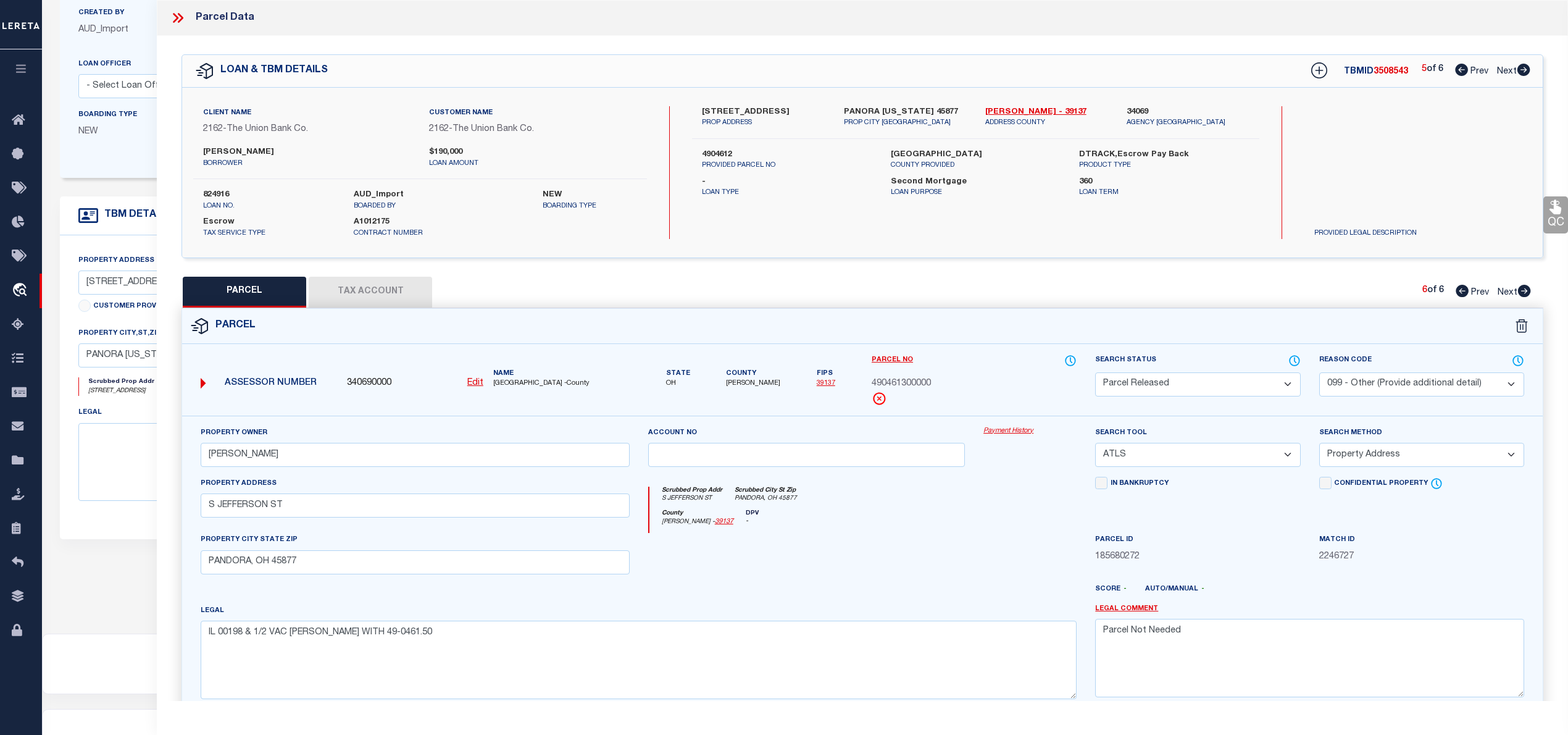
click at [1459, 292] on icon at bounding box center [1462, 291] width 13 height 13
click at [912, 381] on span "490461200000" at bounding box center [901, 384] width 59 height 13
click at [1218, 456] on select "-- Select Search Tool -- 3rd Party Website Agency File Agency Website ATLS CNV-…" at bounding box center [1197, 455] width 205 height 24
click at [1286, 457] on select "-- Select Search Tool -- 3rd Party Website Agency File Agency Website ATLS CNV-…" at bounding box center [1197, 455] width 205 height 24
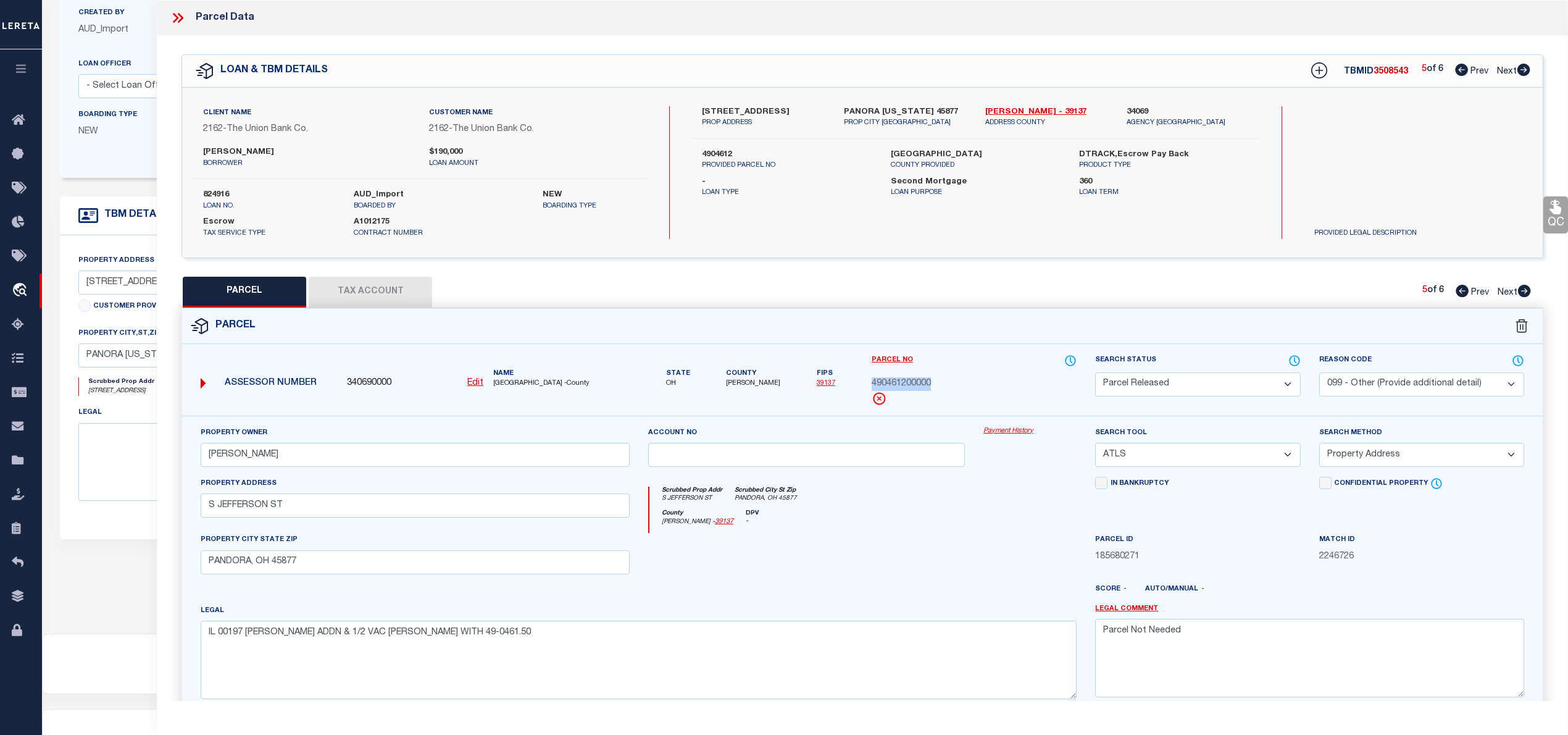
click at [1284, 457] on select "-- Select Search Tool -- 3rd Party Website Agency File Agency Website ATLS CNV-…" at bounding box center [1197, 455] width 205 height 24
click at [1095, 445] on select "-- Select Search Tool -- 3rd Party Website Agency File Agency Website ATLS CNV-…" at bounding box center [1197, 455] width 205 height 24
click at [1353, 457] on select "-- Select Search Method -- Property Address Legal Liability Info Provided" at bounding box center [1422, 455] width 205 height 24
click at [1319, 445] on select "-- Select Search Method -- Property Address Legal Liability Info Provided" at bounding box center [1422, 455] width 205 height 24
click at [1369, 382] on select "- Select Reason Code - 099 - Other (Provide additional detail) ACT - Agency Cha…" at bounding box center [1422, 384] width 205 height 24
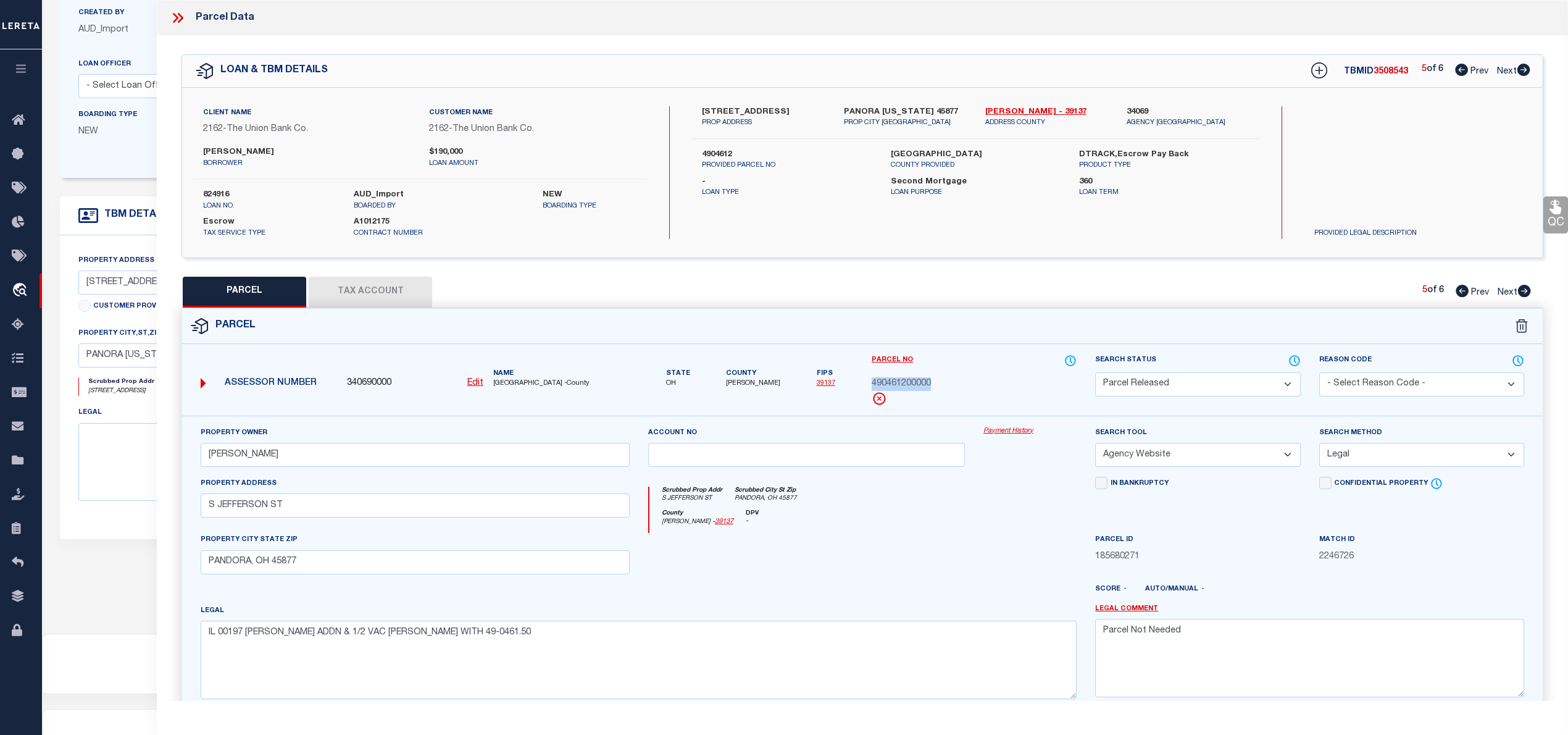
click at [1319, 372] on select "- Select Reason Code - 099 - Other (Provide additional detail) ACT - Agency Cha…" at bounding box center [1422, 384] width 205 height 24
click at [1215, 537] on div "Parcel ID 185680271" at bounding box center [1197, 548] width 205 height 31
click at [516, 647] on textarea "IL 00197 [PERSON_NAME] ADDN & 1/2 VAC [PERSON_NAME] WITH 49-0461.50" at bounding box center [638, 660] width 876 height 78
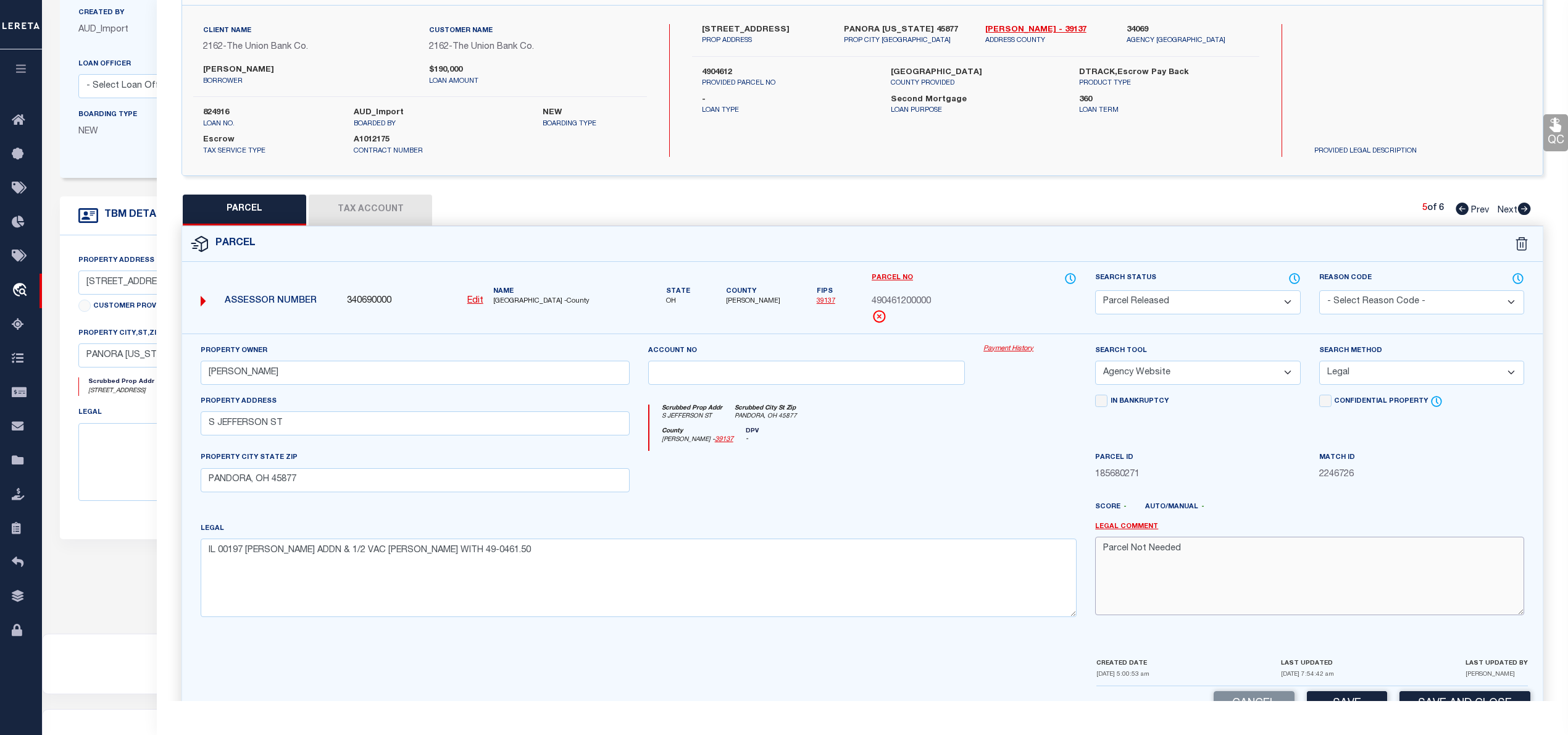
drag, startPoint x: 1191, startPoint y: 552, endPoint x: 1104, endPoint y: 553, distance: 87.0
click at [1104, 553] on textarea "Parcel Not Needed" at bounding box center [1309, 575] width 429 height 78
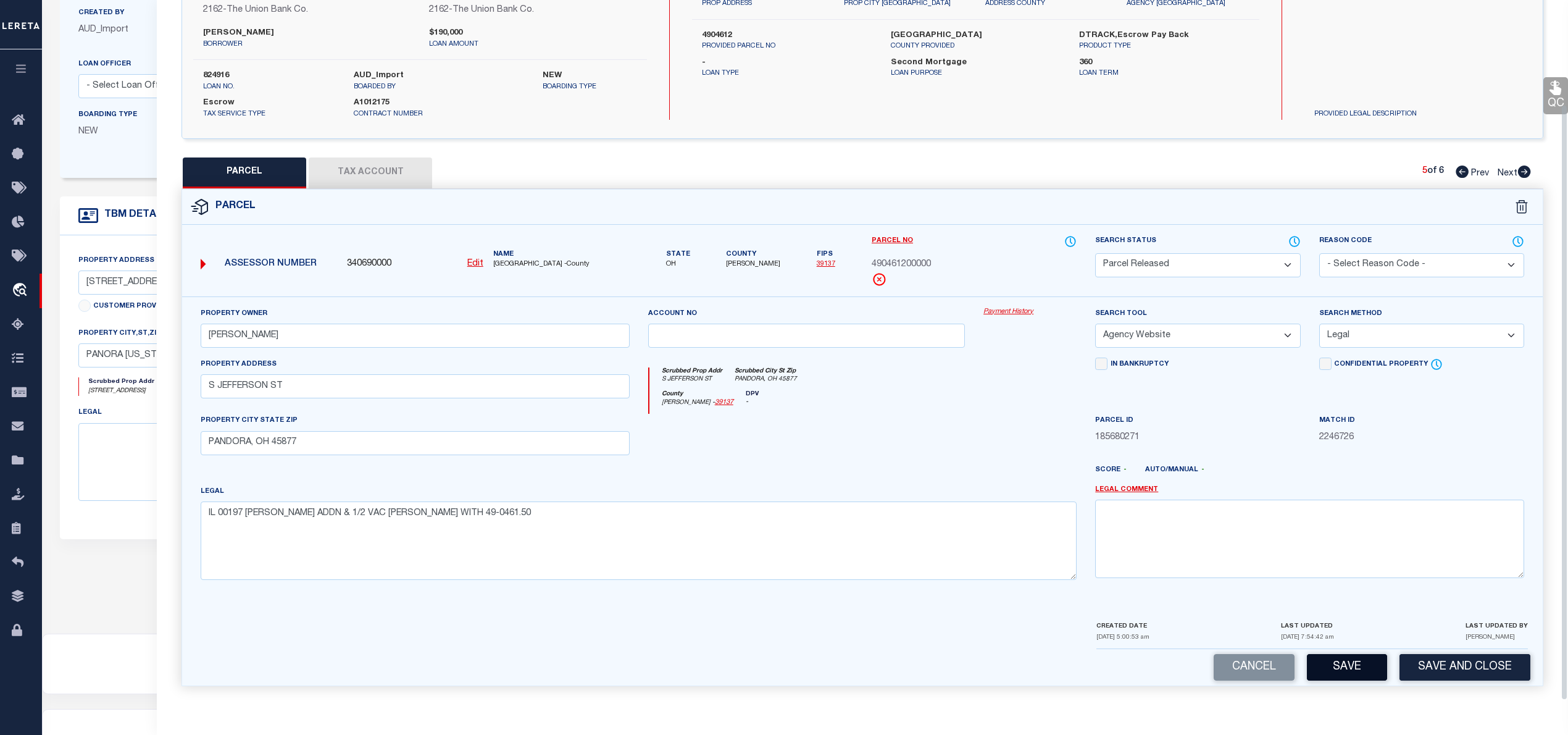
click at [1341, 662] on button "Save" at bounding box center [1346, 668] width 80 height 27
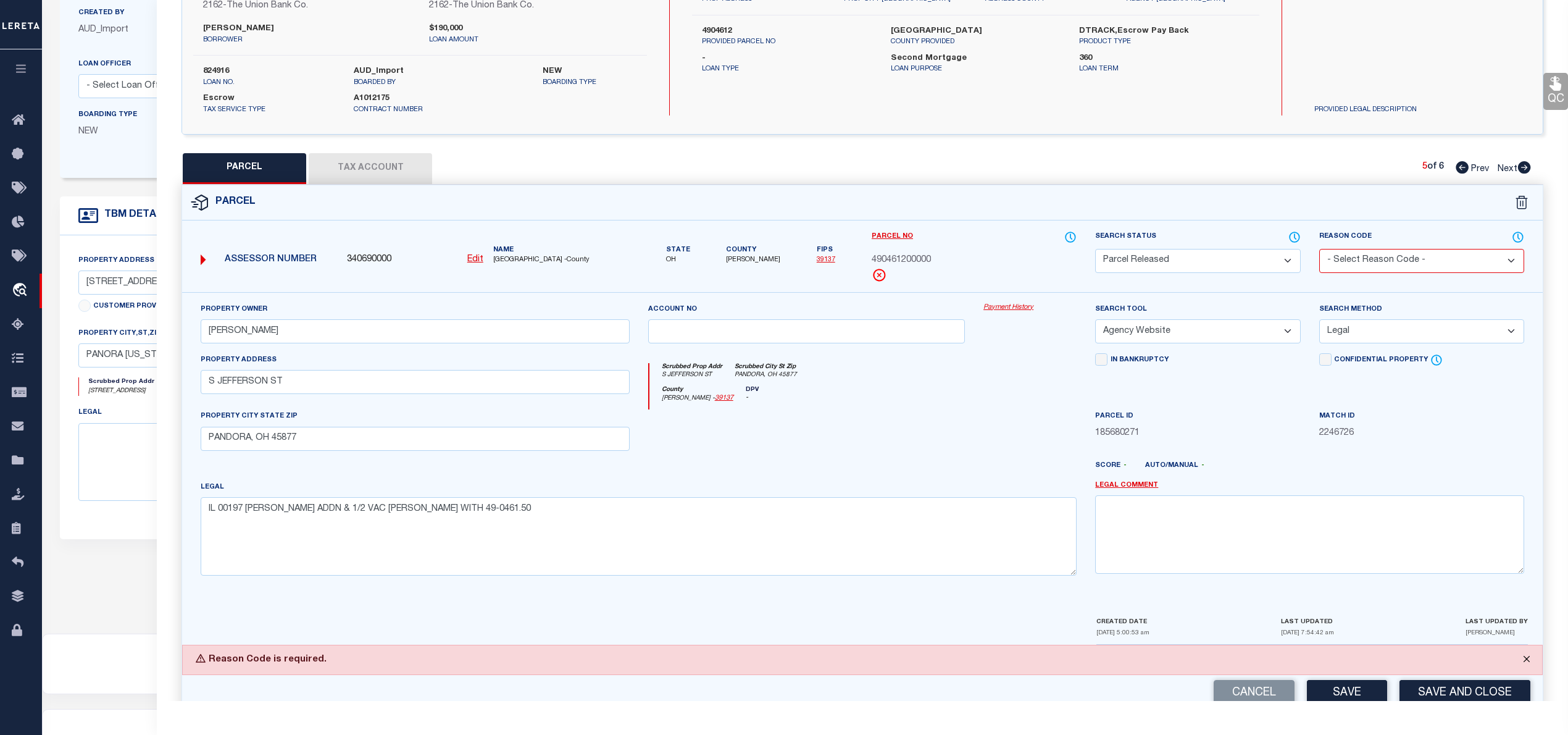
click at [1528, 660] on button "Close" at bounding box center [1526, 659] width 31 height 27
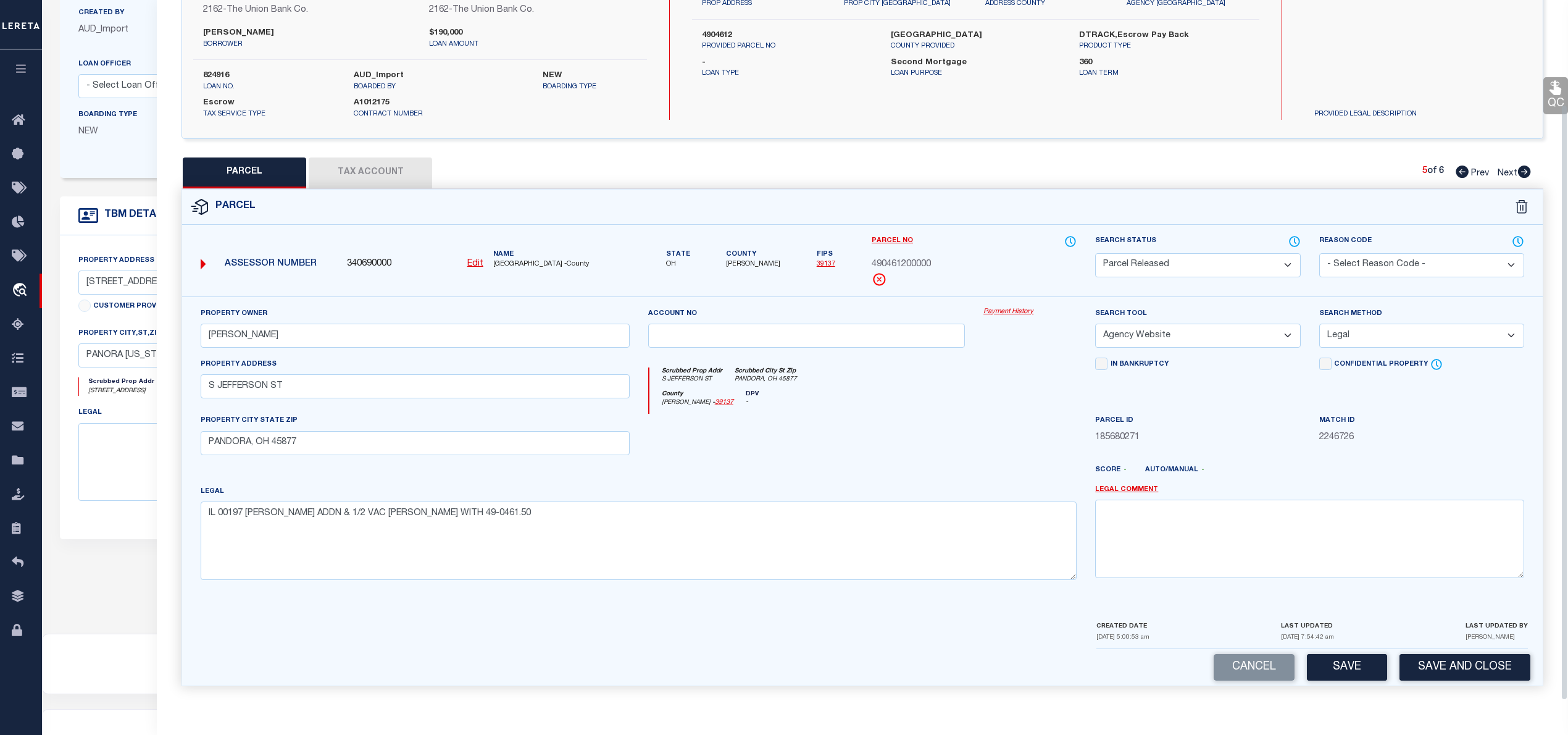
click at [1395, 266] on select "- Select Reason Code - 099 - Other (Provide additional detail) ACT - Agency Cha…" at bounding box center [1422, 265] width 205 height 24
click at [1246, 263] on select "Automated Search Bad Parcel Complete Duplicate Parcel High Dollar Reporting In …" at bounding box center [1197, 265] width 205 height 24
click at [1095, 253] on select "Automated Search Bad Parcel Complete Duplicate Parcel High Dollar Reporting In …" at bounding box center [1197, 265] width 205 height 24
click at [1357, 672] on button "Save" at bounding box center [1346, 668] width 80 height 27
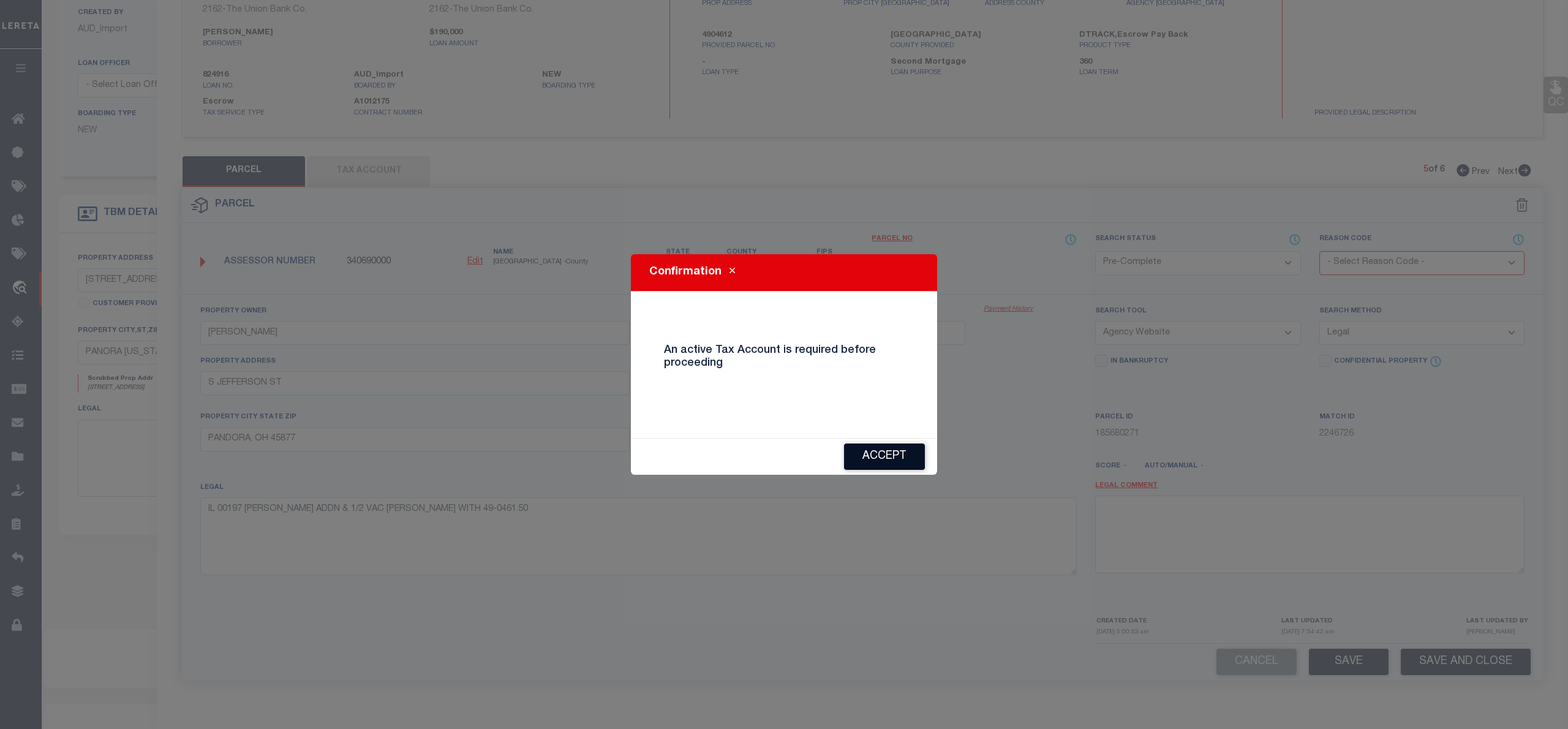
click at [889, 454] on button "Accept" at bounding box center [884, 457] width 81 height 27
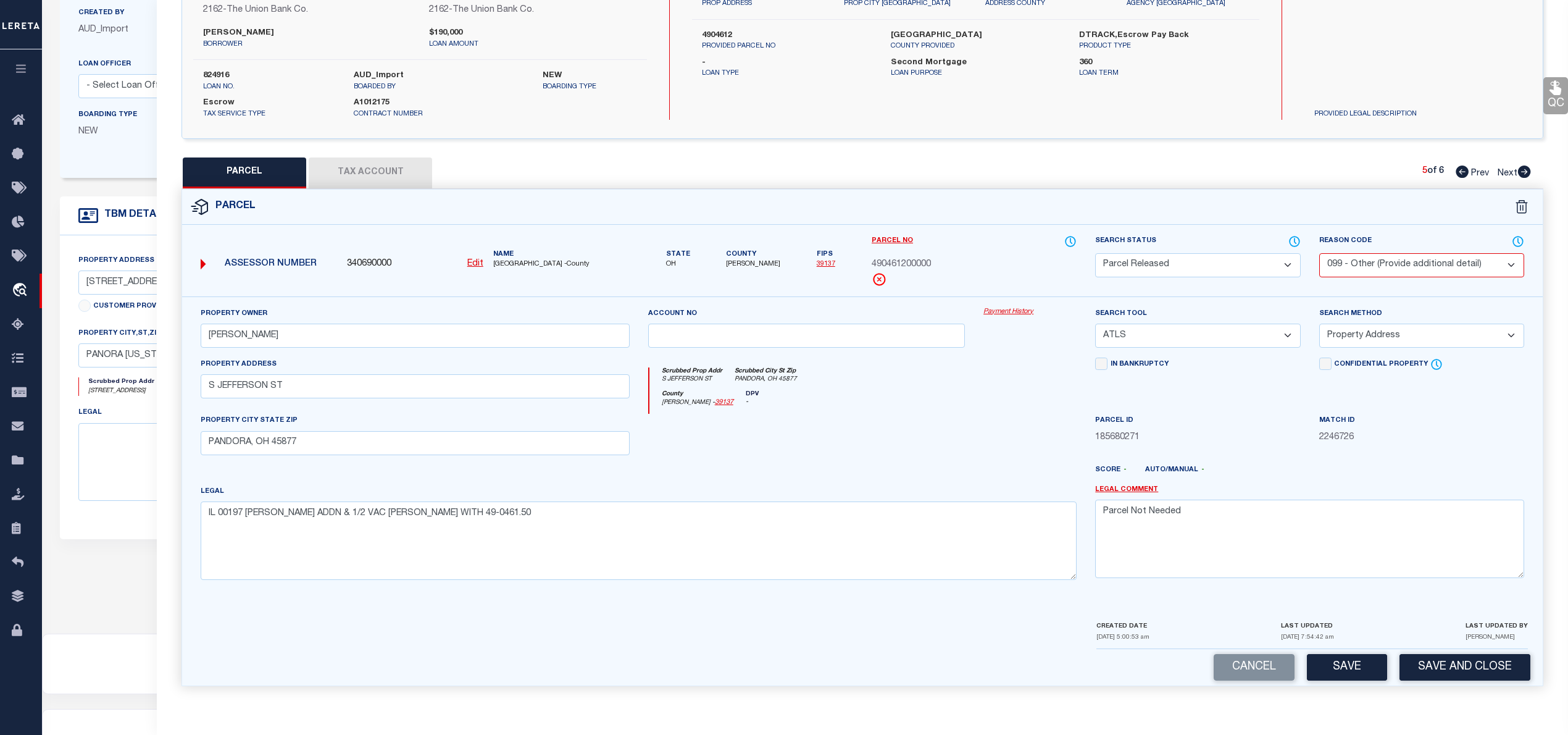
click at [372, 161] on button "Tax Account" at bounding box center [370, 173] width 123 height 31
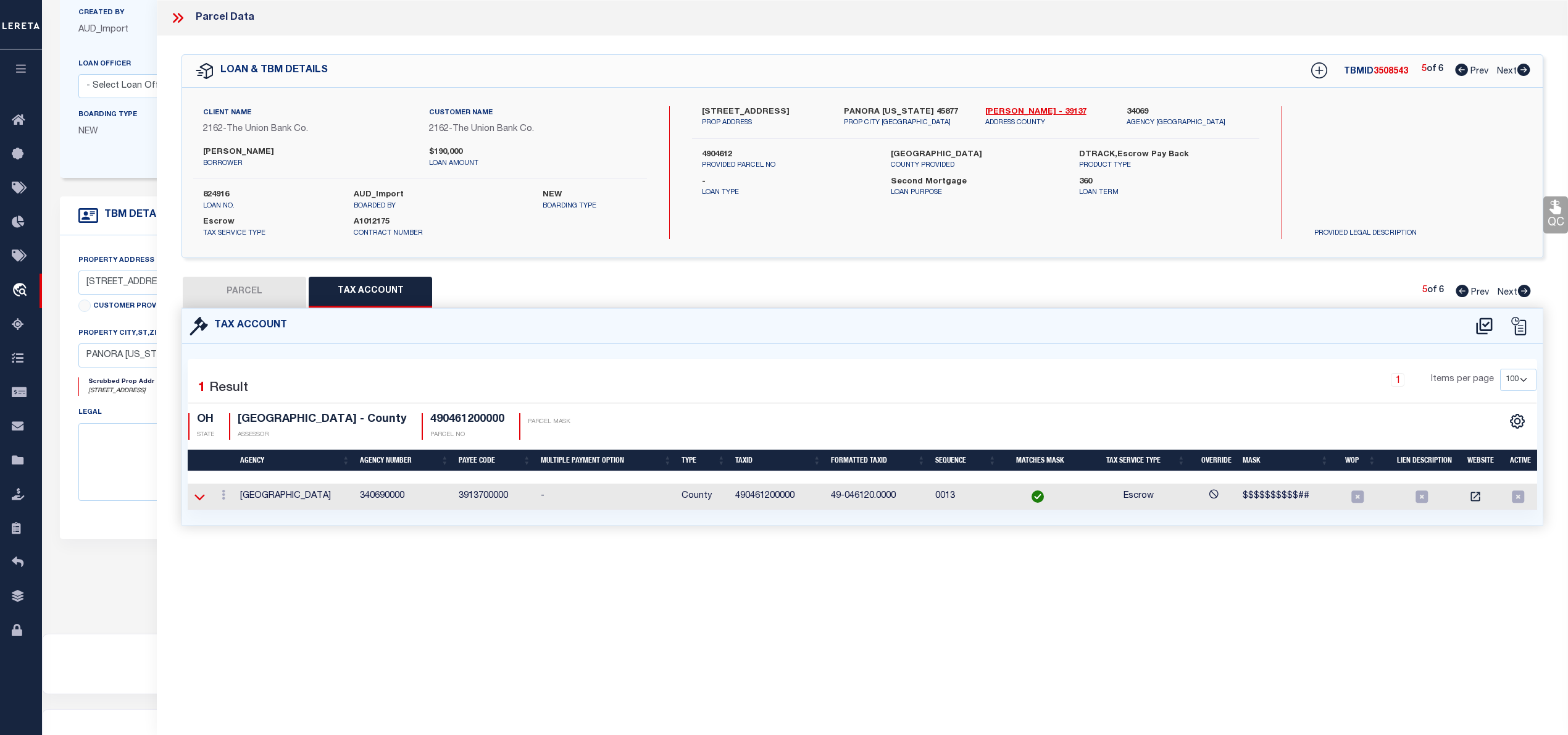
click at [201, 499] on icon at bounding box center [199, 497] width 11 height 6
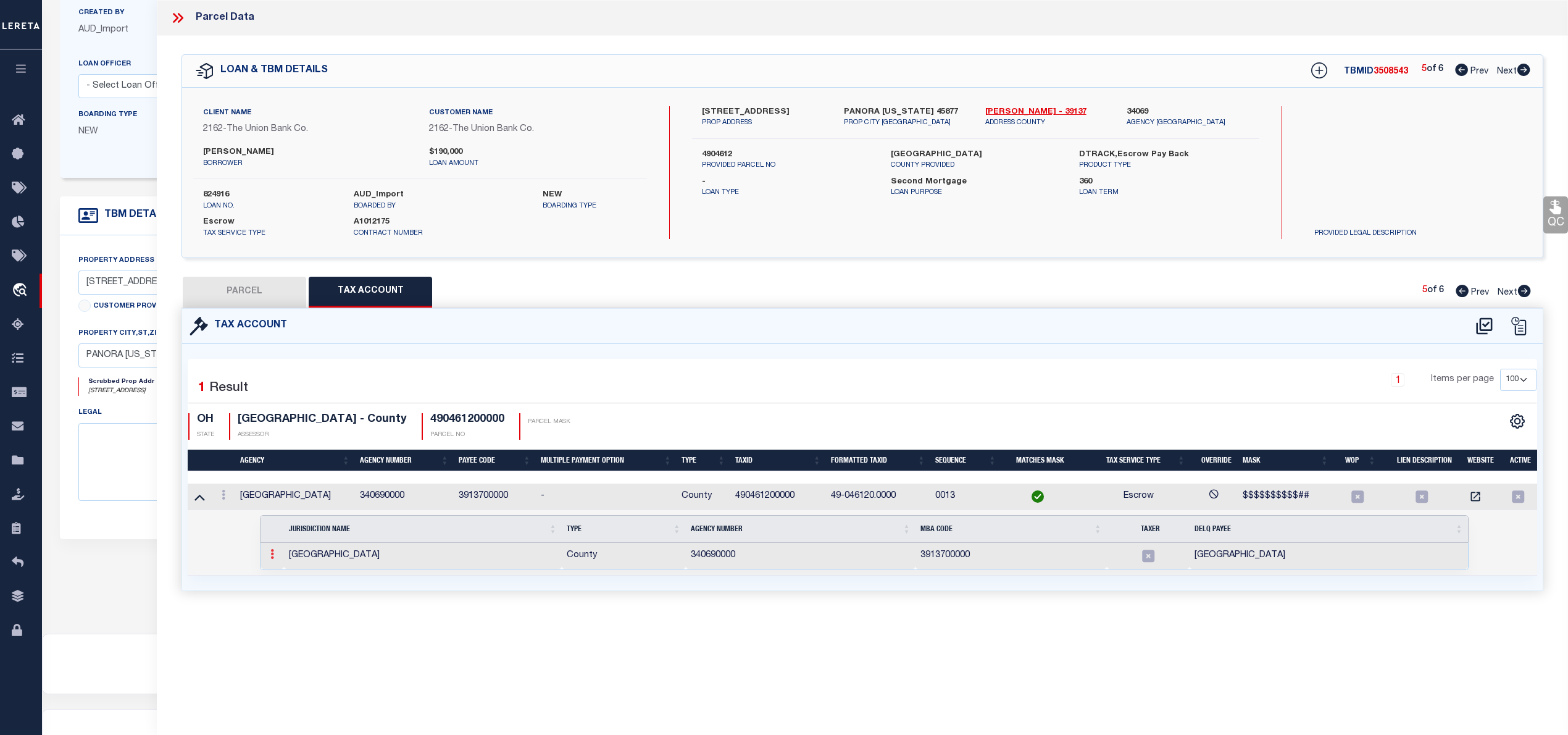
click at [271, 559] on icon at bounding box center [272, 553] width 4 height 10
click at [287, 577] on img at bounding box center [287, 574] width 13 height 13
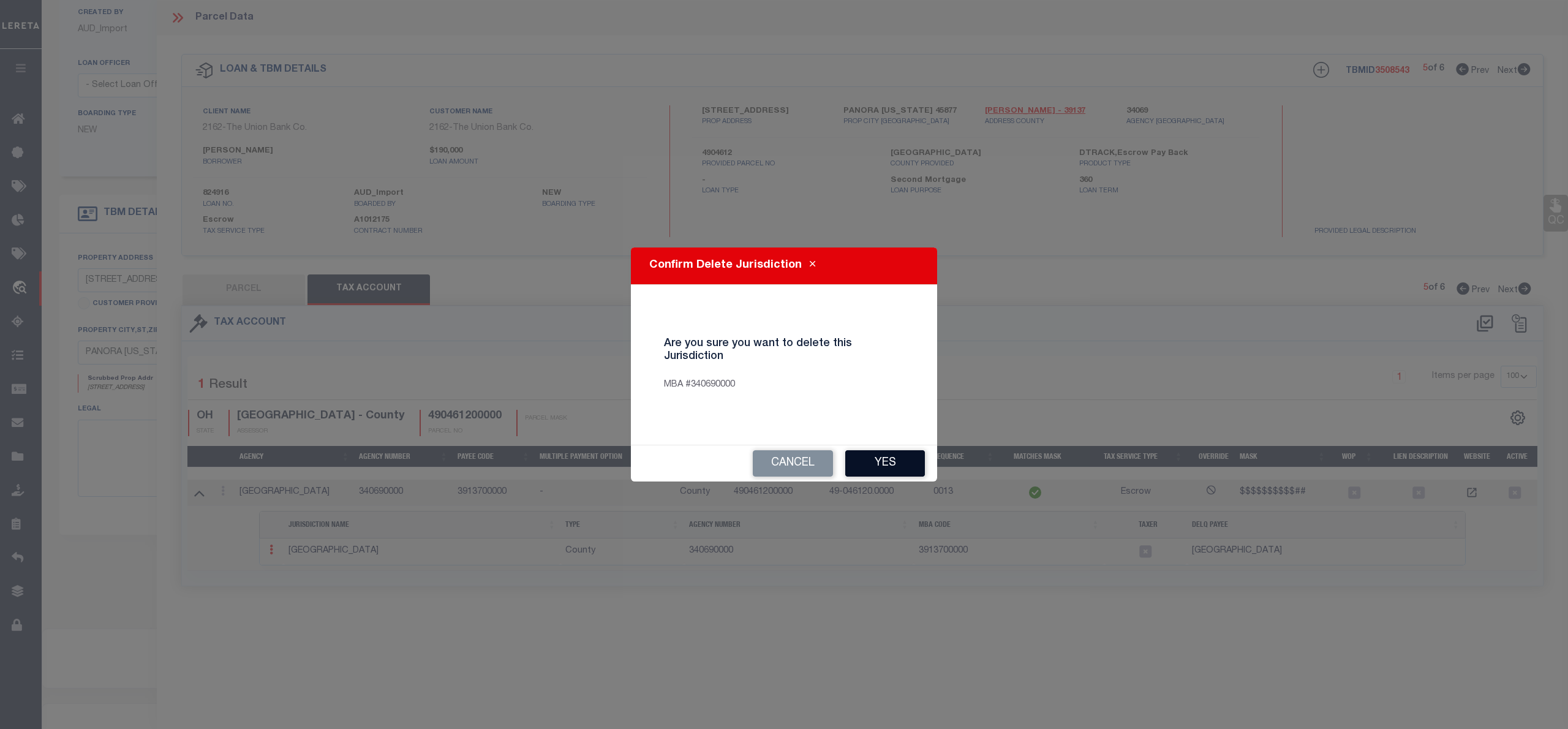
click at [874, 463] on button "Yes" at bounding box center [884, 463] width 79 height 27
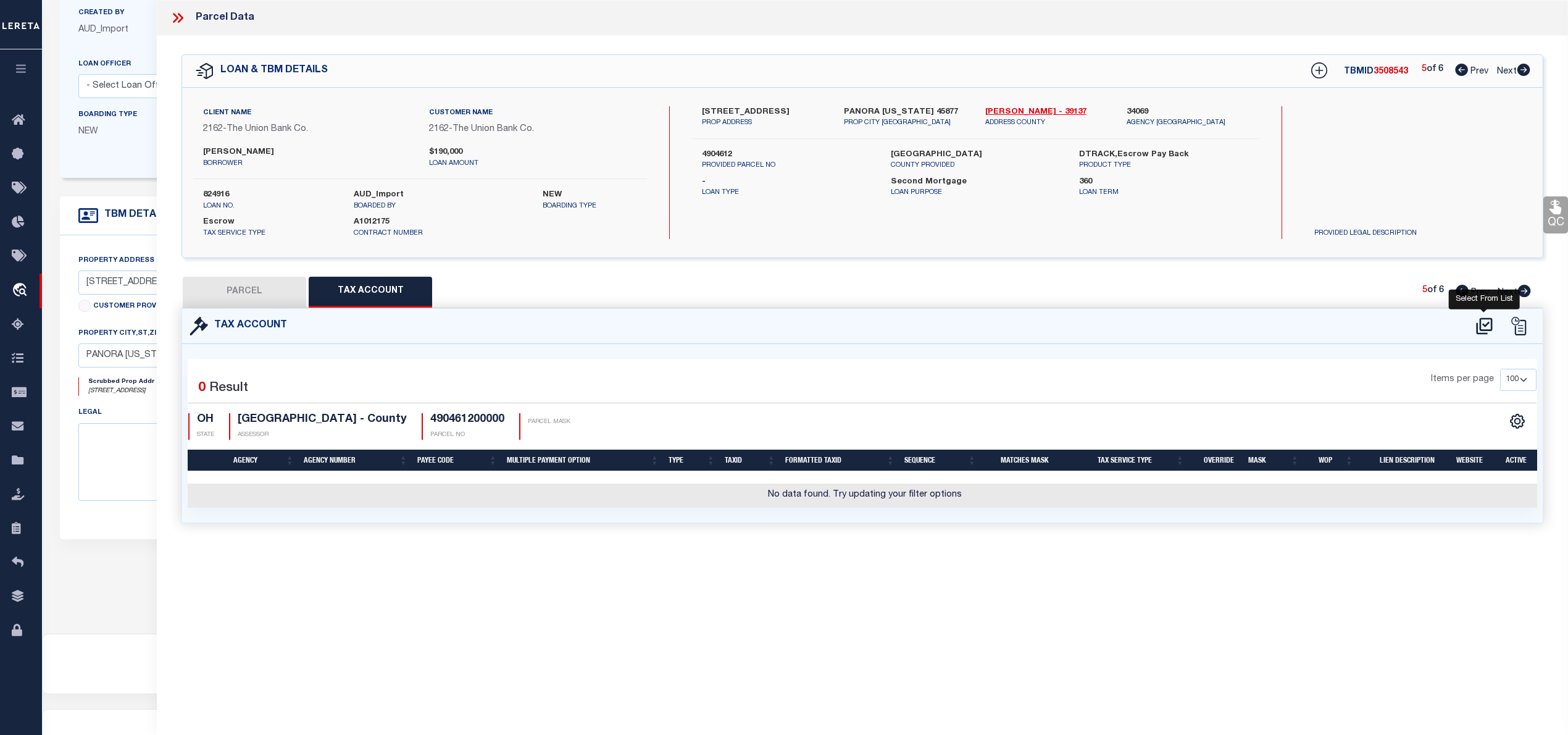
click at [1482, 326] on icon at bounding box center [1484, 326] width 21 height 20
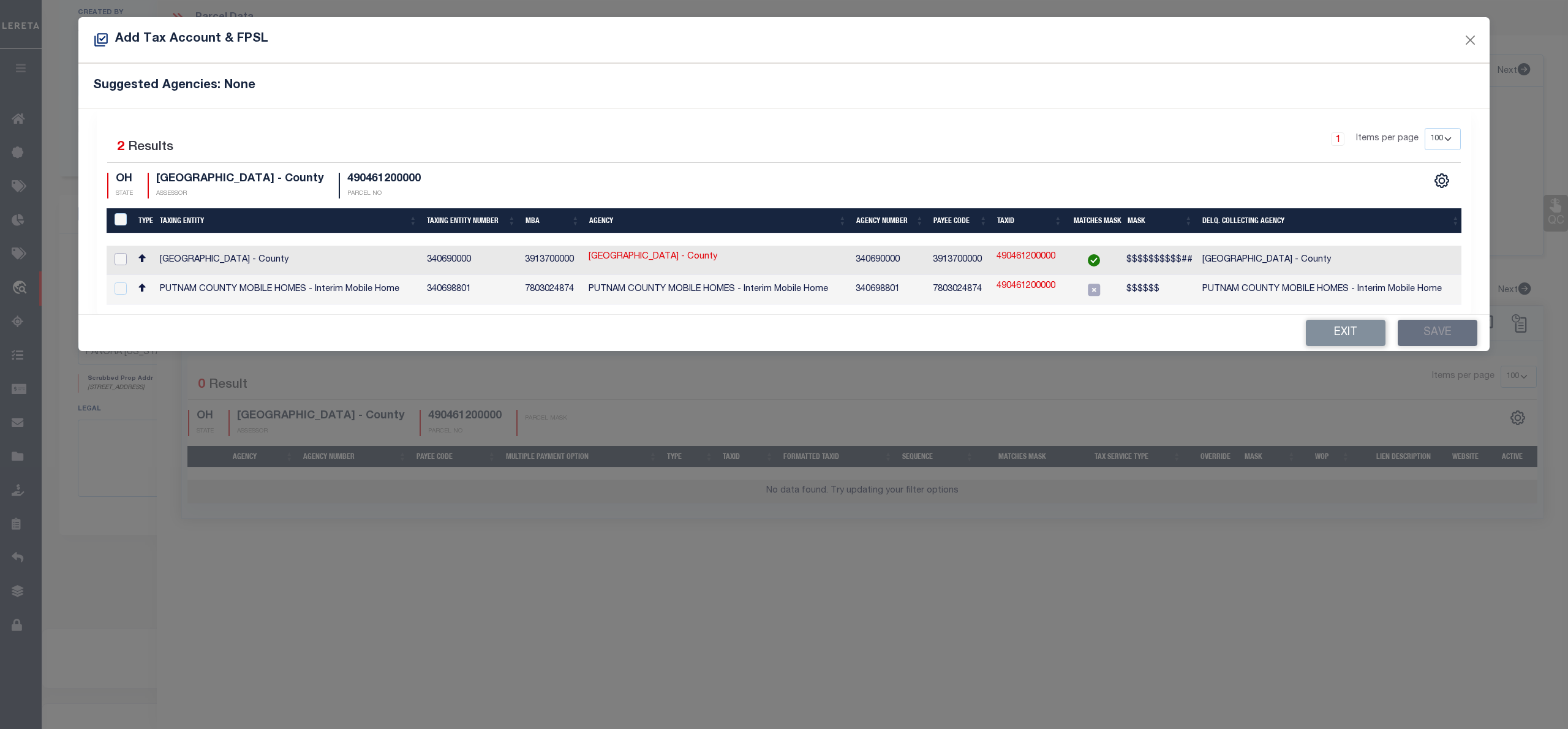
click at [119, 260] on input "checkbox" at bounding box center [121, 259] width 12 height 12
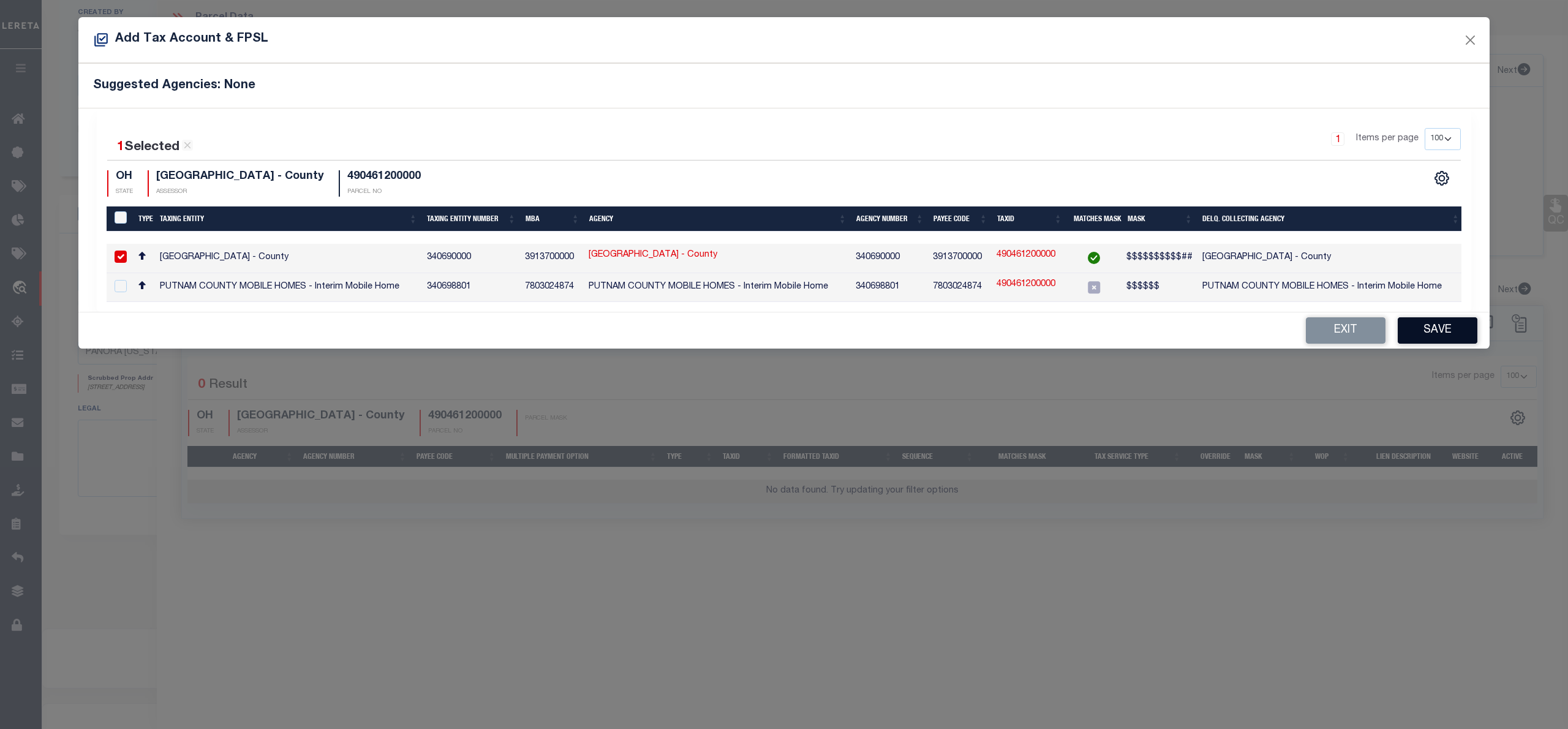
click at [1424, 331] on button "Save" at bounding box center [1437, 331] width 79 height 27
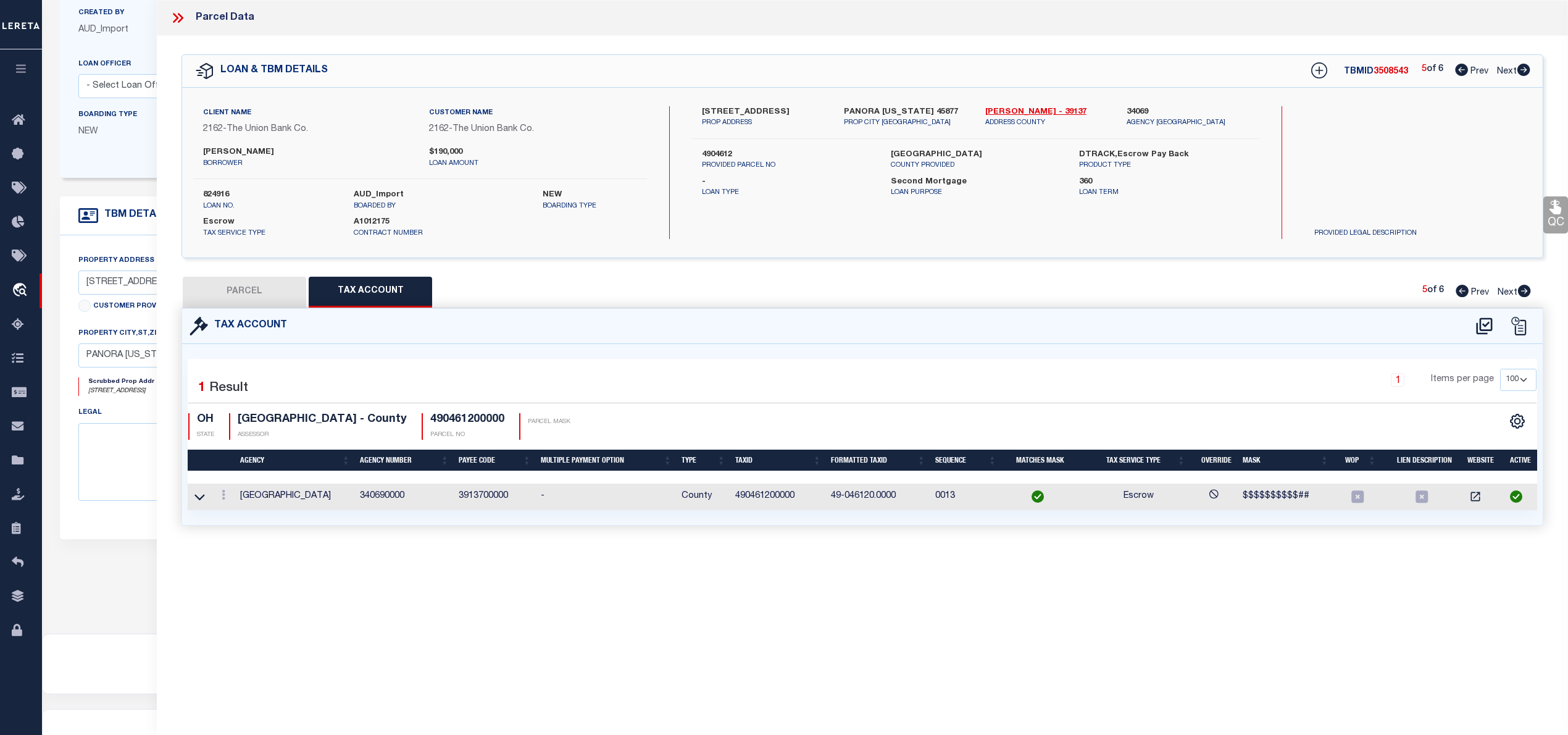
click at [248, 289] on button "PARCEL" at bounding box center [243, 292] width 123 height 31
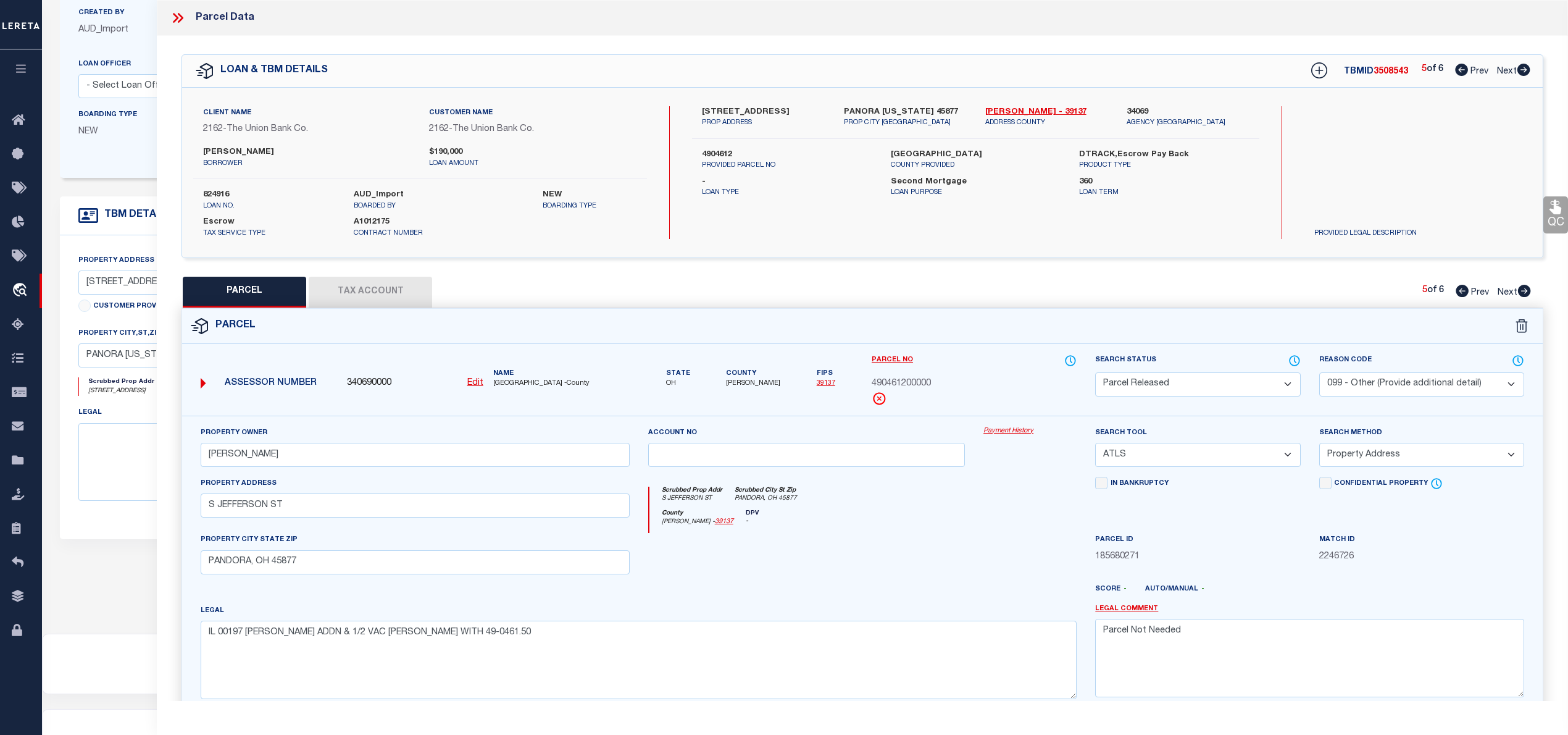
click at [1423, 384] on select "- Select Reason Code - 099 - Other (Provide additional detail) ACT - Agency Cha…" at bounding box center [1422, 384] width 205 height 24
click at [1319, 372] on select "- Select Reason Code - 099 - Other (Provide additional detail) ACT - Agency Cha…" at bounding box center [1422, 384] width 205 height 24
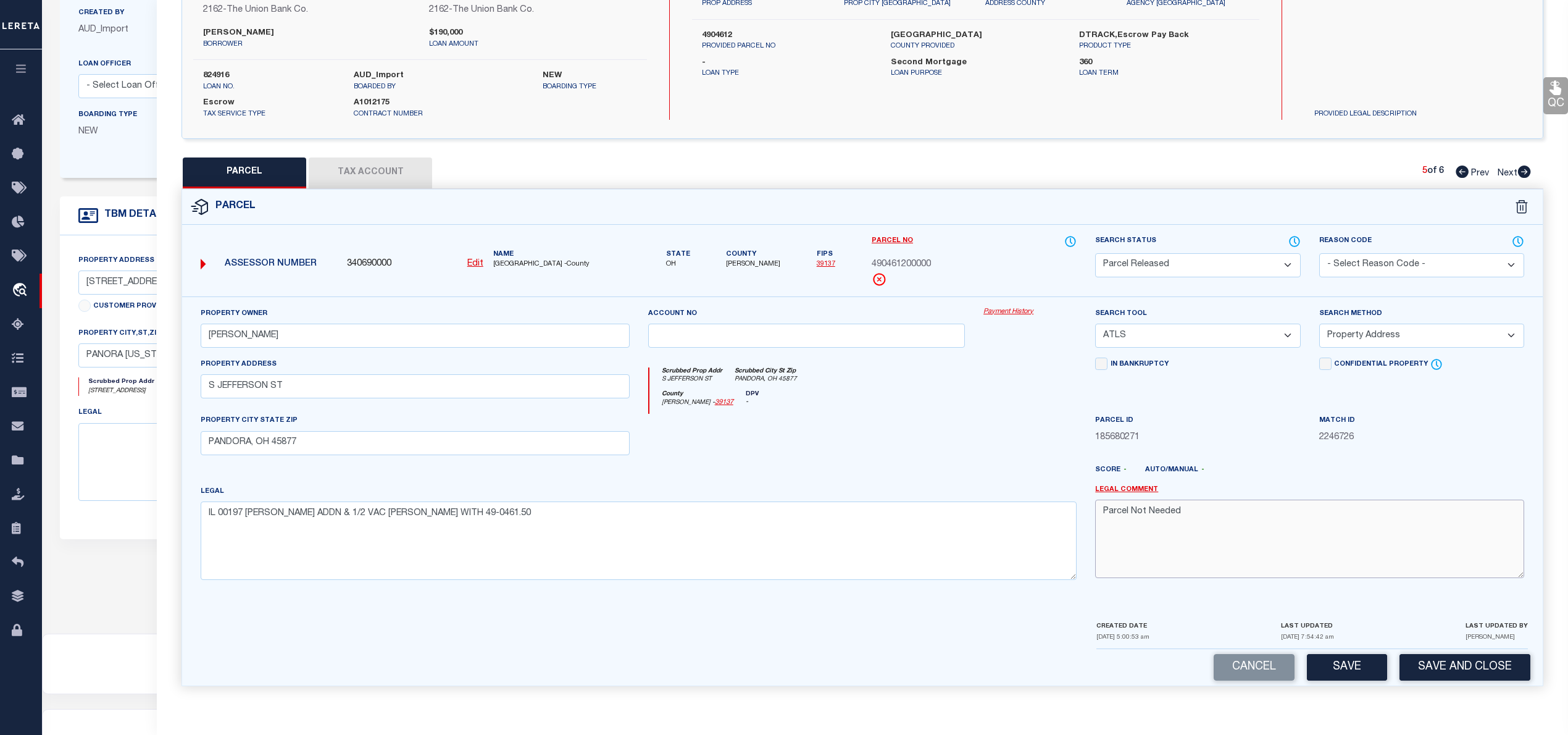
drag, startPoint x: 1160, startPoint y: 518, endPoint x: 1084, endPoint y: 515, distance: 76.1
click at [1084, 515] on div "Property Owner [PERSON_NAME] Account no Payment History Search Tool -- Select S…" at bounding box center [862, 448] width 1342 height 283
click at [1215, 339] on select "-- Select Search Tool -- 3rd Party Website Agency File Agency Website ATLS CNV-…" at bounding box center [1197, 335] width 205 height 24
click at [1095, 323] on select "-- Select Search Tool -- 3rd Party Website Agency File Agency Website ATLS CNV-…" at bounding box center [1197, 335] width 205 height 24
click at [1396, 333] on select "-- Select Search Method -- Property Address Legal Liability Info Provided" at bounding box center [1422, 335] width 205 height 24
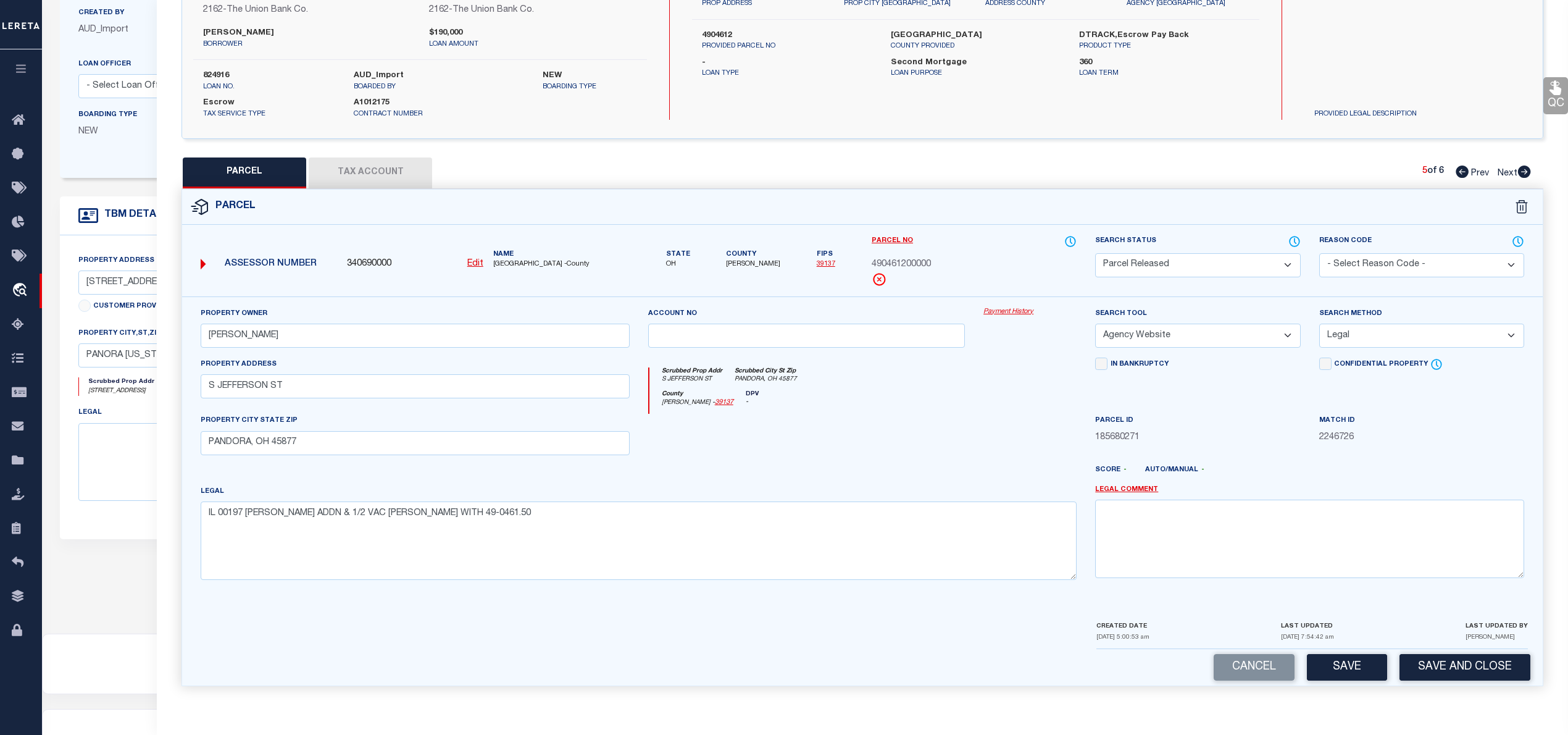
click at [1319, 323] on select "-- Select Search Method -- Property Address Legal Liability Info Provided" at bounding box center [1422, 335] width 205 height 24
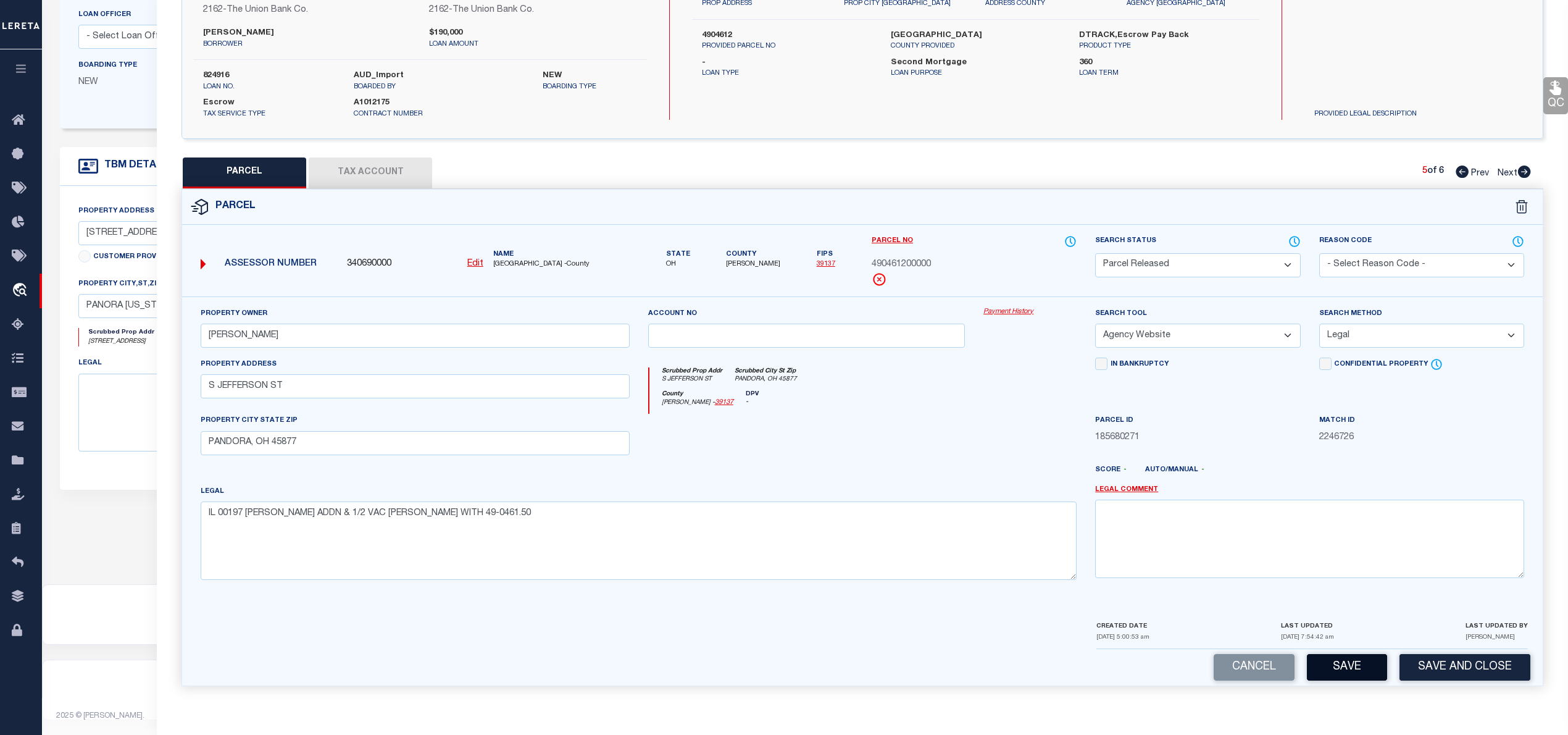
click at [1349, 668] on button "Save" at bounding box center [1346, 668] width 80 height 27
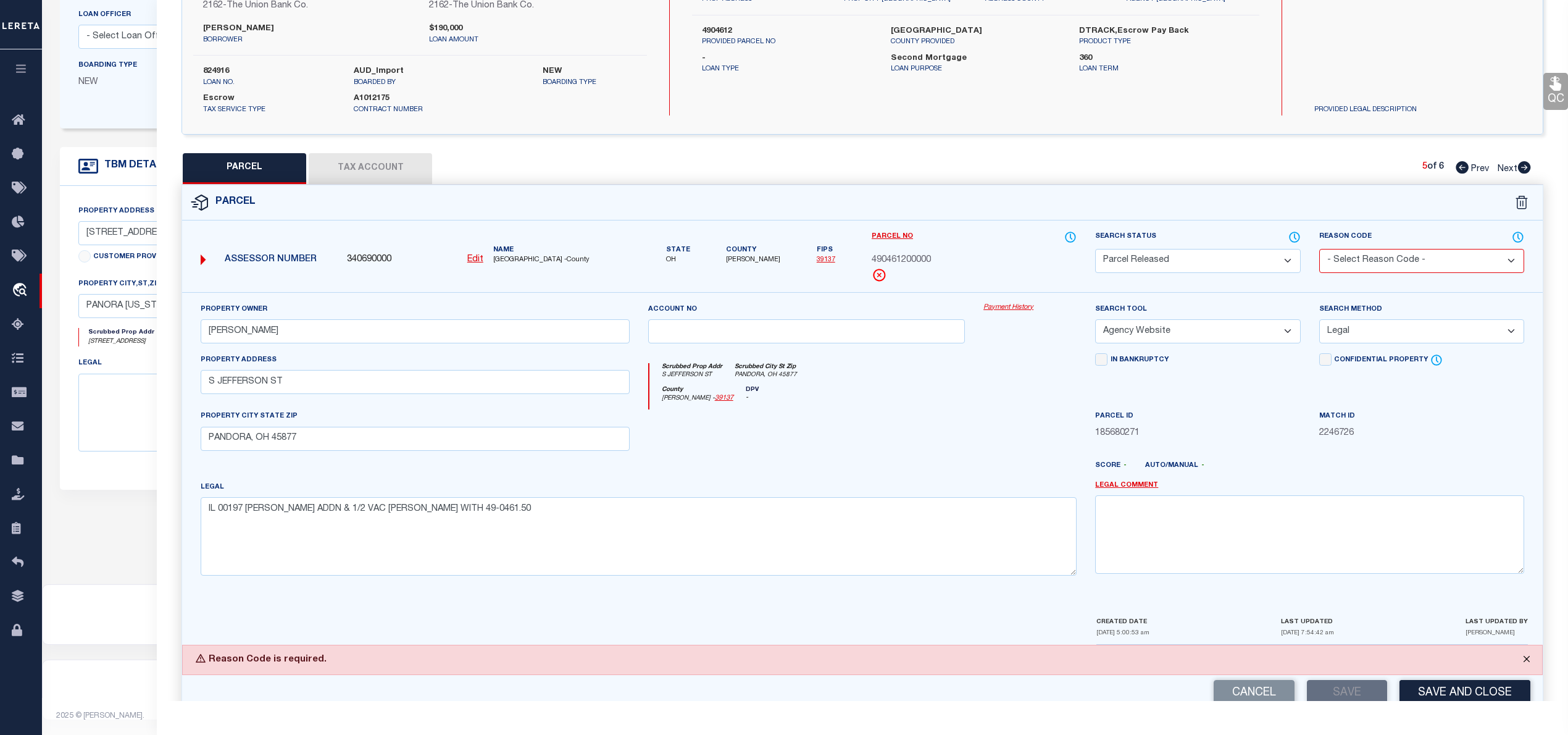
click at [1527, 660] on button "Close" at bounding box center [1526, 659] width 31 height 27
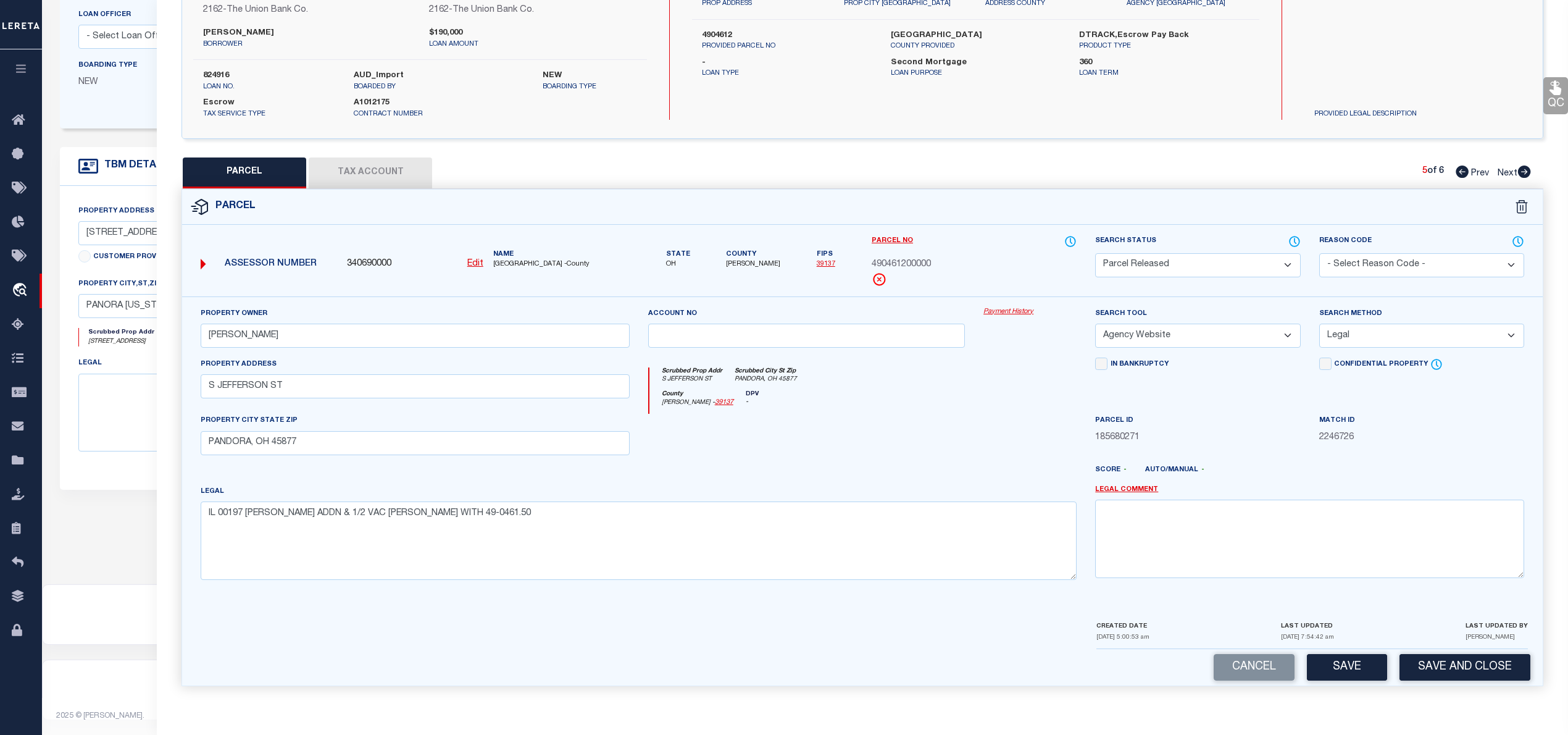
click at [1406, 266] on select "- Select Reason Code - 099 - Other (Provide additional detail) ACT - Agency Cha…" at bounding box center [1422, 265] width 205 height 24
click at [1319, 253] on select "- Select Reason Code - 099 - Other (Provide additional detail) ACT - Agency Cha…" at bounding box center [1422, 265] width 205 height 24
click at [1200, 258] on select "Automated Search Bad Parcel Complete Duplicate Parcel High Dollar Reporting In …" at bounding box center [1197, 265] width 205 height 24
click at [1095, 253] on select "Automated Search Bad Parcel Complete Duplicate Parcel High Dollar Reporting In …" at bounding box center [1197, 265] width 205 height 24
click at [1343, 662] on button "Save" at bounding box center [1346, 668] width 80 height 27
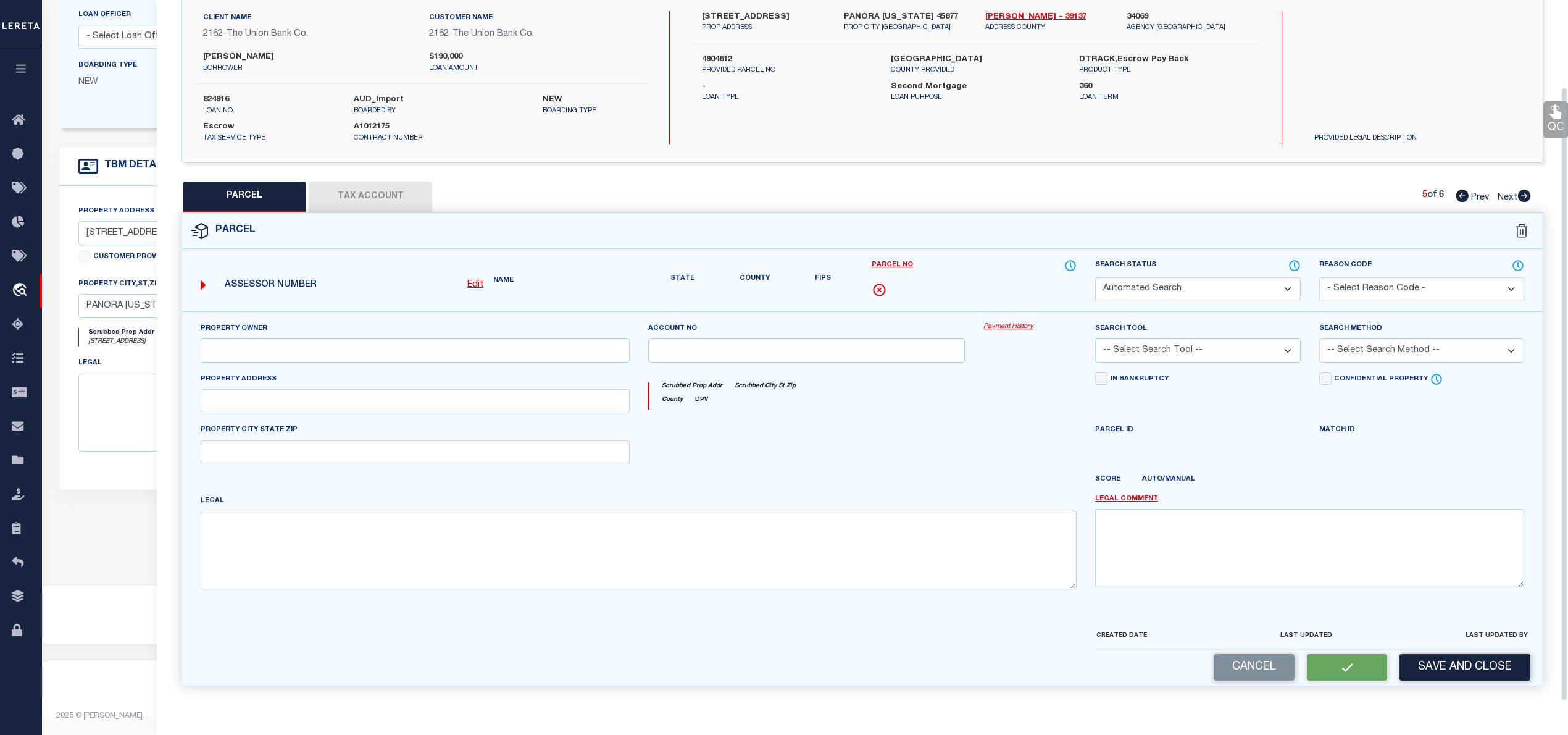
click at [382, 173] on div "QC QC QC" at bounding box center [862, 321] width 1411 height 760
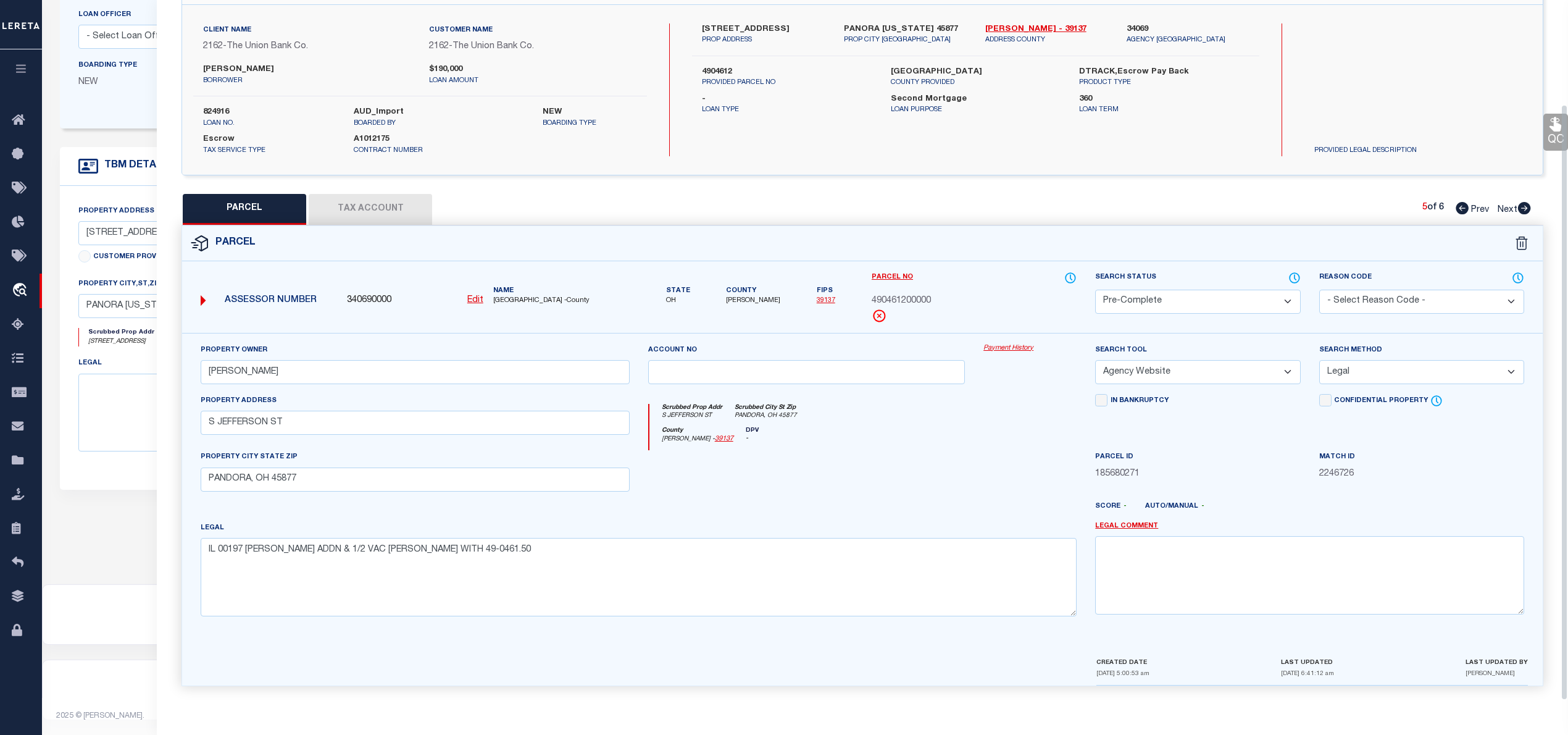
scroll to position [87, 0]
click at [386, 208] on button "Tax Account" at bounding box center [370, 209] width 123 height 31
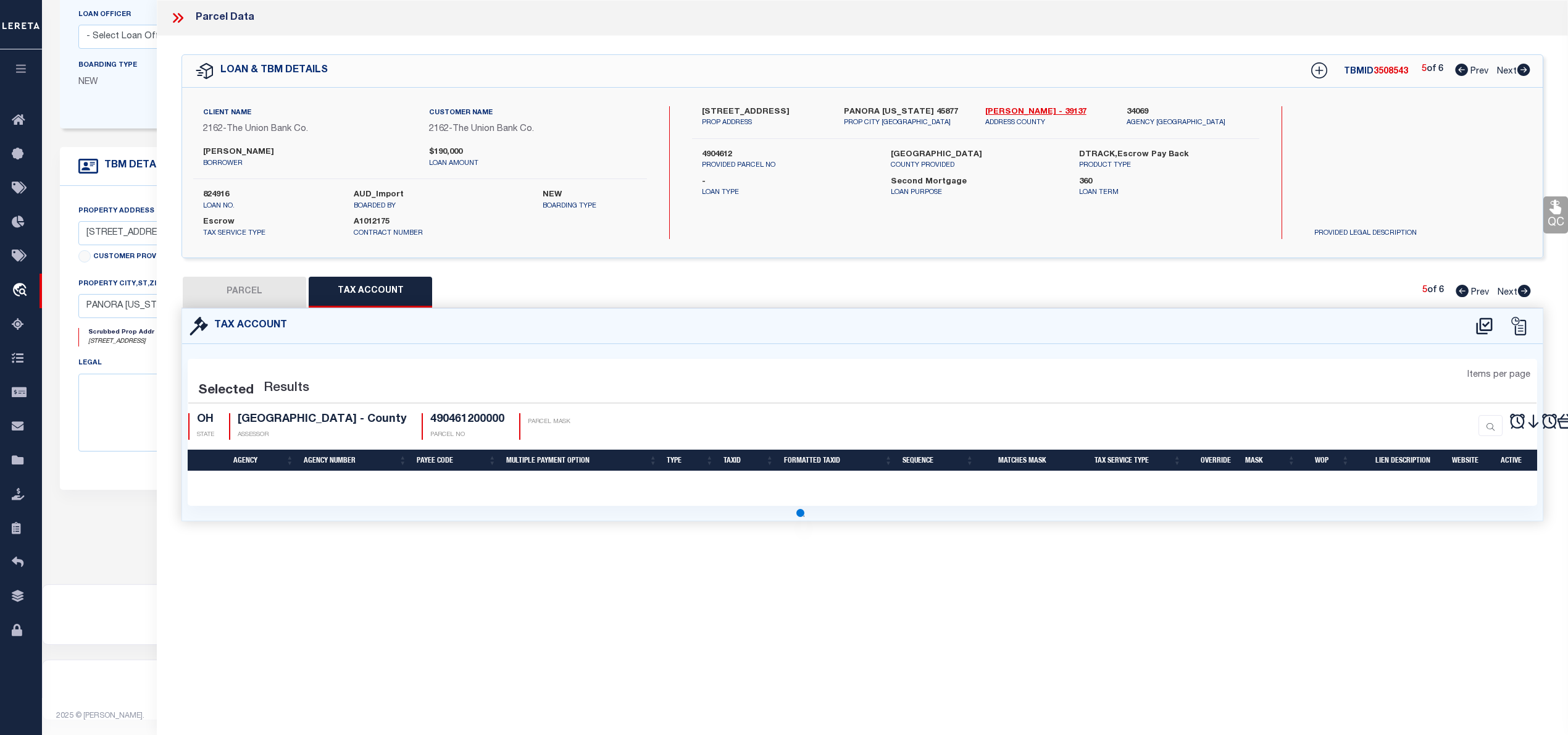
scroll to position [0, 0]
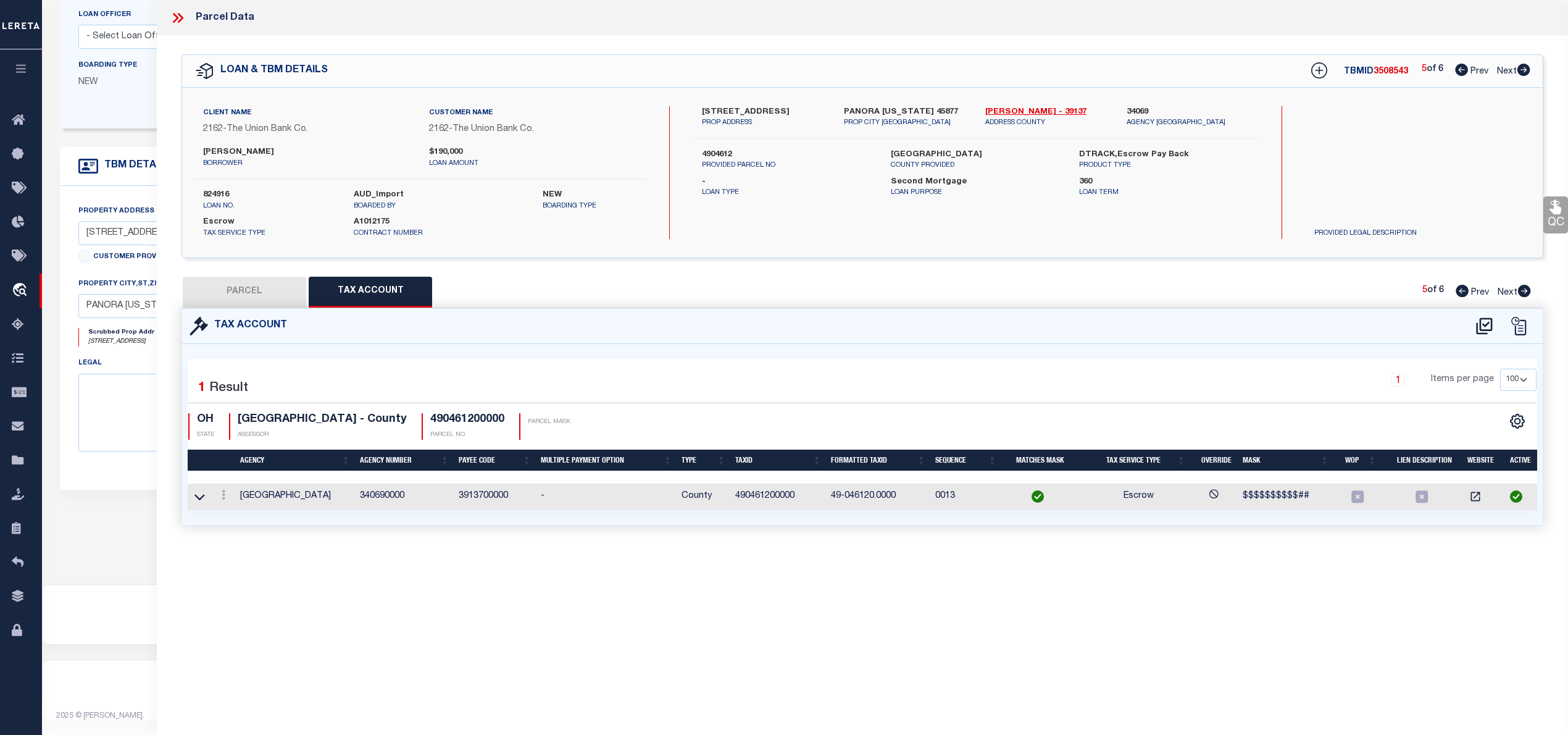
click at [247, 289] on button "PARCEL" at bounding box center [243, 292] width 123 height 31
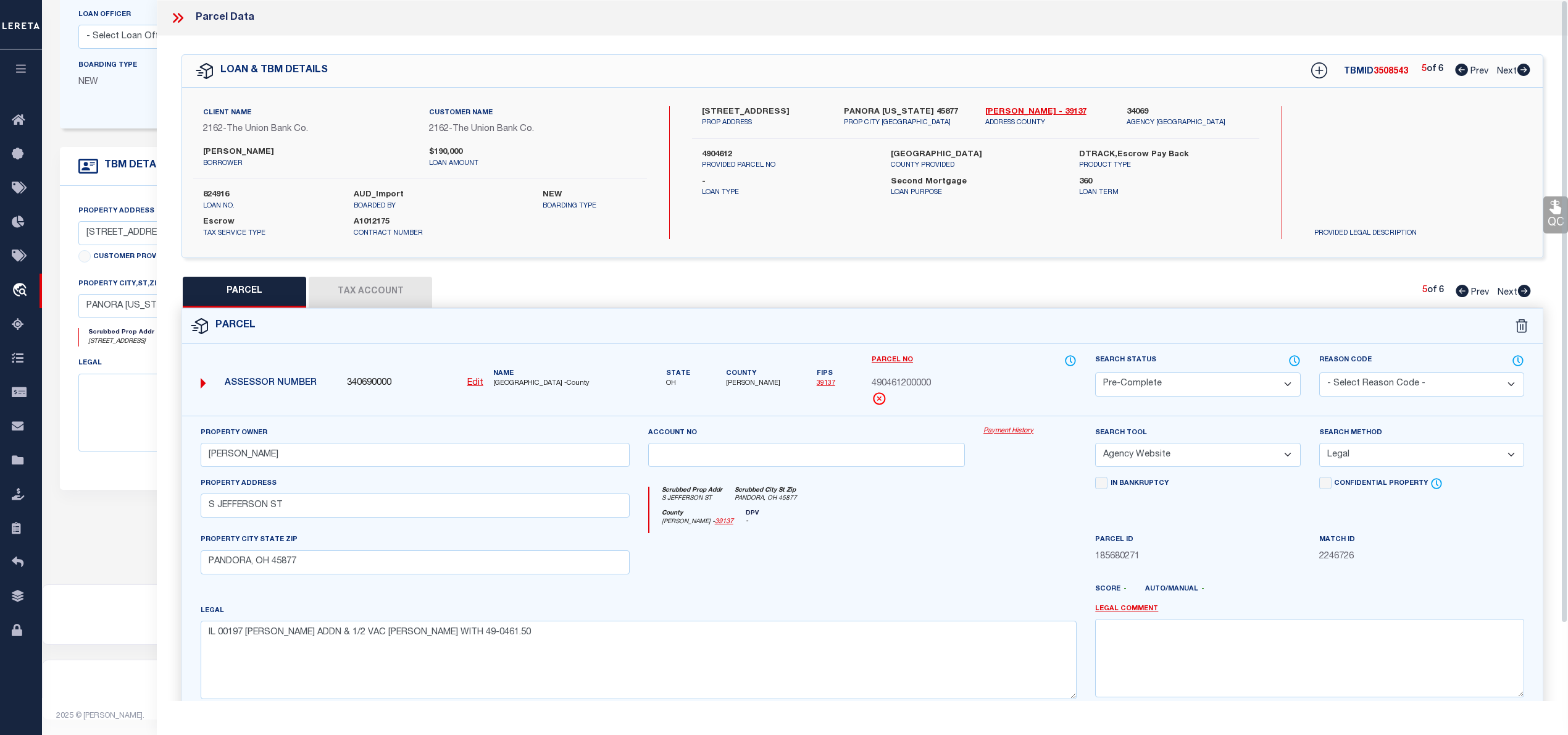
click at [1390, 69] on span "3508543" at bounding box center [1390, 72] width 34 height 9
click at [220, 193] on label "824916" at bounding box center [269, 195] width 132 height 13
click at [913, 382] on span "490461200000" at bounding box center [901, 384] width 59 height 13
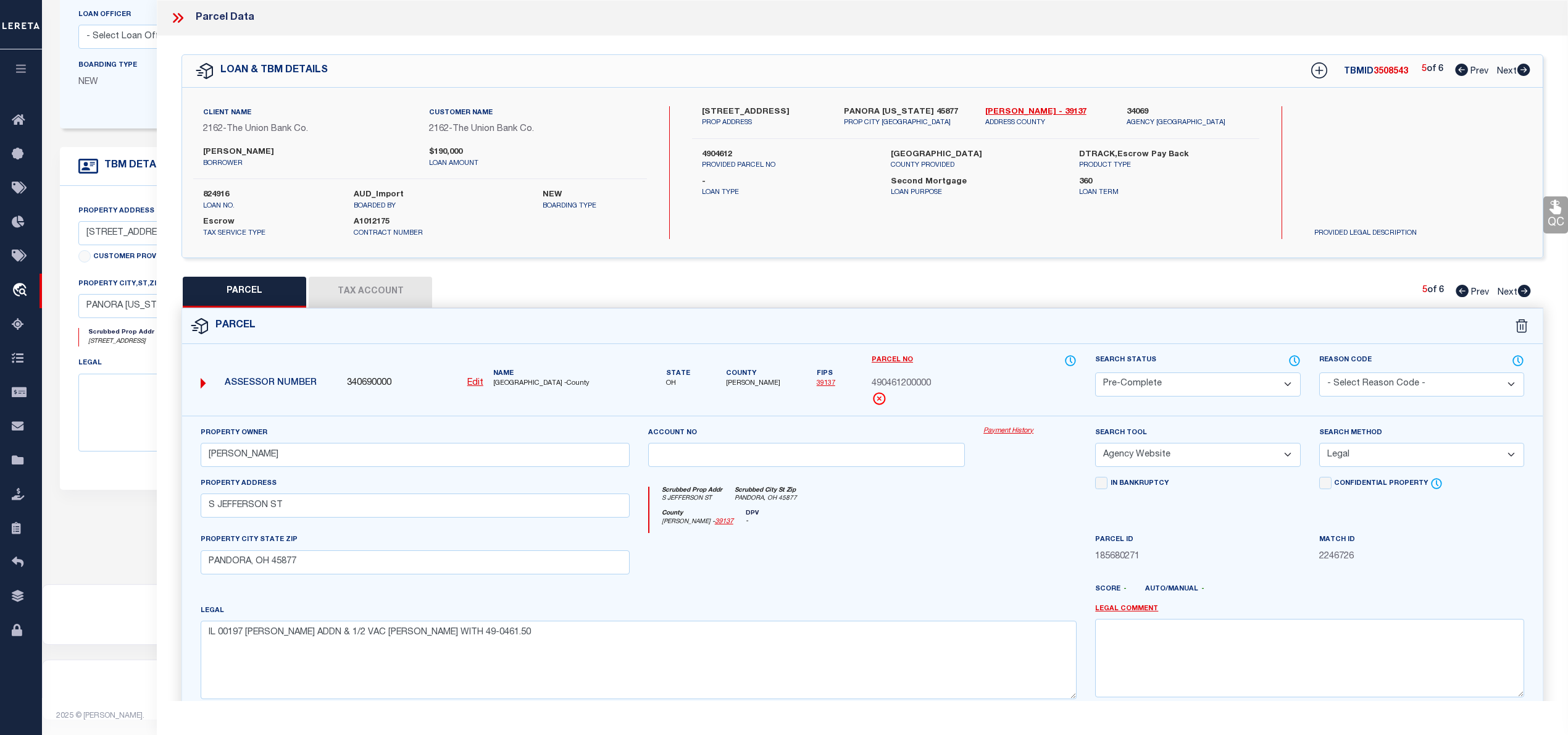
click at [913, 382] on span "490461200000" at bounding box center [901, 384] width 59 height 13
click at [358, 297] on button "Tax Account" at bounding box center [370, 292] width 123 height 31
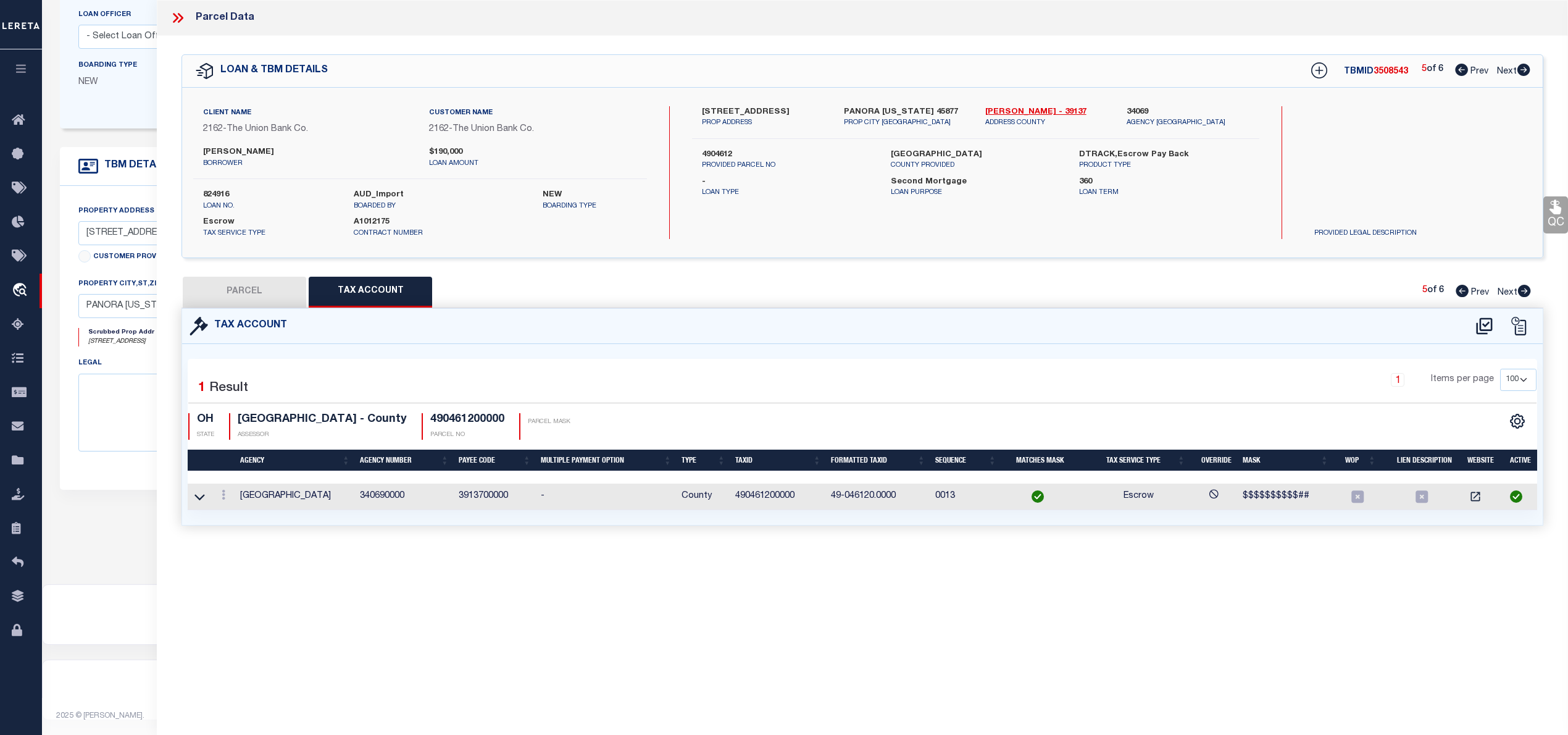
click at [251, 309] on div "Tax Account" at bounding box center [862, 326] width 1361 height 35
click at [233, 289] on button "PARCEL" at bounding box center [243, 292] width 123 height 31
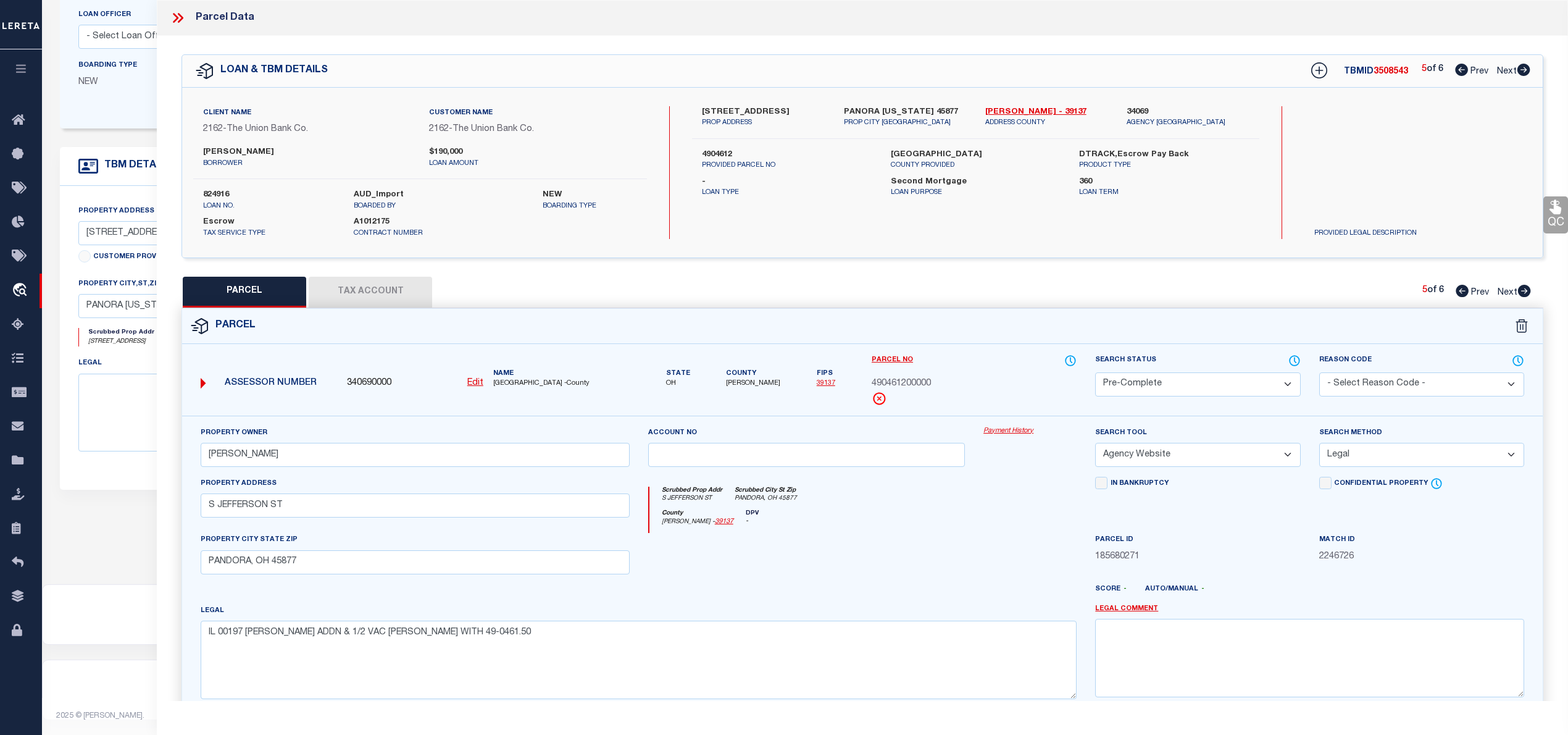
click at [1525, 69] on icon at bounding box center [1523, 70] width 13 height 13
click at [1272, 378] on select "Automated Search Bad Parcel Complete Duplicate Parcel High Dollar Reporting In …" at bounding box center [1197, 384] width 205 height 24
click at [1095, 372] on select "Automated Search Bad Parcel Complete Duplicate Parcel High Dollar Reporting In …" at bounding box center [1197, 384] width 205 height 24
click at [1398, 378] on select "- Select Reason Code - 099 - Other (Provide additional detail) ACT - Agency Cha…" at bounding box center [1422, 384] width 205 height 24
click at [1319, 372] on select "- Select Reason Code - 099 - Other (Provide additional detail) ACT - Agency Cha…" at bounding box center [1422, 384] width 205 height 24
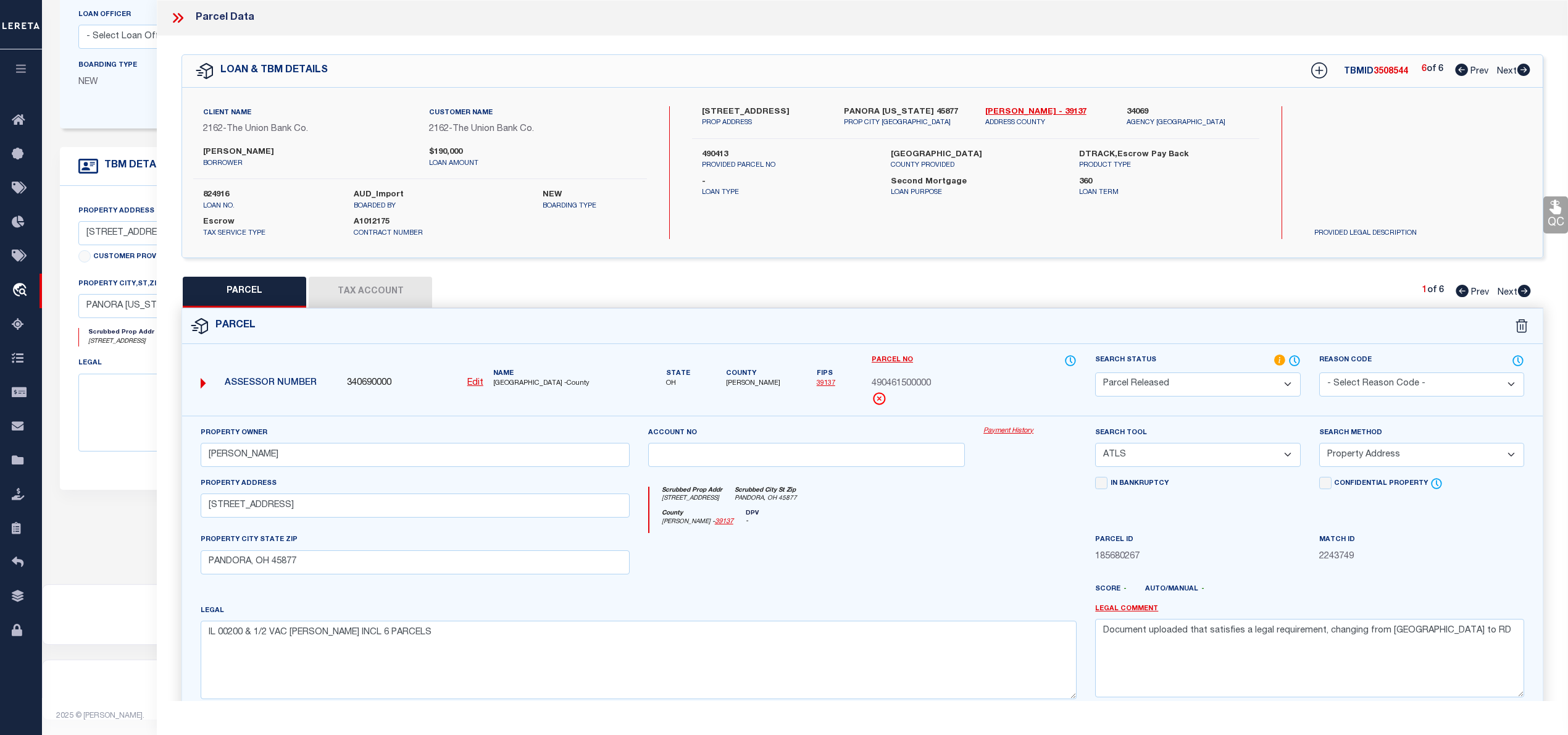
click at [1393, 391] on select "- Select Reason Code - 099 - Other (Provide additional detail) ACT - Agency Cha…" at bounding box center [1422, 384] width 205 height 24
click at [1319, 372] on select "- Select Reason Code - 099 - Other (Provide additional detail) ACT - Agency Cha…" at bounding box center [1422, 384] width 205 height 24
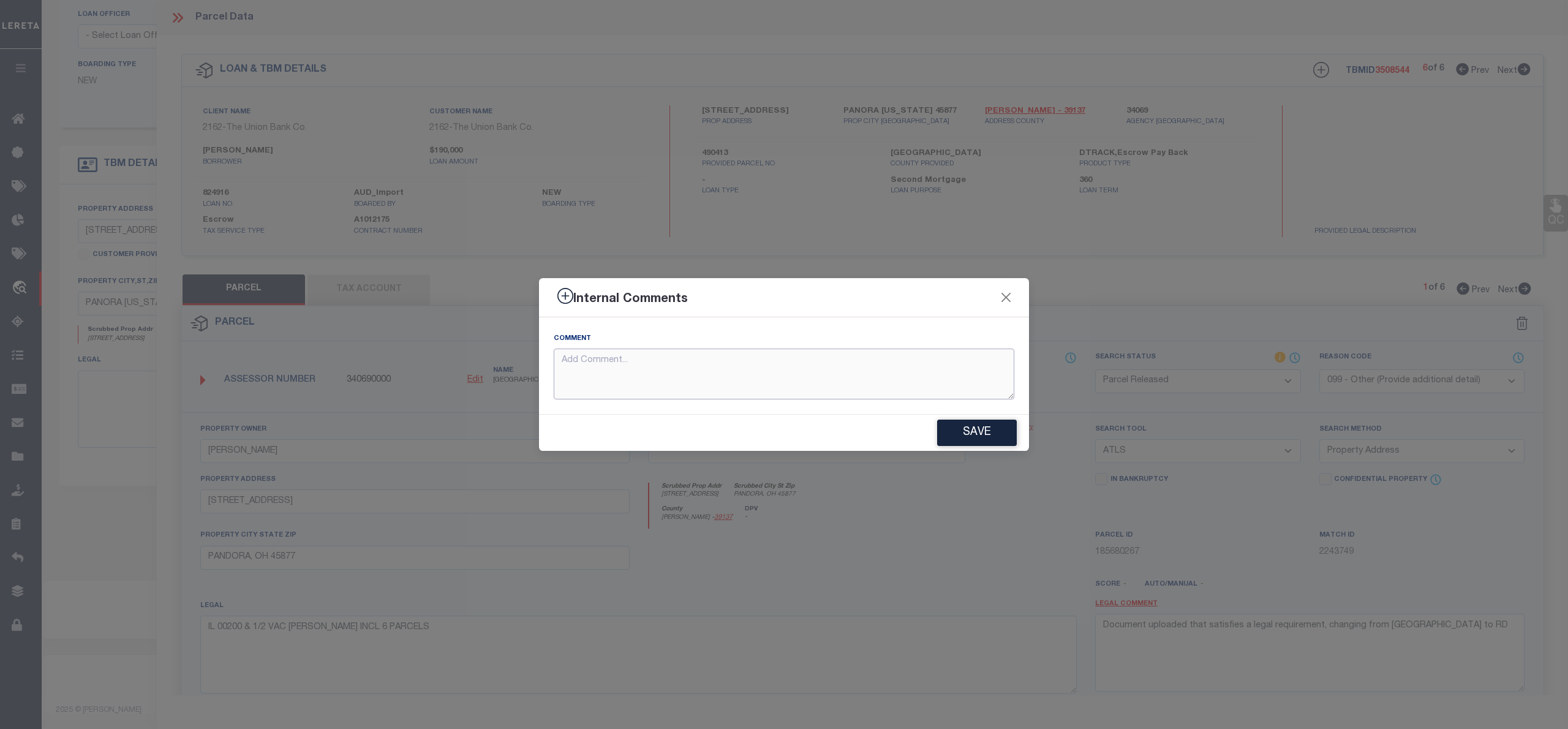
click at [588, 373] on textarea at bounding box center [784, 373] width 461 height 51
click at [976, 425] on button "Save" at bounding box center [976, 433] width 79 height 27
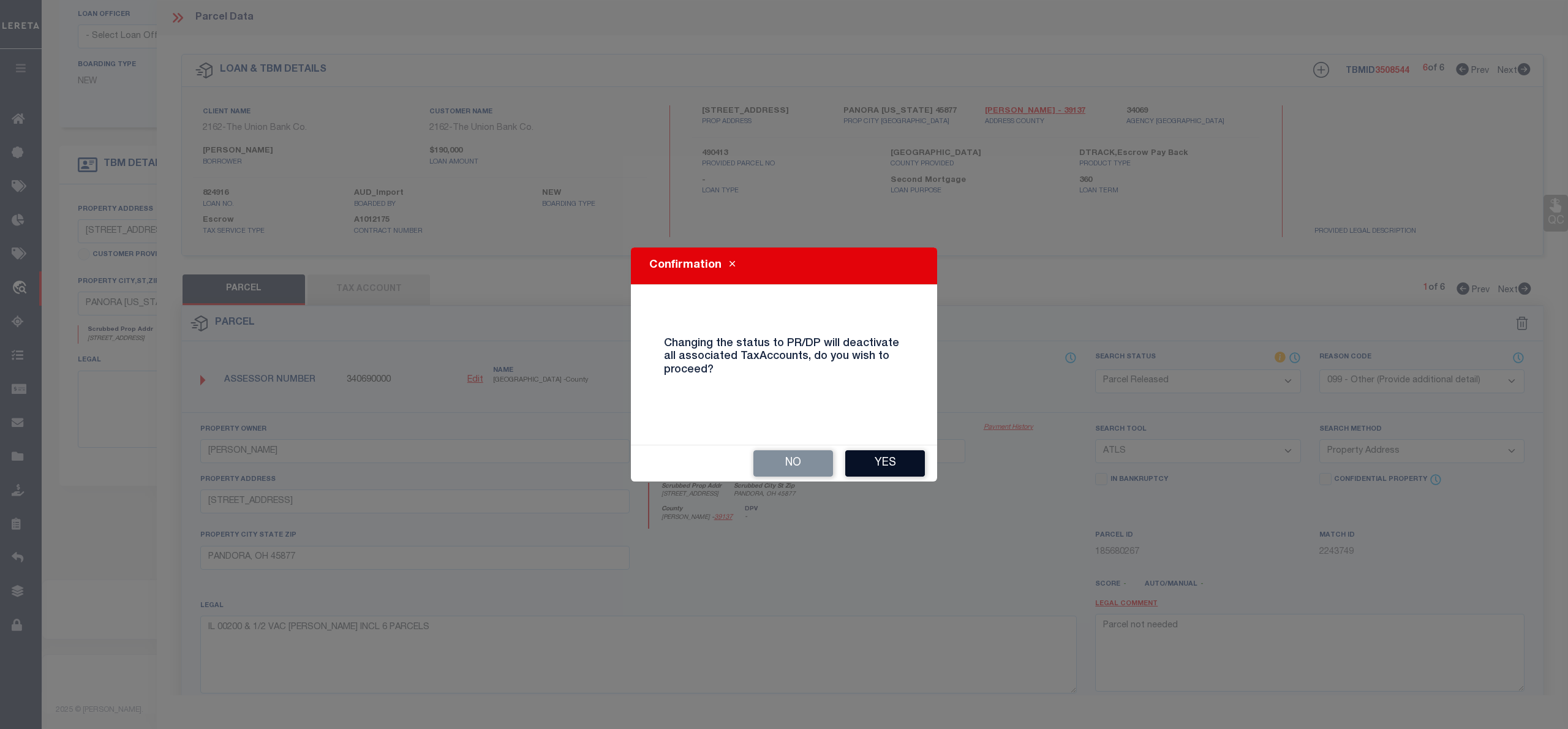
click at [900, 461] on button "Yes" at bounding box center [884, 463] width 79 height 27
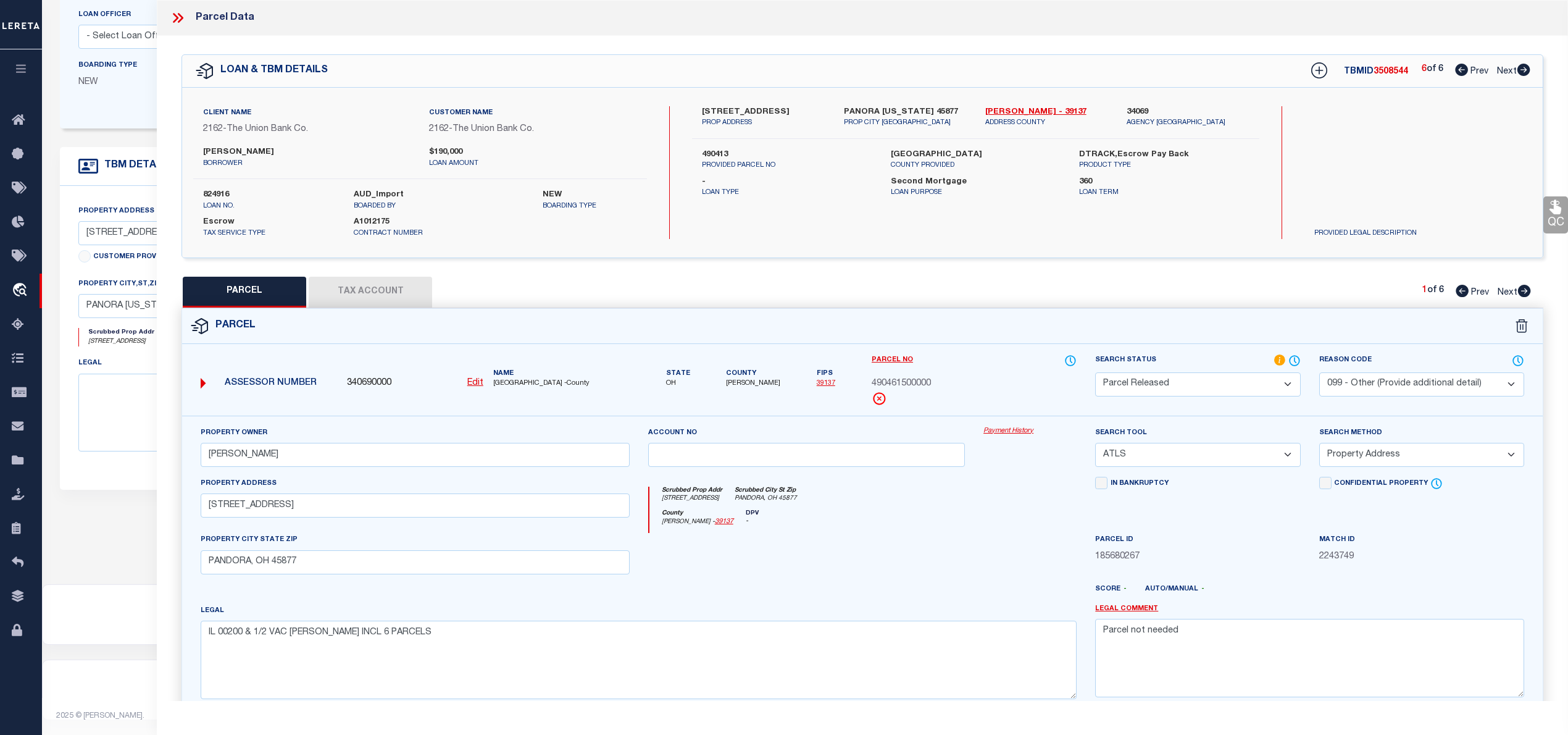
click at [1456, 66] on icon at bounding box center [1461, 70] width 13 height 13
click at [1455, 67] on icon at bounding box center [1461, 70] width 13 height 13
click at [1458, 68] on icon at bounding box center [1461, 70] width 13 height 13
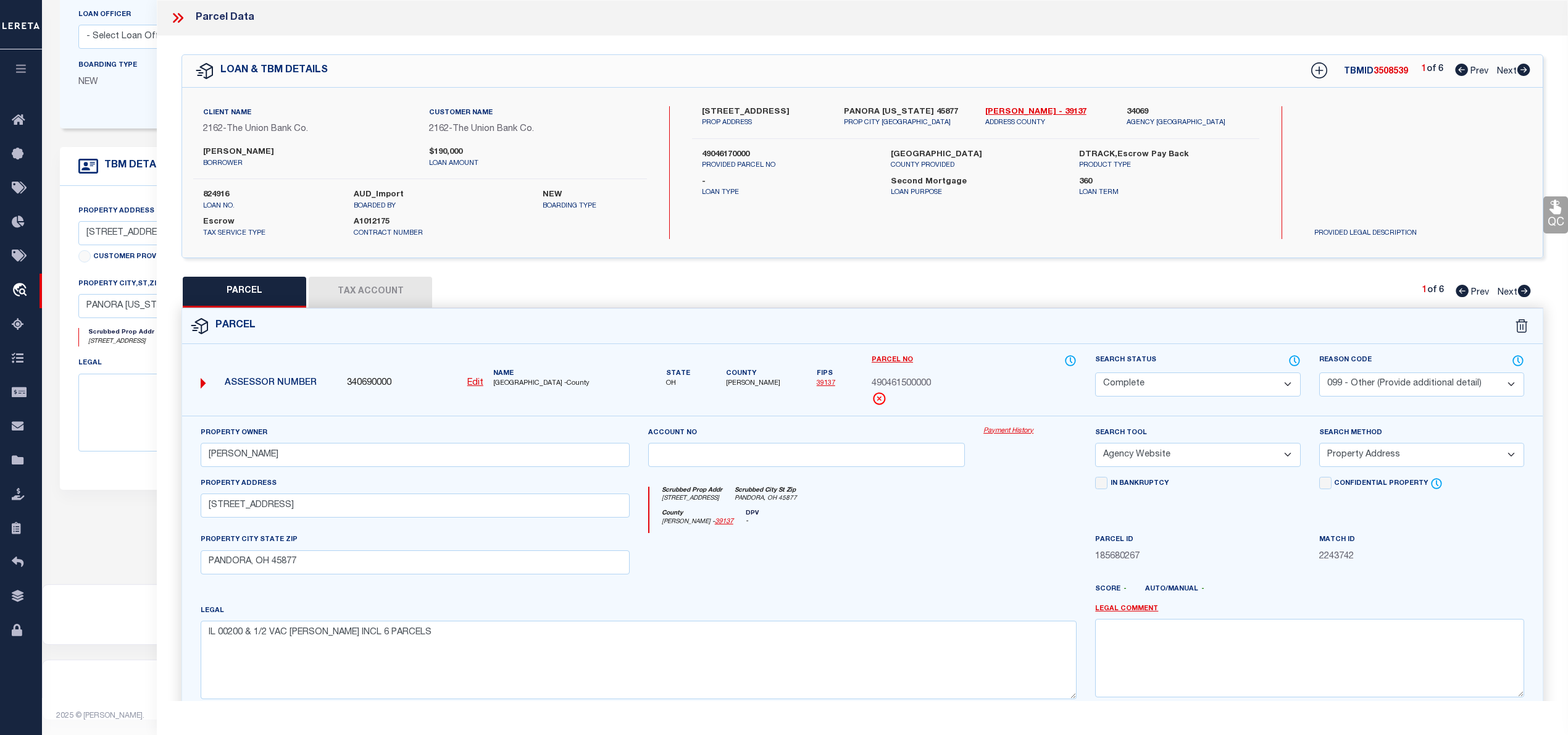
click at [1526, 288] on icon at bounding box center [1524, 291] width 13 height 13
click at [1523, 70] on icon at bounding box center [1523, 70] width 13 height 13
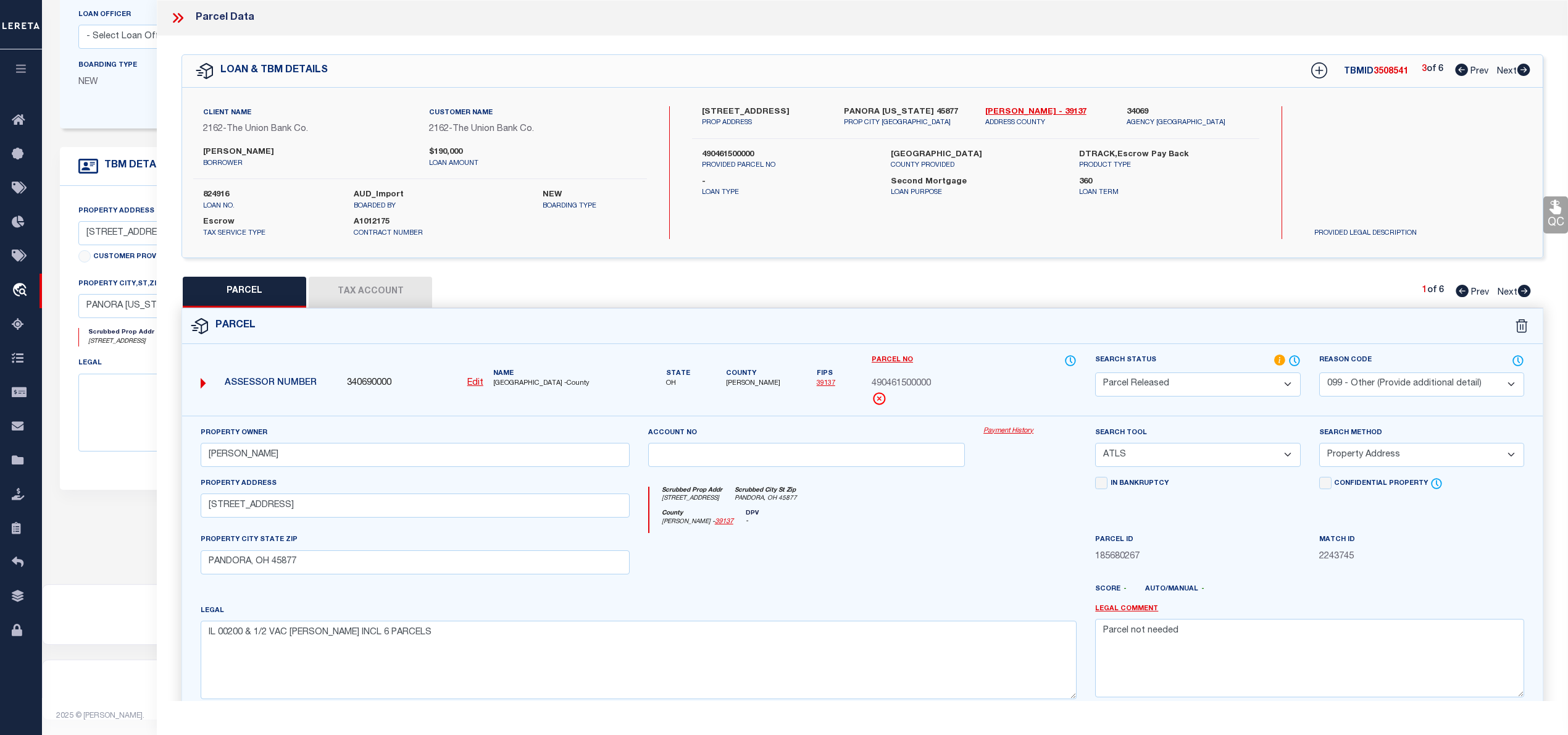
click at [1525, 289] on icon at bounding box center [1524, 291] width 13 height 13
click at [907, 384] on span "490461700000" at bounding box center [901, 384] width 59 height 13
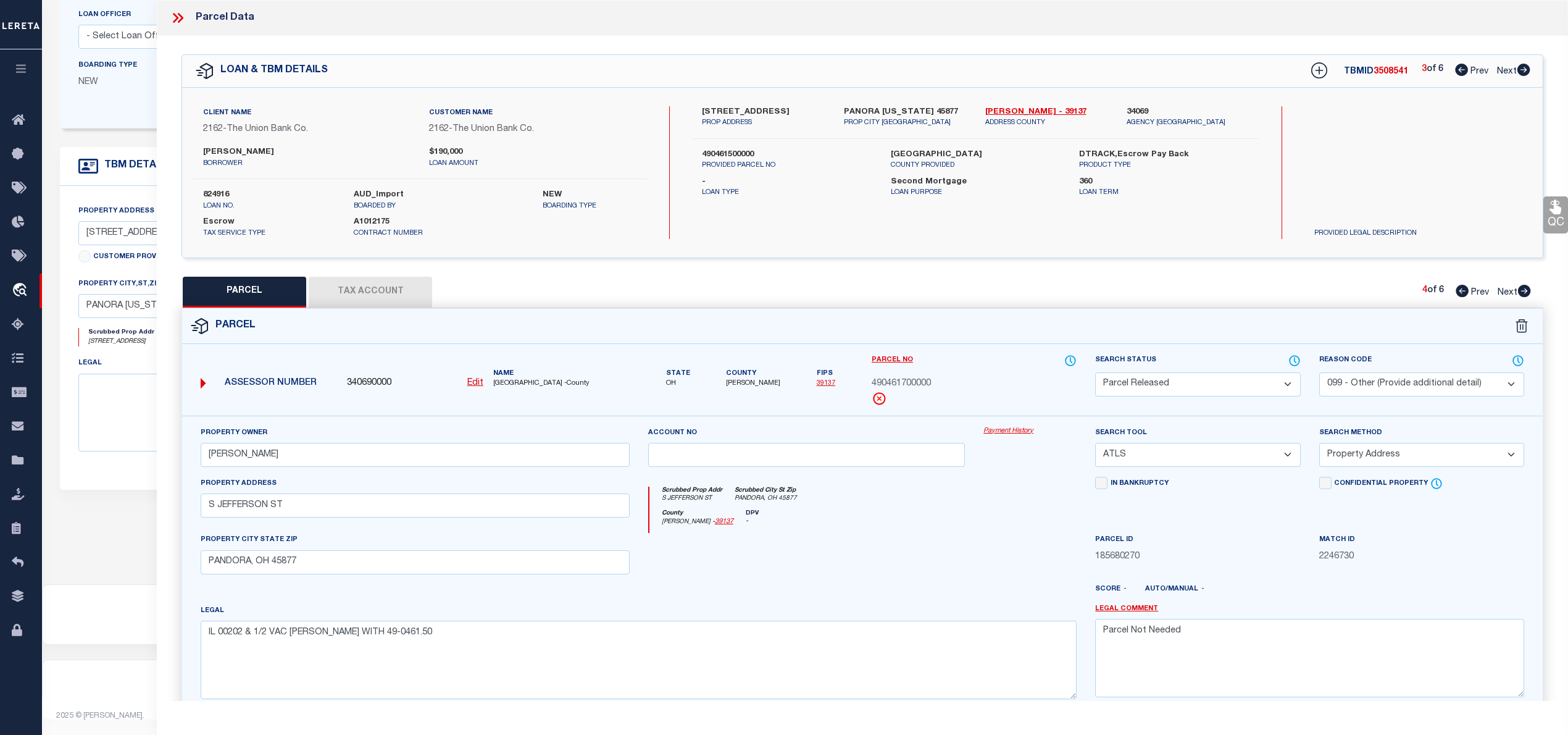
click at [901, 384] on span "490461700000" at bounding box center [901, 384] width 59 height 13
click at [1190, 456] on select "-- Select Search Tool -- 3rd Party Website Agency File Agency Website ATLS CNV-…" at bounding box center [1197, 455] width 205 height 24
click at [1095, 445] on select "-- Select Search Tool -- 3rd Party Website Agency File Agency Website ATLS CNV-…" at bounding box center [1197, 455] width 205 height 24
drag, startPoint x: 1188, startPoint y: 641, endPoint x: 1074, endPoint y: 642, distance: 114.0
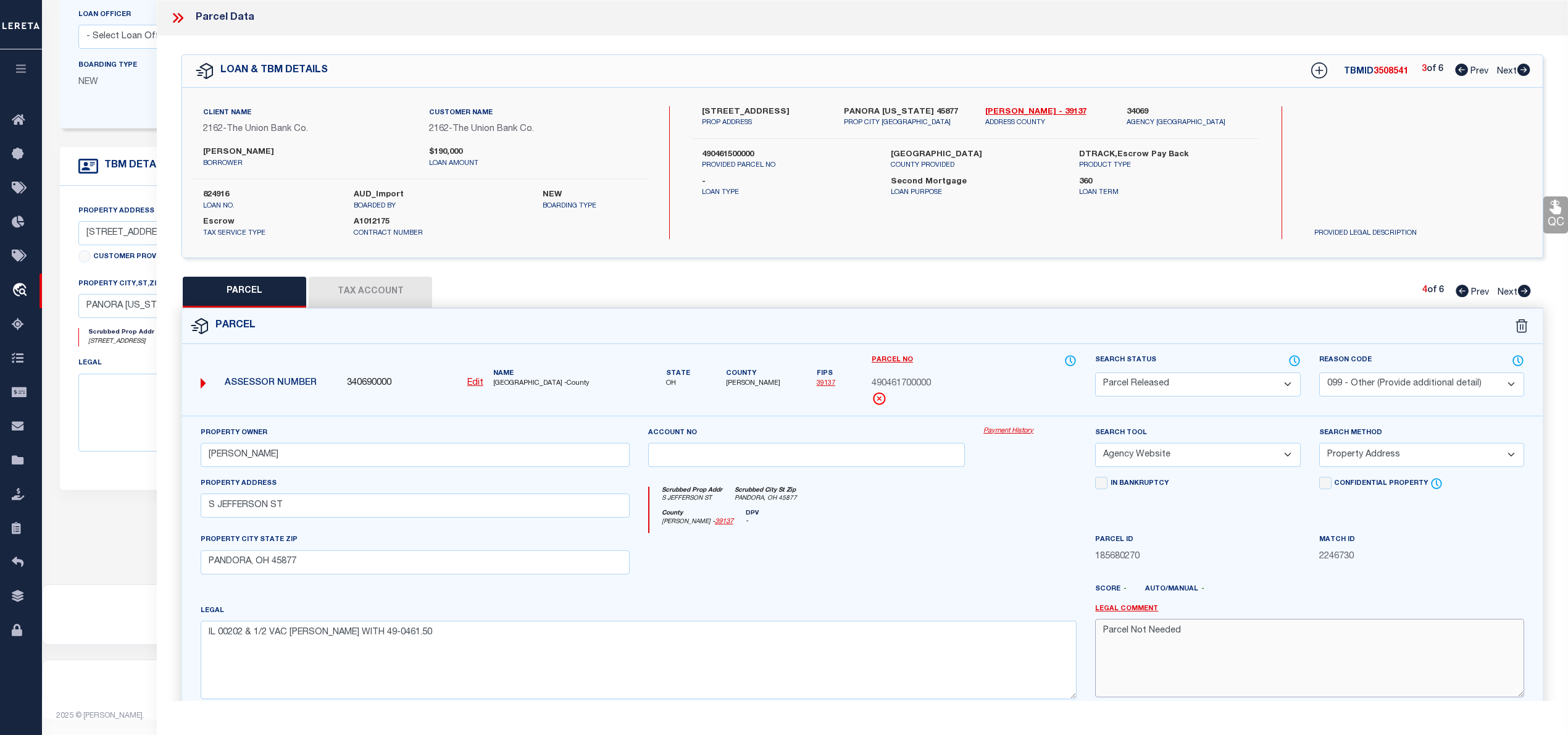
click at [1074, 642] on div "Property Owner [PERSON_NAME] Account no Payment History Search Tool -- Select S…" at bounding box center [862, 567] width 1342 height 283
click at [1400, 378] on select "- Select Reason Code - 099 - Other (Provide additional detail) ACT - Agency Cha…" at bounding box center [1422, 384] width 205 height 24
click at [1319, 372] on select "- Select Reason Code - 099 - Other (Provide additional detail) ACT - Agency Cha…" at bounding box center [1422, 384] width 205 height 24
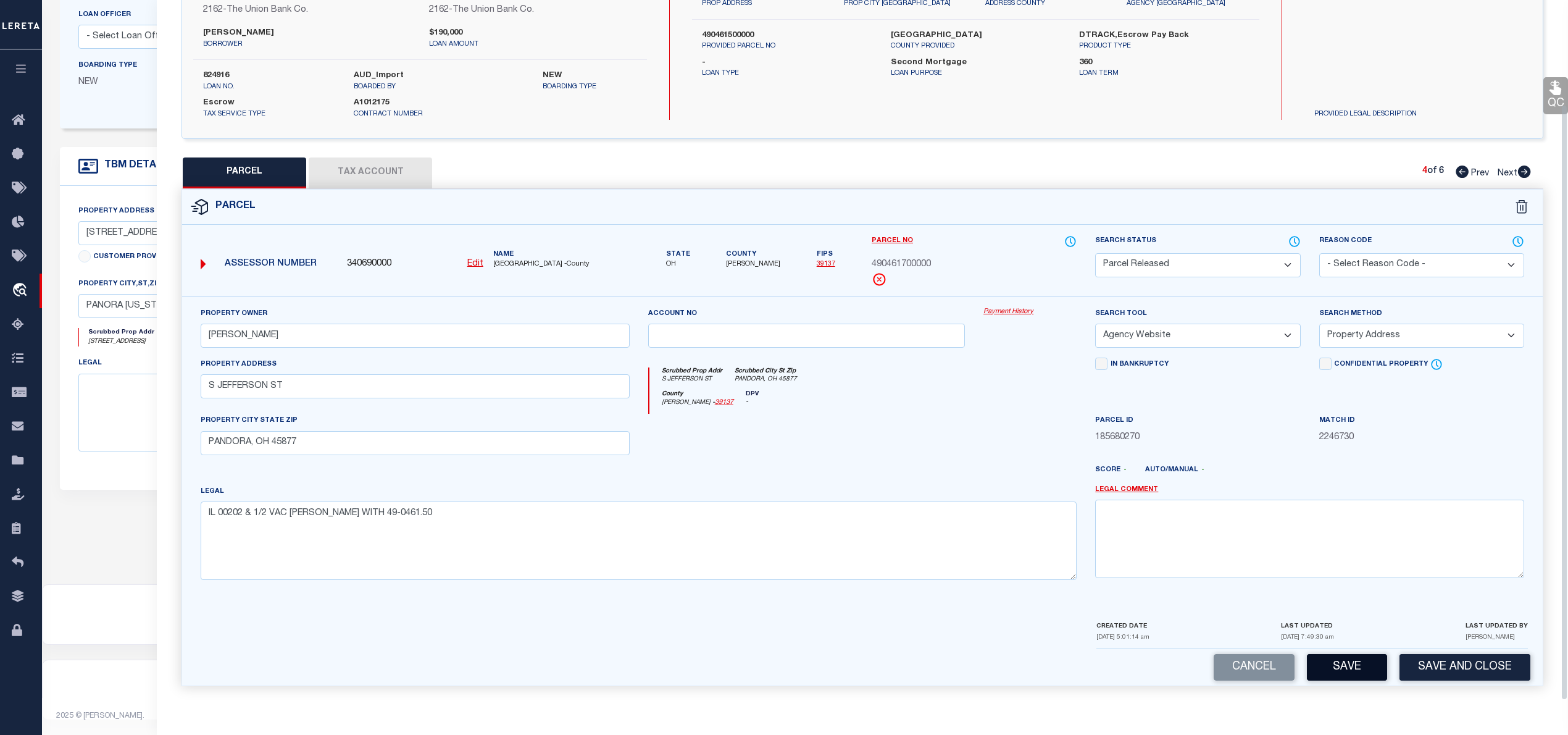
click at [1356, 667] on button "Save" at bounding box center [1346, 668] width 80 height 27
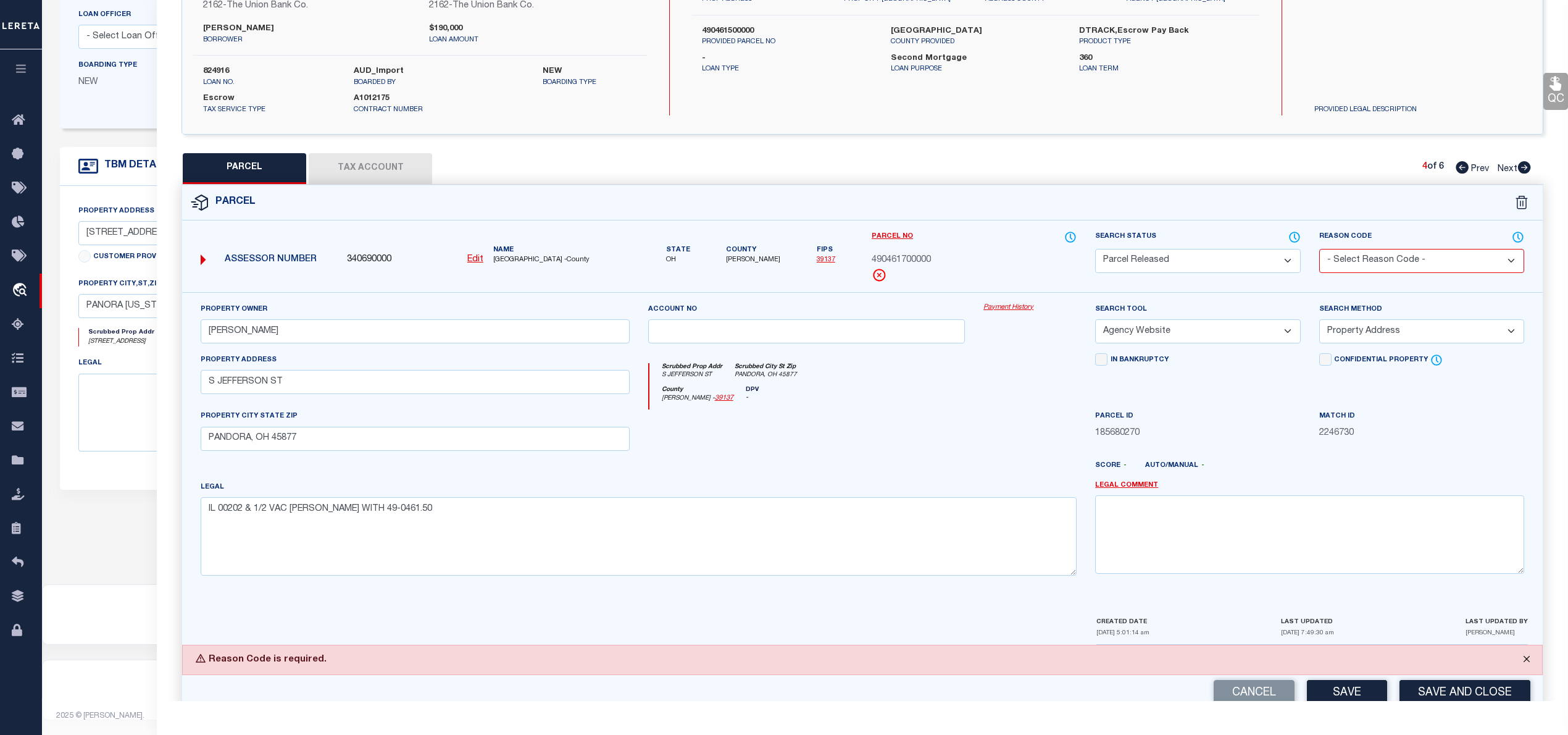
click at [1521, 659] on button "Close" at bounding box center [1526, 659] width 31 height 27
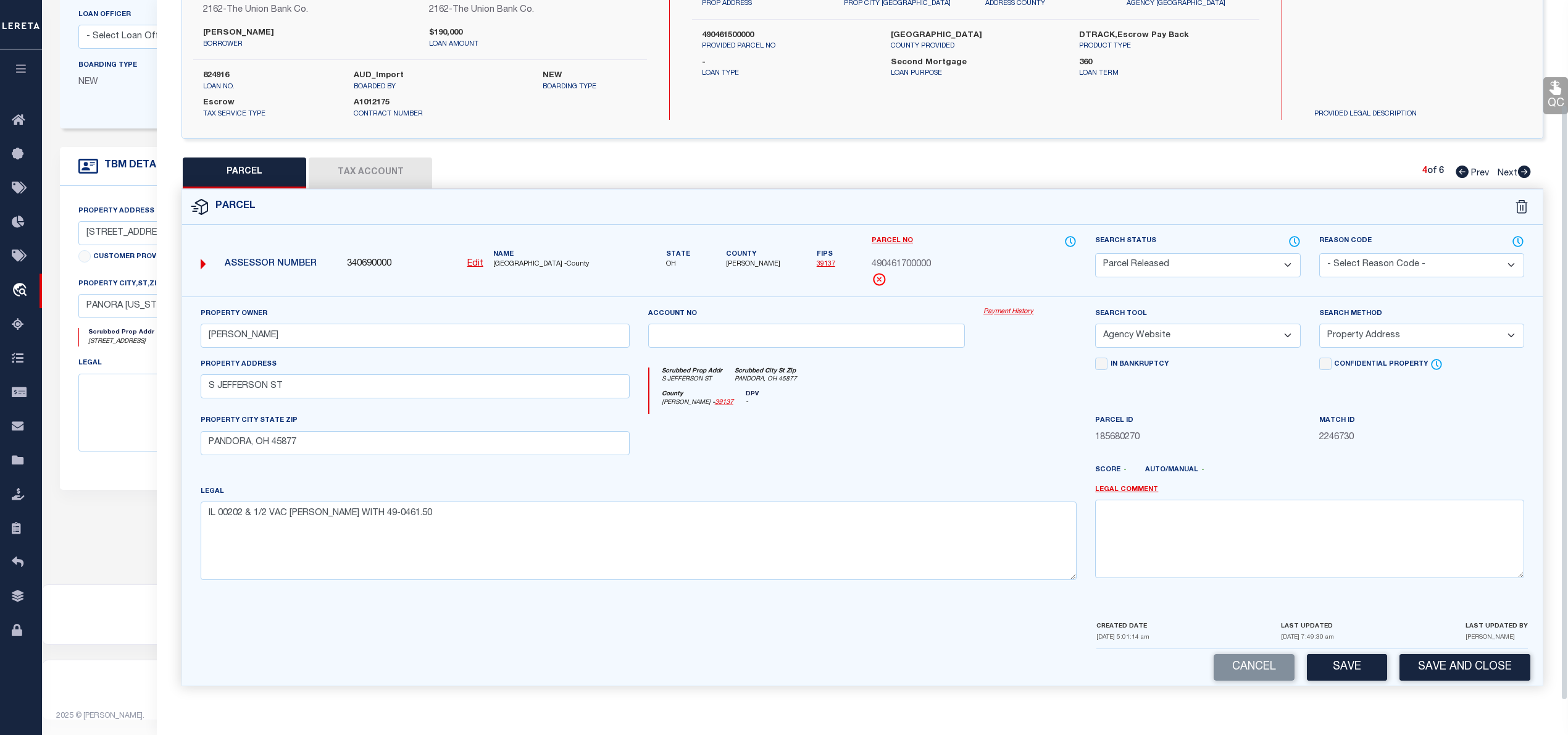
click at [1377, 264] on select "- Select Reason Code - 099 - Other (Provide additional detail) ACT - Agency Cha…" at bounding box center [1422, 265] width 205 height 24
click at [1319, 253] on select "- Select Reason Code - 099 - Other (Provide additional detail) ACT - Agency Cha…" at bounding box center [1422, 265] width 205 height 24
click at [1257, 254] on select "Automated Search Bad Parcel Complete Duplicate Parcel High Dollar Reporting In …" at bounding box center [1197, 265] width 205 height 24
click at [647, 473] on div at bounding box center [583, 477] width 336 height 14
click at [354, 169] on button "Tax Account" at bounding box center [370, 173] width 123 height 31
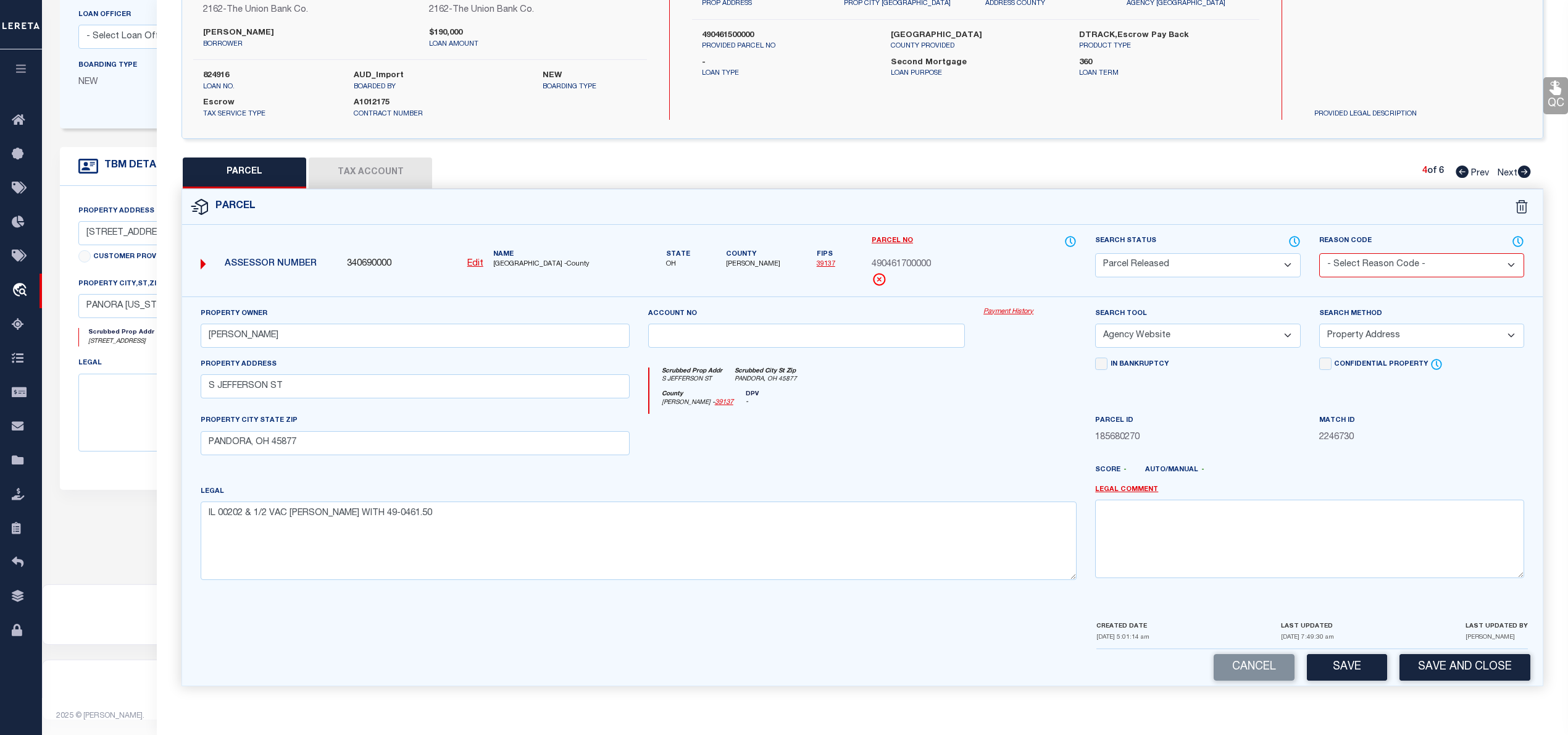
scroll to position [0, 0]
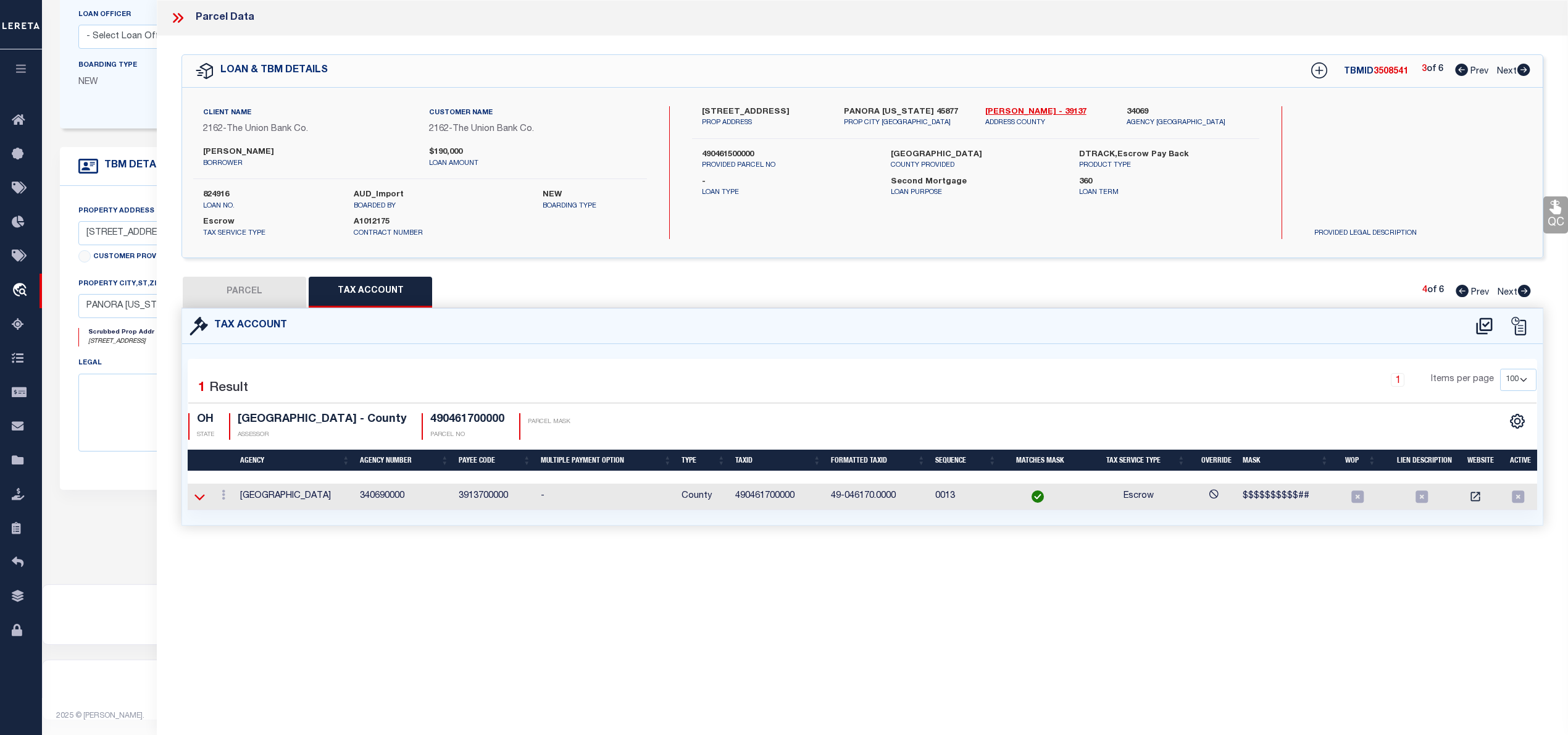
click at [202, 499] on icon at bounding box center [199, 497] width 11 height 6
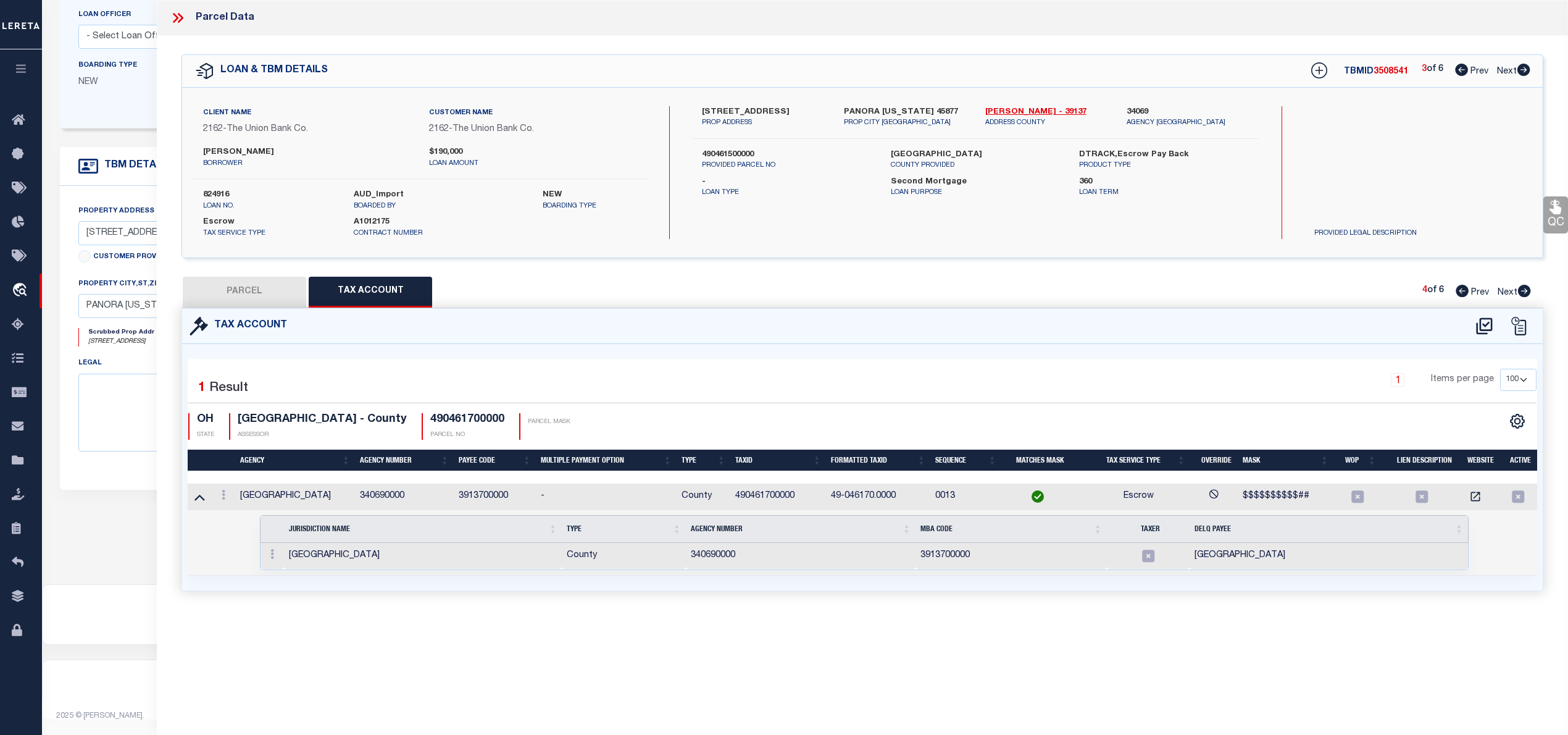
click at [277, 563] on div at bounding box center [272, 555] width 13 height 14
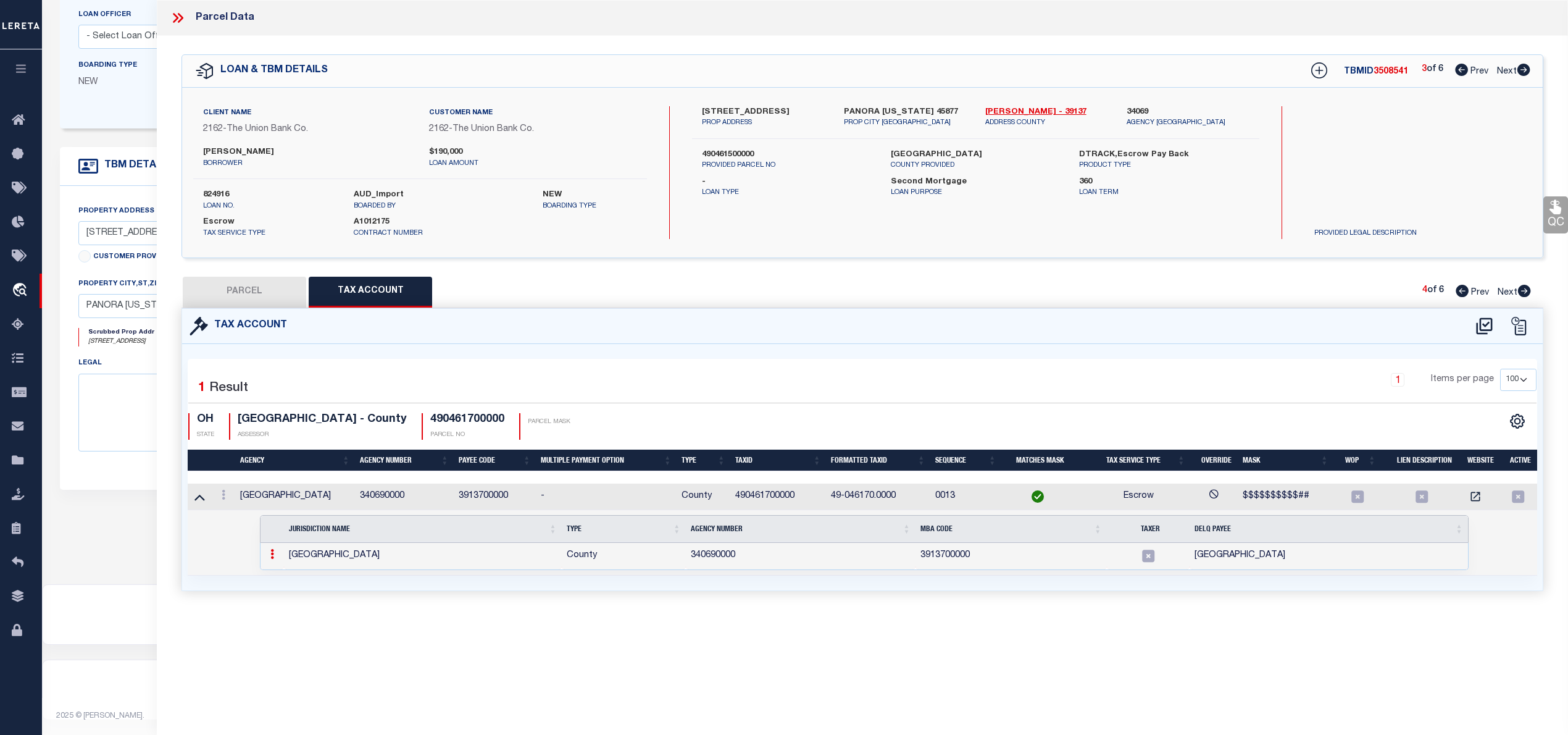
click at [270, 559] on icon at bounding box center [272, 553] width 4 height 10
click at [286, 576] on img at bounding box center [287, 574] width 13 height 13
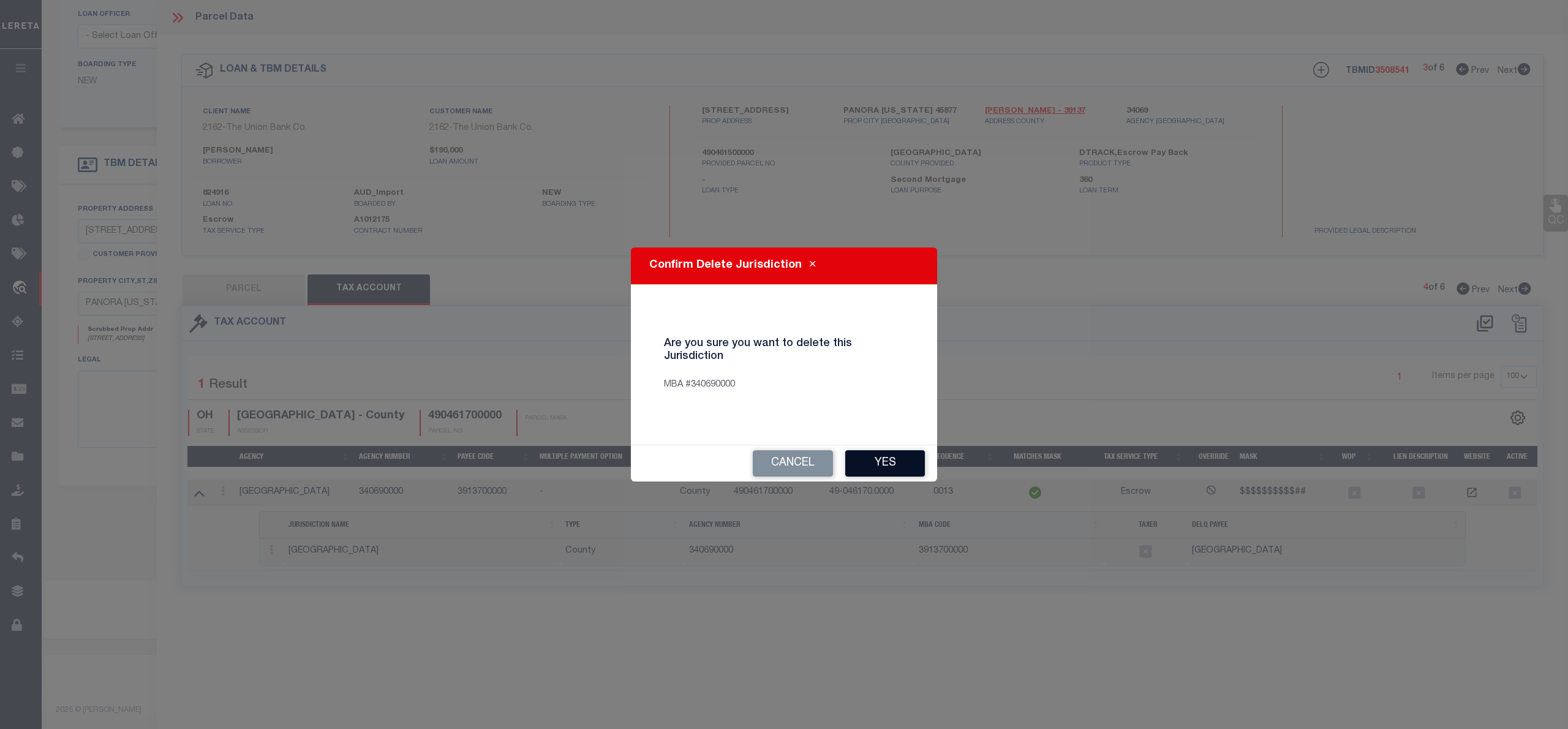
click at [871, 455] on button "Yes" at bounding box center [884, 463] width 79 height 27
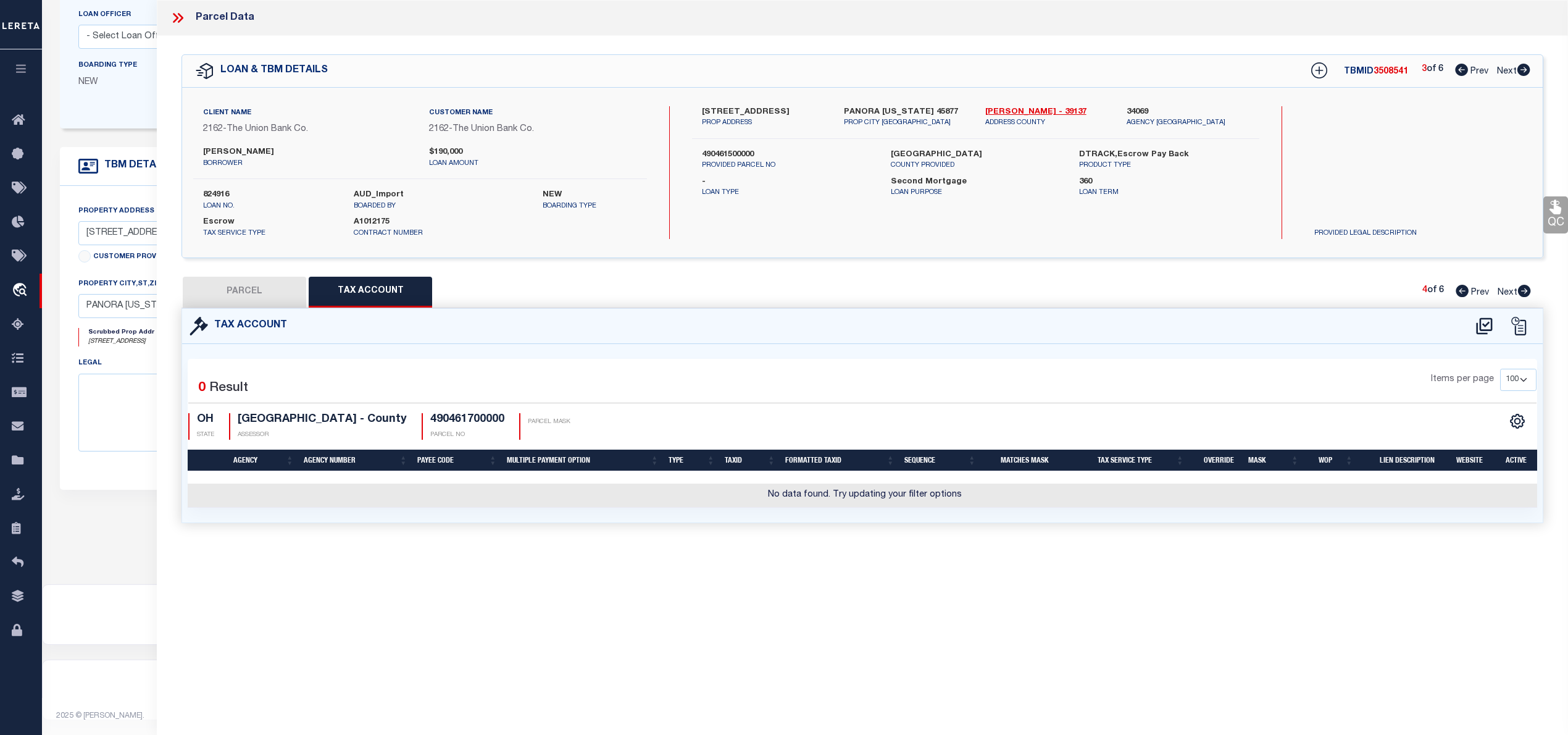
click at [268, 297] on button "PARCEL" at bounding box center [243, 292] width 123 height 31
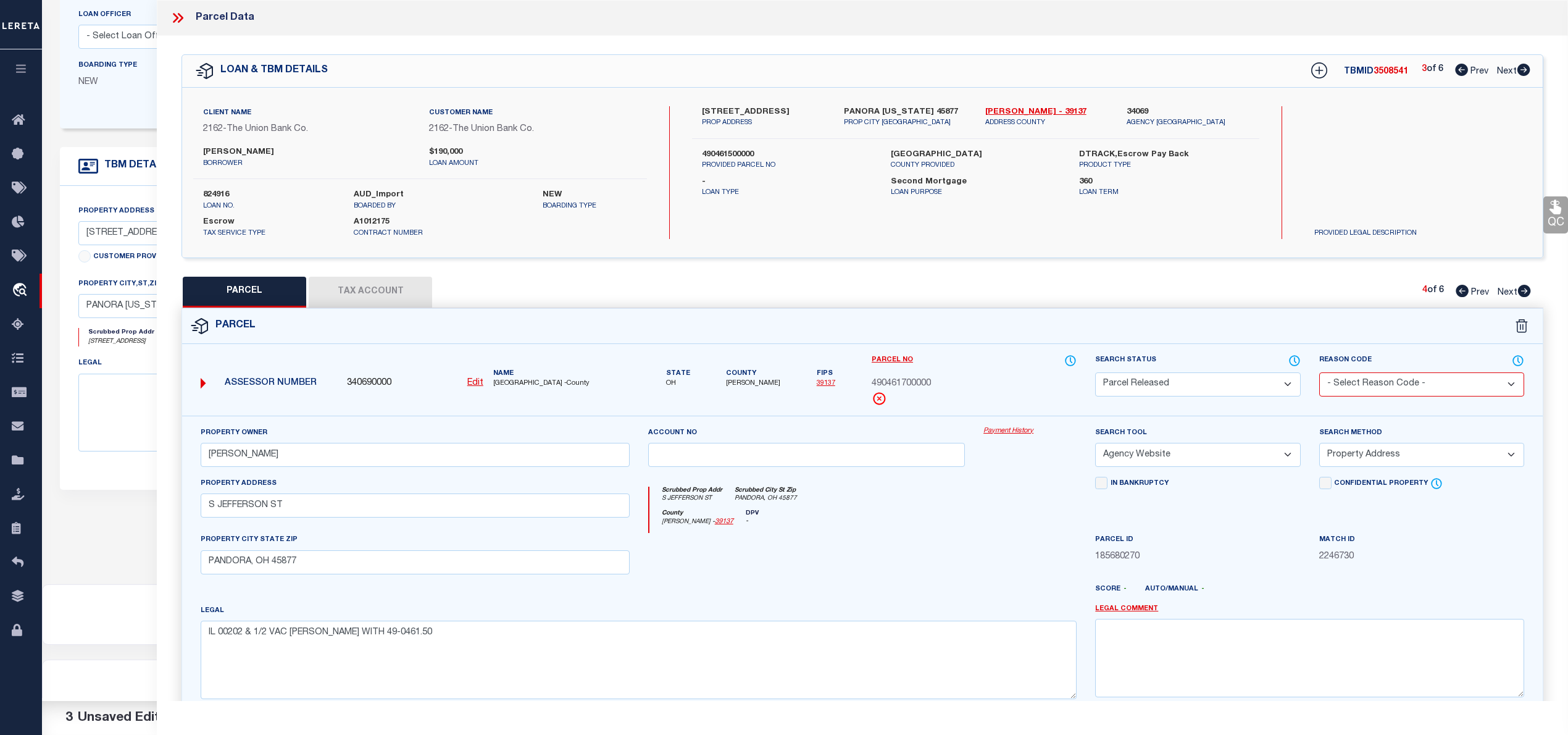
click at [382, 289] on button "Tax Account" at bounding box center [370, 292] width 123 height 31
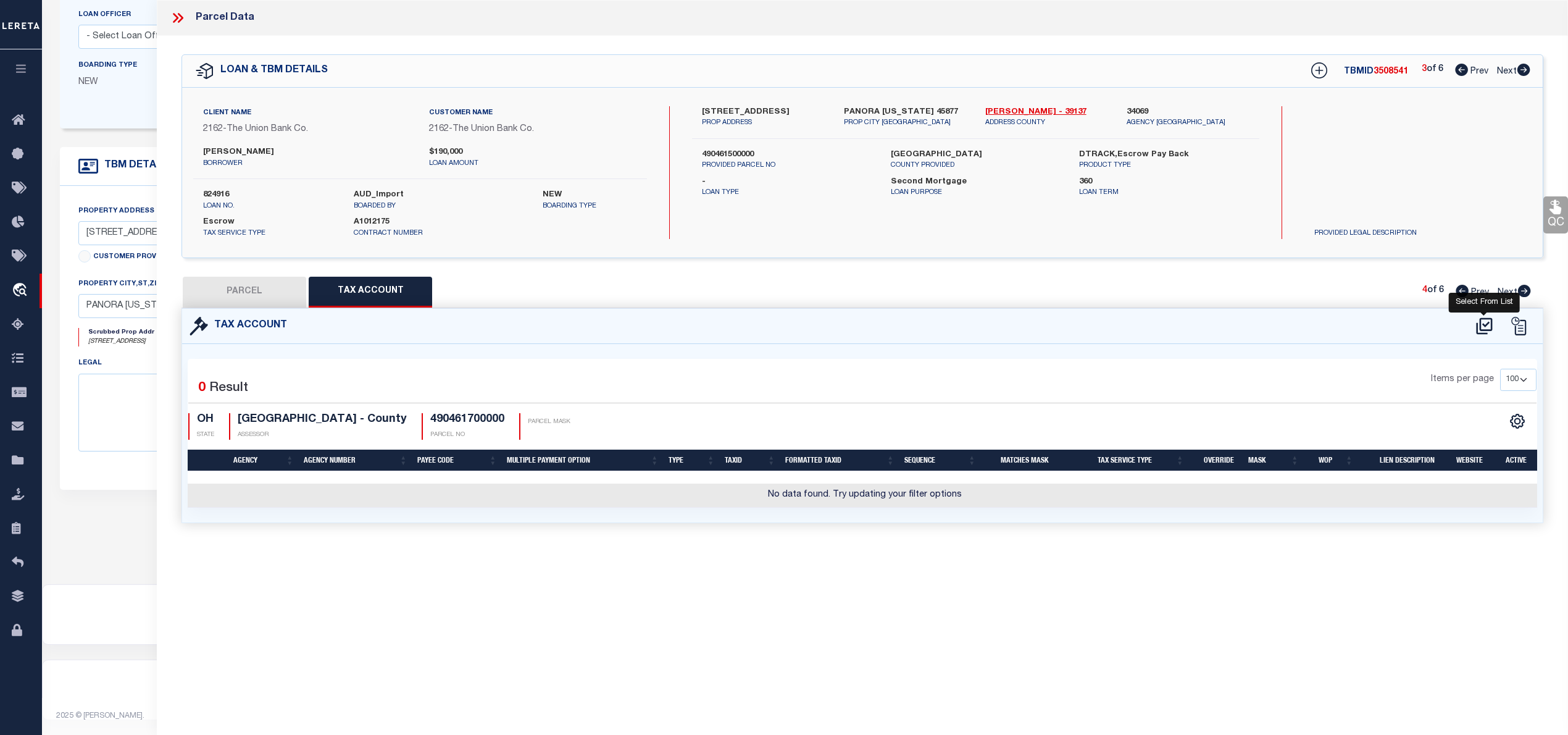
click at [1484, 329] on icon at bounding box center [1484, 326] width 21 height 20
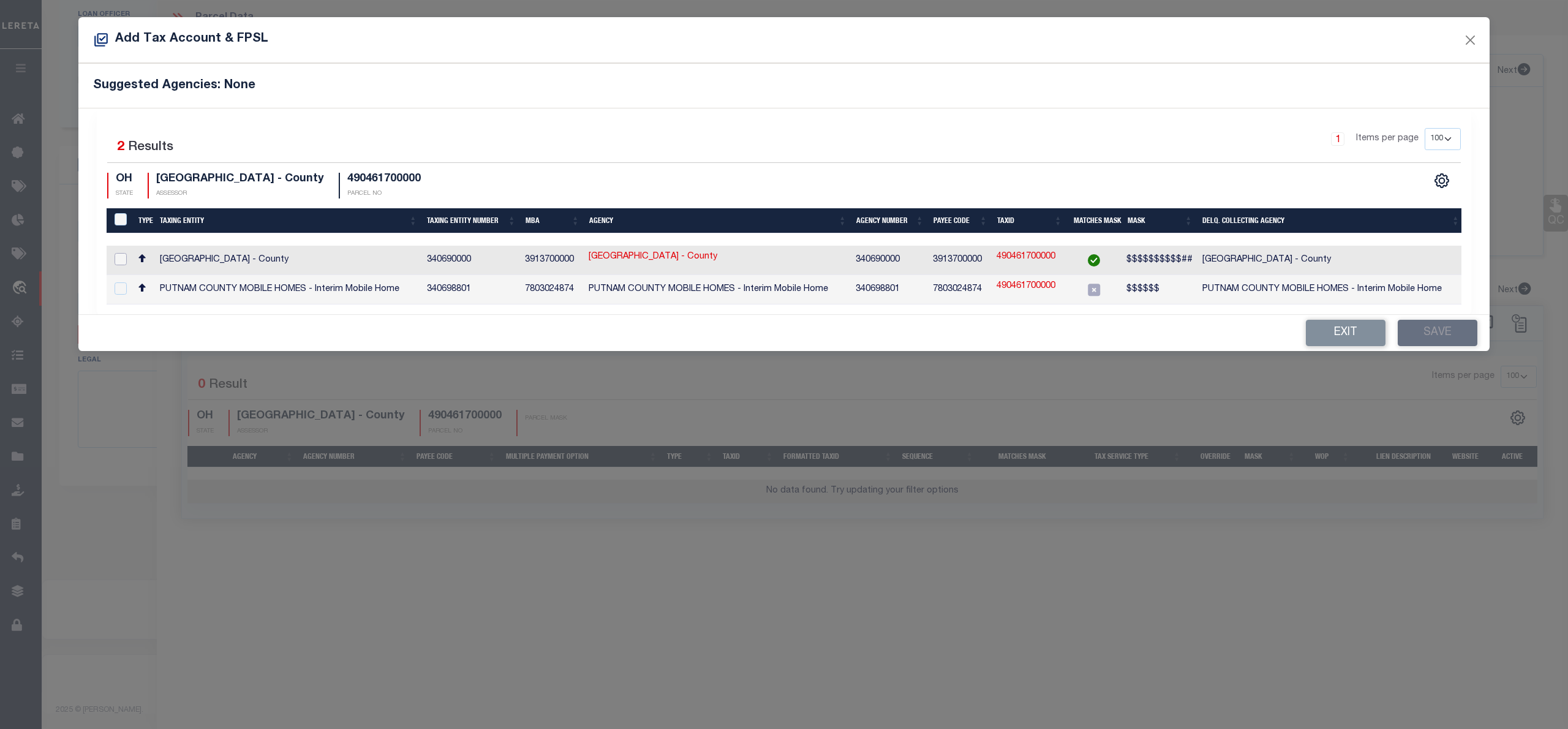
click at [123, 258] on input "checkbox" at bounding box center [121, 259] width 12 height 12
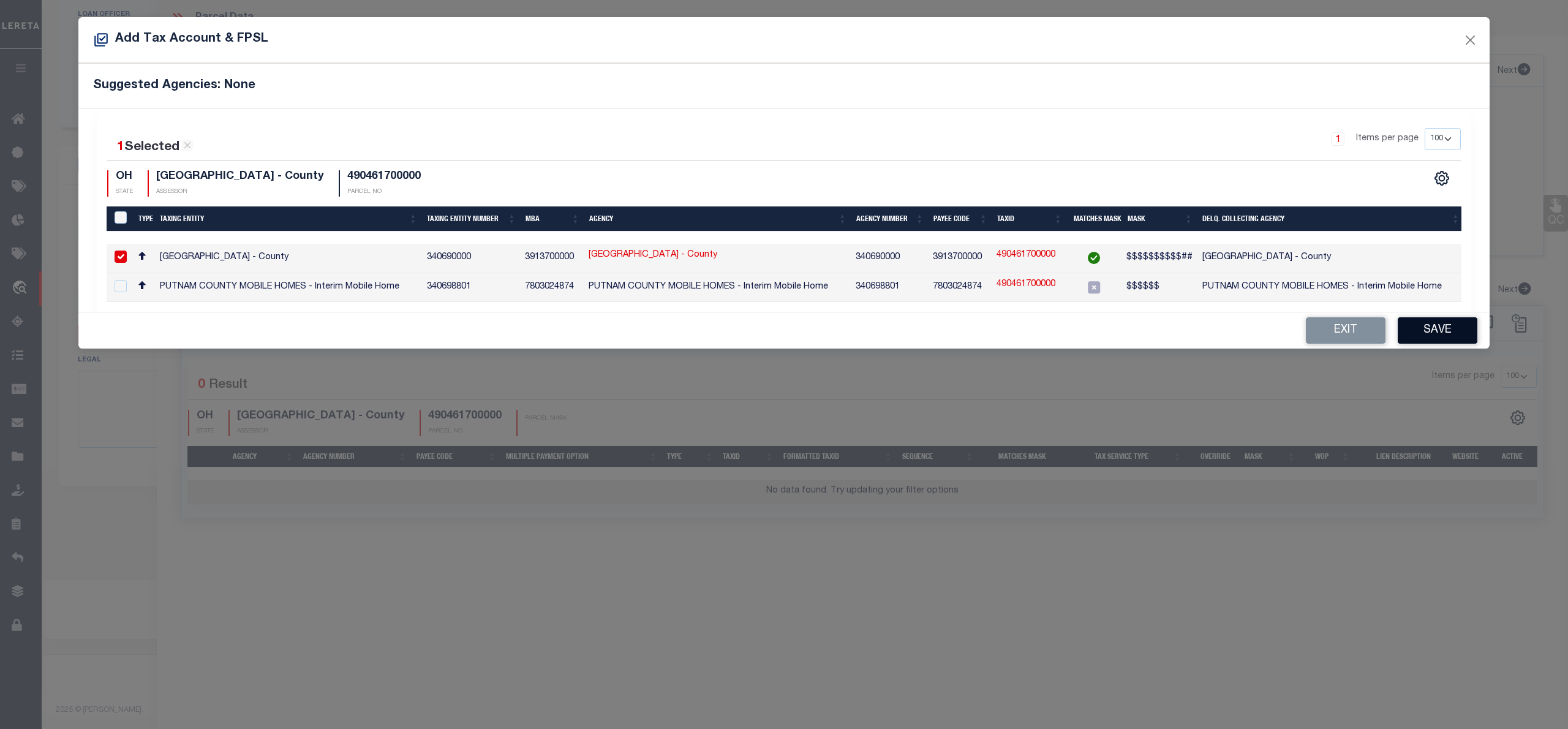
click at [1429, 326] on button "Save" at bounding box center [1437, 331] width 79 height 27
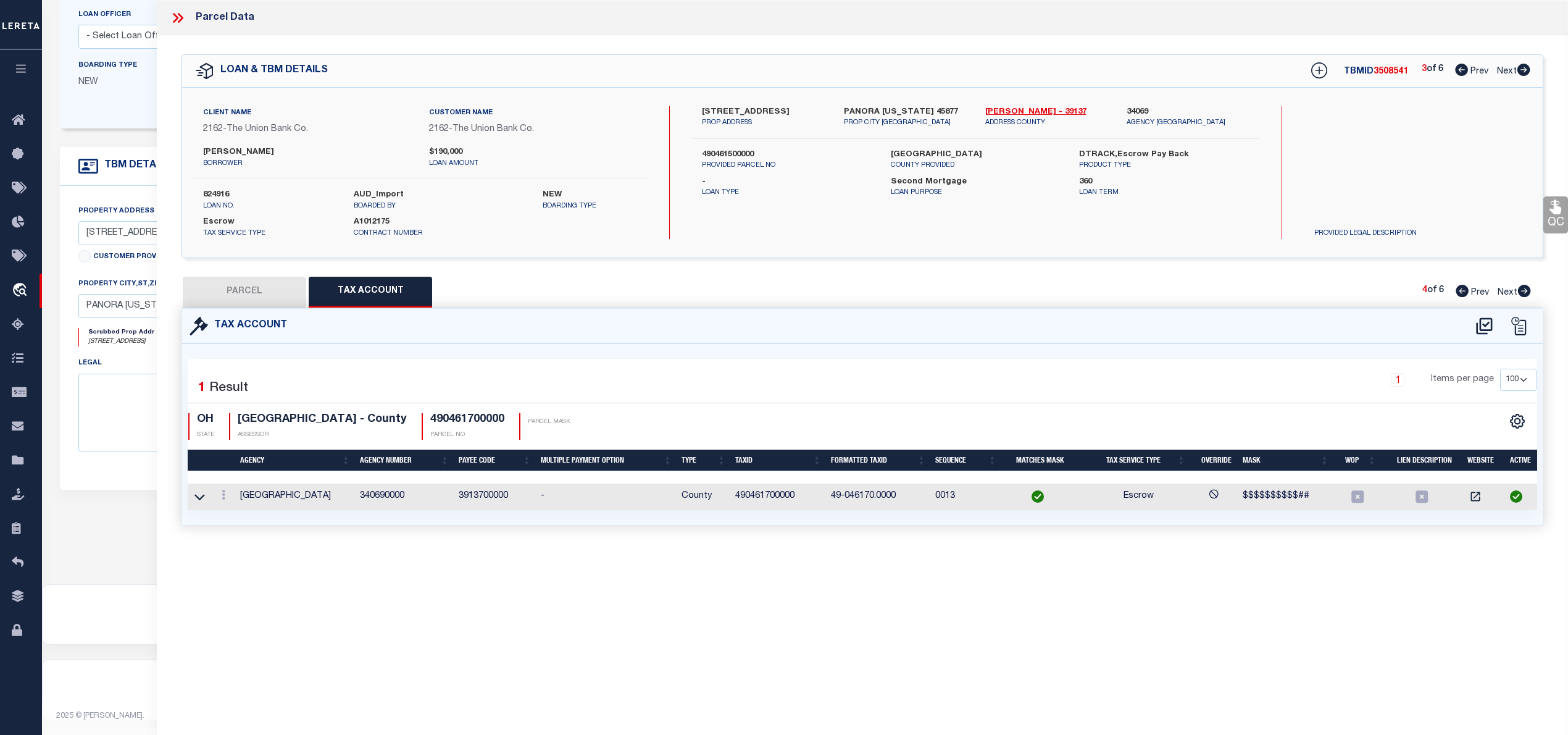
click at [260, 295] on button "PARCEL" at bounding box center [243, 292] width 123 height 31
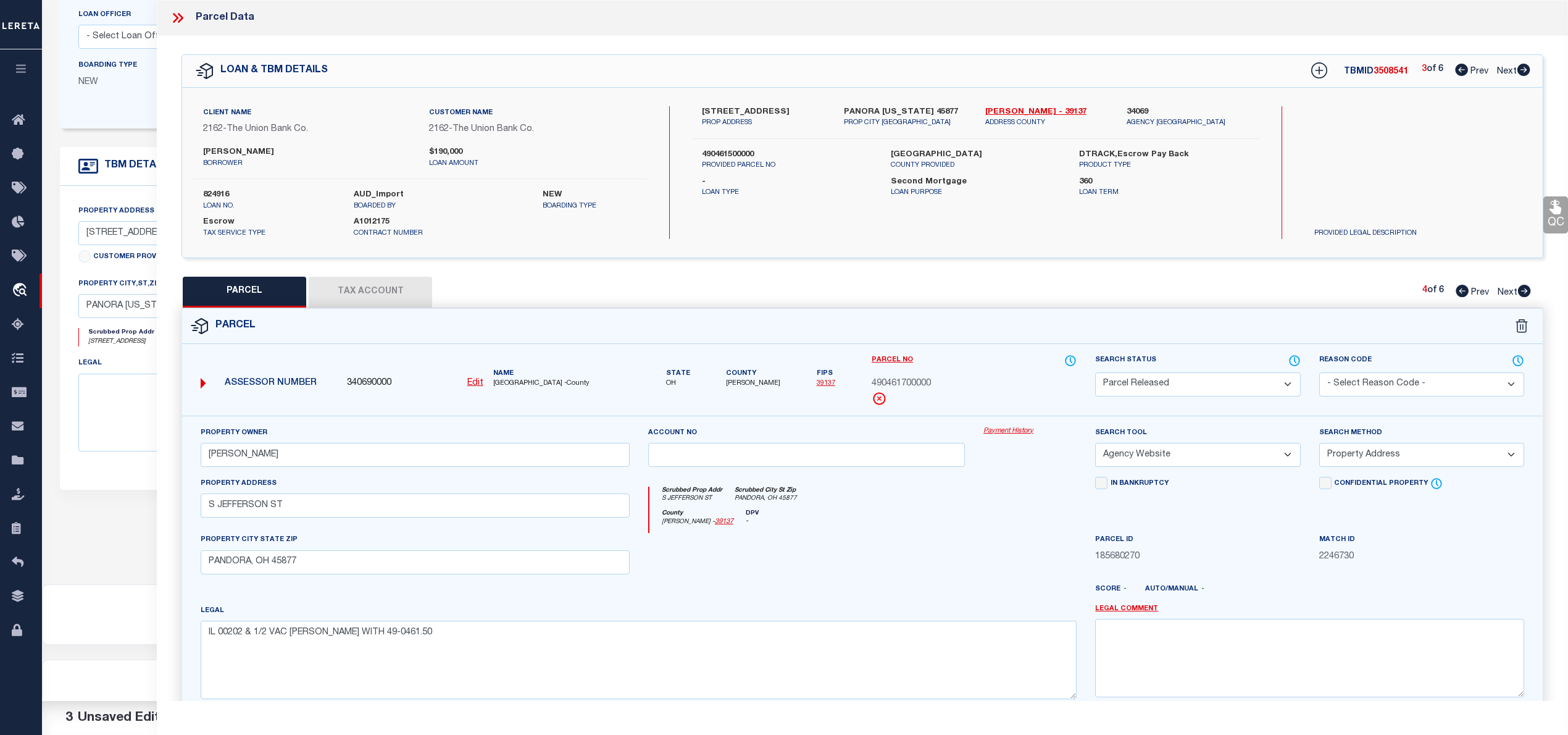
click at [1370, 381] on select "- Select Reason Code - 099 - Other (Provide additional detail) ACT - Agency Cha…" at bounding box center [1422, 384] width 205 height 24
click at [1319, 372] on select "- Select Reason Code - 099 - Other (Provide additional detail) ACT - Agency Cha…" at bounding box center [1422, 384] width 205 height 24
click at [973, 534] on div "County [PERSON_NAME] - 39137 DPV -" at bounding box center [863, 521] width 427 height 24
click at [1212, 386] on select "Automated Search Bad Parcel Complete Duplicate Parcel High Dollar Reporting In …" at bounding box center [1197, 384] width 205 height 24
click at [975, 571] on div at bounding box center [1029, 558] width 111 height 50
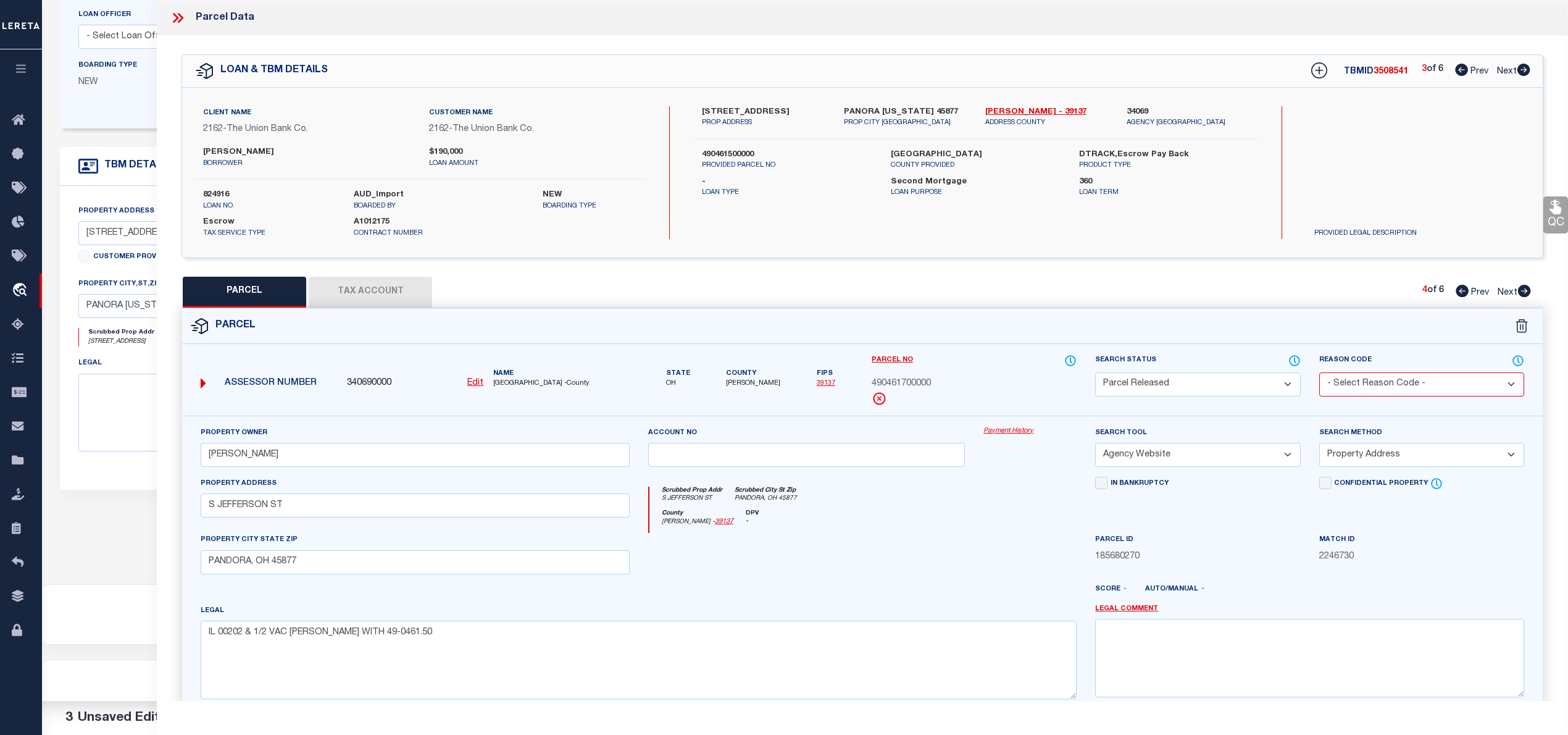
click at [1250, 394] on select "Automated Search Bad Parcel Complete Duplicate Parcel High Dollar Reporting In …" at bounding box center [1197, 384] width 205 height 24
click at [1095, 372] on select "Automated Search Bad Parcel Complete Duplicate Parcel High Dollar Reporting In …" at bounding box center [1197, 384] width 205 height 24
click at [1313, 567] on div "Match ID 2246730" at bounding box center [1421, 558] width 224 height 50
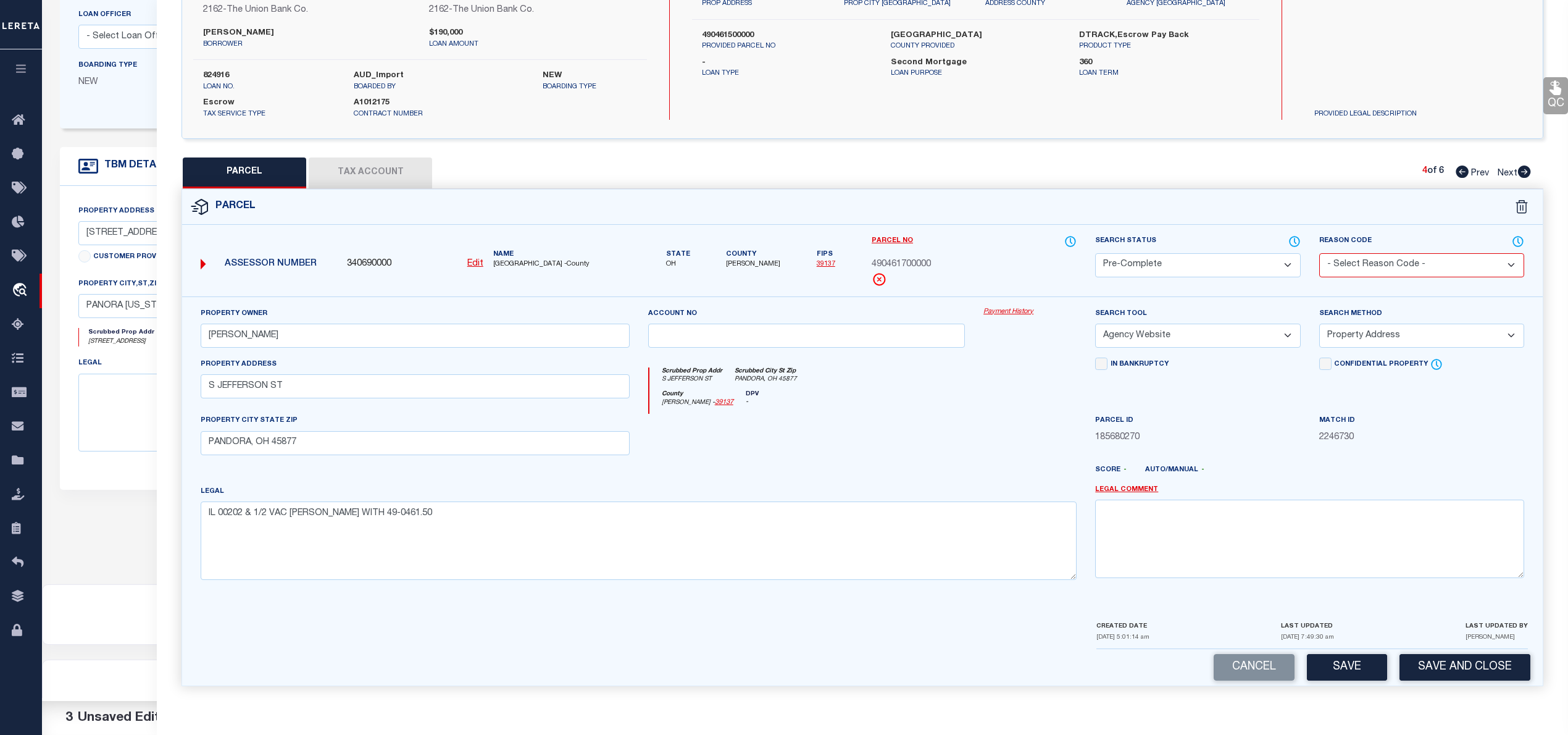
click at [1379, 331] on select "-- Select Search Method -- Property Address Legal Liability Info Provided" at bounding box center [1422, 335] width 205 height 24
click at [1319, 323] on select "-- Select Search Method -- Property Address Legal Liability Info Provided" at bounding box center [1422, 335] width 205 height 24
click at [1345, 672] on button "Save" at bounding box center [1346, 668] width 80 height 27
click at [383, 172] on button "Tax Account" at bounding box center [370, 173] width 123 height 31
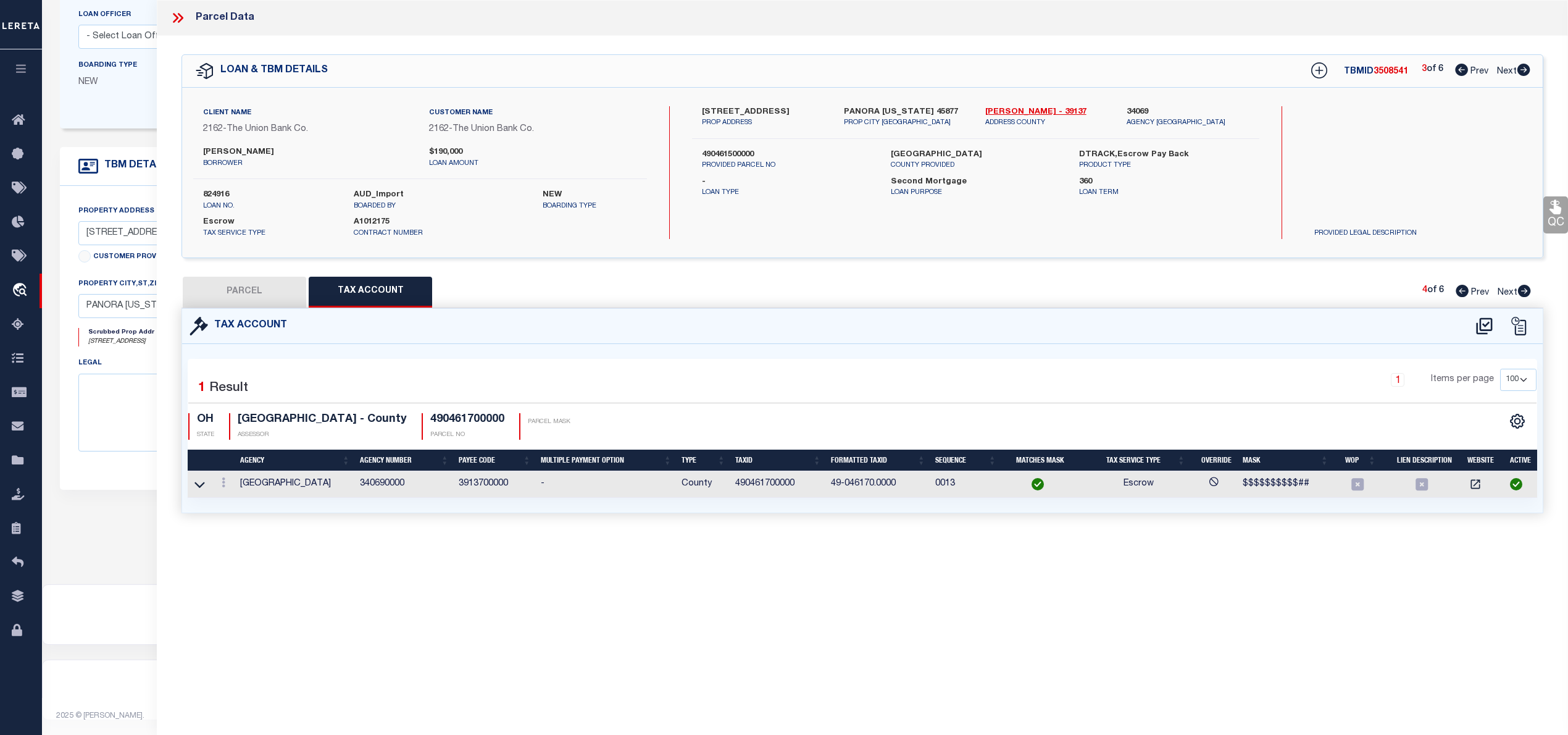
scroll to position [0, 0]
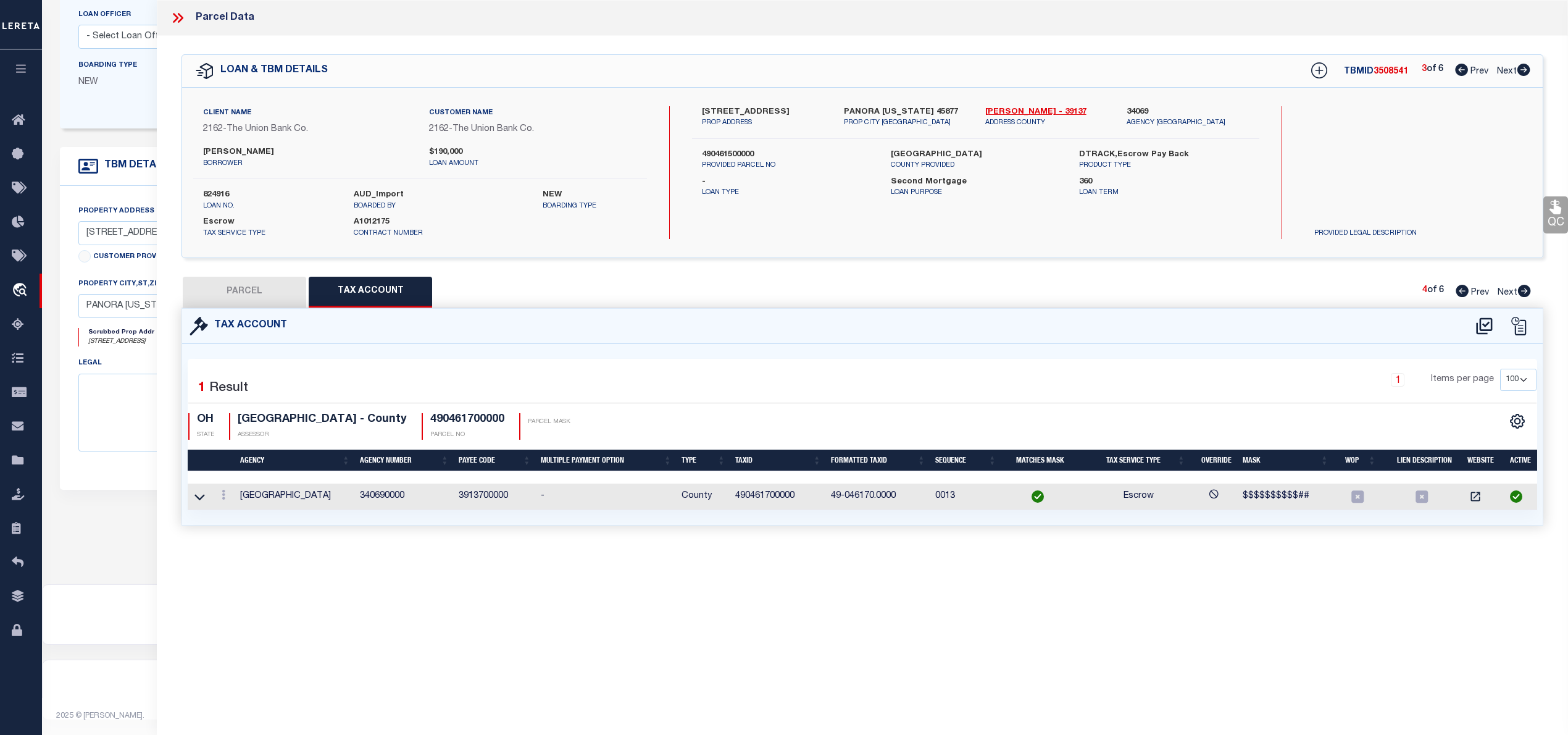
click at [247, 289] on button "PARCEL" at bounding box center [243, 292] width 123 height 31
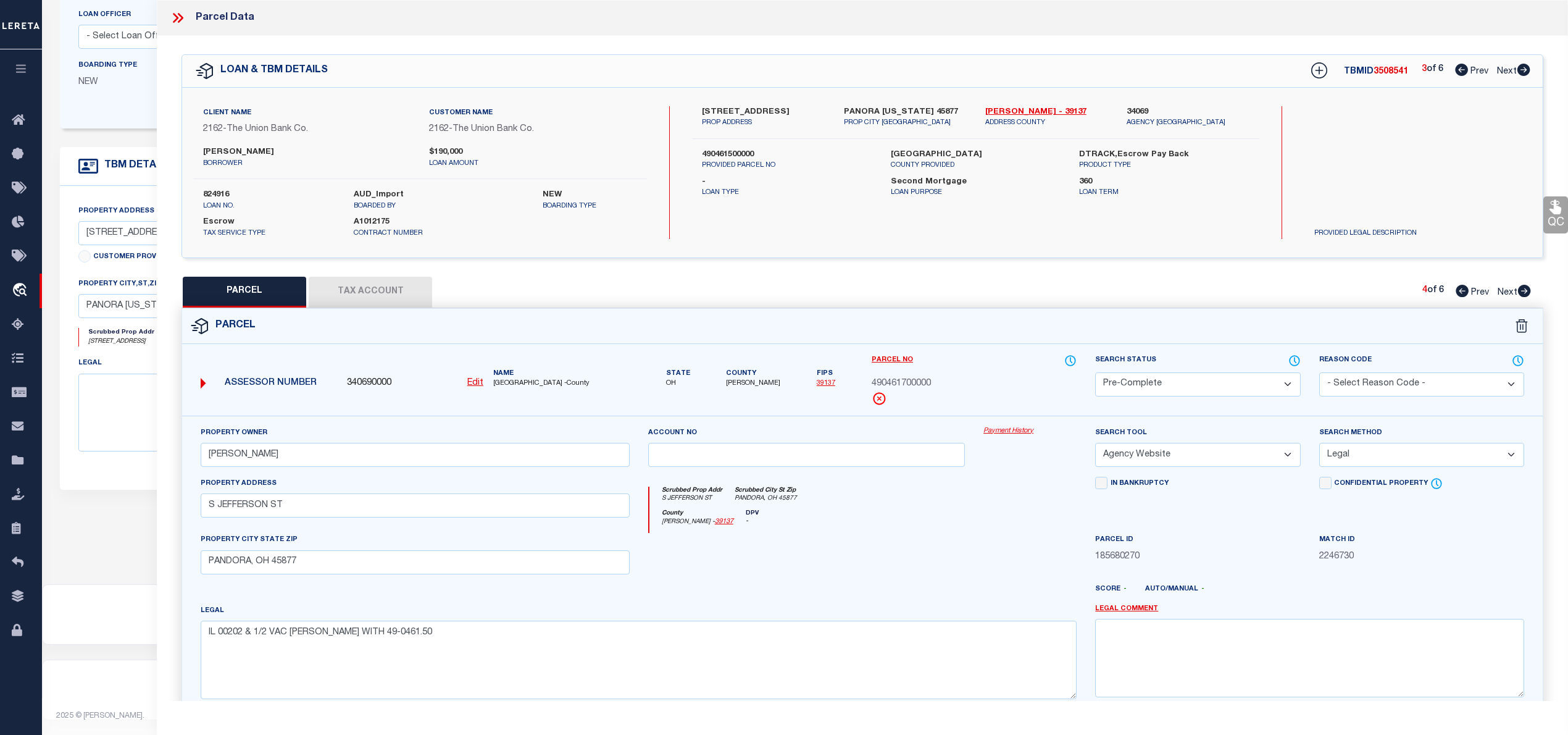
click at [361, 283] on button "Tax Account" at bounding box center [370, 292] width 123 height 31
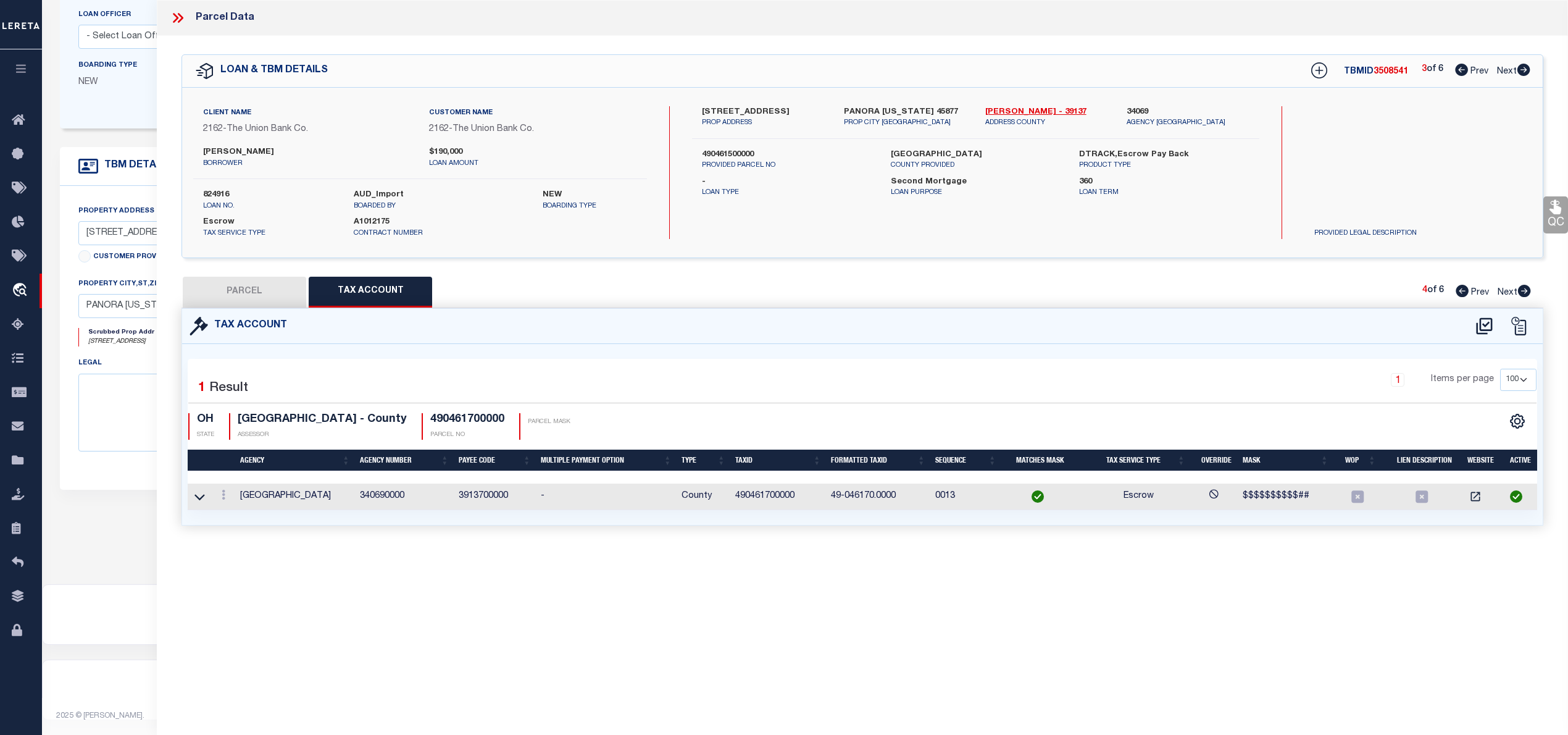
click at [238, 290] on button "PARCEL" at bounding box center [243, 292] width 123 height 31
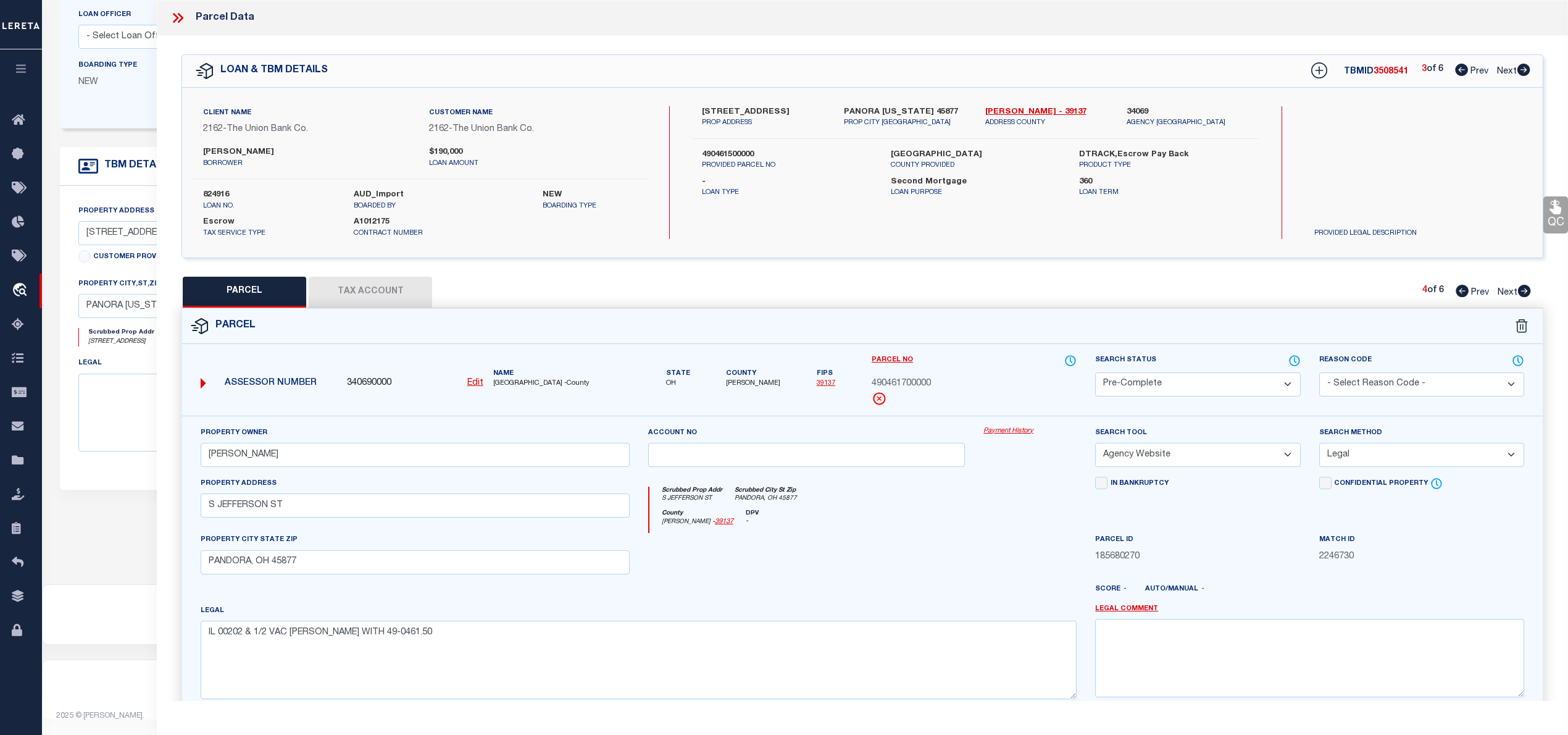
click at [1388, 67] on span "3508541" at bounding box center [1390, 72] width 34 height 9
click at [910, 382] on span "490461700000" at bounding box center [901, 384] width 59 height 13
click at [408, 297] on button "Tax Account" at bounding box center [370, 292] width 123 height 31
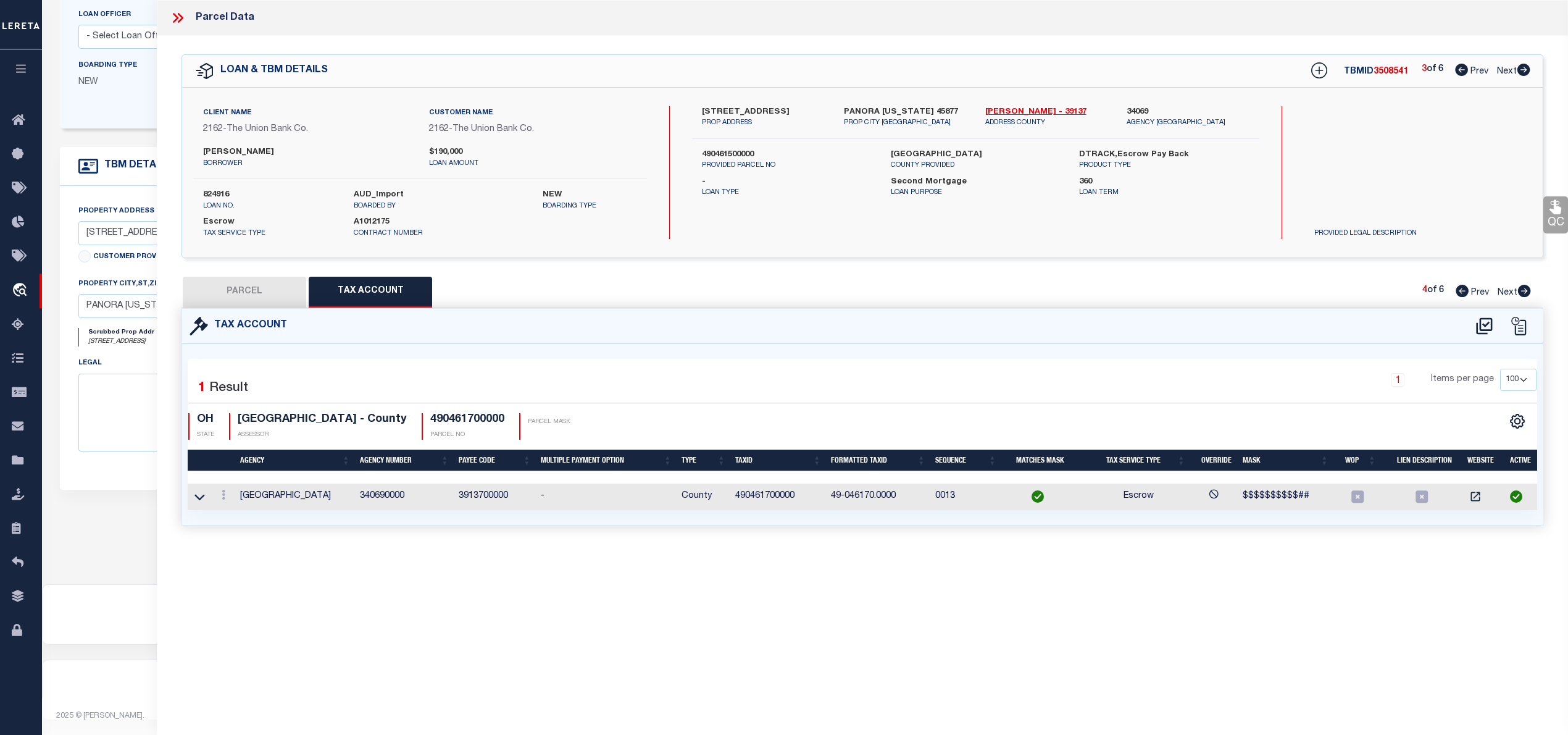
click at [276, 279] on button "PARCEL" at bounding box center [243, 292] width 123 height 31
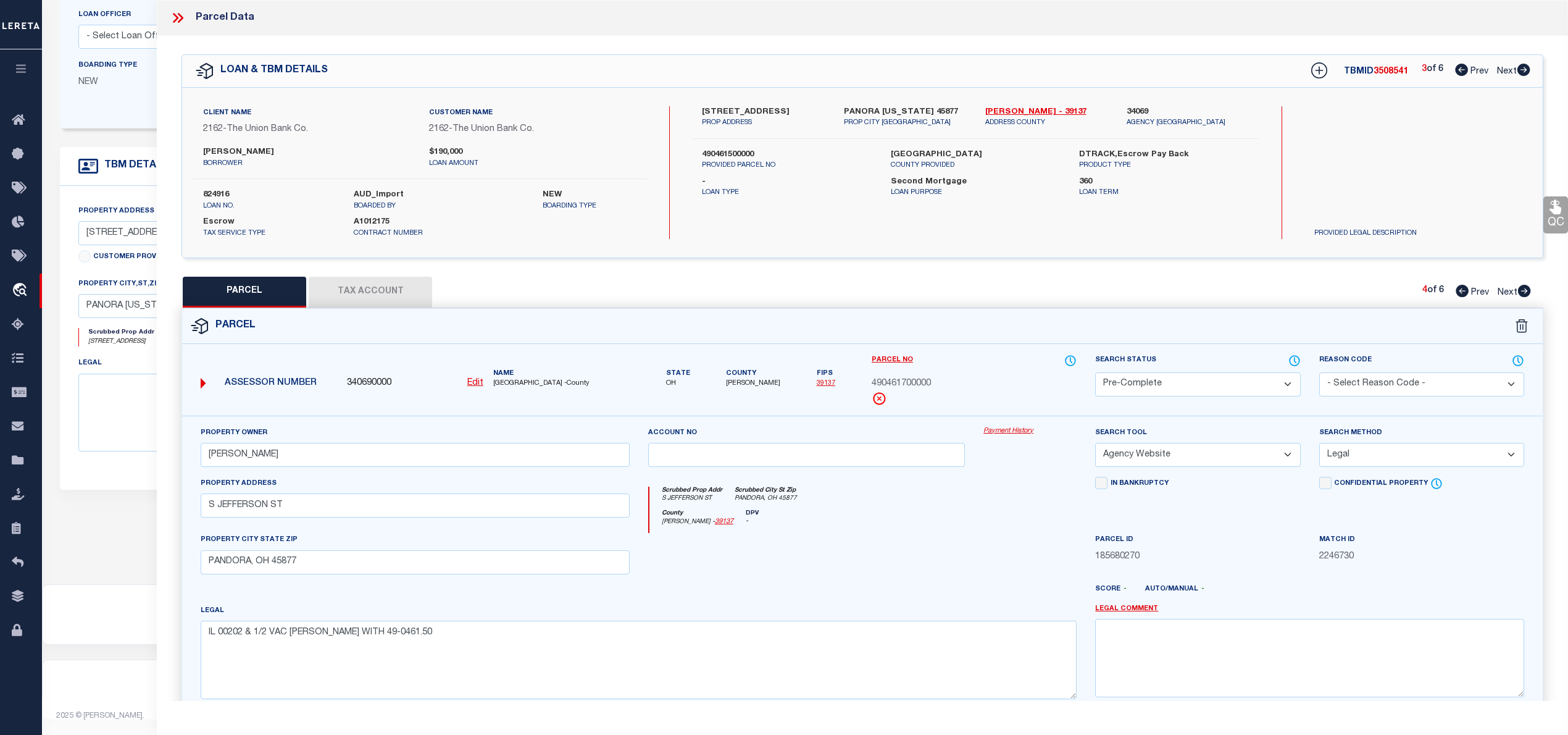
click at [1458, 294] on icon at bounding box center [1462, 291] width 13 height 13
click at [1524, 70] on icon at bounding box center [1523, 70] width 13 height 13
click at [1284, 384] on select "Automated Search Bad Parcel Complete Duplicate Parcel High Dollar Reporting In …" at bounding box center [1197, 384] width 205 height 24
click at [1095, 372] on select "Automated Search Bad Parcel Complete Duplicate Parcel High Dollar Reporting In …" at bounding box center [1197, 384] width 205 height 24
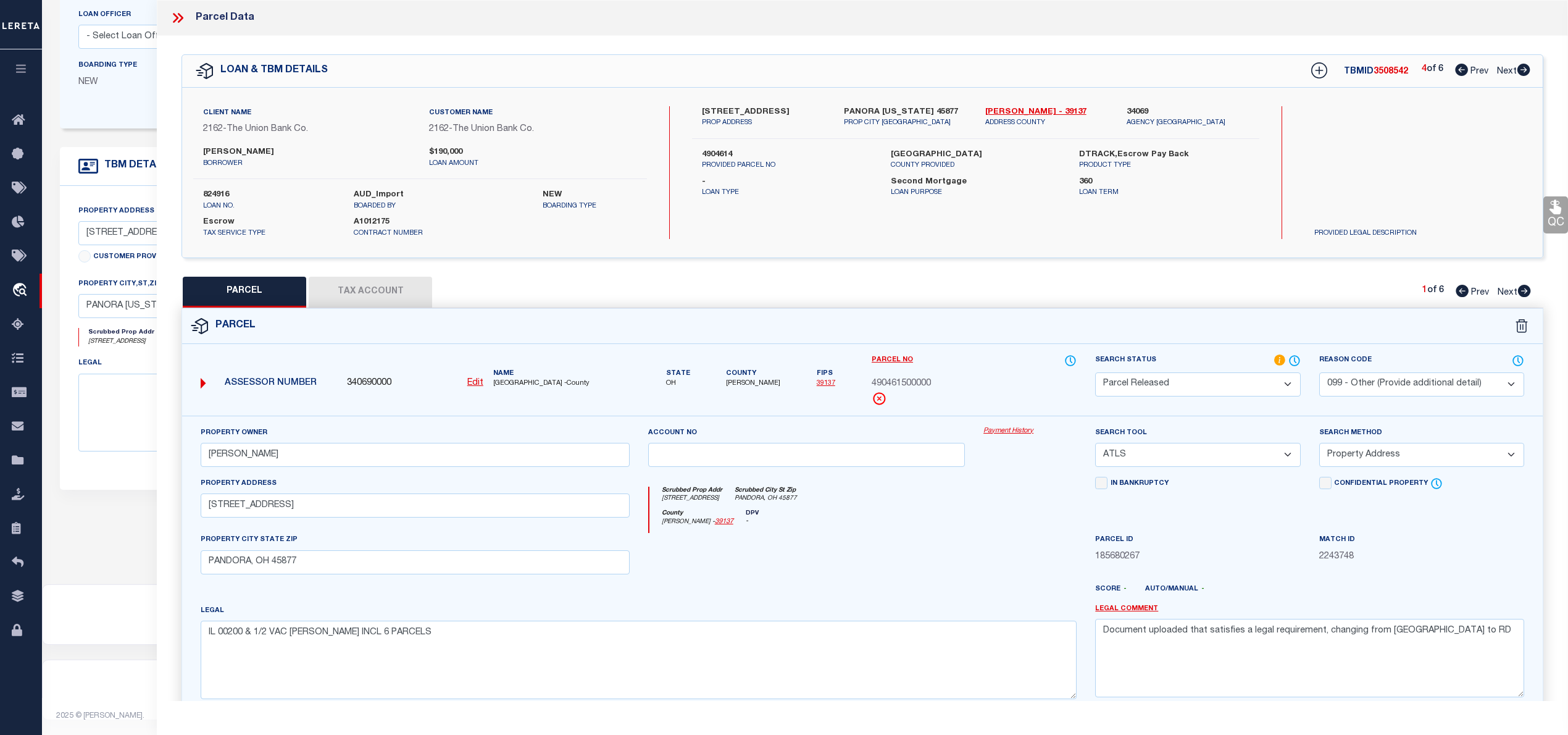
click at [1400, 381] on select "- Select Reason Code - 099 - Other (Provide additional detail) ACT - Agency Cha…" at bounding box center [1422, 384] width 205 height 24
click at [1319, 372] on select "- Select Reason Code - 099 - Other (Provide additional detail) ACT - Agency Cha…" at bounding box center [1422, 384] width 205 height 24
click at [1378, 380] on select "- Select Reason Code - 099 - Other (Provide additional detail) ACT - Agency Cha…" at bounding box center [1422, 384] width 205 height 24
click at [1319, 372] on select "- Select Reason Code - 099 - Other (Provide additional detail) ACT - Agency Cha…" at bounding box center [1422, 384] width 205 height 24
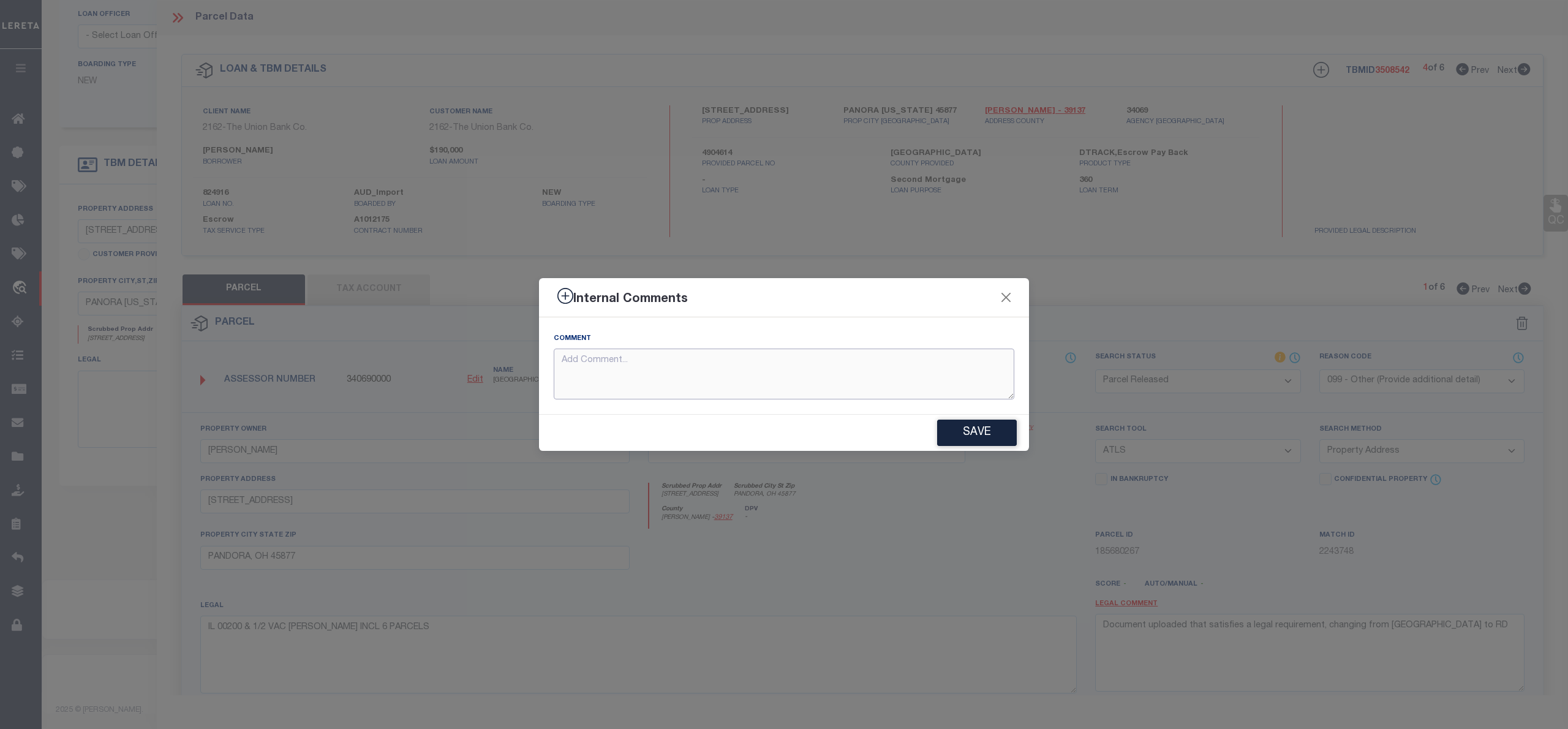
click at [657, 375] on textarea at bounding box center [784, 373] width 461 height 51
click at [956, 429] on button "Save" at bounding box center [976, 433] width 79 height 27
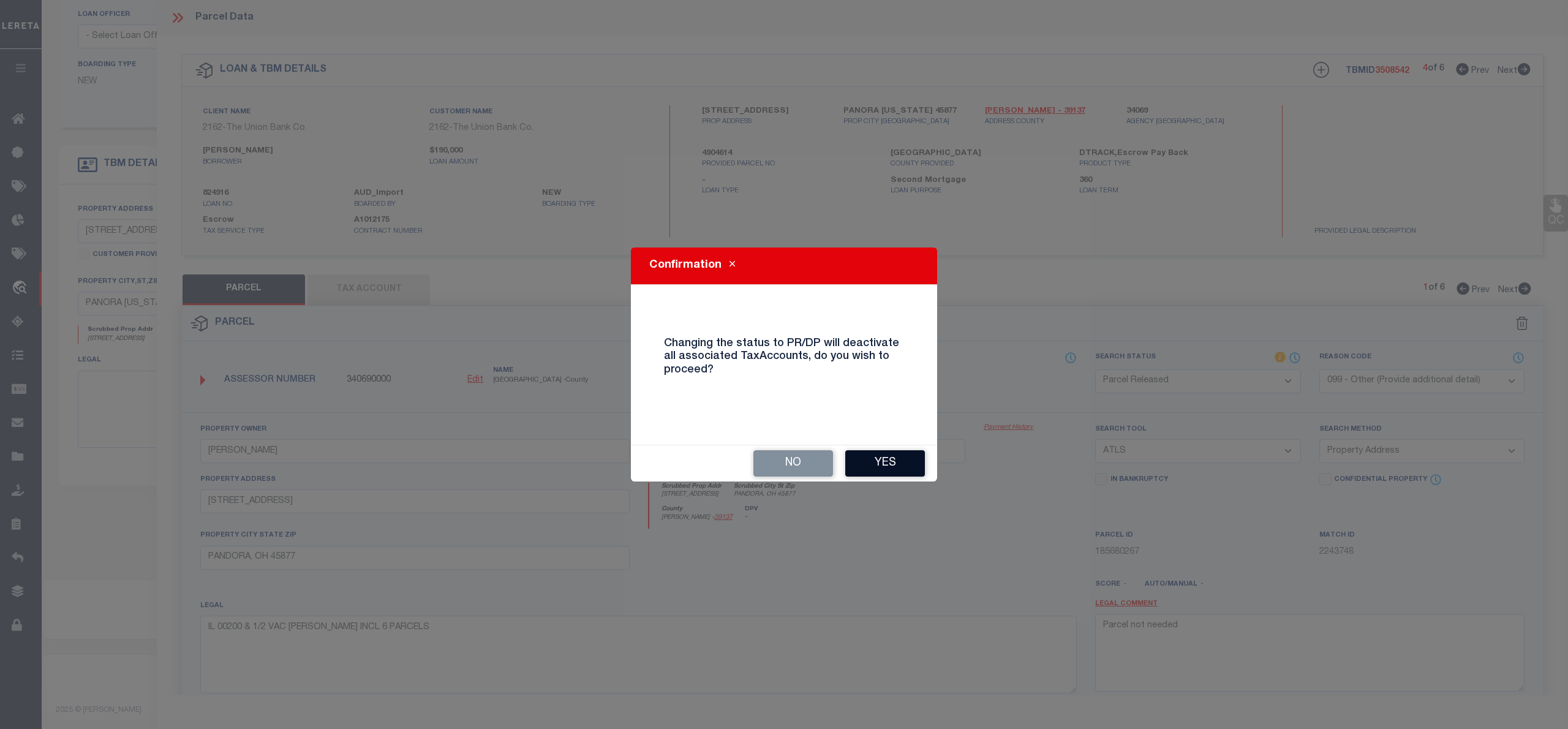
click at [896, 467] on button "Yes" at bounding box center [884, 463] width 79 height 27
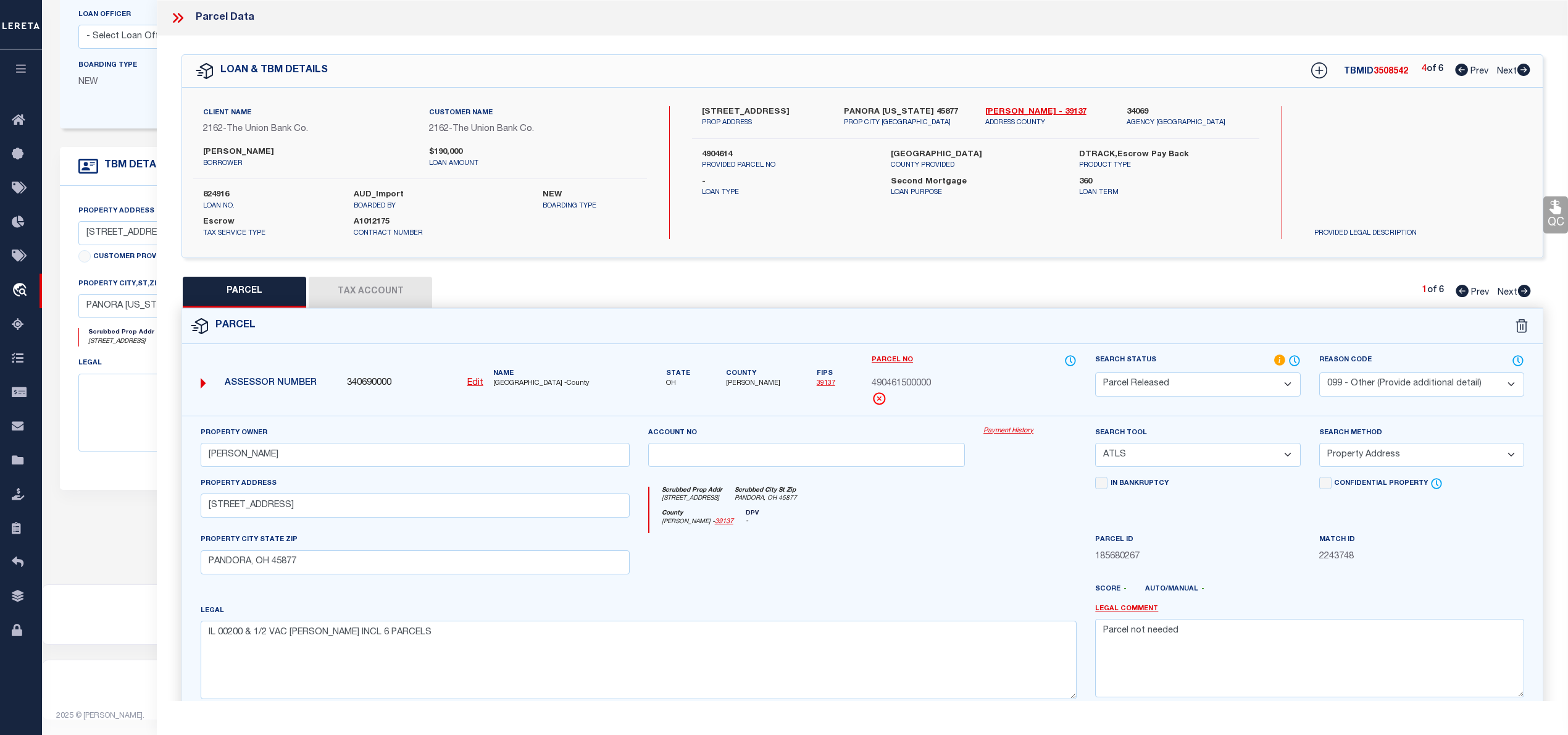
click at [1525, 66] on icon at bounding box center [1523, 70] width 13 height 13
click at [844, 546] on div at bounding box center [806, 558] width 336 height 50
click at [1522, 290] on icon at bounding box center [1524, 291] width 13 height 13
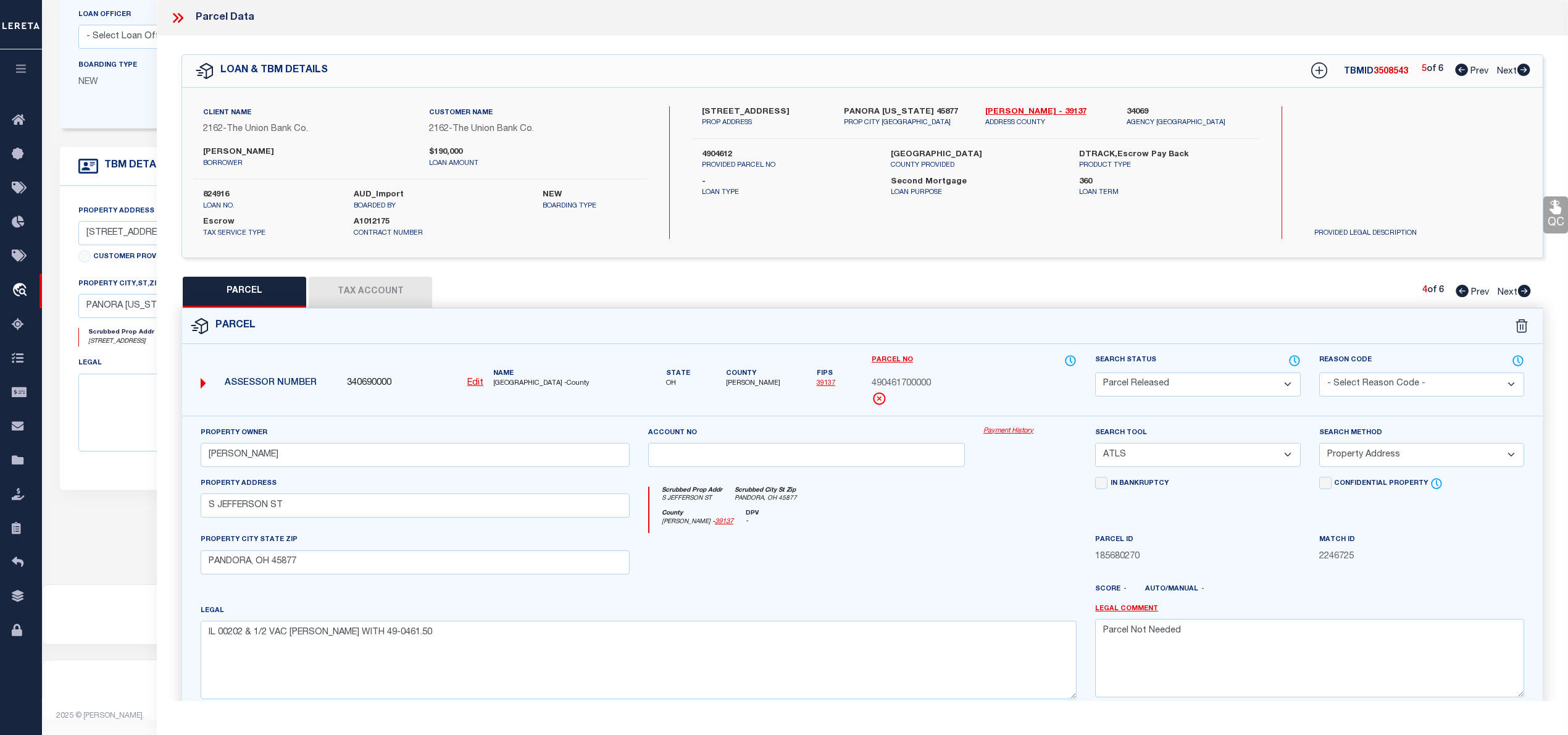
click at [1522, 290] on icon at bounding box center [1524, 291] width 13 height 13
click at [1523, 69] on icon at bounding box center [1523, 70] width 13 height 13
click at [1524, 290] on icon at bounding box center [1524, 291] width 13 height 13
click at [502, 220] on div "Escrow Tax Service Type A1012175 Contract Number" at bounding box center [420, 225] width 472 height 27
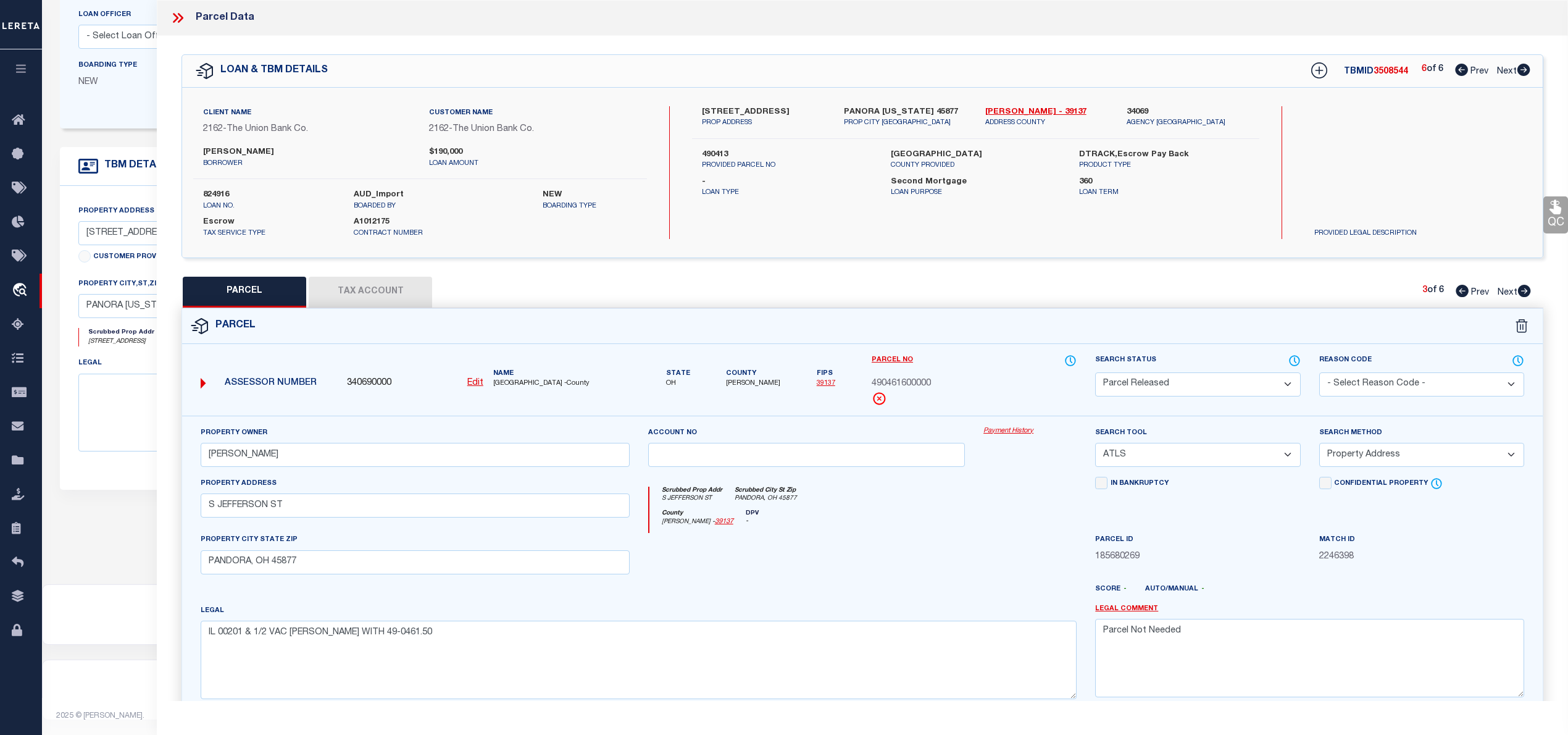
click at [1527, 290] on icon at bounding box center [1524, 291] width 13 height 13
click at [907, 383] on span "490461300000" at bounding box center [901, 384] width 59 height 13
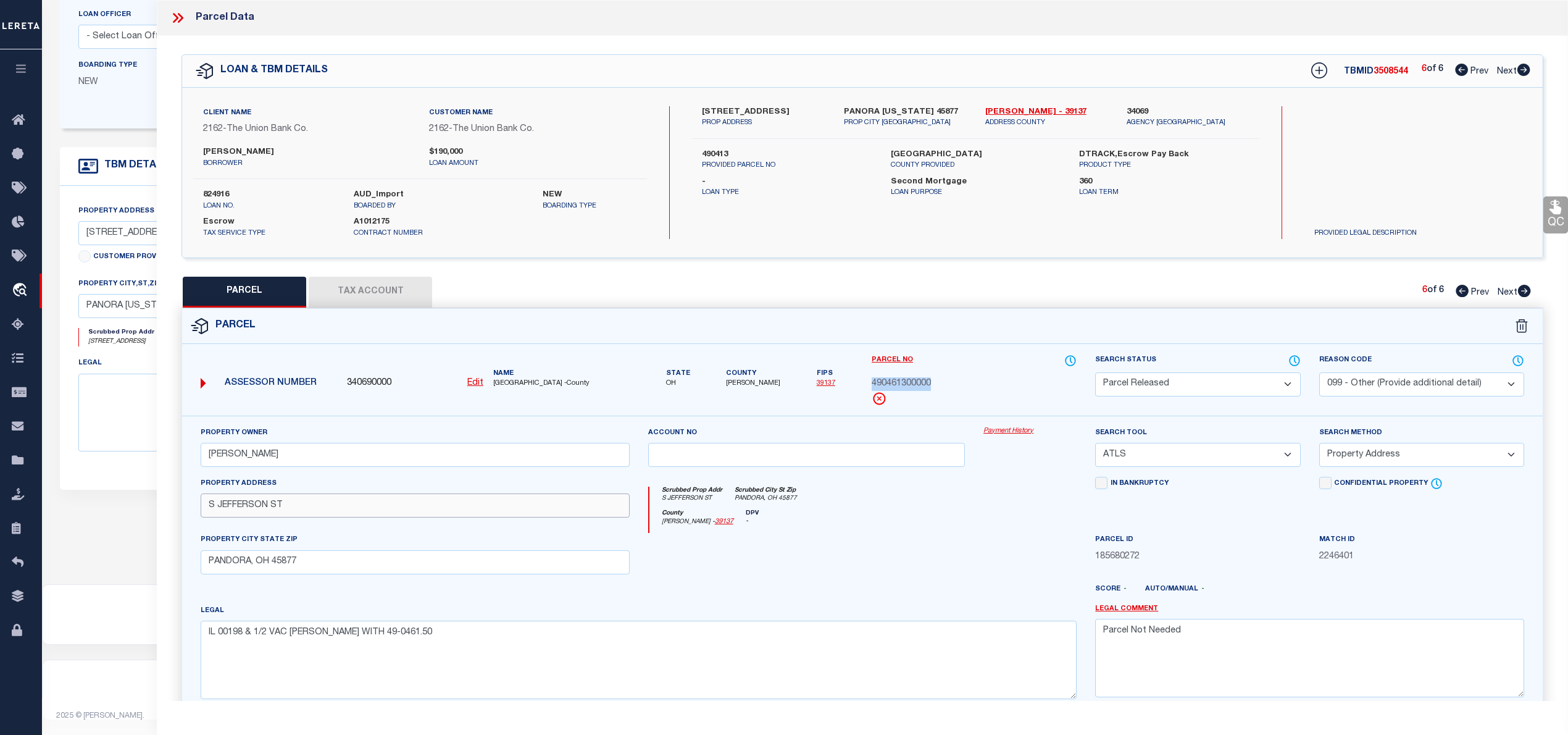
click at [211, 507] on input "S JEFFERSON ST" at bounding box center [415, 505] width 429 height 24
click at [212, 511] on input "S JEFFERSON ST" at bounding box center [415, 505] width 429 height 24
click at [440, 644] on textarea "IL 00198 & 1/2 VAC [PERSON_NAME] WITH 49-0461.50" at bounding box center [638, 660] width 876 height 78
drag, startPoint x: 1196, startPoint y: 635, endPoint x: 1080, endPoint y: 639, distance: 116.1
click at [1080, 639] on div "Property Owner [PERSON_NAME] Account no Payment History Search Tool -- Select S…" at bounding box center [862, 567] width 1342 height 283
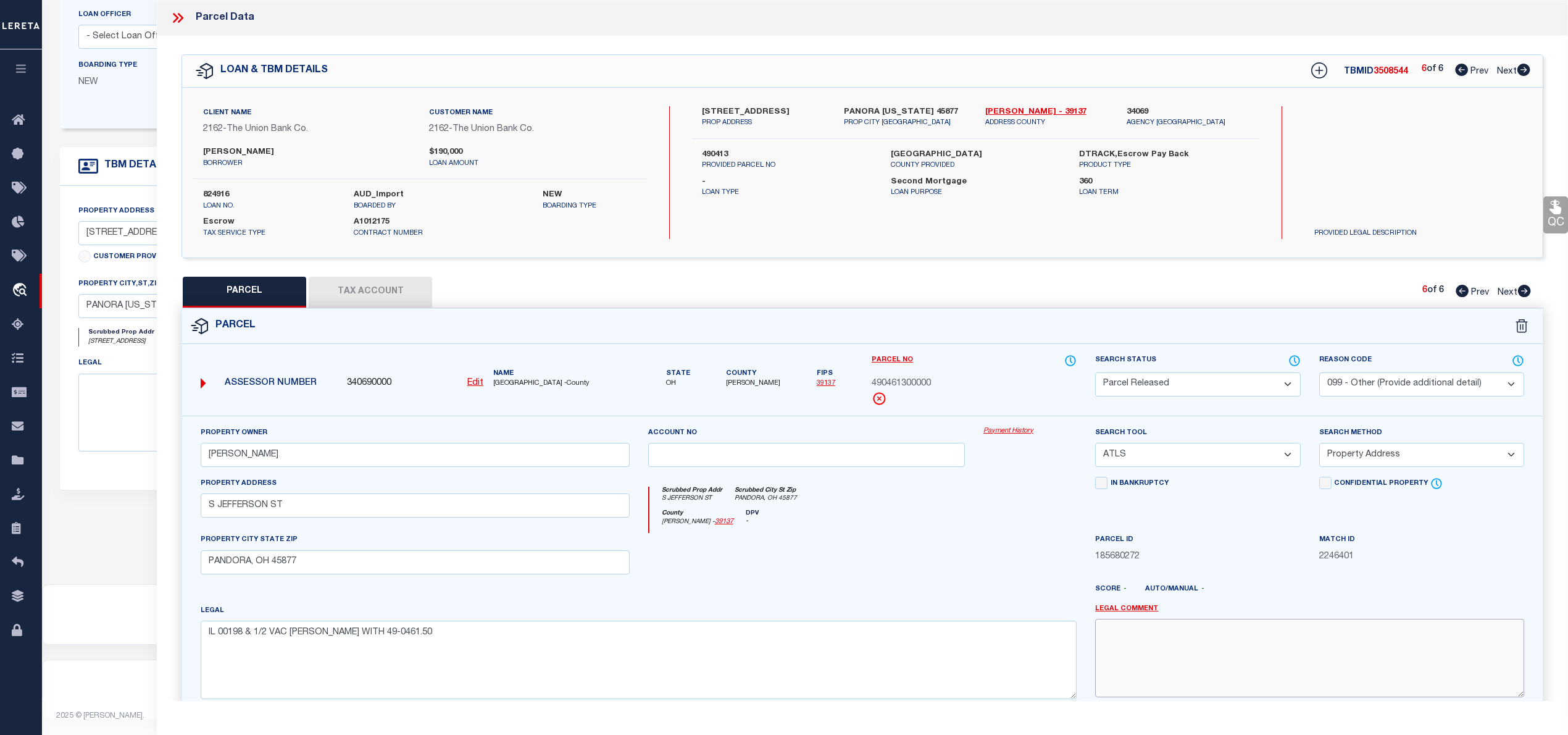
scroll to position [123, 0]
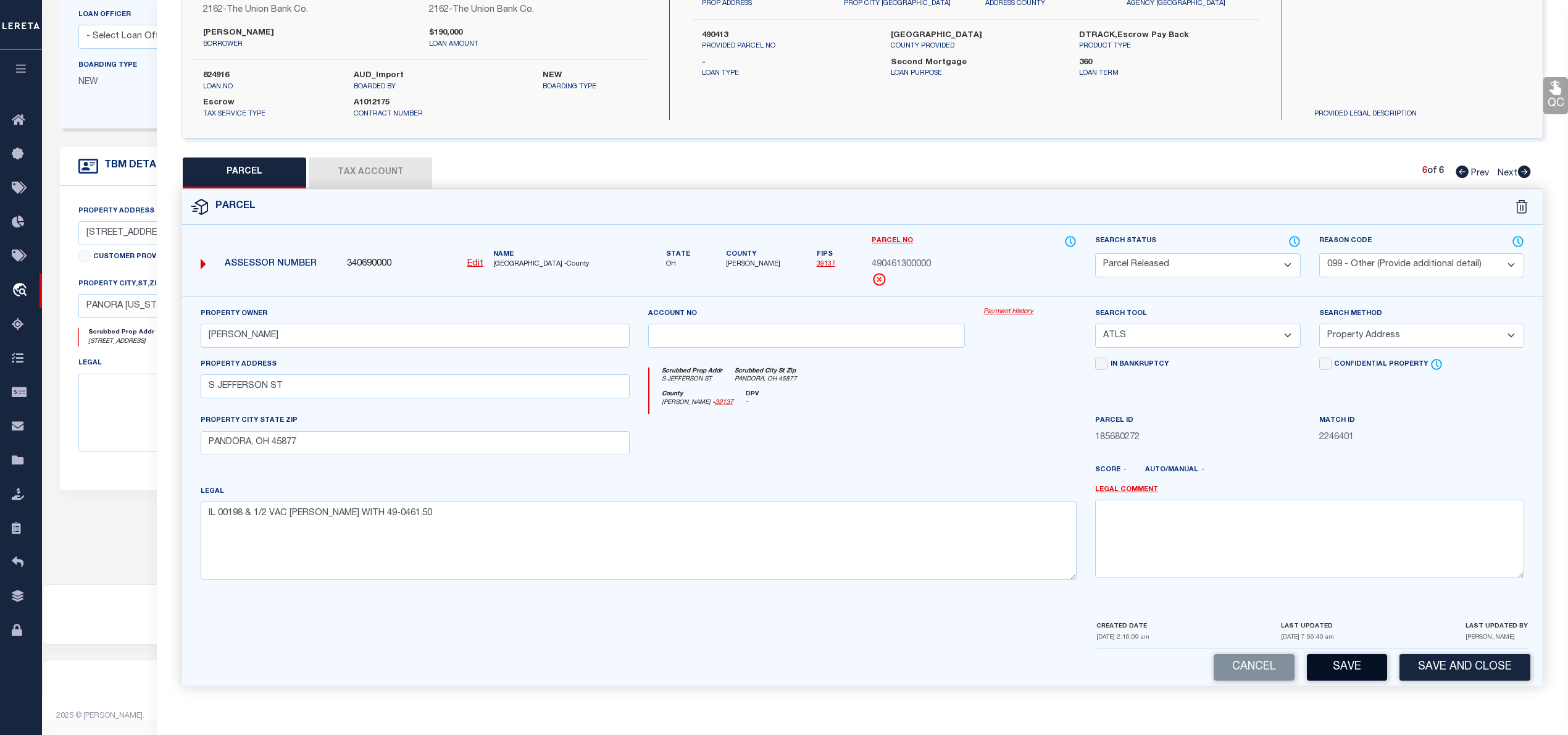
click at [1351, 670] on button "Save" at bounding box center [1346, 668] width 80 height 27
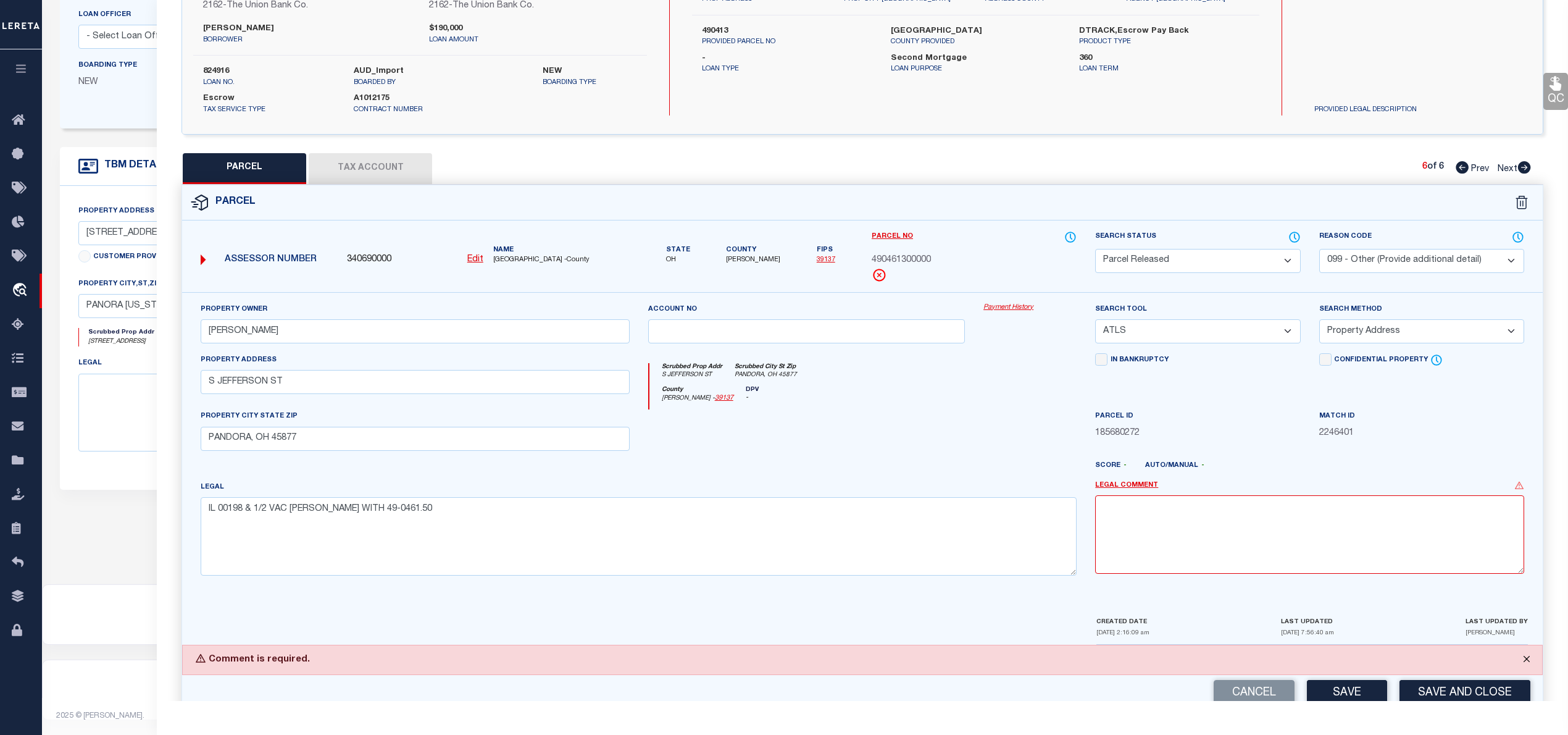
click at [1525, 662] on button "Close" at bounding box center [1526, 659] width 31 height 27
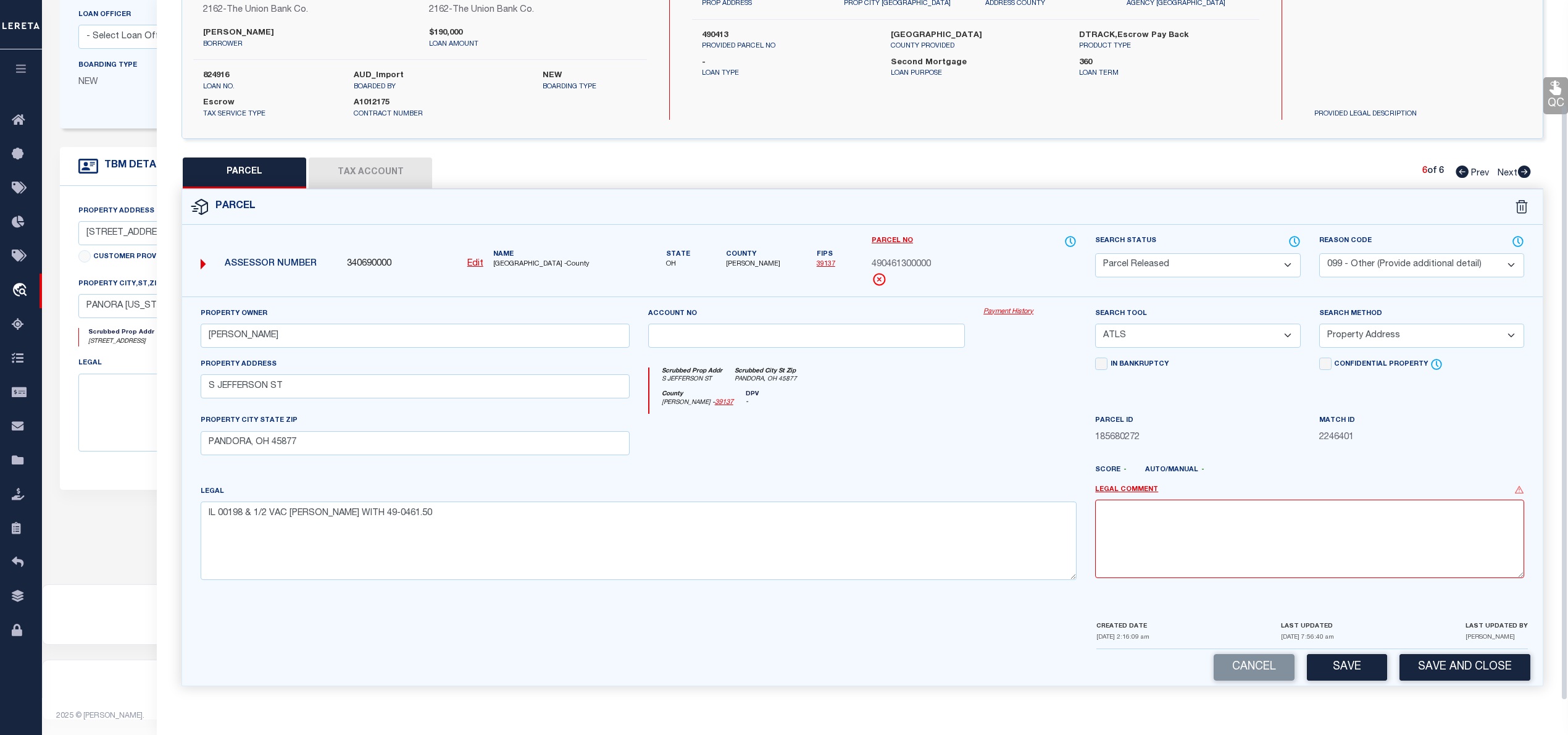
click at [372, 177] on button "Tax Account" at bounding box center [370, 173] width 123 height 31
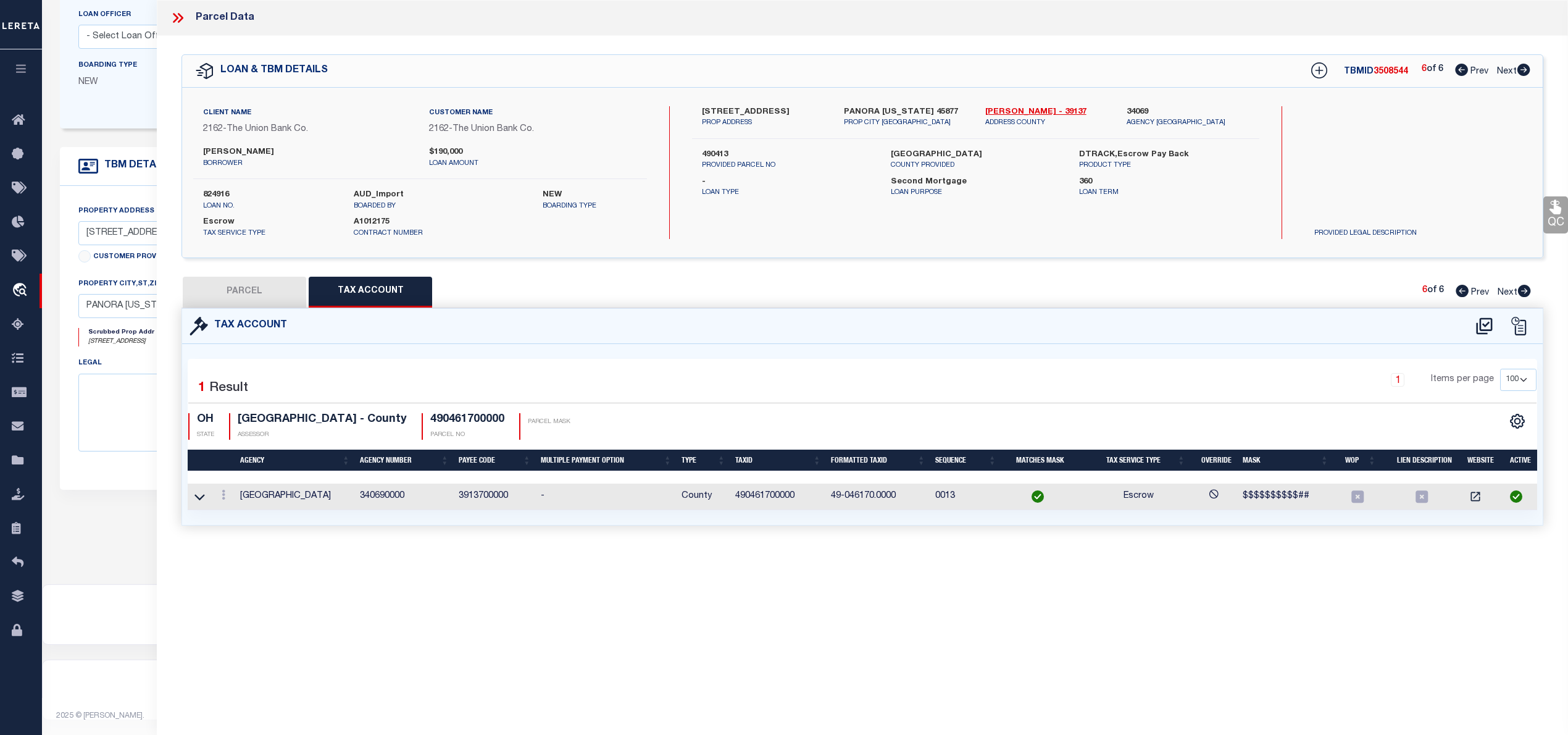
scroll to position [0, 0]
click at [198, 501] on icon at bounding box center [199, 497] width 11 height 13
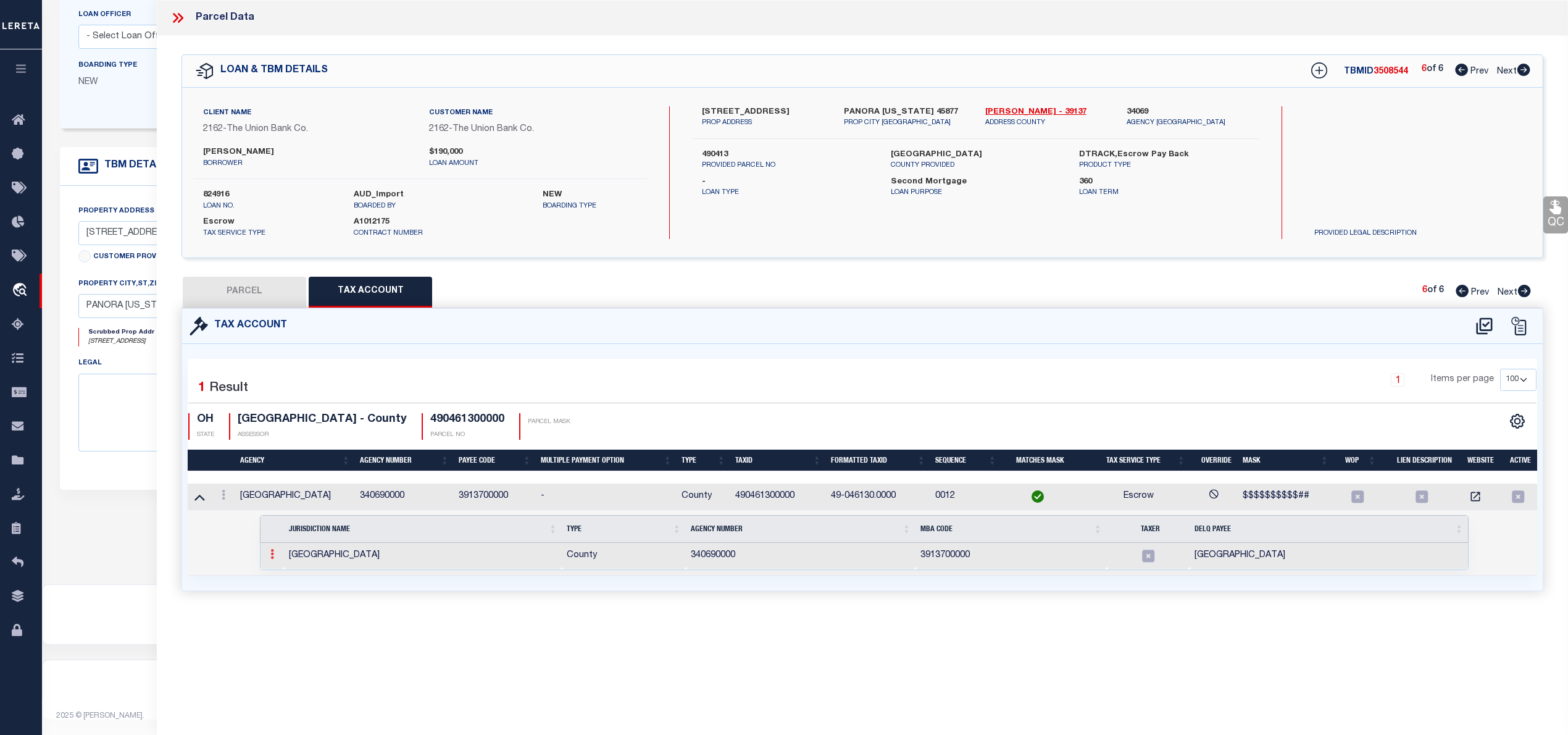
click at [270, 559] on icon at bounding box center [272, 553] width 4 height 10
click at [283, 580] on img at bounding box center [287, 574] width 13 height 13
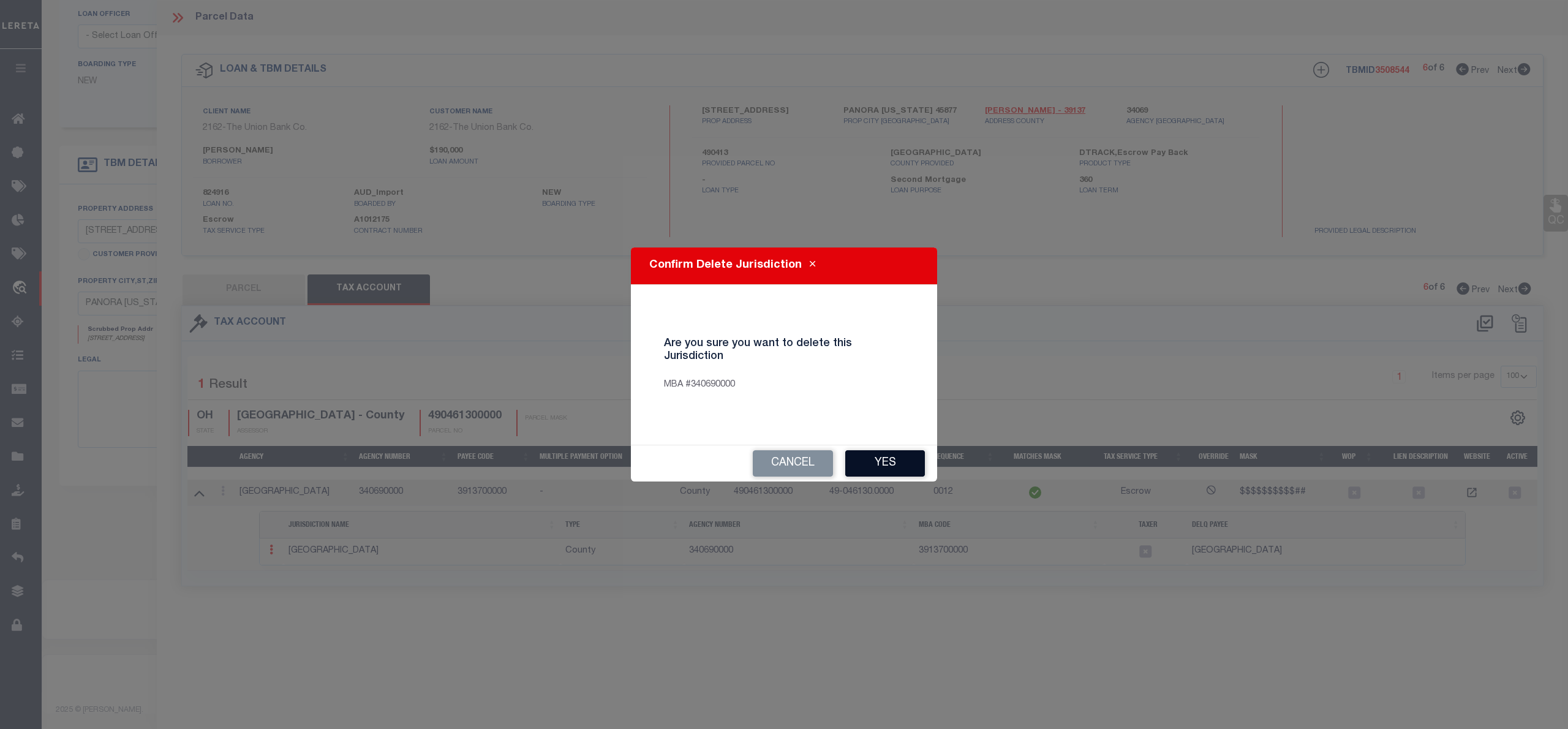
click at [887, 468] on button "Yes" at bounding box center [884, 463] width 79 height 27
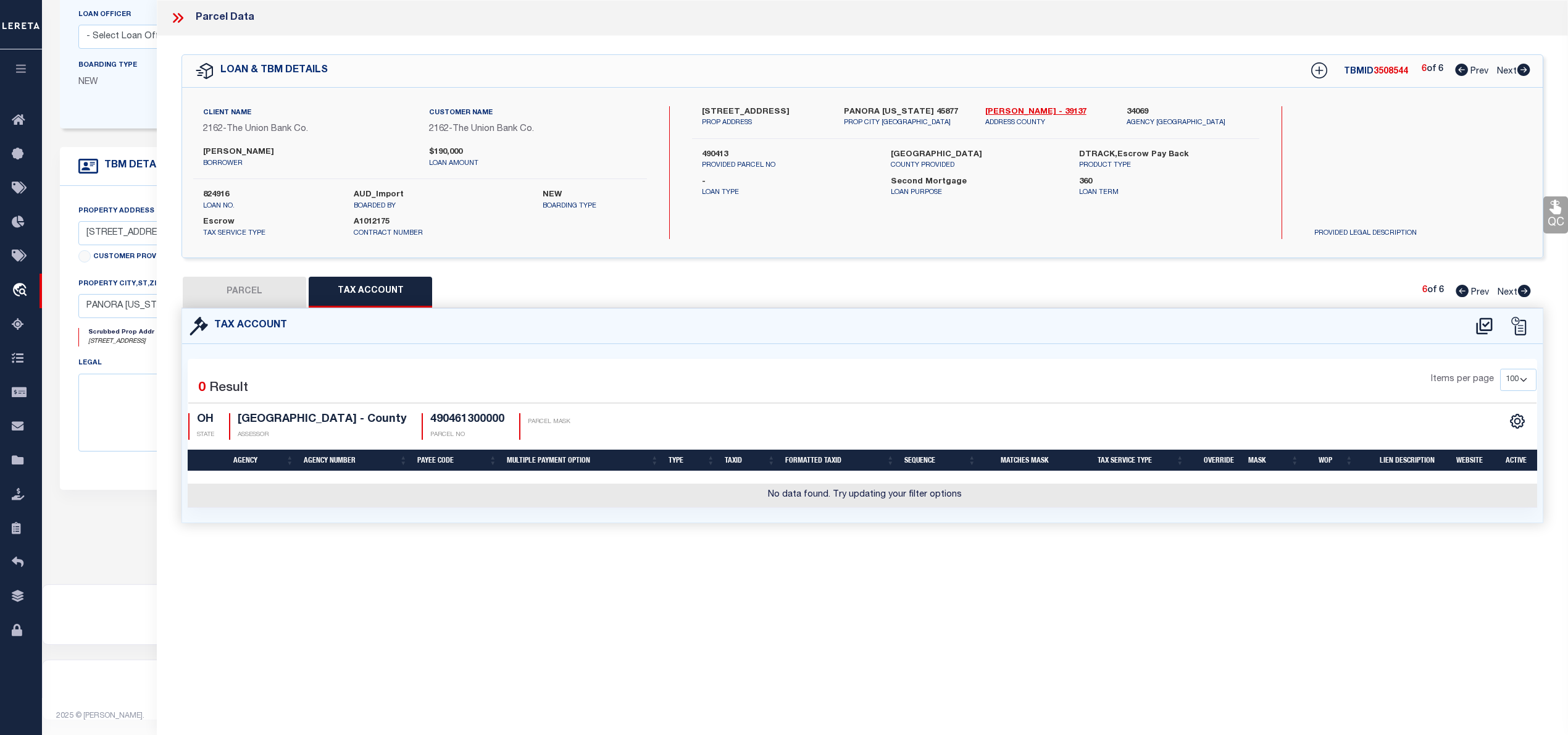
click at [255, 299] on button "PARCEL" at bounding box center [243, 292] width 123 height 31
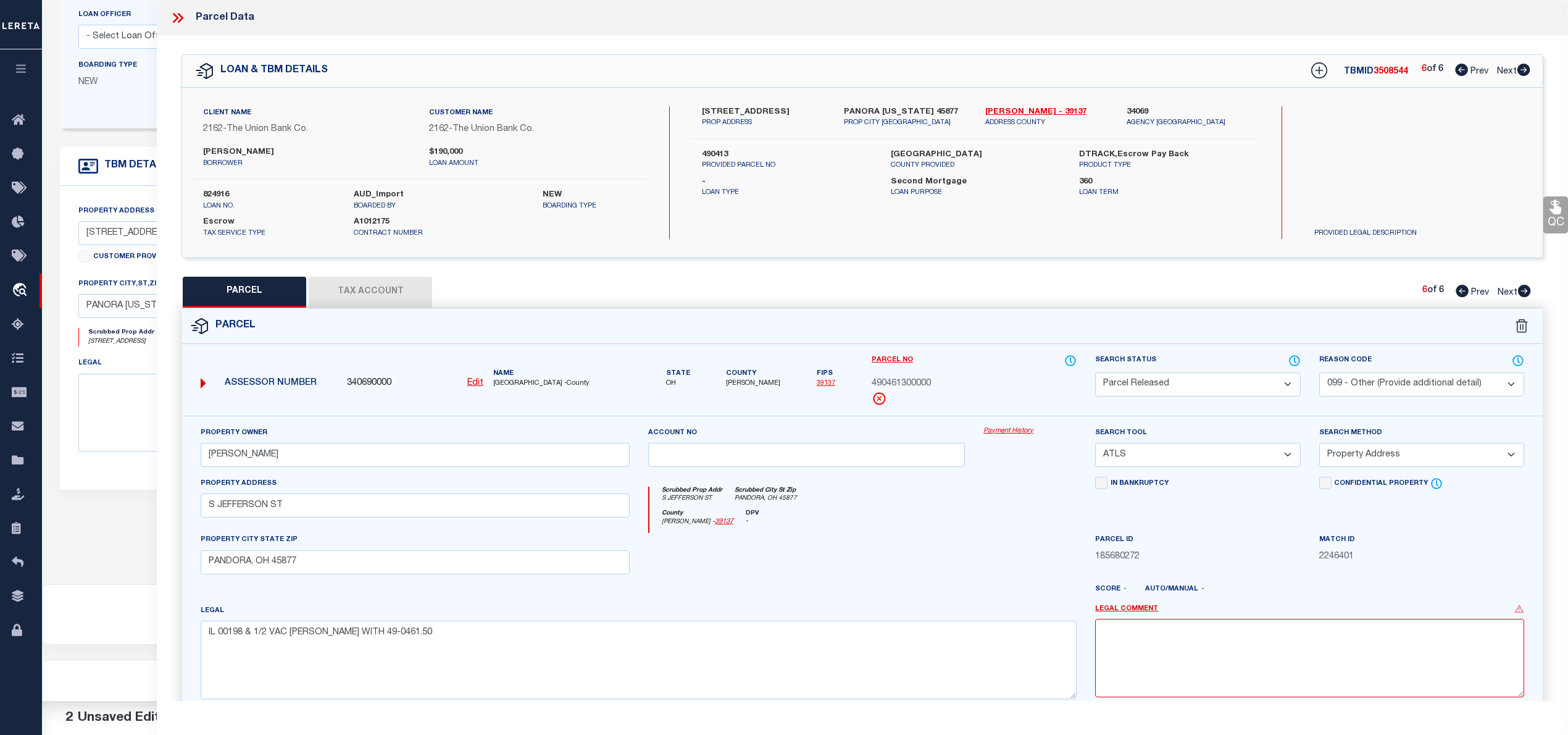
click at [383, 302] on button "Tax Account" at bounding box center [370, 292] width 123 height 31
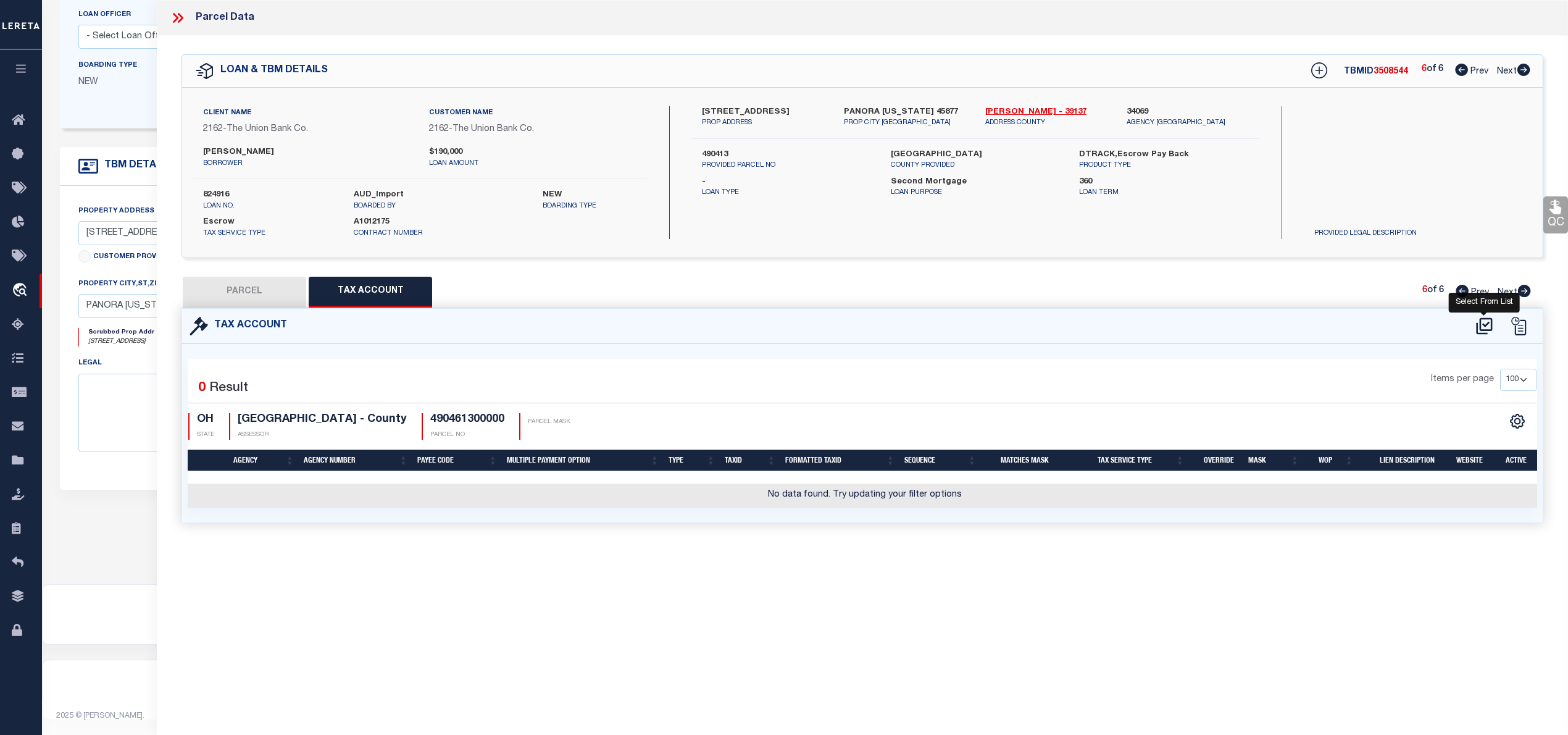
click at [1482, 329] on icon at bounding box center [1484, 326] width 21 height 20
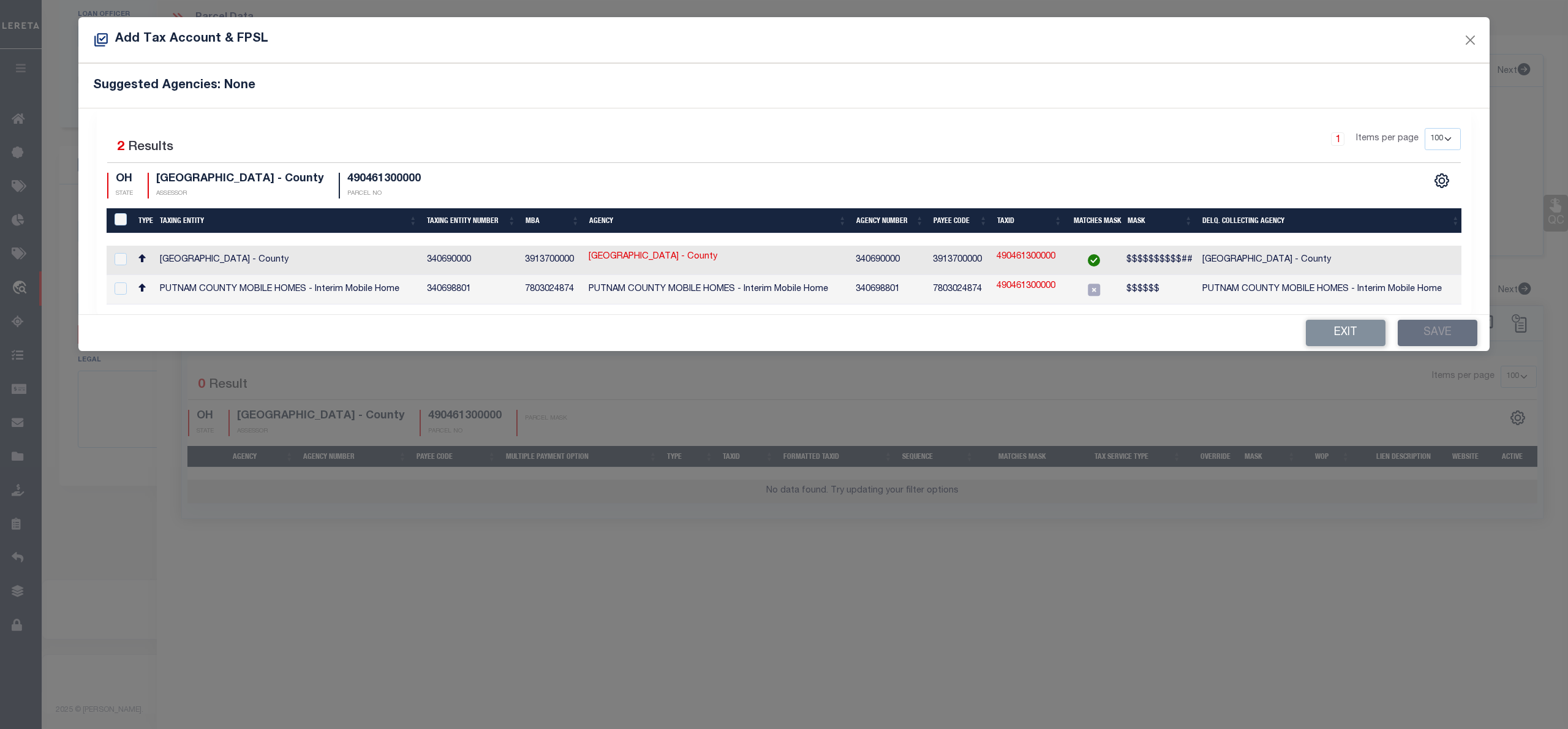
click at [112, 258] on div at bounding box center [119, 259] width 17 height 13
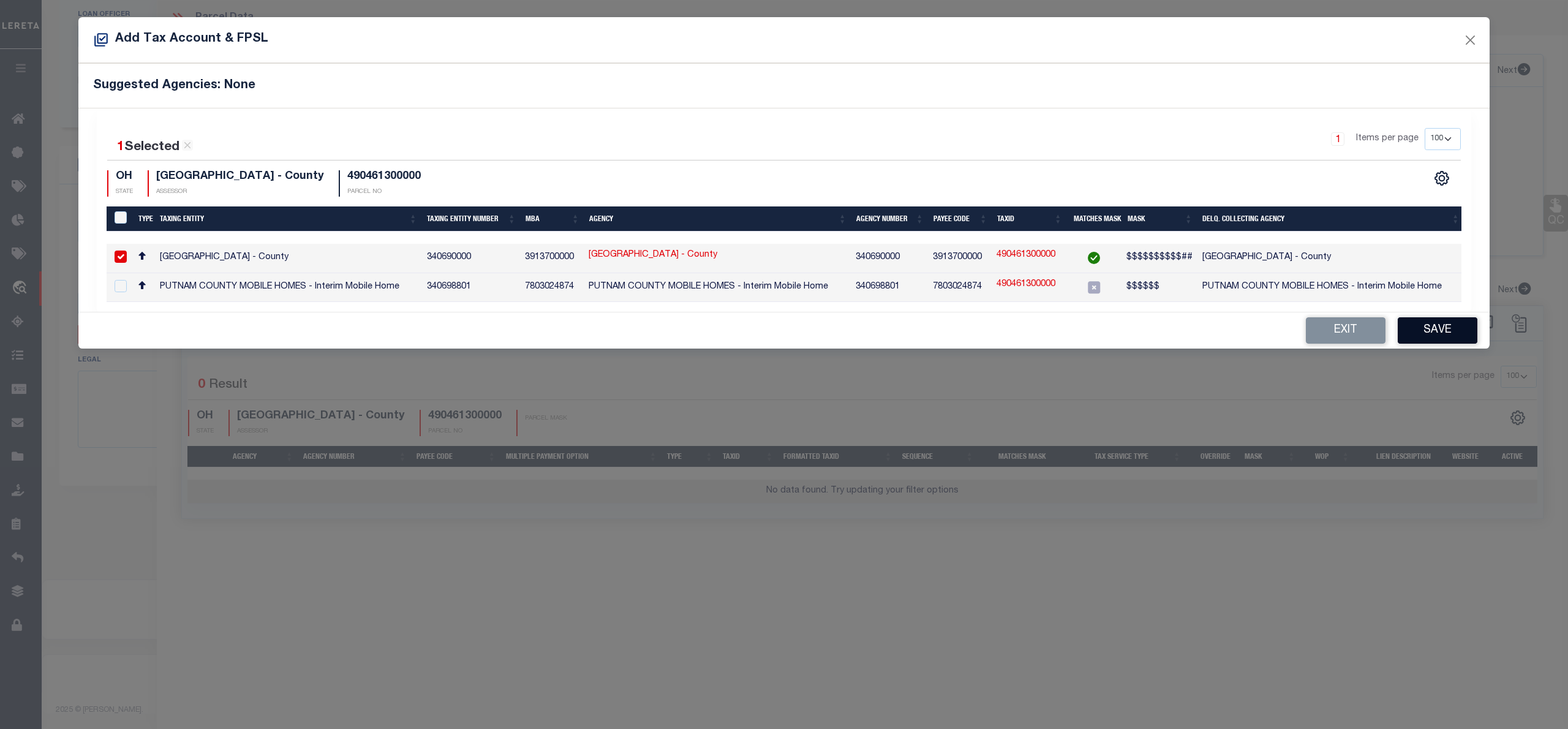
click at [1439, 334] on button "Save" at bounding box center [1437, 331] width 79 height 27
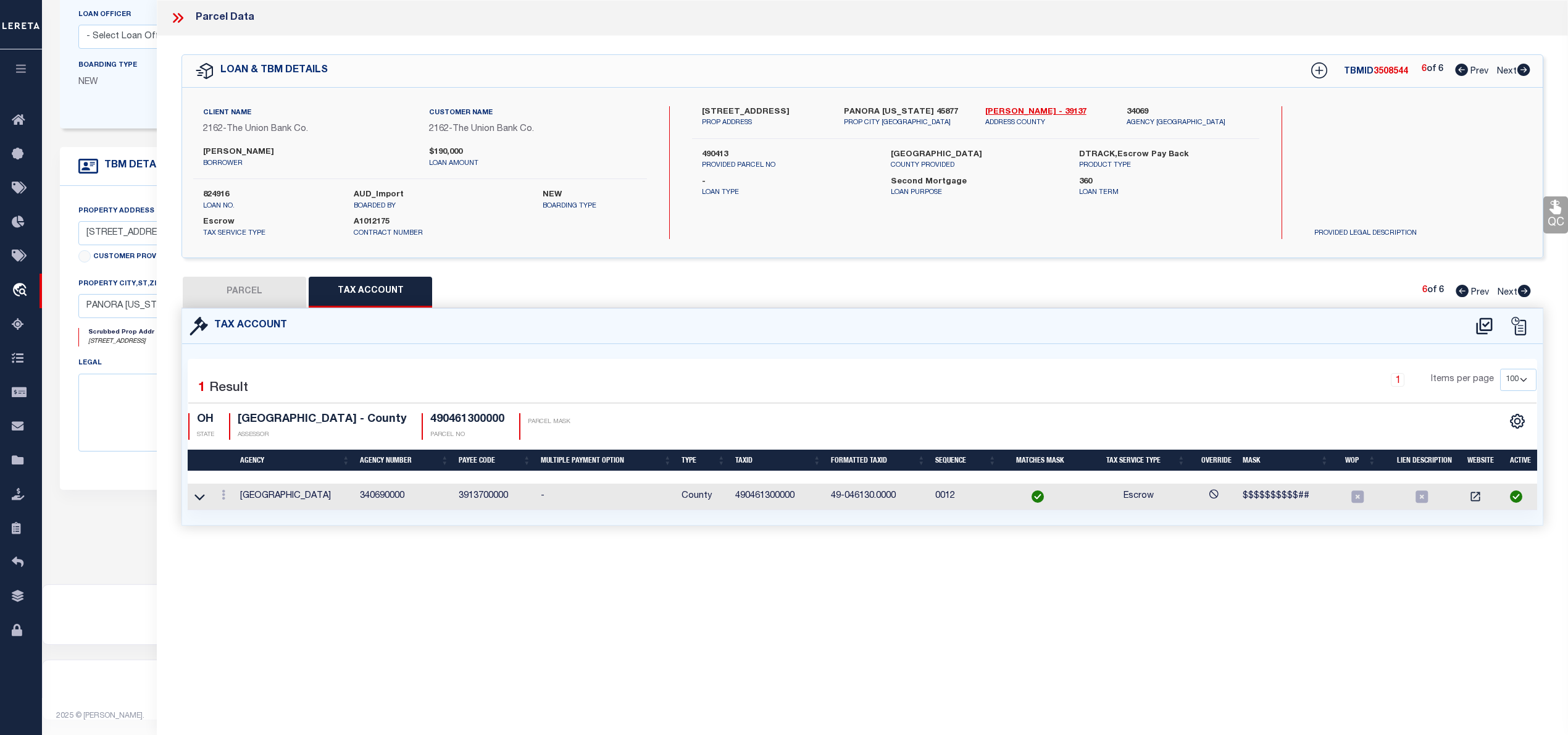
click at [266, 296] on button "PARCEL" at bounding box center [243, 292] width 123 height 31
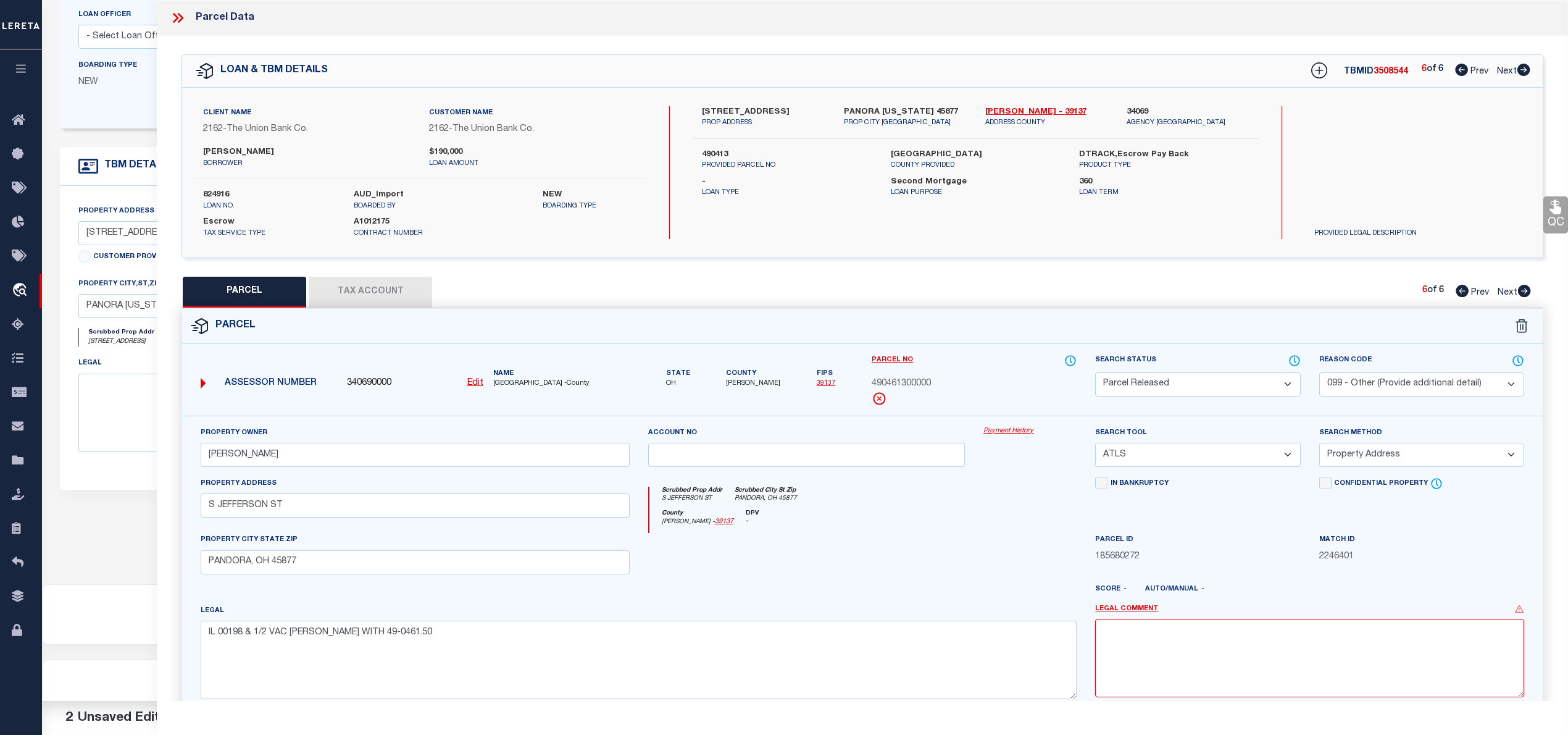
click at [1193, 456] on select "-- Select Search Tool -- 3rd Party Website Agency File Agency Website ATLS CNV-…" at bounding box center [1197, 455] width 205 height 24
click at [1095, 445] on select "-- Select Search Tool -- 3rd Party Website Agency File Agency Website ATLS CNV-…" at bounding box center [1197, 455] width 205 height 24
click at [1382, 455] on select "-- Select Search Method -- Property Address Legal Liability Info Provided" at bounding box center [1422, 455] width 205 height 24
click at [1319, 445] on select "-- Select Search Method -- Property Address Legal Liability Info Provided" at bounding box center [1422, 455] width 205 height 24
click at [1408, 386] on select "- Select Reason Code - 099 - Other (Provide additional detail) ACT - Agency Cha…" at bounding box center [1422, 384] width 205 height 24
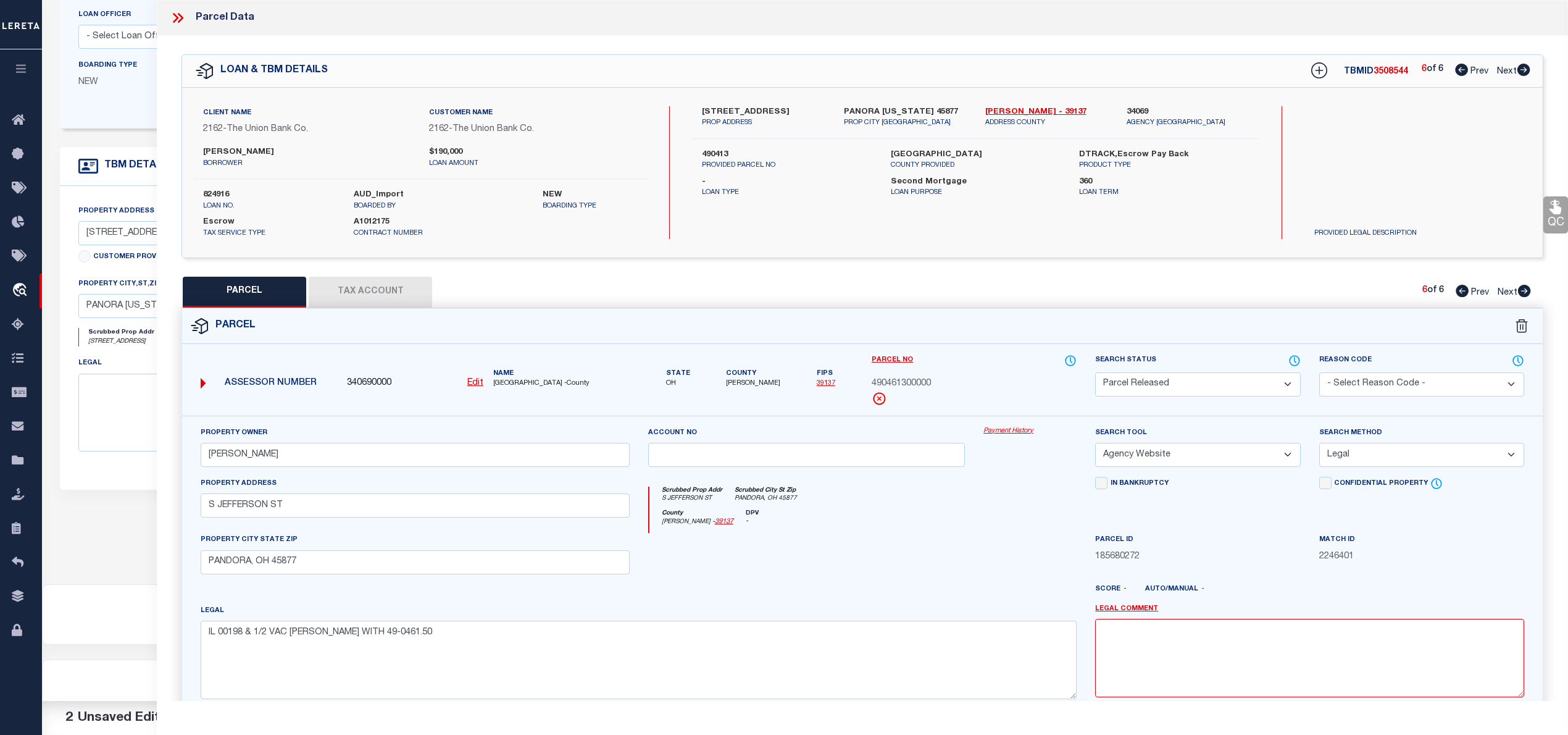
click at [1319, 372] on select "- Select Reason Code - 099 - Other (Provide additional detail) ACT - Agency Cha…" at bounding box center [1422, 384] width 205 height 24
click at [887, 563] on div at bounding box center [806, 558] width 336 height 50
click at [1212, 376] on select "Automated Search Bad Parcel Complete Duplicate Parcel High Dollar Reporting In …" at bounding box center [1197, 384] width 205 height 24
click at [1095, 372] on select "Automated Search Bad Parcel Complete Duplicate Parcel High Dollar Reporting In …" at bounding box center [1197, 384] width 205 height 24
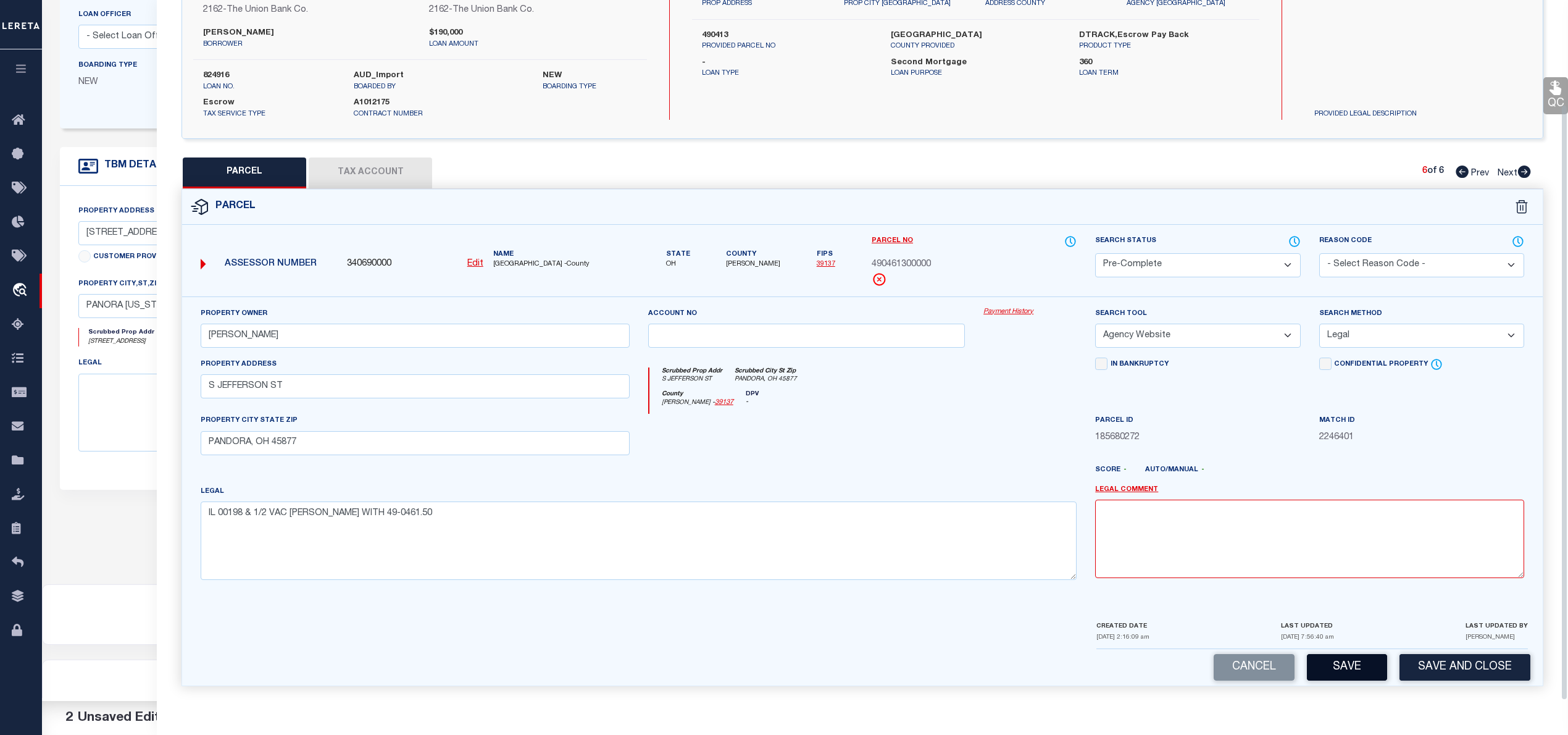
click at [1349, 669] on button "Save" at bounding box center [1346, 668] width 80 height 27
click at [393, 169] on button "Tax Account" at bounding box center [370, 173] width 123 height 31
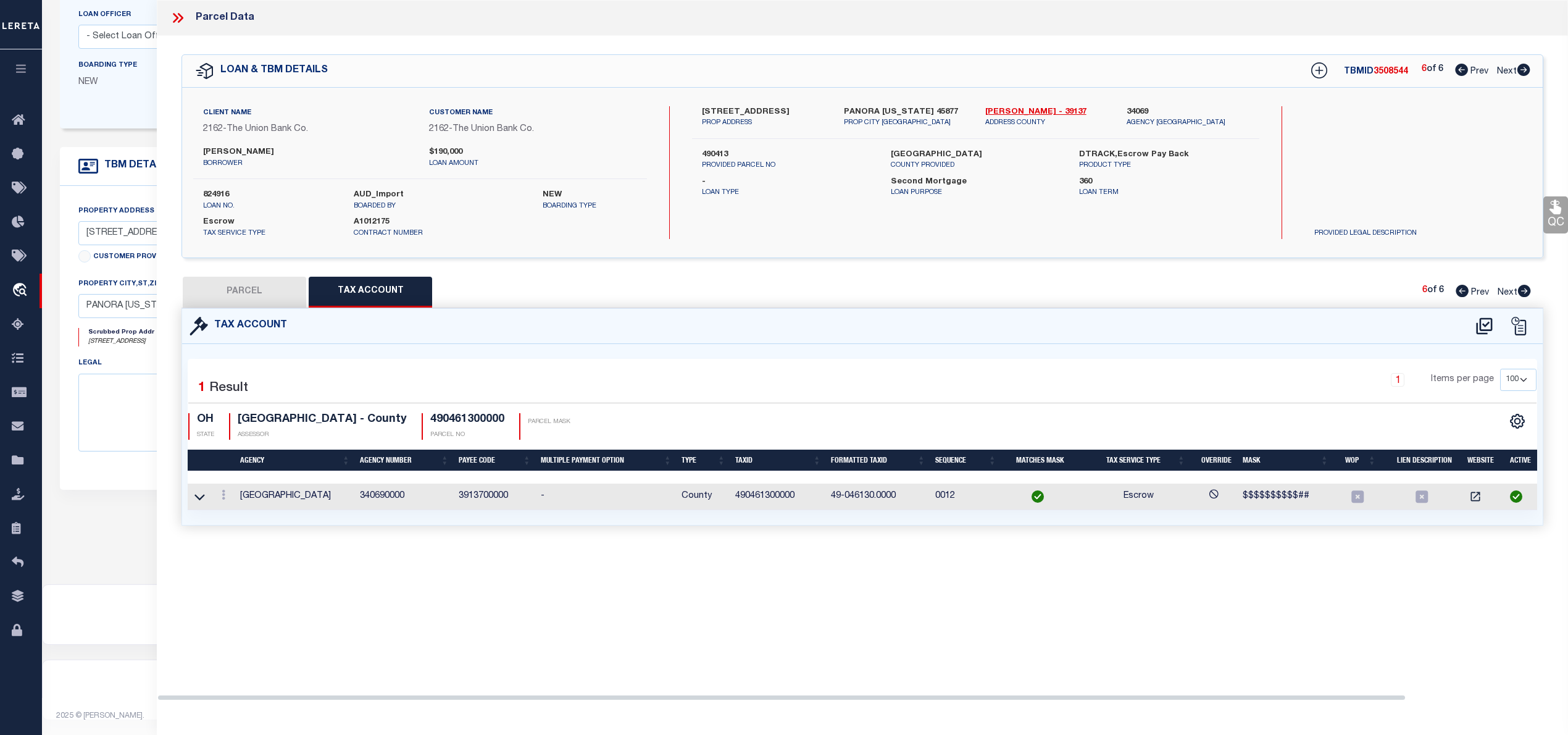
scroll to position [0, 0]
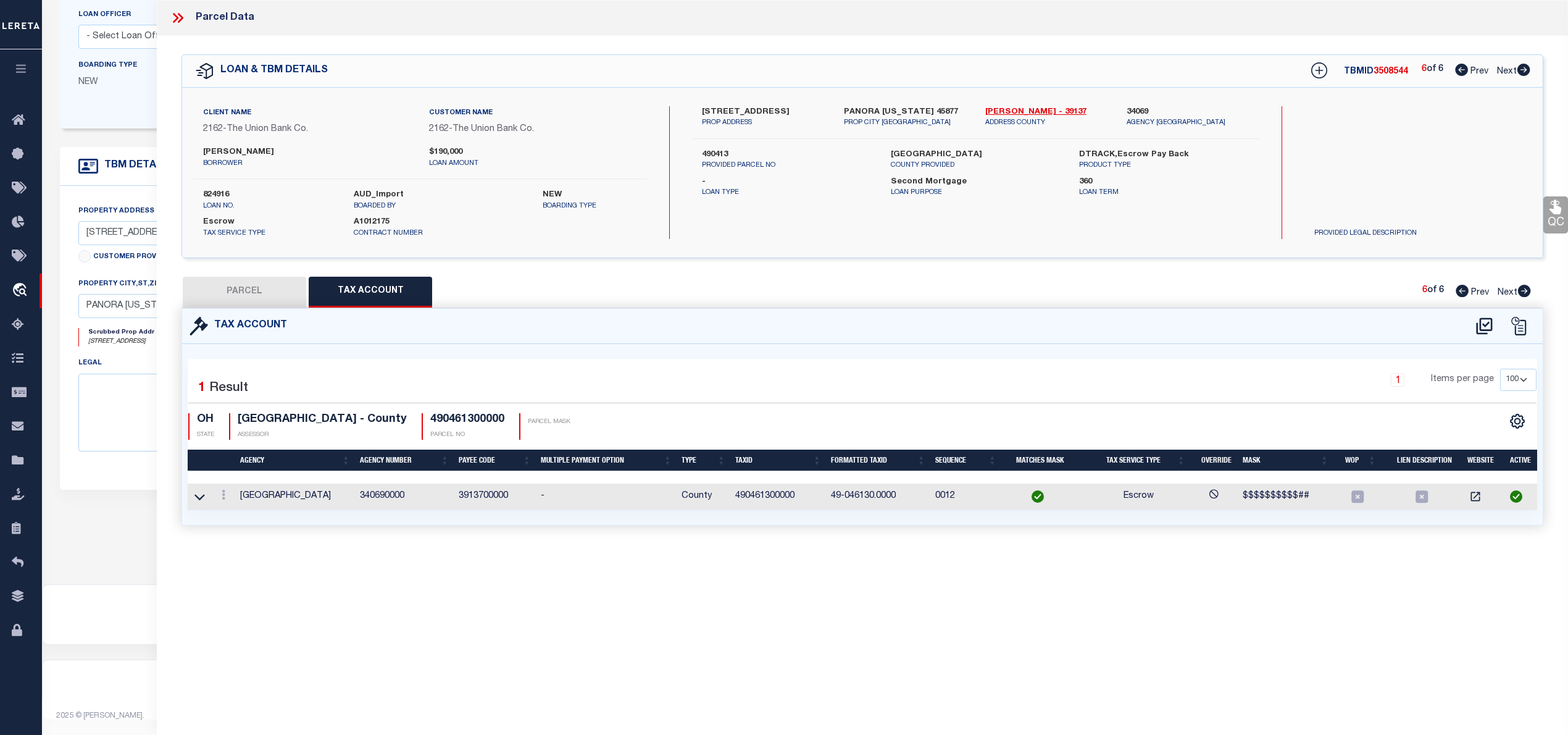
click at [261, 299] on button "PARCEL" at bounding box center [243, 292] width 123 height 31
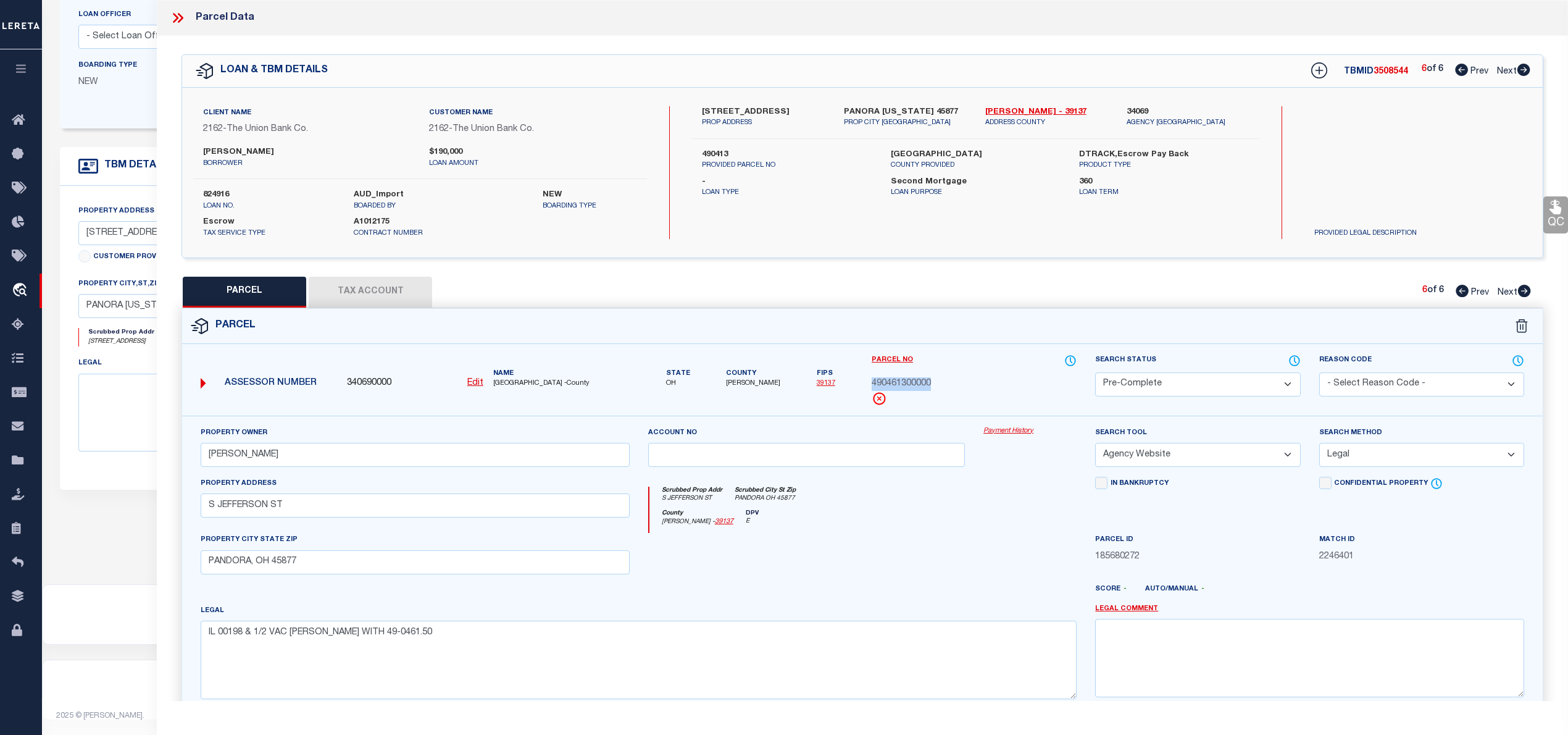
drag, startPoint x: 873, startPoint y: 383, endPoint x: 956, endPoint y: 385, distance: 83.0
click at [956, 385] on div "490461300000" at bounding box center [973, 384] width 205 height 13
click at [1390, 72] on span "3508544" at bounding box center [1390, 72] width 34 height 9
click at [354, 295] on button "Tax Account" at bounding box center [370, 292] width 123 height 31
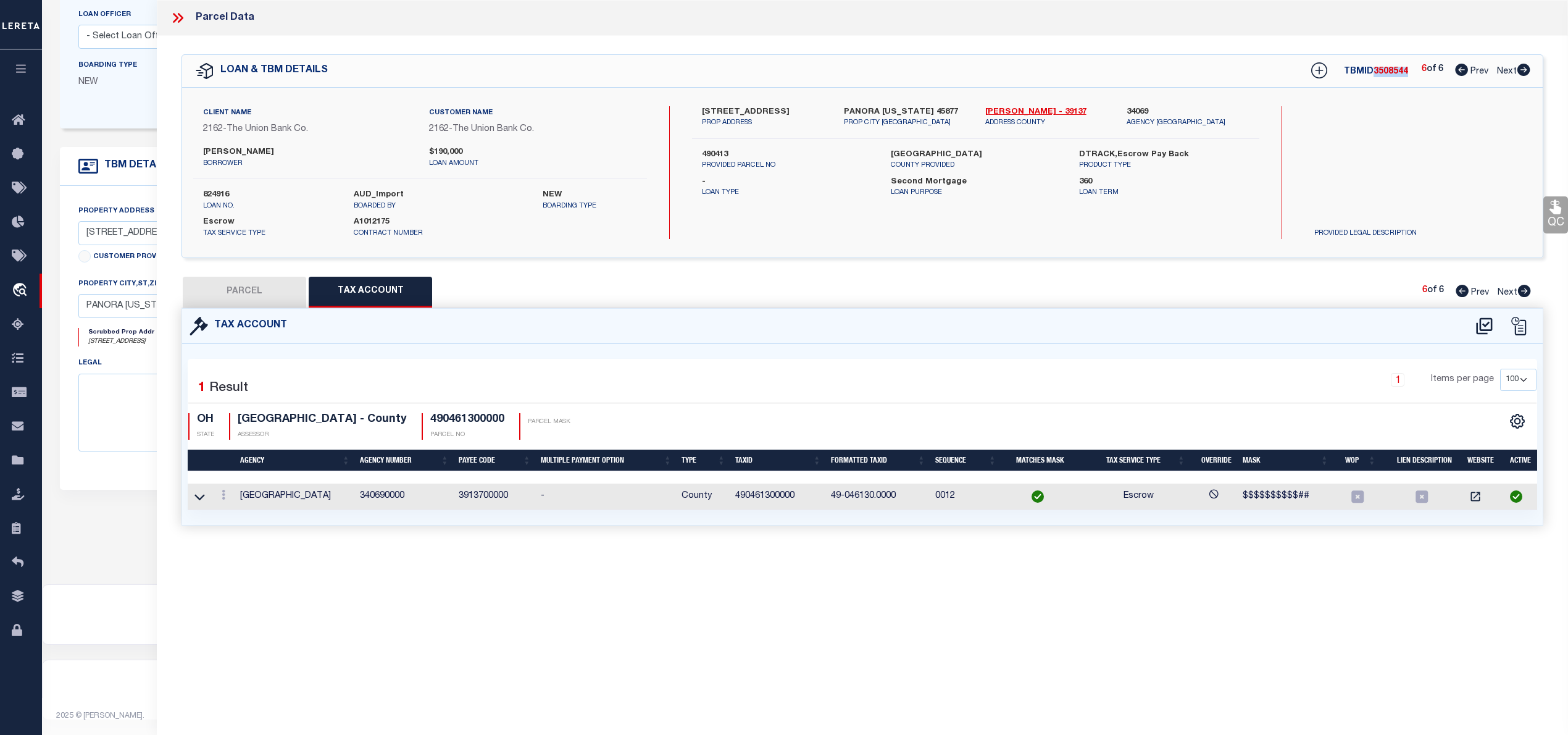
drag, startPoint x: 251, startPoint y: 292, endPoint x: 1117, endPoint y: 261, distance: 866.6
click at [251, 292] on button "PARCEL" at bounding box center [243, 292] width 123 height 31
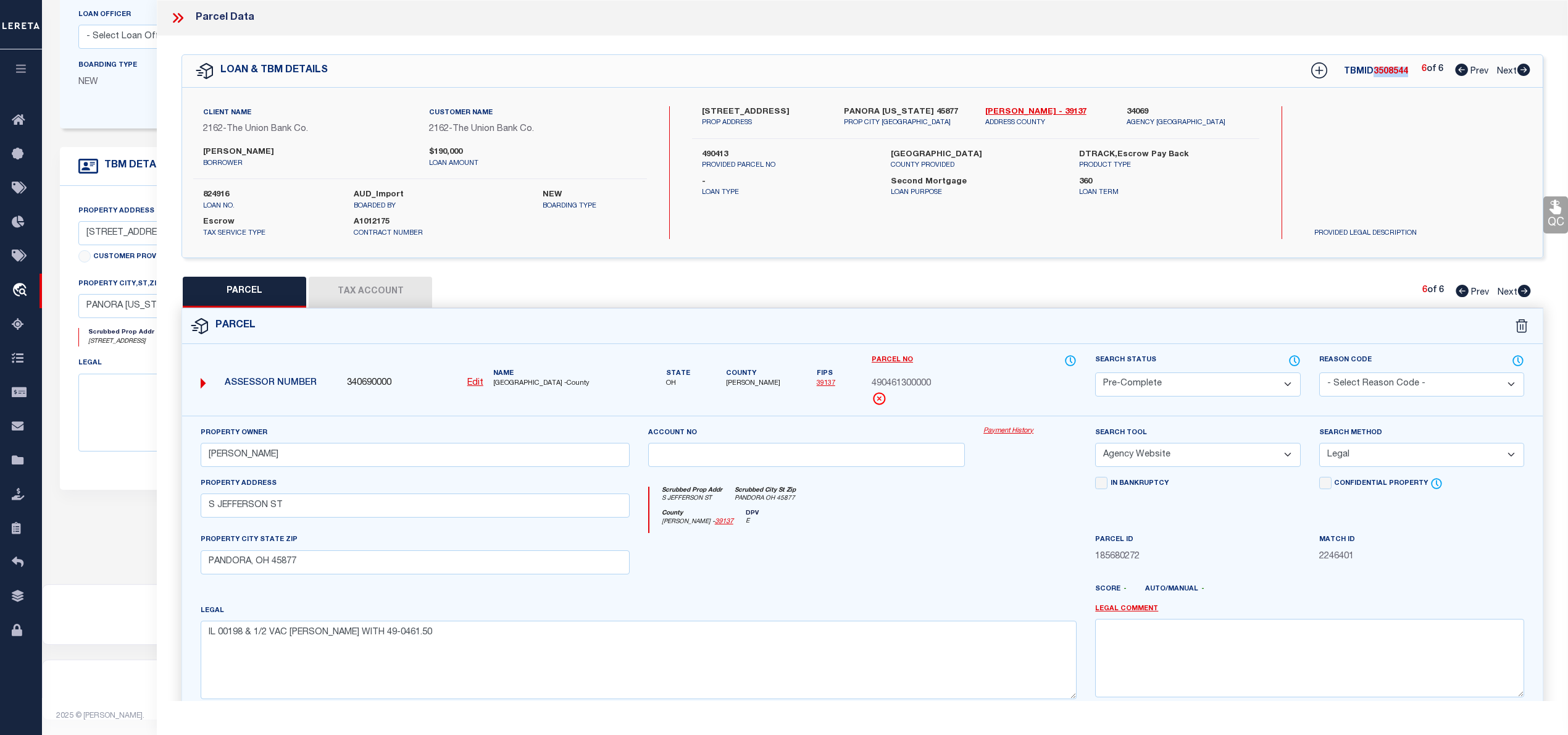
click at [1456, 291] on icon at bounding box center [1462, 291] width 13 height 13
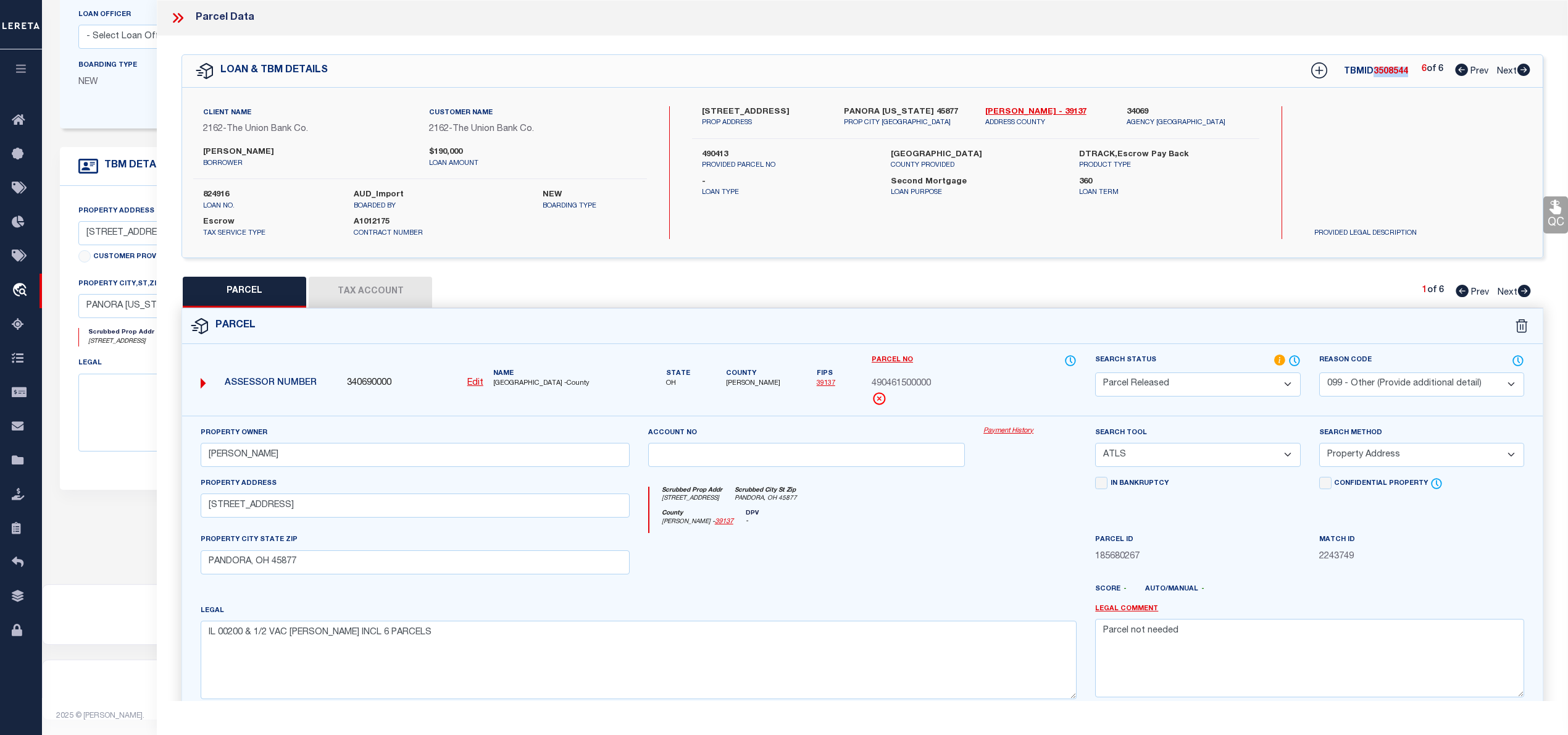
click at [1459, 70] on icon at bounding box center [1461, 70] width 13 height 13
click at [1524, 295] on icon at bounding box center [1523, 291] width 13 height 13
click at [1524, 294] on icon at bounding box center [1524, 291] width 13 height 13
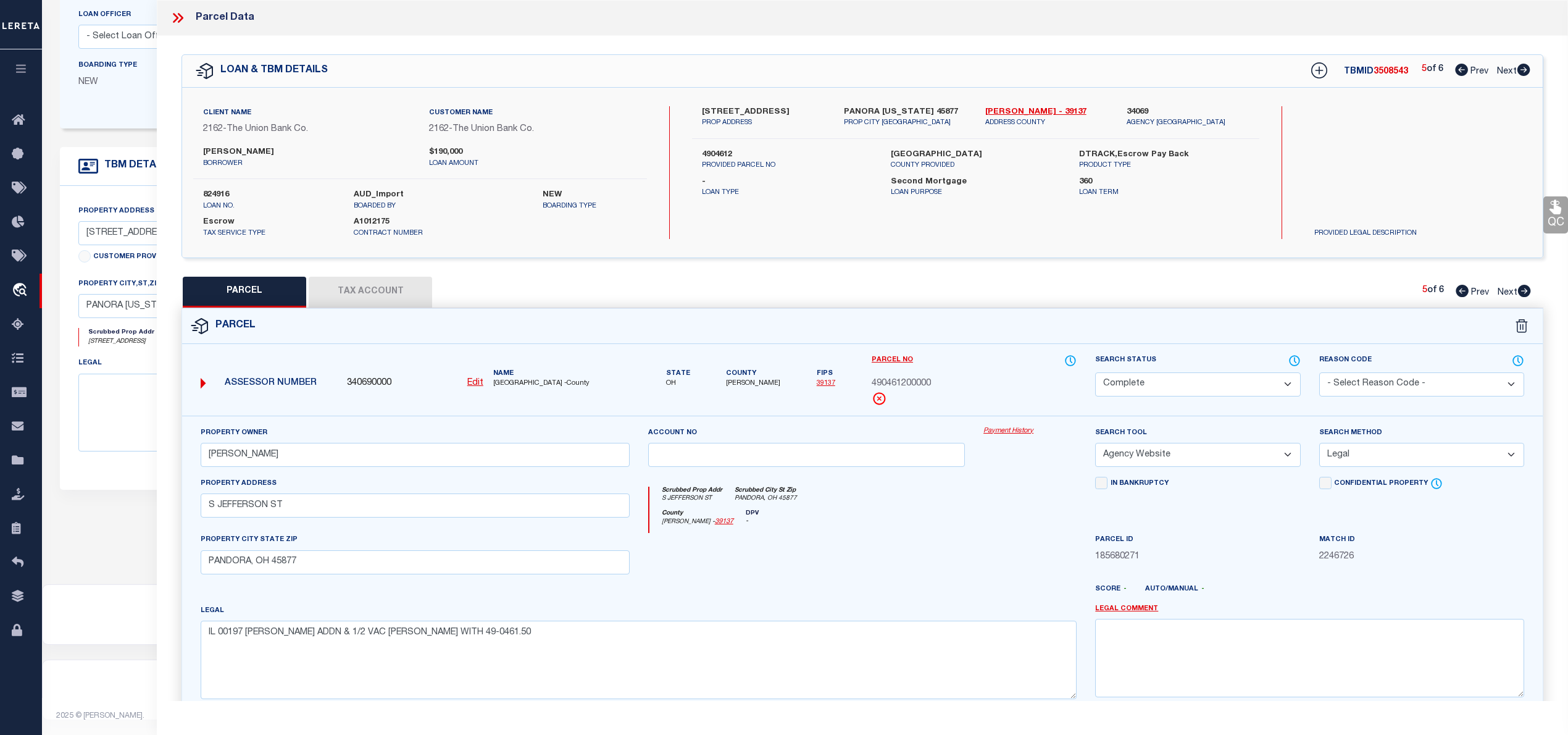
click at [1524, 294] on icon at bounding box center [1524, 291] width 13 height 13
click at [1459, 289] on icon at bounding box center [1462, 291] width 13 height 13
click at [396, 294] on button "Tax Account" at bounding box center [370, 292] width 123 height 31
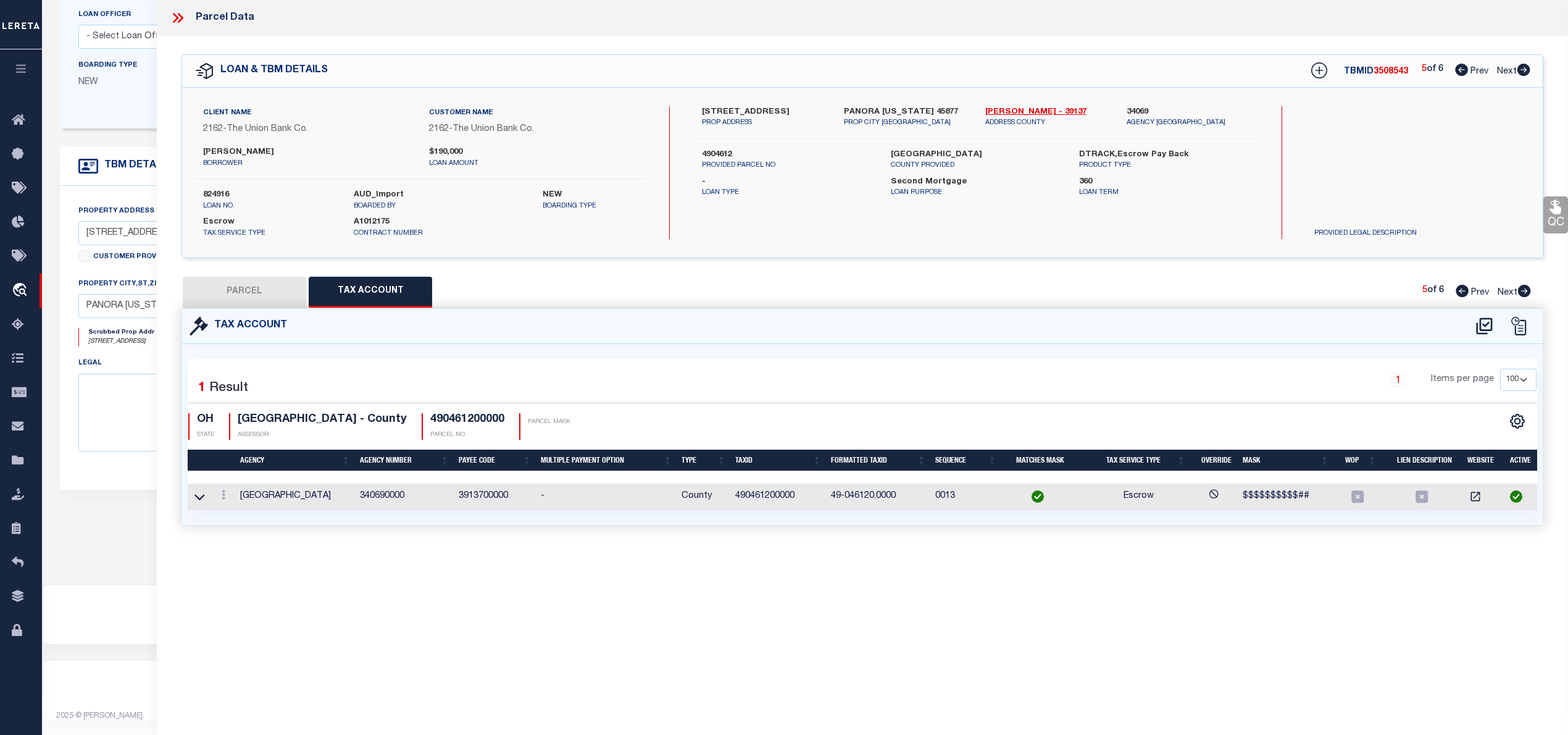
click at [1460, 70] on icon at bounding box center [1461, 70] width 13 height 13
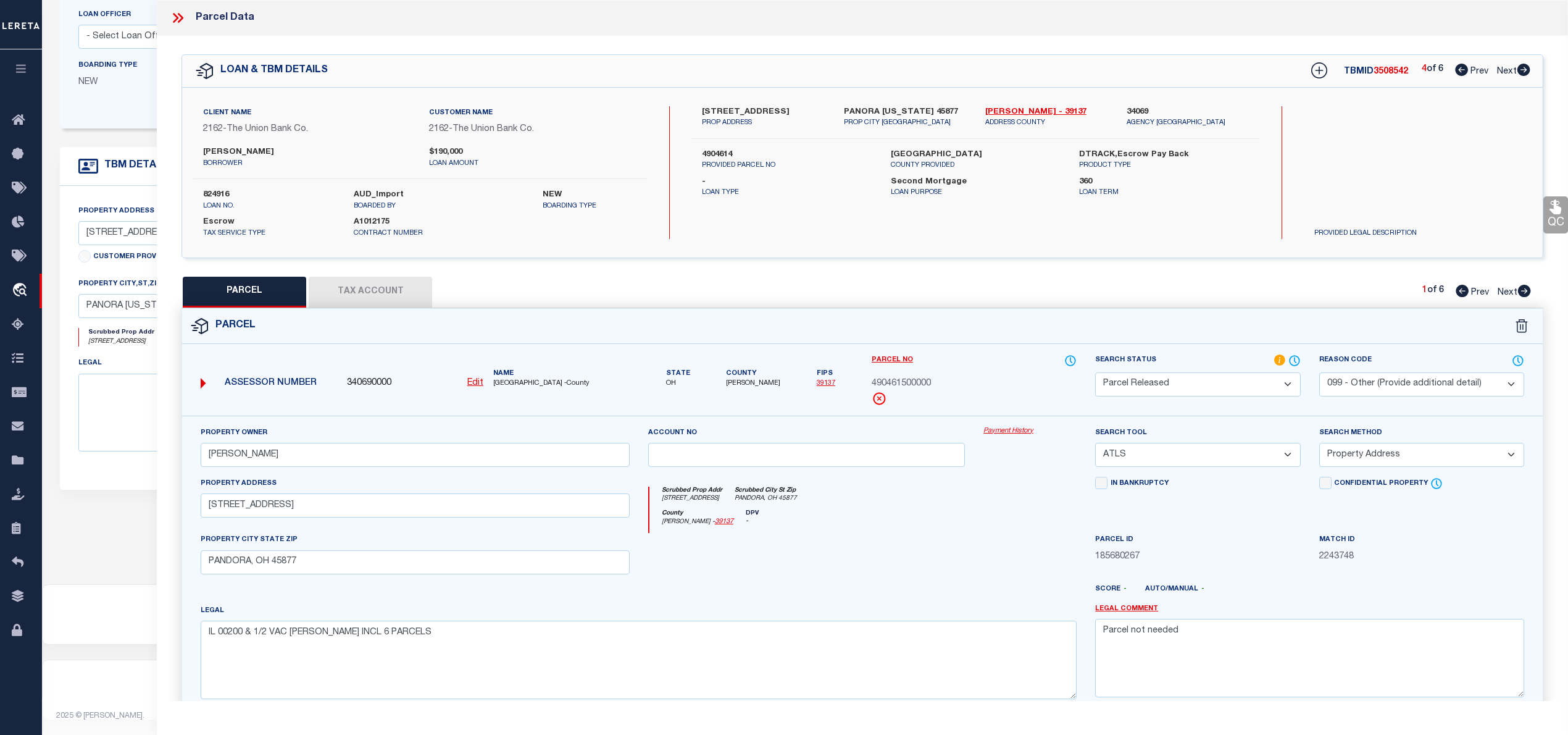
scroll to position [135, 0]
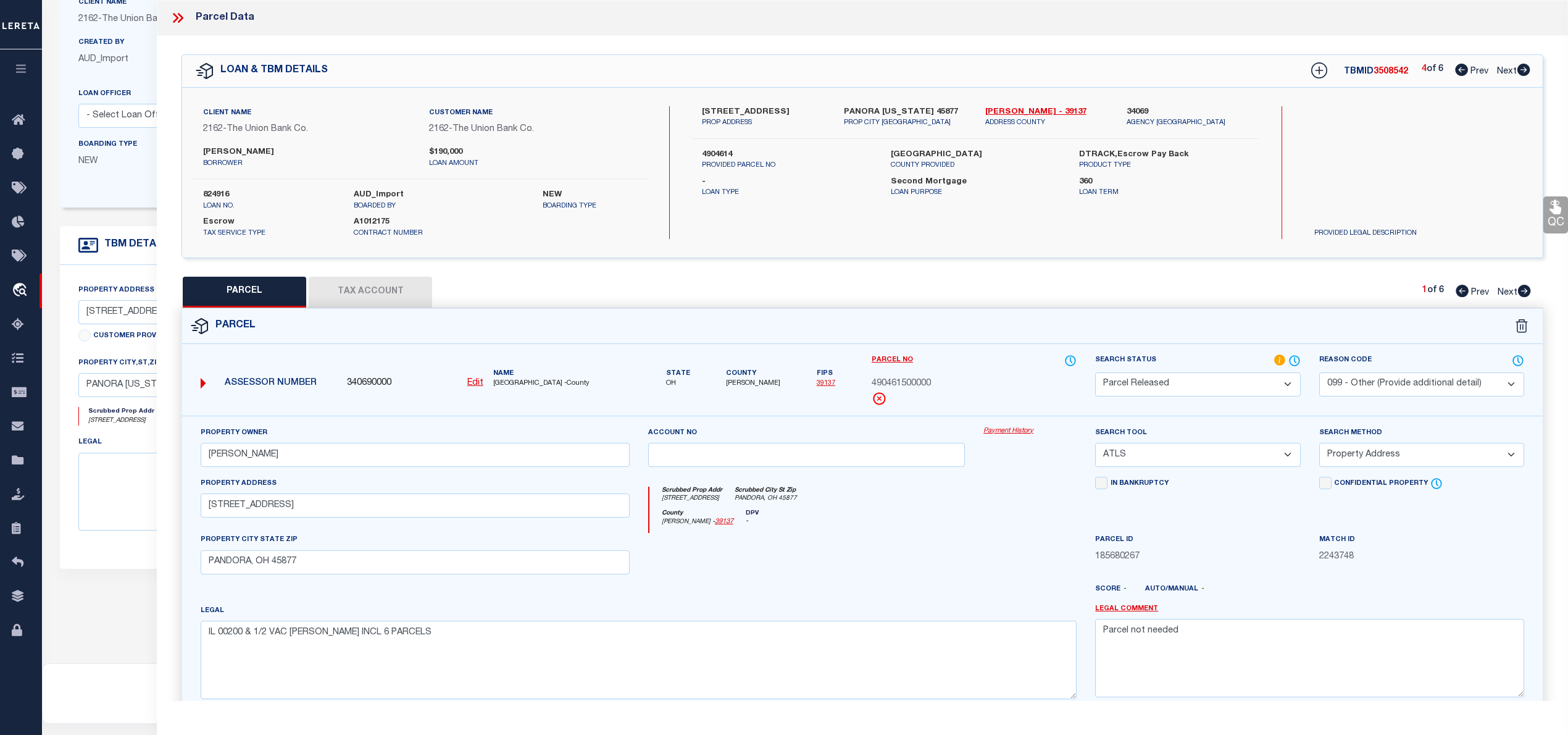
click at [1524, 288] on icon at bounding box center [1524, 291] width 13 height 13
click at [1458, 66] on icon at bounding box center [1461, 70] width 13 height 13
click at [1523, 291] on icon at bounding box center [1524, 291] width 13 height 13
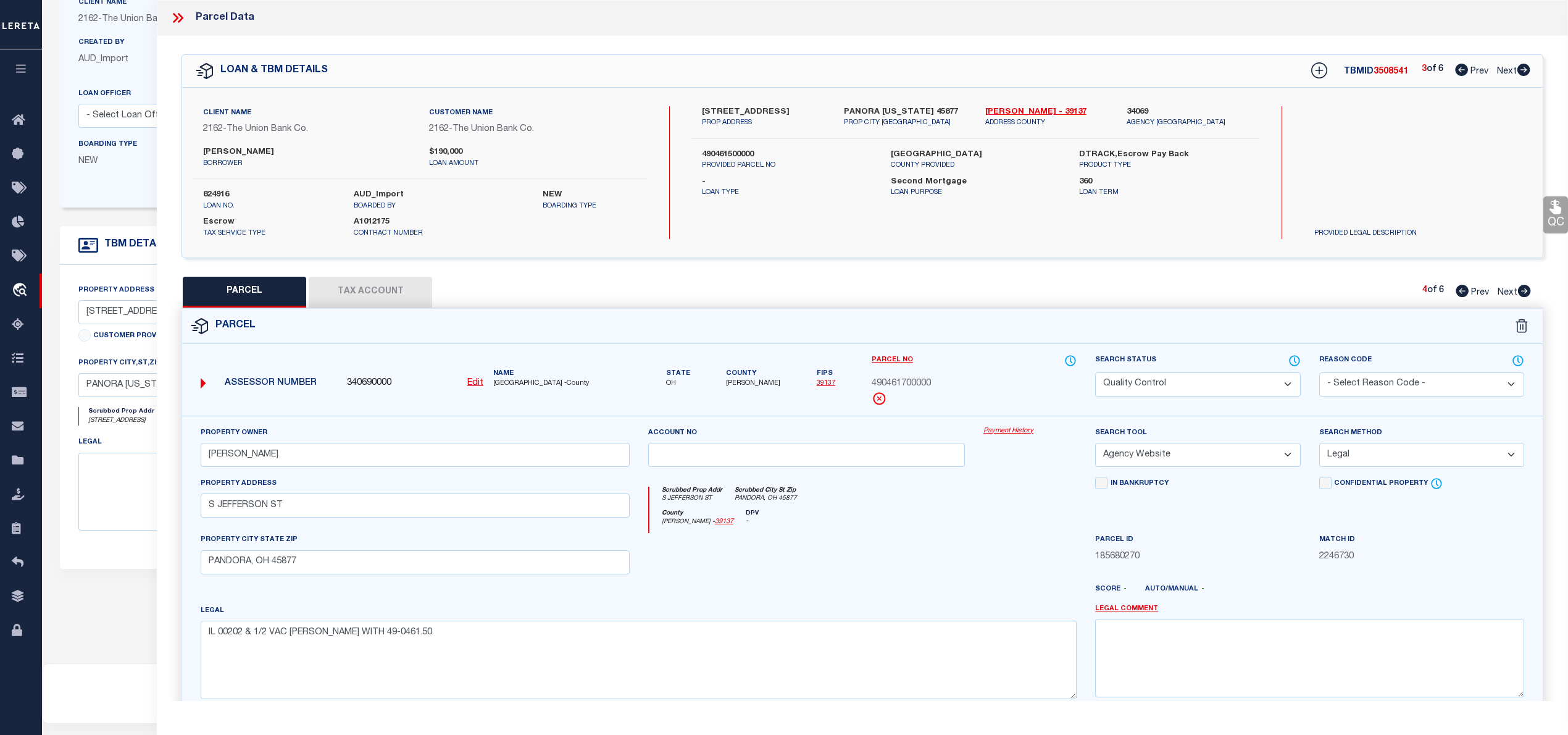
click at [1523, 291] on icon at bounding box center [1524, 291] width 13 height 13
click at [1458, 290] on icon at bounding box center [1462, 291] width 13 height 13
click at [1458, 68] on icon at bounding box center [1461, 70] width 13 height 13
click at [1524, 291] on icon at bounding box center [1524, 291] width 13 height 13
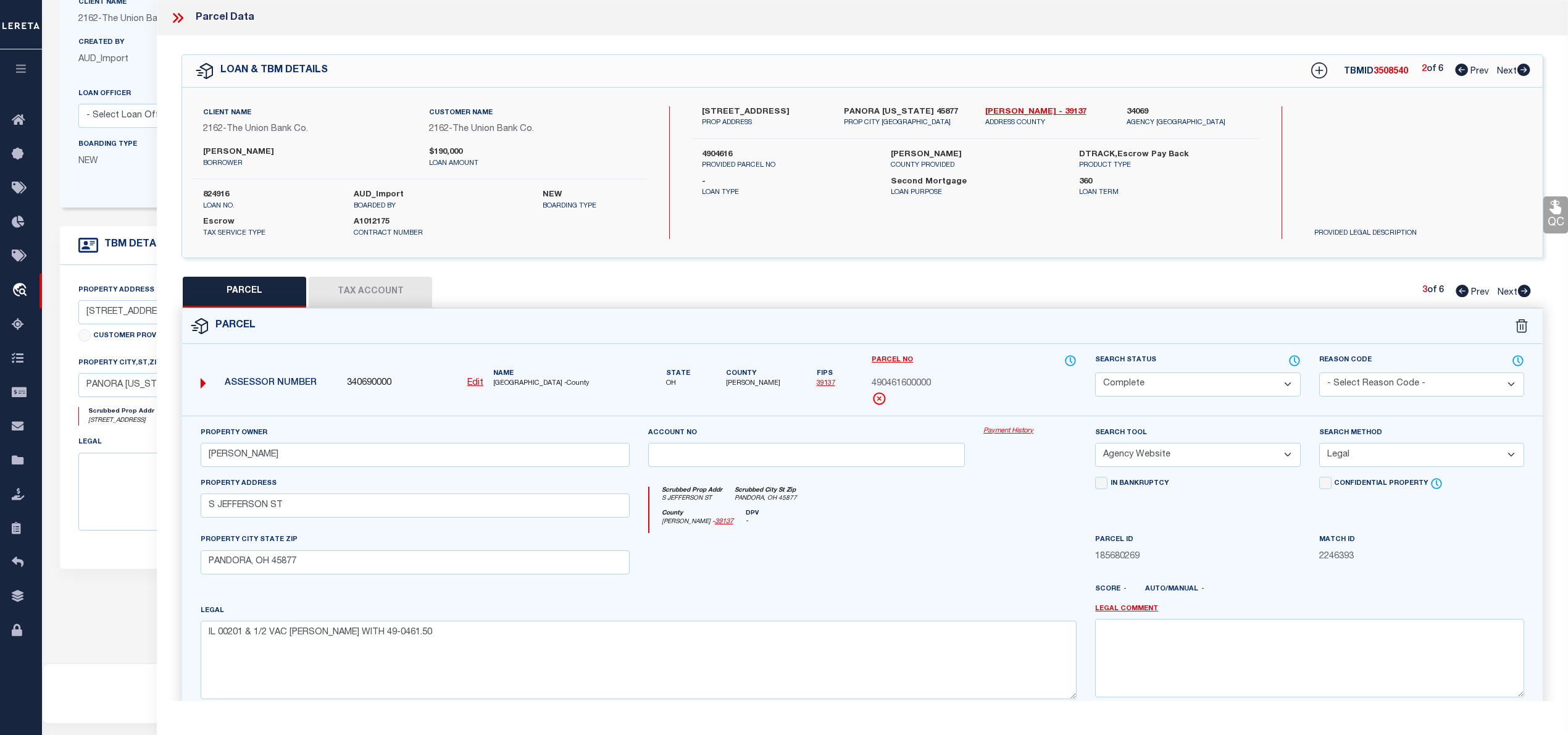
click at [1524, 291] on icon at bounding box center [1524, 291] width 13 height 13
click at [1458, 70] on icon at bounding box center [1461, 70] width 13 height 13
click at [380, 303] on button "Tax Account" at bounding box center [370, 292] width 123 height 31
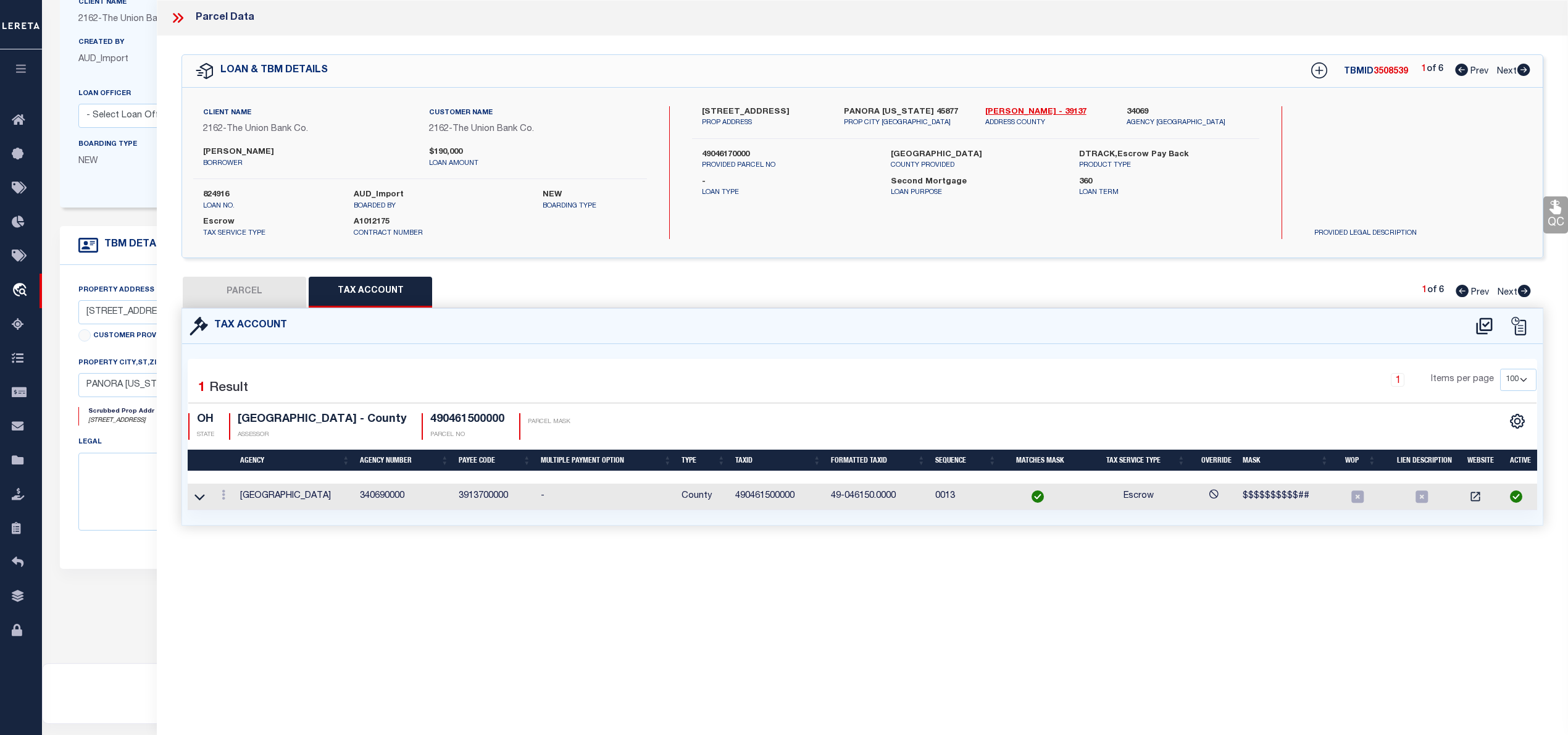
click at [177, 18] on icon at bounding box center [175, 17] width 5 height 10
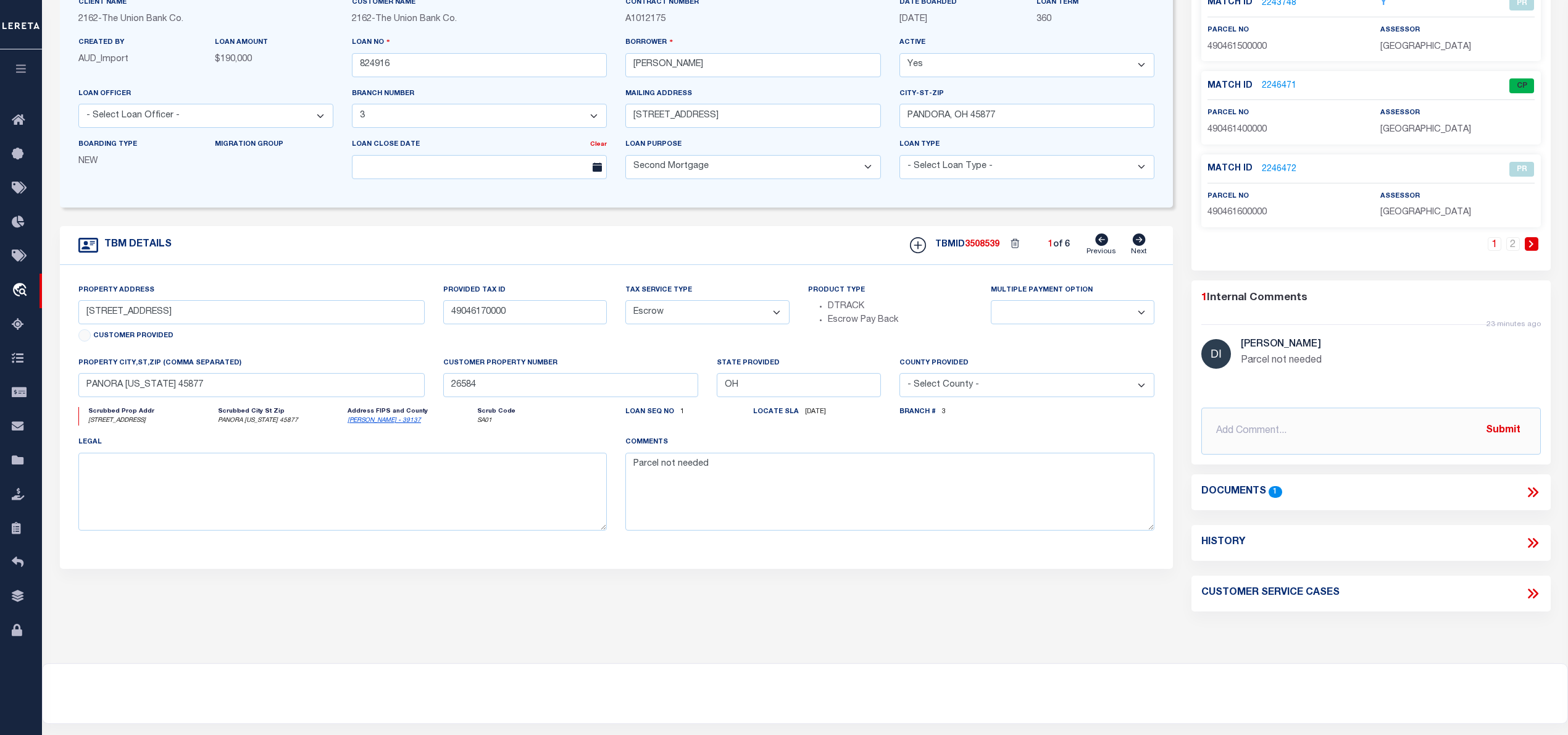
scroll to position [0, 0]
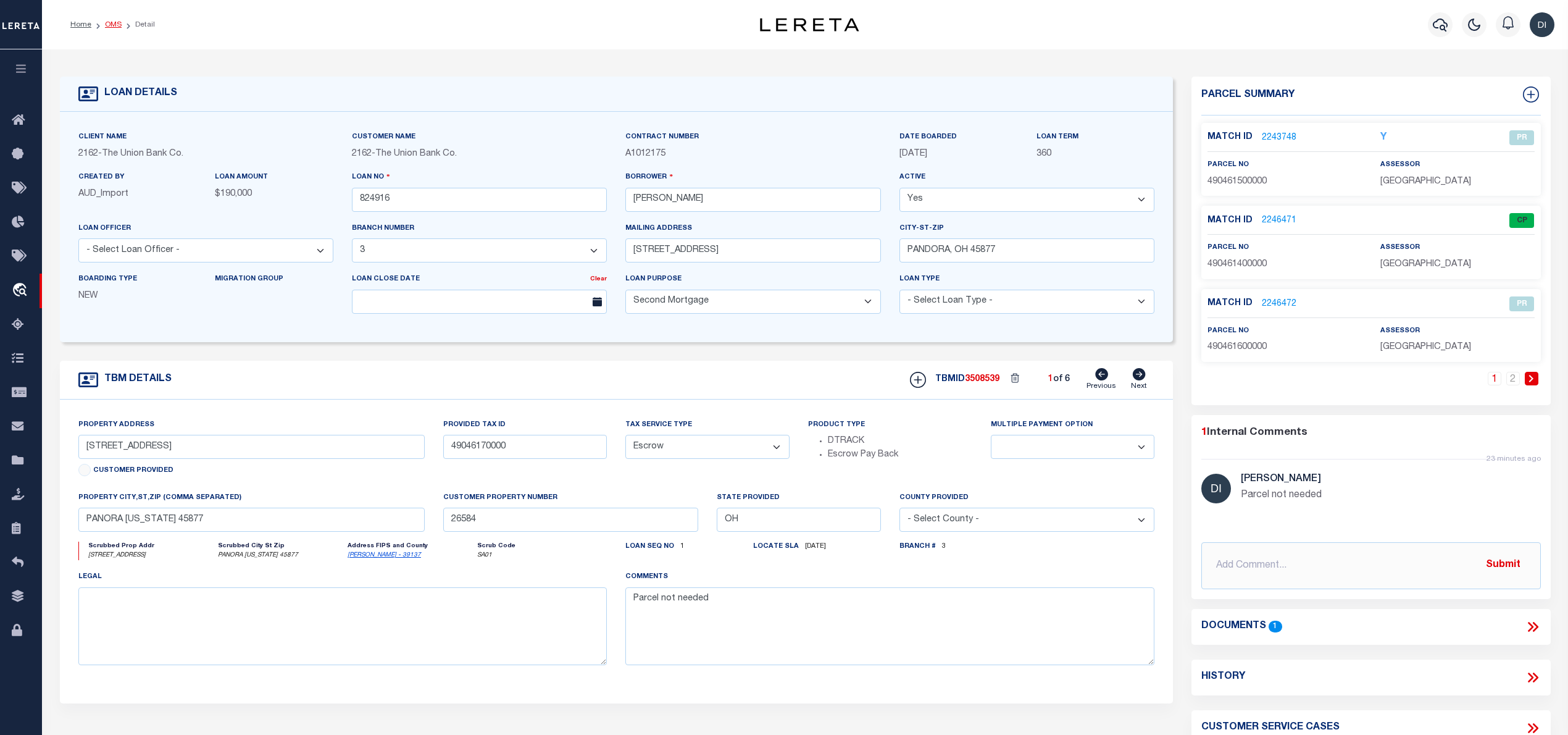
click at [110, 23] on link "OMS" at bounding box center [113, 24] width 17 height 7
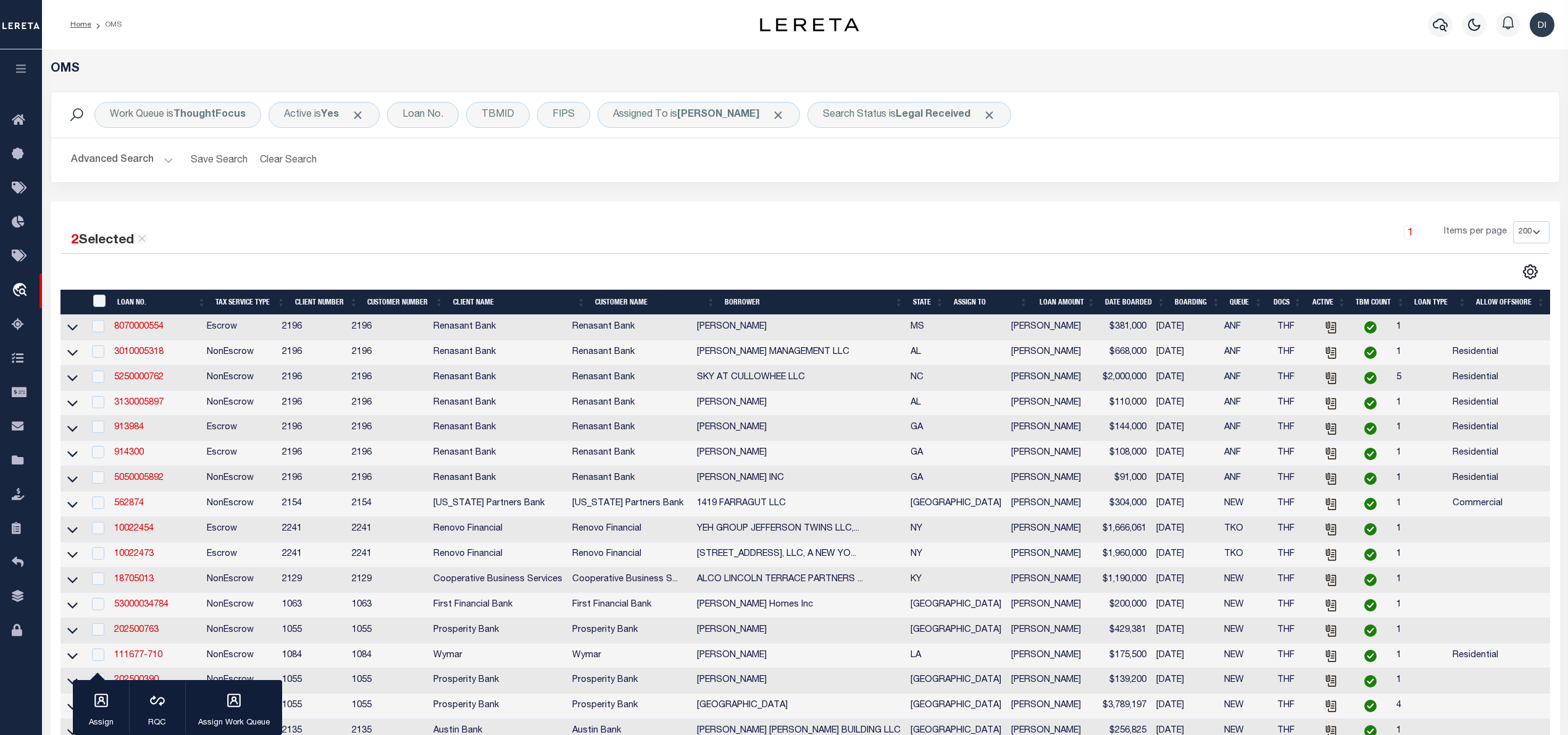
click at [381, 268] on div at bounding box center [433, 271] width 744 height 16
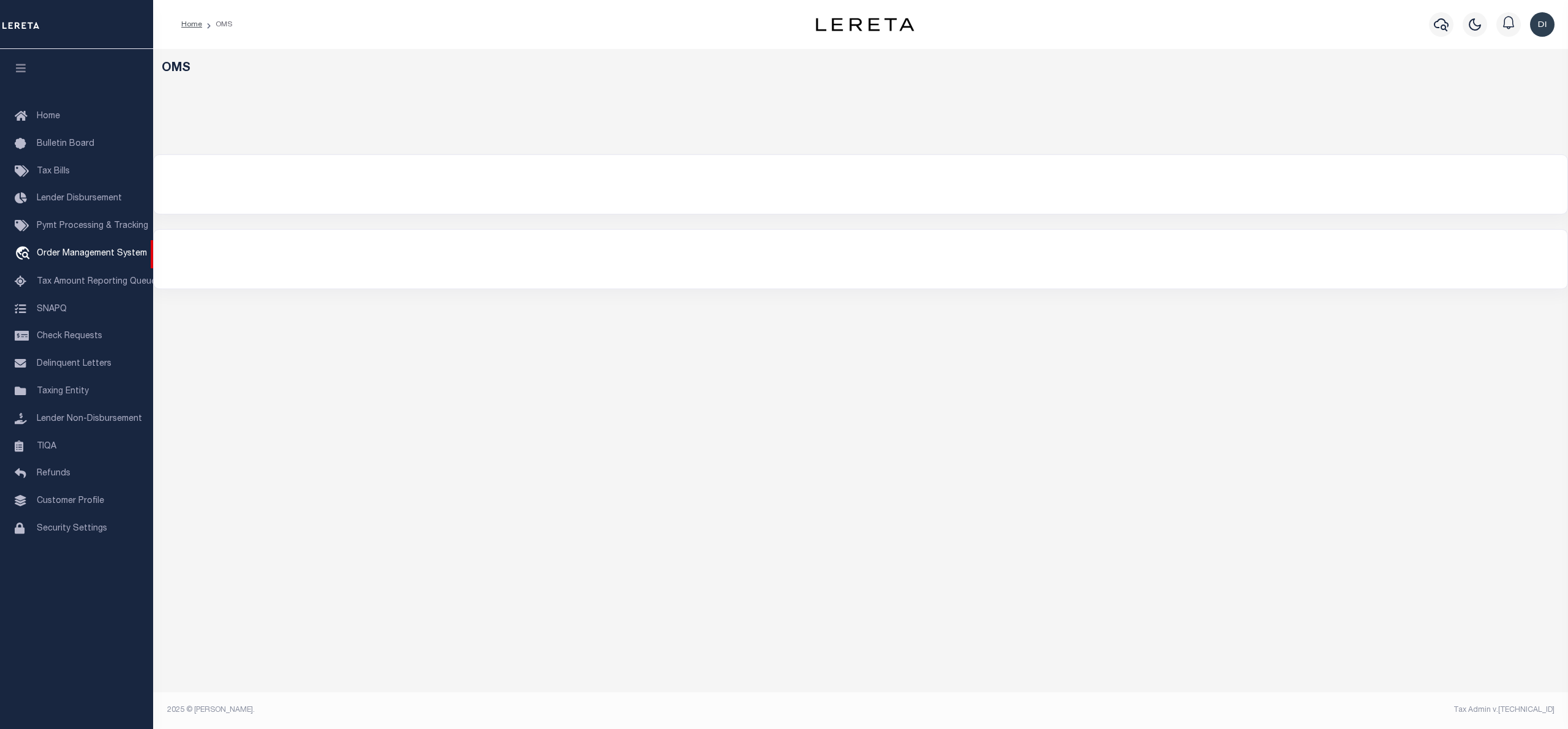
select select "200"
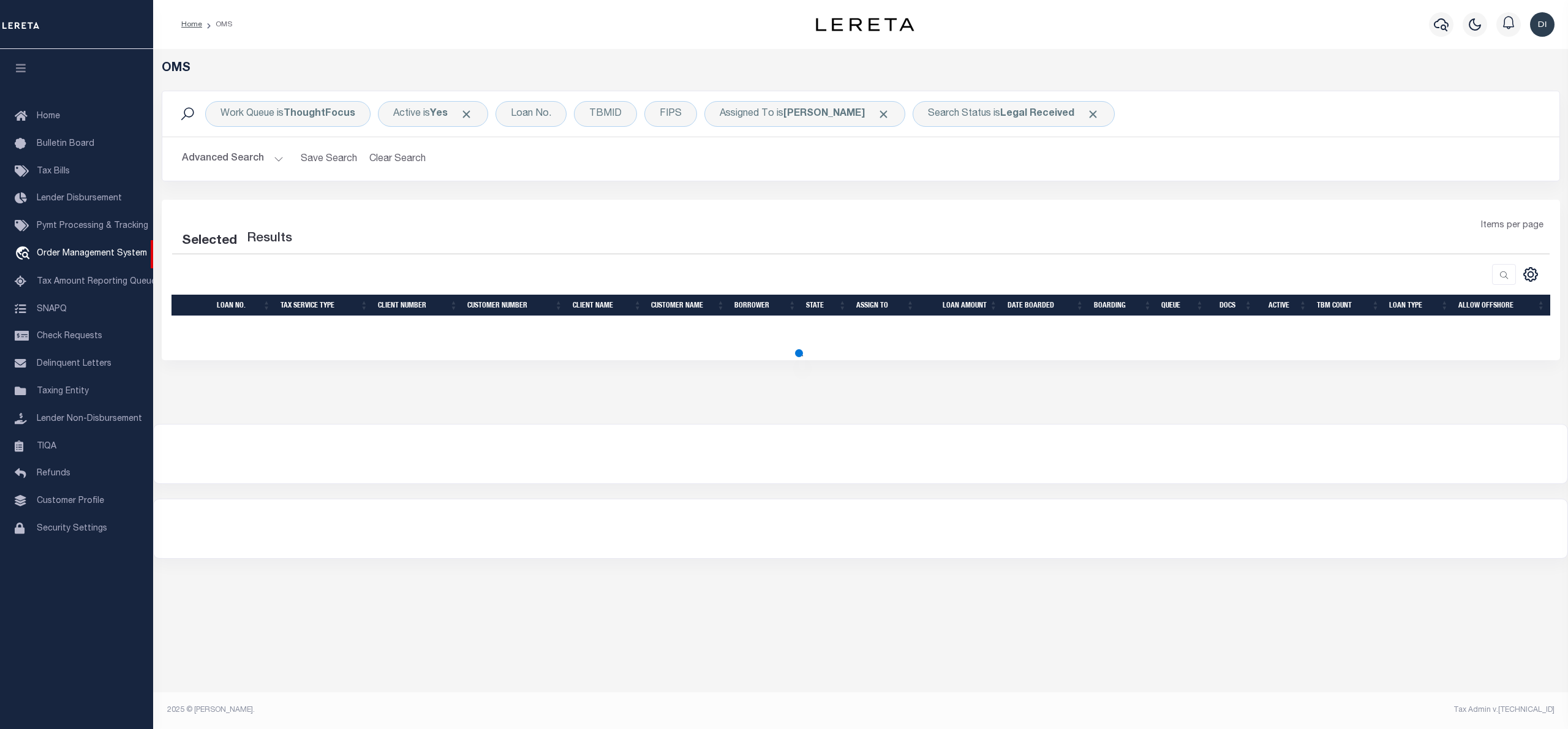
select select "200"
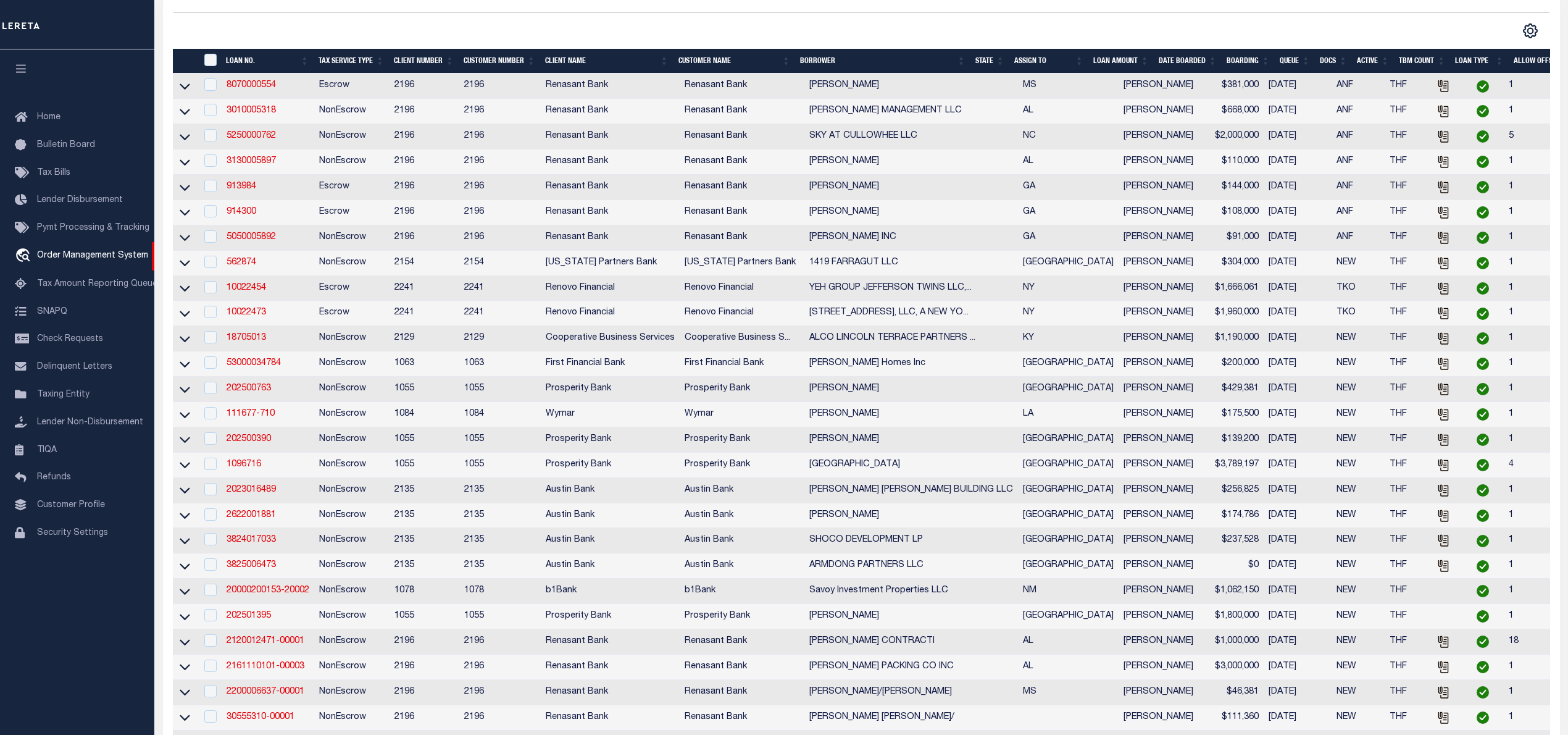
scroll to position [79, 0]
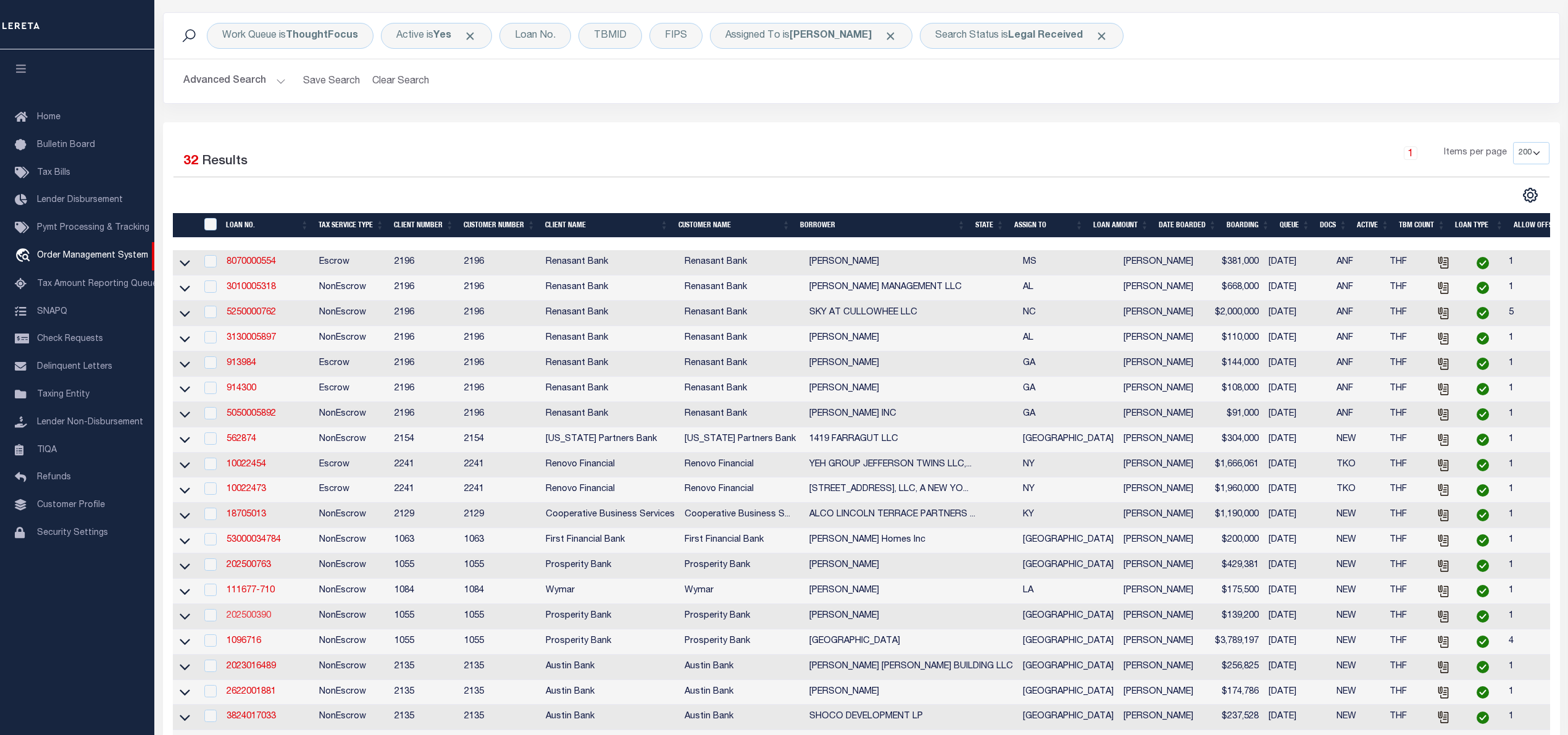
click at [261, 620] on link "202500390" at bounding box center [248, 615] width 44 height 9
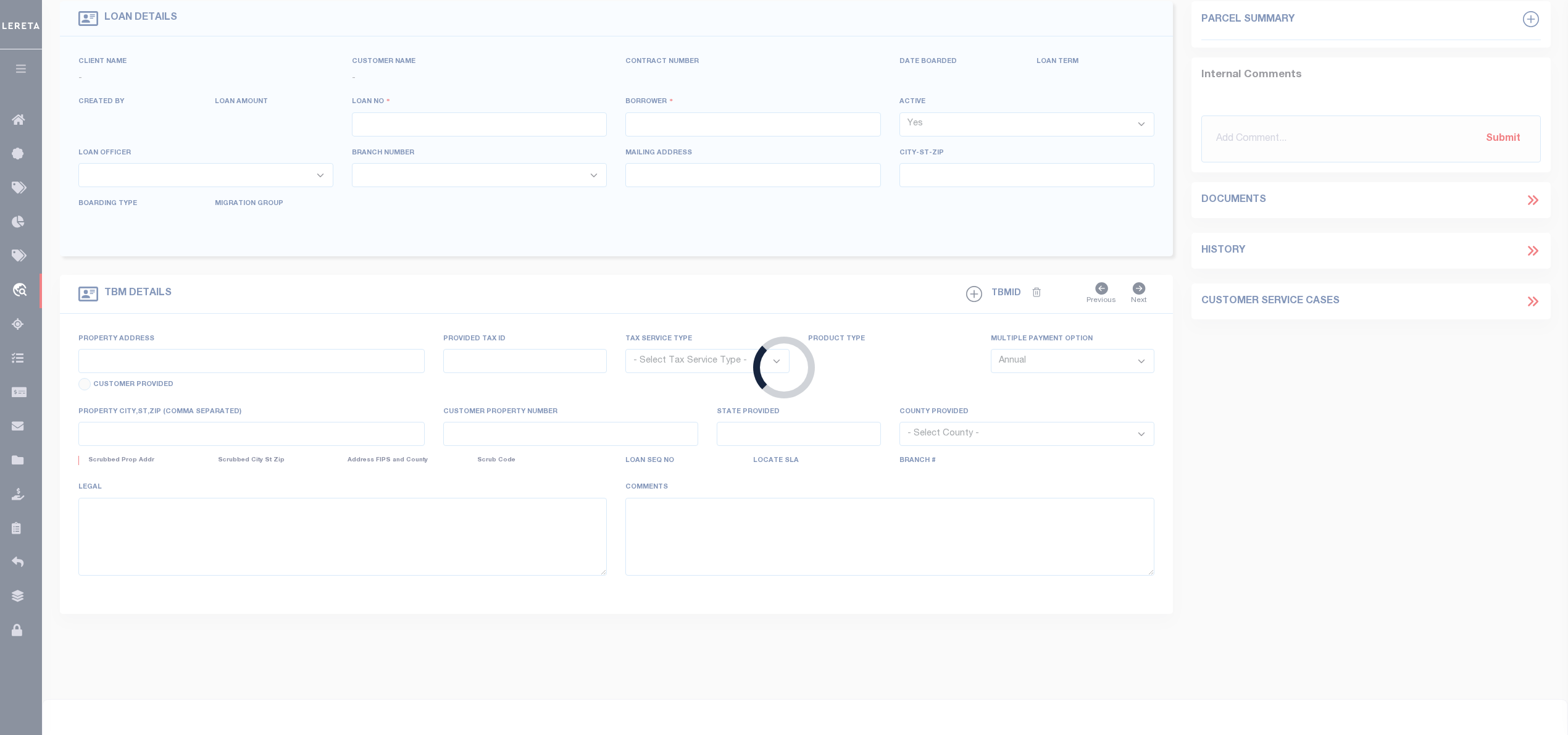
type input "202500390"
type input "[PERSON_NAME]"
select select
type input "228 PR 1501"
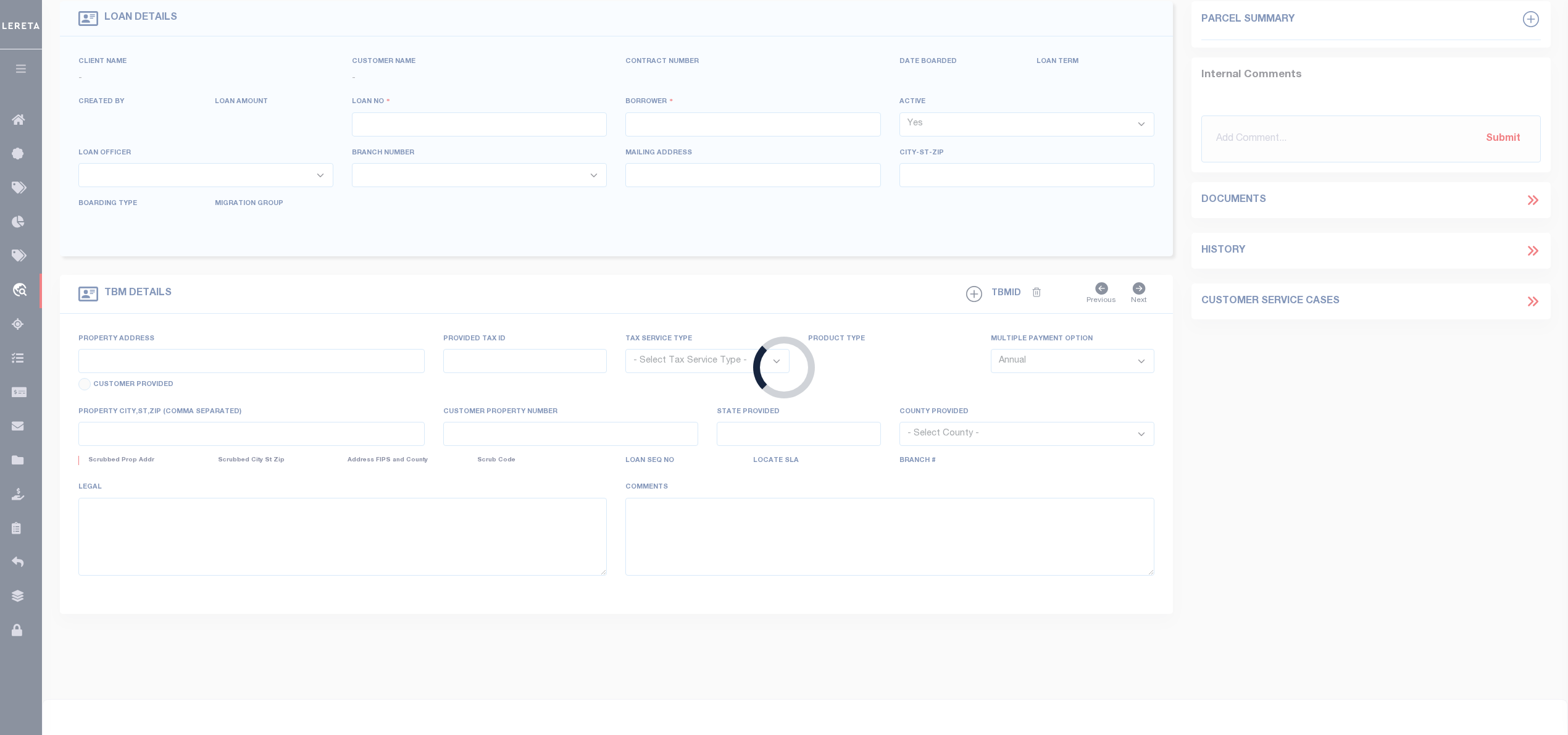
type input "BRECKENRIDGE TX 76424"
select select
select select "NonEscrow"
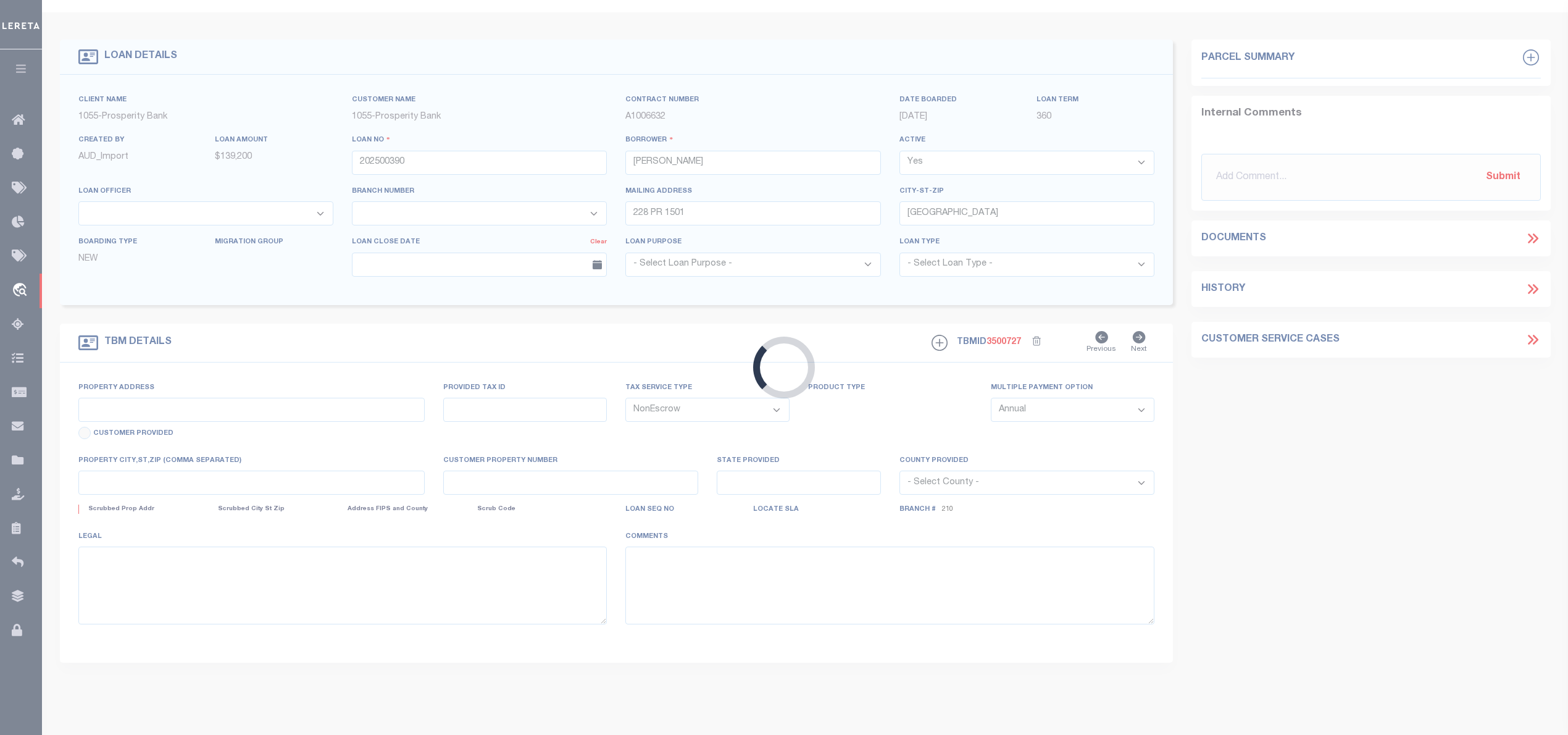
type input "TBD FM 576 W & FM 3418"
type input "R000021154"
select select
type input "BRECKENRIDGE, TX 76424"
type input "[GEOGRAPHIC_DATA]"
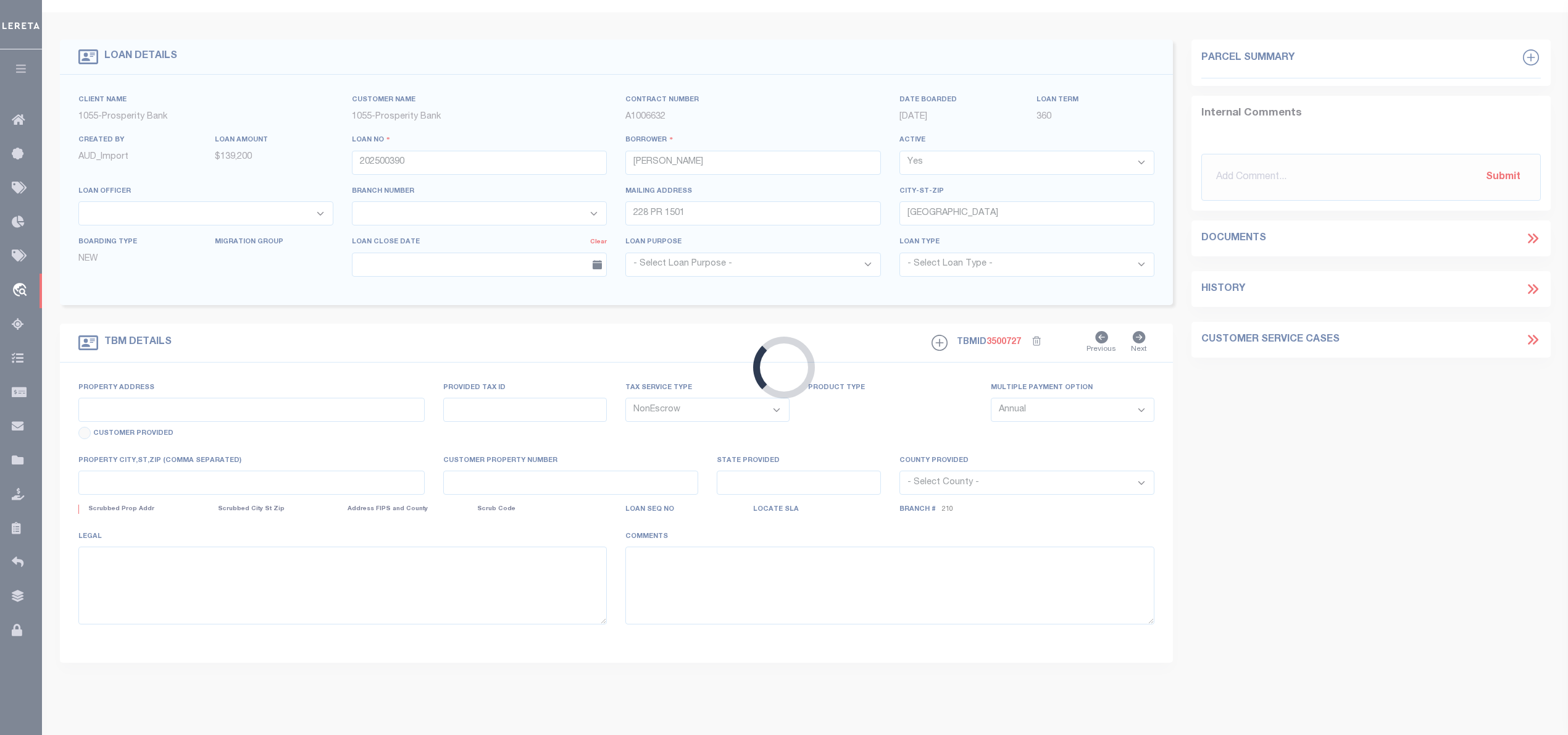
select select
type textarea "30.000 AC SEC 38 BLK 8 TX & PACIFIC RAILWAY CO LANDS"
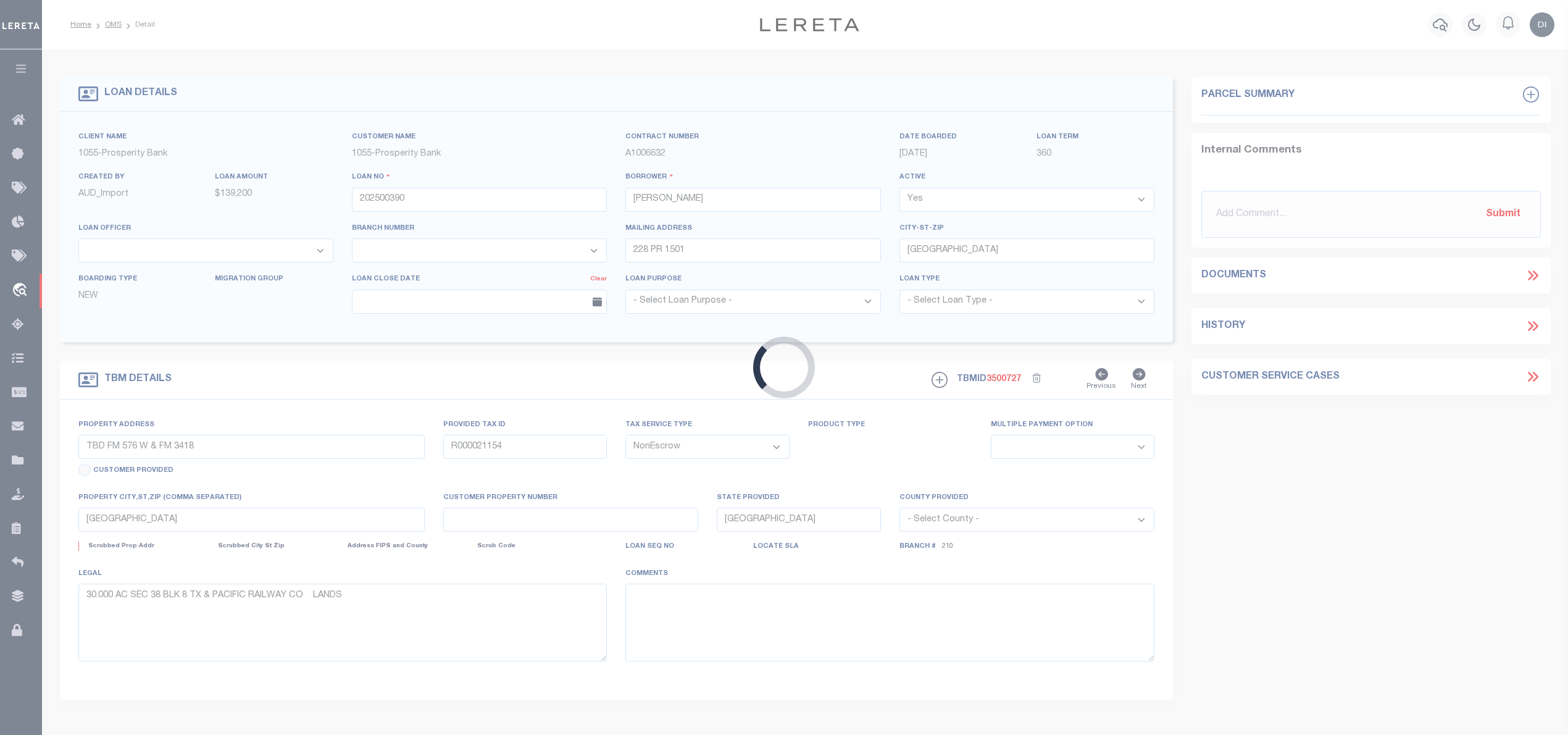
select select "10512"
select select "3953"
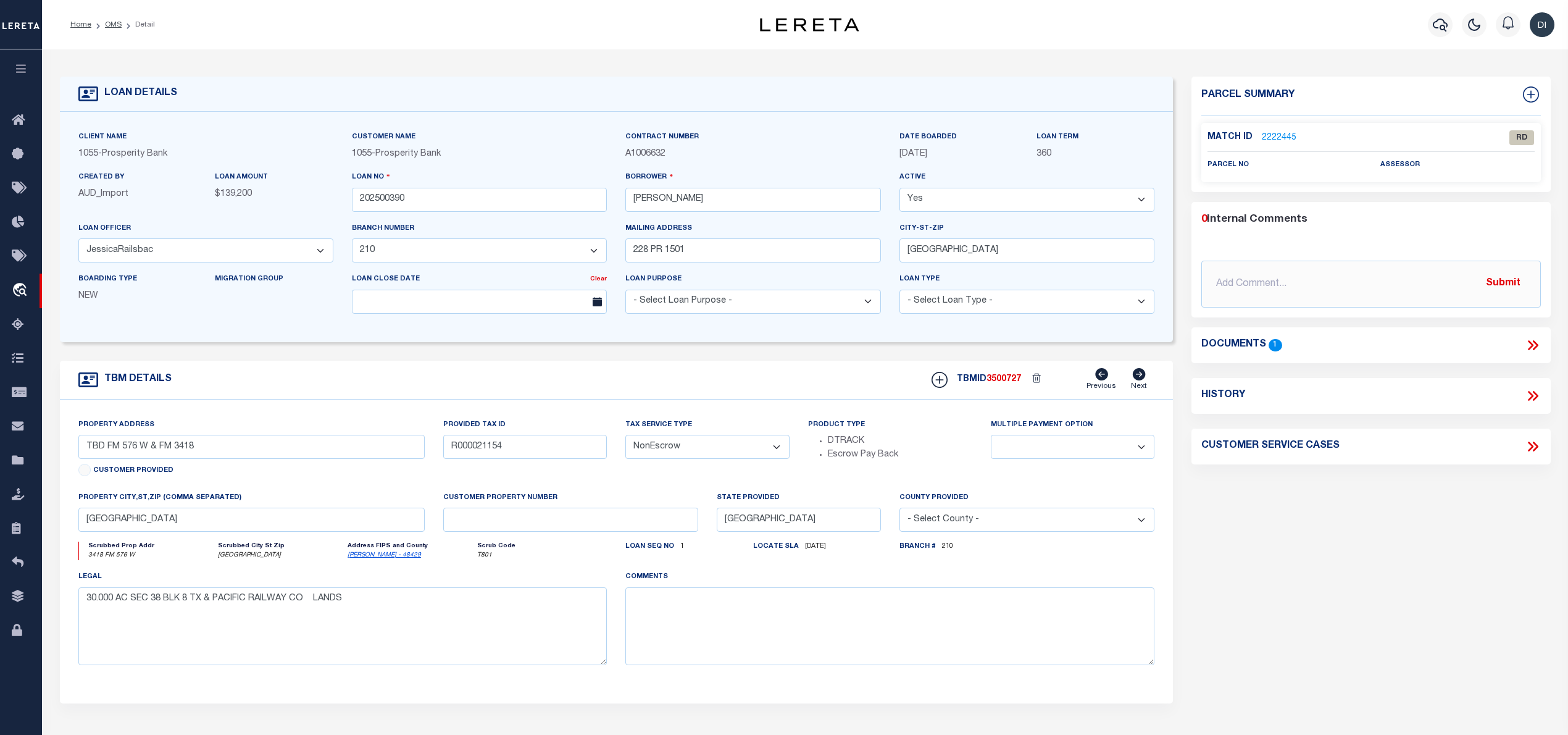
click at [1528, 342] on icon at bounding box center [1530, 345] width 5 height 10
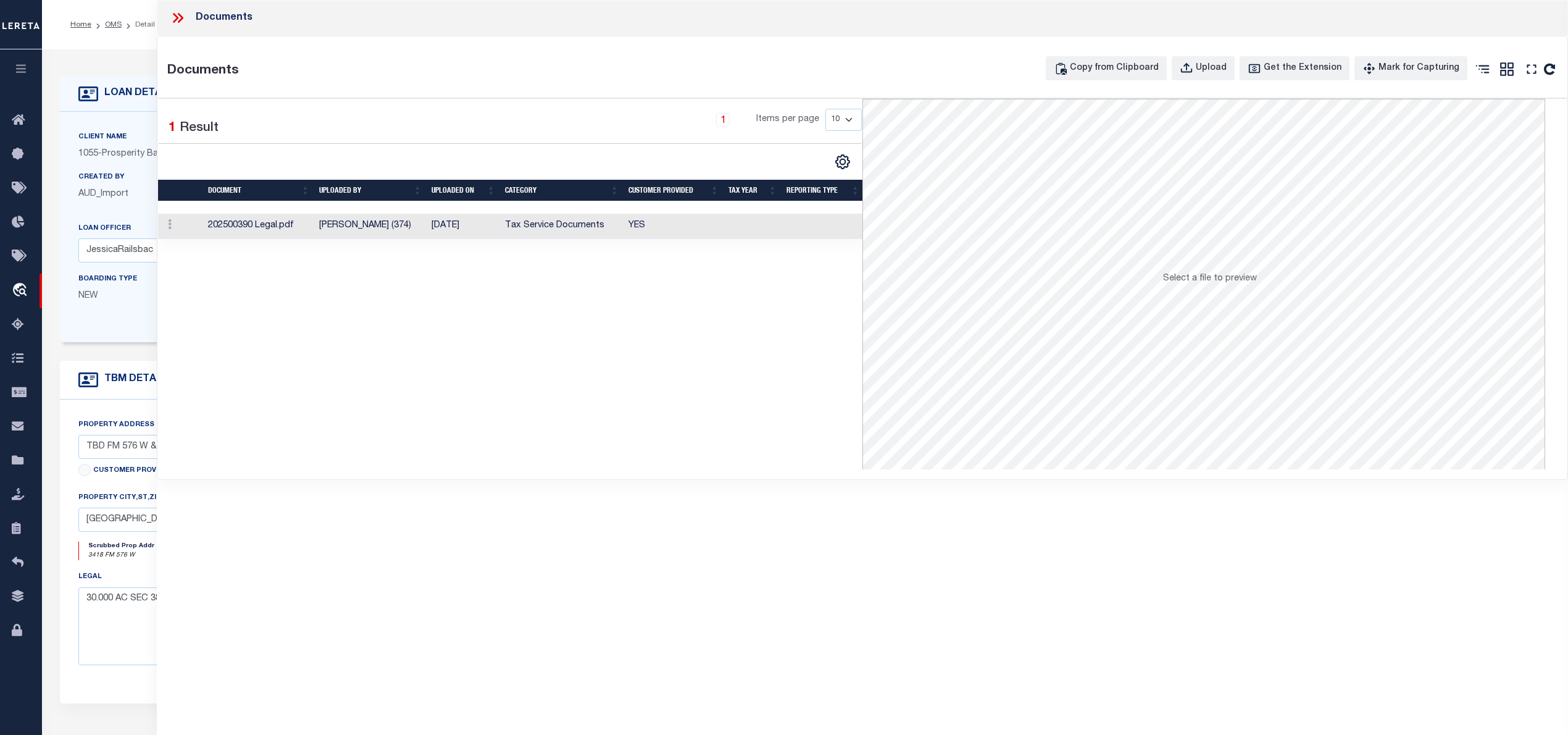
click at [500, 227] on td "Tax Service Documents" at bounding box center [561, 226] width 123 height 25
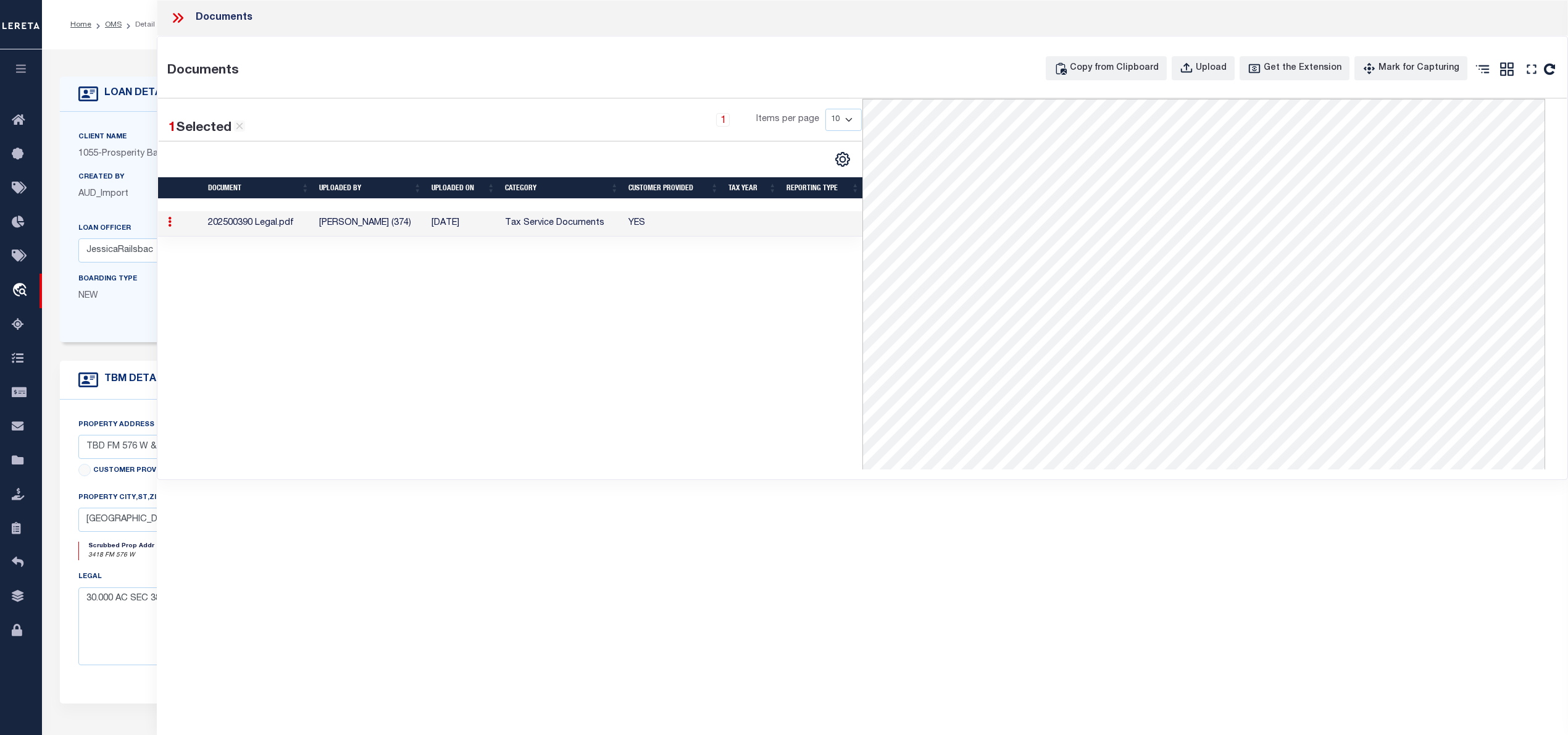
click at [181, 14] on icon at bounding box center [178, 18] width 16 height 16
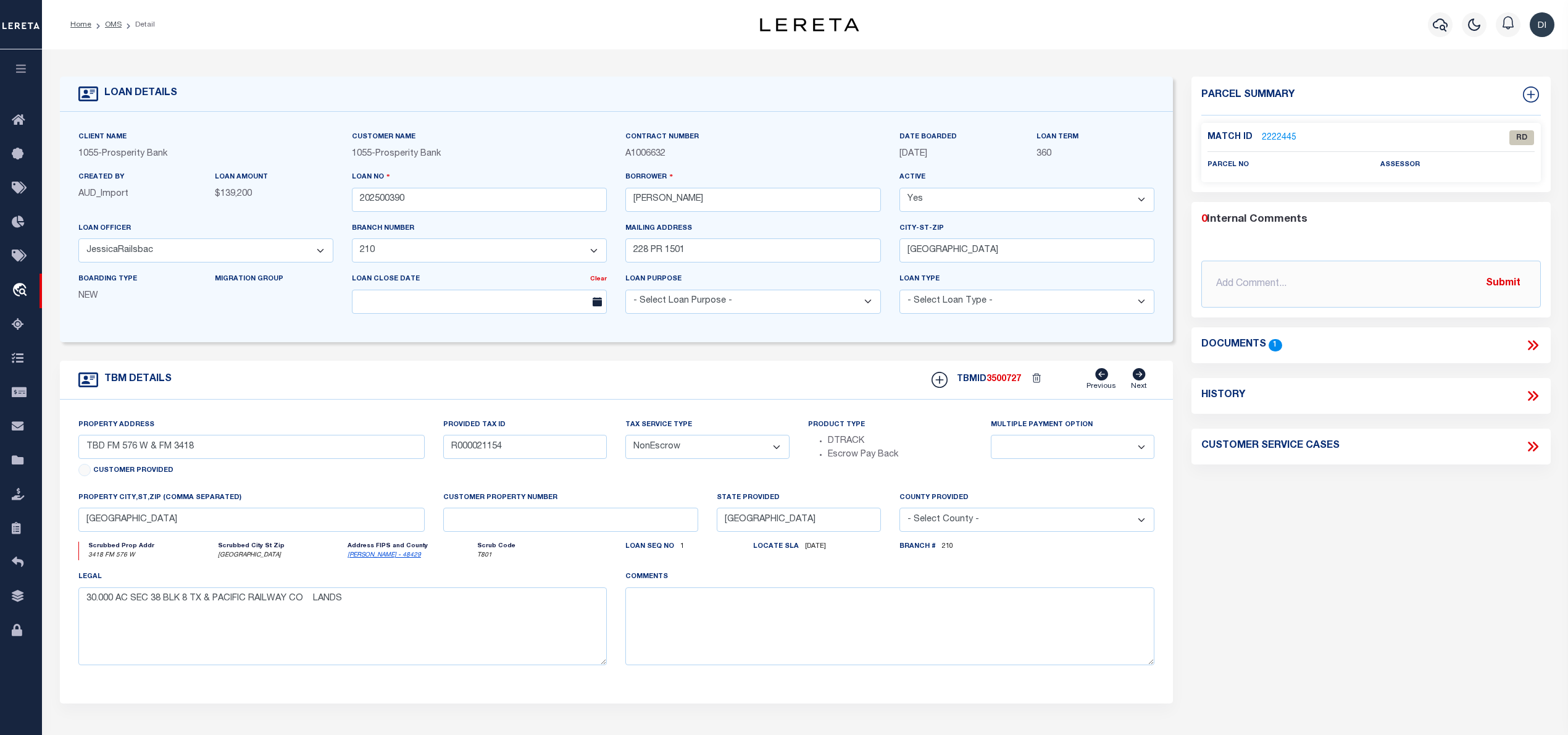
click at [1276, 131] on link "2222445" at bounding box center [1279, 137] width 34 height 13
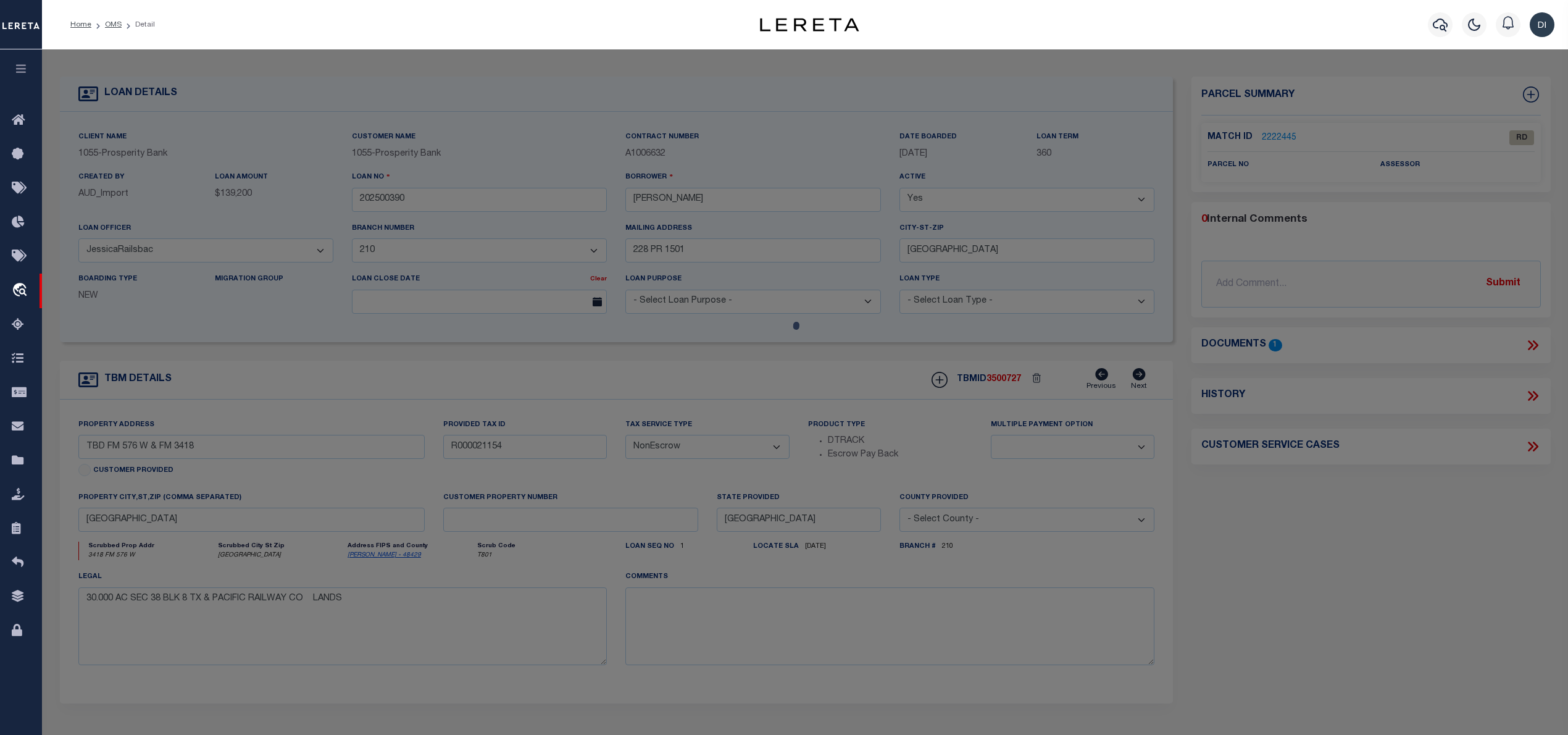
checkbox input "false"
select select "RD"
checkbox input "false"
type textarea "Document uploaded that satisfies a legal requirement, changing from [GEOGRAPHIC…"
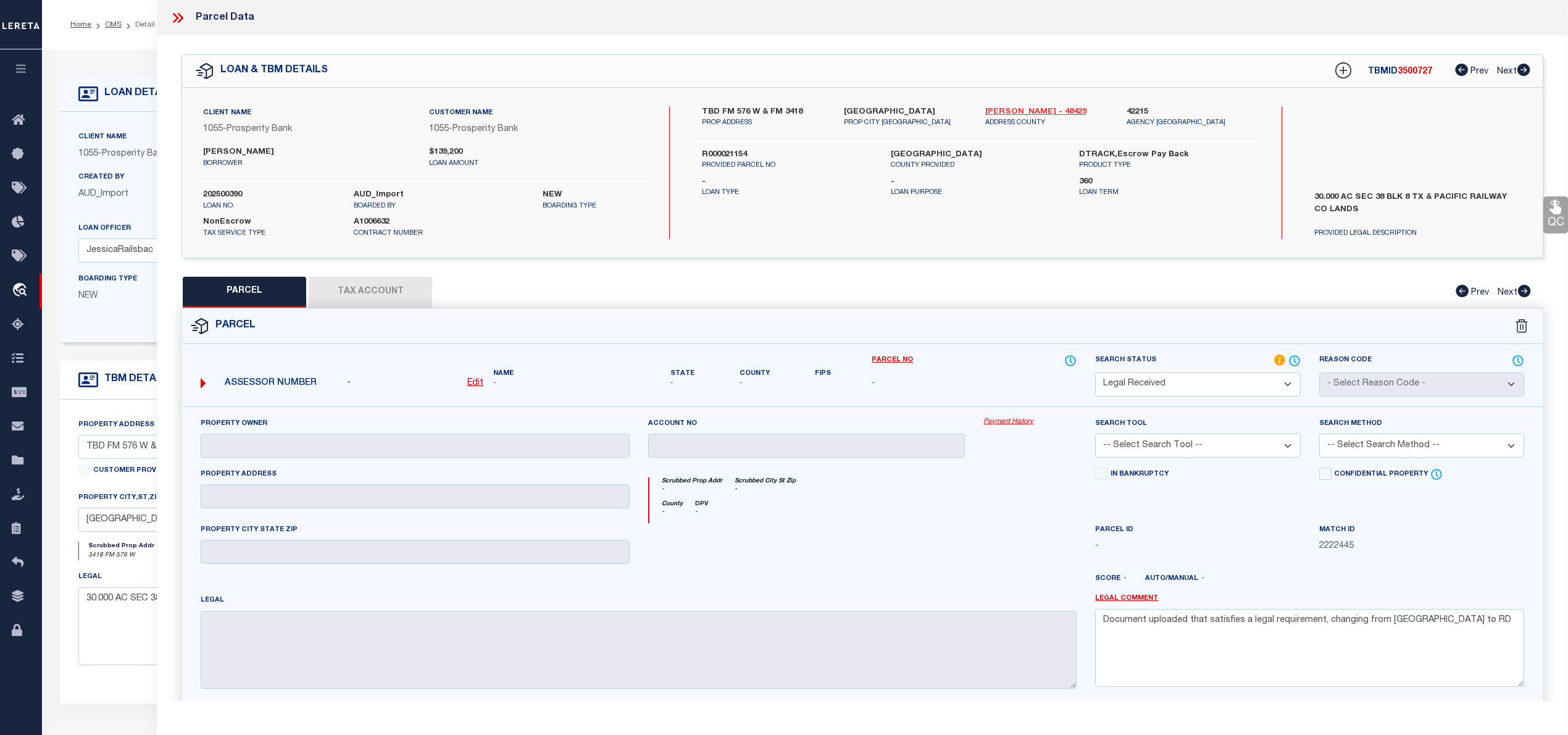
click at [1016, 113] on link "Stephens - 48429" at bounding box center [1046, 112] width 123 height 13
click at [731, 151] on label "R000021154" at bounding box center [786, 155] width 170 height 13
click at [718, 149] on label "R000021154" at bounding box center [786, 155] width 170 height 13
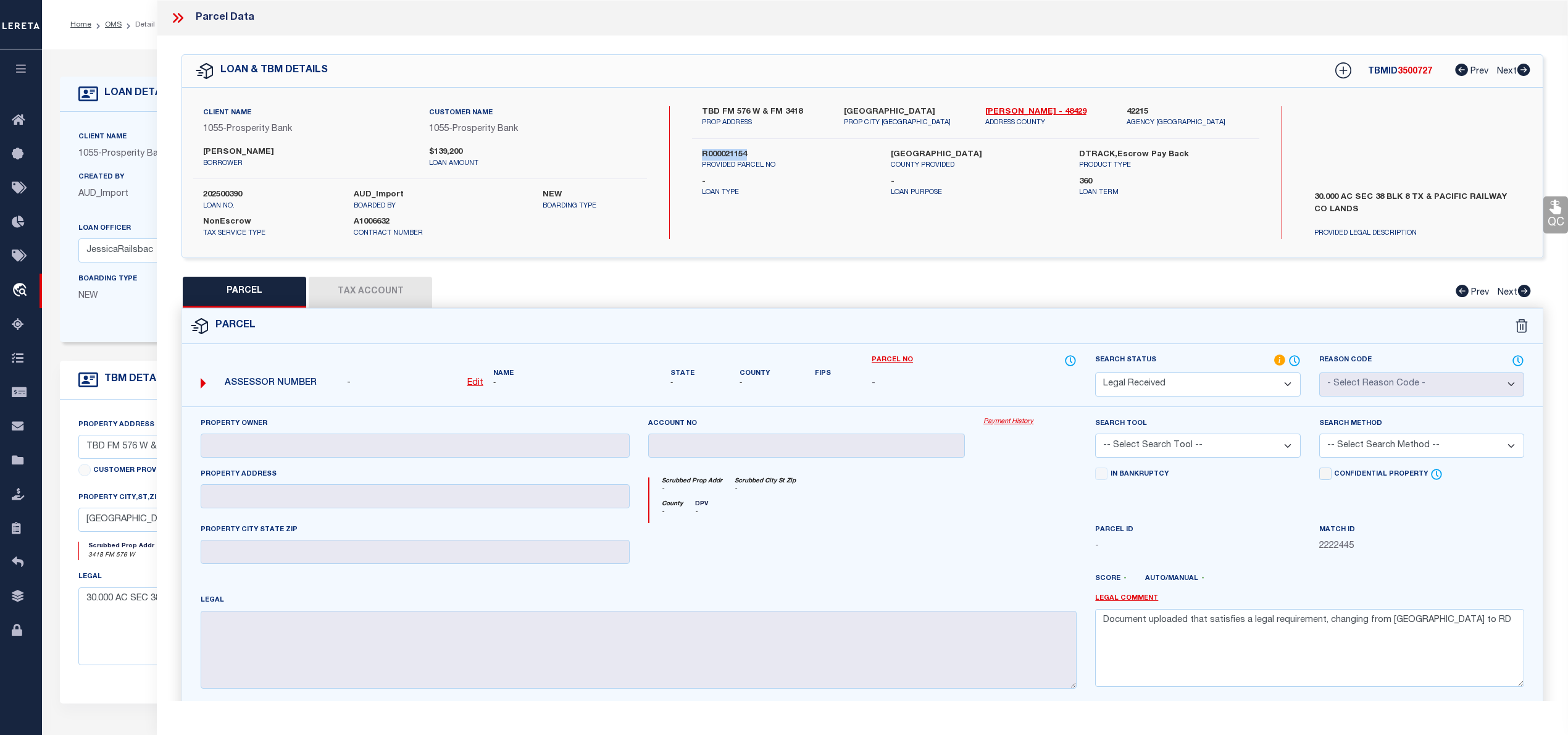
copy label "R000021154"
click at [284, 149] on label "[PERSON_NAME]" at bounding box center [306, 153] width 207 height 13
copy label "NEWMAN"
